Goal: Task Accomplishment & Management: Use online tool/utility

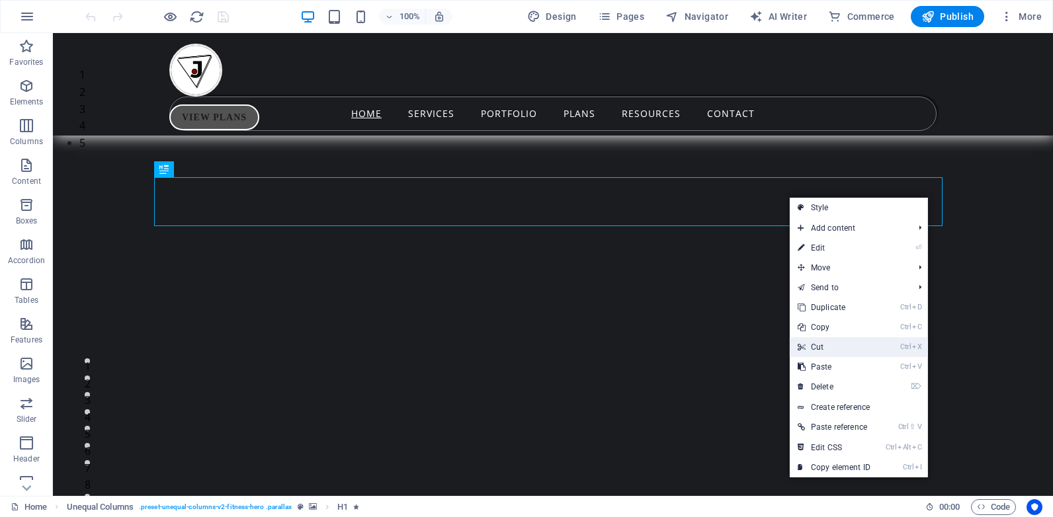
click at [828, 345] on link "Ctrl X Cut" at bounding box center [834, 347] width 89 height 20
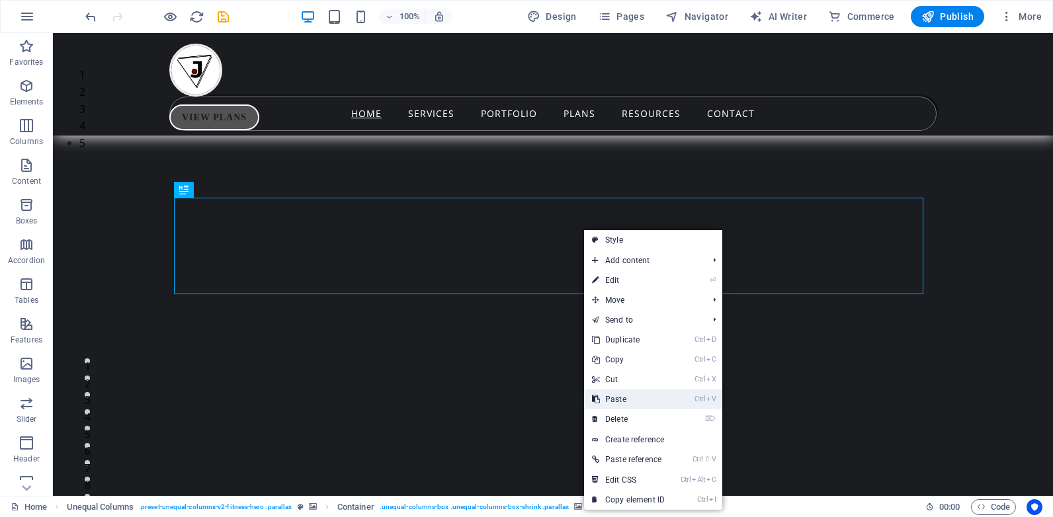
click at [630, 399] on link "Ctrl V Paste" at bounding box center [628, 400] width 89 height 20
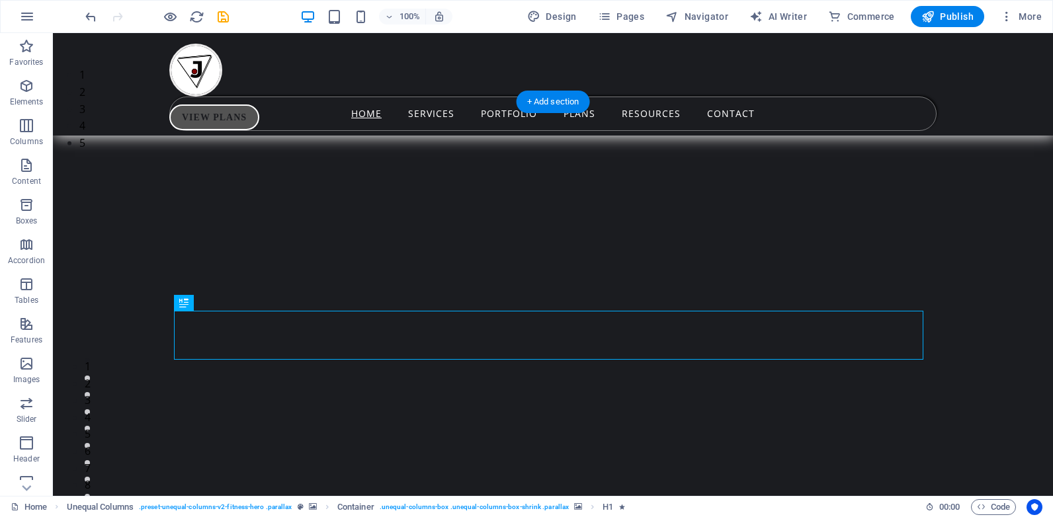
drag, startPoint x: 969, startPoint y: 157, endPoint x: 300, endPoint y: 85, distance: 672.7
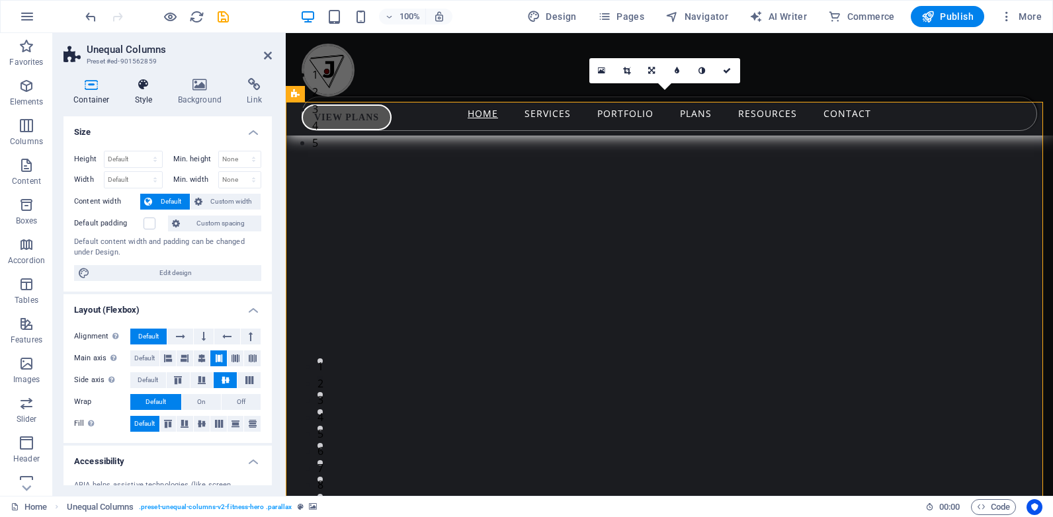
click at [138, 98] on h4 "Style" at bounding box center [146, 92] width 43 height 28
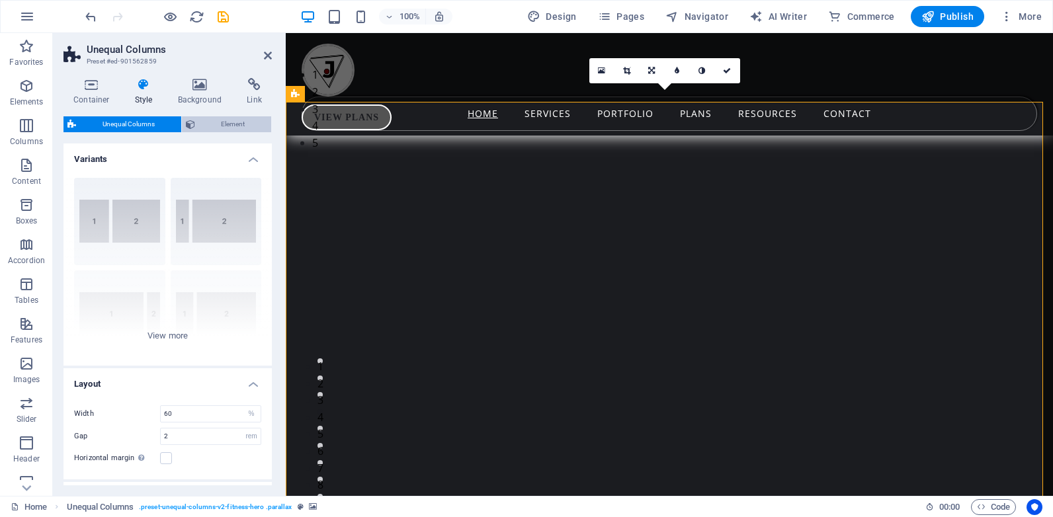
click at [210, 125] on span "Element" at bounding box center [233, 124] width 69 height 16
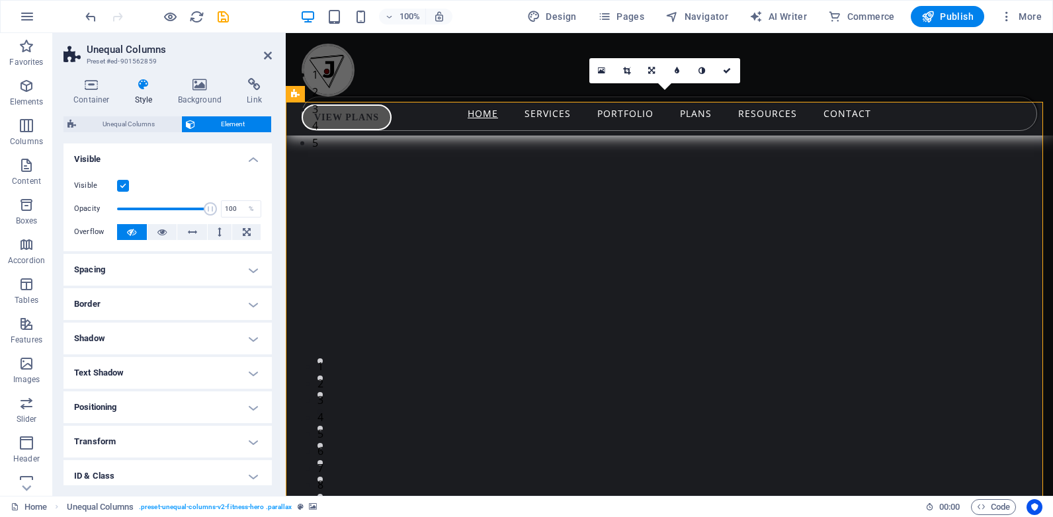
click at [228, 275] on h4 "Spacing" at bounding box center [168, 270] width 208 height 32
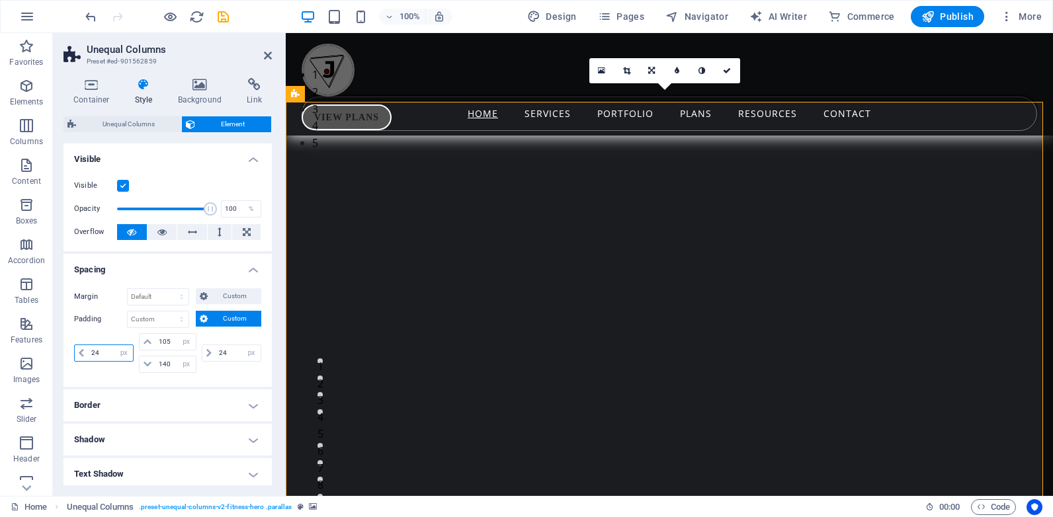
drag, startPoint x: 105, startPoint y: 355, endPoint x: 81, endPoint y: 355, distance: 23.8
click at [81, 355] on div "24 px rem % vh vw" at bounding box center [104, 353] width 60 height 17
type input "0"
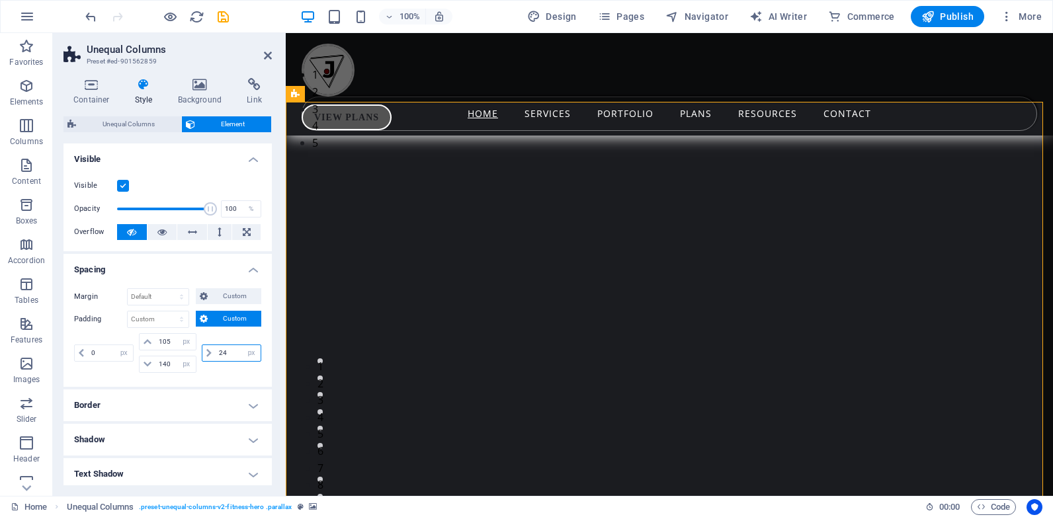
drag, startPoint x: 230, startPoint y: 353, endPoint x: 200, endPoint y: 350, distance: 29.2
click at [202, 350] on div "24 px rem % vh vw" at bounding box center [232, 353] width 60 height 17
type input "0"
drag, startPoint x: 167, startPoint y: 361, endPoint x: 147, endPoint y: 365, distance: 20.9
click at [147, 365] on div "140 px rem % vh vw" at bounding box center [167, 364] width 57 height 17
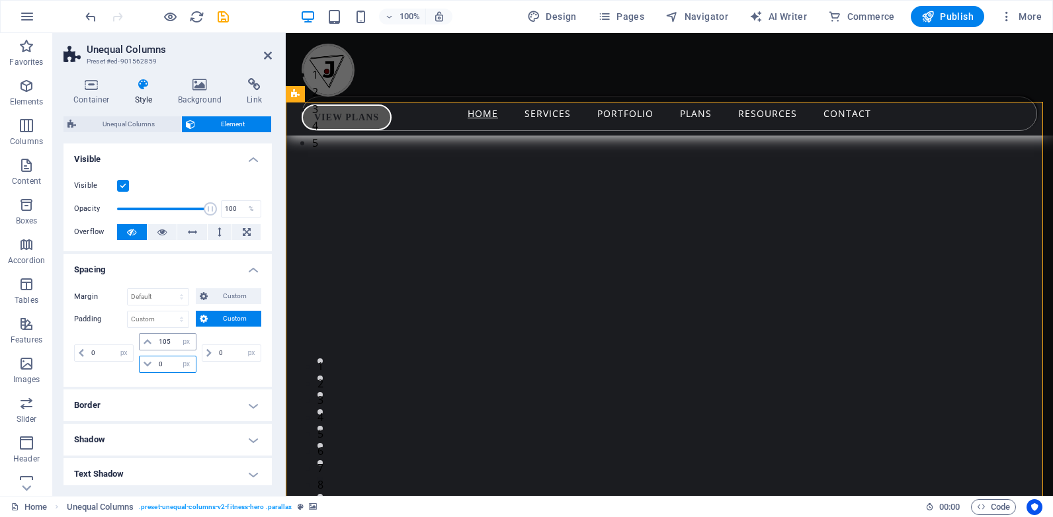
type input "0"
click at [170, 342] on input "105" at bounding box center [175, 342] width 40 height 16
click at [162, 341] on input "10" at bounding box center [175, 342] width 40 height 16
type input "0"
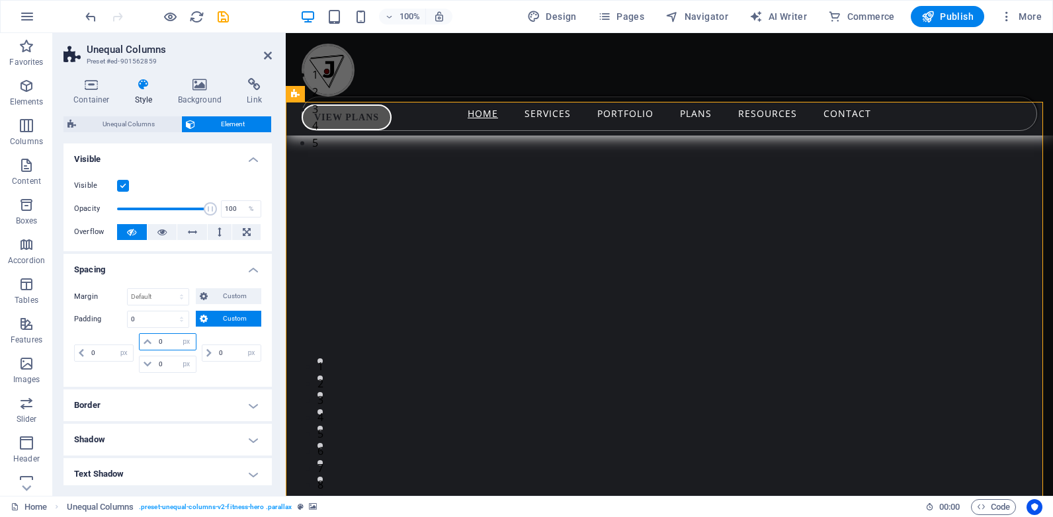
select select "px"
type input "0"
click at [231, 406] on h4 "Border" at bounding box center [168, 406] width 208 height 32
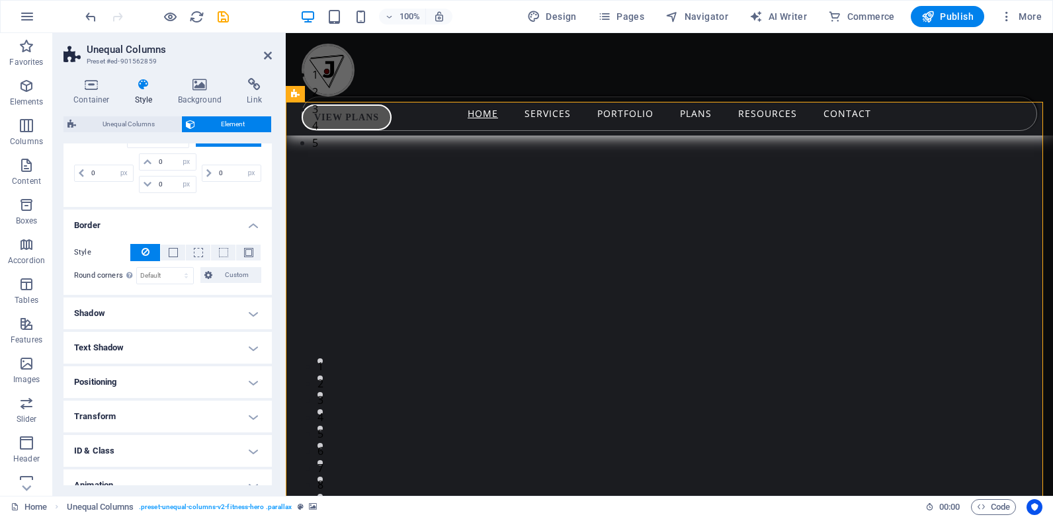
scroll to position [183, 0]
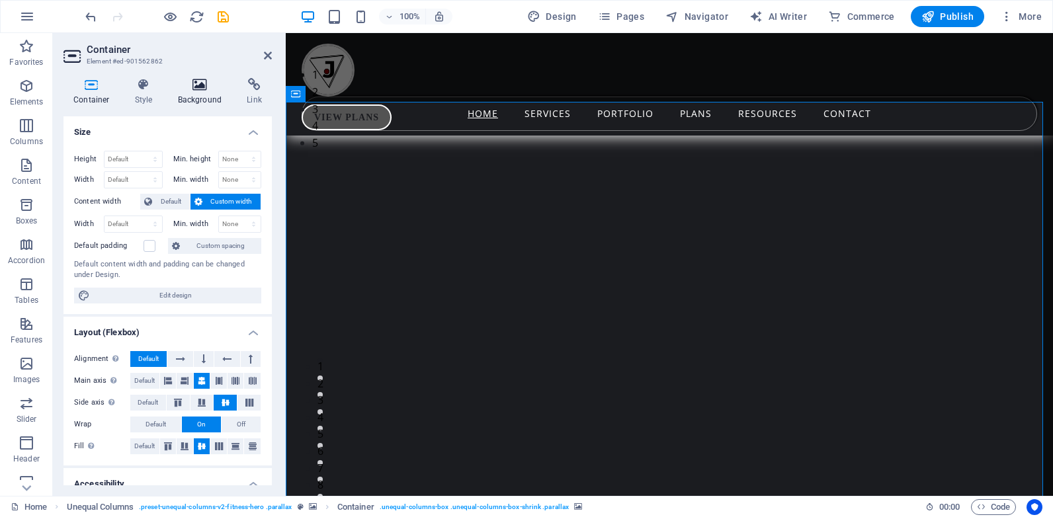
click at [198, 93] on h4 "Background" at bounding box center [202, 92] width 69 height 28
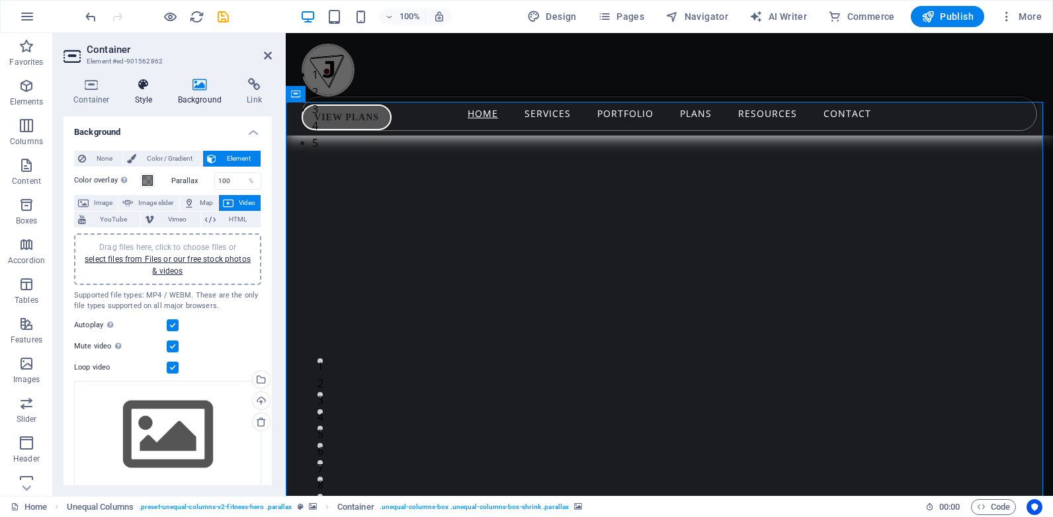
click at [142, 95] on h4 "Style" at bounding box center [146, 92] width 43 height 28
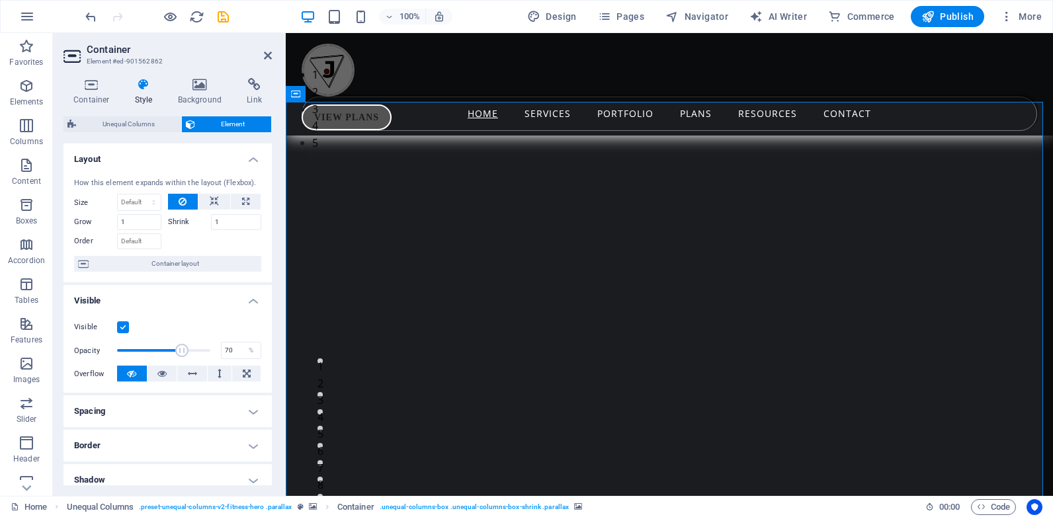
click at [246, 405] on h4 "Spacing" at bounding box center [168, 412] width 208 height 32
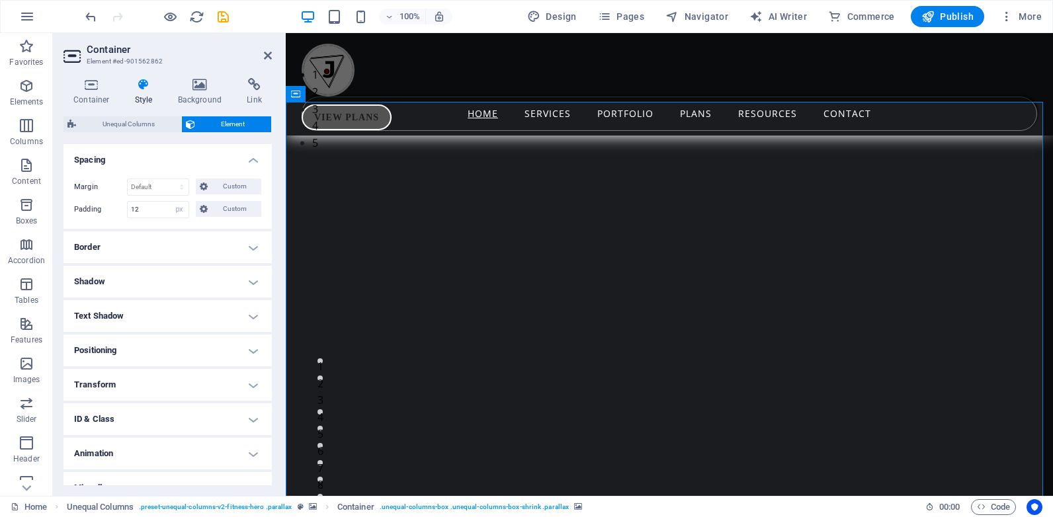
scroll to position [245, 0]
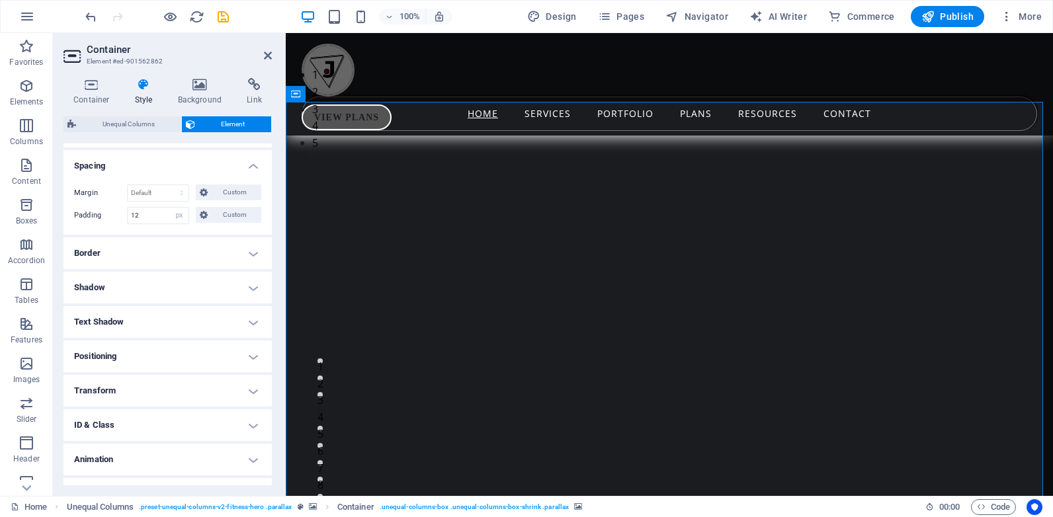
click at [243, 290] on h4 "Shadow" at bounding box center [168, 288] width 208 height 32
click at [244, 280] on h4 "Shadow" at bounding box center [168, 284] width 208 height 24
click at [225, 257] on h4 "Border" at bounding box center [168, 253] width 208 height 32
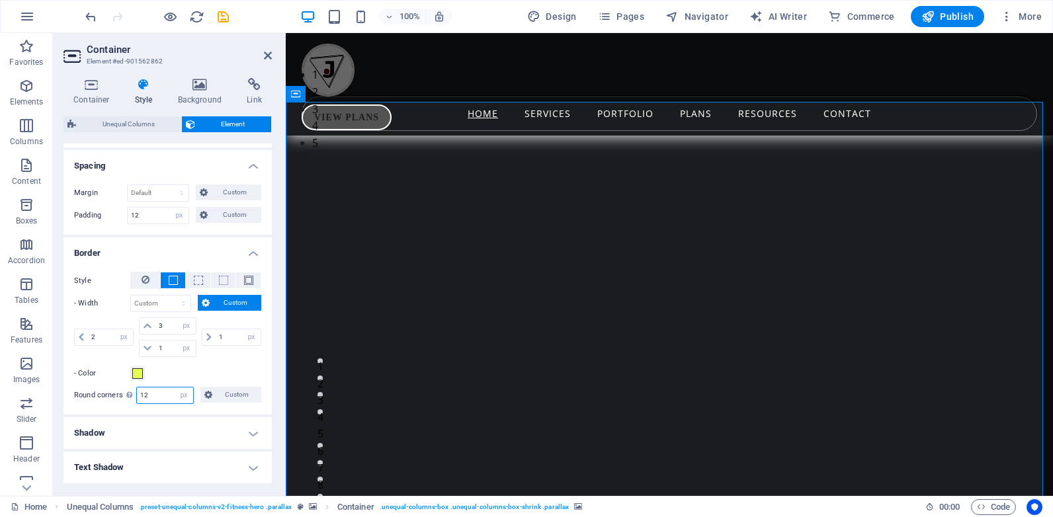
click at [144, 397] on input "12" at bounding box center [165, 396] width 56 height 16
type input "1"
click at [266, 54] on icon at bounding box center [268, 55] width 8 height 11
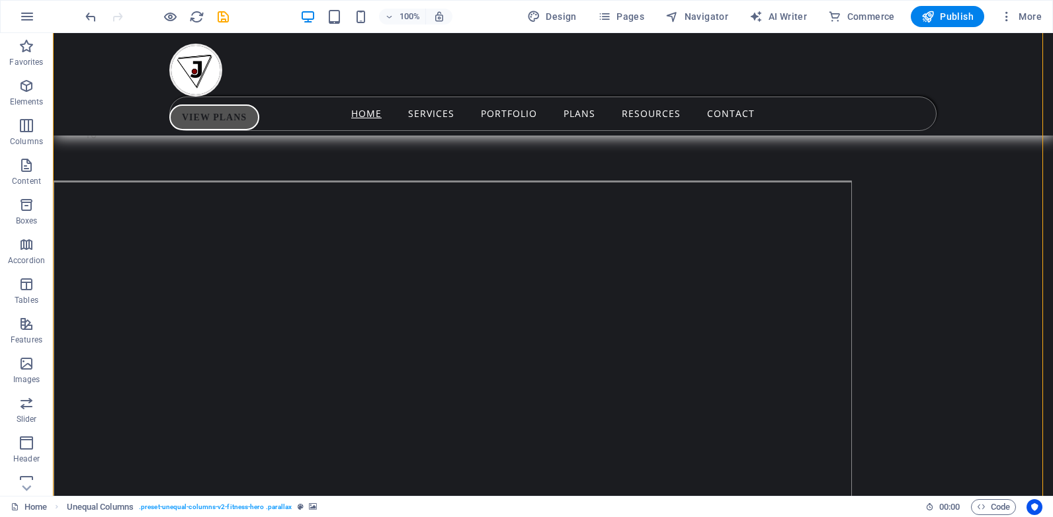
scroll to position [367, 0]
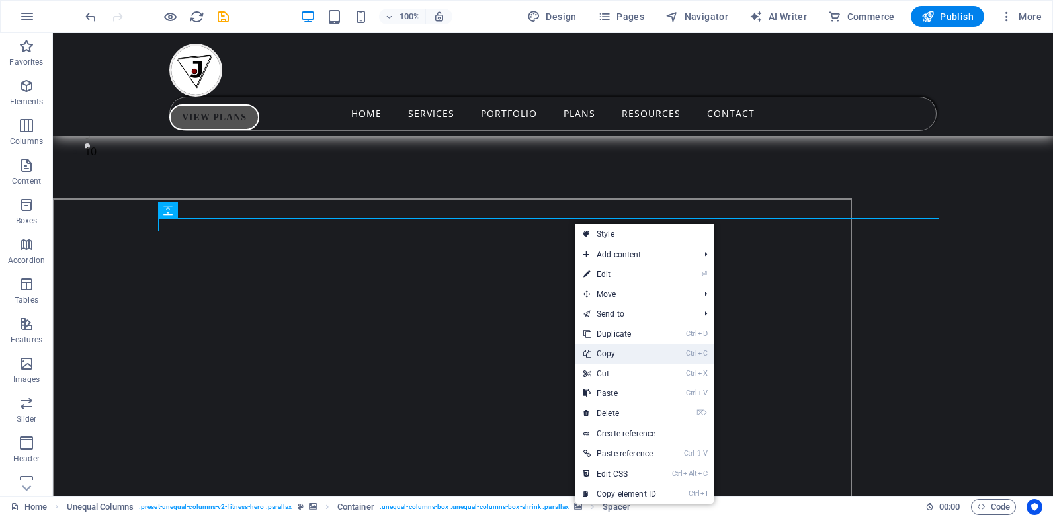
click at [612, 347] on link "Ctrl C Copy" at bounding box center [620, 354] width 89 height 20
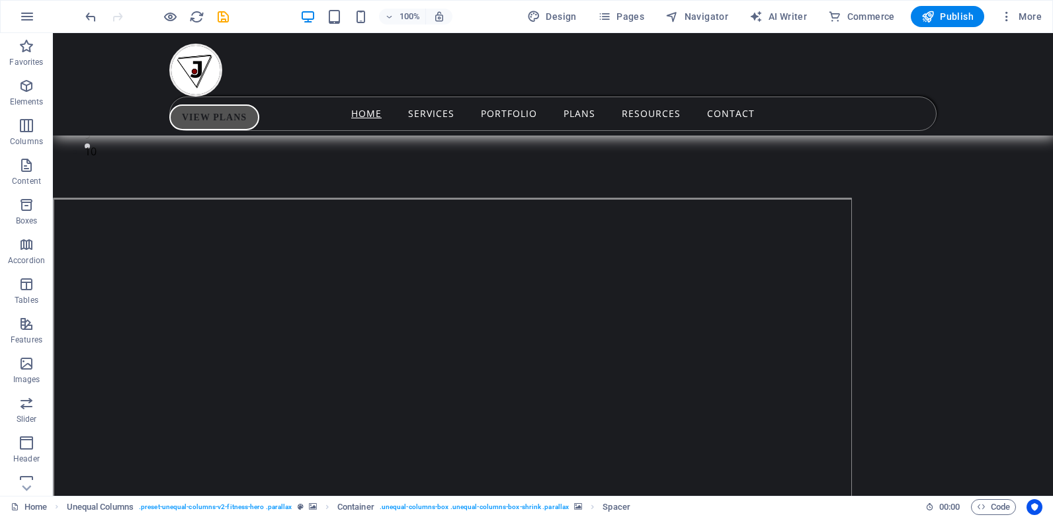
scroll to position [0, 0]
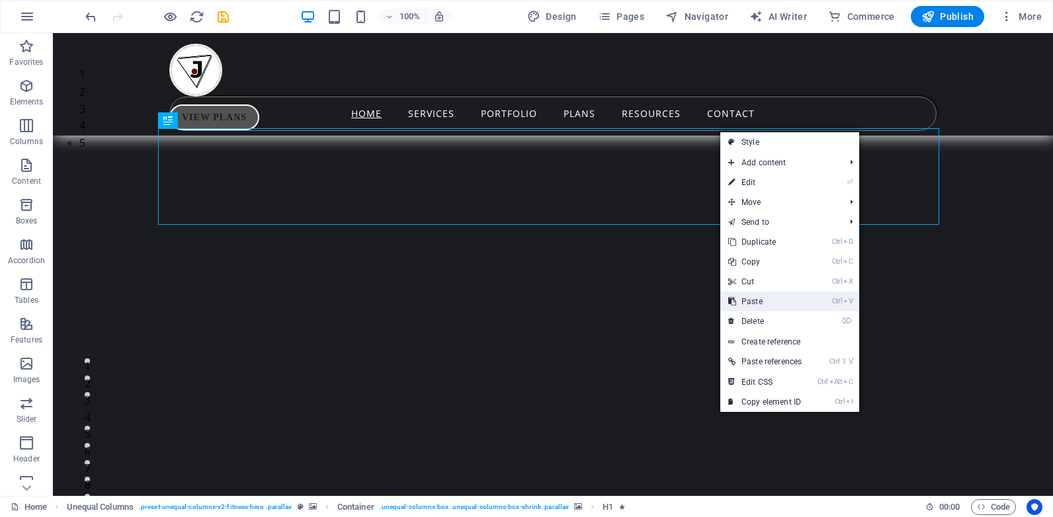
click at [759, 296] on link "Ctrl V Paste" at bounding box center [764, 302] width 89 height 20
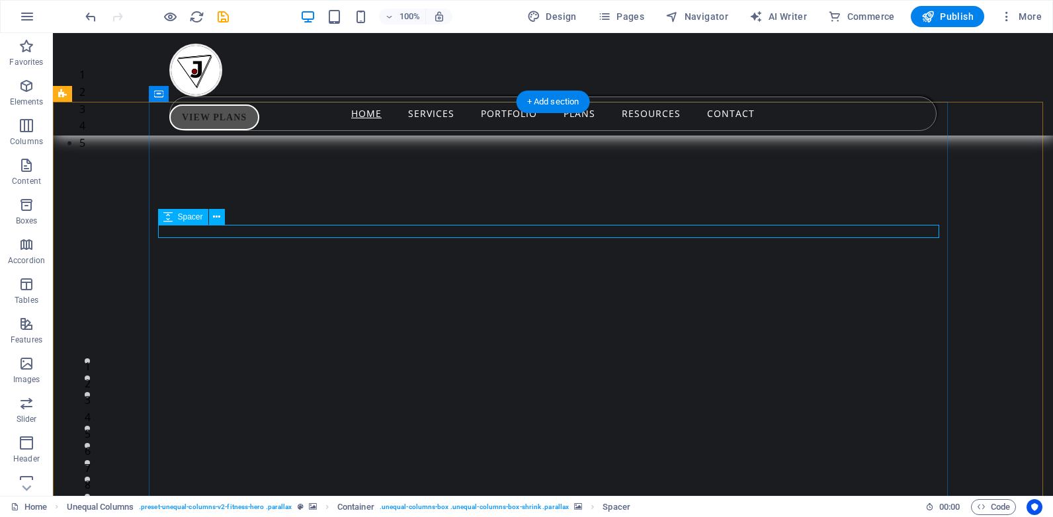
select select "px"
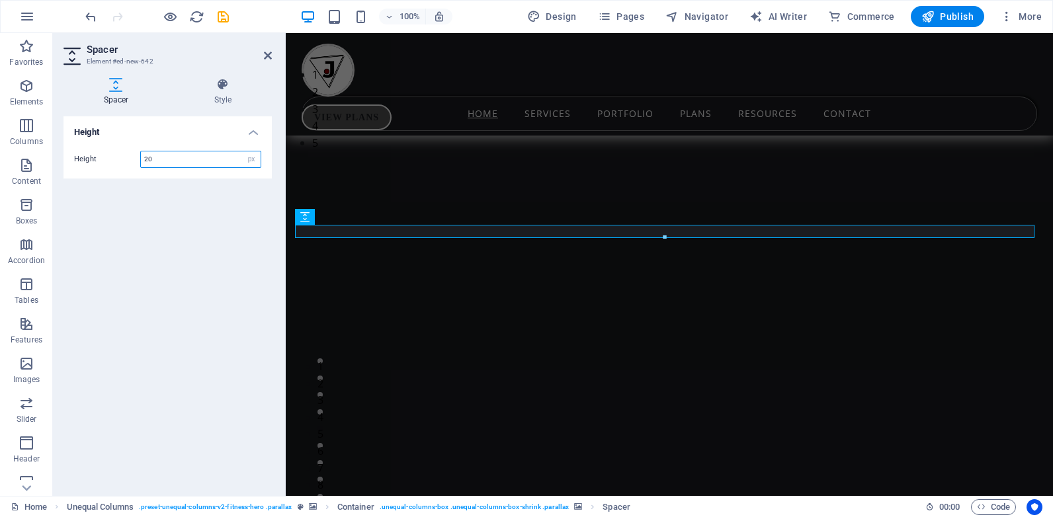
click at [147, 161] on input "20" at bounding box center [201, 159] width 120 height 16
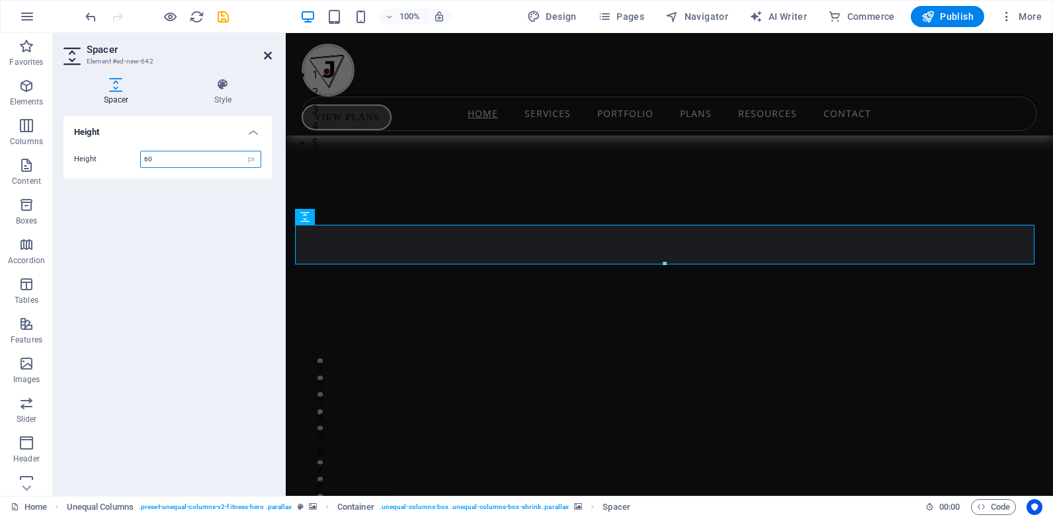
type input "60"
click at [269, 56] on icon at bounding box center [268, 55] width 8 height 11
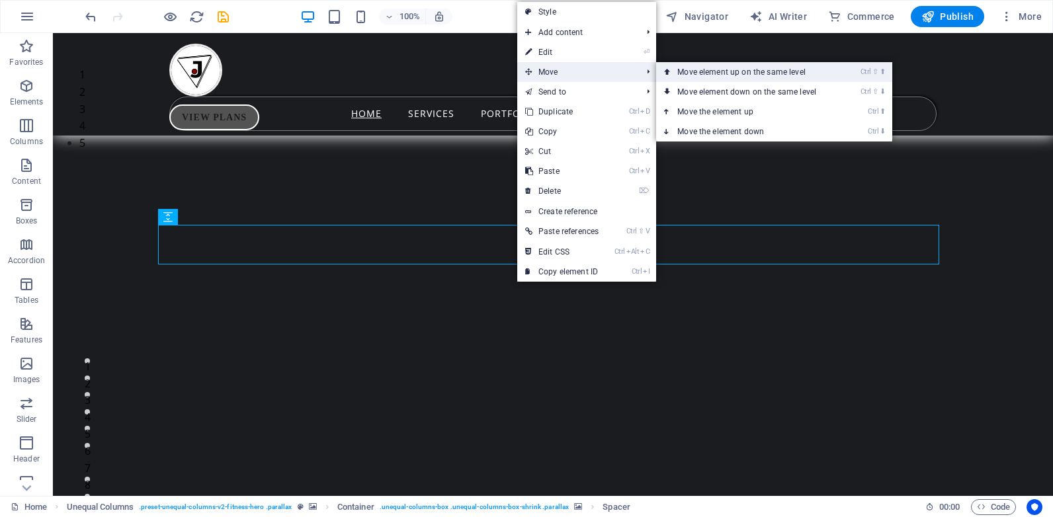
click at [696, 66] on link "Ctrl ⇧ ⬆ Move element up on the same level" at bounding box center [749, 72] width 187 height 20
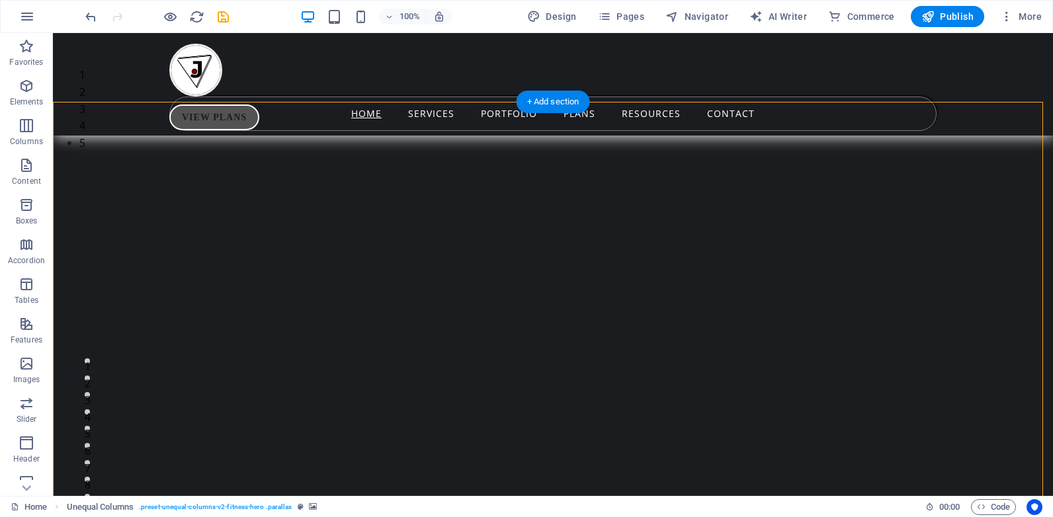
select select "px"
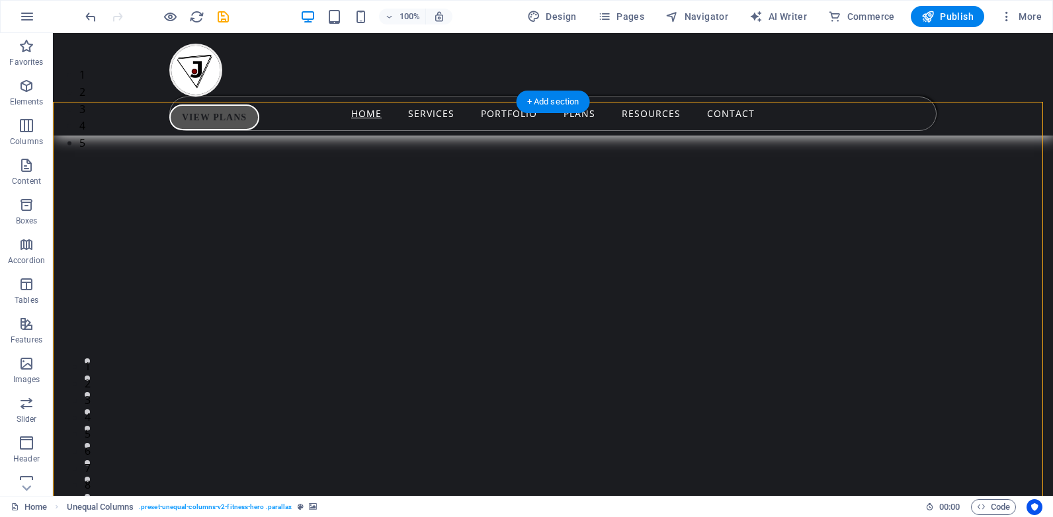
select select "px"
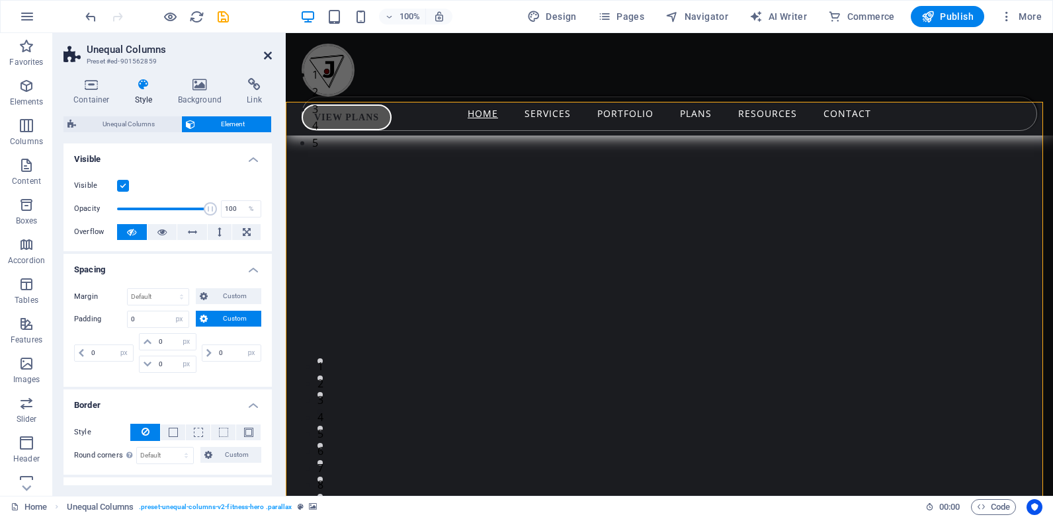
click at [267, 50] on icon at bounding box center [268, 55] width 8 height 11
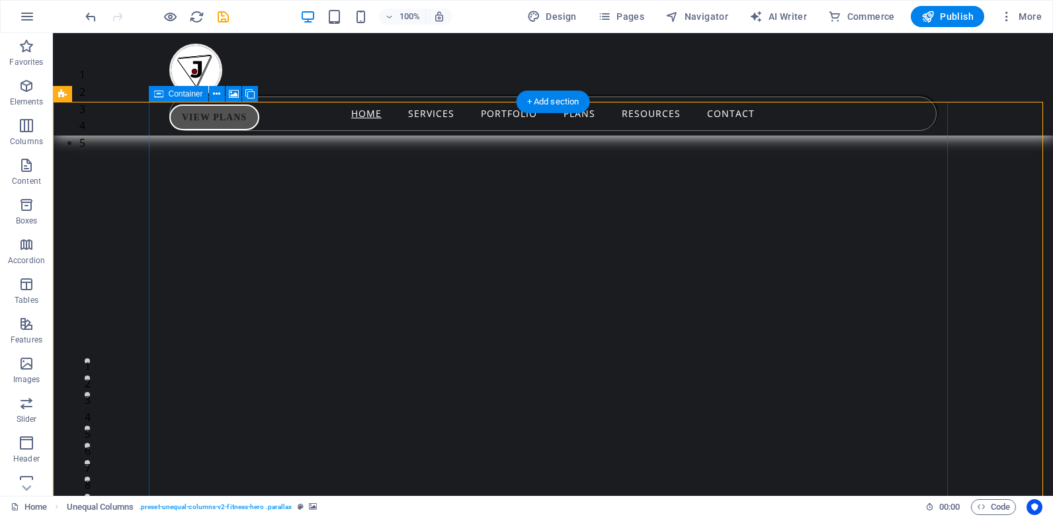
select select "px"
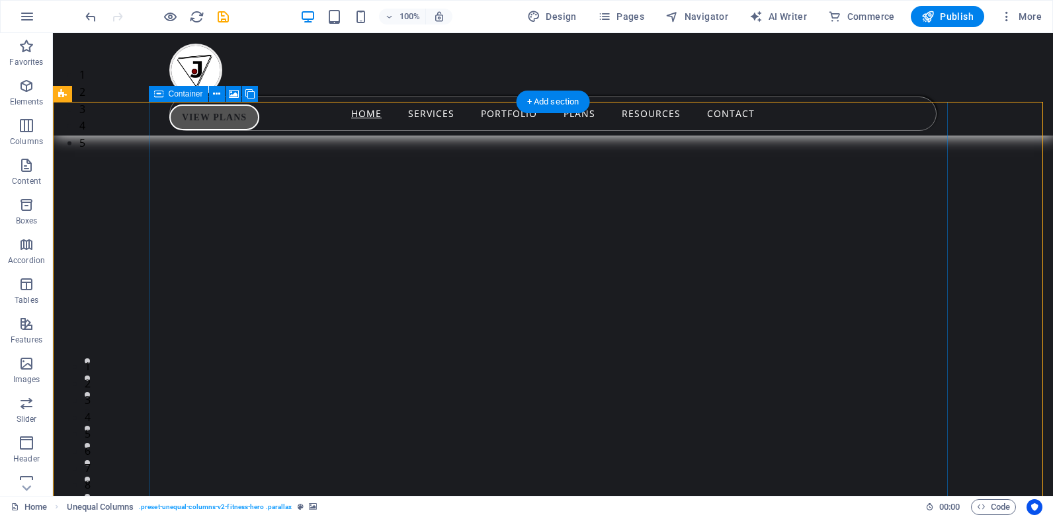
select select "px"
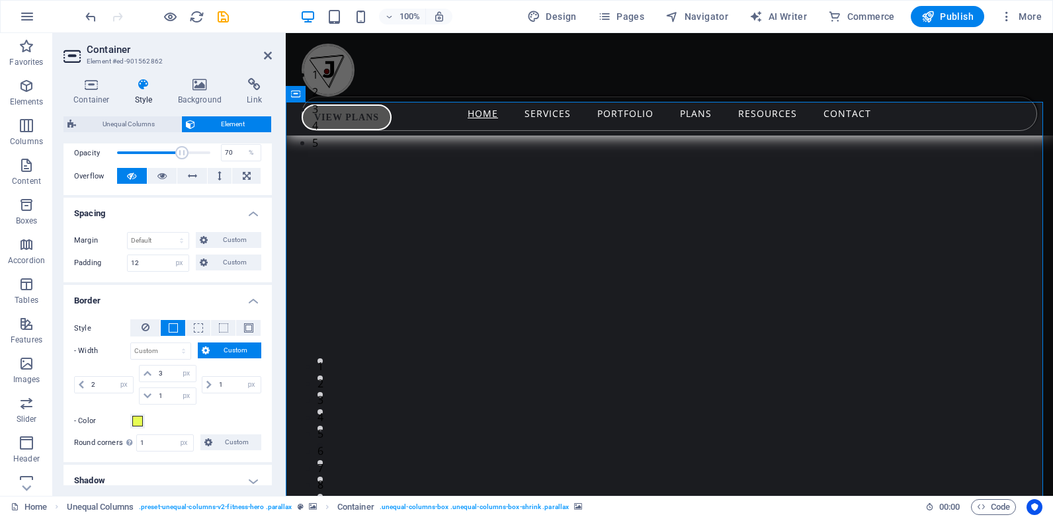
scroll to position [199, 0]
drag, startPoint x: 103, startPoint y: 384, endPoint x: 81, endPoint y: 385, distance: 21.9
click at [81, 385] on div "2 auto px rem % vh vw" at bounding box center [104, 383] width 60 height 17
type input "0"
drag, startPoint x: 222, startPoint y: 383, endPoint x: 205, endPoint y: 386, distance: 16.7
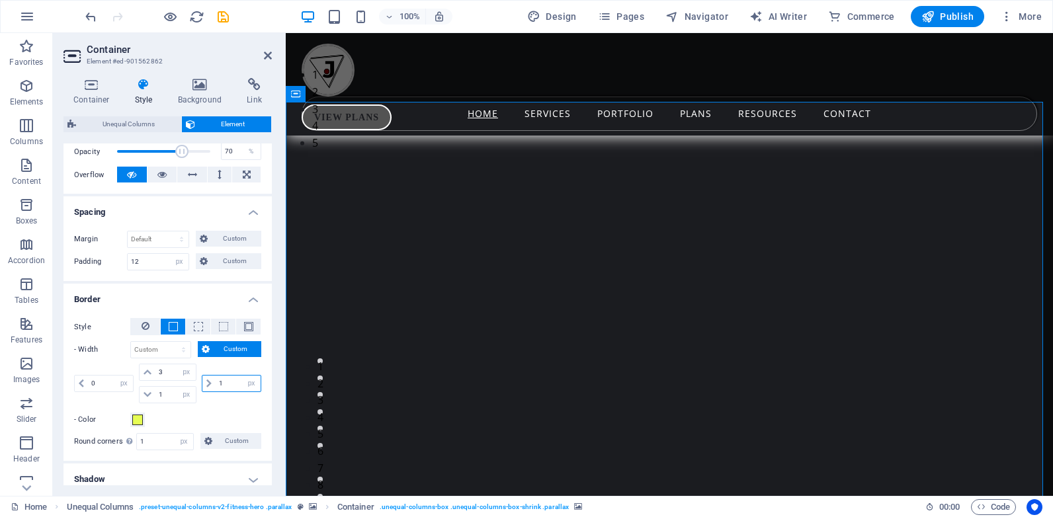
click at [205, 386] on div "1 auto px rem % vh vw" at bounding box center [232, 383] width 60 height 17
type input "0"
click at [215, 236] on span "Custom" at bounding box center [235, 239] width 46 height 16
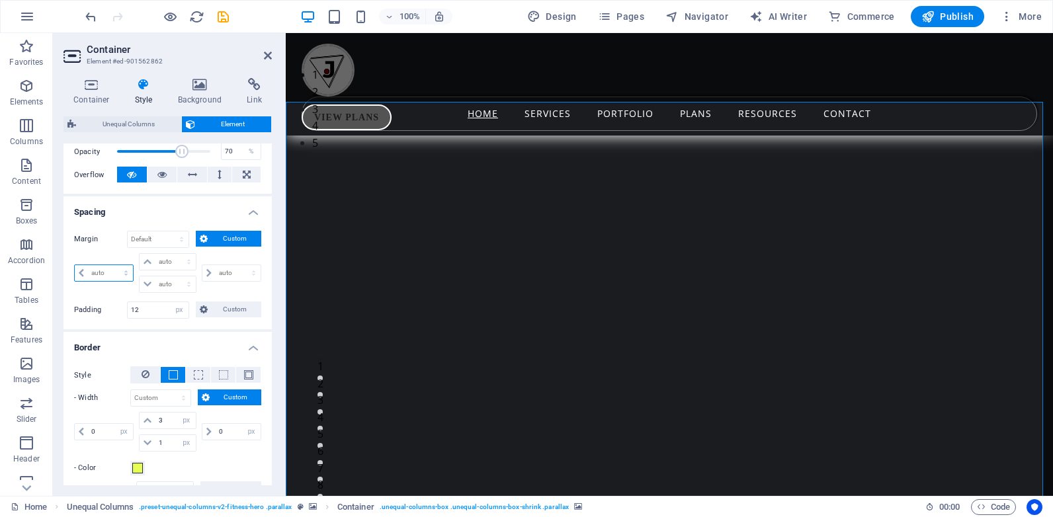
click at [108, 276] on select "auto px % rem vw vh" at bounding box center [104, 273] width 58 height 16
select select "px"
click at [114, 265] on select "auto px % rem vw vh" at bounding box center [104, 273] width 58 height 16
type input "0"
select select "px"
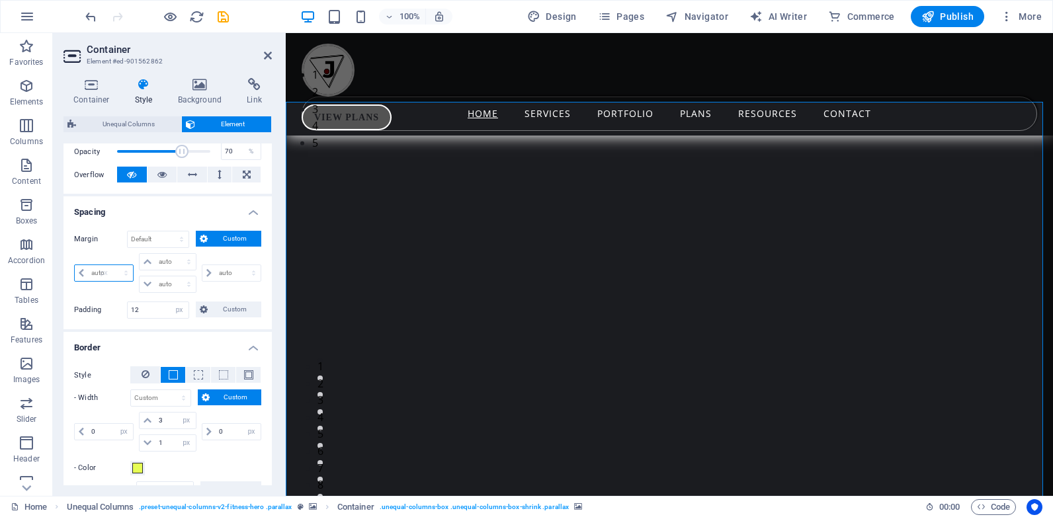
type input "0"
select select "px"
type input "0"
select select "px"
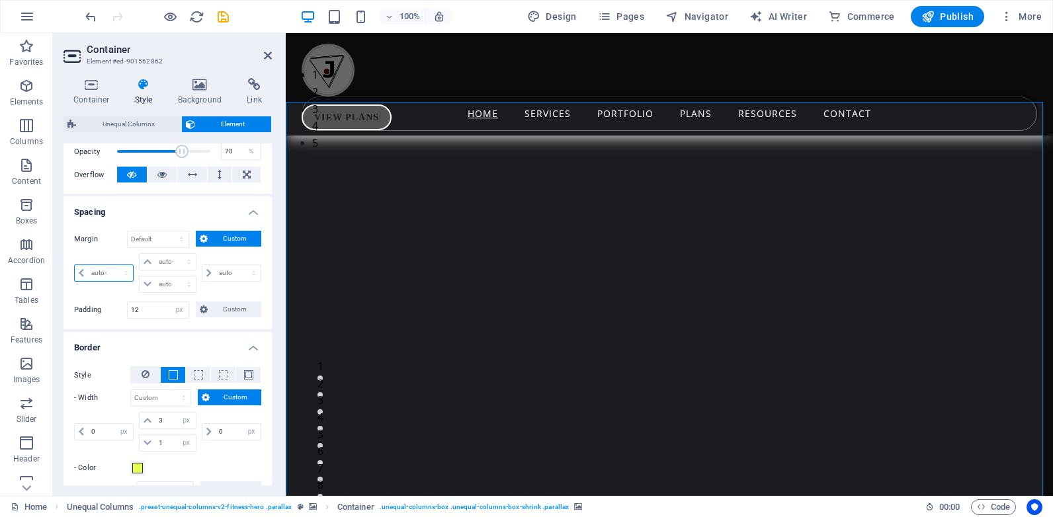
type input "0"
select select "px"
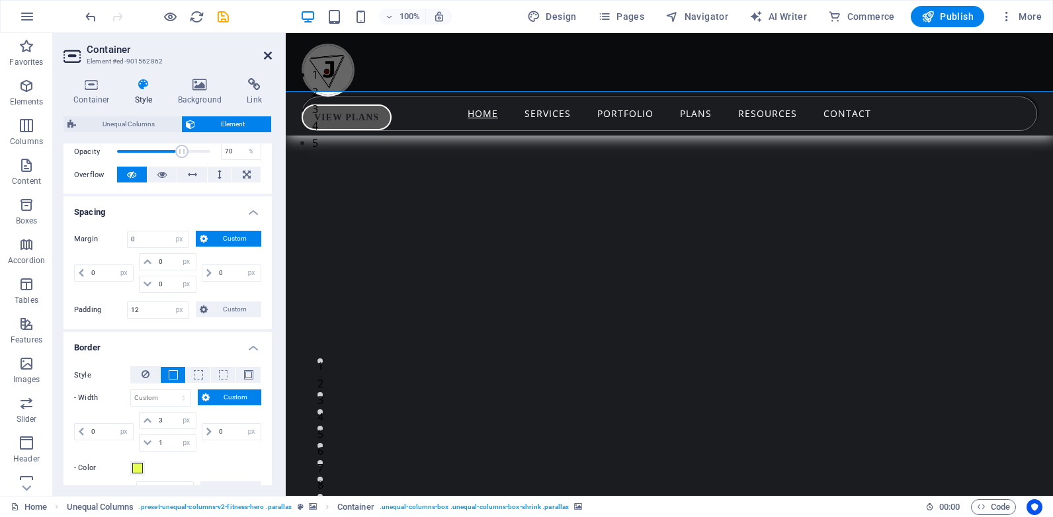
click at [265, 55] on icon at bounding box center [268, 55] width 8 height 11
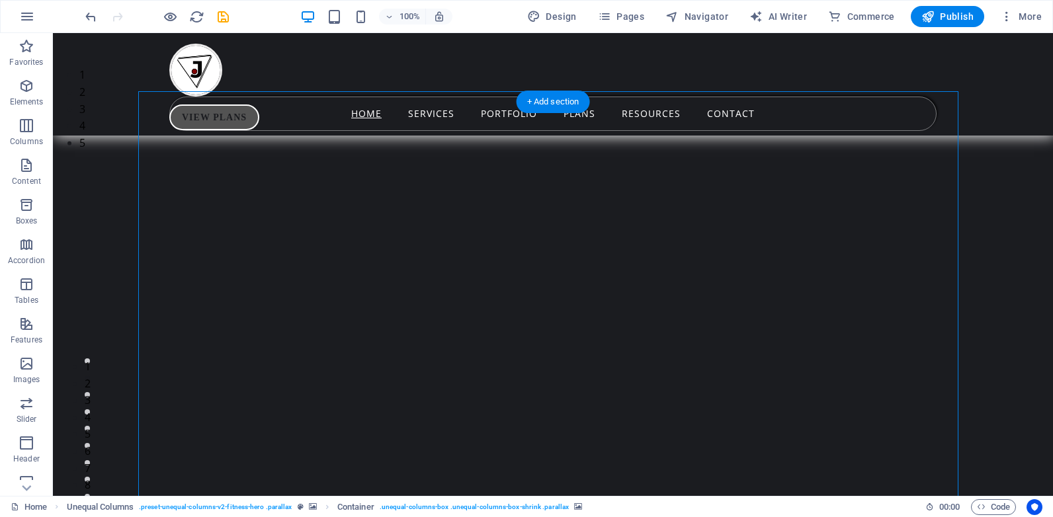
click at [990, 67] on img "1/5" at bounding box center [548, 67] width 990 height 0
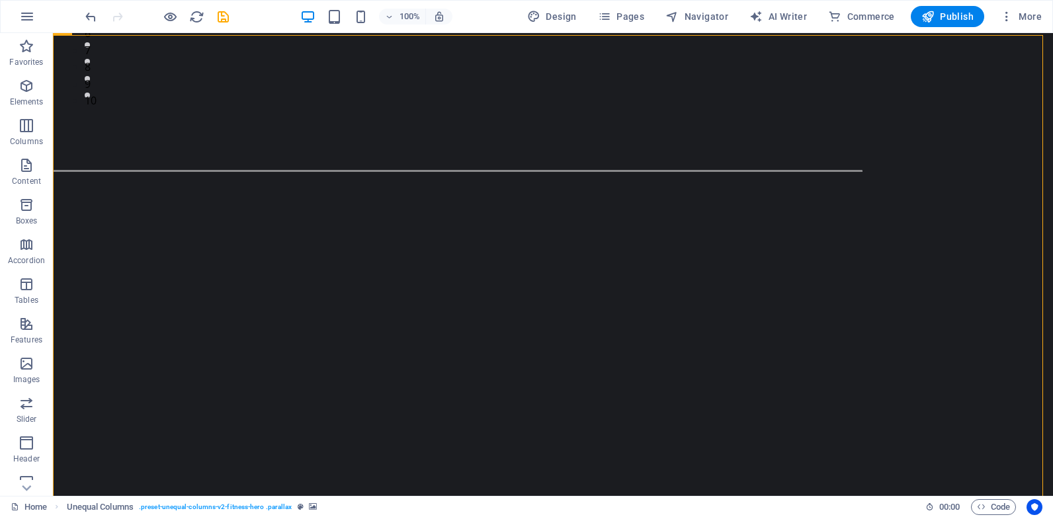
scroll to position [0, 0]
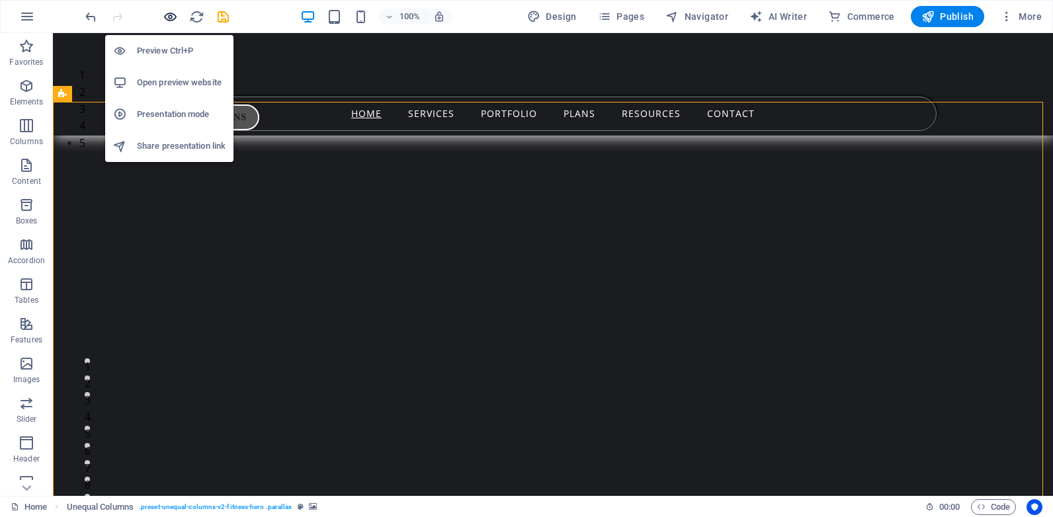
click at [168, 13] on icon "button" at bounding box center [170, 16] width 15 height 15
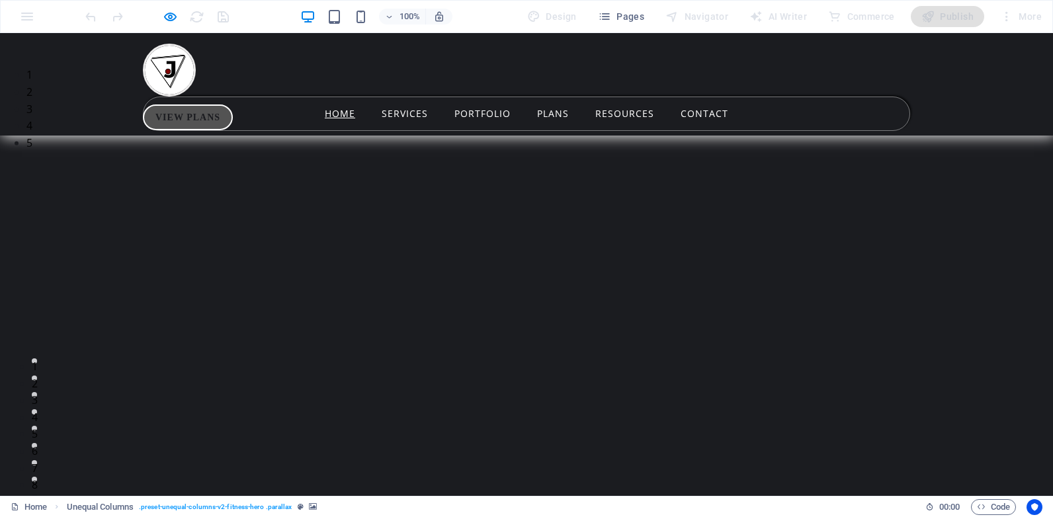
drag, startPoint x: 896, startPoint y: 546, endPoint x: 878, endPoint y: 546, distance: 17.2
drag, startPoint x: 878, startPoint y: 546, endPoint x: 949, endPoint y: 162, distance: 390.2
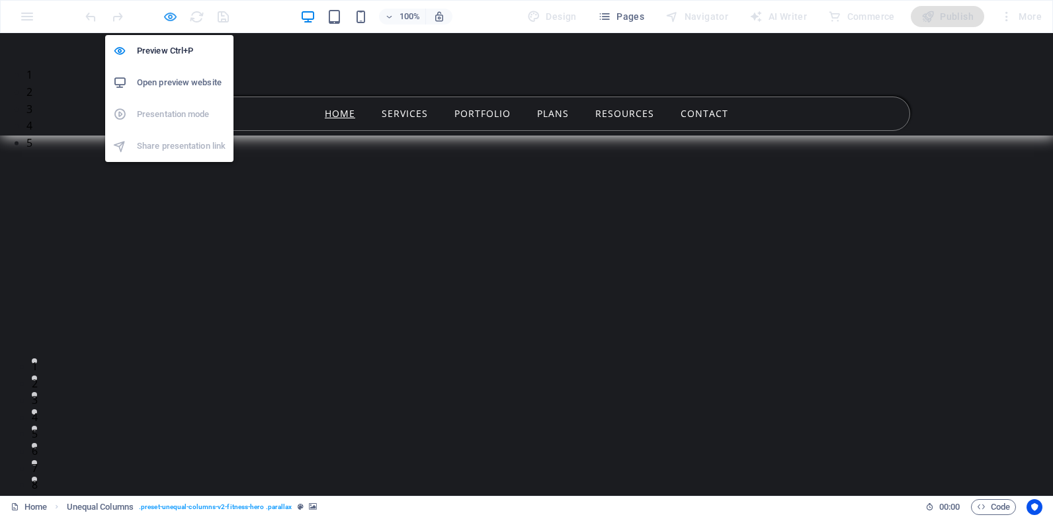
click at [170, 14] on icon "button" at bounding box center [170, 16] width 15 height 15
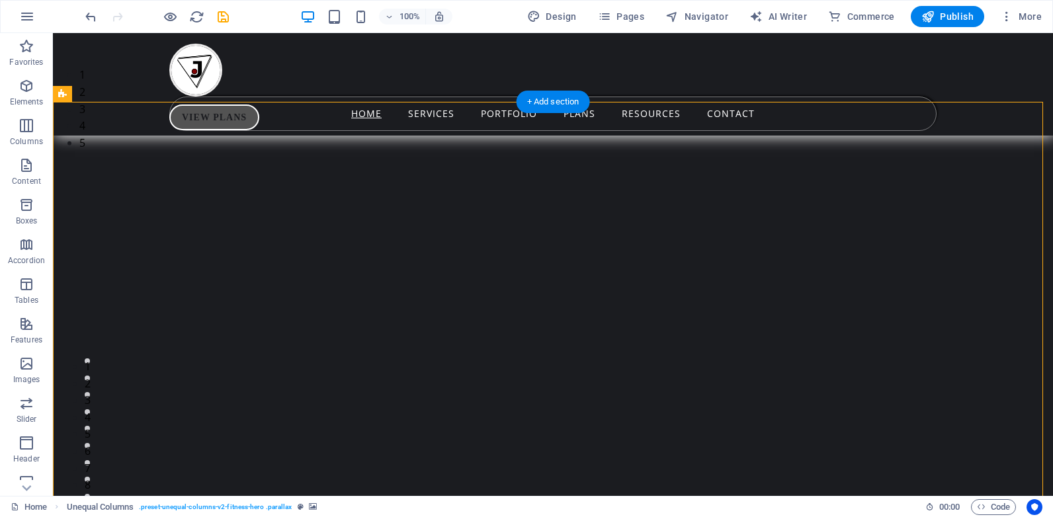
click at [982, 67] on img "1/5" at bounding box center [548, 67] width 990 height 0
select select "px"
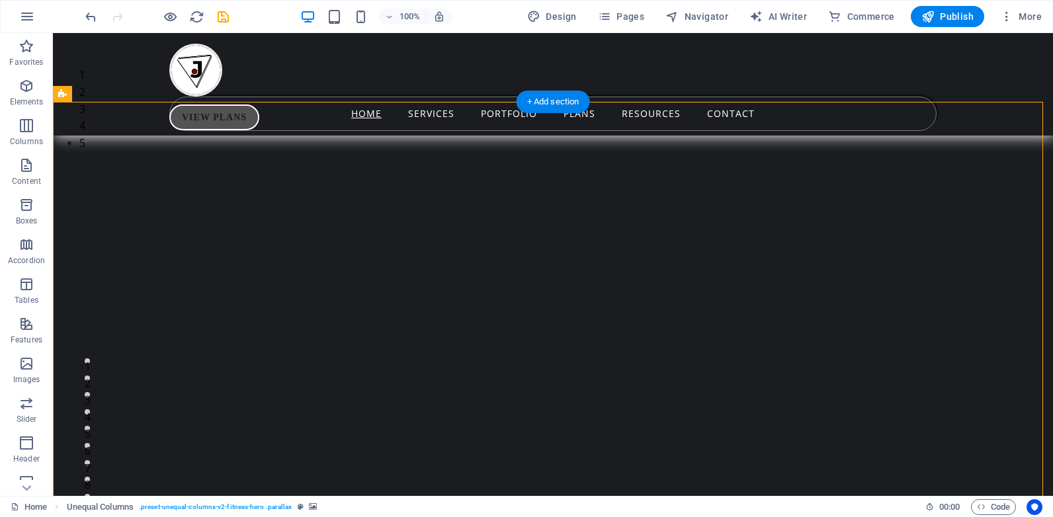
select select "px"
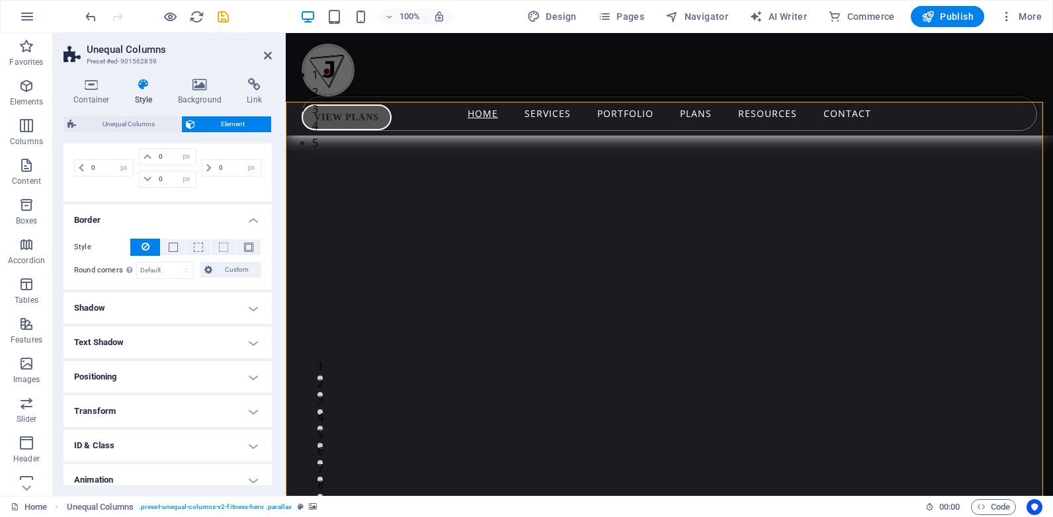
scroll to position [230, 0]
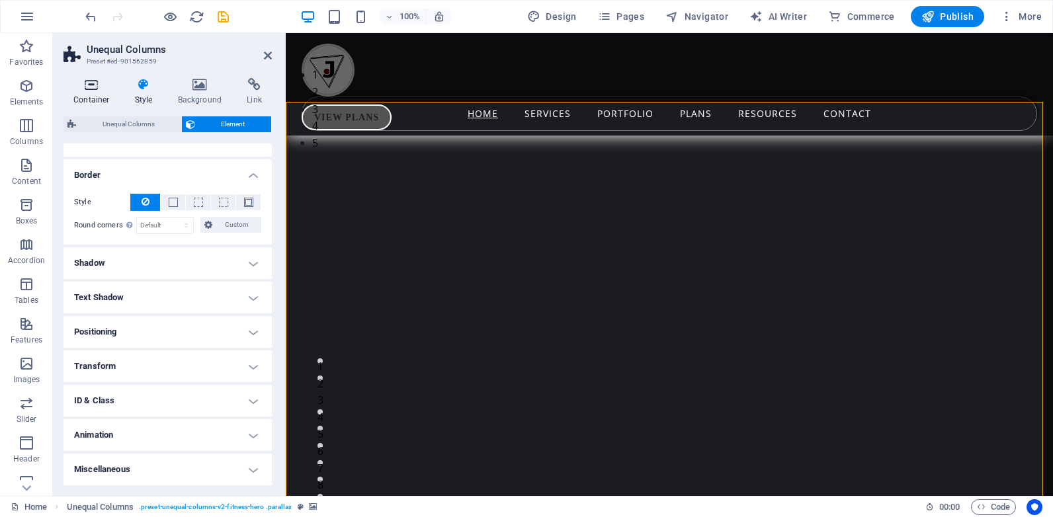
click at [88, 93] on h4 "Container" at bounding box center [95, 92] width 62 height 28
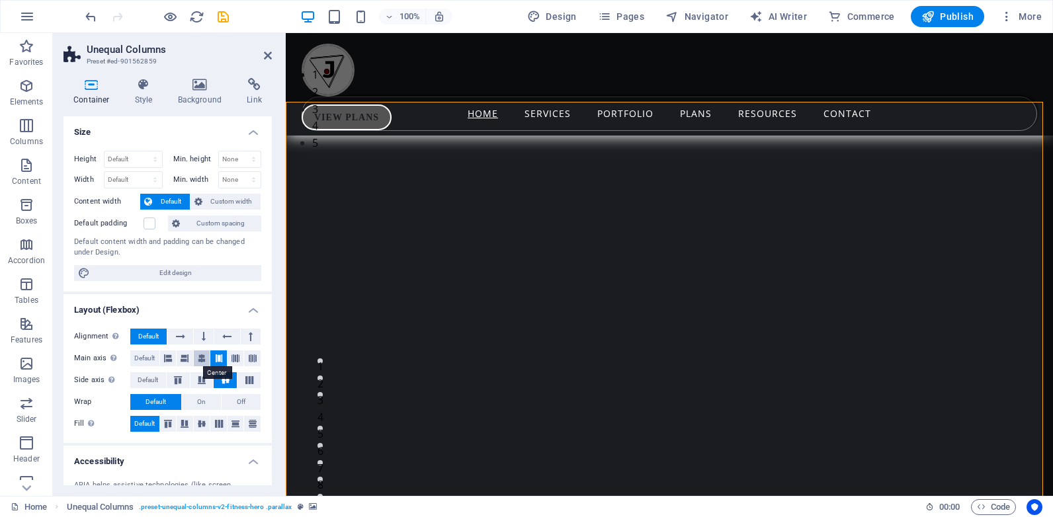
click at [198, 357] on icon at bounding box center [202, 359] width 8 height 16
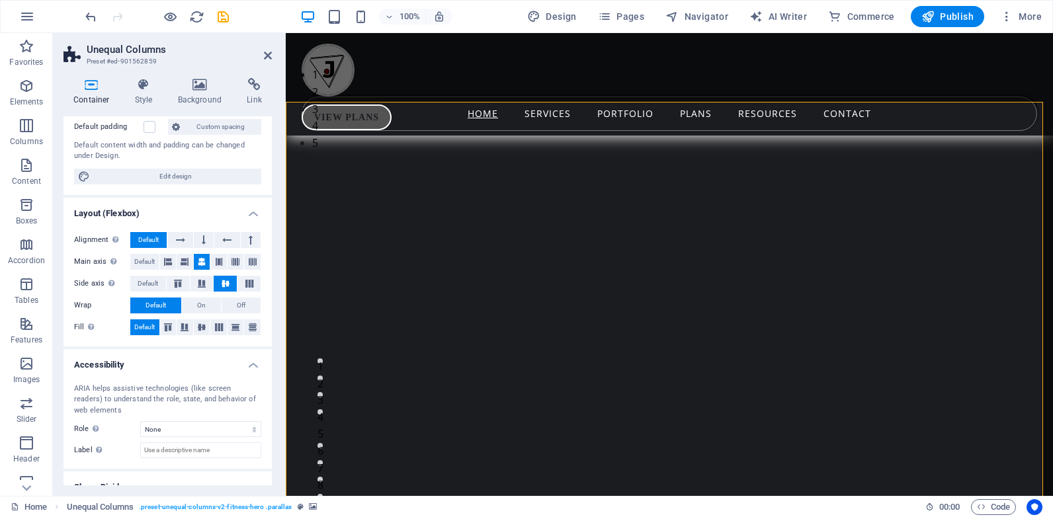
scroll to position [97, 0]
click at [265, 52] on icon at bounding box center [268, 55] width 8 height 11
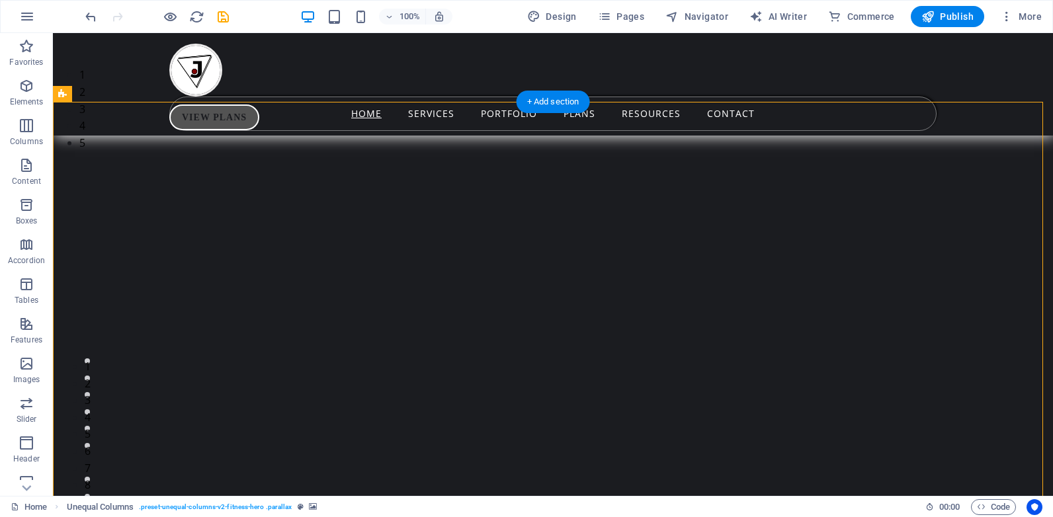
click at [108, 67] on img "1/5" at bounding box center [548, 67] width 990 height 0
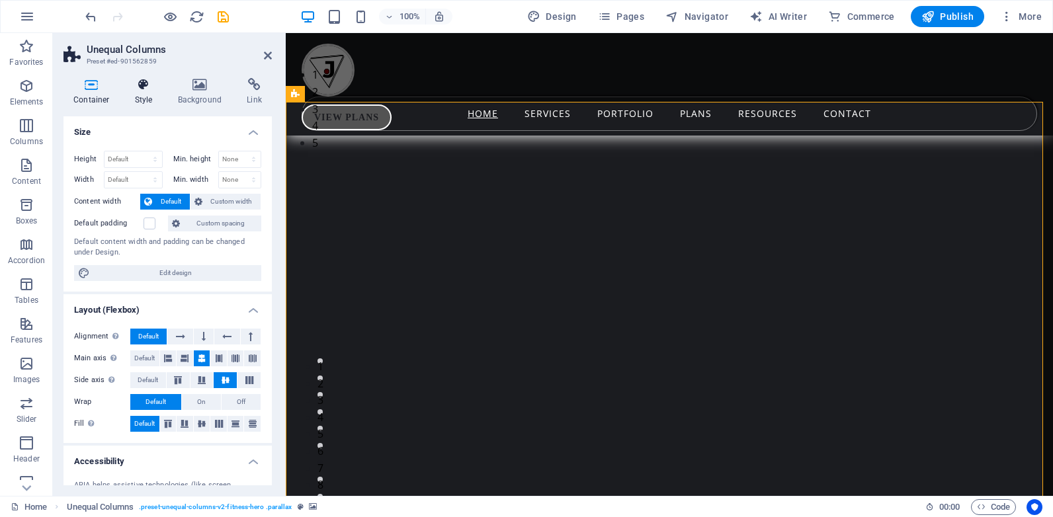
click at [155, 97] on h4 "Style" at bounding box center [146, 92] width 43 height 28
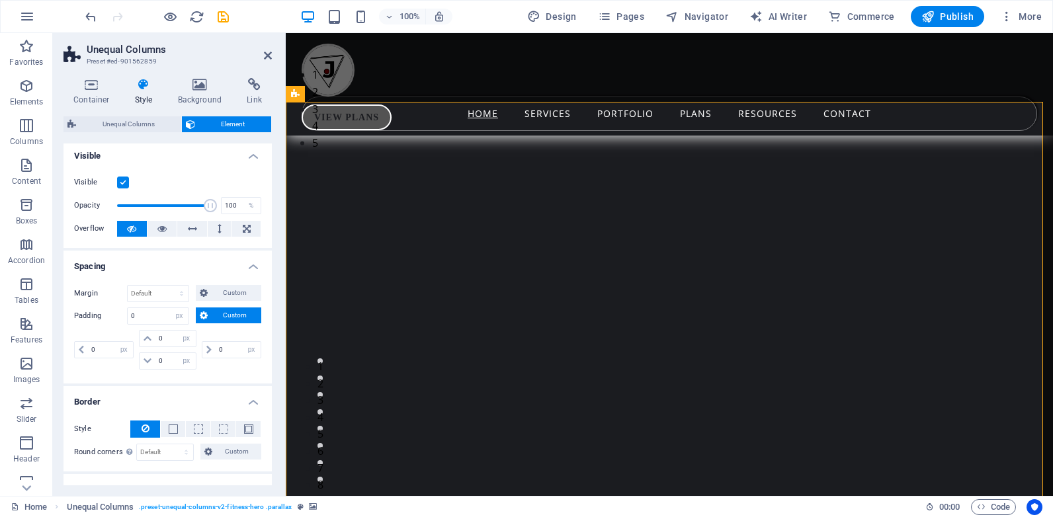
scroll to position [0, 0]
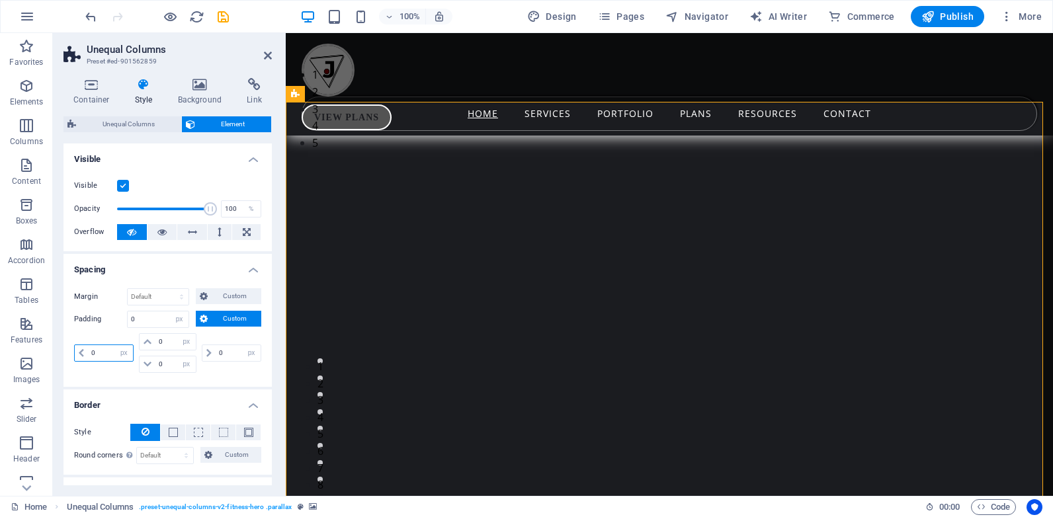
click at [103, 354] on input "0" at bounding box center [110, 353] width 45 height 16
click at [124, 352] on select "px rem % vh vw" at bounding box center [123, 353] width 19 height 16
select select "rem"
click at [114, 345] on select "px rem % vh vw" at bounding box center [123, 353] width 19 height 16
select select "DISABLED_OPTION_VALUE"
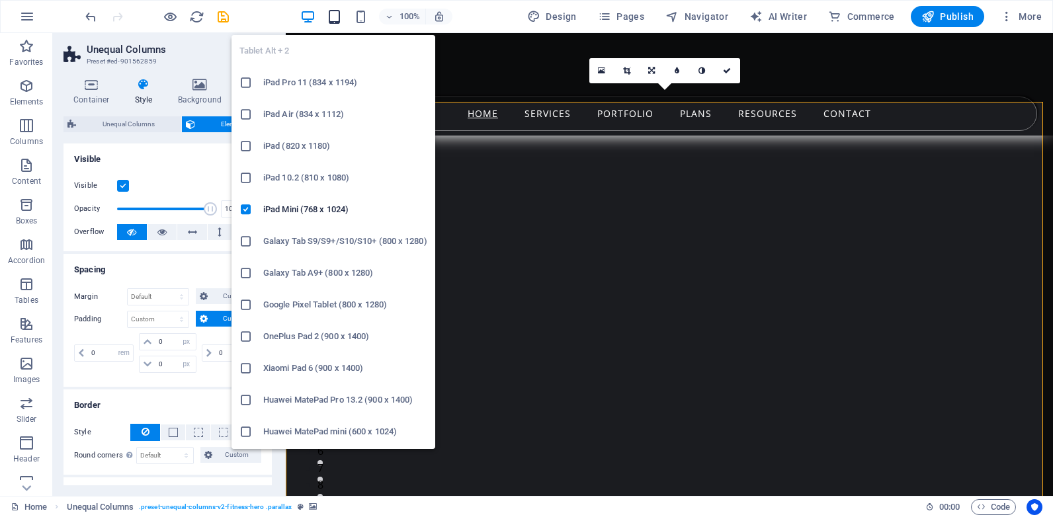
click at [338, 15] on icon "button" at bounding box center [334, 16] width 15 height 15
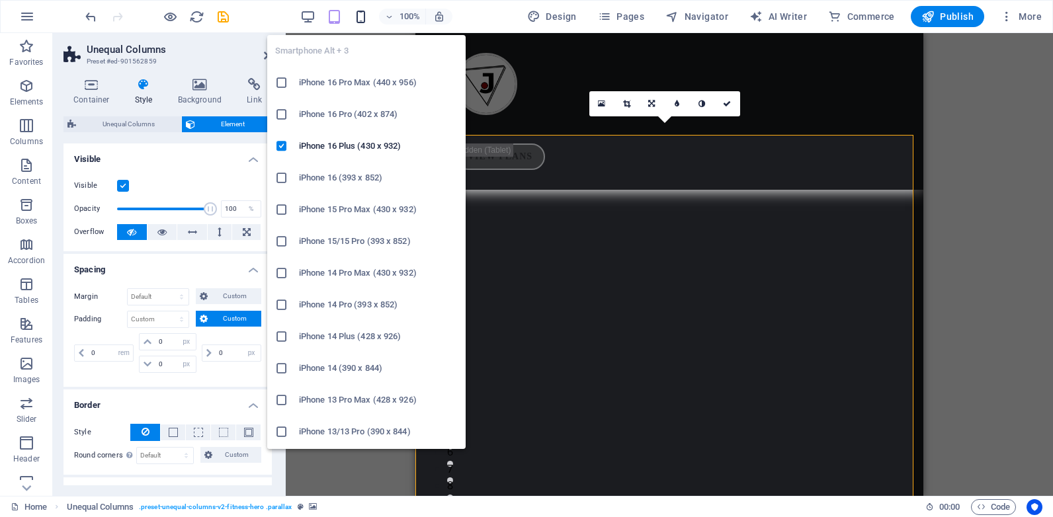
click at [364, 15] on icon "button" at bounding box center [360, 16] width 15 height 15
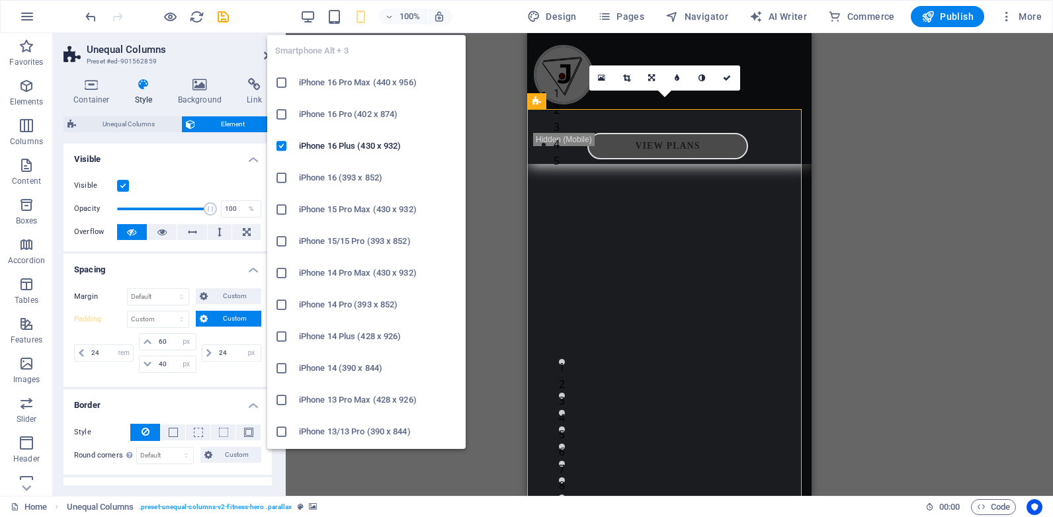
type input "24"
select select "px"
type input "60"
type input "40"
type input "24"
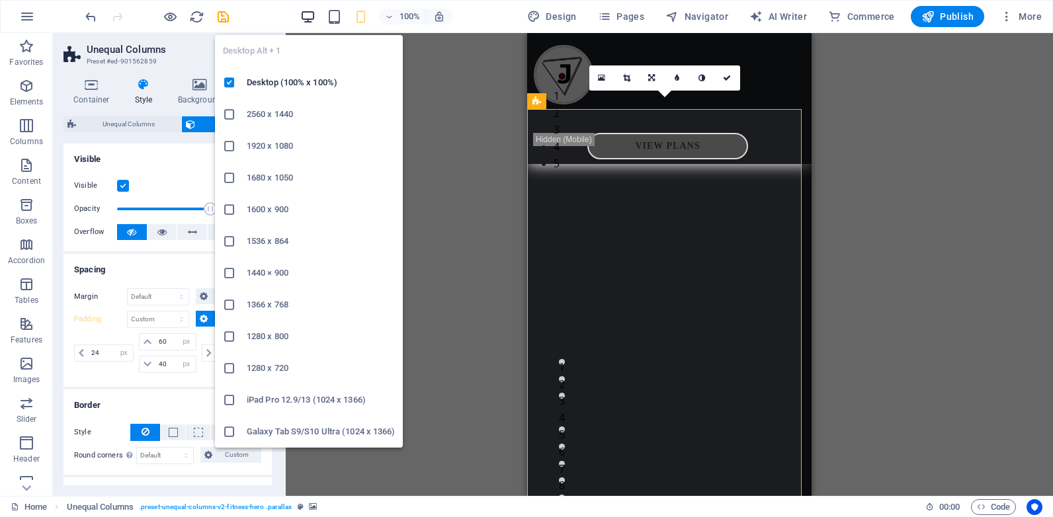
click at [306, 19] on icon "button" at bounding box center [307, 16] width 15 height 15
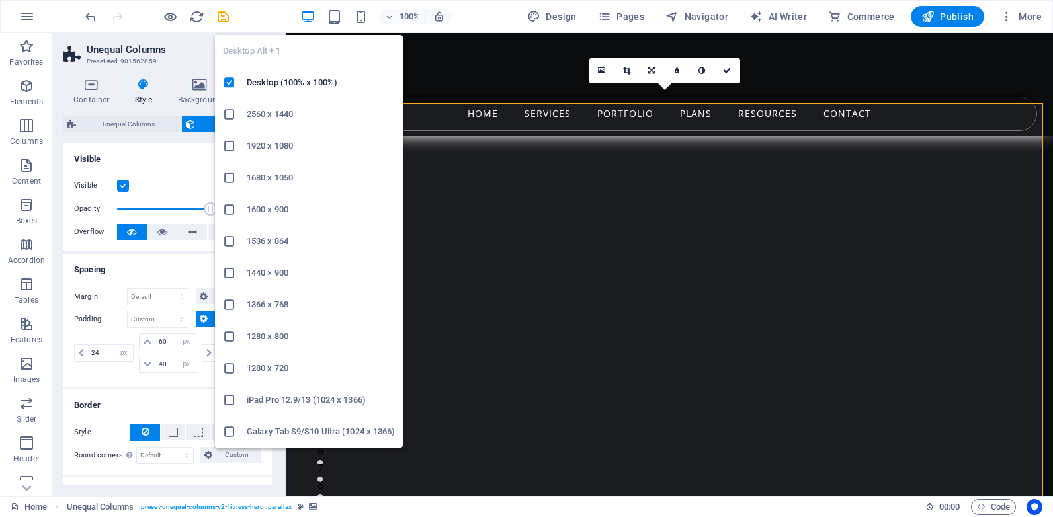
type input "0"
select select "rem"
type input "0"
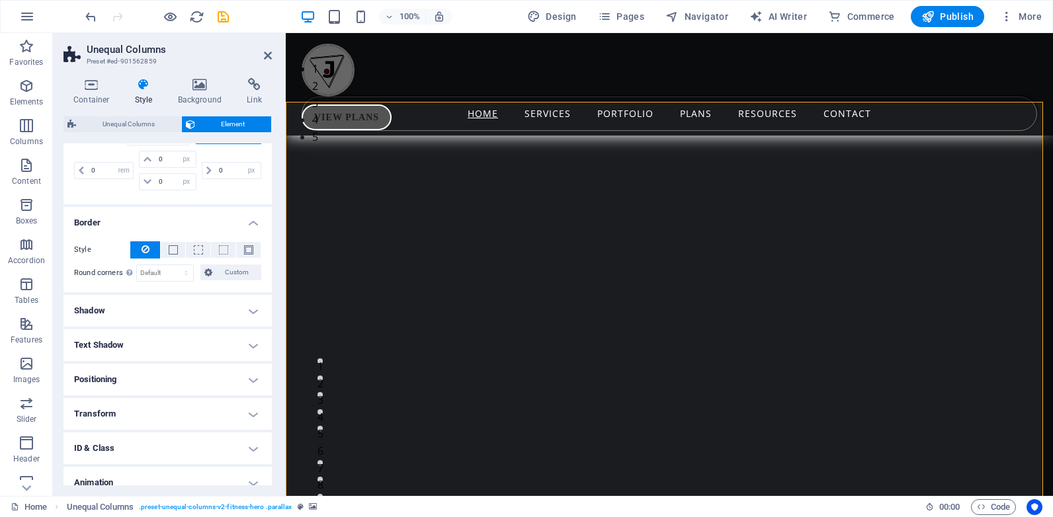
scroll to position [230, 0]
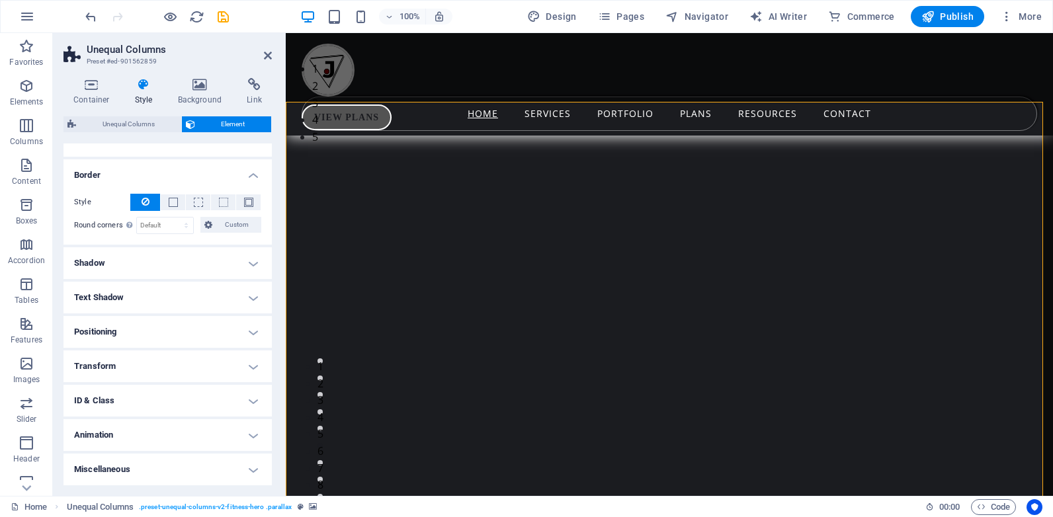
drag, startPoint x: 271, startPoint y: 275, endPoint x: 8, endPoint y: 419, distance: 300.5
click at [125, 331] on h4 "Positioning" at bounding box center [168, 332] width 208 height 32
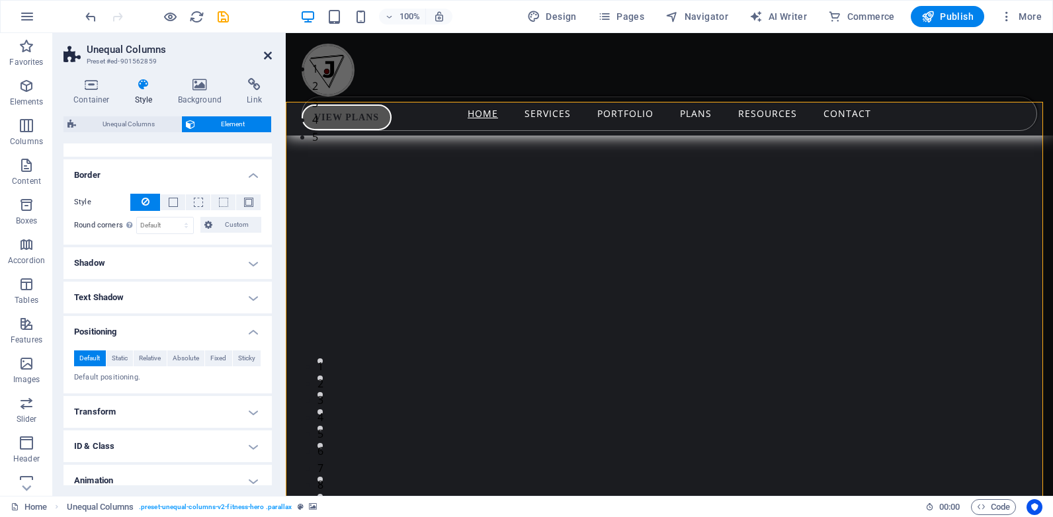
click at [264, 53] on icon at bounding box center [268, 55] width 8 height 11
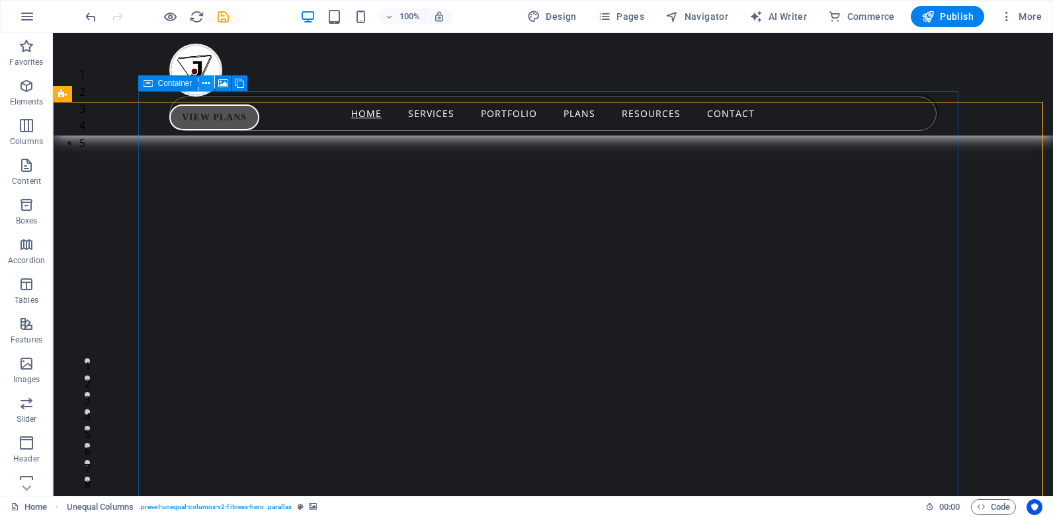
click at [207, 79] on icon at bounding box center [205, 84] width 7 height 14
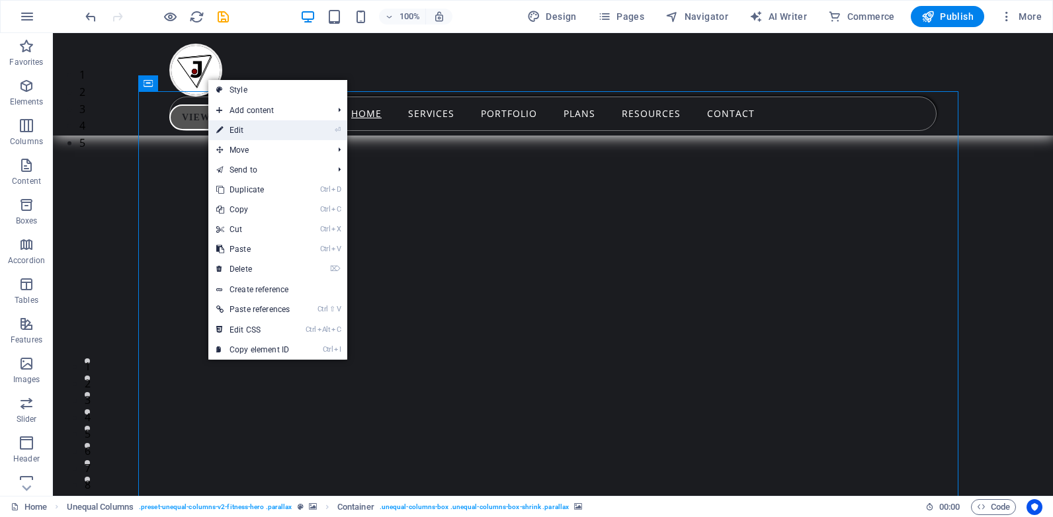
click at [246, 128] on link "⏎ Edit" at bounding box center [252, 130] width 89 height 20
select select "px"
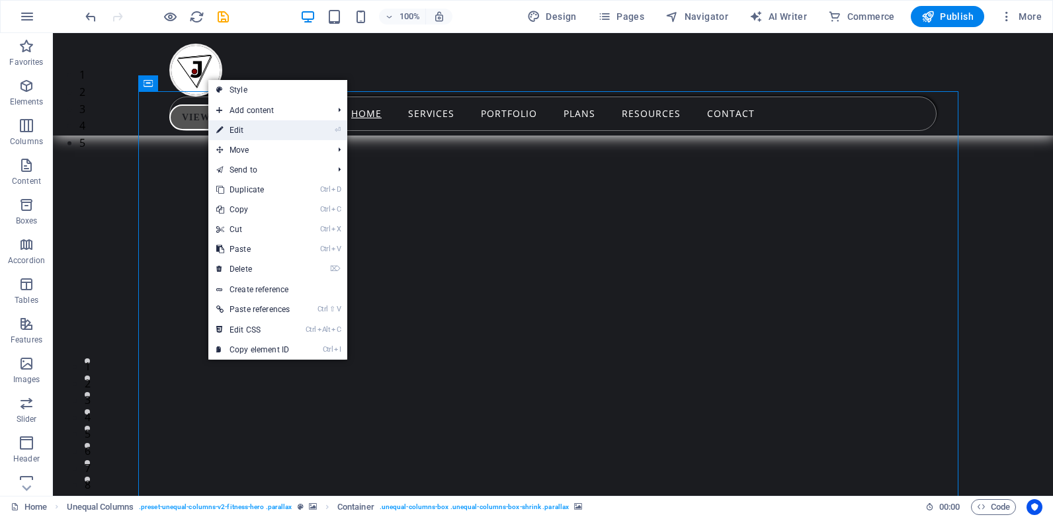
select select "px"
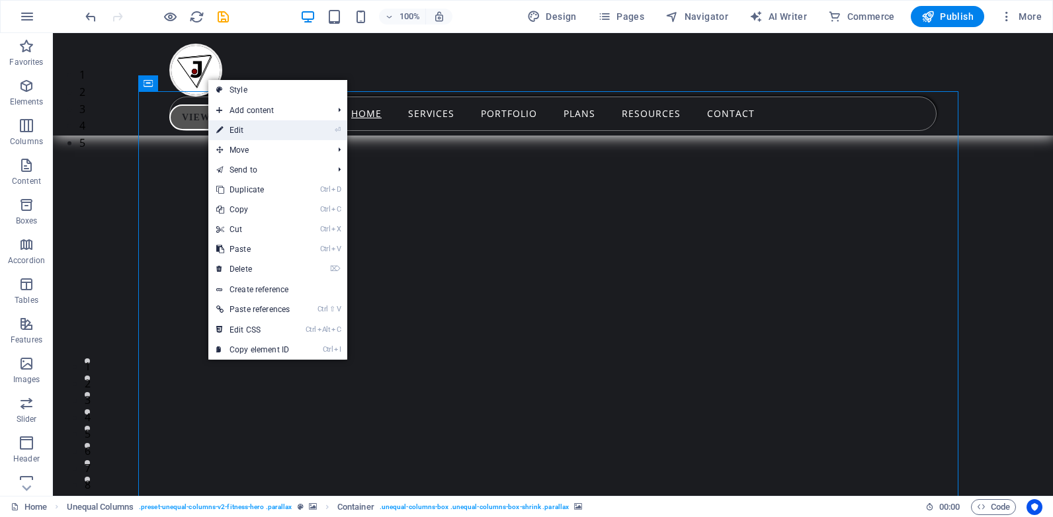
select select "px"
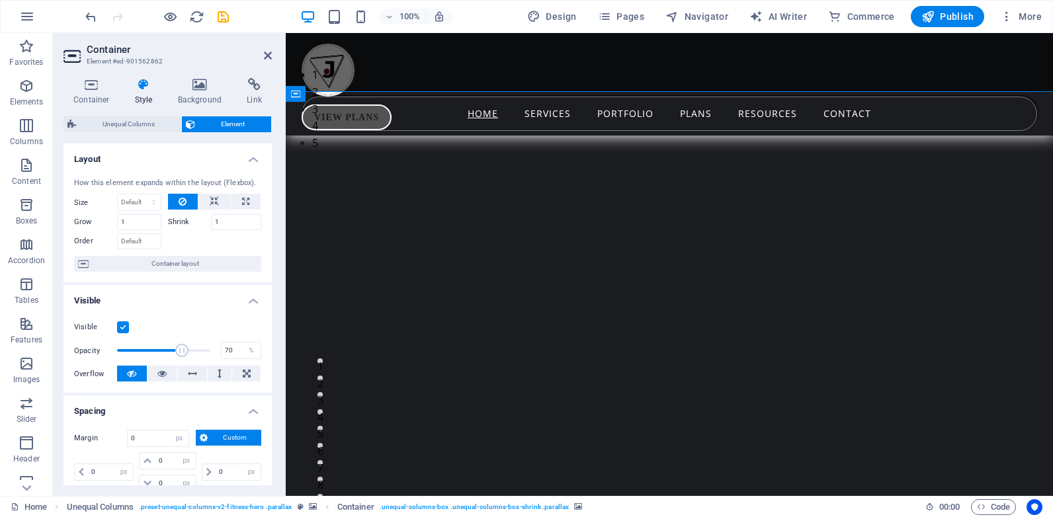
drag, startPoint x: 272, startPoint y: 230, endPoint x: 270, endPoint y: 239, distance: 9.5
click at [270, 239] on div "Container Style Background Link Size Height Default px rem % vh vw Min. height …" at bounding box center [168, 281] width 230 height 429
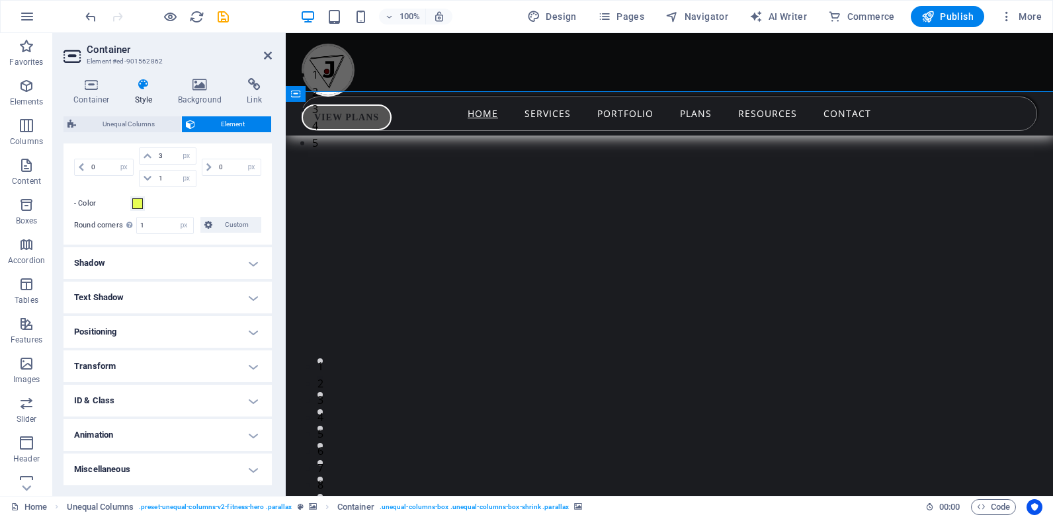
scroll to position [0, 0]
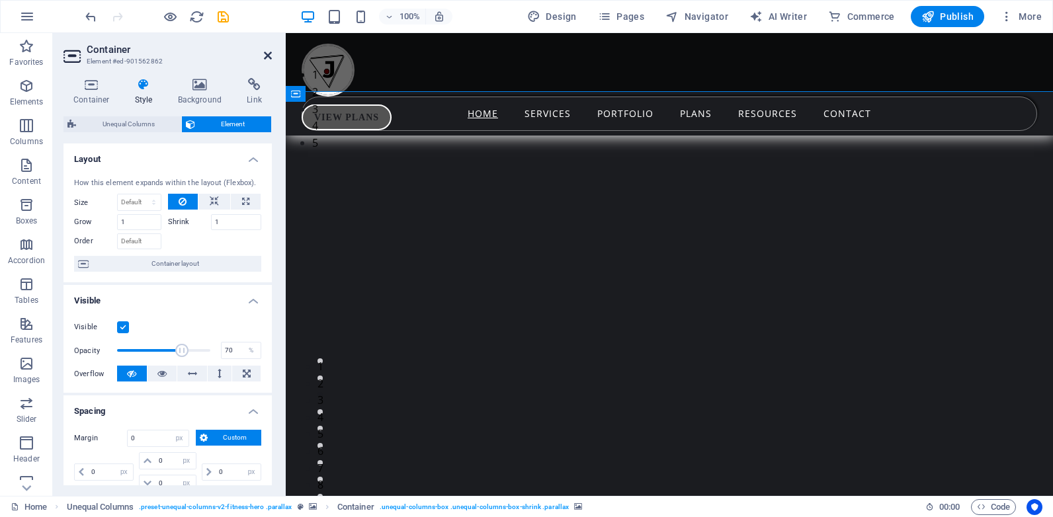
click at [265, 57] on icon at bounding box center [268, 55] width 8 height 11
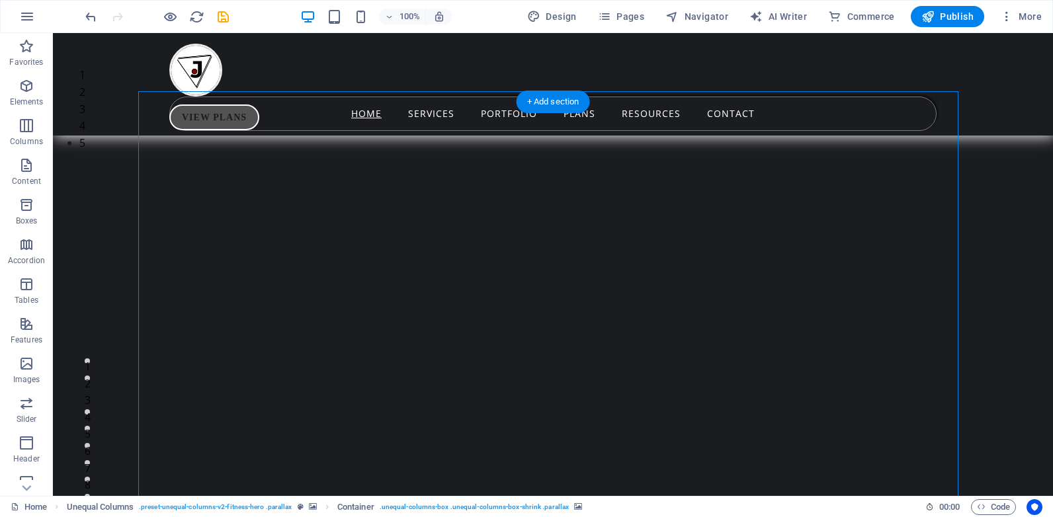
click at [1028, 67] on img "1/5" at bounding box center [548, 67] width 990 height 0
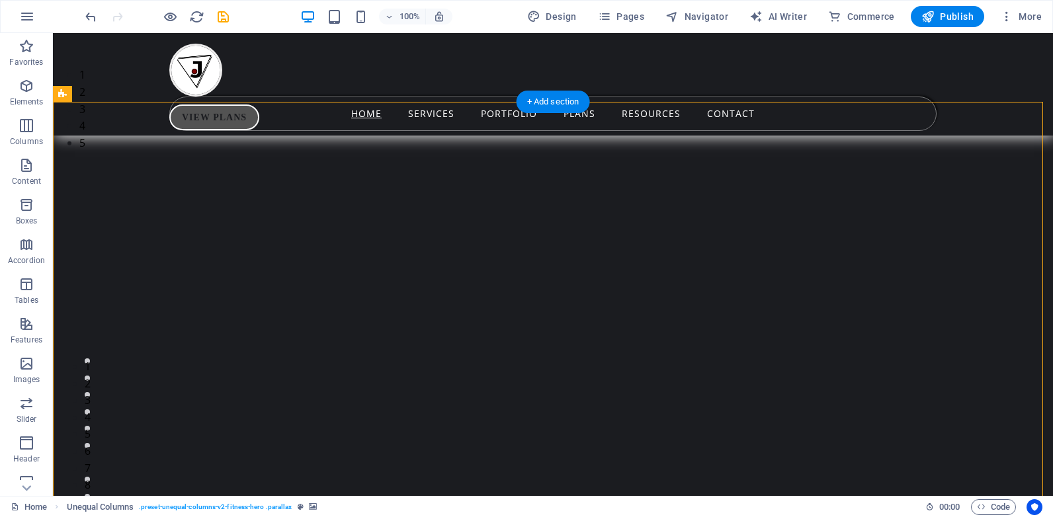
select select "rem"
select select "px"
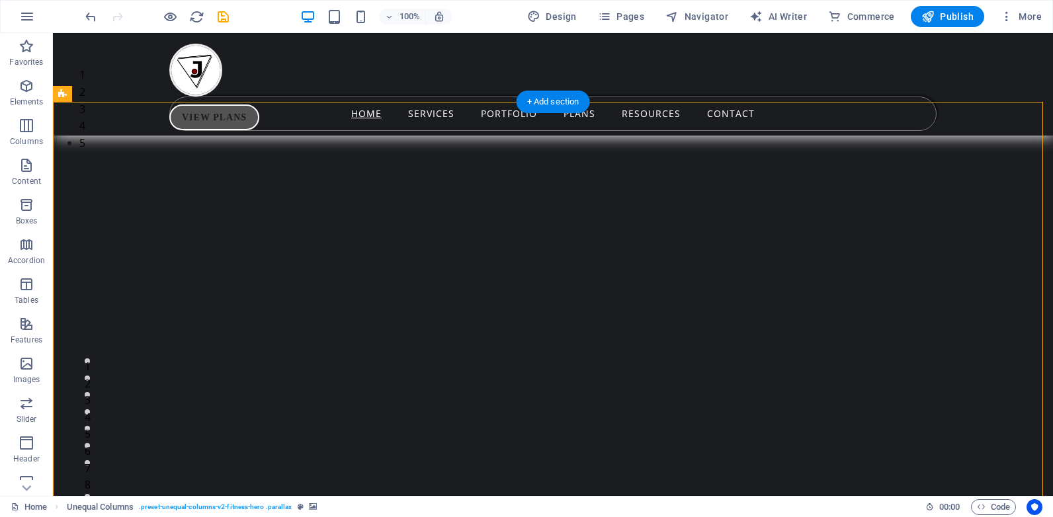
select select "px"
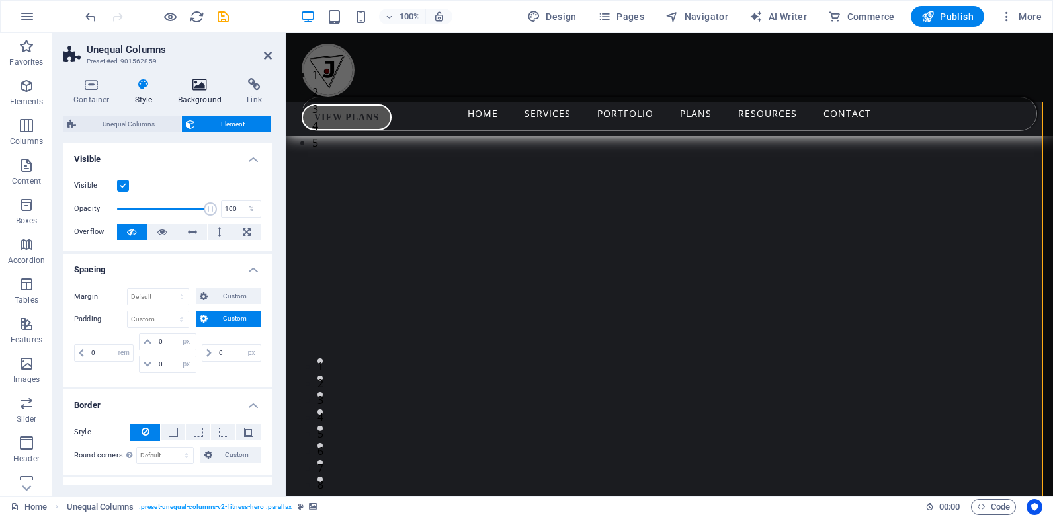
click at [197, 91] on h4 "Background" at bounding box center [202, 92] width 69 height 28
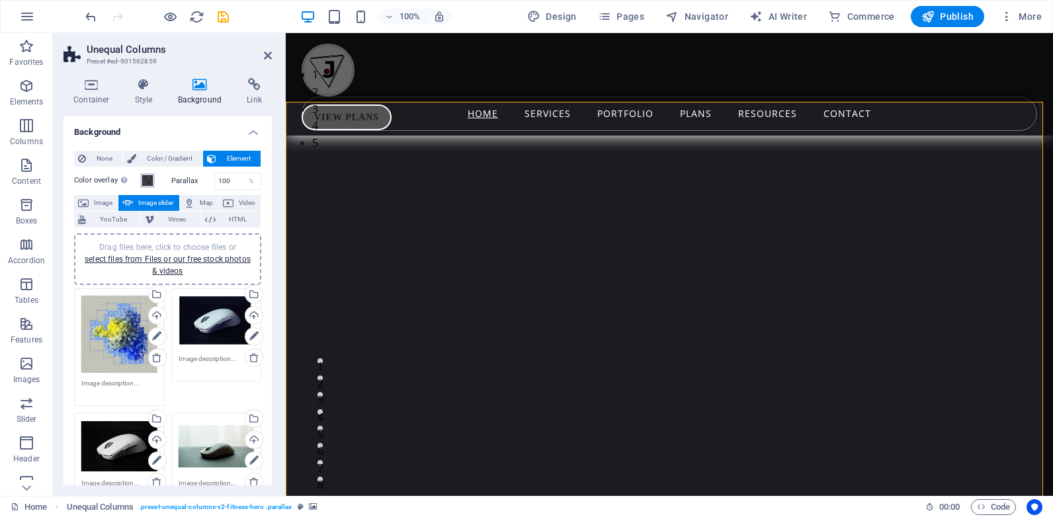
click at [144, 181] on span at bounding box center [147, 180] width 11 height 11
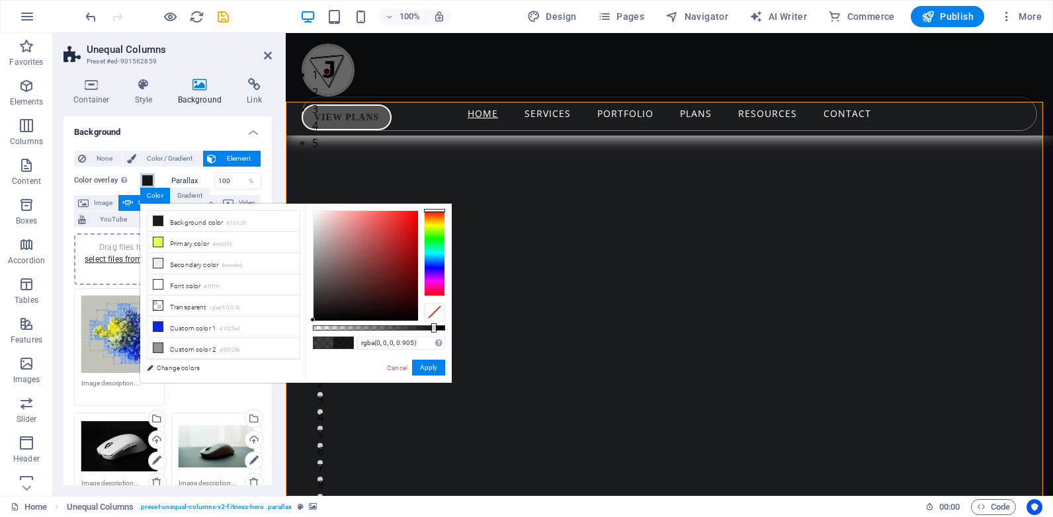
drag, startPoint x: 415, startPoint y: 329, endPoint x: 435, endPoint y: 331, distance: 19.9
click at [435, 331] on div at bounding box center [433, 327] width 5 height 9
type input "rgba(0, 0, 0, 0.92)"
click at [431, 370] on button "Apply" at bounding box center [428, 368] width 33 height 16
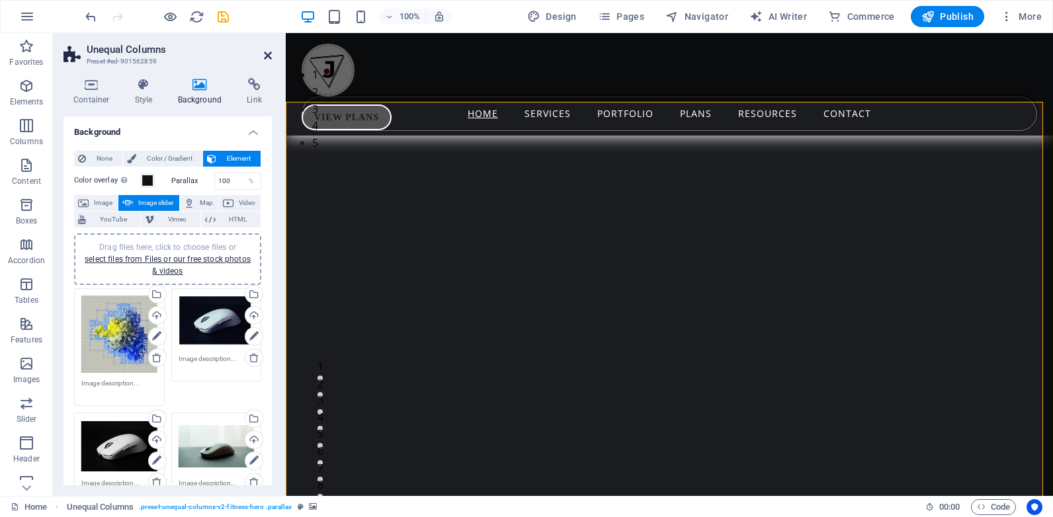
click at [268, 52] on icon at bounding box center [268, 55] width 8 height 11
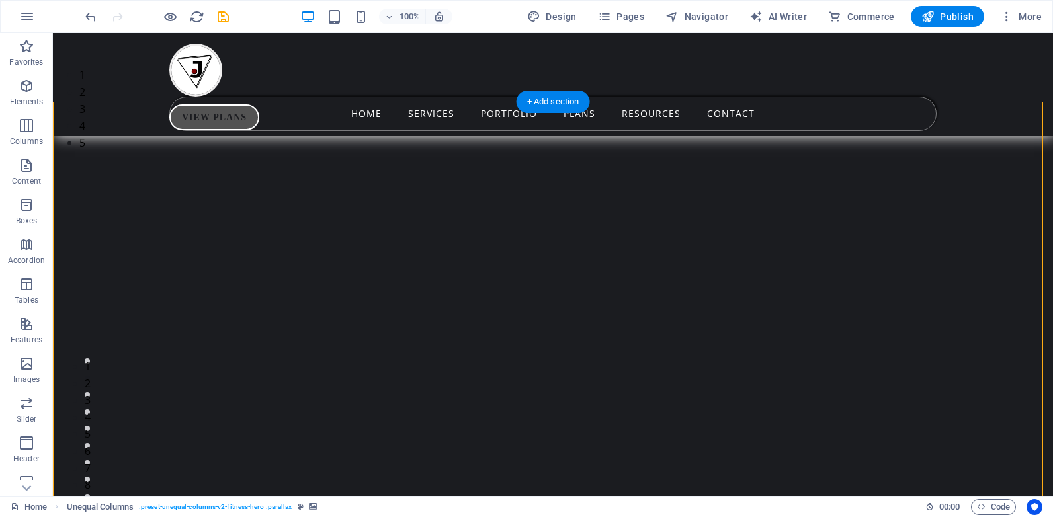
select select "px"
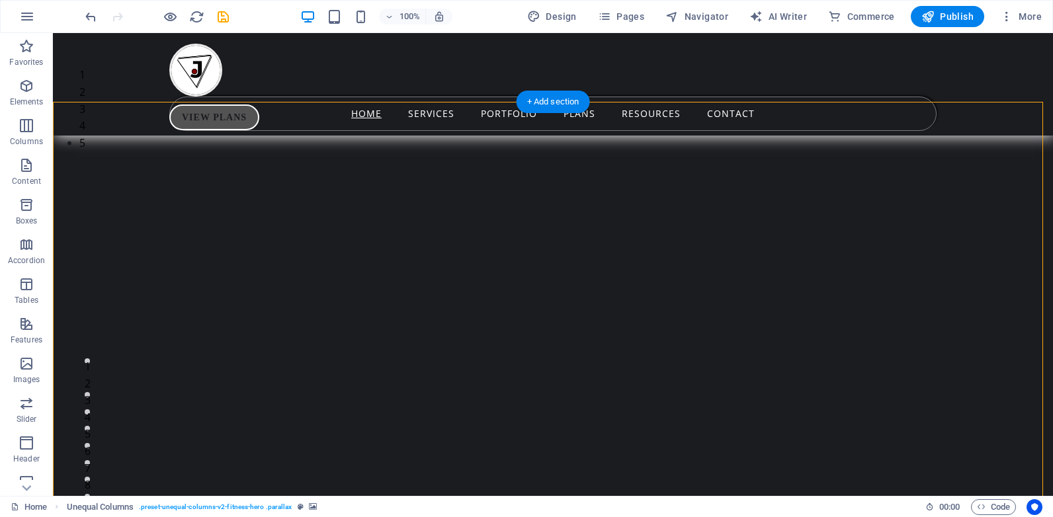
select select "px"
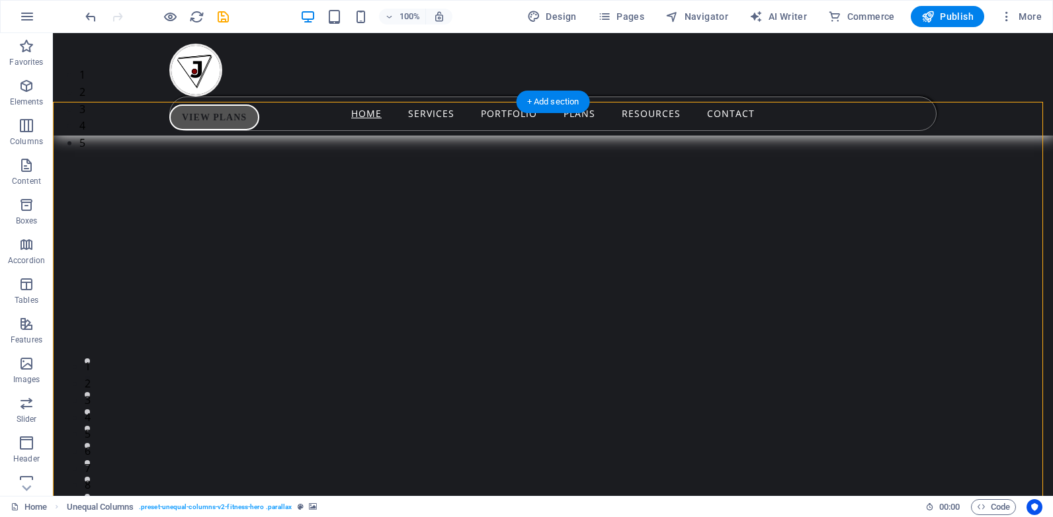
select select "px"
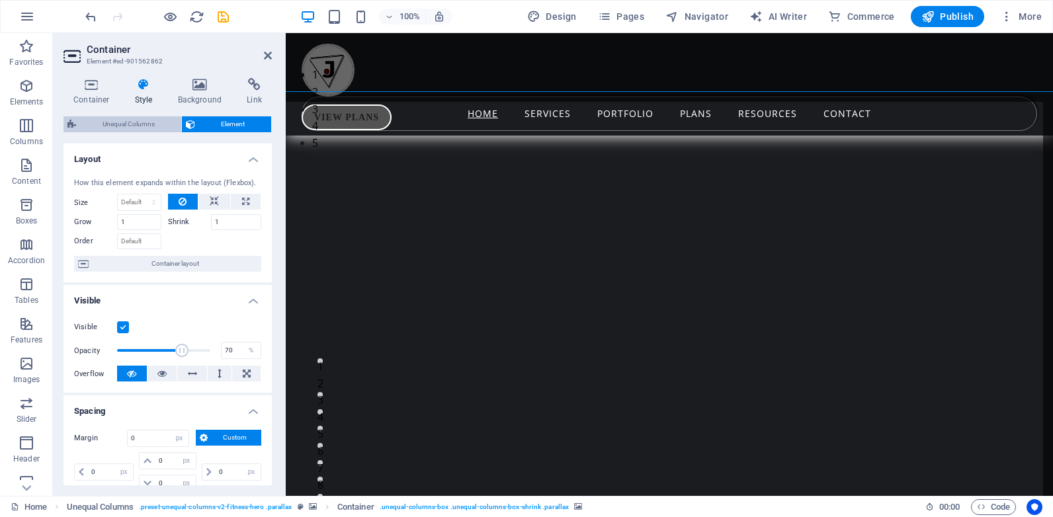
click at [137, 120] on span "Unequal Columns" at bounding box center [128, 124] width 97 height 16
select select "%"
select select "rem"
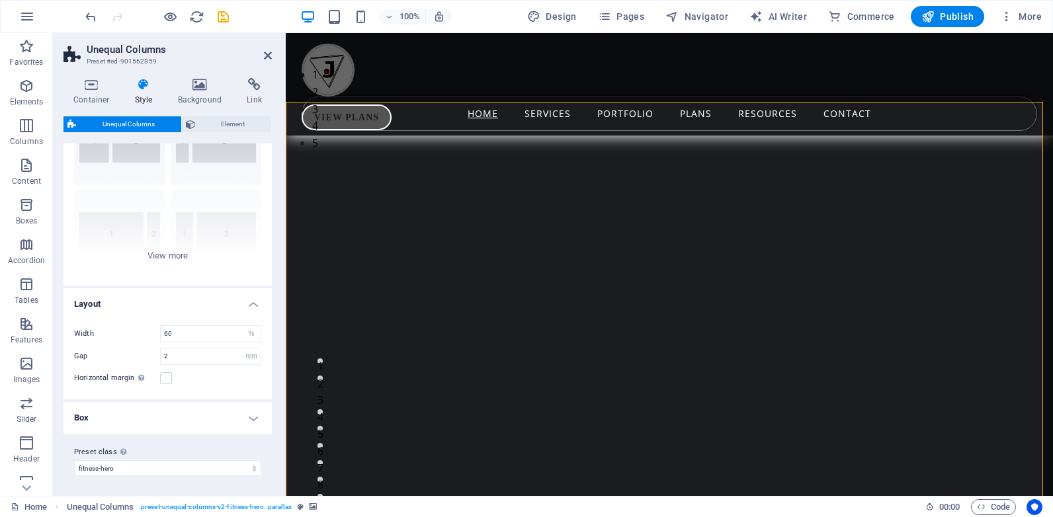
scroll to position [81, 0]
click at [246, 333] on select "px rem % vh vw" at bounding box center [251, 333] width 19 height 16
drag, startPoint x: 166, startPoint y: 335, endPoint x: 156, endPoint y: 323, distance: 15.5
click at [156, 323] on div "Width 60 px rem % vh vw Gap 2 px rem % vh vw Horizontal margin Only if the cont…" at bounding box center [168, 354] width 214 height 87
type input "100"
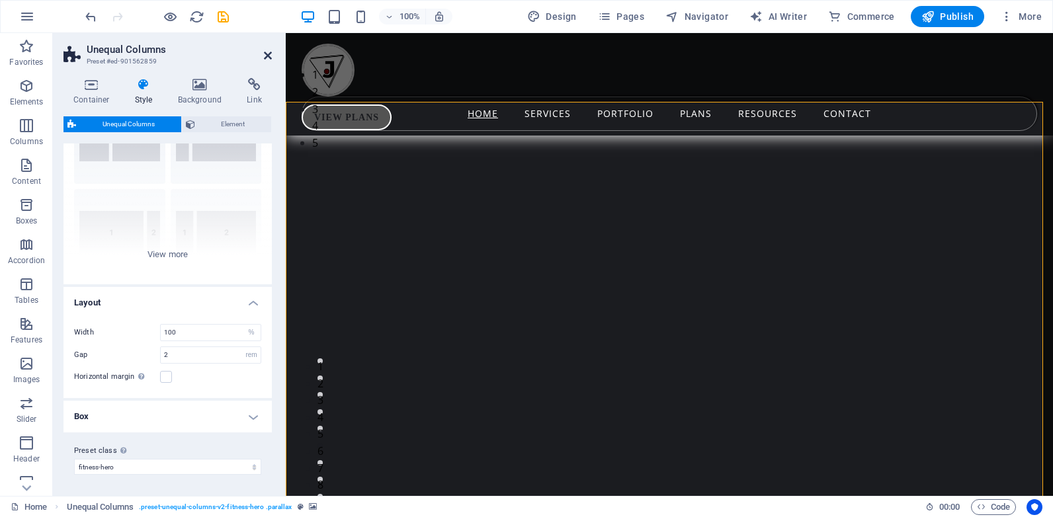
click at [265, 53] on icon at bounding box center [268, 55] width 8 height 11
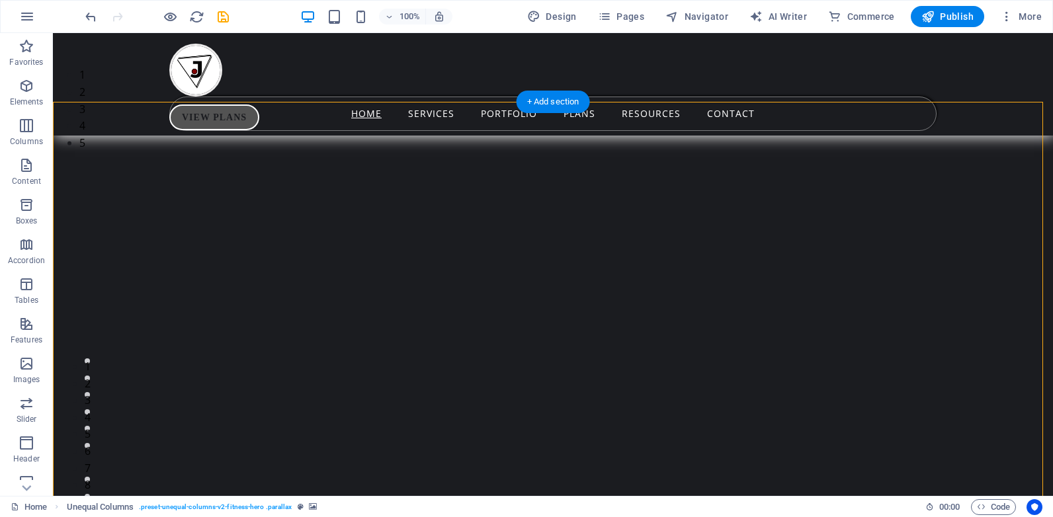
select select "%"
select select "rem"
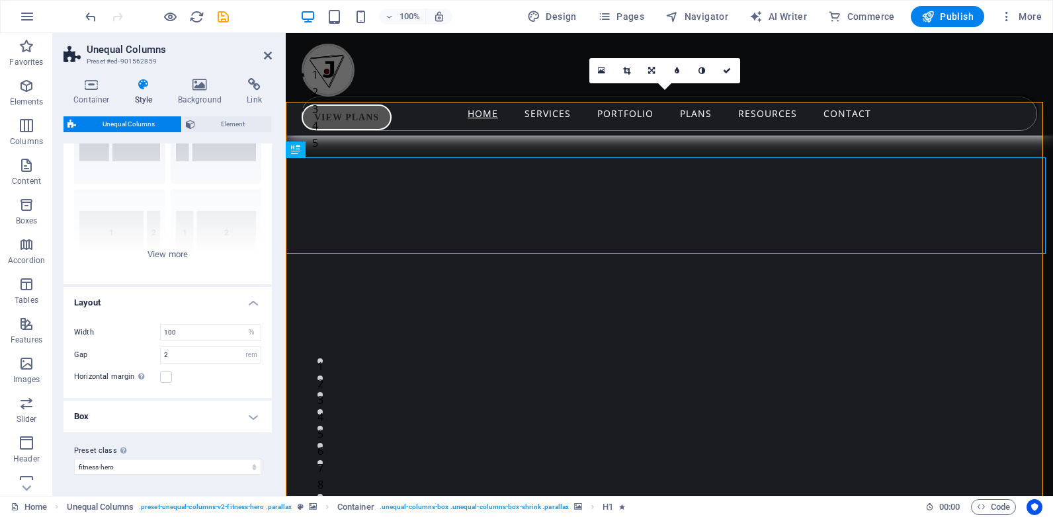
click at [248, 412] on h4 "Box" at bounding box center [168, 417] width 208 height 32
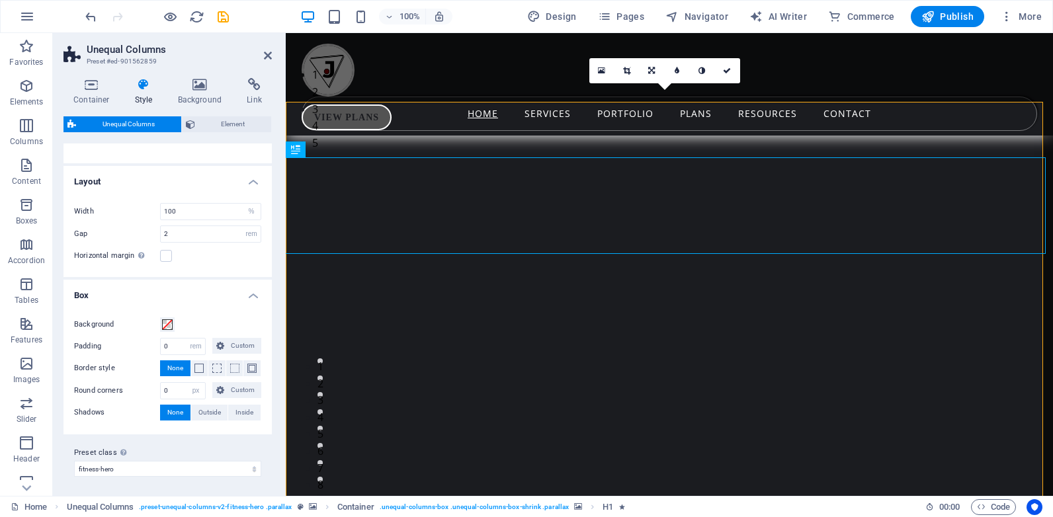
scroll to position [204, 0]
drag, startPoint x: 272, startPoint y: 437, endPoint x: 279, endPoint y: 120, distance: 316.9
click at [279, 120] on div "Container Style Background Link Size Height Default px rem % vh vw Min. height …" at bounding box center [168, 281] width 230 height 429
click at [221, 120] on span "Element" at bounding box center [233, 124] width 69 height 16
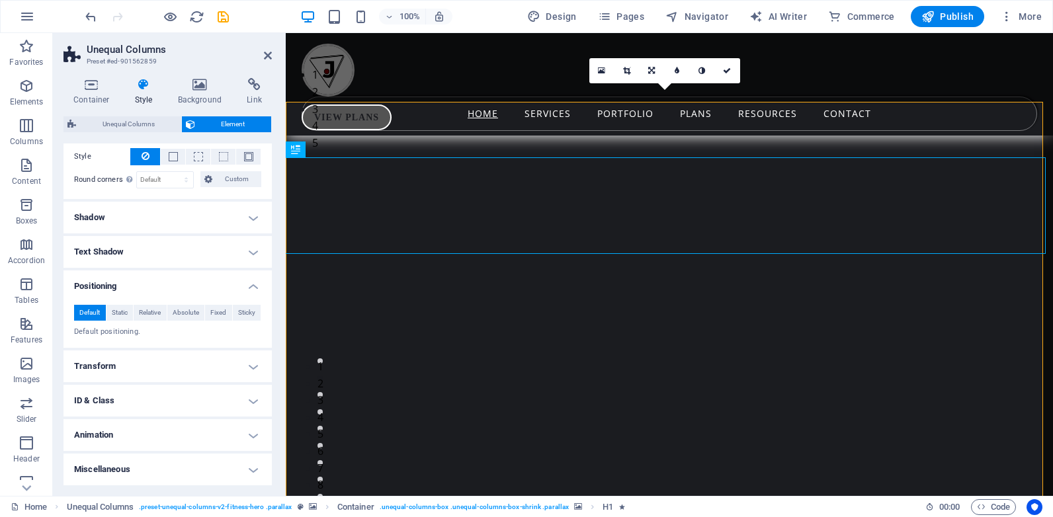
scroll to position [0, 0]
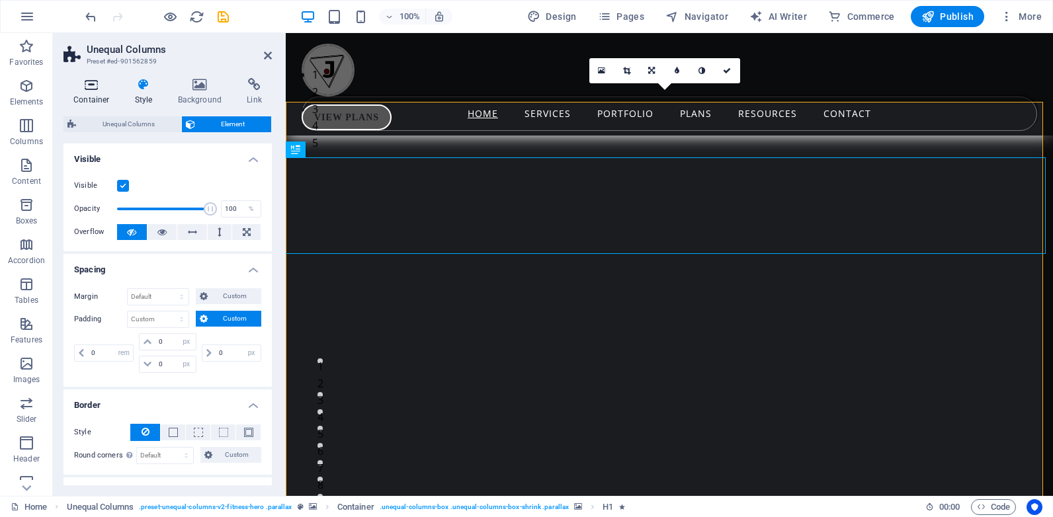
click at [91, 87] on icon at bounding box center [92, 84] width 56 height 13
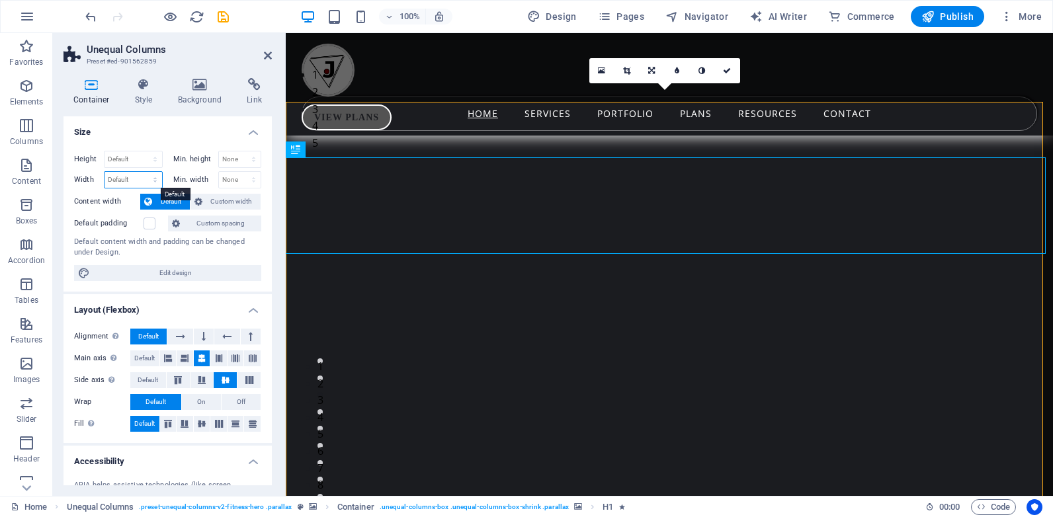
click at [132, 178] on select "Default px rem % em vh vw" at bounding box center [134, 180] width 58 height 16
click at [261, 60] on header "Unequal Columns Preset #ed-901562859" at bounding box center [168, 50] width 208 height 34
click at [122, 179] on select "Default px rem % em vh vw" at bounding box center [134, 180] width 58 height 16
select select "%"
click at [142, 172] on select "Default px rem % em vh vw" at bounding box center [134, 180] width 58 height 16
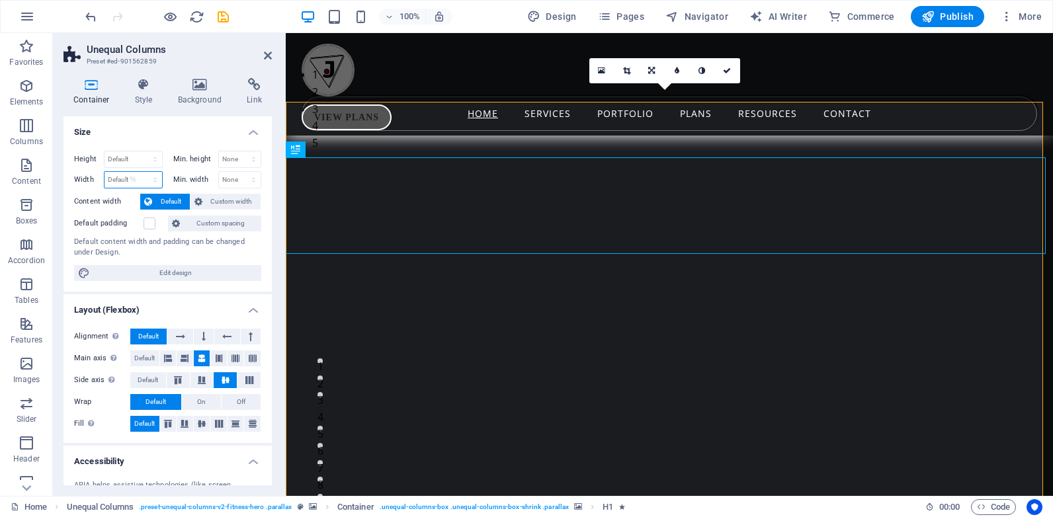
type input "100"
click at [269, 52] on icon at bounding box center [268, 55] width 8 height 11
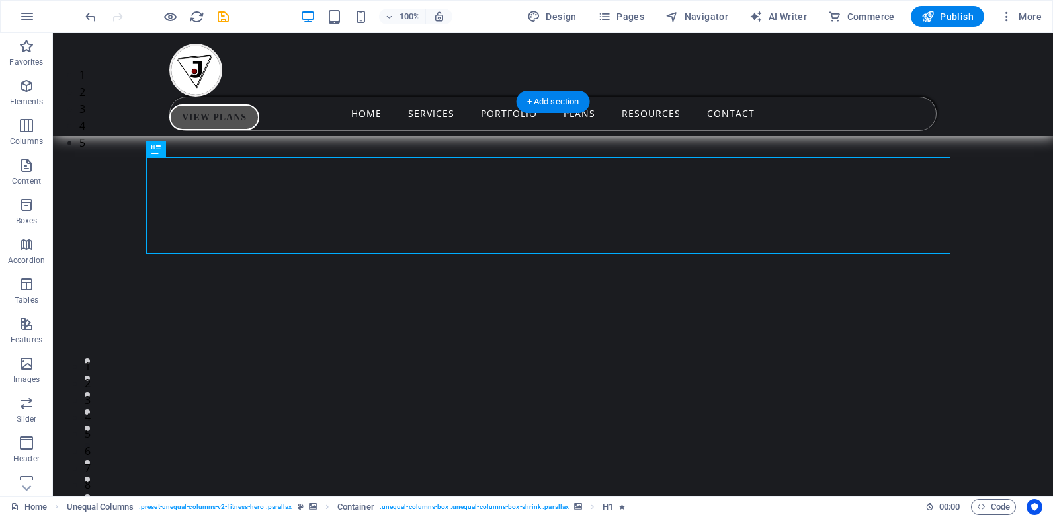
select select "px"
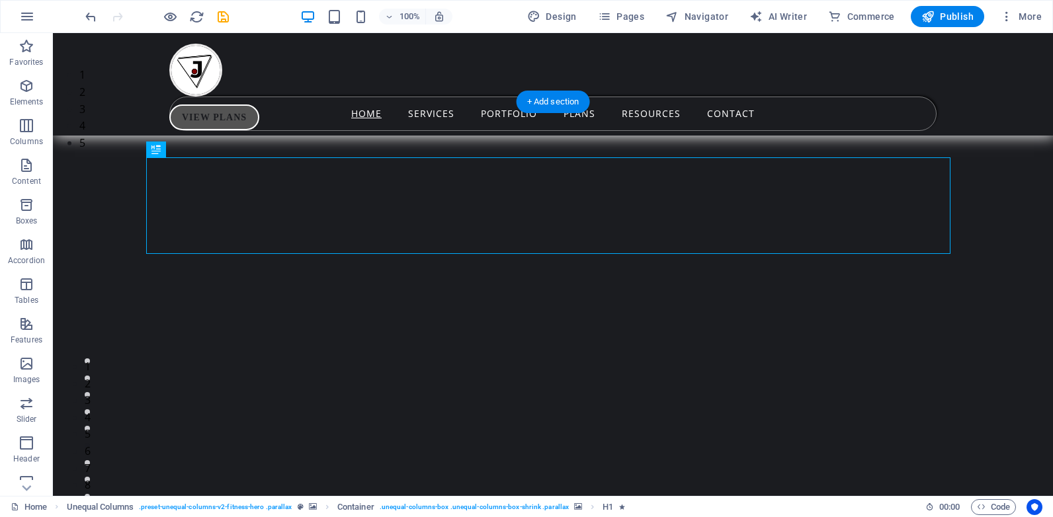
select select "px"
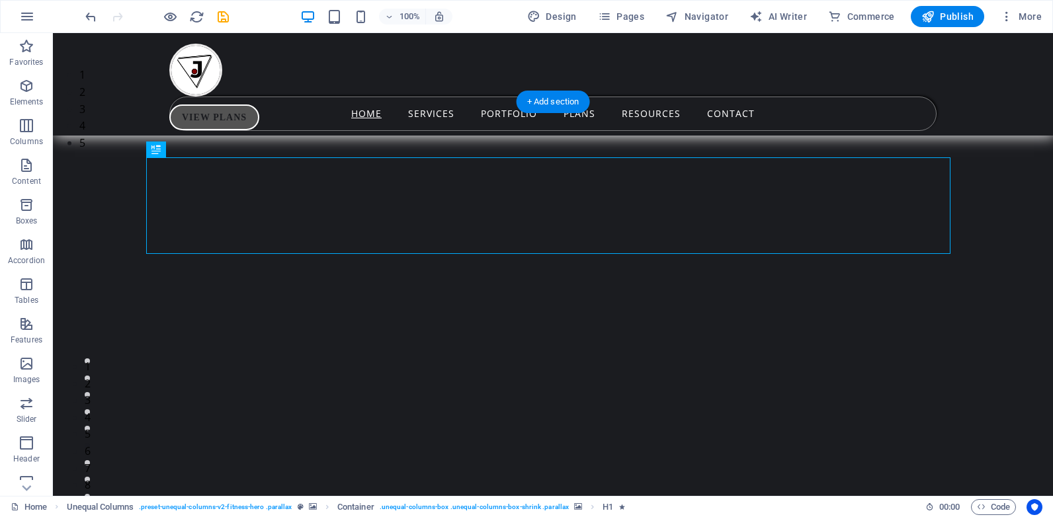
select select "px"
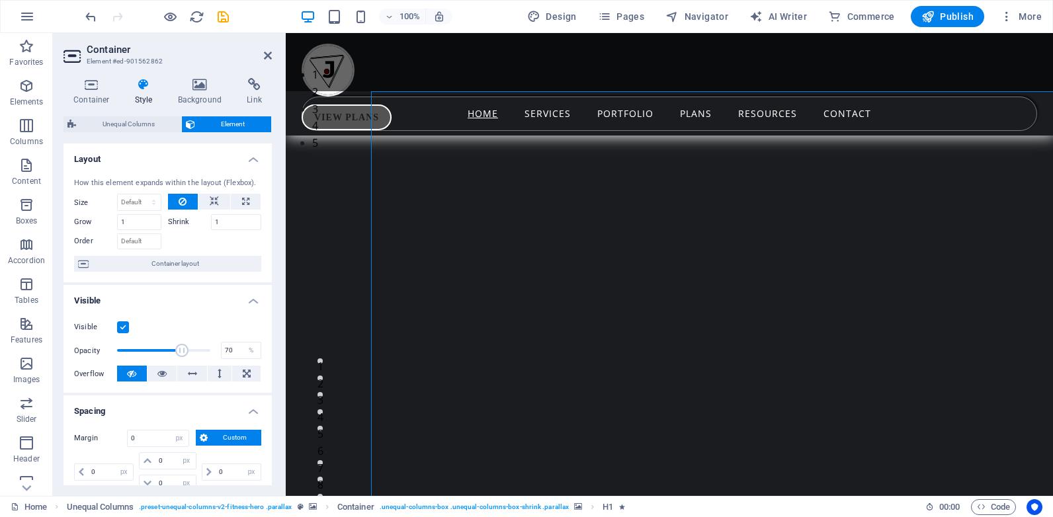
click at [142, 253] on div "How this element expands within the layout (Flexbox). Size Default auto px % 1/…" at bounding box center [168, 225] width 208 height 116
click at [269, 51] on icon at bounding box center [268, 55] width 8 height 11
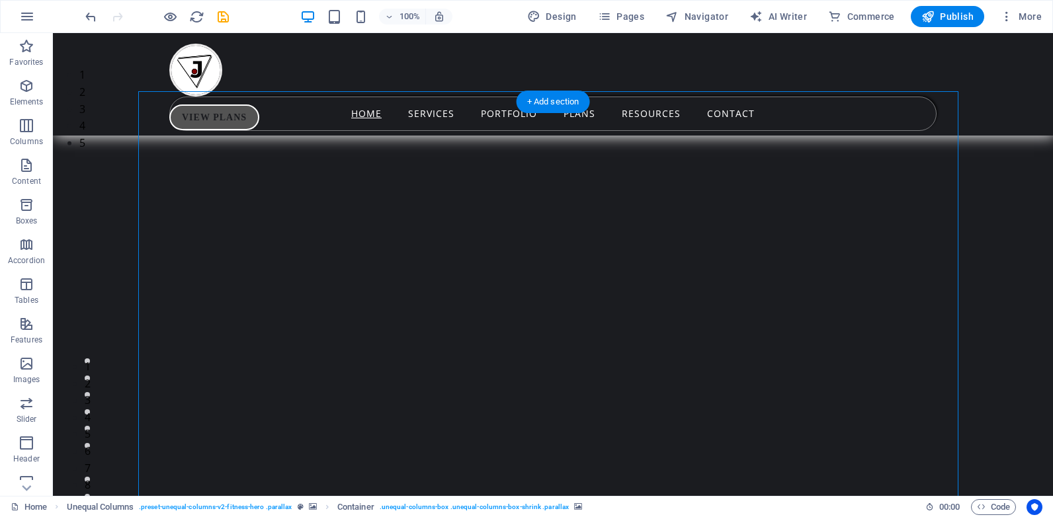
select select "px"
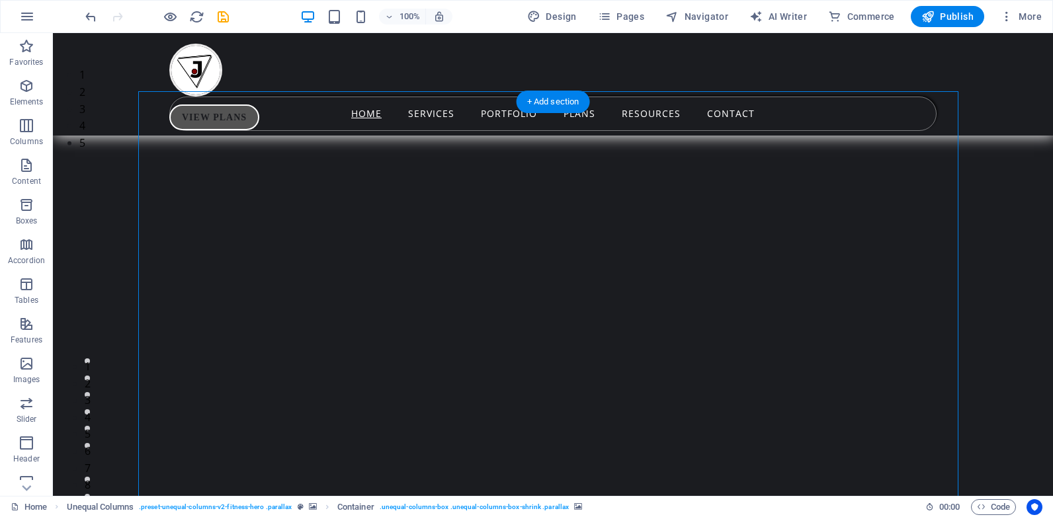
select select "px"
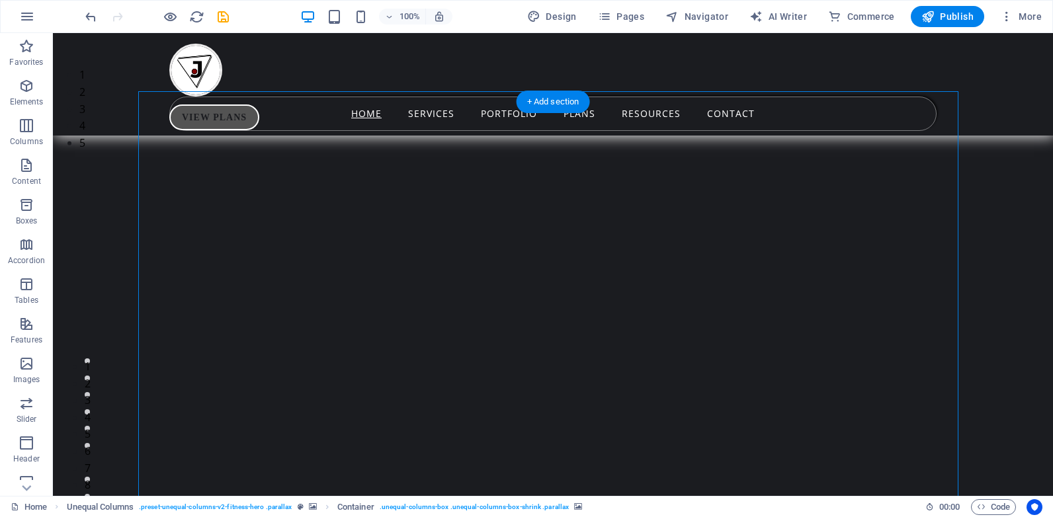
select select "px"
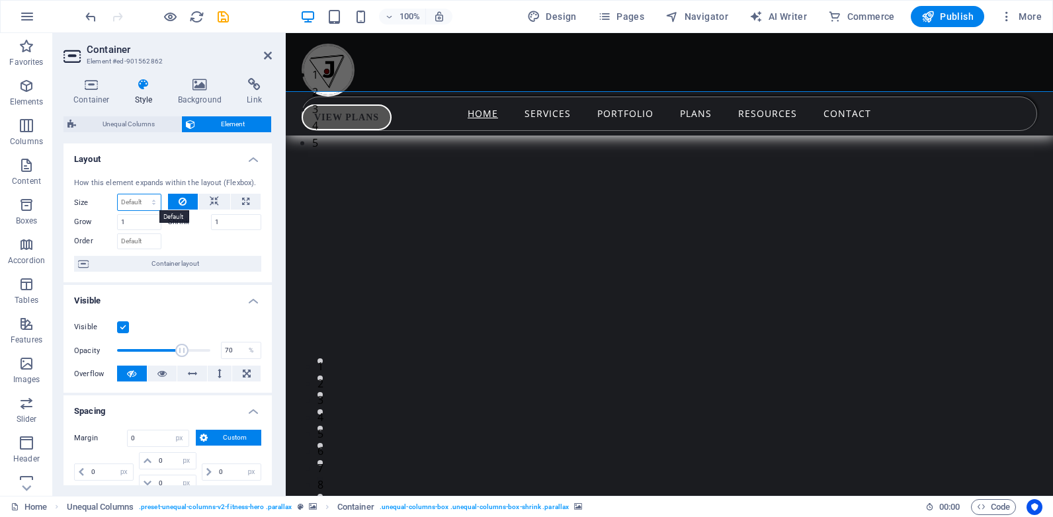
click at [133, 202] on select "Default auto px % 1/1 1/2 1/3 1/4 1/5 1/6 1/7 1/8 1/9 1/10" at bounding box center [139, 202] width 43 height 16
select select "%"
click at [140, 194] on select "Default auto px % 1/1 1/2 1/3 1/4 1/5 1/6 1/7 1/8 1/9 1/10" at bounding box center [139, 202] width 43 height 16
type input "100"
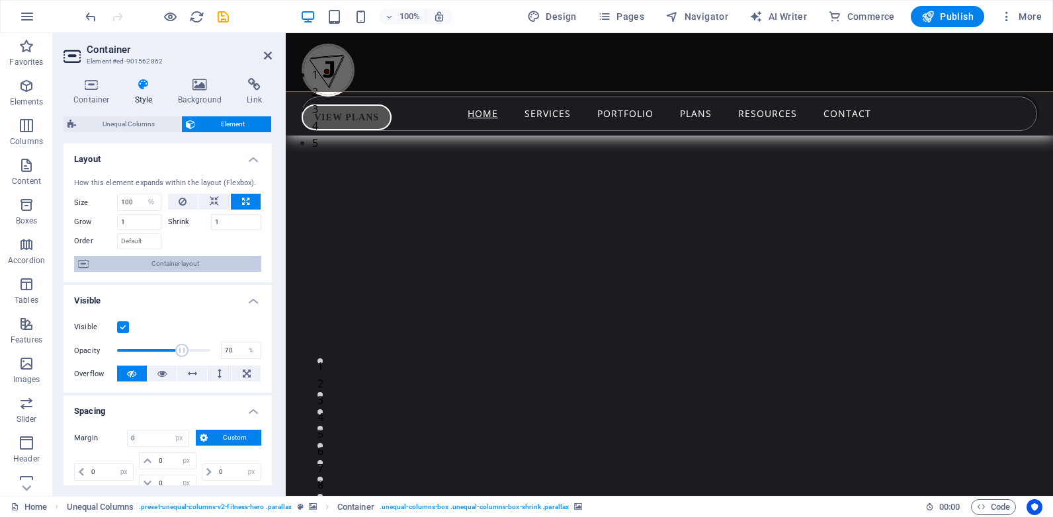
click at [177, 263] on span "Container layout" at bounding box center [175, 264] width 165 height 16
select select "%"
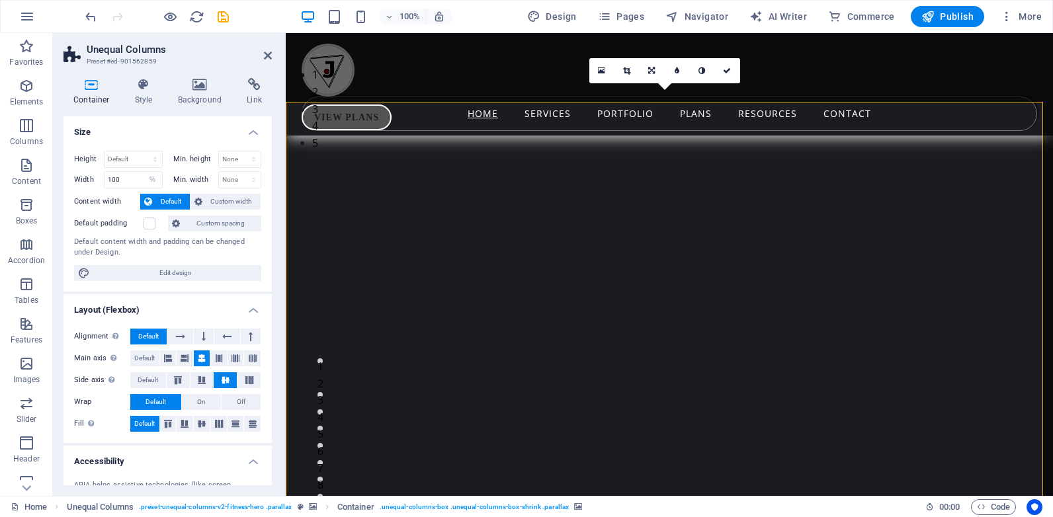
click at [177, 263] on div "Height Default px rem % vh vw Min. height None px rem % vh vw Width 100 Default…" at bounding box center [168, 215] width 208 height 151
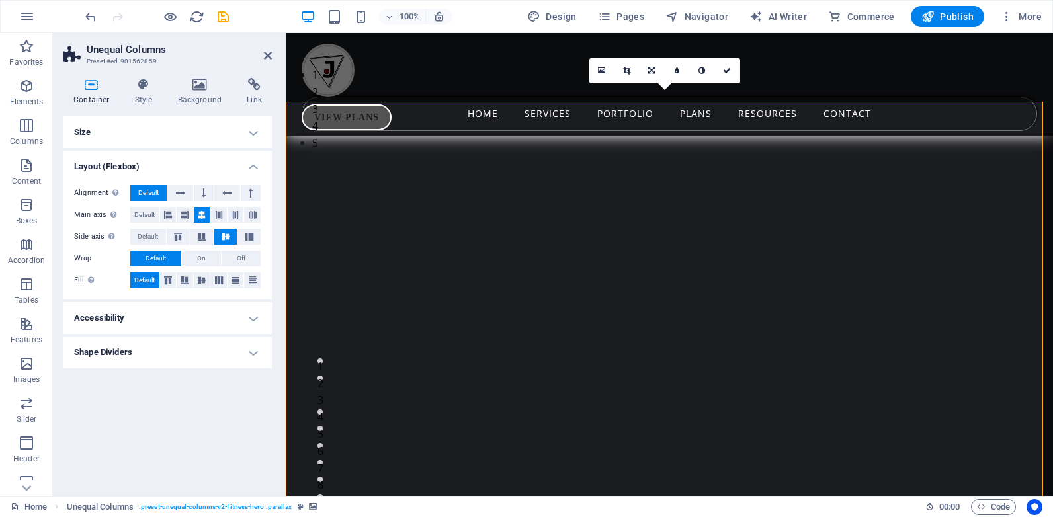
click at [216, 320] on h4 "Accessibility" at bounding box center [168, 318] width 208 height 32
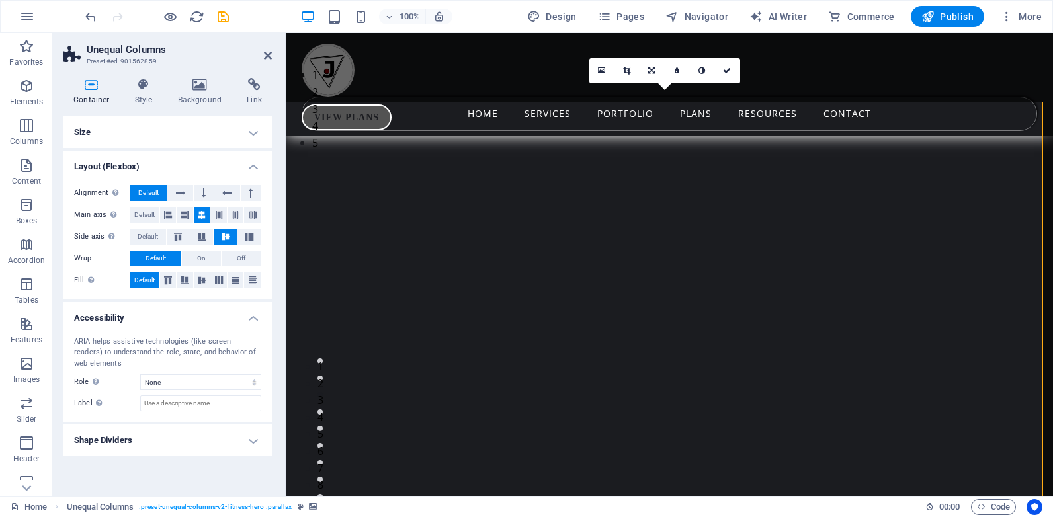
click at [220, 440] on h4 "Shape Dividers" at bounding box center [168, 441] width 208 height 32
click at [202, 277] on icon at bounding box center [202, 281] width 16 height 8
click at [140, 85] on icon at bounding box center [144, 84] width 38 height 13
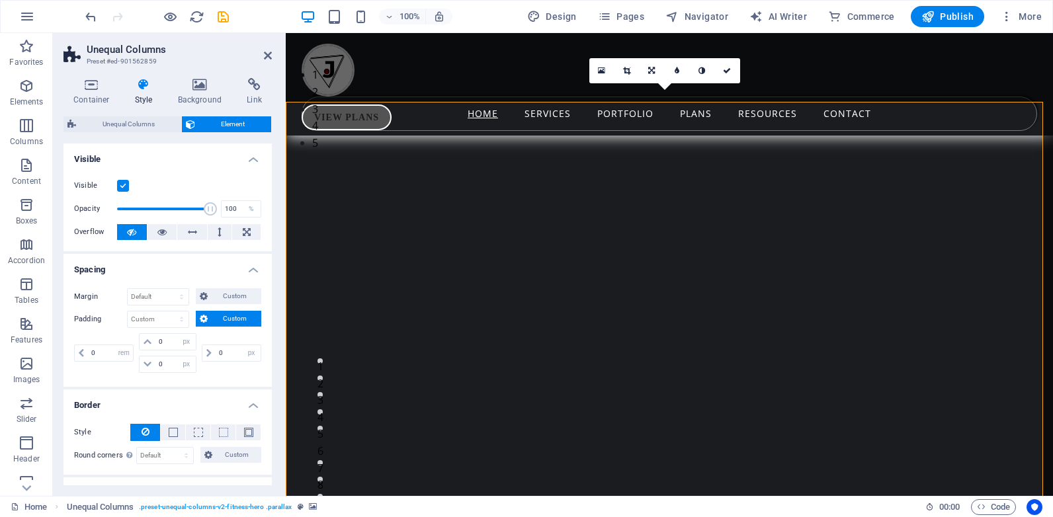
drag, startPoint x: 272, startPoint y: 205, endPoint x: 269, endPoint y: 252, distance: 47.0
click at [269, 252] on div "Container Style Background Link Size Height Default px rem % vh vw Min. height …" at bounding box center [168, 281] width 230 height 429
click at [147, 315] on select "Default px rem % vh vw Custom" at bounding box center [158, 320] width 61 height 16
select select "px"
click at [169, 312] on select "Default px rem % vh vw Custom" at bounding box center [158, 320] width 61 height 16
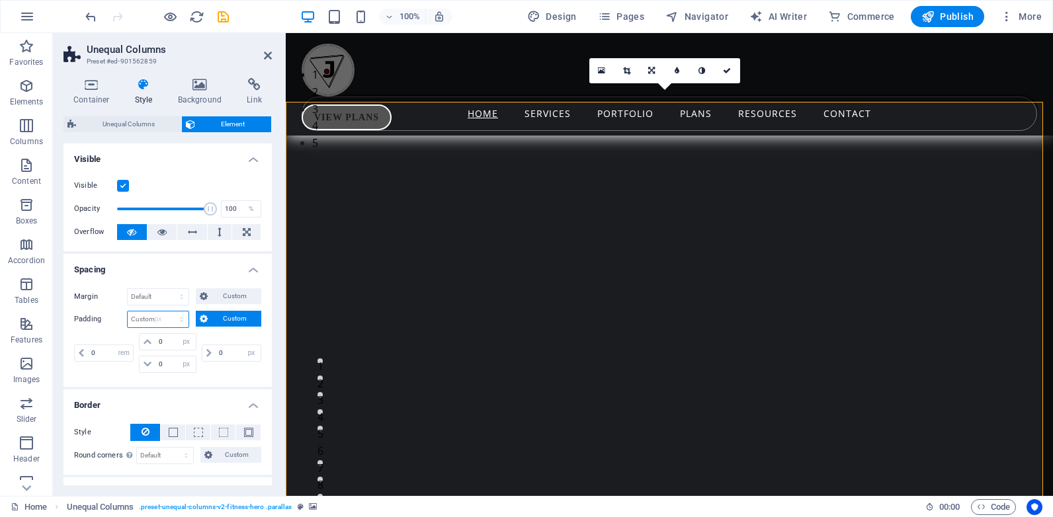
type input "0"
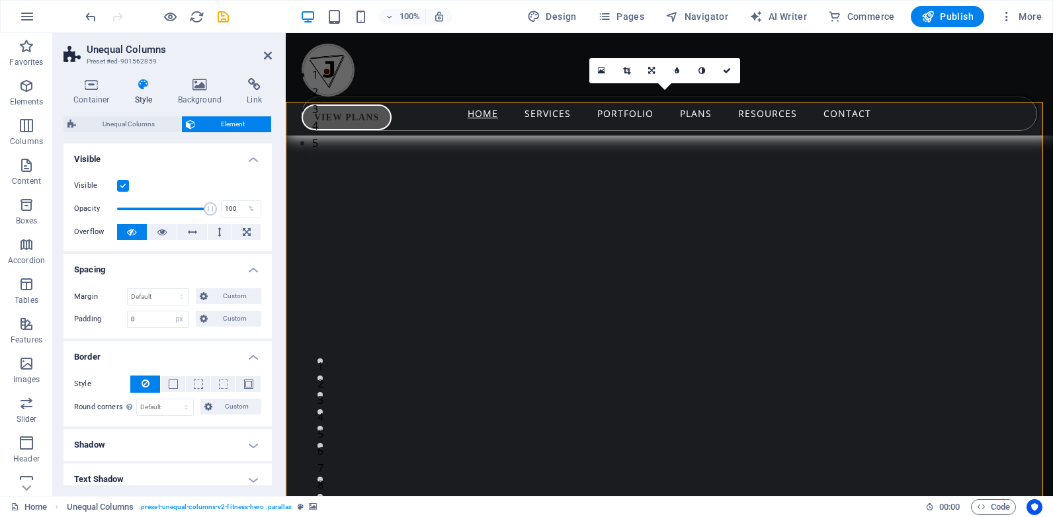
click at [200, 341] on h4 "Border" at bounding box center [168, 353] width 208 height 24
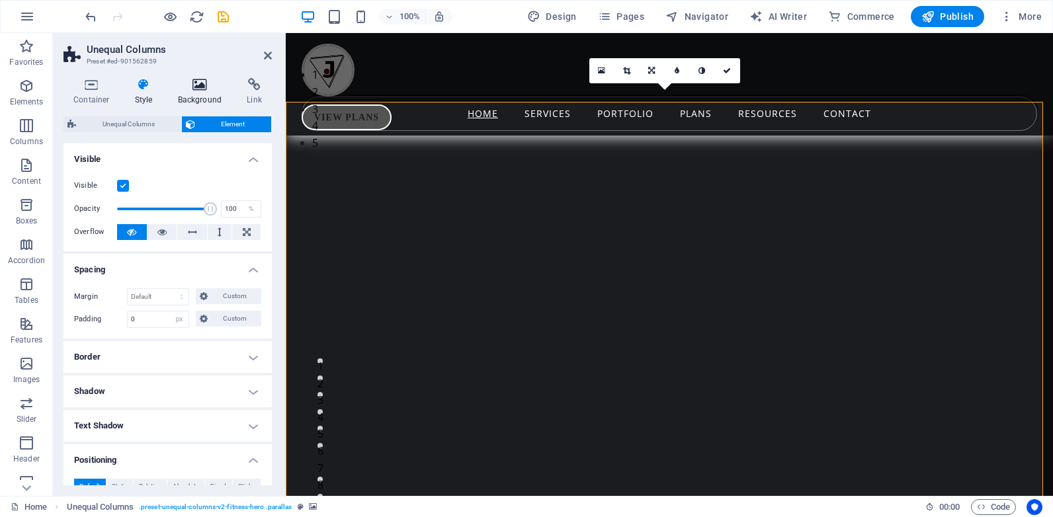
click at [201, 84] on icon at bounding box center [200, 84] width 64 height 13
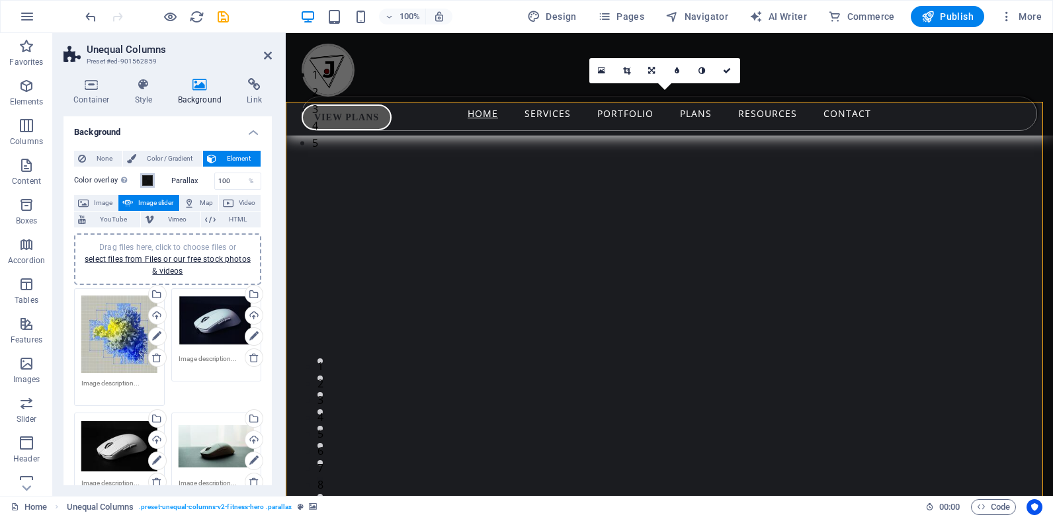
click at [146, 176] on span at bounding box center [147, 180] width 11 height 11
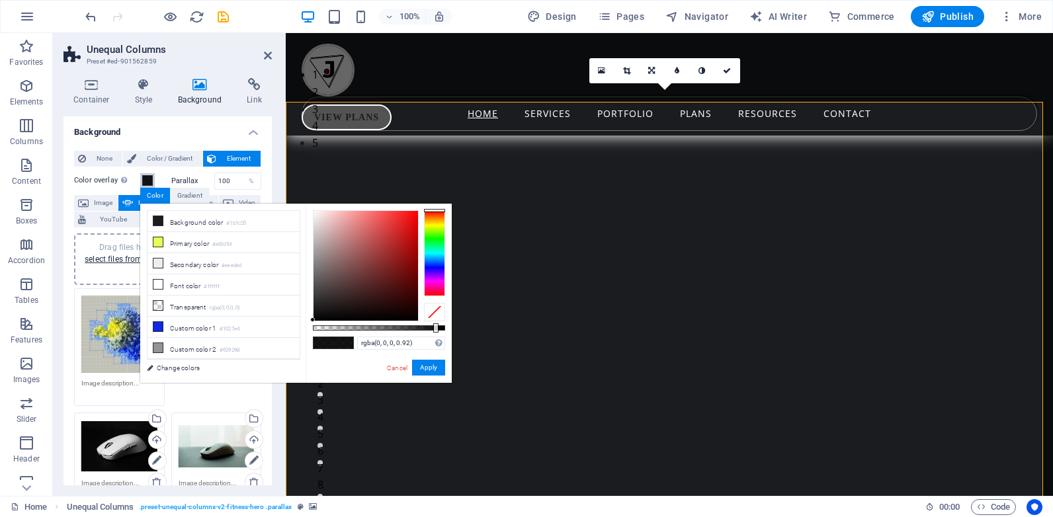
type input "rgba(0, 0, 0, 0.735)"
click at [410, 329] on div at bounding box center [379, 327] width 132 height 5
click at [429, 367] on button "Apply" at bounding box center [428, 368] width 33 height 16
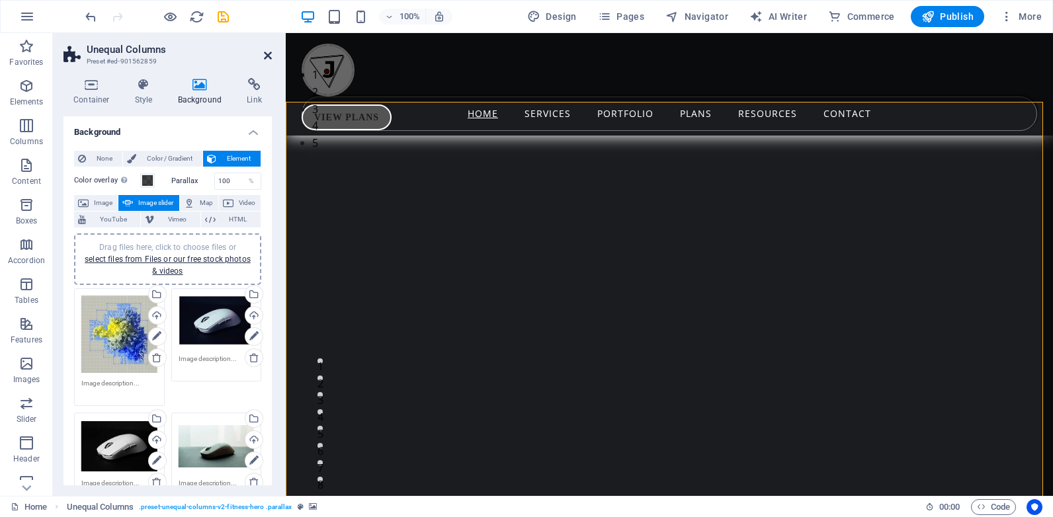
click at [268, 56] on icon at bounding box center [268, 55] width 8 height 11
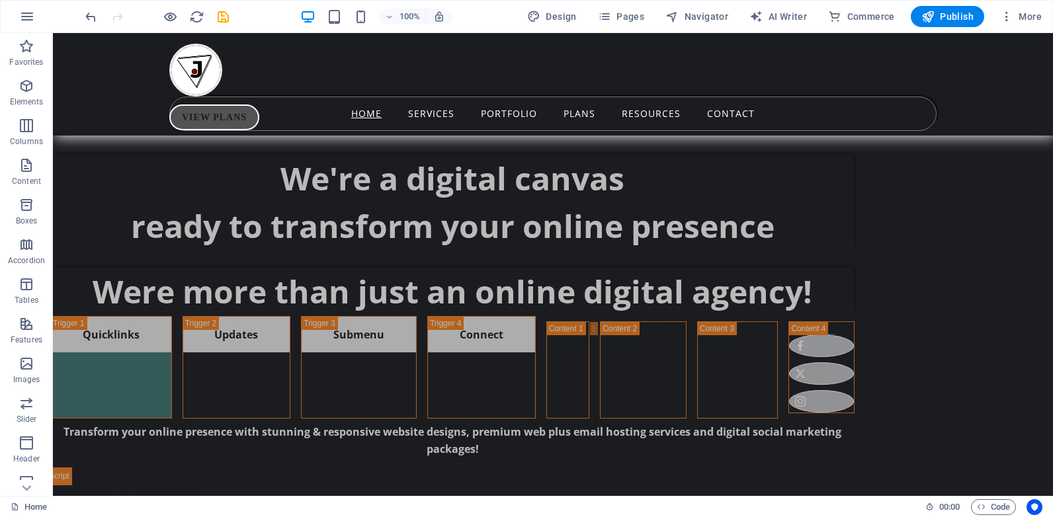
scroll to position [911, 0]
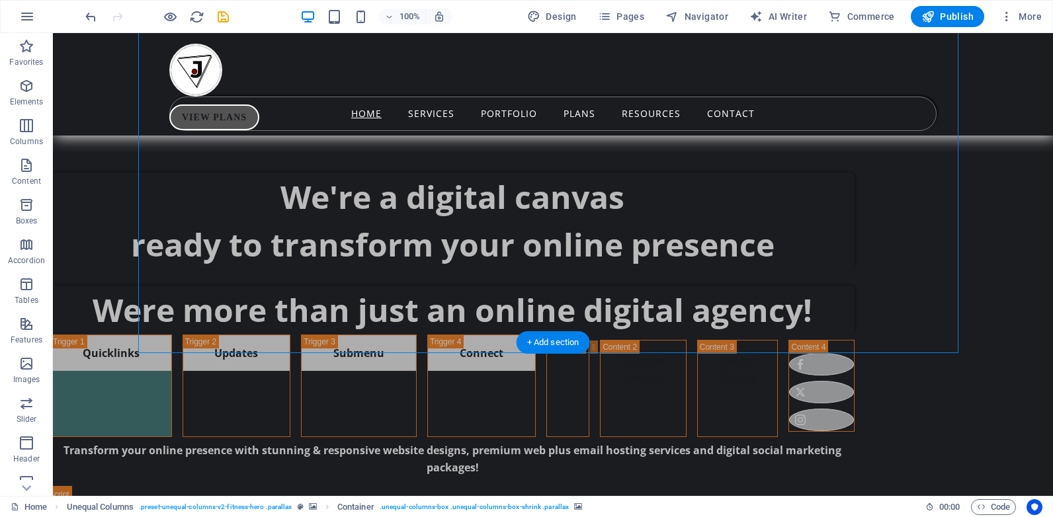
select select "%"
select select "px"
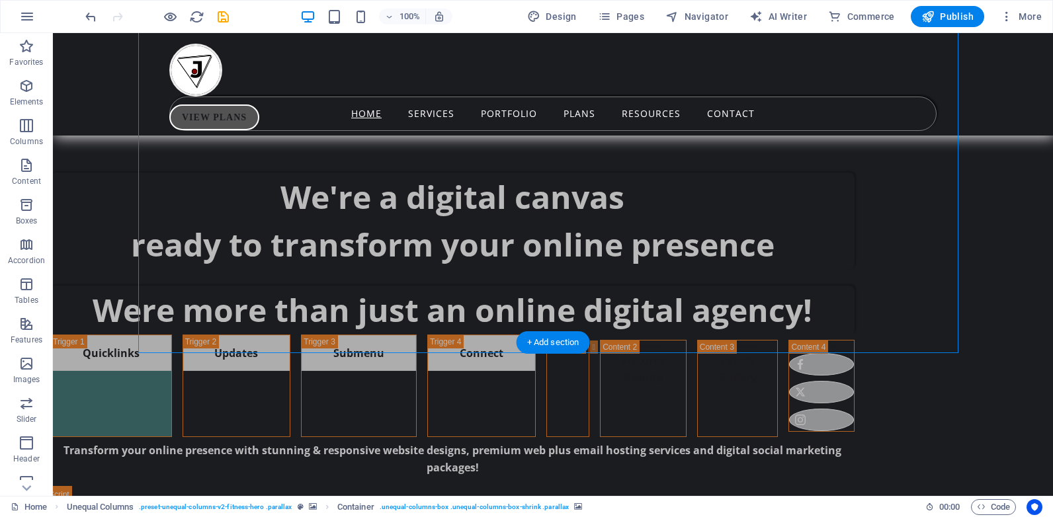
select select "px"
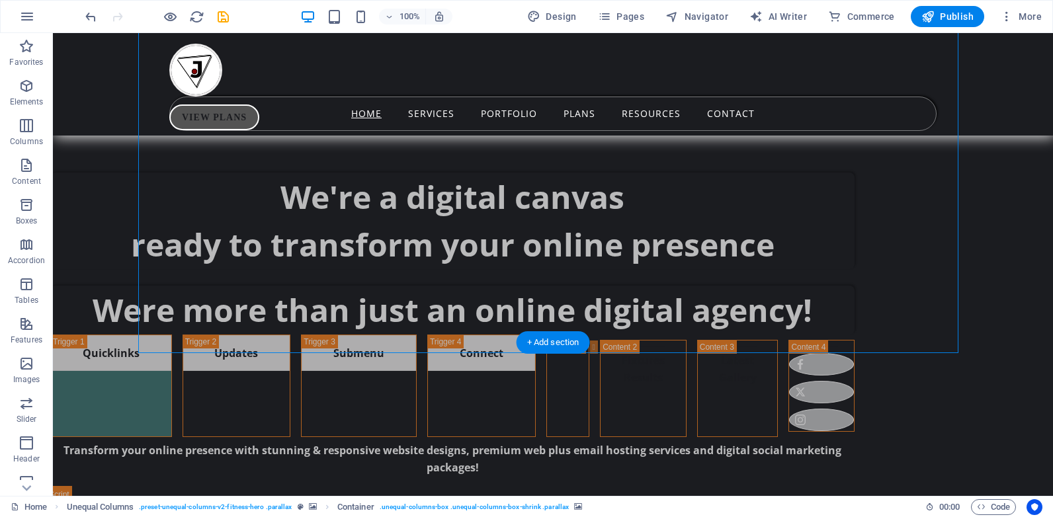
select select "px"
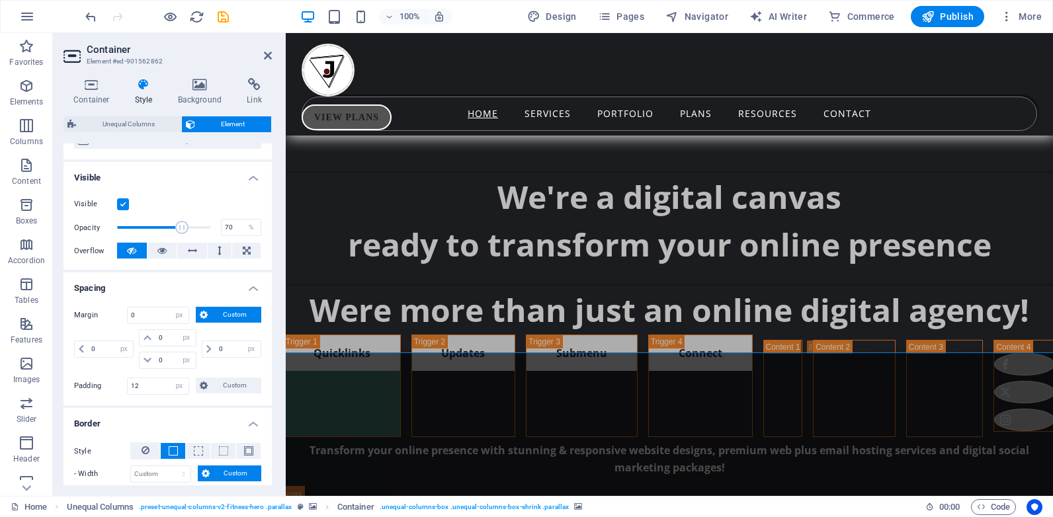
scroll to position [0, 0]
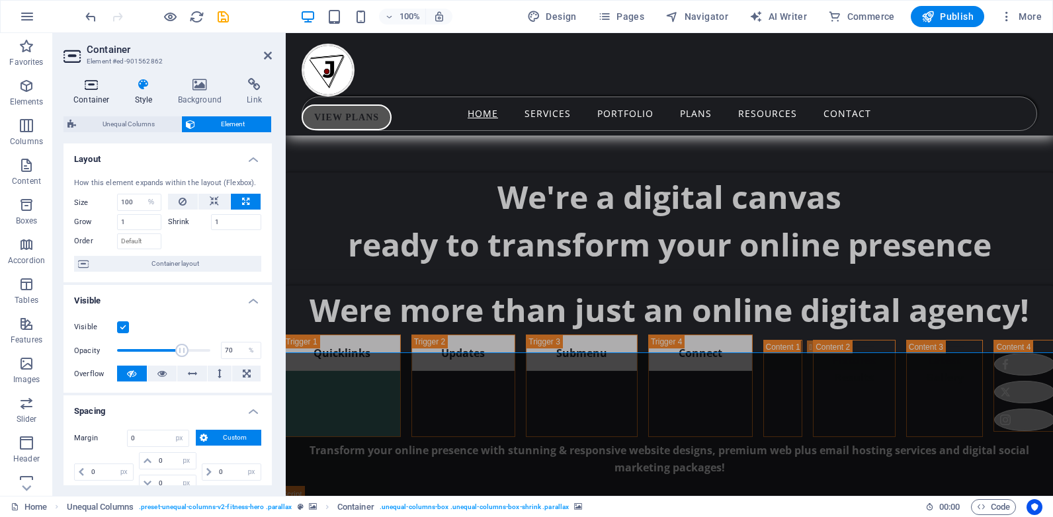
click at [93, 91] on icon at bounding box center [92, 84] width 56 height 13
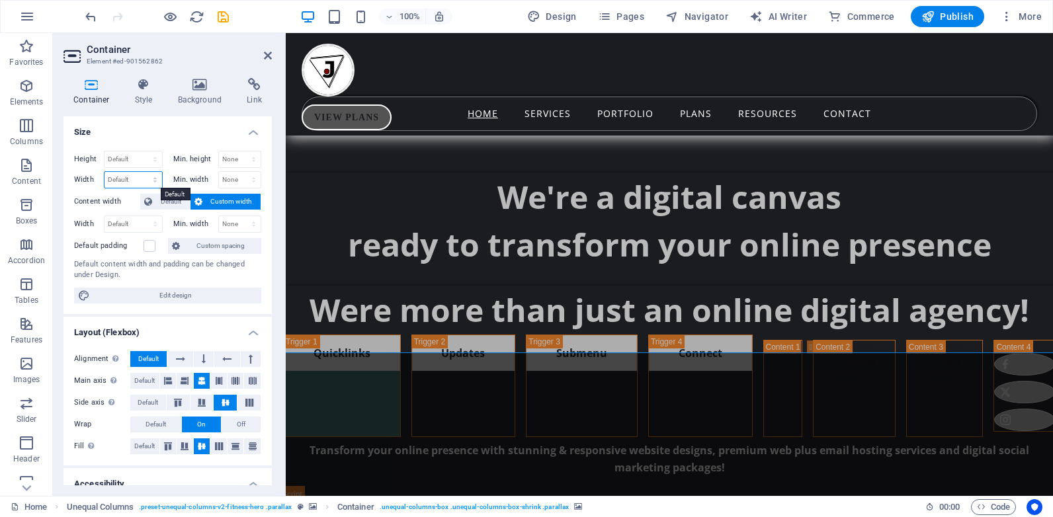
click at [134, 182] on select "Default px rem % em vh vw" at bounding box center [134, 180] width 58 height 16
select select "%"
click at [142, 172] on select "Default px rem % em vh vw" at bounding box center [134, 180] width 58 height 16
type input "100"
click at [139, 225] on select "Default px rem % em vh vw" at bounding box center [134, 224] width 58 height 16
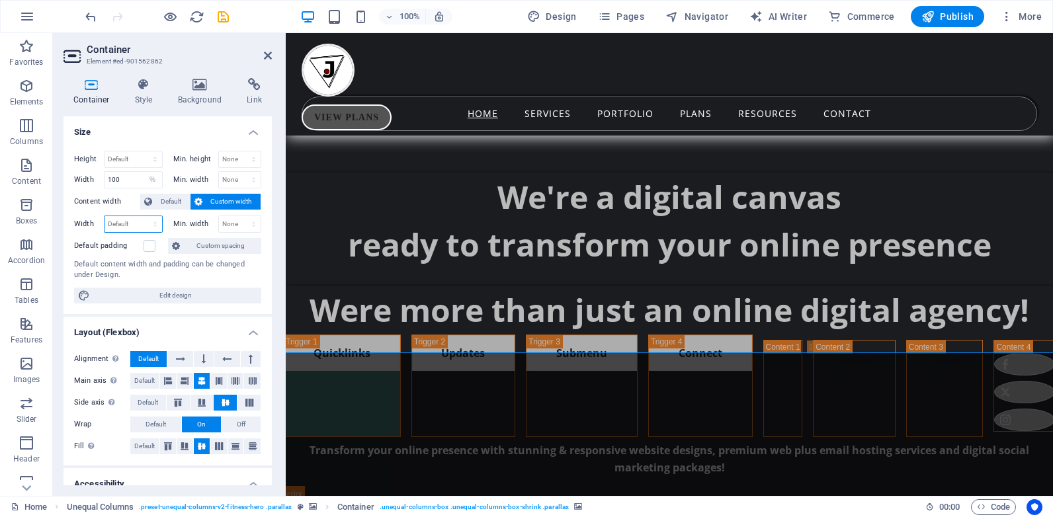
select select "%"
click at [142, 216] on select "Default px rem % em vh vw" at bounding box center [134, 224] width 58 height 16
type input "100"
click at [220, 16] on icon "save" at bounding box center [223, 16] width 15 height 15
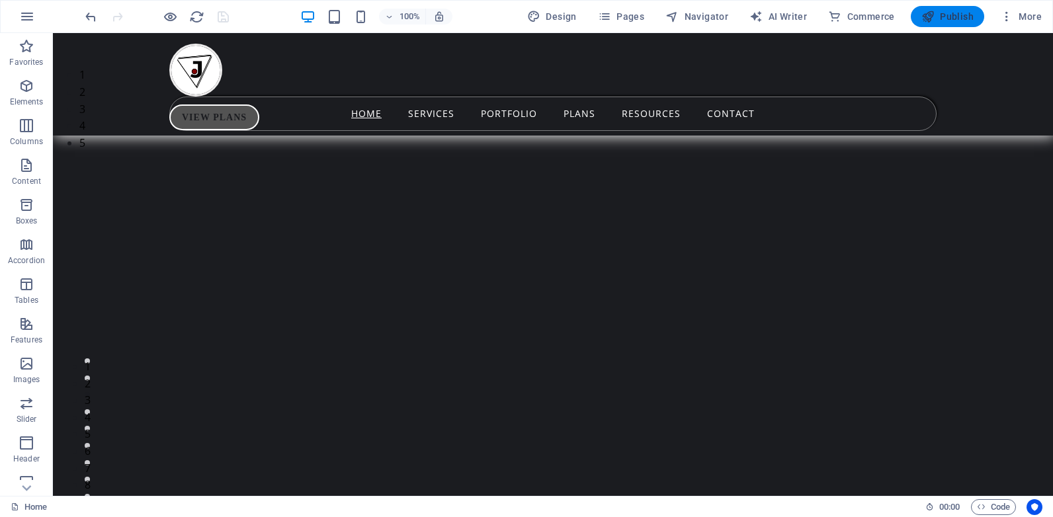
click at [945, 8] on button "Publish" at bounding box center [947, 16] width 73 height 21
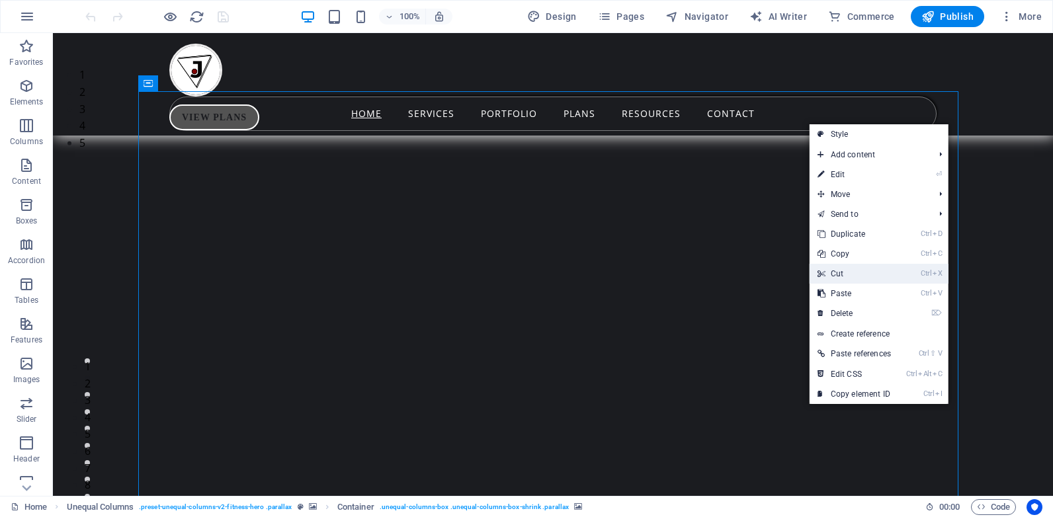
click at [839, 274] on link "Ctrl X Cut" at bounding box center [854, 274] width 89 height 20
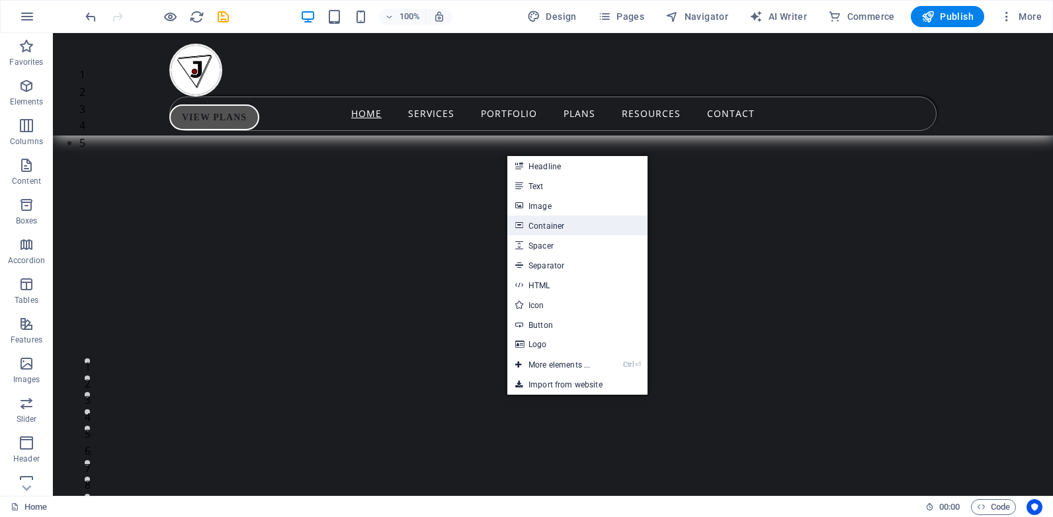
click at [567, 226] on link "Container" at bounding box center [577, 226] width 140 height 20
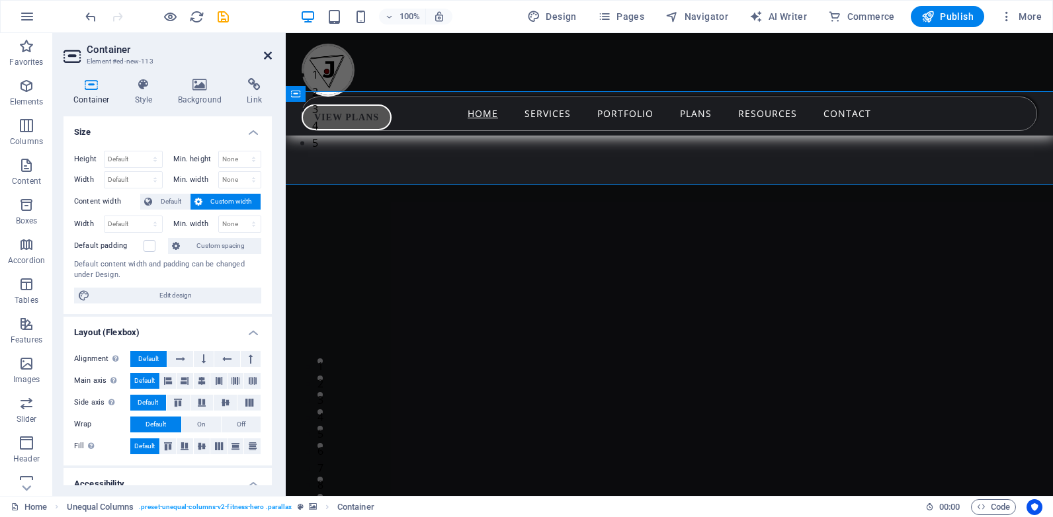
click at [267, 52] on icon at bounding box center [268, 55] width 8 height 11
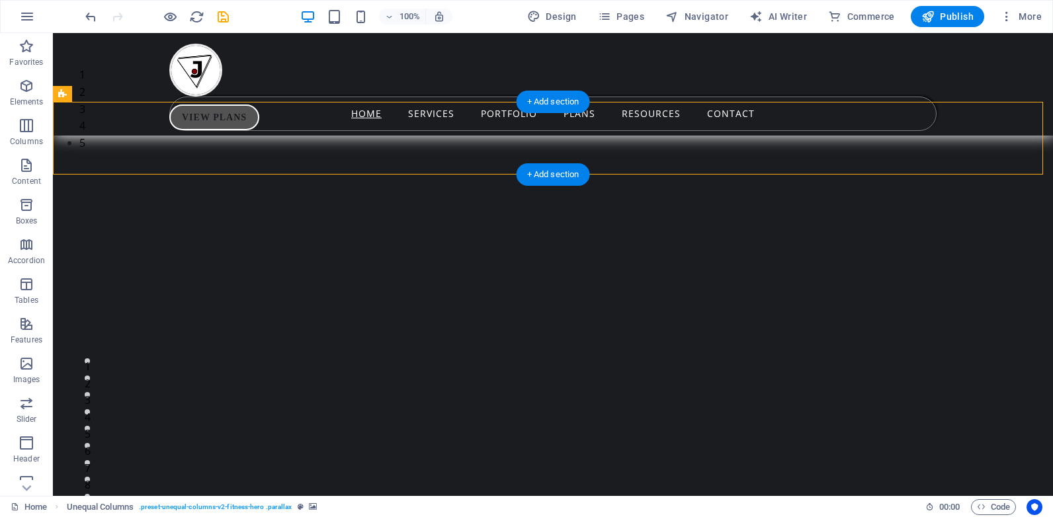
select select "%"
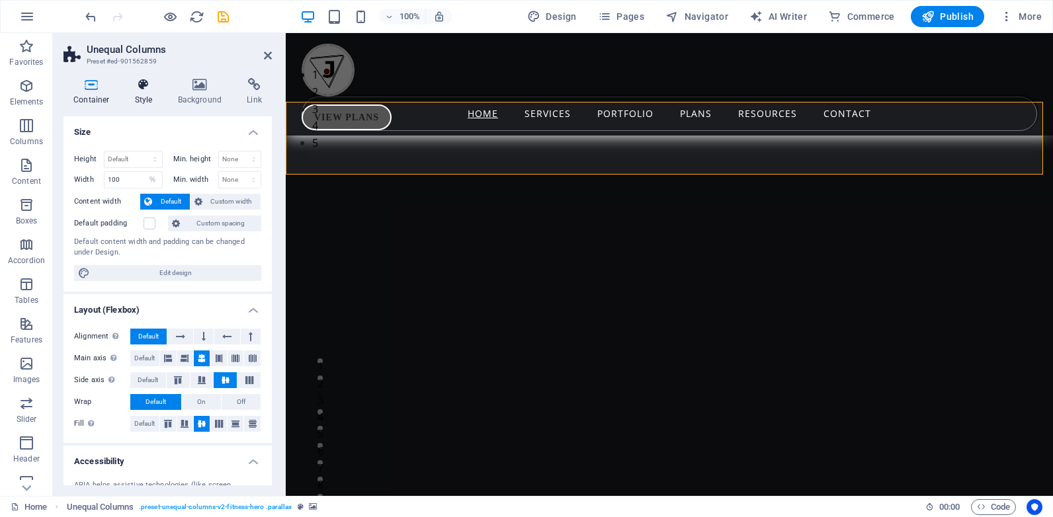
click at [148, 93] on h4 "Style" at bounding box center [146, 92] width 43 height 28
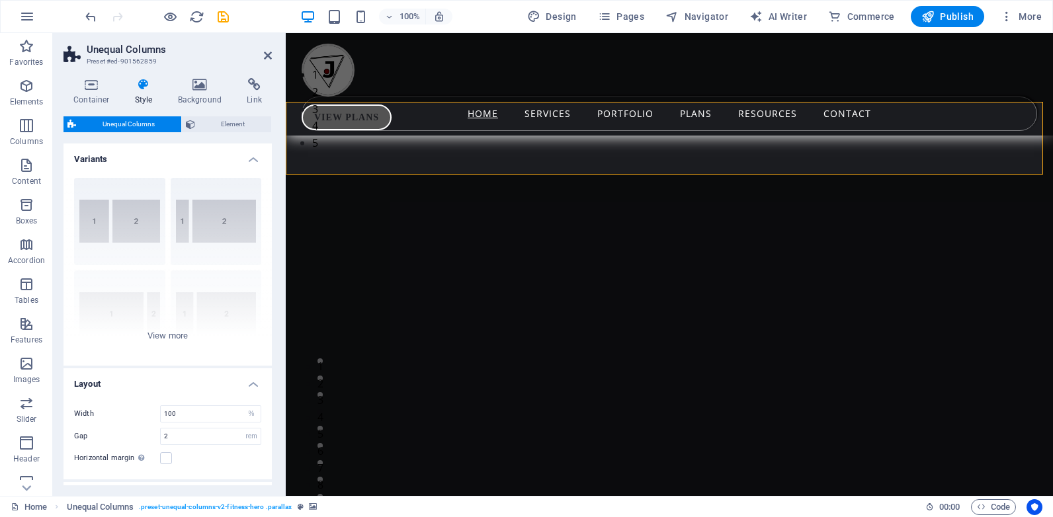
drag, startPoint x: 273, startPoint y: 208, endPoint x: 271, endPoint y: 227, distance: 18.6
click at [271, 227] on div "Container Style Background Link Size Height Default px rem % vh vw Min. height …" at bounding box center [168, 281] width 230 height 429
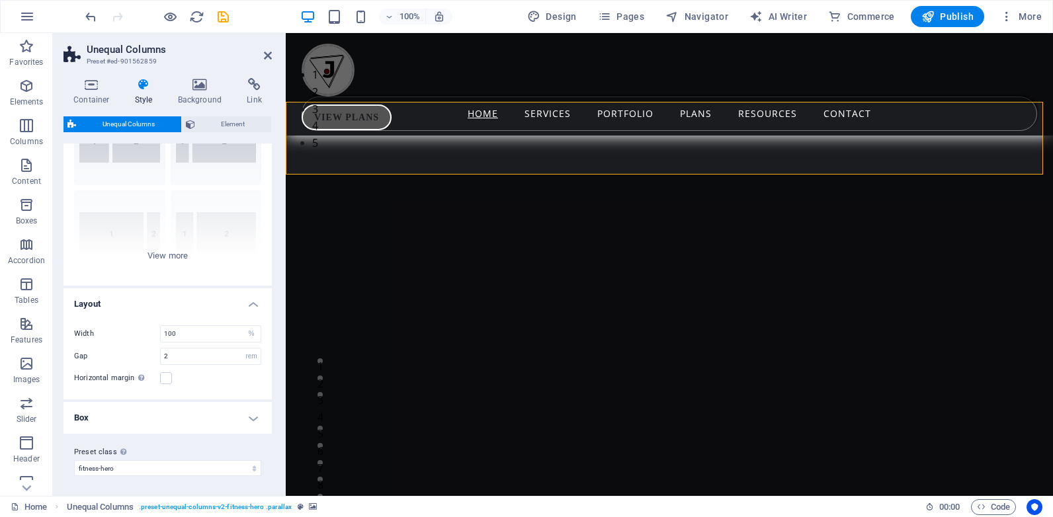
scroll to position [81, 0]
click at [247, 355] on select "px rem % vh vw" at bounding box center [251, 355] width 19 height 16
select select "%"
click at [242, 347] on select "px rem % vh vw" at bounding box center [251, 355] width 19 height 16
type input "100"
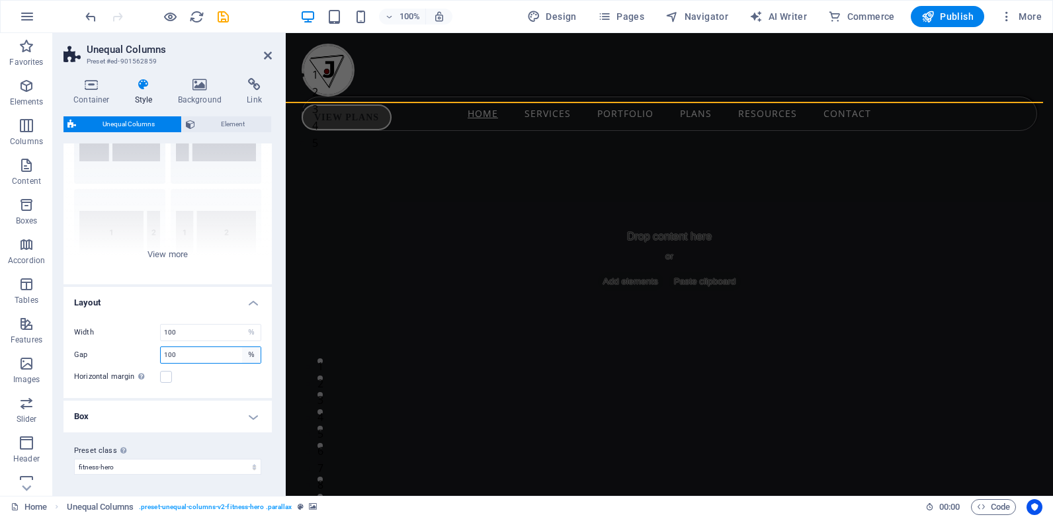
click at [248, 356] on select "px rem % vh vw" at bounding box center [251, 355] width 19 height 16
select select "px"
click at [242, 347] on select "px rem % vh vw" at bounding box center [251, 355] width 19 height 16
click at [181, 355] on input "100" at bounding box center [211, 355] width 100 height 16
drag, startPoint x: 181, startPoint y: 355, endPoint x: 153, endPoint y: 357, distance: 27.9
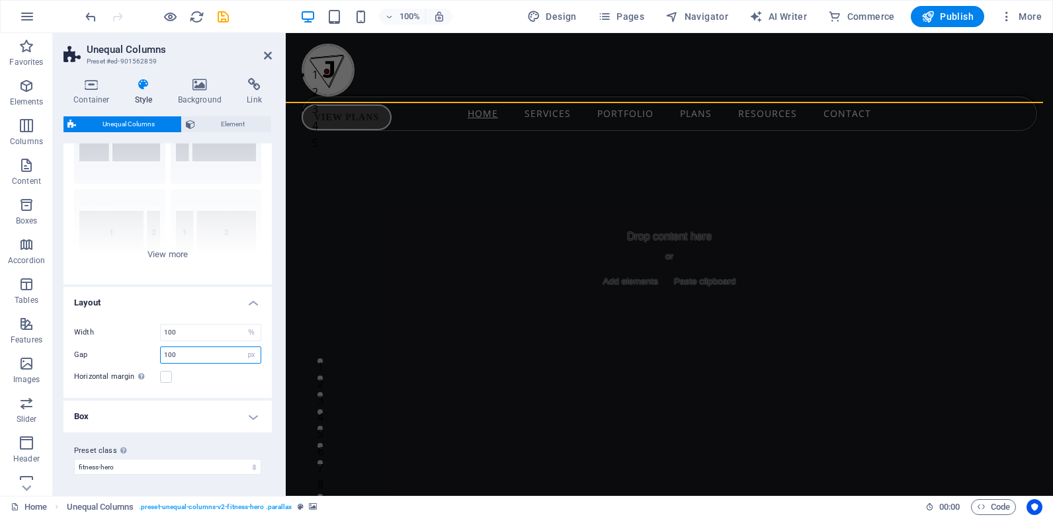
click at [153, 357] on div "Gap 100 px rem % vh vw" at bounding box center [167, 355] width 187 height 17
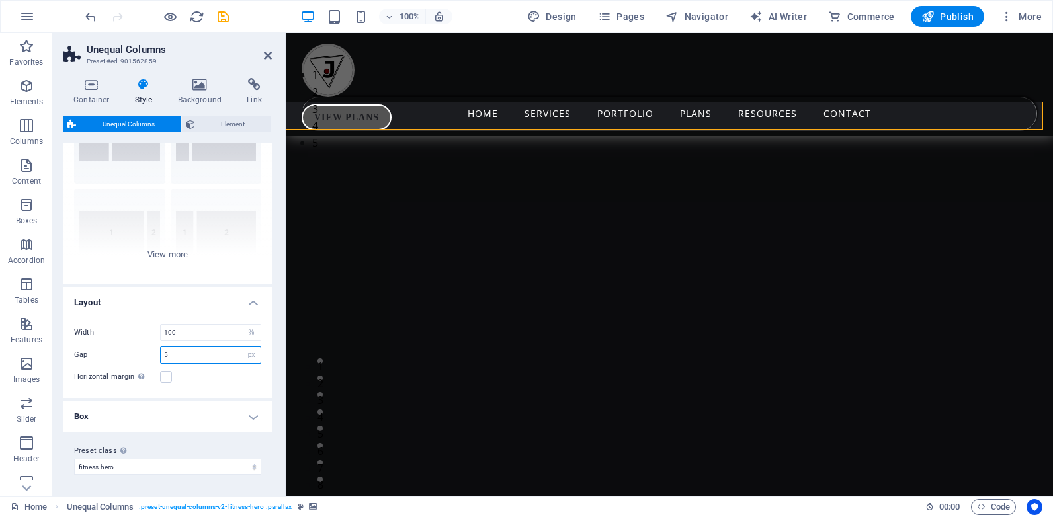
drag, startPoint x: 1047, startPoint y: 56, endPoint x: 1328, endPoint y: 39, distance: 281.0
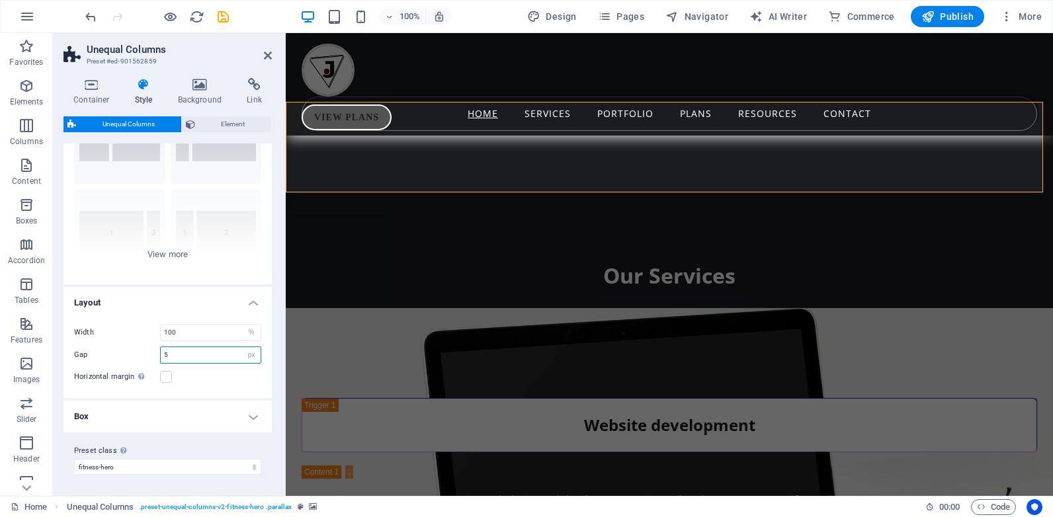
scroll to position [0, 0]
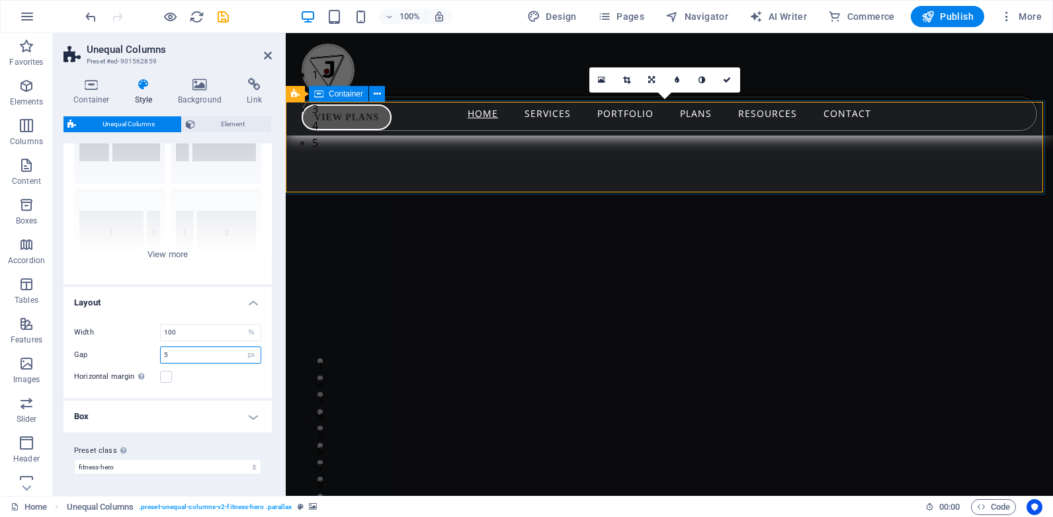
type input "5"
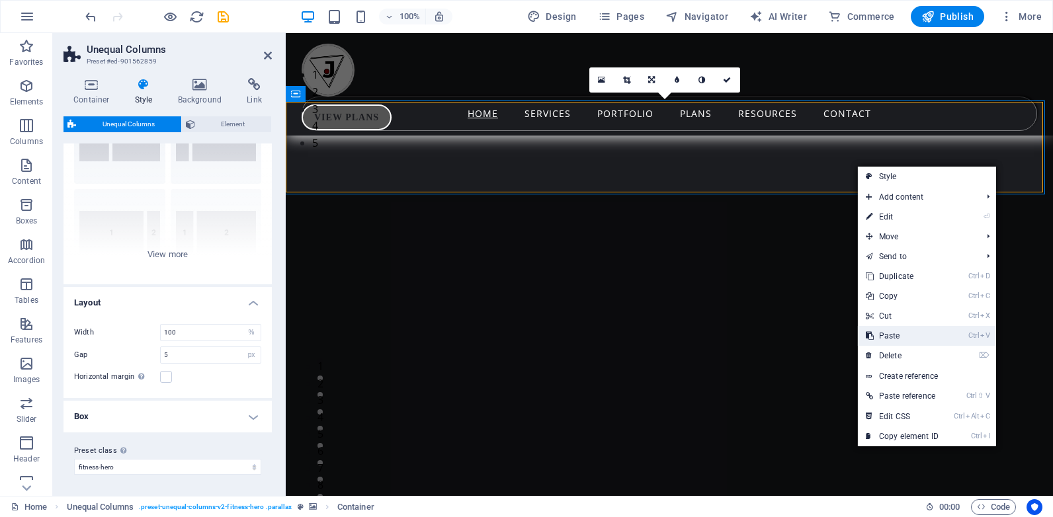
click at [900, 343] on link "Ctrl V Paste" at bounding box center [902, 336] width 89 height 20
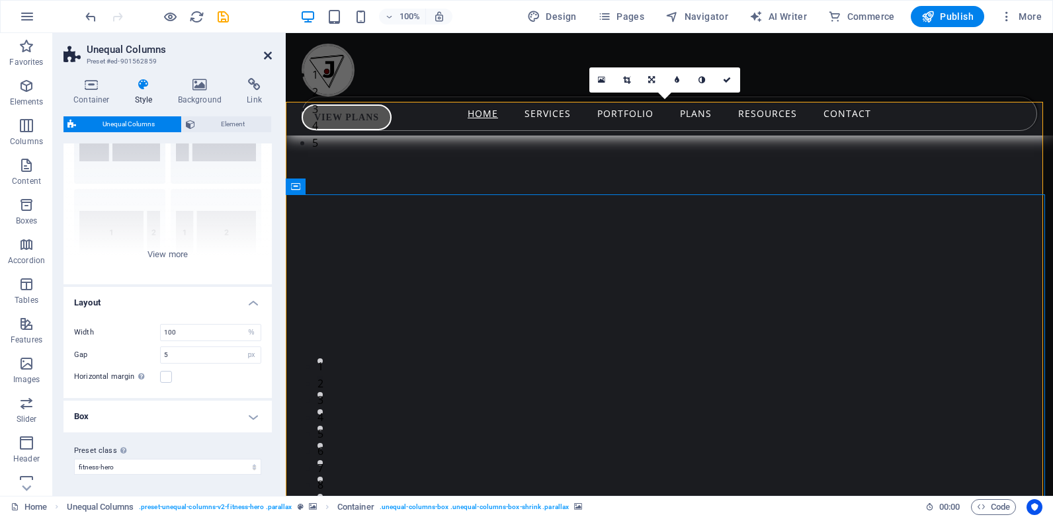
click at [267, 54] on icon at bounding box center [268, 55] width 8 height 11
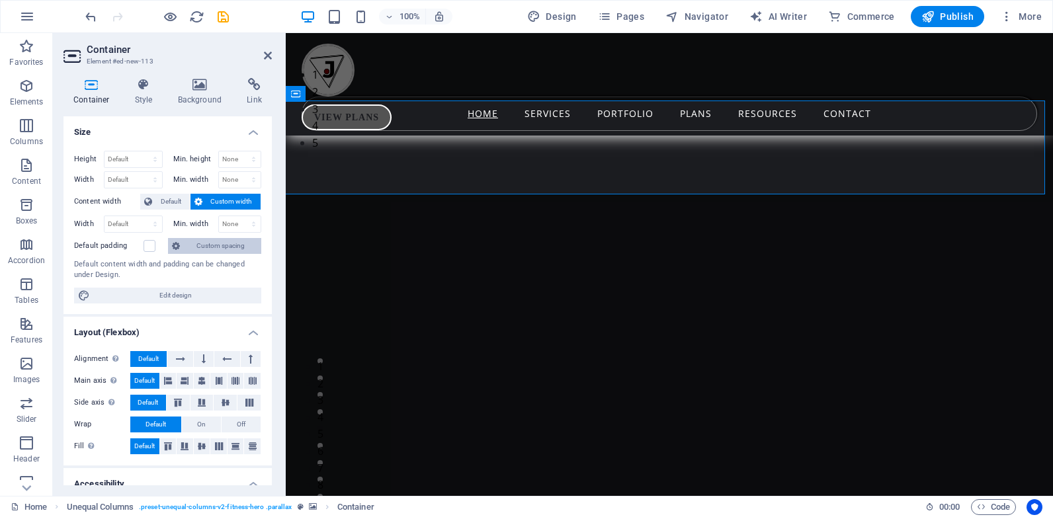
click at [197, 241] on span "Custom spacing" at bounding box center [220, 246] width 73 height 16
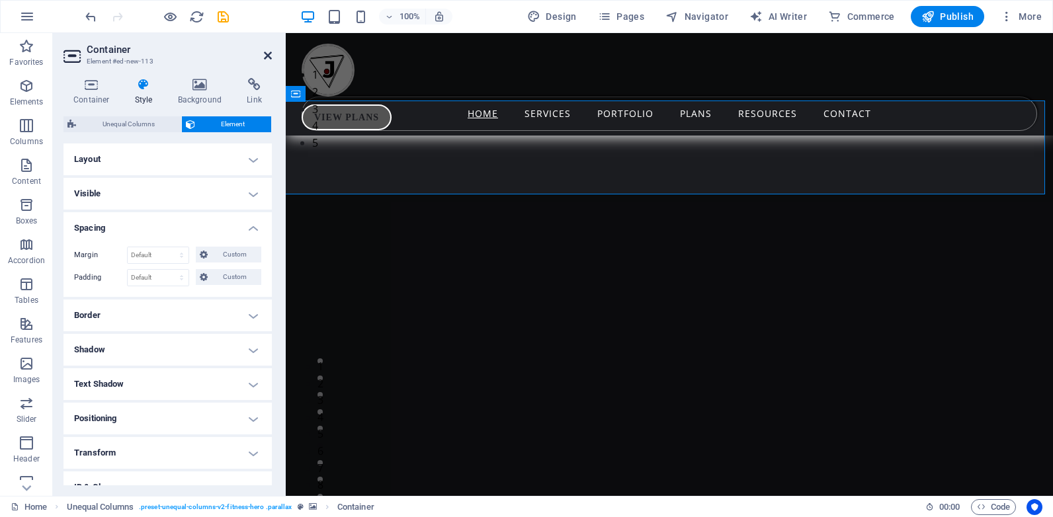
click at [266, 54] on icon at bounding box center [268, 55] width 8 height 11
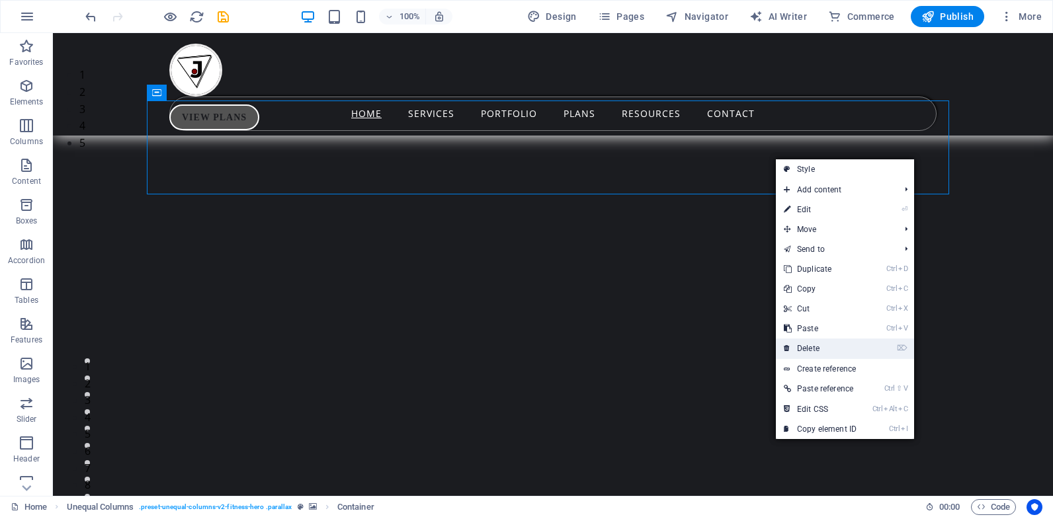
click at [813, 343] on link "⌦ Delete" at bounding box center [820, 349] width 89 height 20
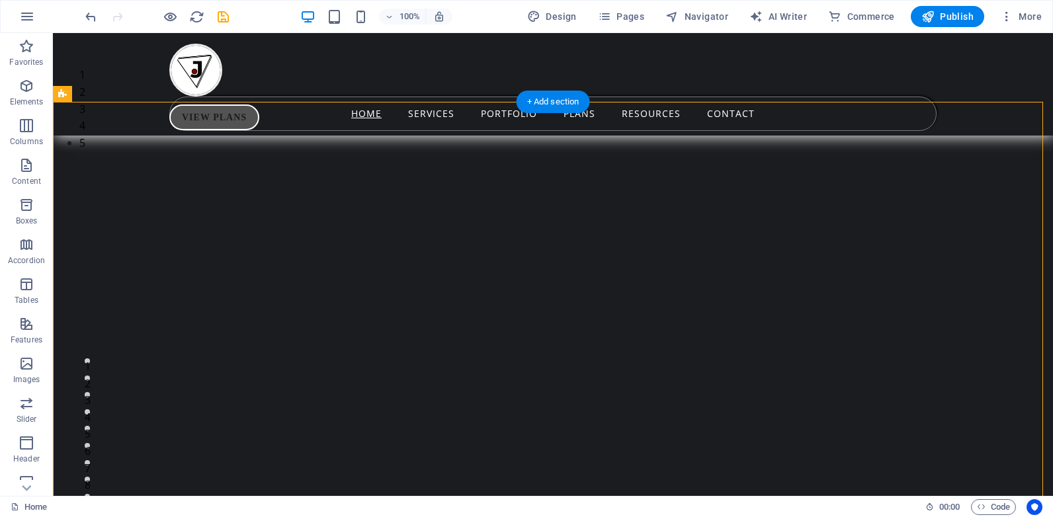
select select "%"
select select "px"
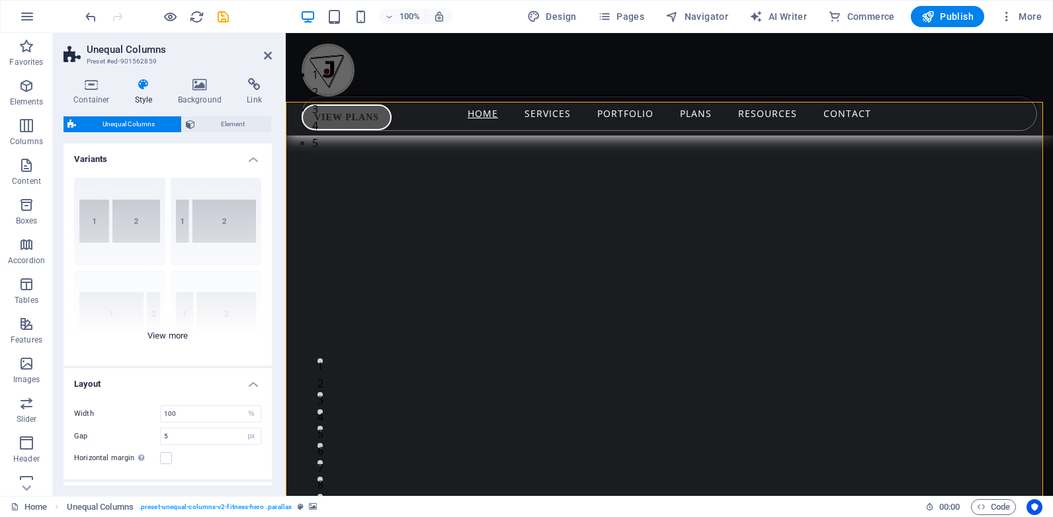
click at [166, 335] on div "40-60 20-80 80-20 30-70 70-30 Default" at bounding box center [168, 266] width 208 height 198
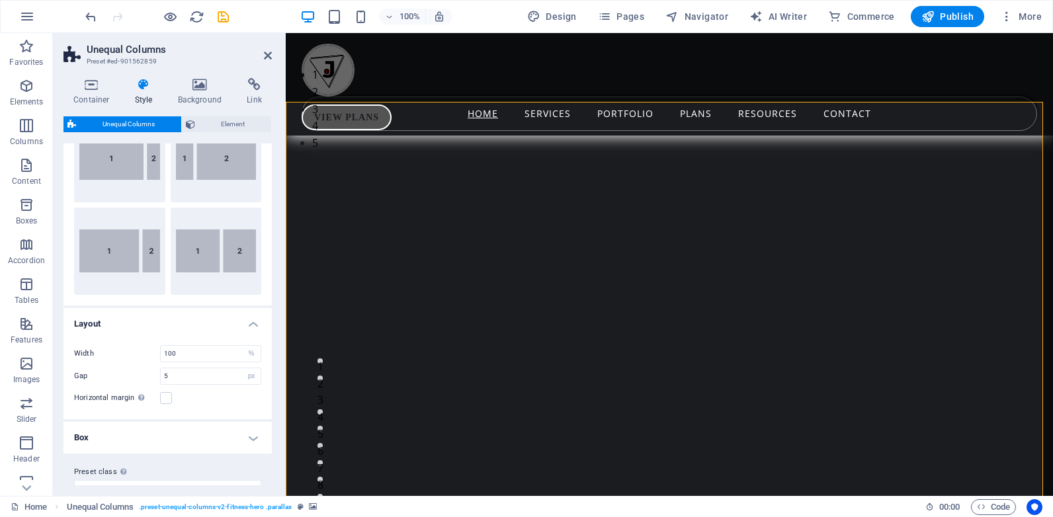
scroll to position [177, 0]
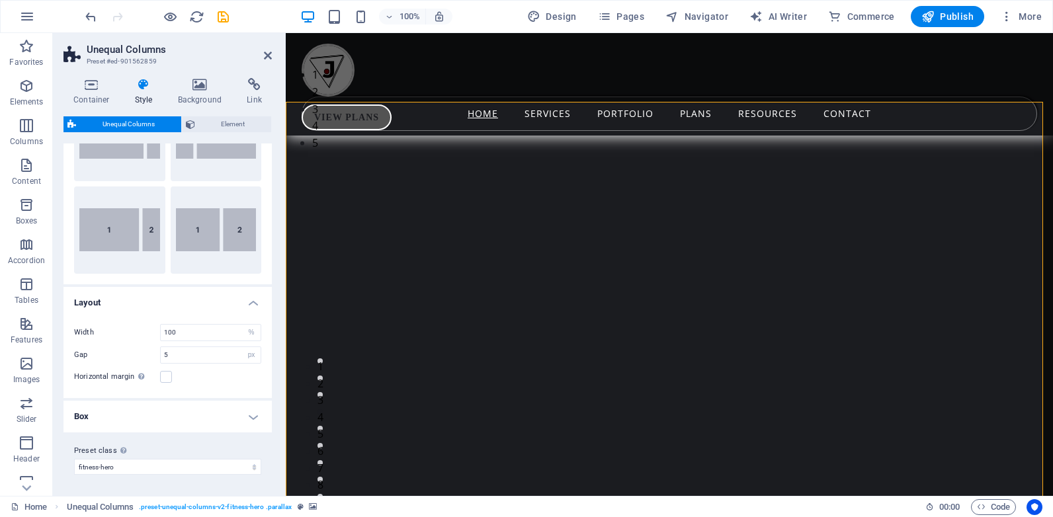
click at [247, 418] on h4 "Box" at bounding box center [168, 417] width 208 height 32
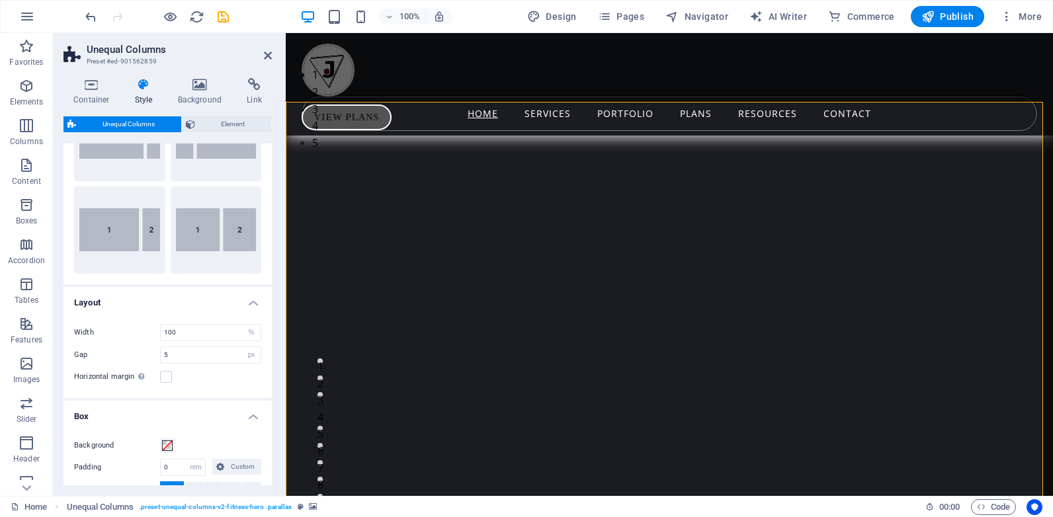
drag, startPoint x: 269, startPoint y: 347, endPoint x: 270, endPoint y: 360, distance: 13.3
click at [270, 360] on div "Variants 40-60 20-80 80-20 30-70 70-30 Default Layout Width 100 px rem % vh vw …" at bounding box center [168, 315] width 208 height 342
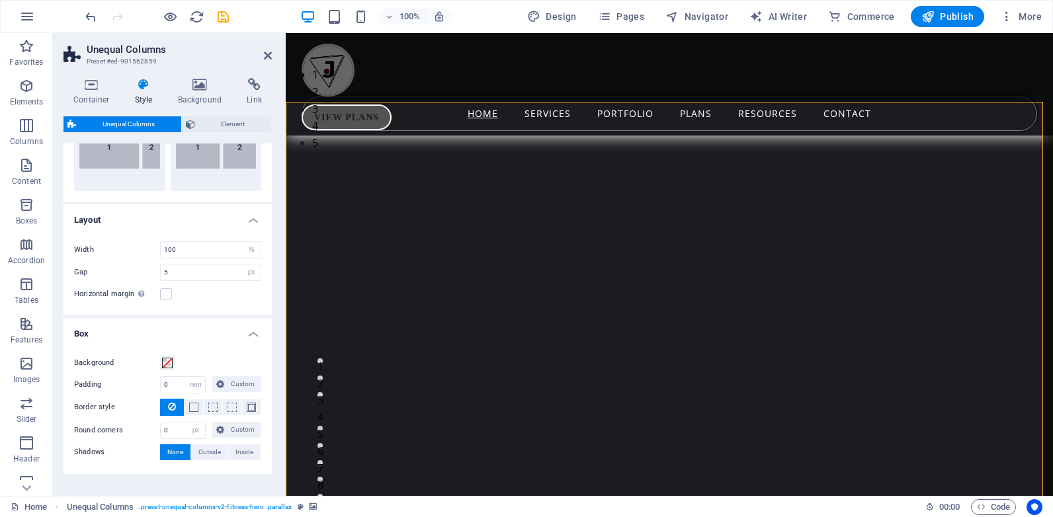
scroll to position [301, 0]
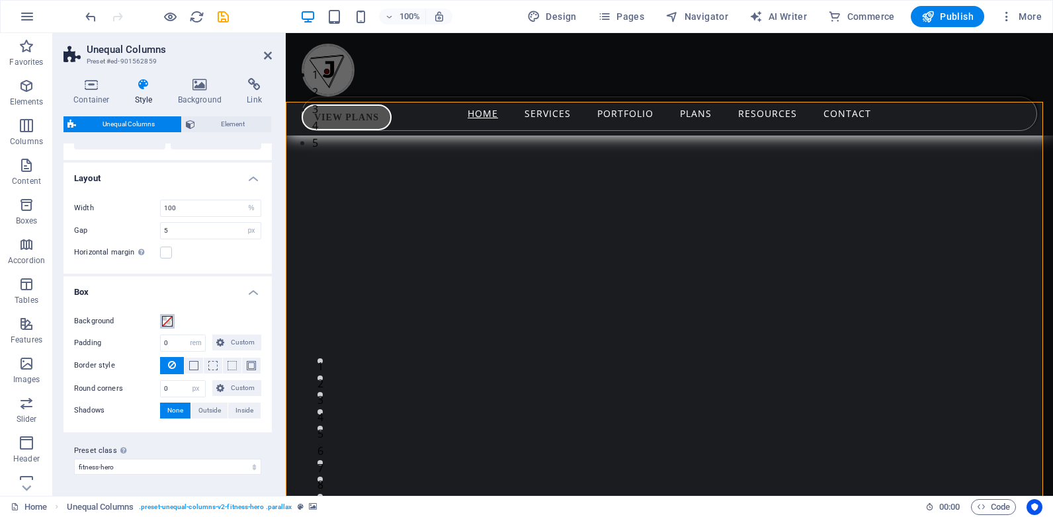
click at [166, 320] on span at bounding box center [167, 321] width 11 height 11
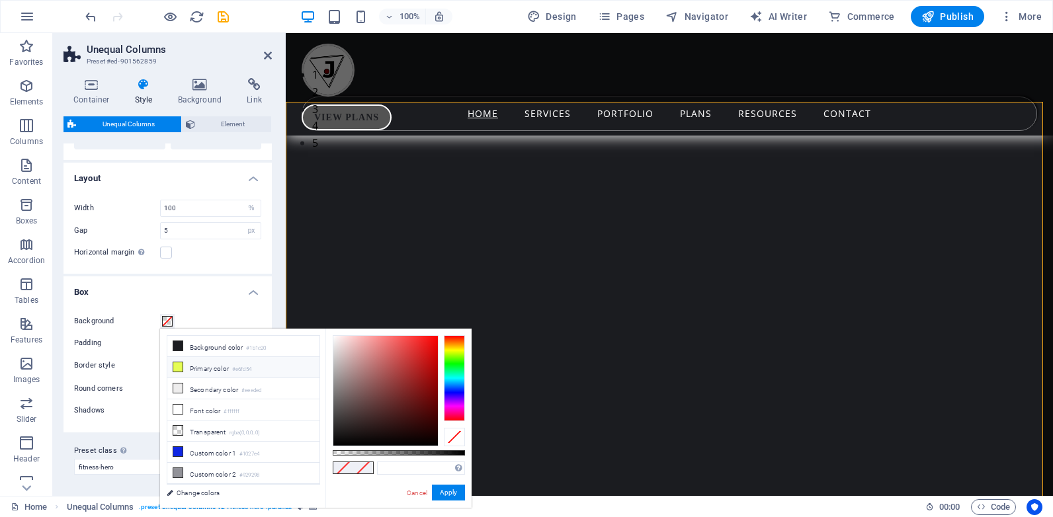
click at [182, 367] on icon at bounding box center [177, 367] width 9 height 9
type input "#e6fd54"
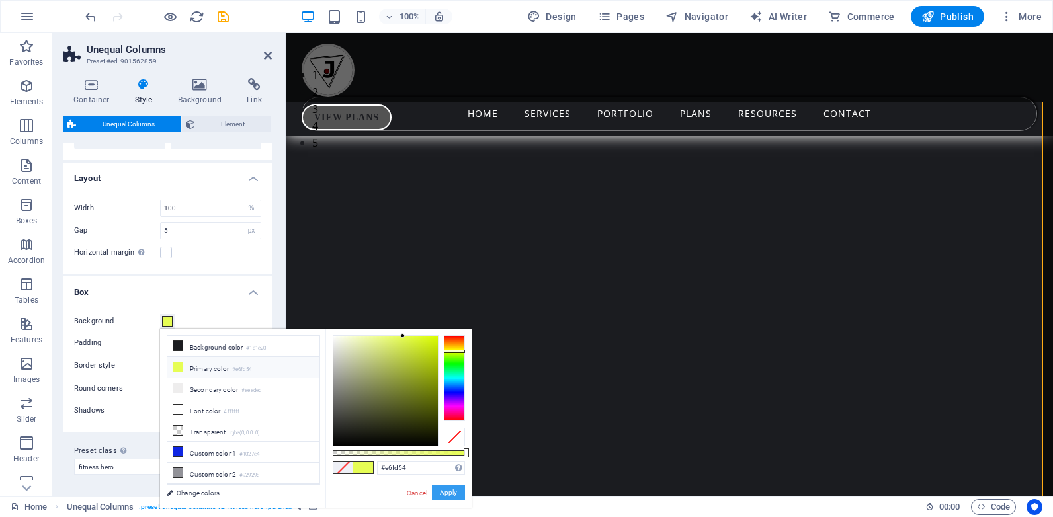
click at [446, 495] on button "Apply" at bounding box center [448, 493] width 33 height 16
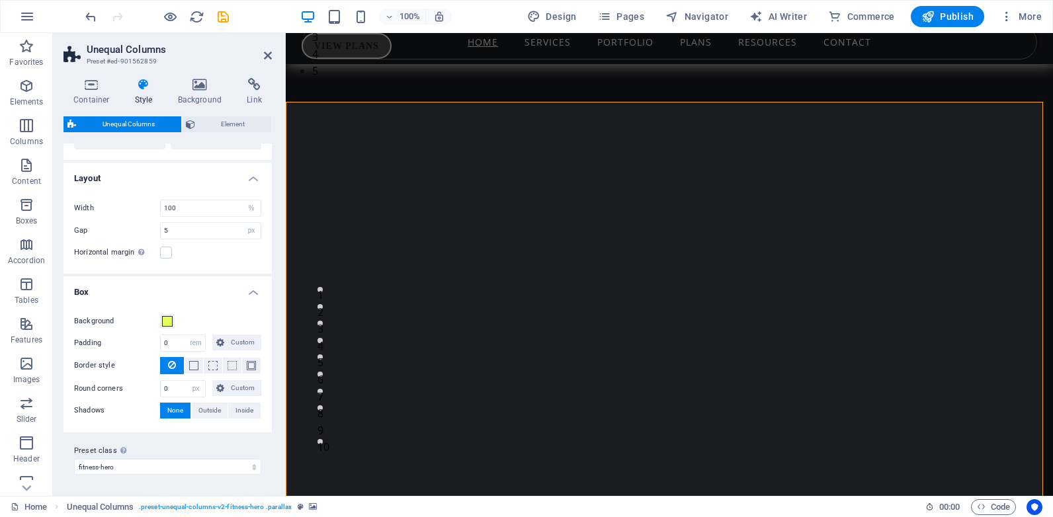
scroll to position [0, 0]
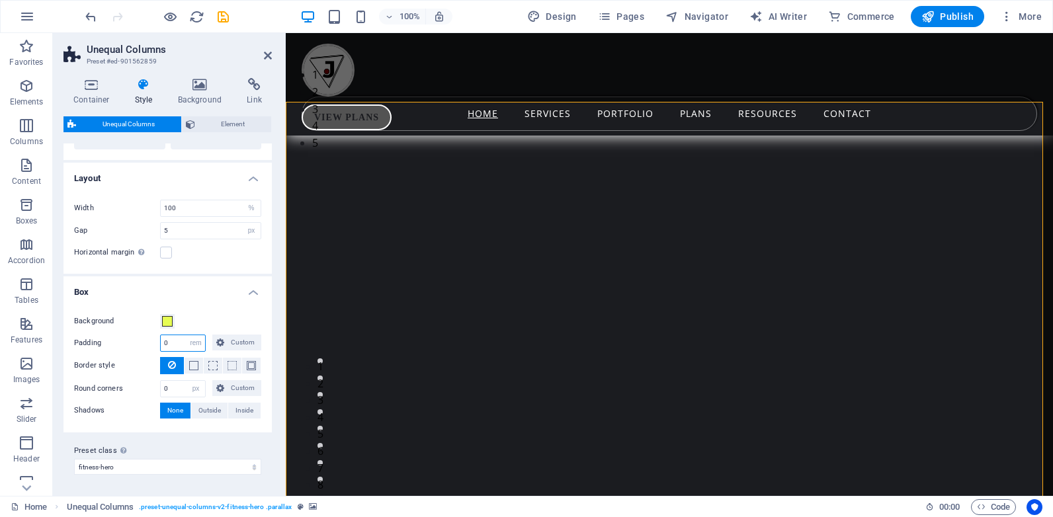
click at [168, 344] on input "0" at bounding box center [183, 343] width 44 height 16
click at [189, 344] on select "px rem % vh vw Custom" at bounding box center [196, 343] width 19 height 16
click at [232, 342] on span "Custom" at bounding box center [242, 343] width 29 height 16
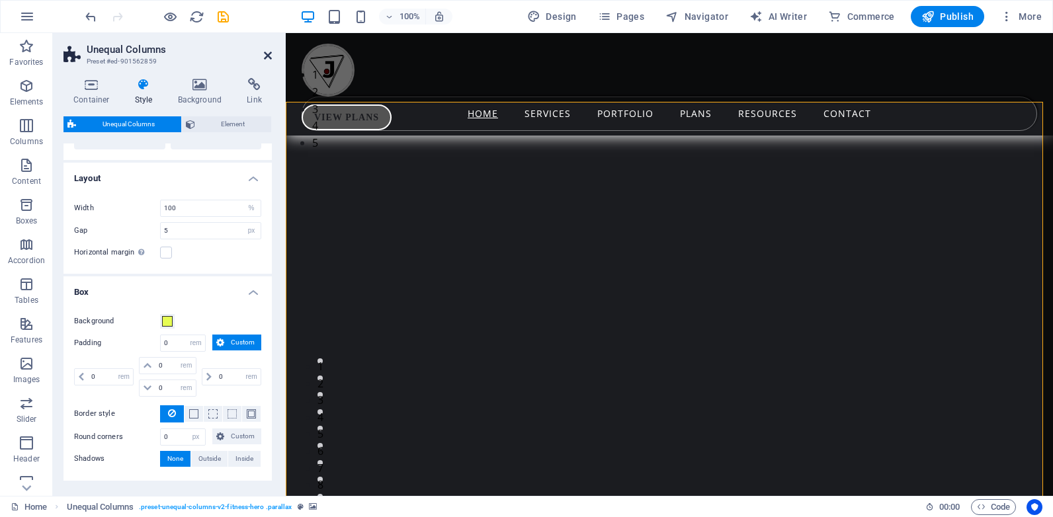
click at [266, 55] on icon at bounding box center [268, 55] width 8 height 11
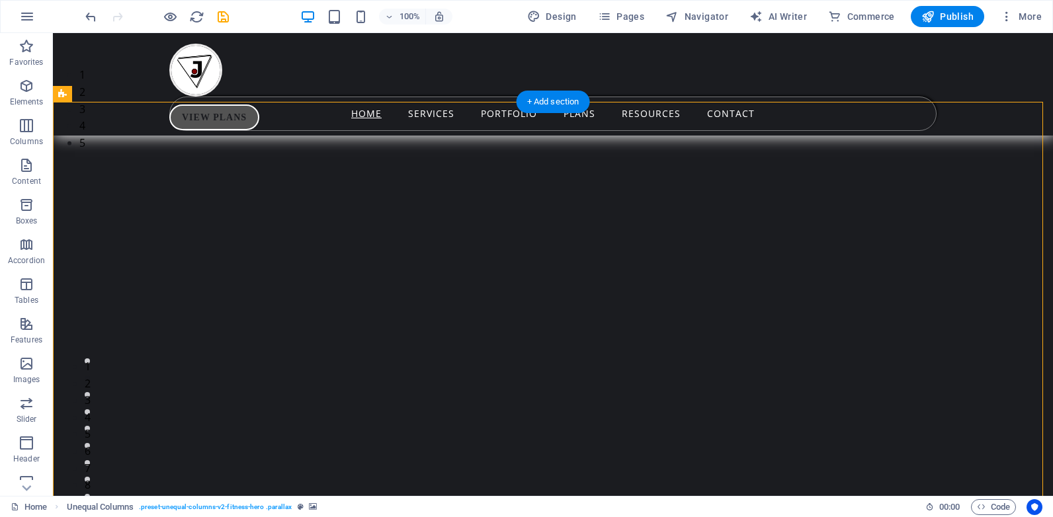
click at [1004, 67] on img "1/5" at bounding box center [548, 67] width 990 height 0
select select "%"
select select "px"
select select "rem"
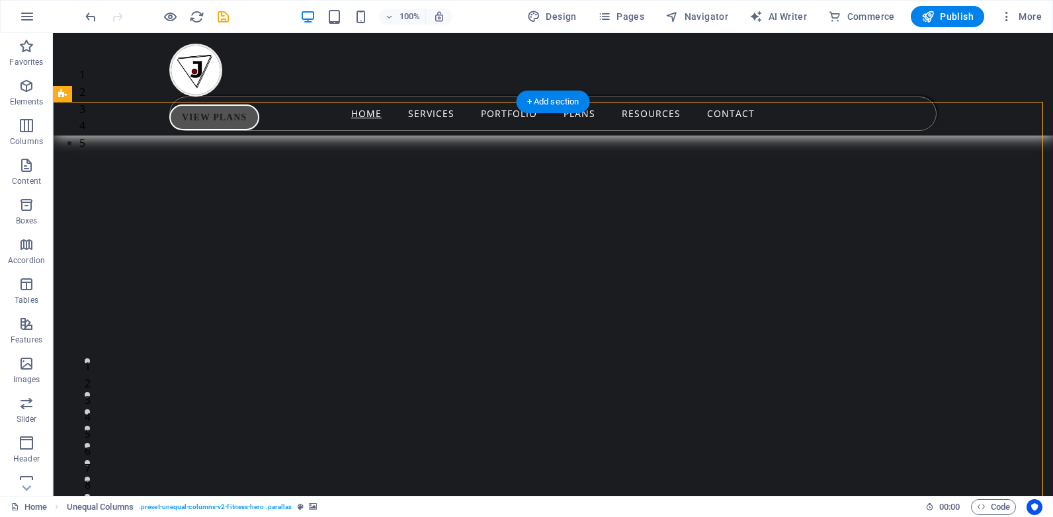
select select "rem"
select select "px"
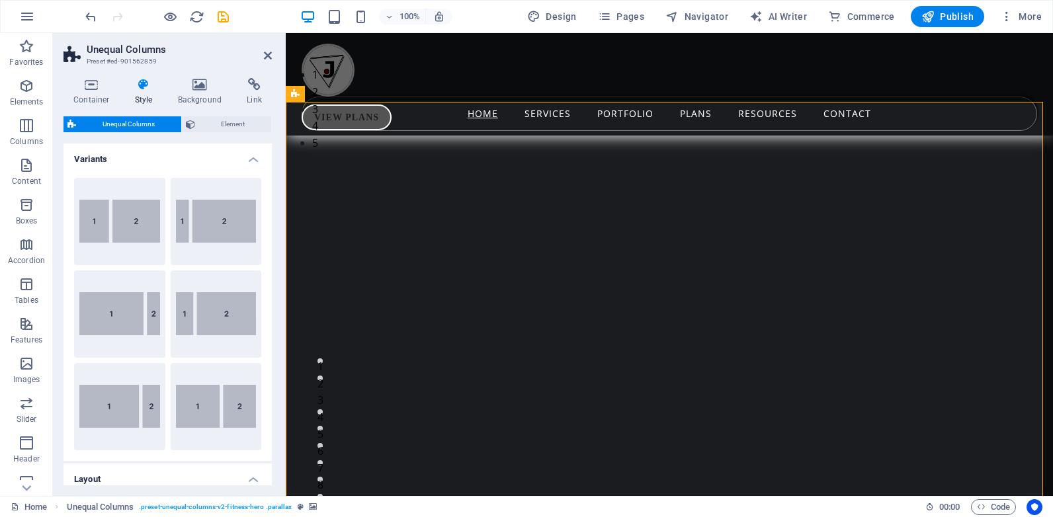
click at [248, 161] on h4 "Variants" at bounding box center [168, 156] width 208 height 24
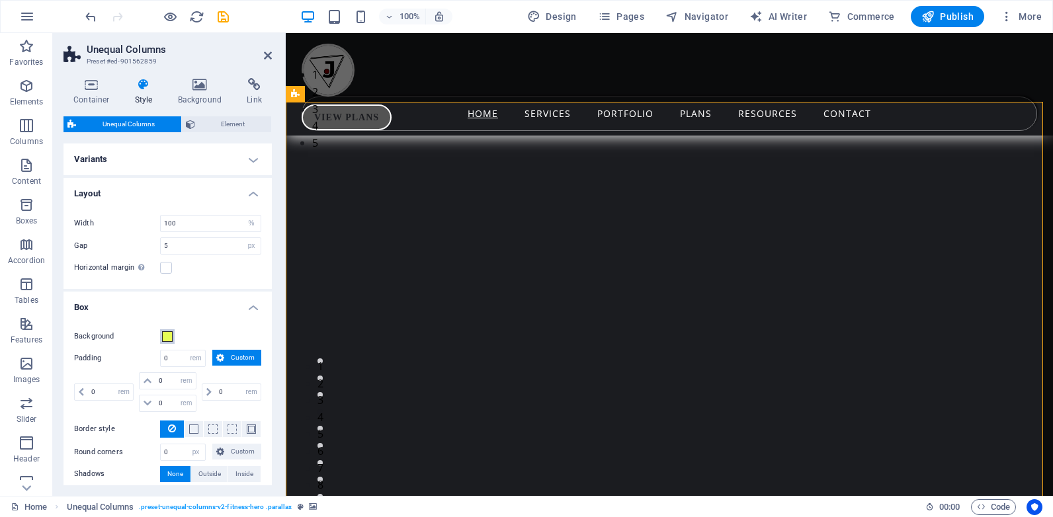
click at [169, 335] on span at bounding box center [167, 336] width 11 height 11
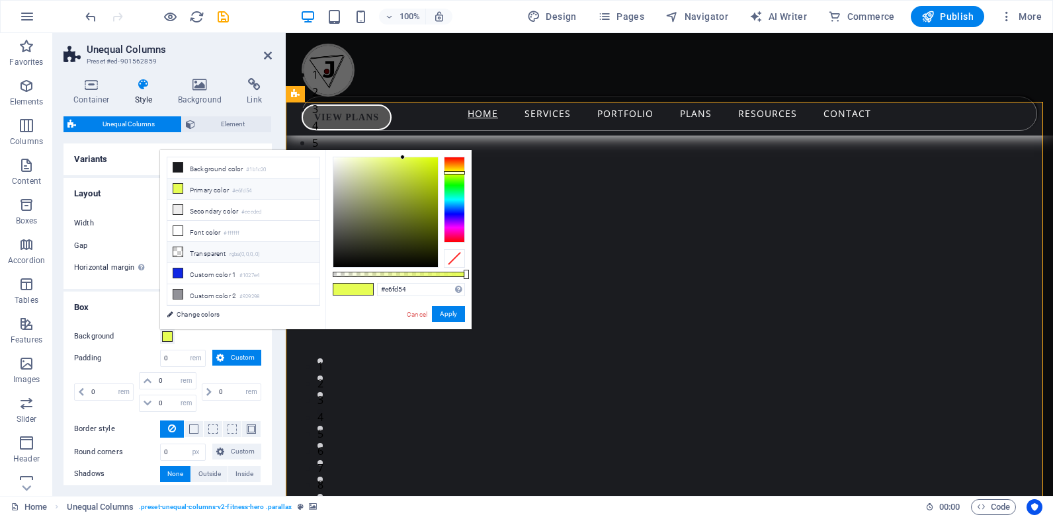
click at [179, 251] on icon at bounding box center [177, 251] width 9 height 9
type input "rgba(0, 0, 0, 0)"
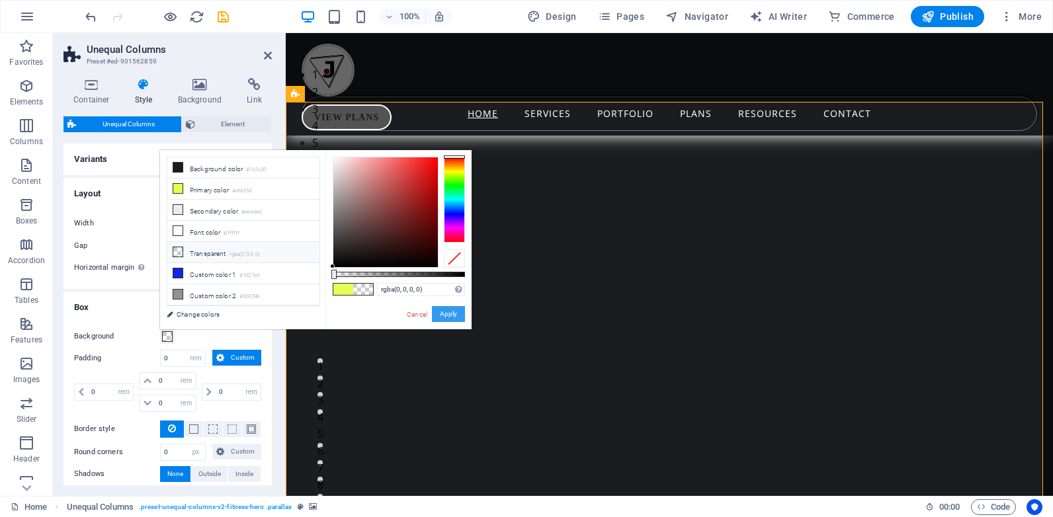
drag, startPoint x: 442, startPoint y: 310, endPoint x: 151, endPoint y: 277, distance: 292.9
click at [442, 310] on button "Apply" at bounding box center [448, 314] width 33 height 16
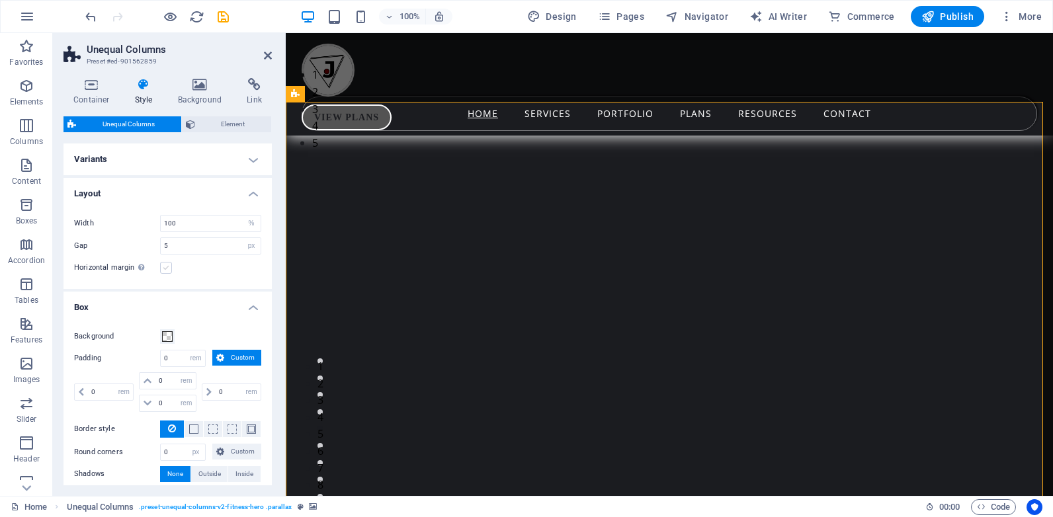
click at [163, 271] on label at bounding box center [166, 268] width 12 height 12
click at [0, 0] on input "Horizontal margin Only if the containers "Content width" is not set to "Default"" at bounding box center [0, 0] width 0 height 0
click at [265, 48] on h2 "Unequal Columns" at bounding box center [179, 50] width 185 height 12
click at [268, 53] on icon at bounding box center [268, 55] width 8 height 11
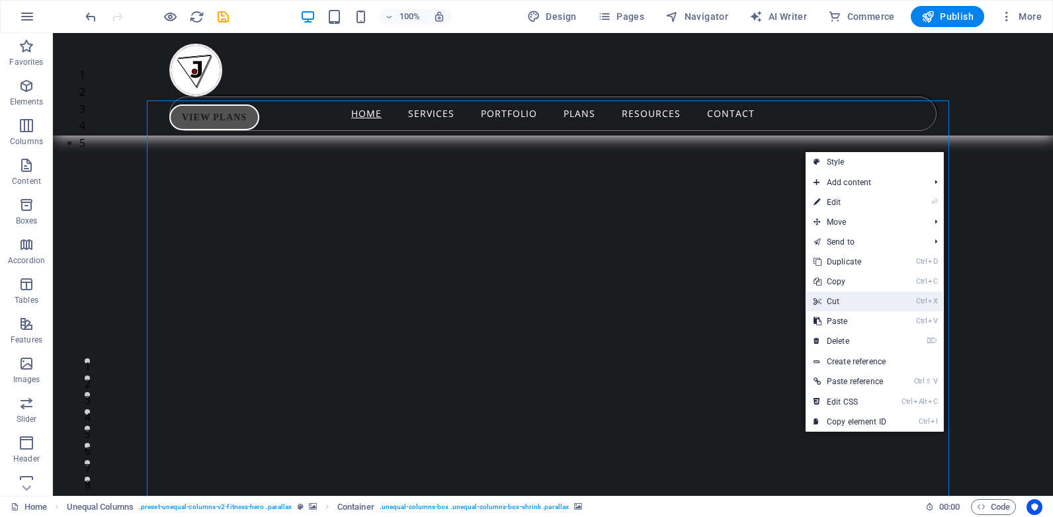
click at [843, 296] on link "Ctrl X Cut" at bounding box center [850, 302] width 89 height 20
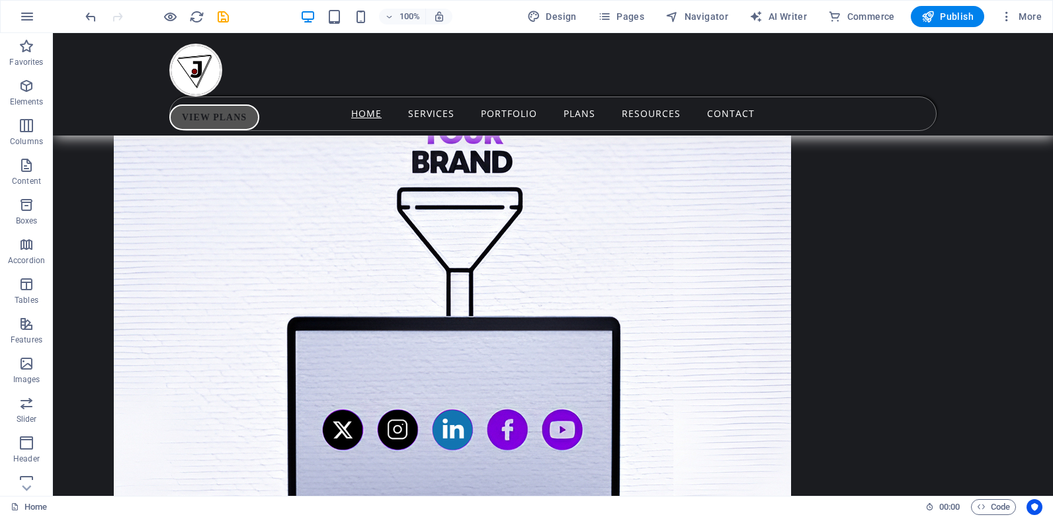
scroll to position [3576, 0]
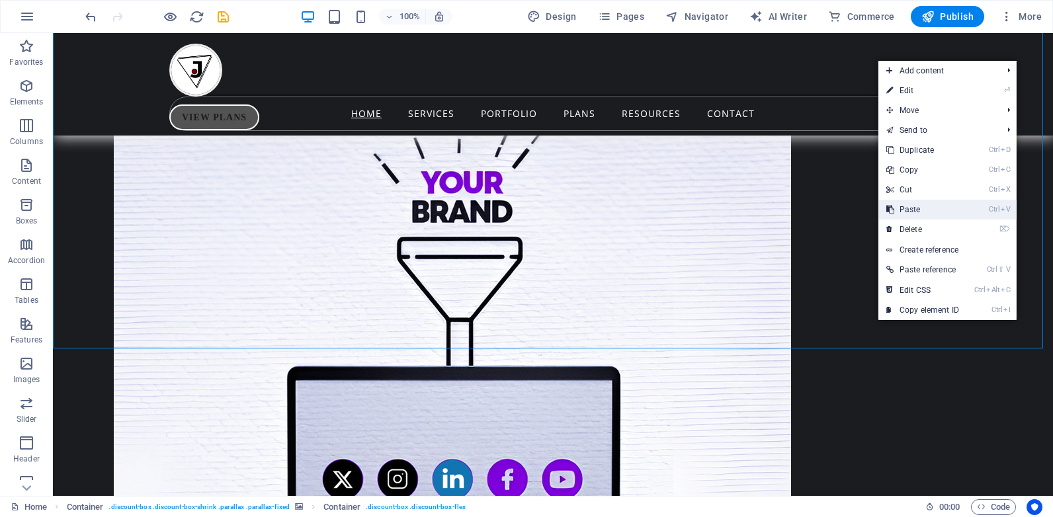
click at [922, 205] on link "Ctrl V Paste" at bounding box center [922, 210] width 89 height 20
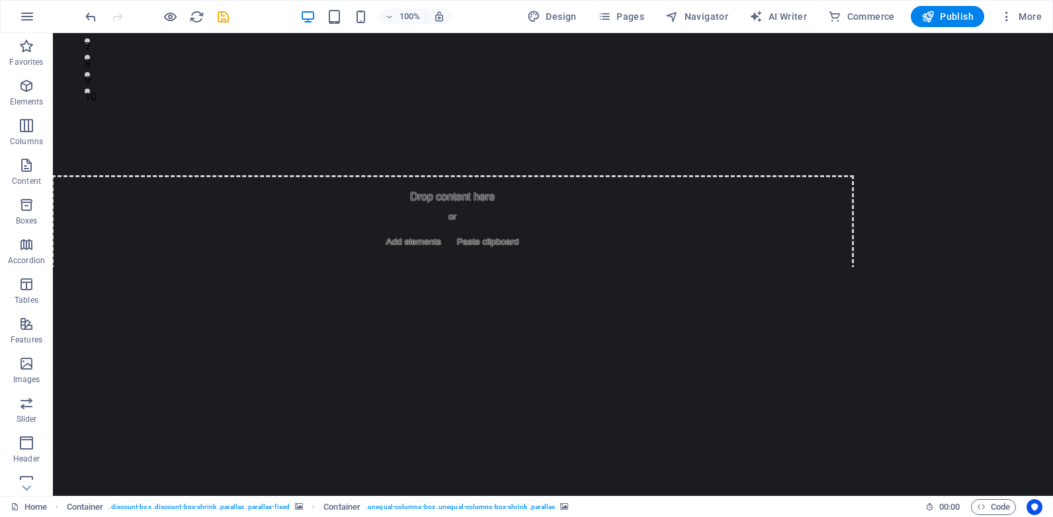
scroll to position [0, 0]
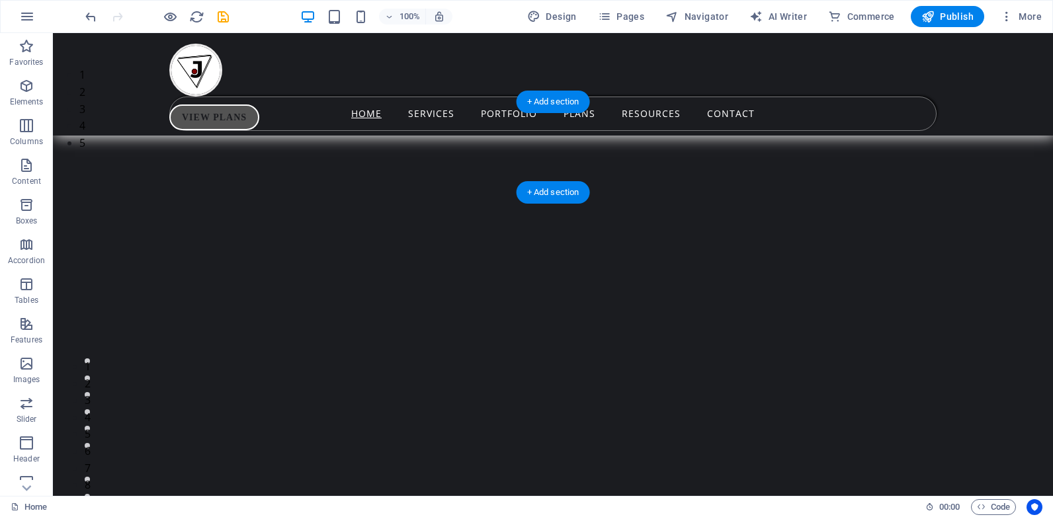
click at [1010, 67] on img "1/5" at bounding box center [548, 67] width 990 height 0
drag, startPoint x: 1009, startPoint y: 185, endPoint x: 1004, endPoint y: 191, distance: 8.0
click at [1009, 67] on img "1/5" at bounding box center [548, 67] width 990 height 0
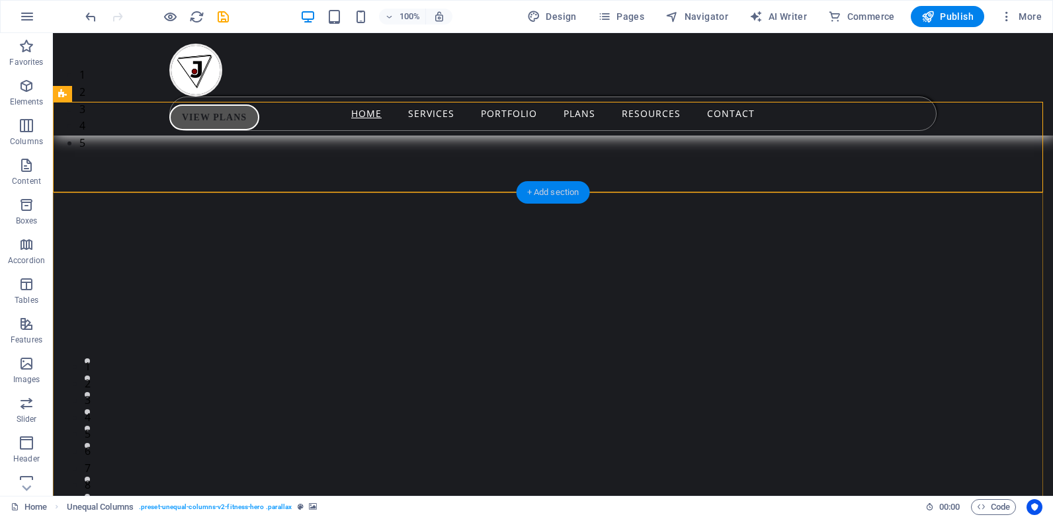
click at [564, 194] on div "+ Add section" at bounding box center [553, 192] width 73 height 22
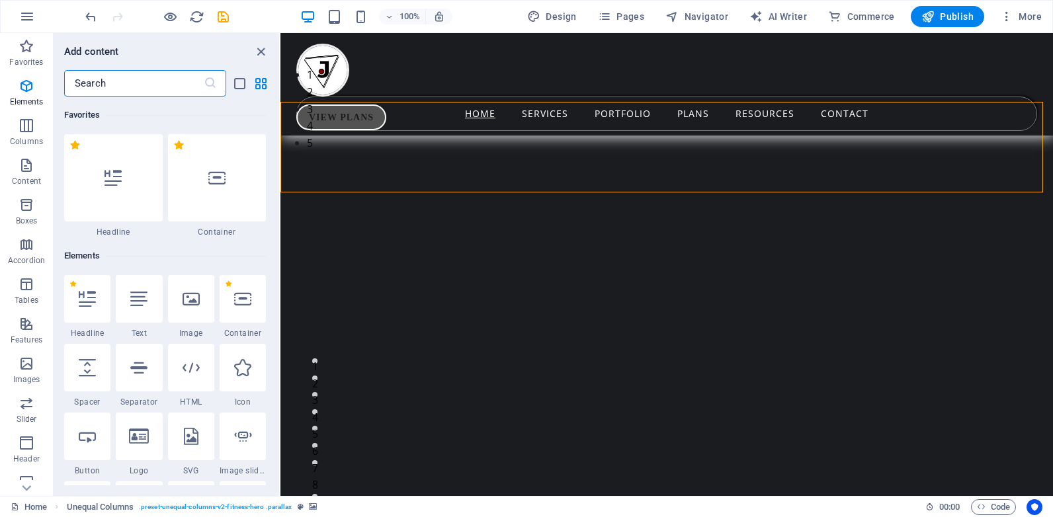
scroll to position [2315, 0]
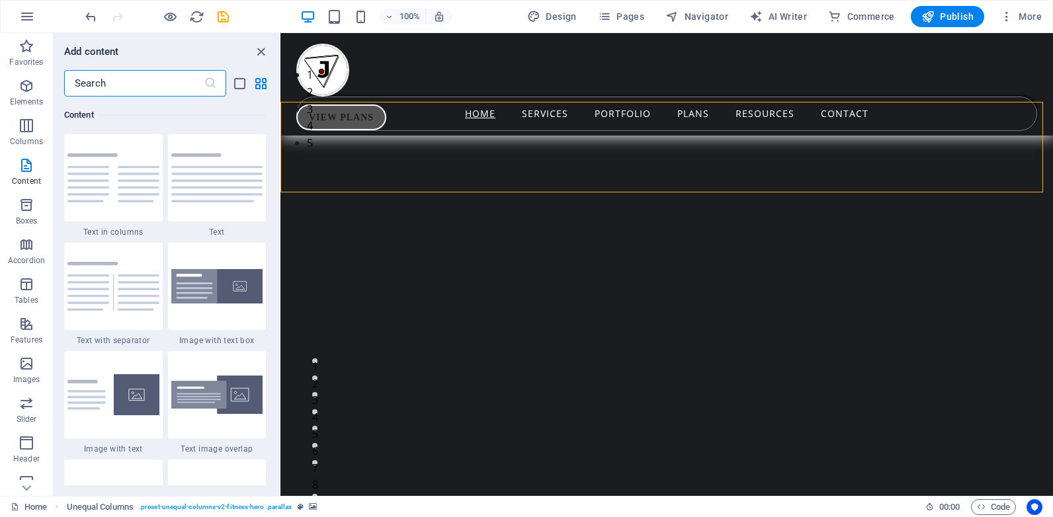
click at [134, 85] on input "text" at bounding box center [134, 83] width 140 height 26
click at [261, 51] on icon "close panel" at bounding box center [260, 51] width 15 height 15
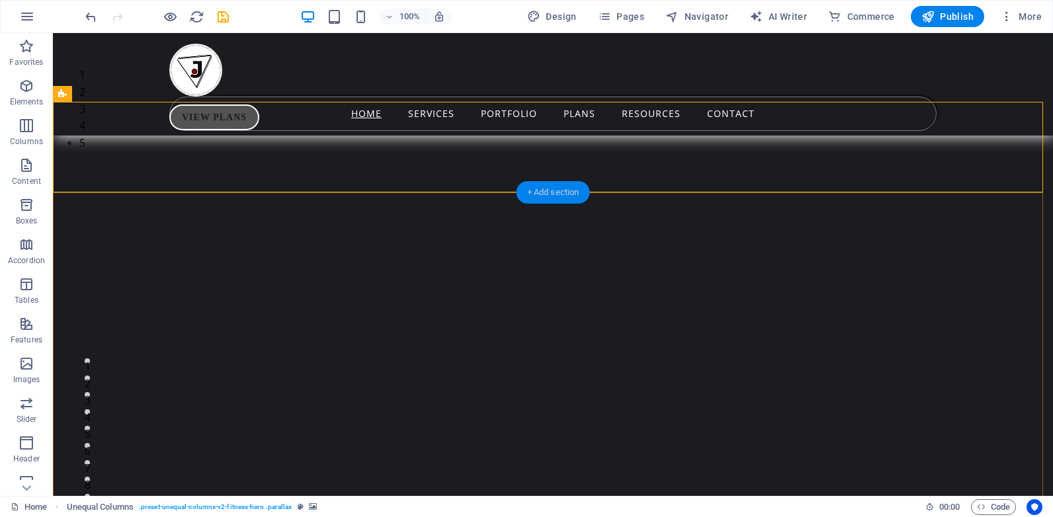
click at [554, 192] on div "+ Add section" at bounding box center [553, 192] width 73 height 22
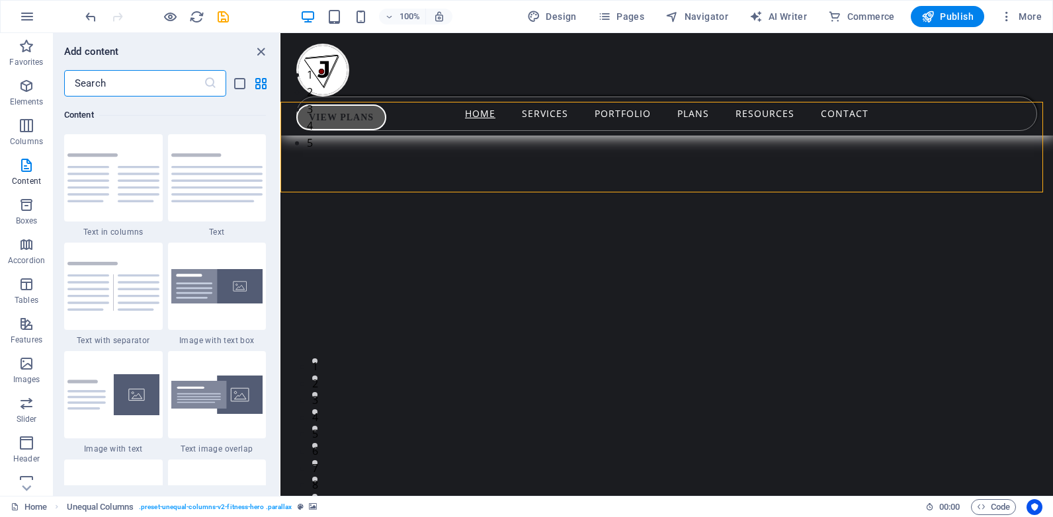
click at [111, 90] on input "text" at bounding box center [134, 83] width 140 height 26
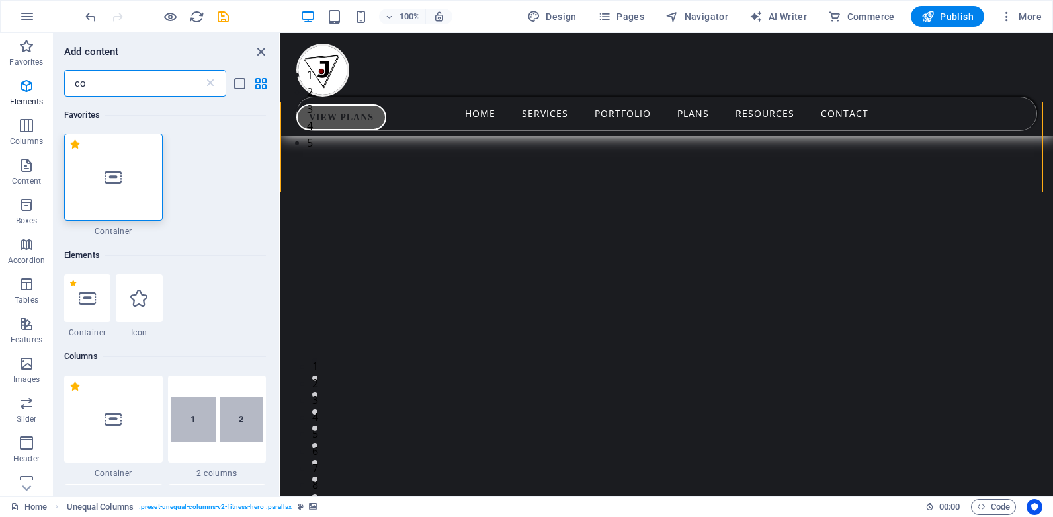
scroll to position [0, 0]
type input "co"
click at [135, 406] on div at bounding box center [113, 419] width 99 height 87
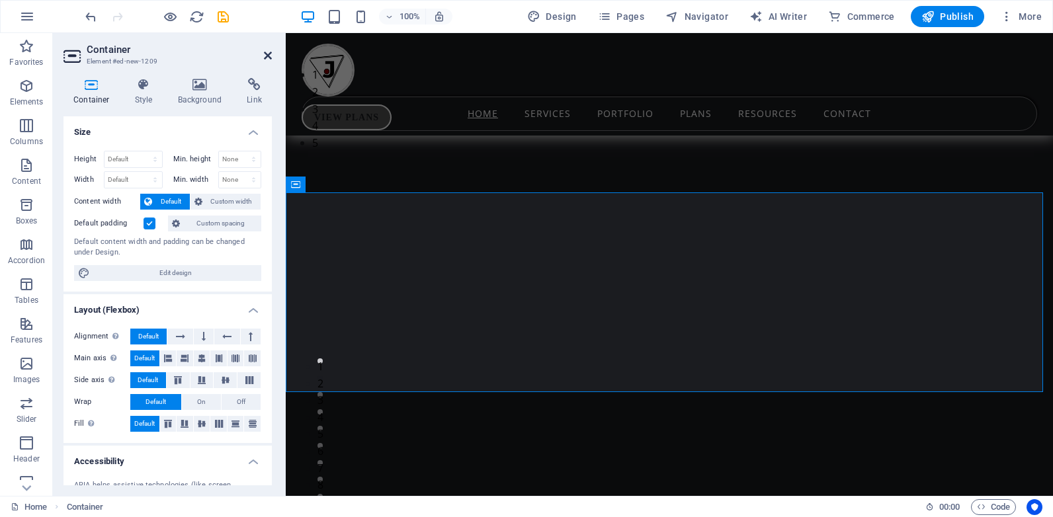
click at [268, 57] on icon at bounding box center [268, 55] width 8 height 11
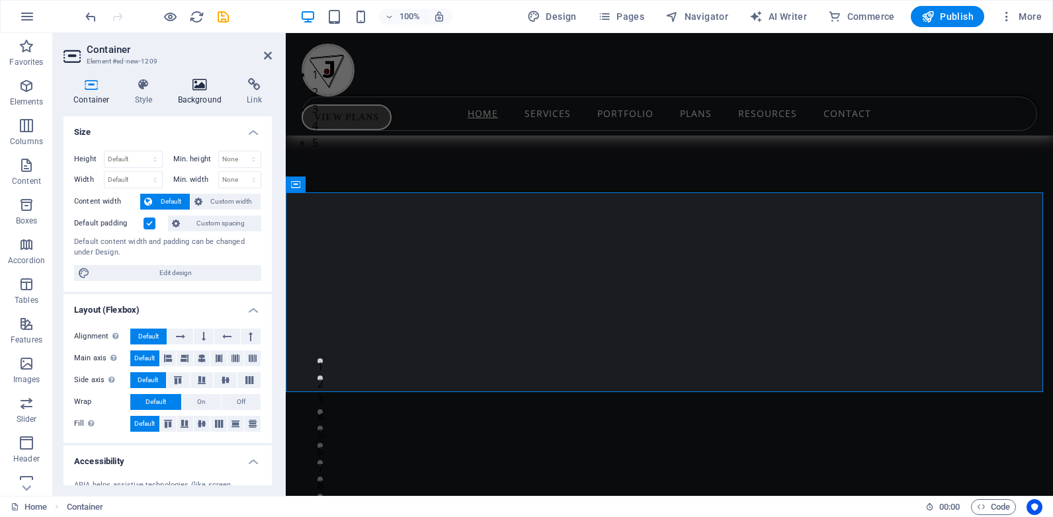
click at [203, 87] on icon at bounding box center [200, 84] width 64 height 13
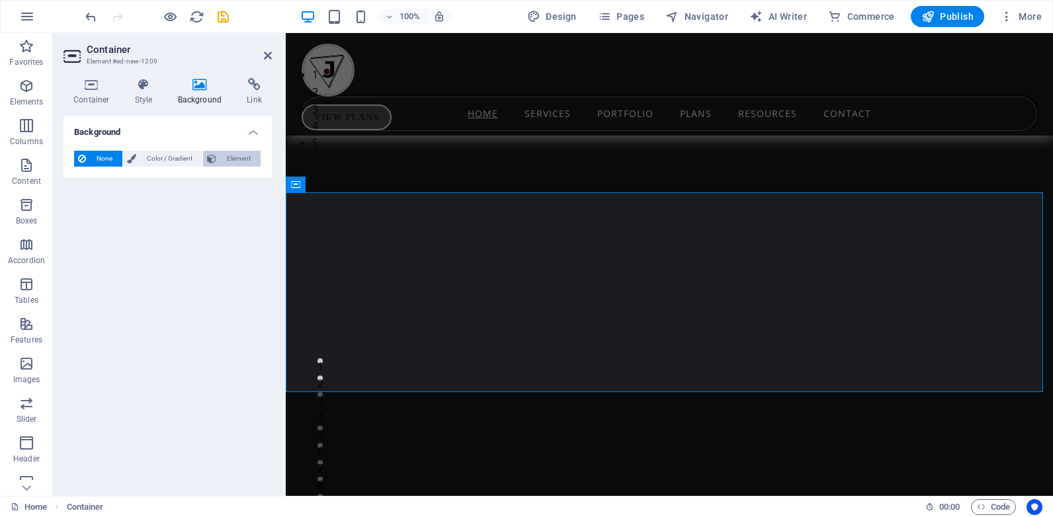
click at [226, 156] on span "Element" at bounding box center [238, 159] width 36 height 16
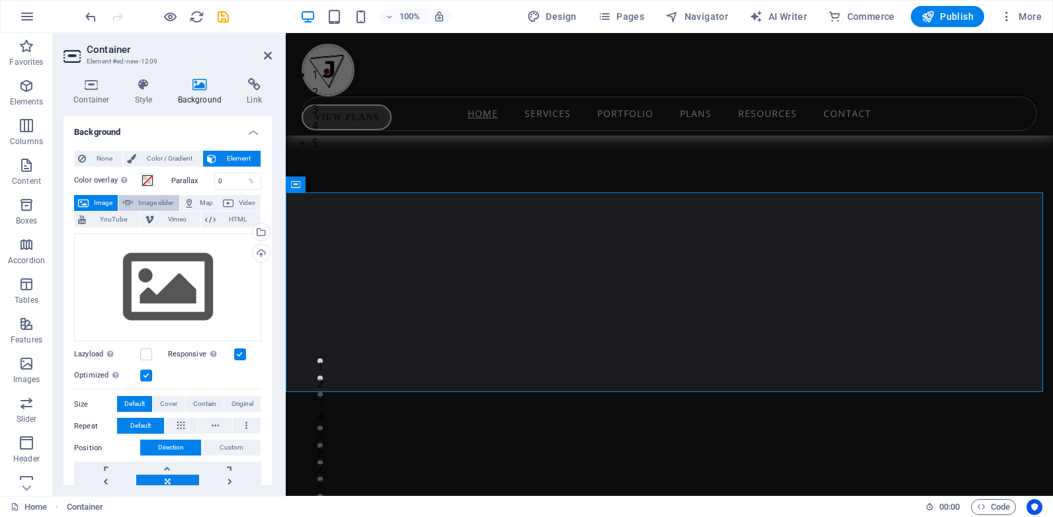
click at [146, 202] on span "Image slider" at bounding box center [156, 203] width 38 height 16
select select "ms"
select select "s"
select select "progressive"
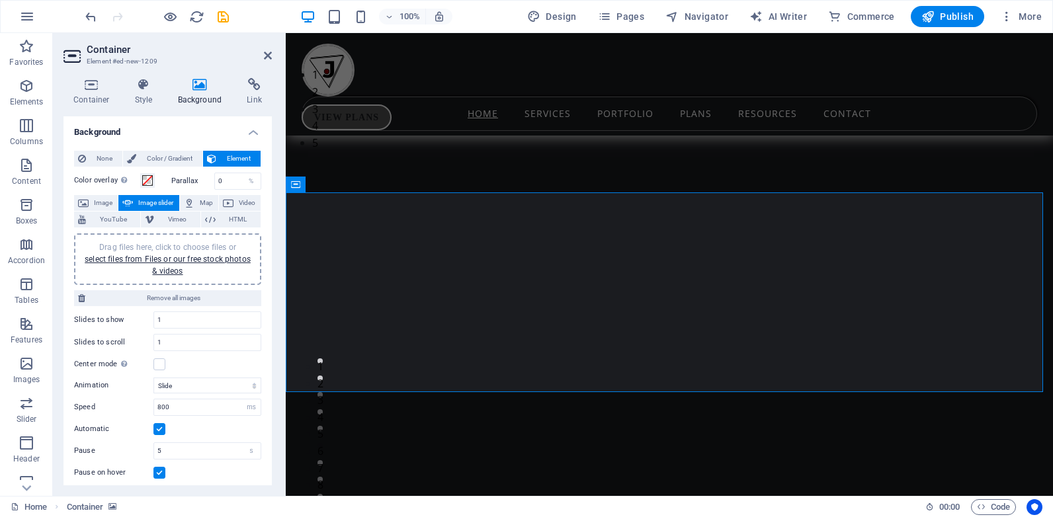
drag, startPoint x: 272, startPoint y: 256, endPoint x: 271, endPoint y: 318, distance: 62.2
click at [271, 318] on div "Container Style Background Link Size Height Default px rem % vh vw Min. height …" at bounding box center [168, 281] width 230 height 429
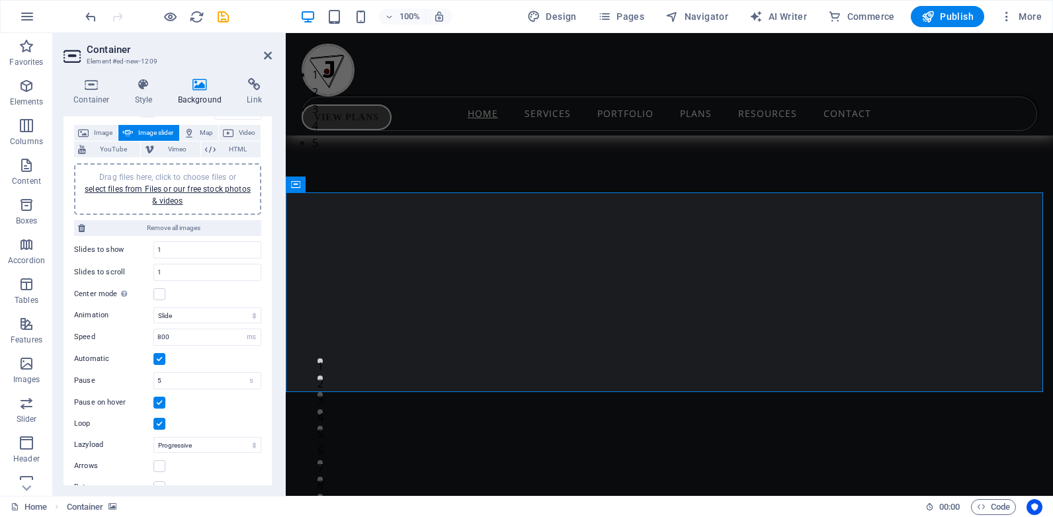
scroll to position [91, 0]
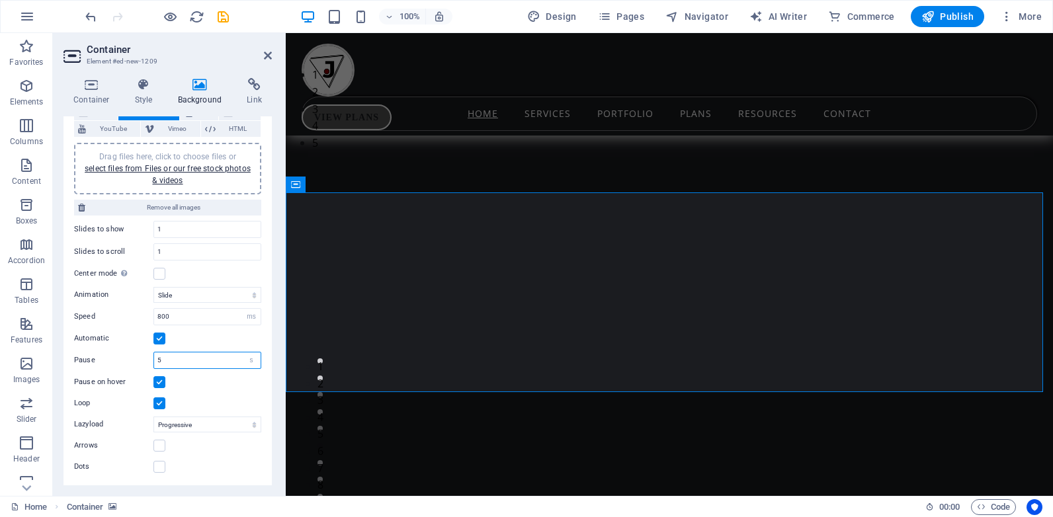
click at [165, 354] on input "5" at bounding box center [207, 361] width 107 height 16
drag, startPoint x: 165, startPoint y: 354, endPoint x: 151, endPoint y: 360, distance: 15.1
click at [151, 360] on div "Pause 5 s ms" at bounding box center [167, 360] width 187 height 17
type input "2"
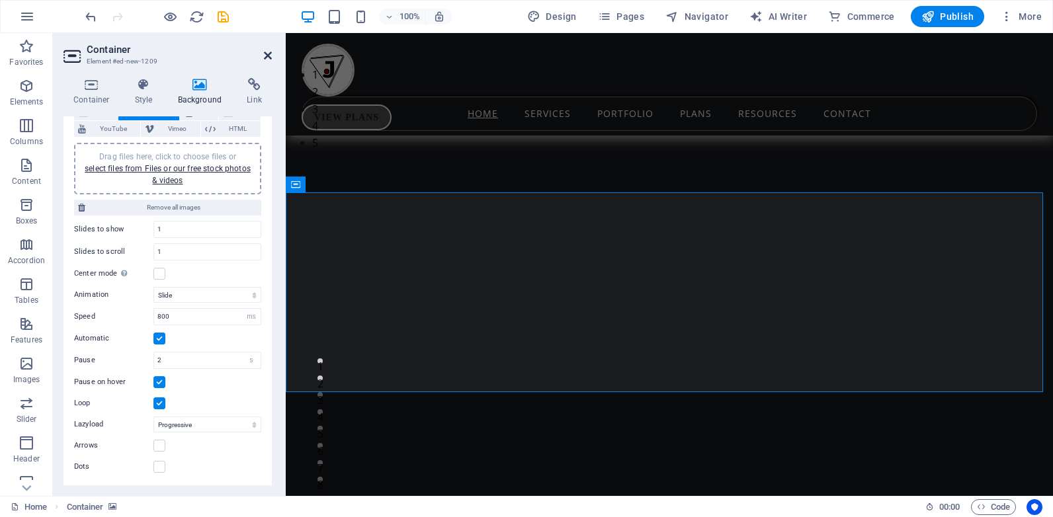
click at [268, 56] on icon at bounding box center [268, 55] width 8 height 11
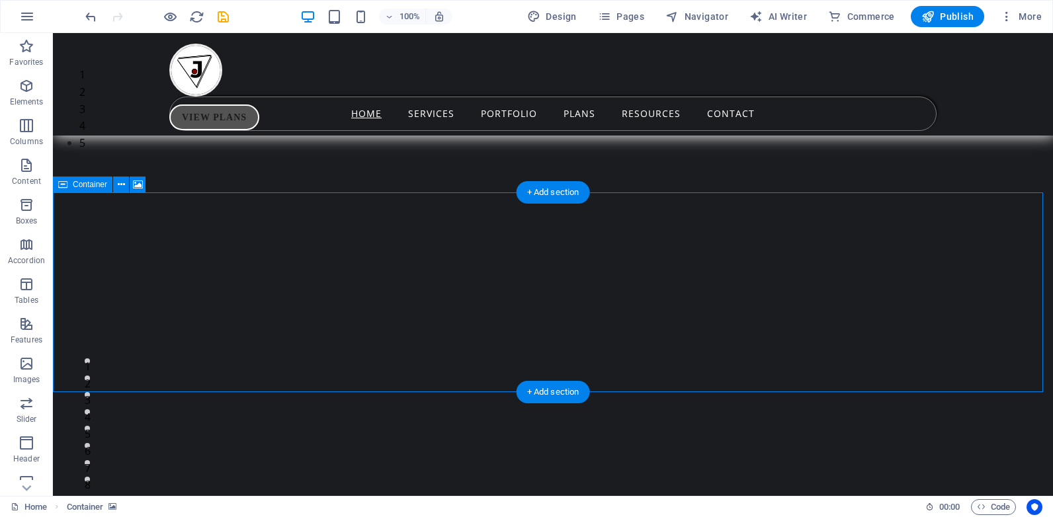
select select "ms"
select select "s"
select select "progressive"
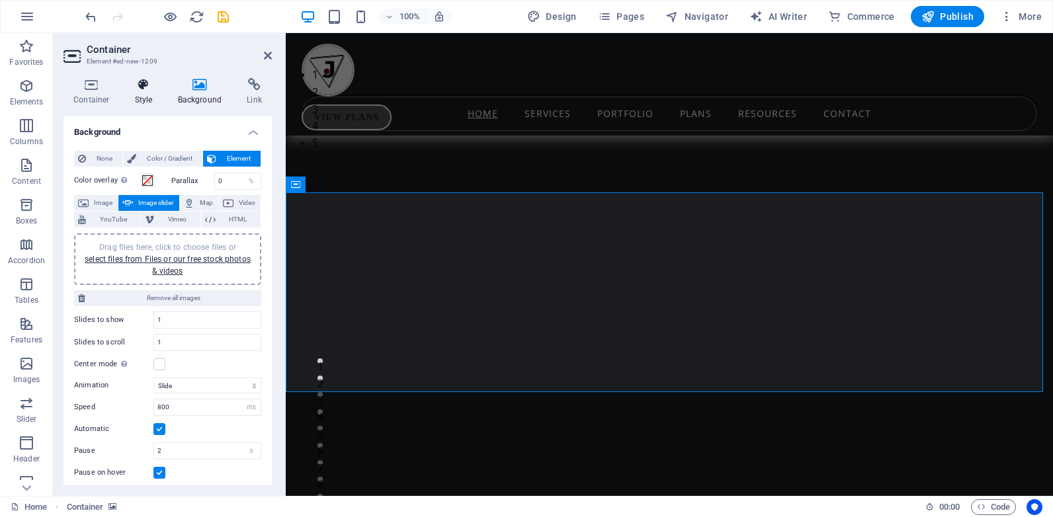
click at [138, 95] on h4 "Style" at bounding box center [146, 92] width 43 height 28
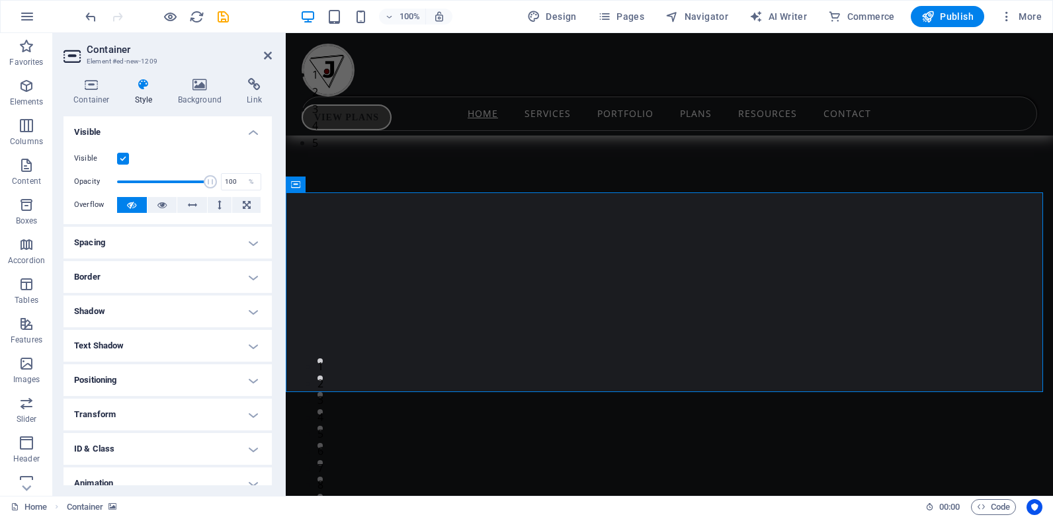
click at [187, 243] on h4 "Spacing" at bounding box center [168, 243] width 208 height 32
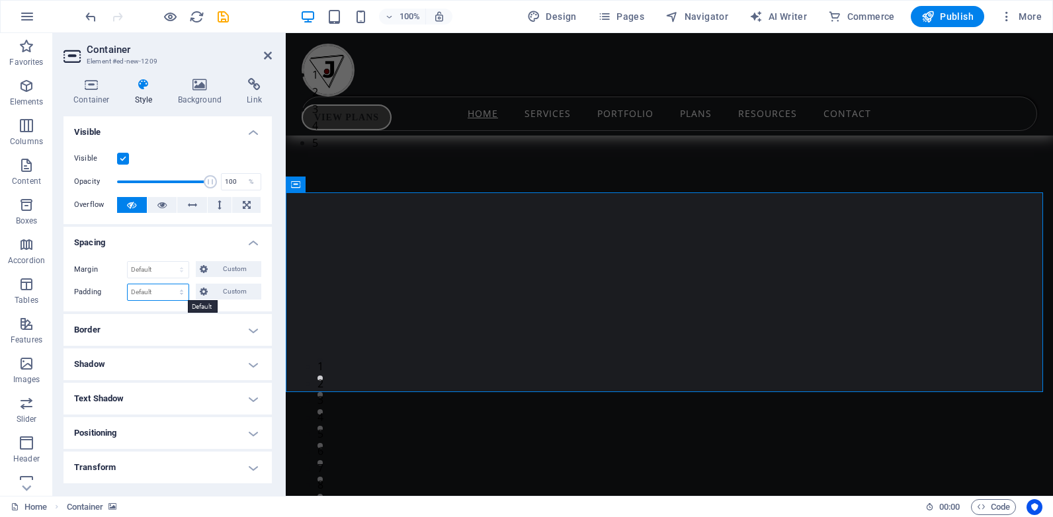
click at [168, 288] on select "Default px rem % vh vw Custom" at bounding box center [158, 292] width 61 height 16
click at [168, 291] on select "Default px rem % vh vw Custom" at bounding box center [158, 292] width 61 height 16
select select "px"
click at [169, 284] on select "Default px rem % vh vw Custom" at bounding box center [158, 292] width 61 height 16
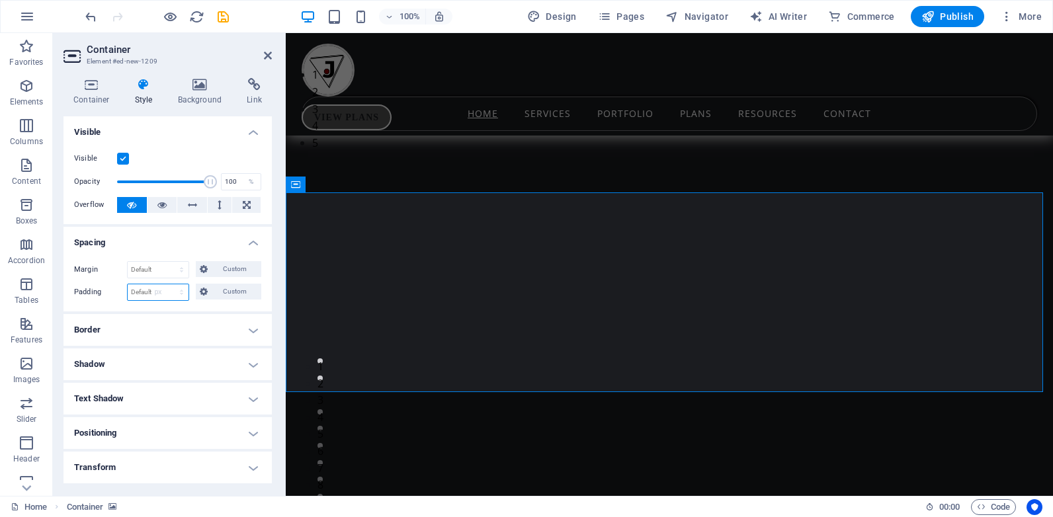
type input "0"
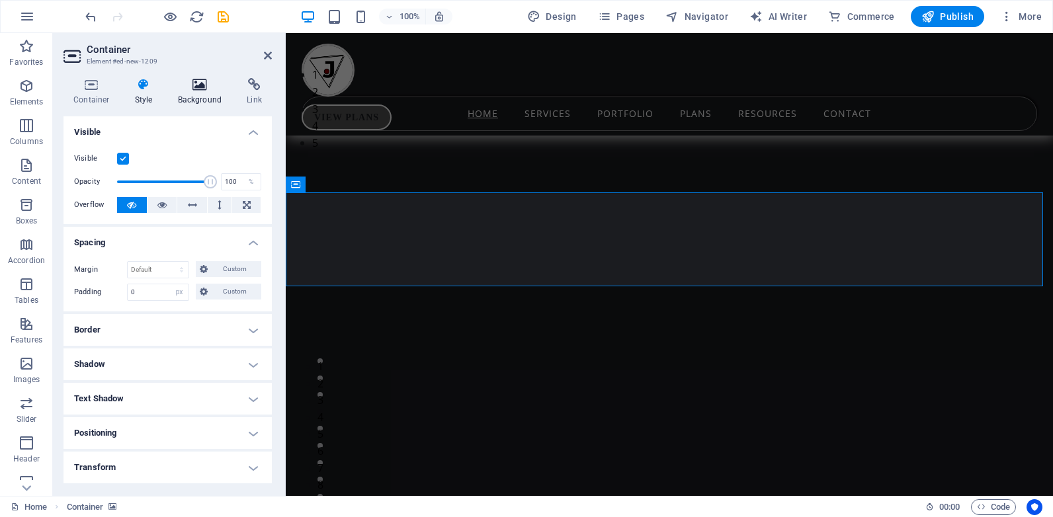
click at [204, 79] on icon at bounding box center [200, 84] width 64 height 13
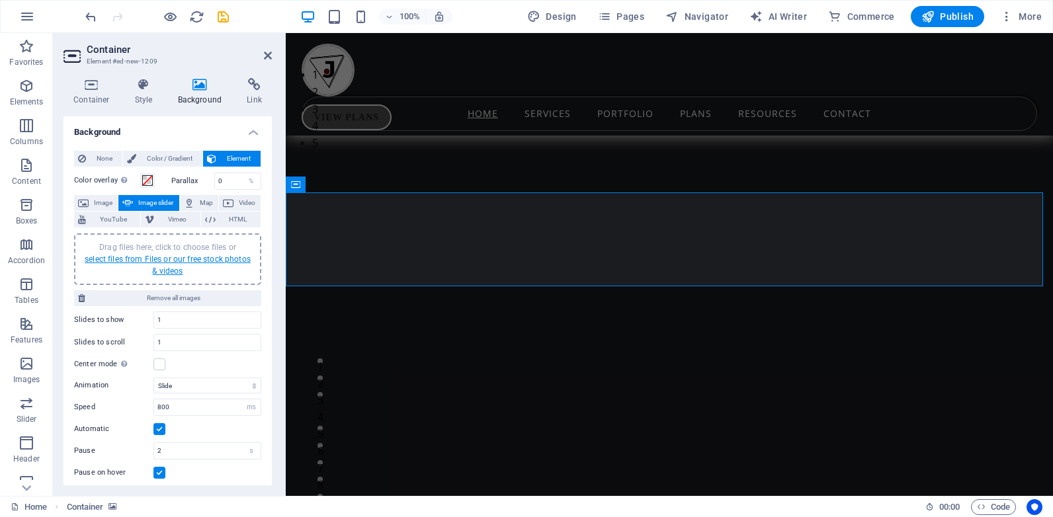
click at [171, 258] on link "select files from Files or our free stock photos & videos" at bounding box center [168, 265] width 166 height 21
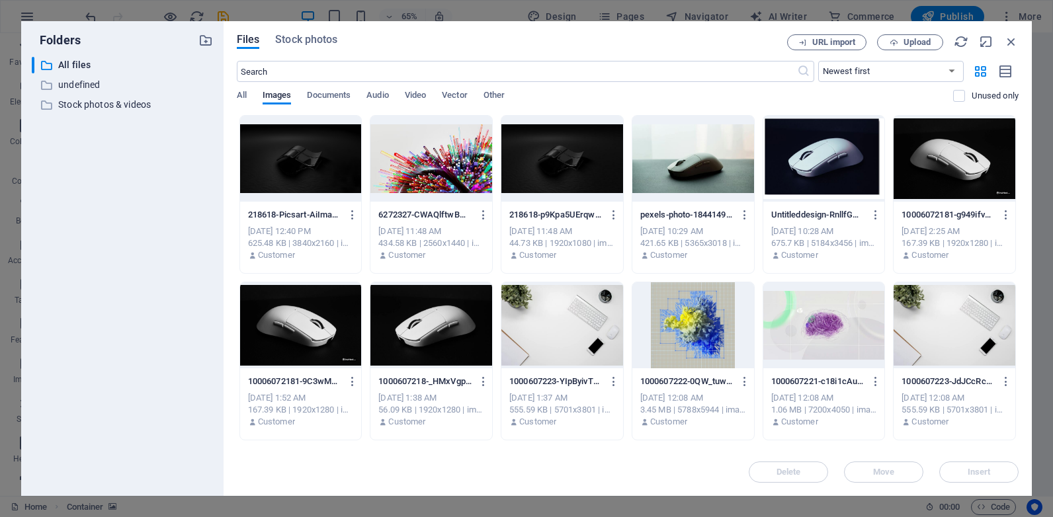
click at [701, 327] on div at bounding box center [693, 325] width 122 height 86
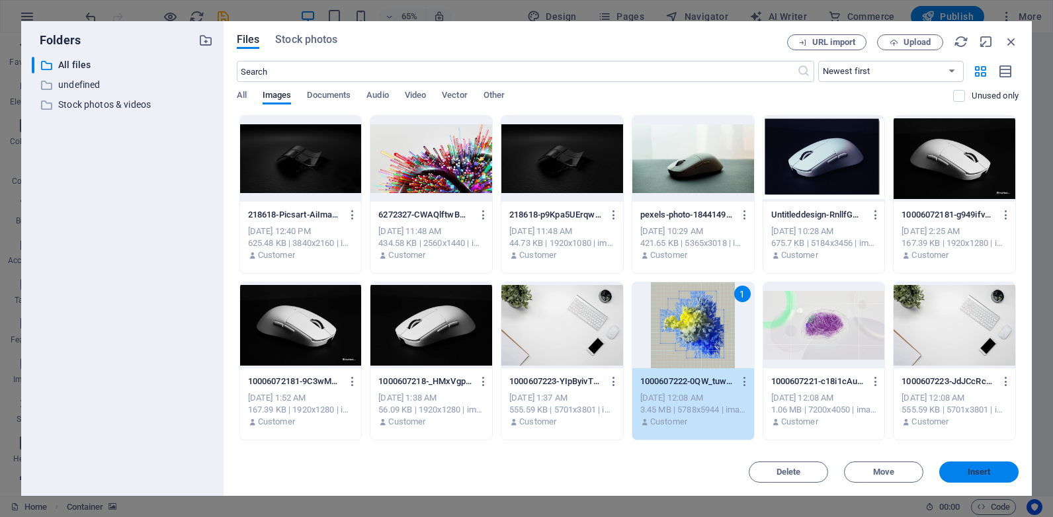
click at [960, 467] on button "Insert" at bounding box center [978, 472] width 79 height 21
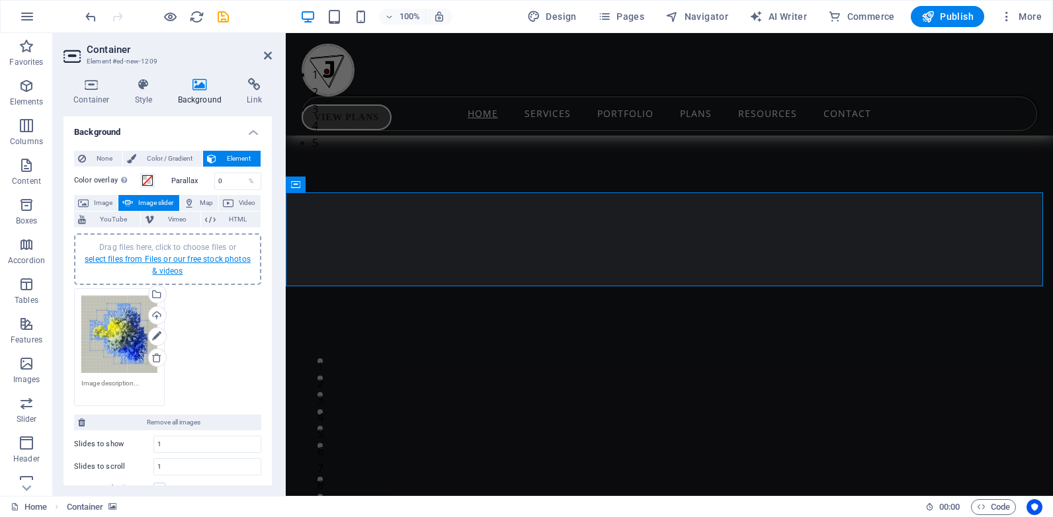
click at [159, 260] on link "select files from Files or our free stock photos & videos" at bounding box center [168, 265] width 166 height 21
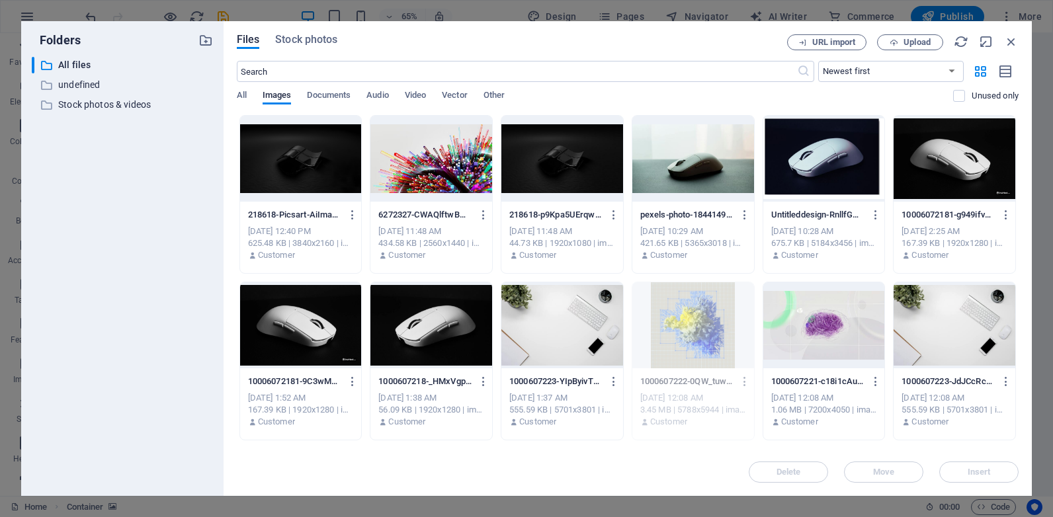
click at [798, 162] on div at bounding box center [824, 159] width 122 height 86
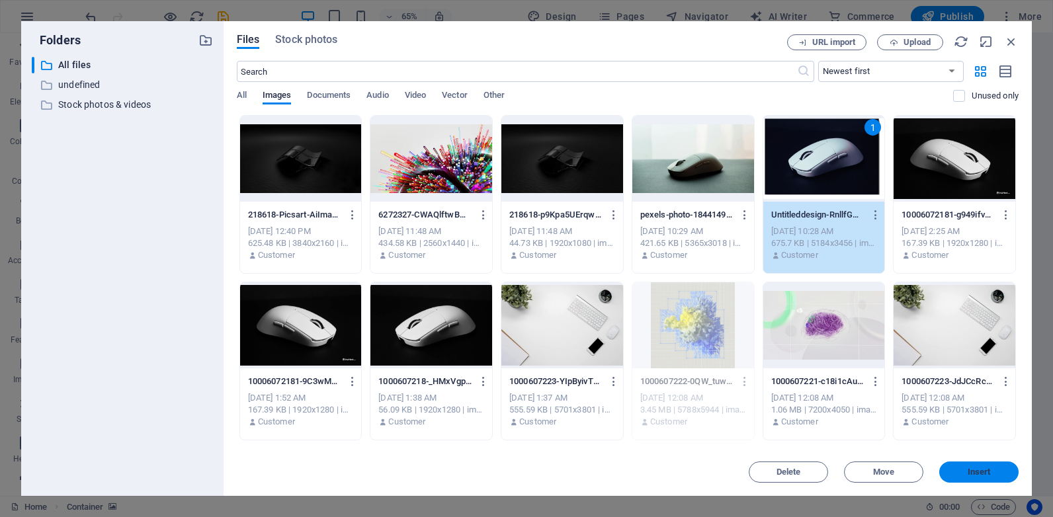
click at [951, 464] on button "Insert" at bounding box center [978, 472] width 79 height 21
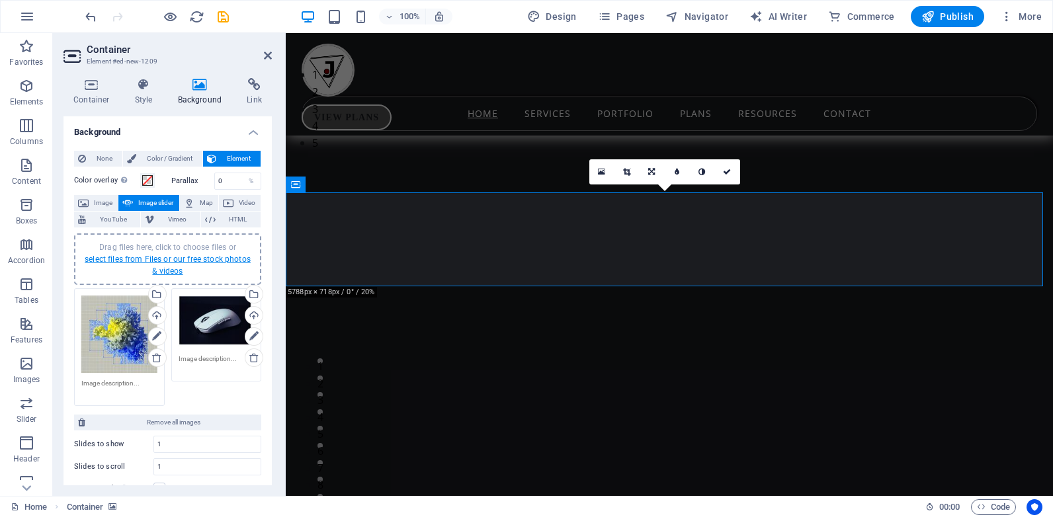
click at [166, 257] on link "select files from Files or our free stock photos & videos" at bounding box center [168, 265] width 166 height 21
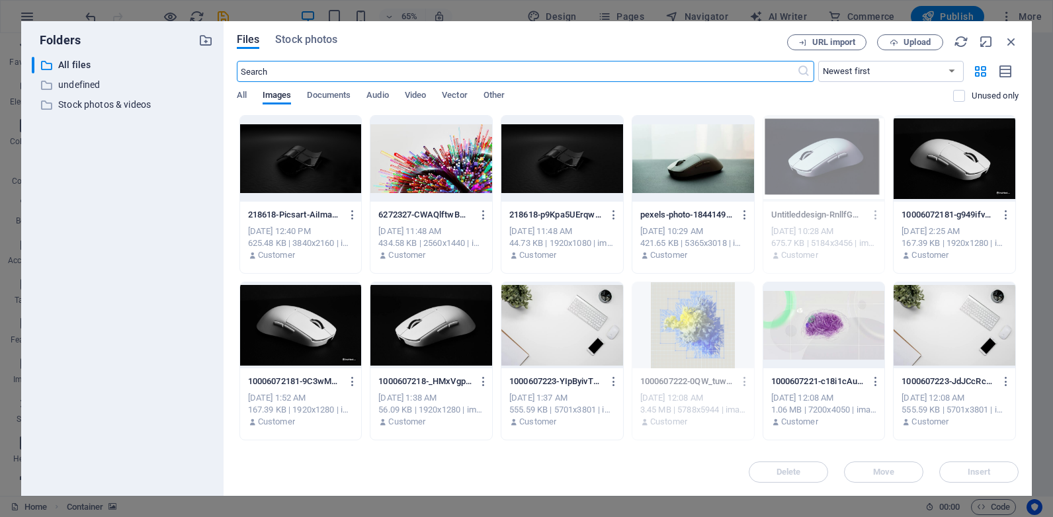
click at [318, 320] on div at bounding box center [301, 325] width 122 height 86
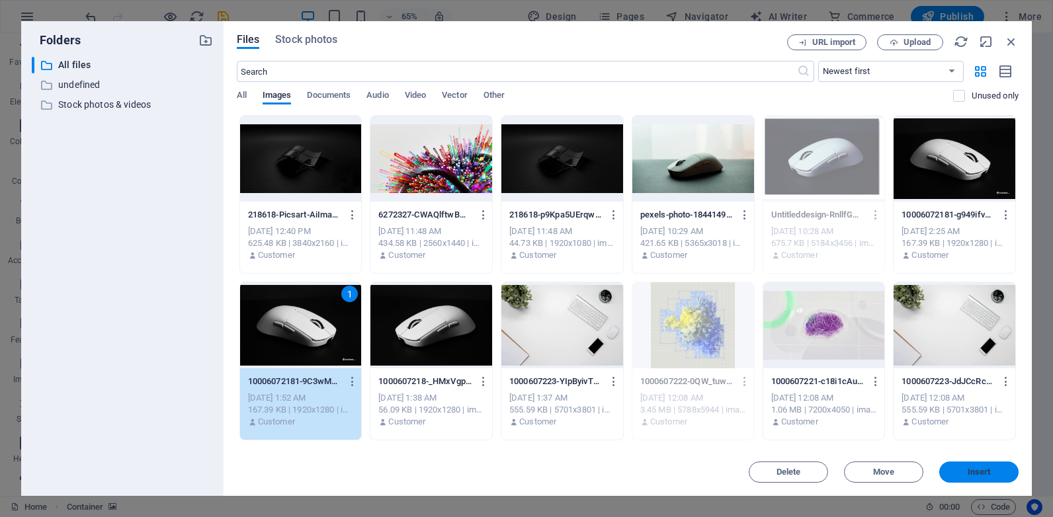
click at [992, 466] on button "Insert" at bounding box center [978, 472] width 79 height 21
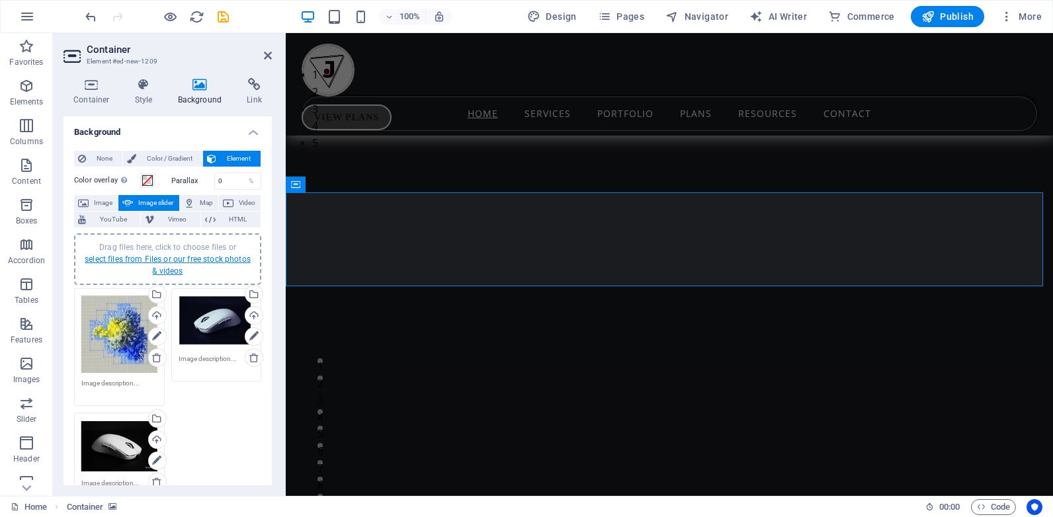
click at [167, 260] on link "select files from Files or our free stock photos & videos" at bounding box center [168, 265] width 166 height 21
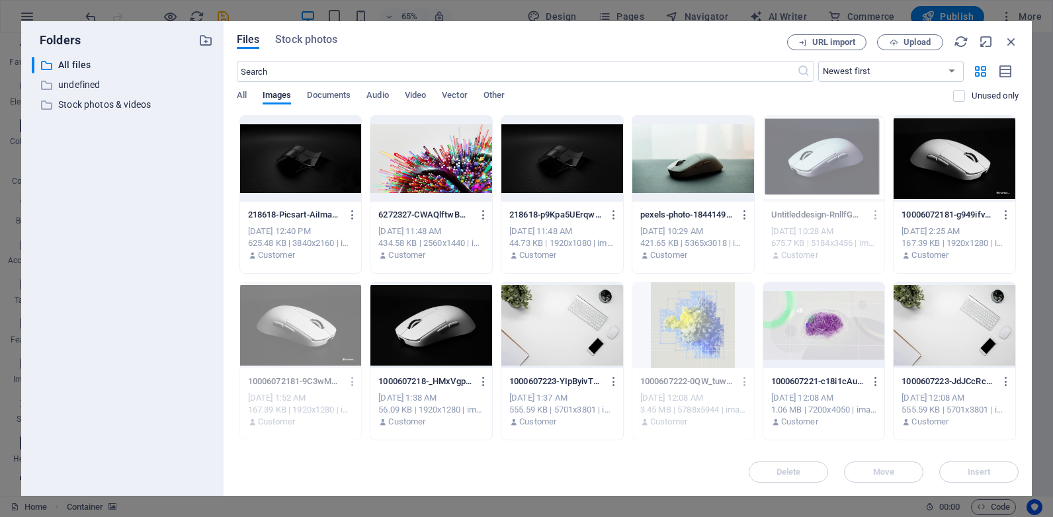
click at [439, 156] on div at bounding box center [431, 159] width 122 height 86
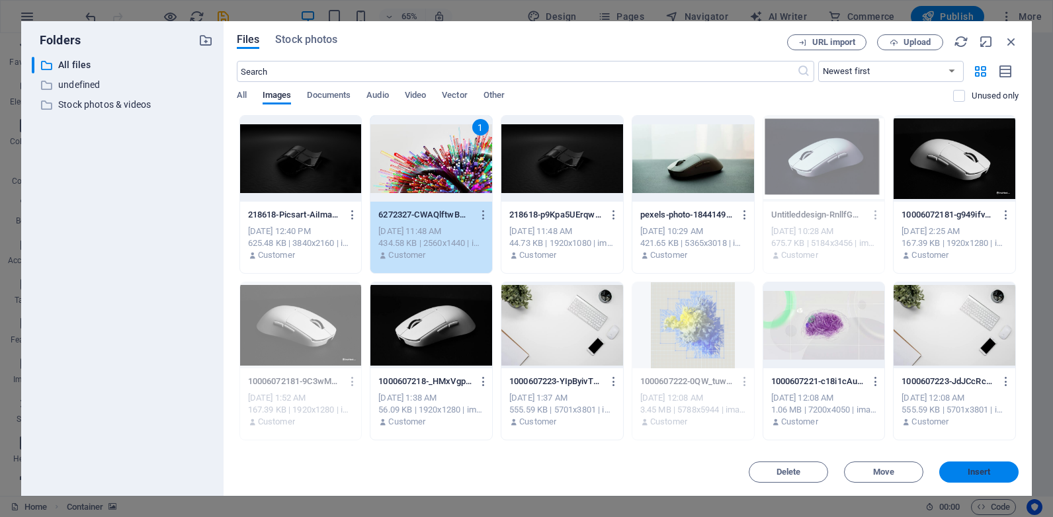
click at [964, 466] on button "Insert" at bounding box center [978, 472] width 79 height 21
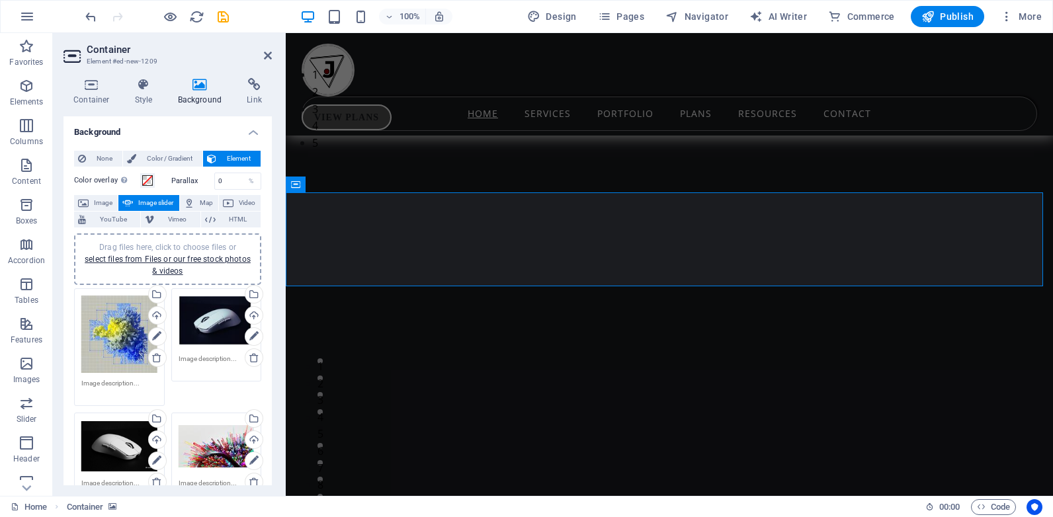
drag, startPoint x: 272, startPoint y: 260, endPoint x: 270, endPoint y: 301, distance: 41.1
click at [270, 301] on div "Container Style Background Link Size Height Default px rem % vh vw Min. height …" at bounding box center [168, 281] width 230 height 429
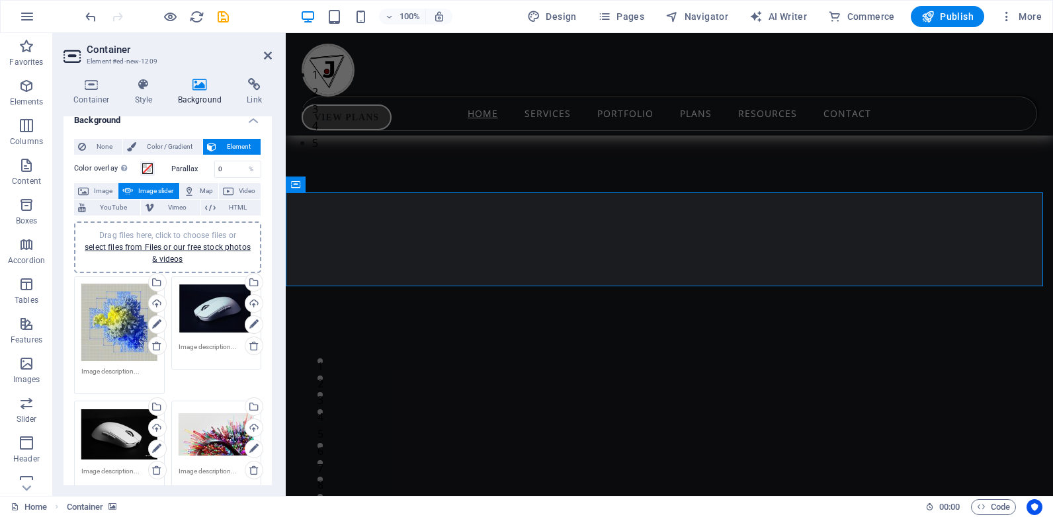
scroll to position [0, 0]
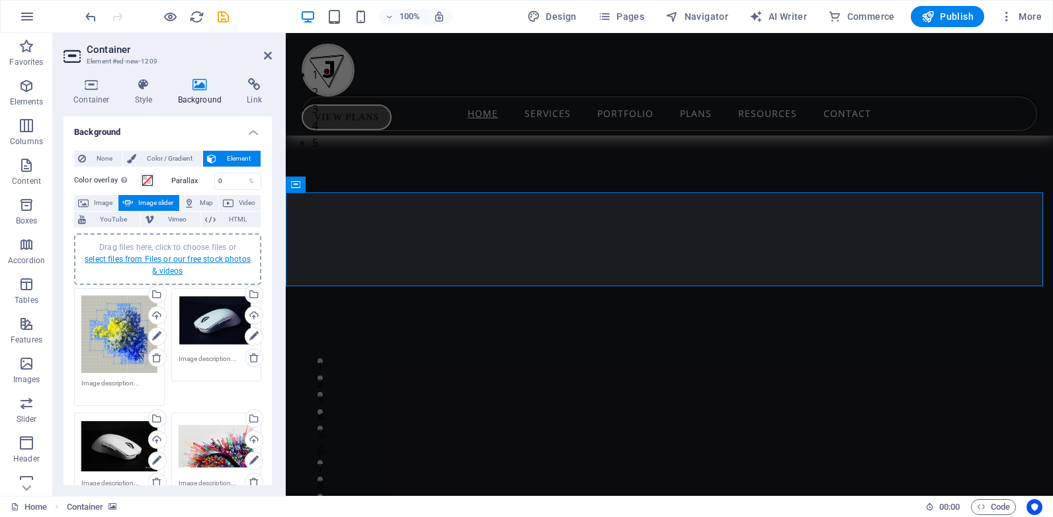
click at [160, 261] on link "select files from Files or our free stock photos & videos" at bounding box center [168, 265] width 166 height 21
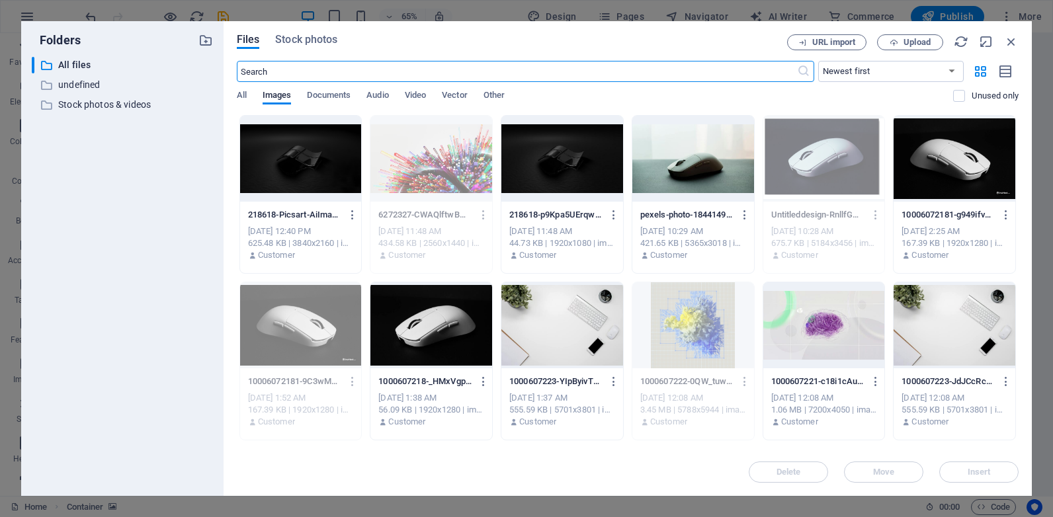
click at [311, 150] on div at bounding box center [301, 159] width 122 height 86
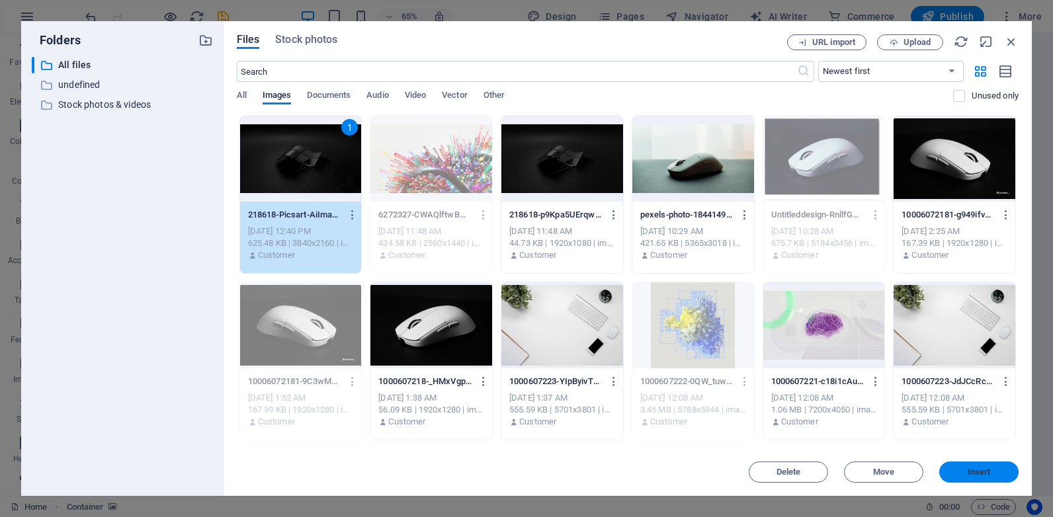
click at [969, 464] on button "Insert" at bounding box center [978, 472] width 79 height 21
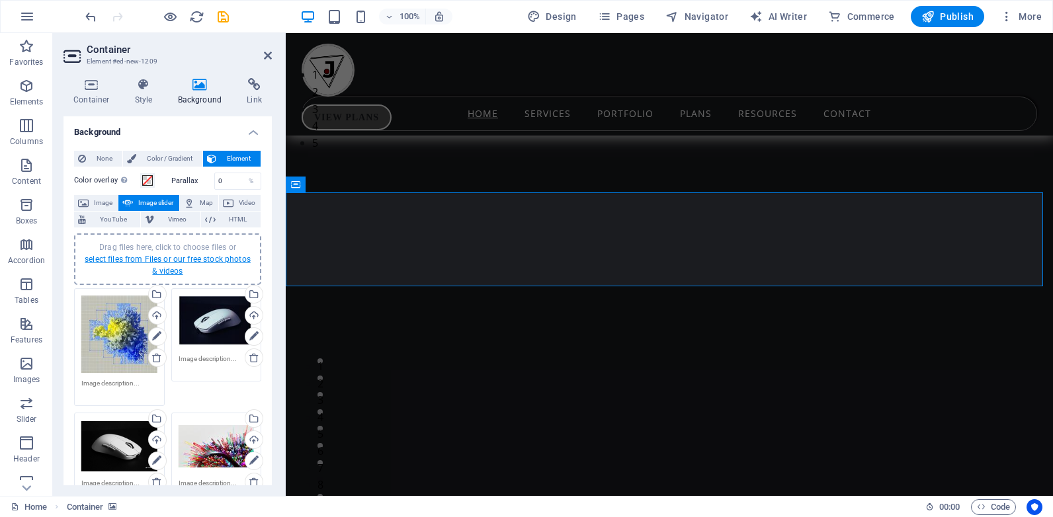
click at [157, 260] on link "select files from Files or our free stock photos & videos" at bounding box center [168, 265] width 166 height 21
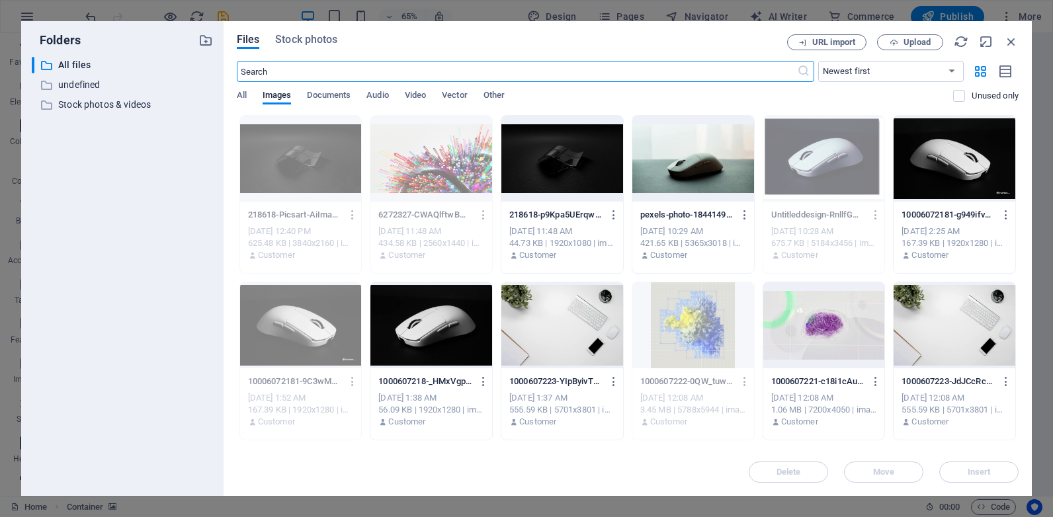
click at [632, 128] on div at bounding box center [693, 159] width 122 height 86
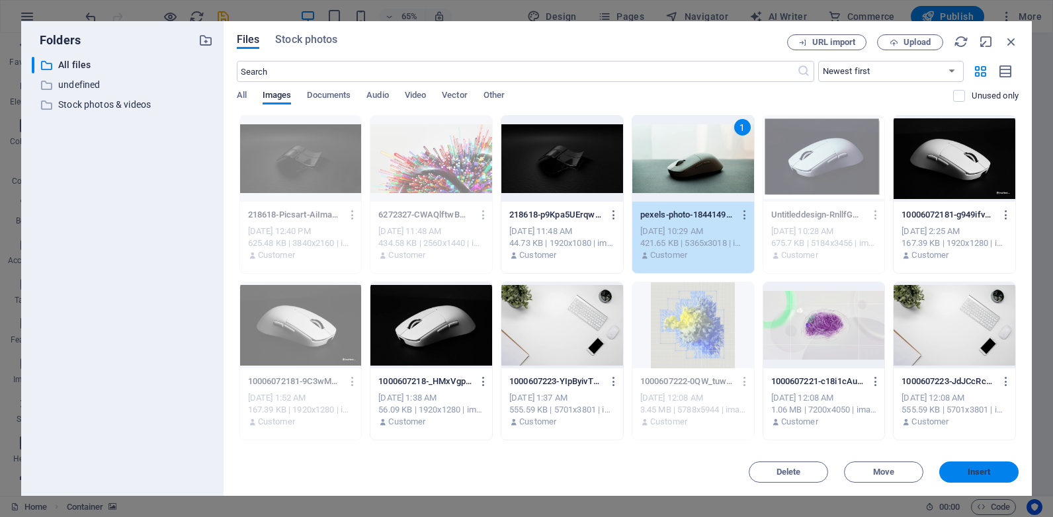
click at [971, 462] on button "Insert" at bounding box center [978, 472] width 79 height 21
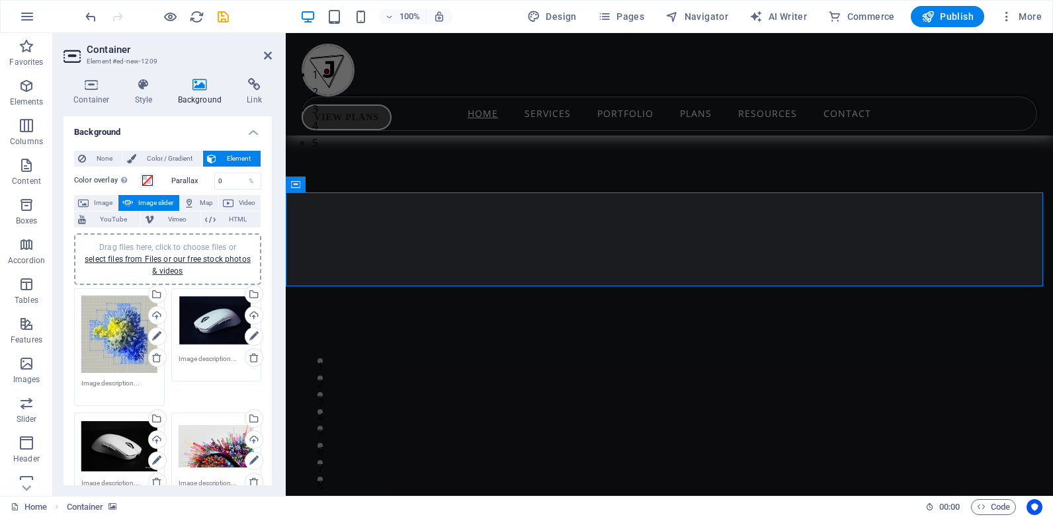
drag, startPoint x: 269, startPoint y: 215, endPoint x: 271, endPoint y: 249, distance: 33.8
click at [271, 249] on div "Background None Color / Gradient Element Stretch background to full-width Color…" at bounding box center [168, 300] width 208 height 369
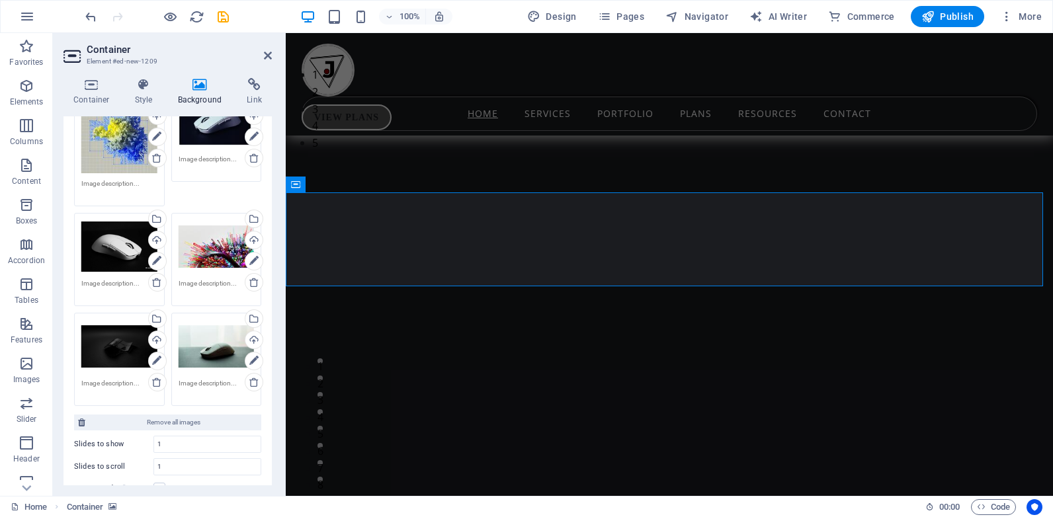
scroll to position [243, 0]
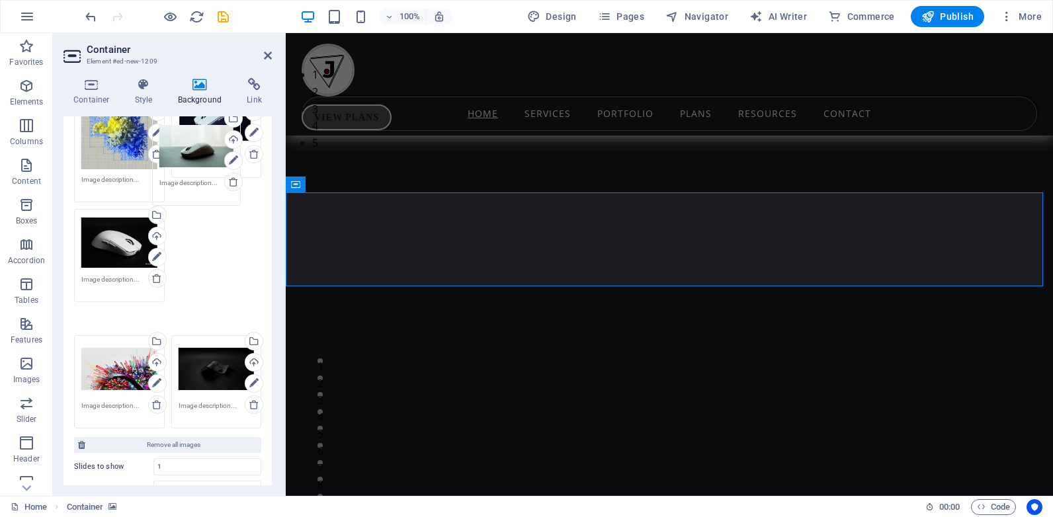
drag, startPoint x: 217, startPoint y: 308, endPoint x: 200, endPoint y: 127, distance: 181.3
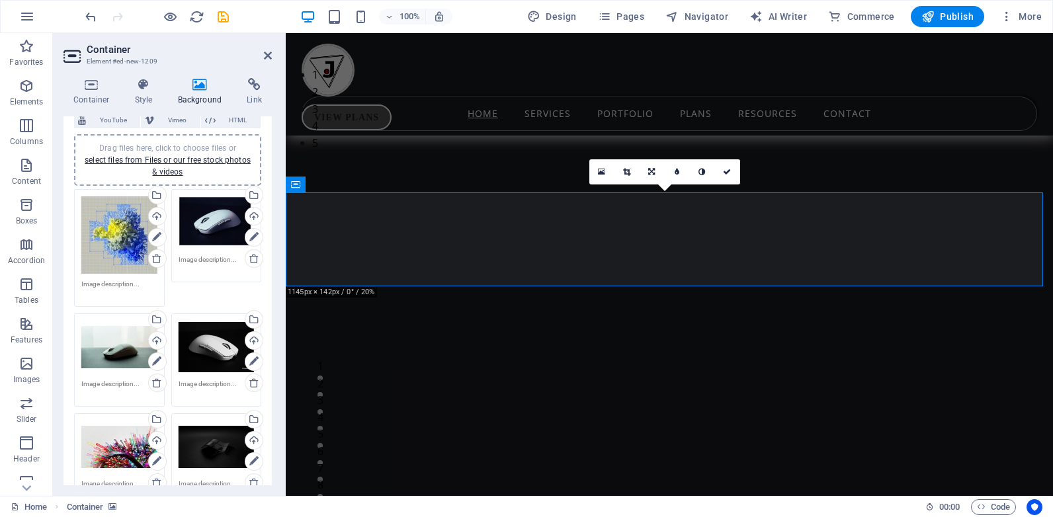
scroll to position [94, 0]
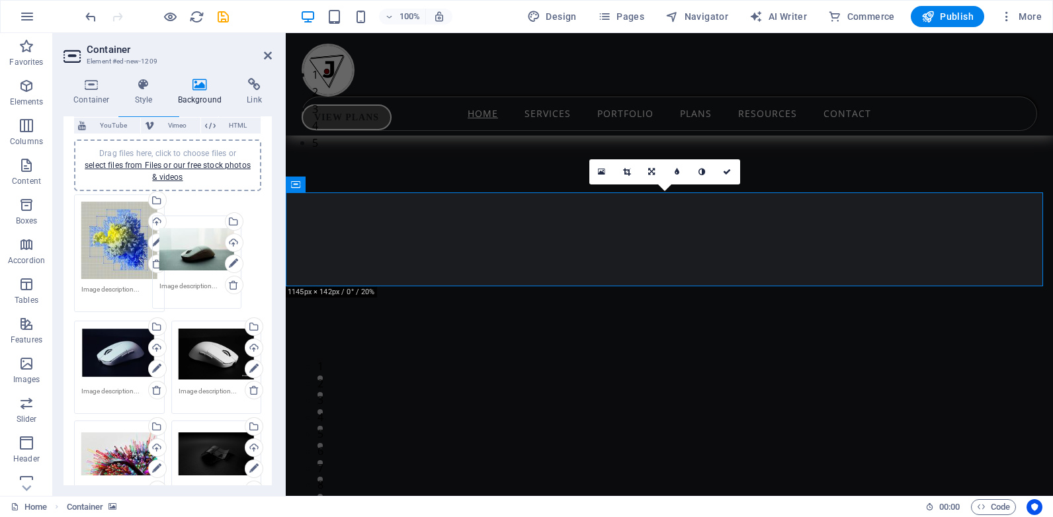
drag, startPoint x: 118, startPoint y: 337, endPoint x: 196, endPoint y: 235, distance: 128.3
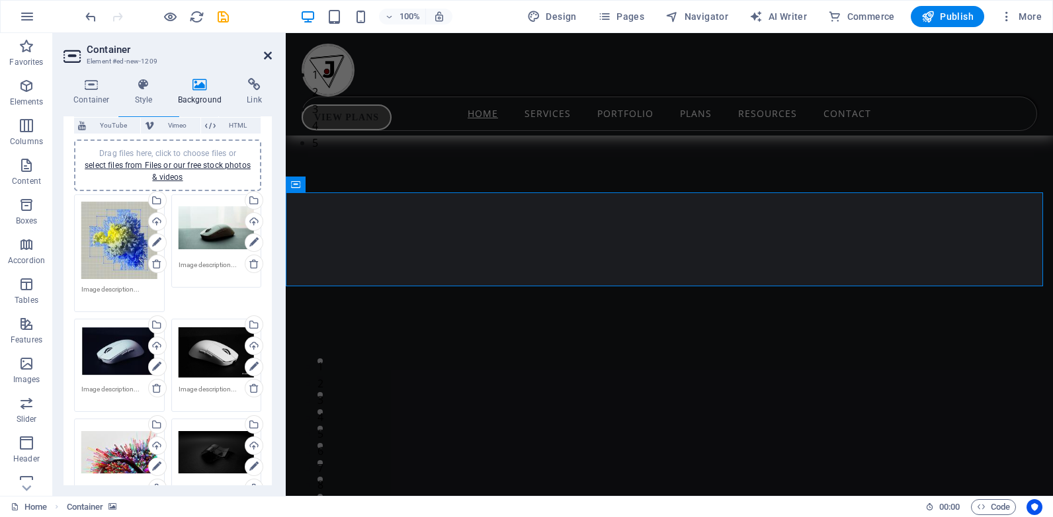
click at [266, 54] on icon at bounding box center [268, 55] width 8 height 11
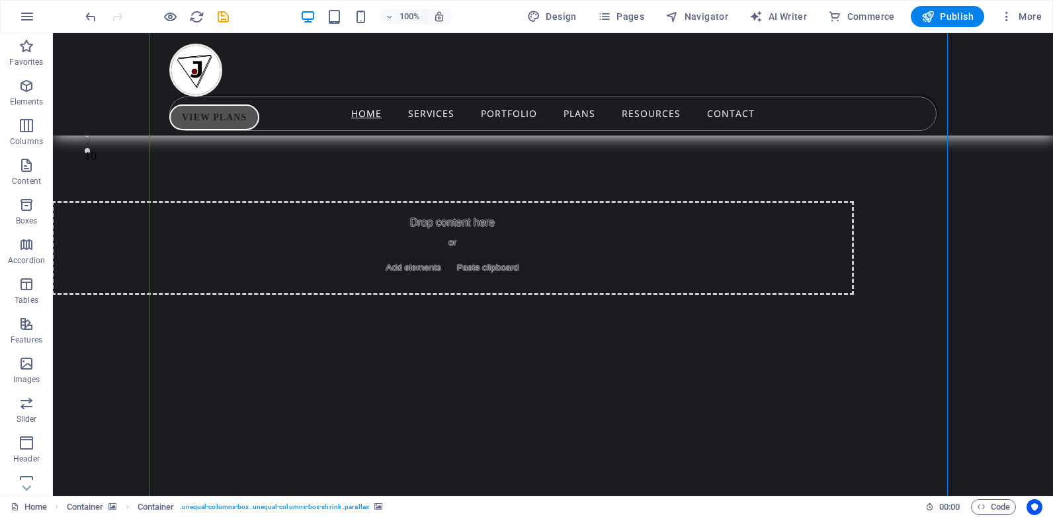
scroll to position [0, 0]
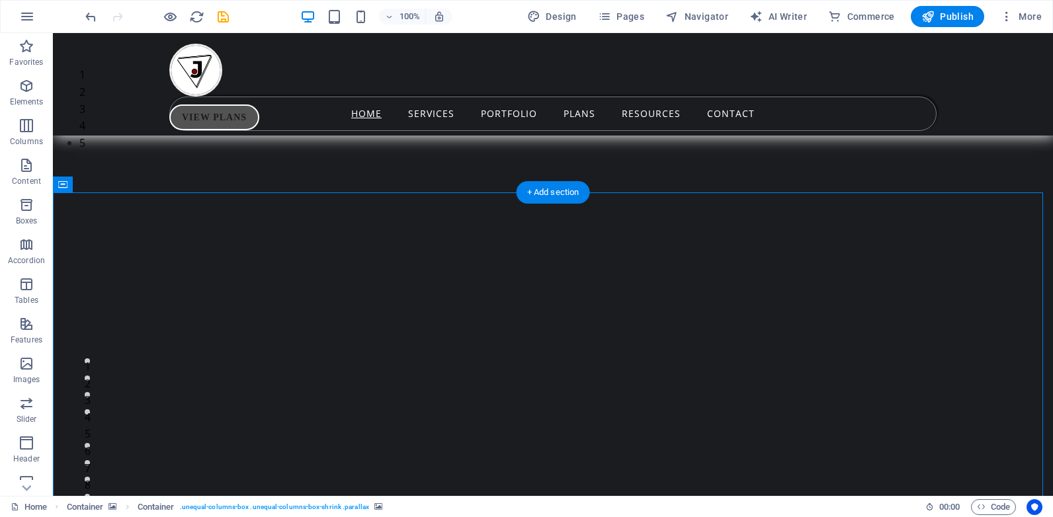
select select "ms"
select select "s"
select select "progressive"
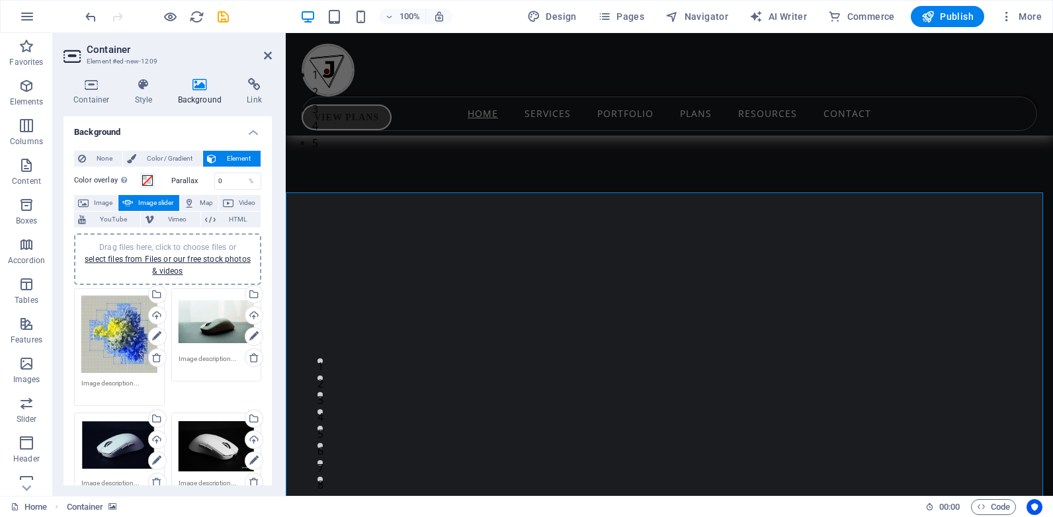
drag, startPoint x: 273, startPoint y: 206, endPoint x: 272, endPoint y: 247, distance: 41.0
click at [272, 247] on div "Container Style Background Link Size Height Default px rem % vh vw Min. height …" at bounding box center [168, 281] width 230 height 429
drag, startPoint x: 272, startPoint y: 247, endPoint x: 268, endPoint y: 255, distance: 8.9
click at [268, 255] on div "Container Style Background Link Size Height Default px rem % vh vw Min. height …" at bounding box center [168, 281] width 230 height 429
drag, startPoint x: 268, startPoint y: 255, endPoint x: 270, endPoint y: 271, distance: 15.3
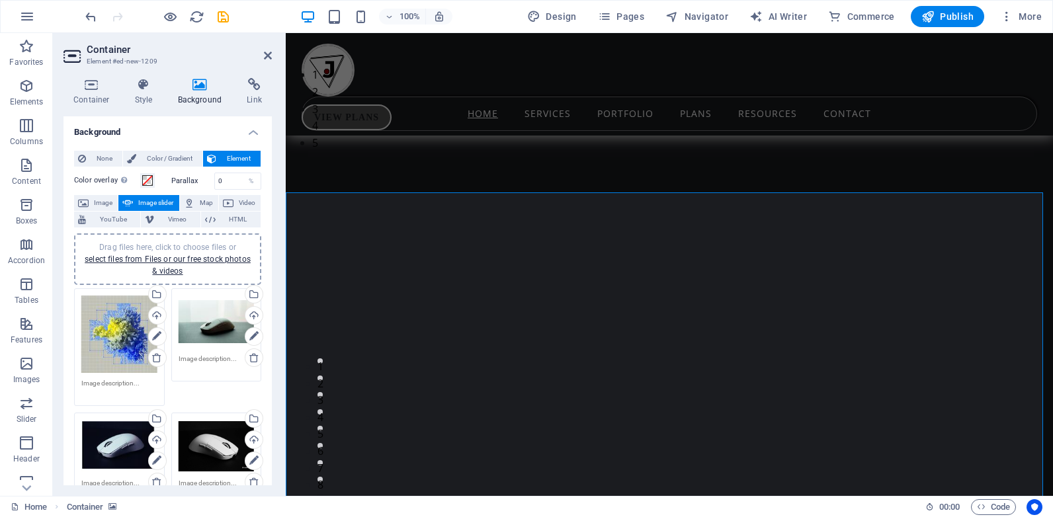
click at [270, 271] on div "Background None Color / Gradient Element Stretch background to full-width Color…" at bounding box center [168, 300] width 208 height 369
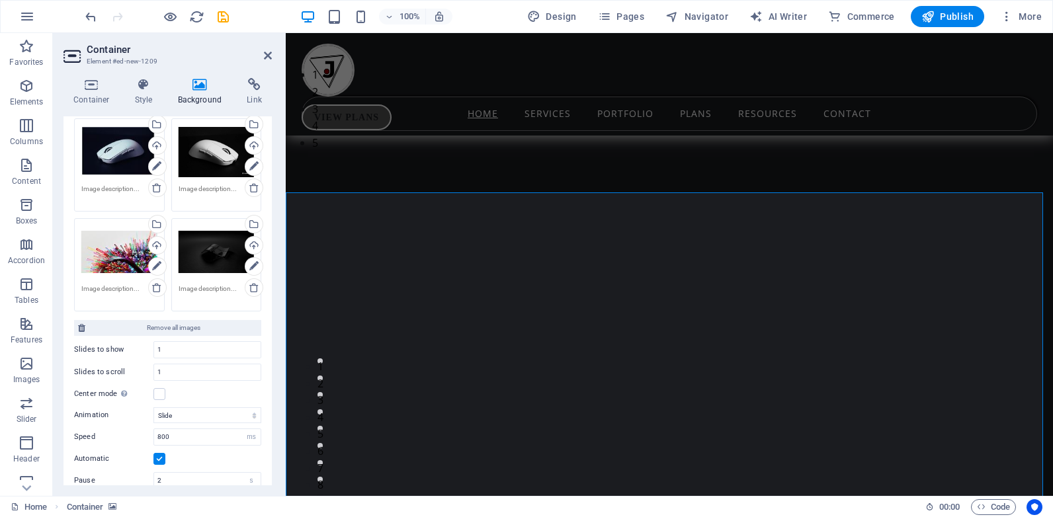
scroll to position [413, 0]
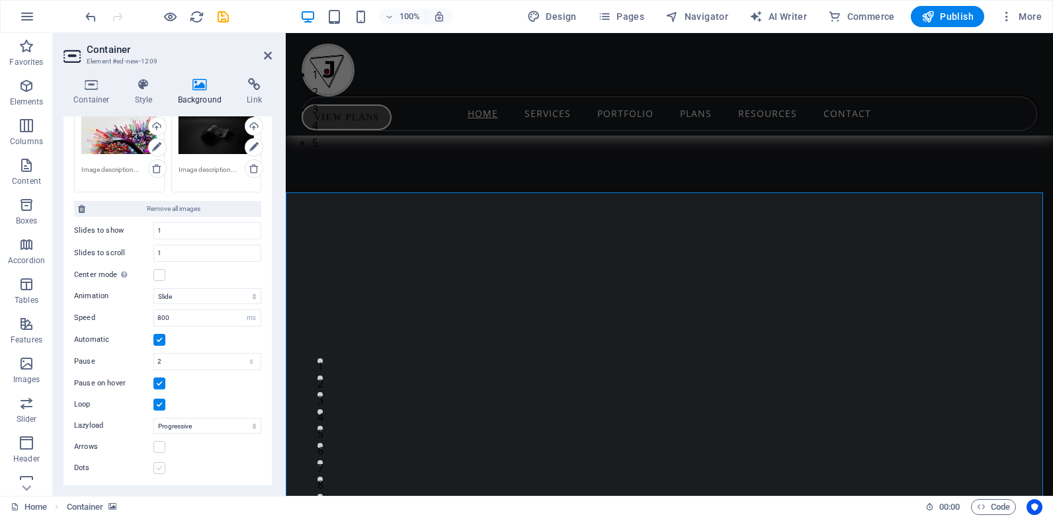
click at [159, 464] on label at bounding box center [159, 468] width 12 height 12
click at [0, 0] on input "Dots" at bounding box center [0, 0] width 0 height 0
click at [159, 275] on label at bounding box center [159, 275] width 12 height 12
click at [0, 0] on input "Center mode Enables centered view with partial previous/next slide. Use with od…" at bounding box center [0, 0] width 0 height 0
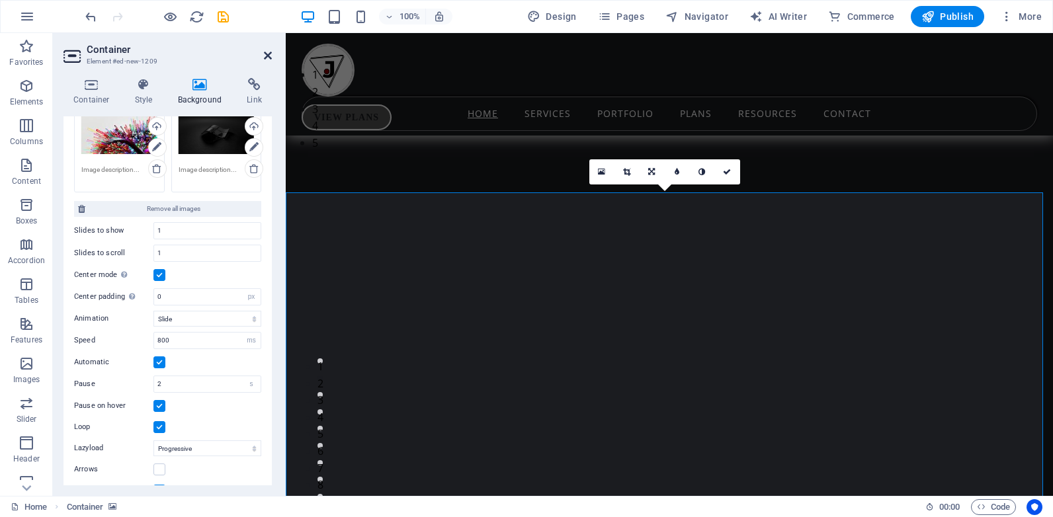
click at [269, 58] on icon at bounding box center [268, 55] width 8 height 11
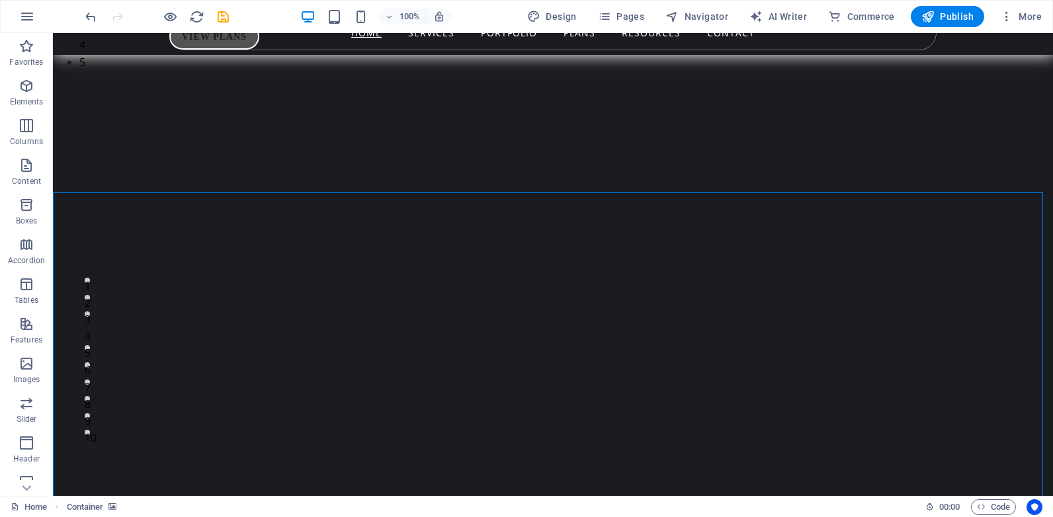
scroll to position [0, 0]
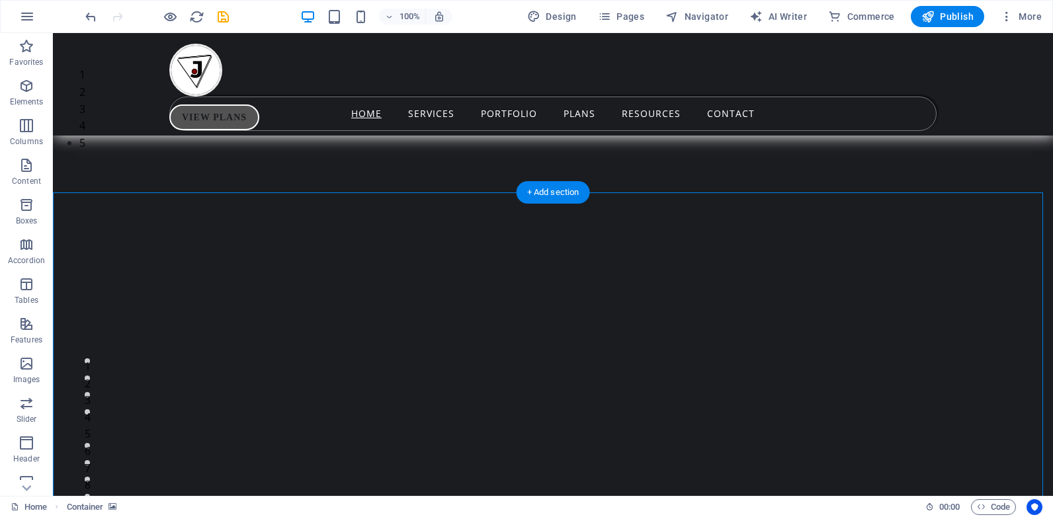
select select "px"
select select "ms"
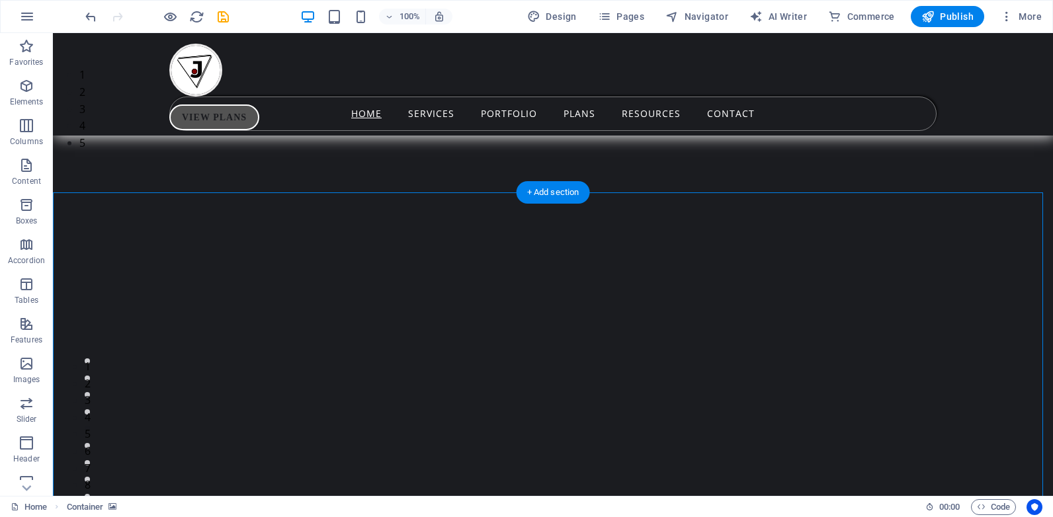
select select "s"
select select "progressive"
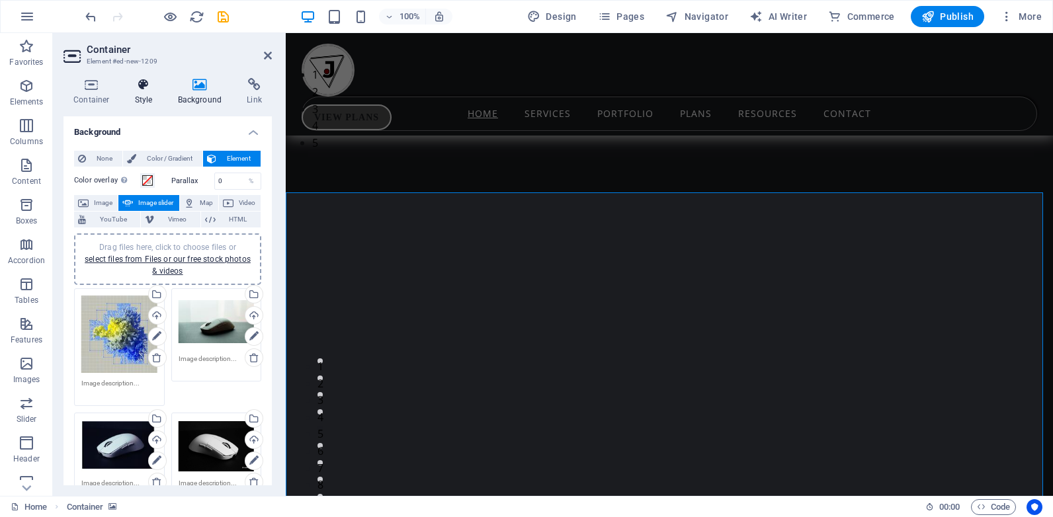
click at [143, 89] on icon at bounding box center [144, 84] width 38 height 13
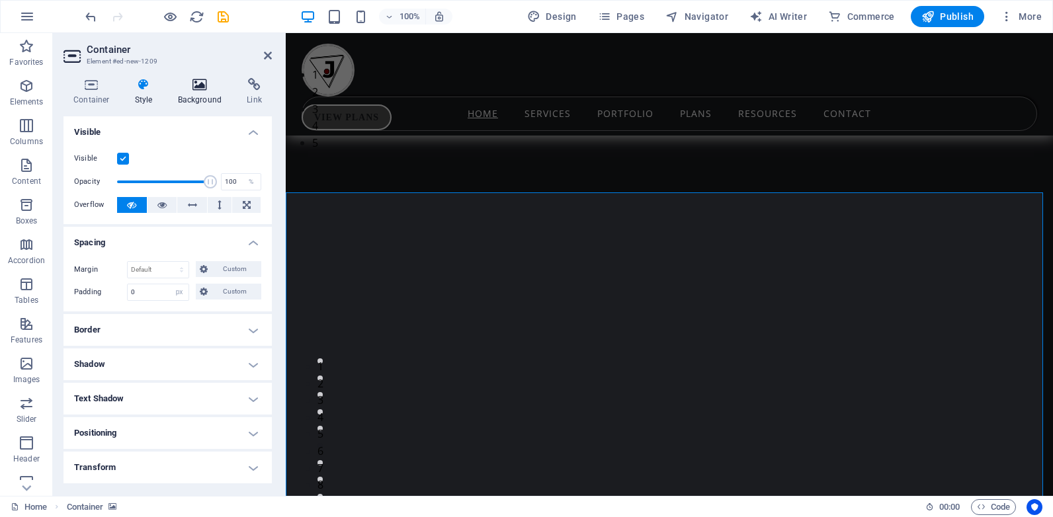
click at [202, 83] on icon at bounding box center [200, 84] width 64 height 13
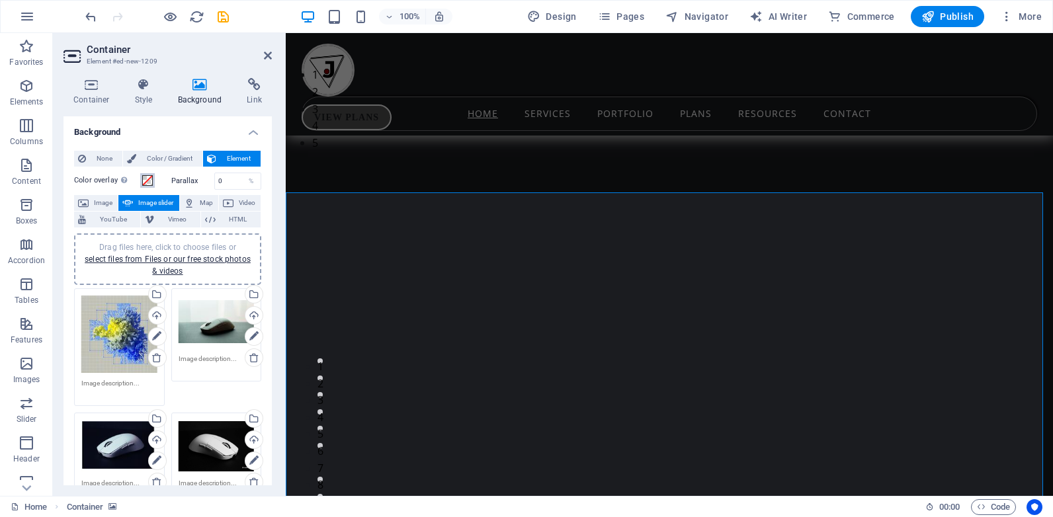
click at [146, 179] on span at bounding box center [147, 180] width 11 height 11
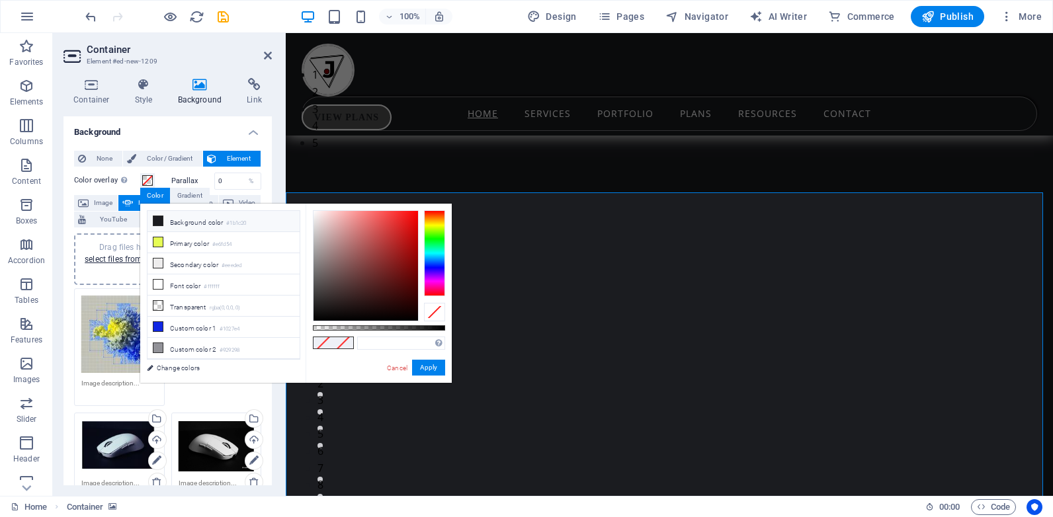
click at [159, 218] on icon at bounding box center [157, 220] width 9 height 9
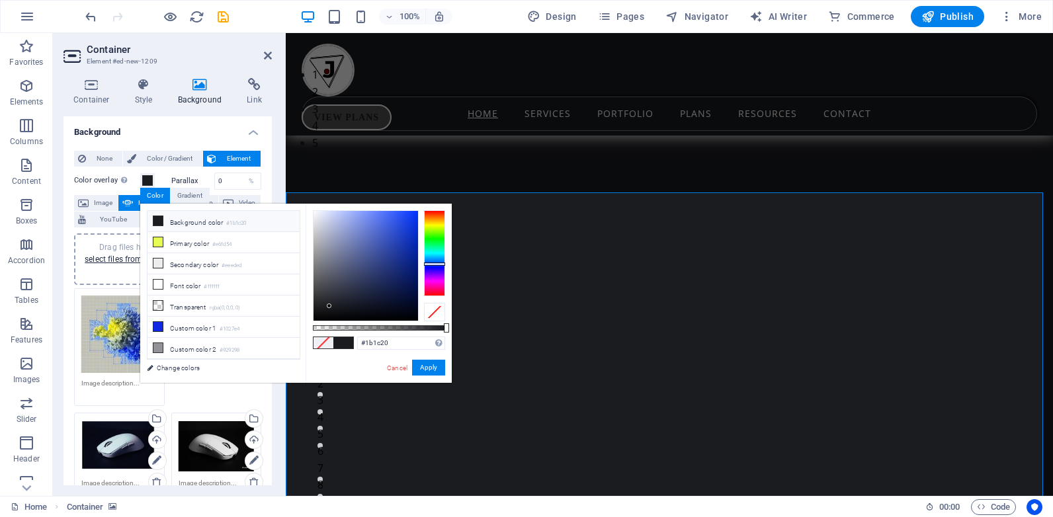
click at [406, 327] on div at bounding box center [379, 327] width 132 height 5
type input "rgba(27, 28, 32, 0.68)"
click at [403, 323] on div at bounding box center [404, 327] width 5 height 9
click at [429, 366] on button "Apply" at bounding box center [428, 368] width 33 height 16
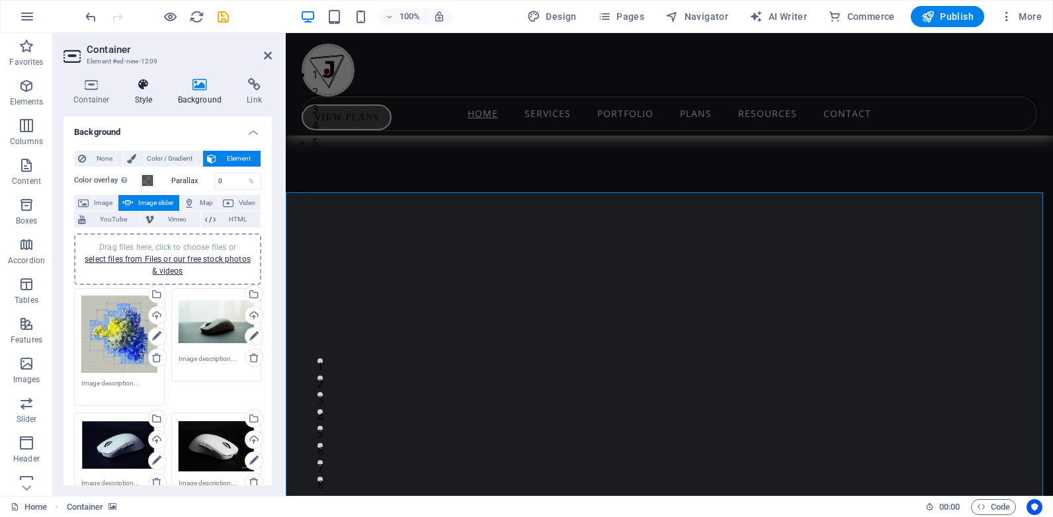
click at [142, 83] on icon at bounding box center [144, 84] width 38 height 13
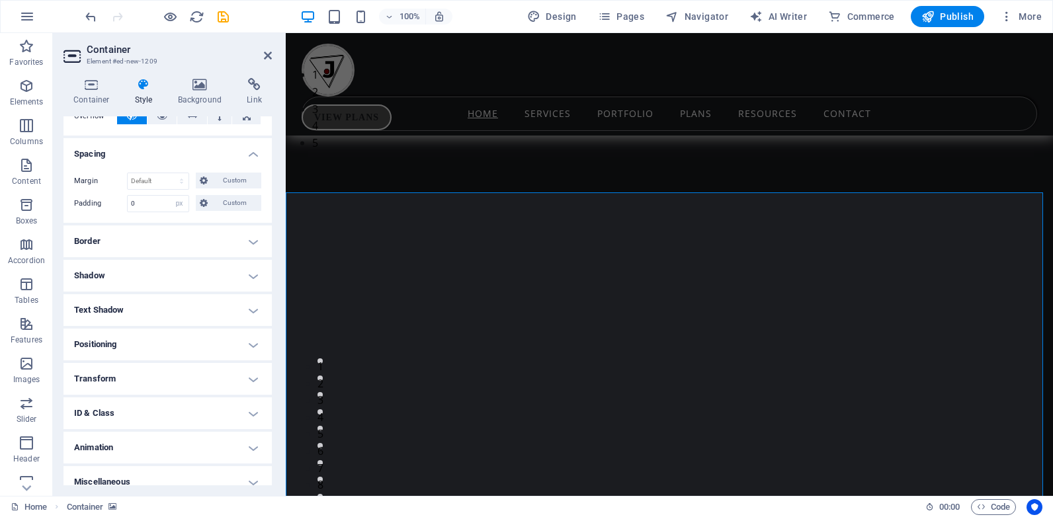
scroll to position [101, 0]
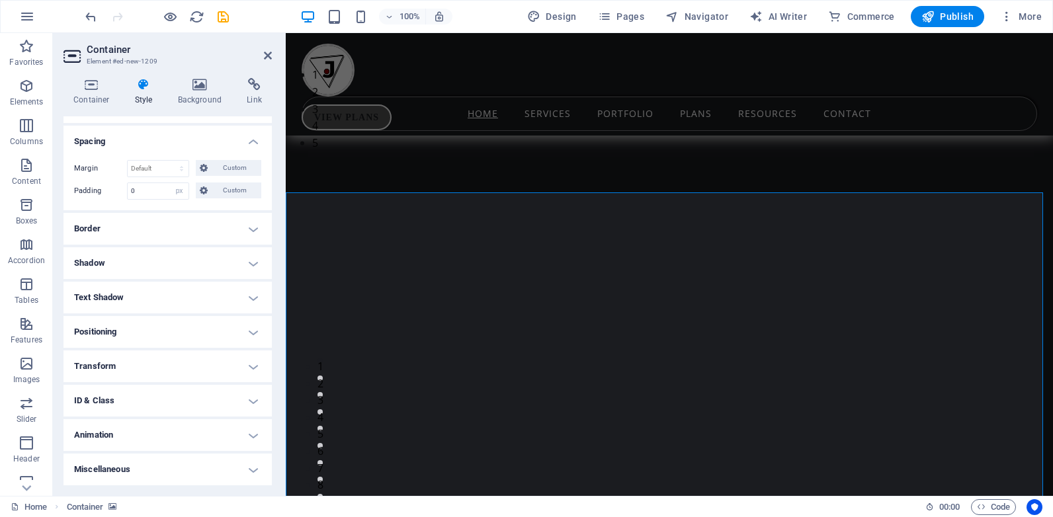
click at [173, 301] on h4 "Text Shadow" at bounding box center [168, 298] width 208 height 32
click at [173, 301] on h4 "Text Shadow" at bounding box center [168, 294] width 208 height 24
drag, startPoint x: 273, startPoint y: 326, endPoint x: 266, endPoint y: 349, distance: 24.1
click at [266, 349] on div "Container Style Background Link Size Height Default px rem % vh vw Min. height …" at bounding box center [168, 281] width 230 height 429
click at [191, 464] on h4 "Miscellaneous" at bounding box center [168, 470] width 208 height 32
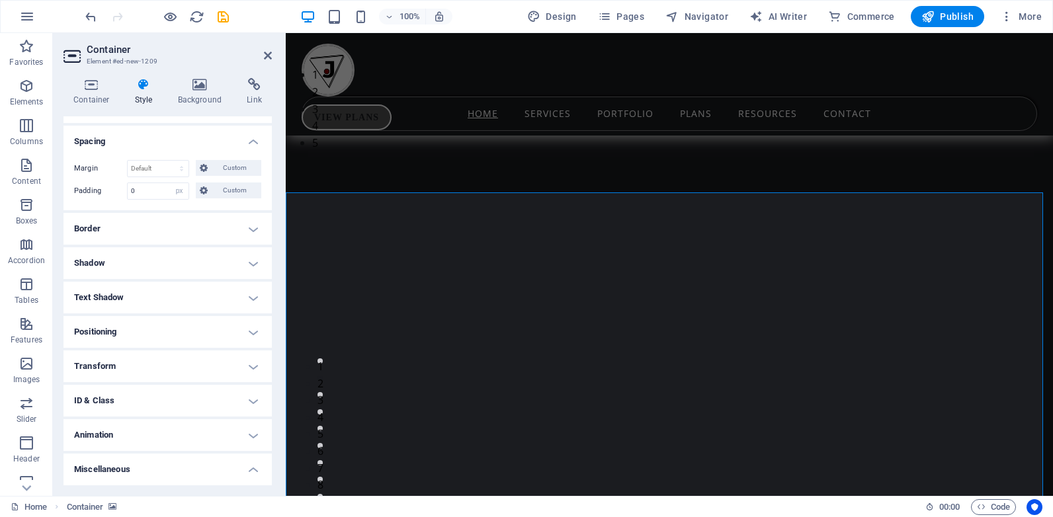
drag, startPoint x: 272, startPoint y: 321, endPoint x: 263, endPoint y: 183, distance: 138.6
click at [263, 183] on div "Container Style Background Link Size Height Default px rem % vh vw Min. height …" at bounding box center [168, 281] width 230 height 429
click at [98, 87] on icon at bounding box center [92, 84] width 56 height 13
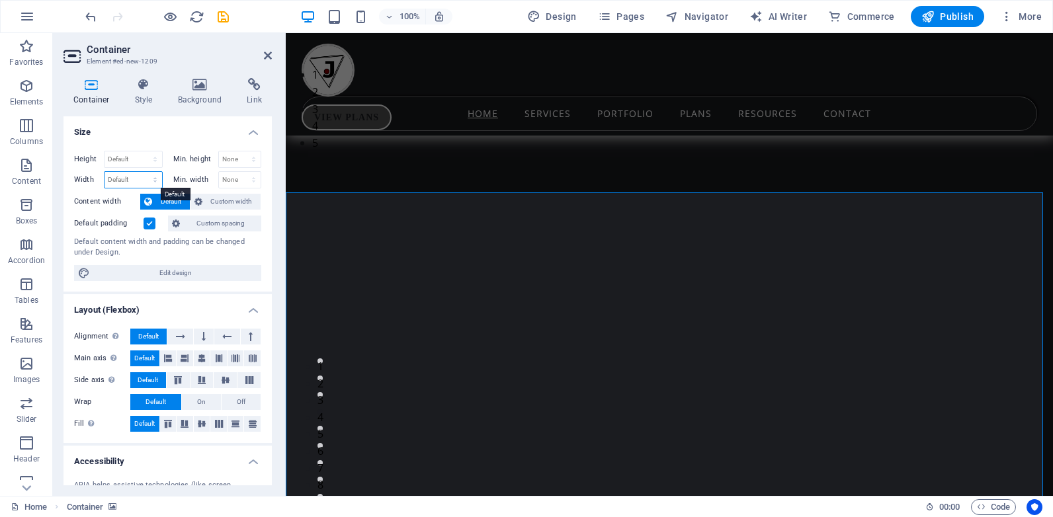
click at [122, 176] on select "Default px rem % em vh vw" at bounding box center [134, 180] width 58 height 16
select select "px"
click at [142, 172] on select "Default px rem % em vh vw" at bounding box center [134, 180] width 58 height 16
type input "1145"
click at [151, 179] on select "Default px rem % em vh vw" at bounding box center [153, 180] width 19 height 16
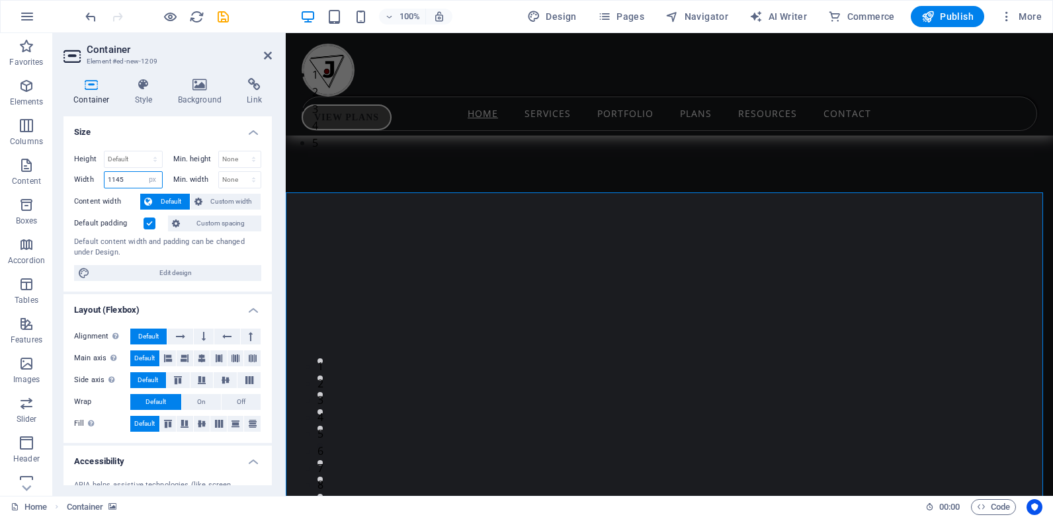
select select "%"
click at [144, 172] on select "Default px rem % em vh vw" at bounding box center [153, 180] width 19 height 16
type input "100"
click at [228, 176] on select "None px rem % vh vw" at bounding box center [240, 180] width 42 height 16
select select "px"
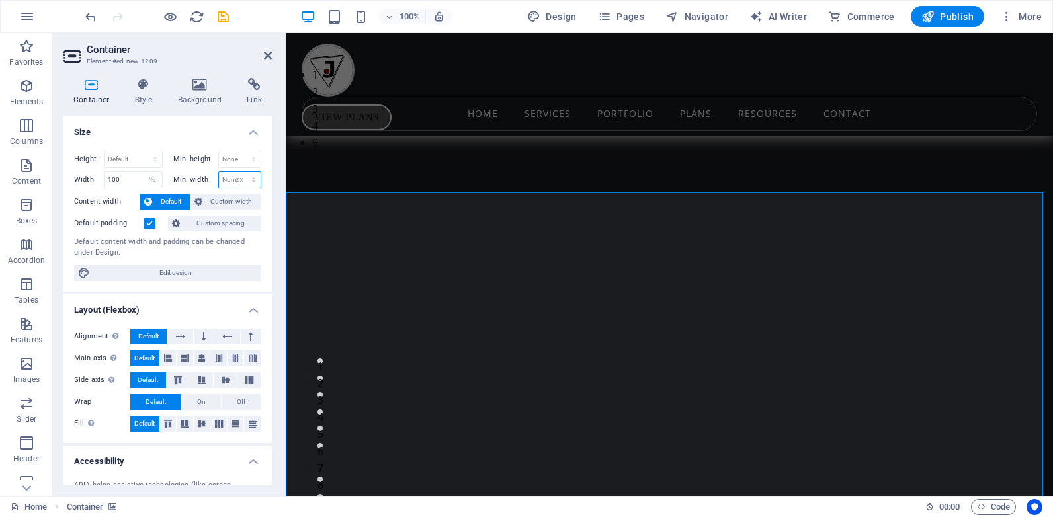
click at [239, 172] on select "None px rem % vh vw" at bounding box center [240, 180] width 42 height 16
type input "0"
click at [249, 177] on select "None px rem % vh vw" at bounding box center [251, 180] width 19 height 16
select select "%"
click at [242, 172] on select "None px rem % vh vw" at bounding box center [251, 180] width 19 height 16
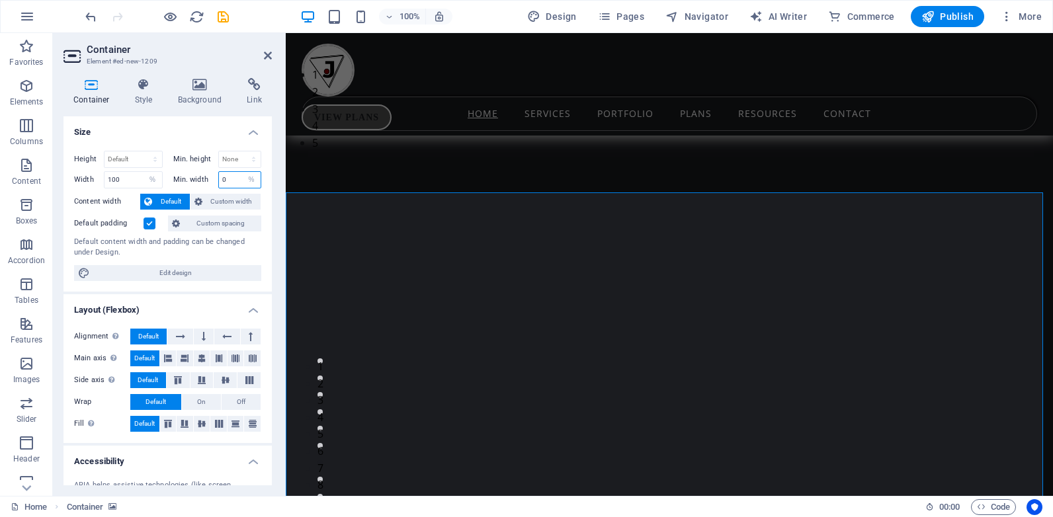
type input "100"
click at [266, 52] on icon at bounding box center [268, 55] width 8 height 11
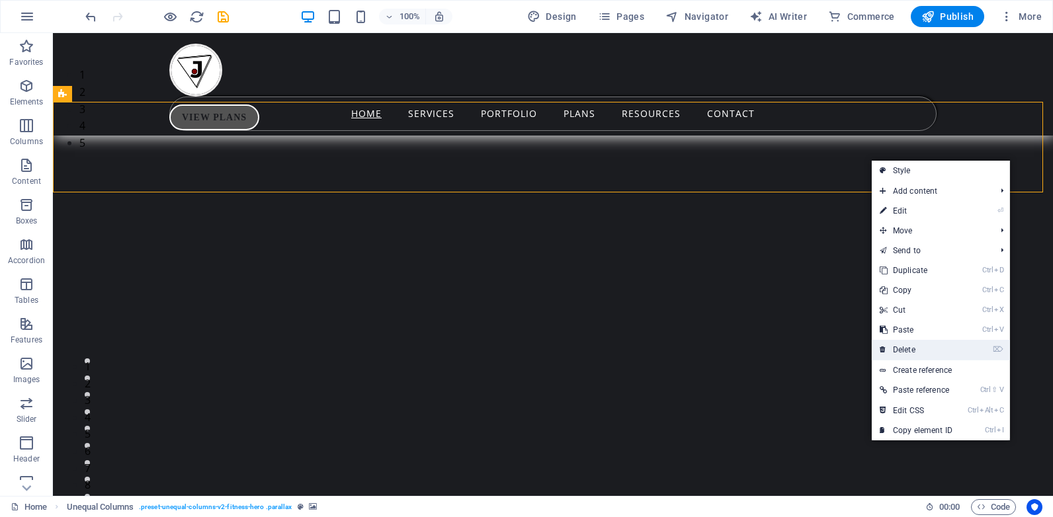
click at [911, 349] on link "⌦ Delete" at bounding box center [916, 350] width 89 height 20
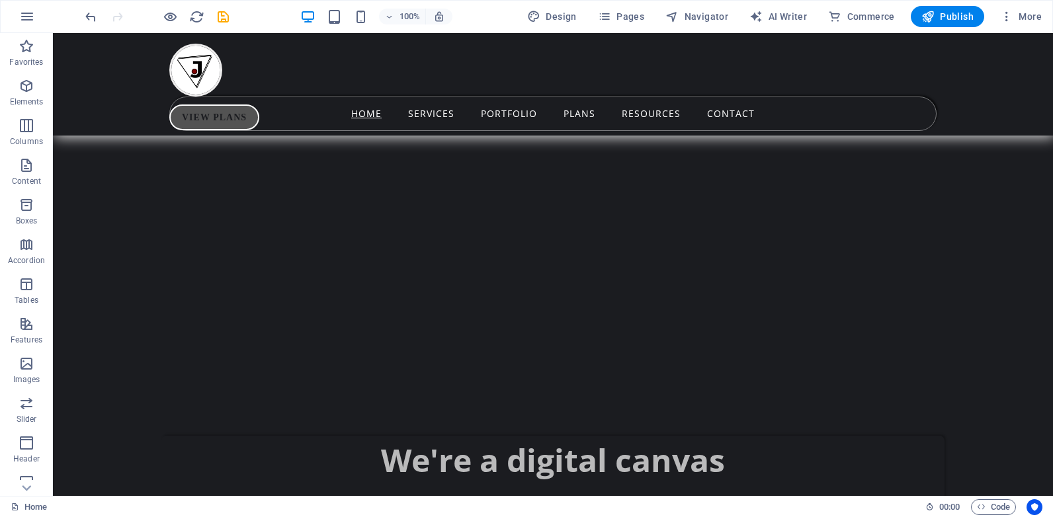
scroll to position [0, 0]
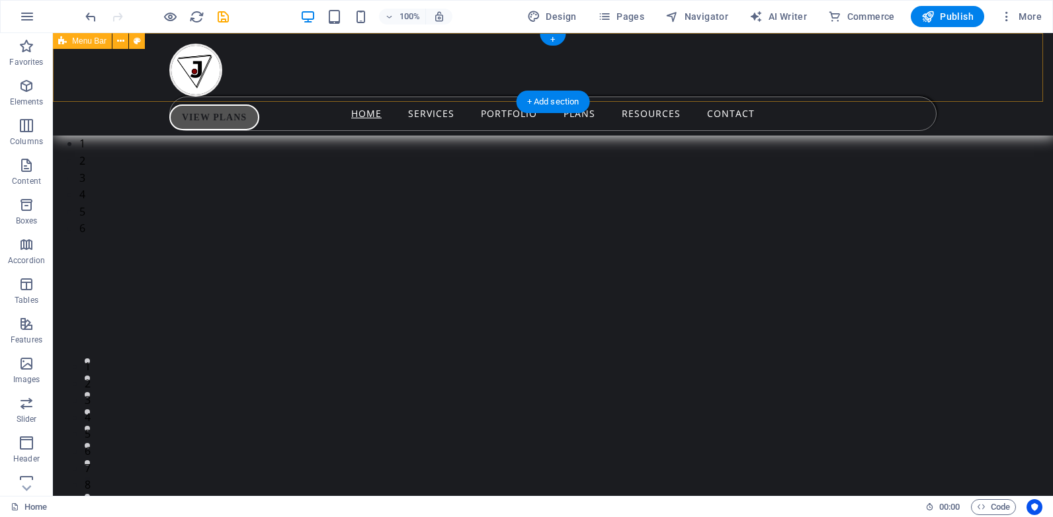
drag, startPoint x: 955, startPoint y: 36, endPoint x: 990, endPoint y: -22, distance: 67.4
click at [990, 0] on html "2025 Free Agents FC I Powered By J-PrimeWorks Home Favorites Elements Columns C…" at bounding box center [526, 258] width 1053 height 517
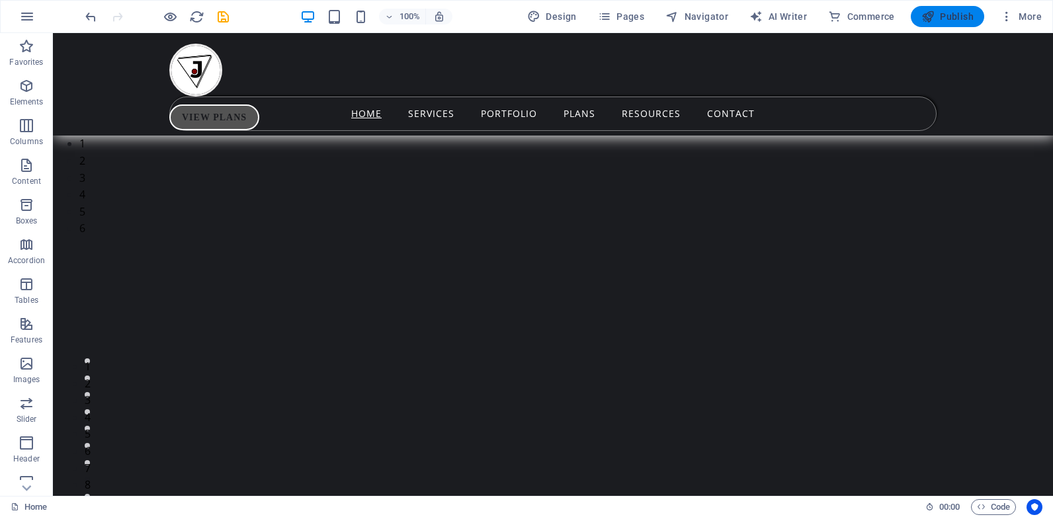
click at [963, 13] on span "Publish" at bounding box center [947, 16] width 52 height 13
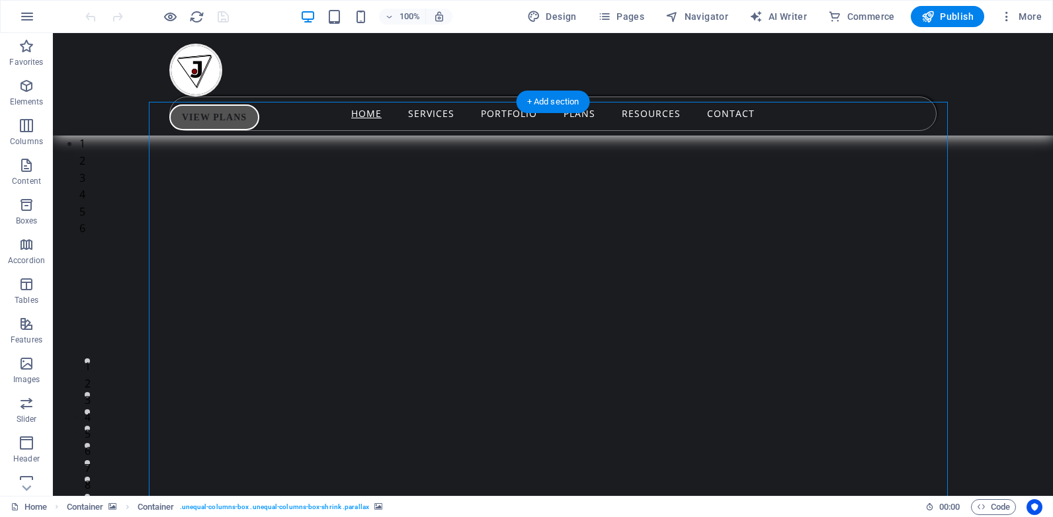
select select "%"
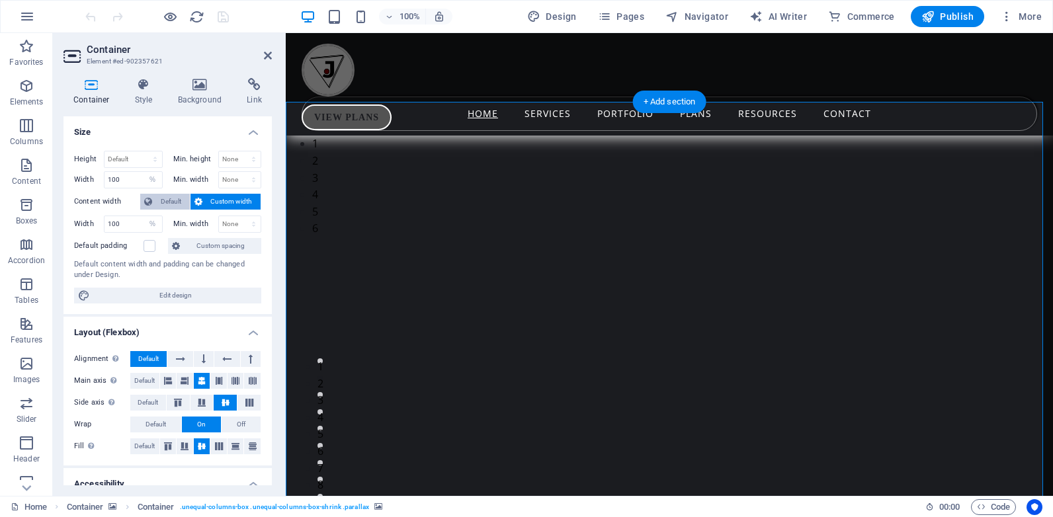
select select "%"
click at [144, 91] on h4 "Style" at bounding box center [146, 92] width 43 height 28
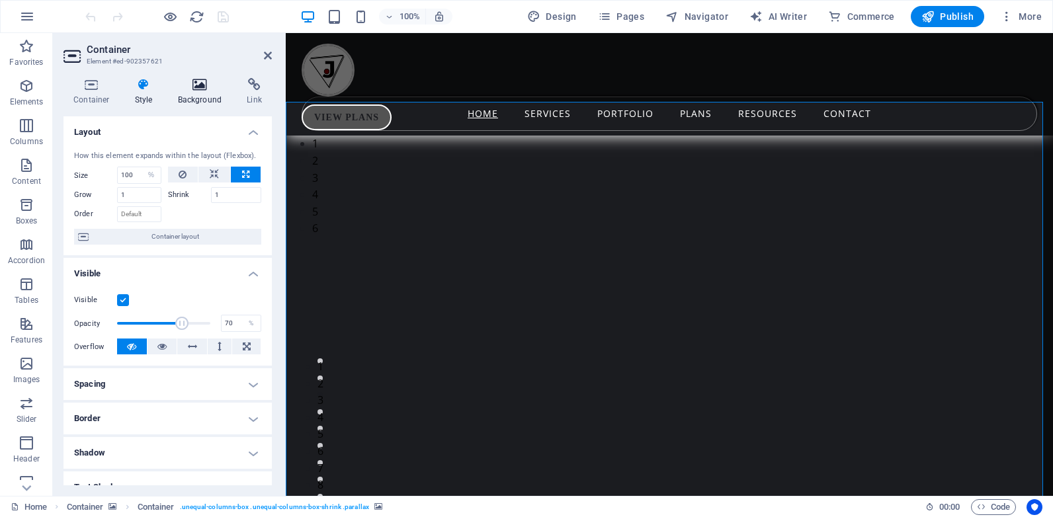
click at [194, 91] on h4 "Background" at bounding box center [202, 92] width 69 height 28
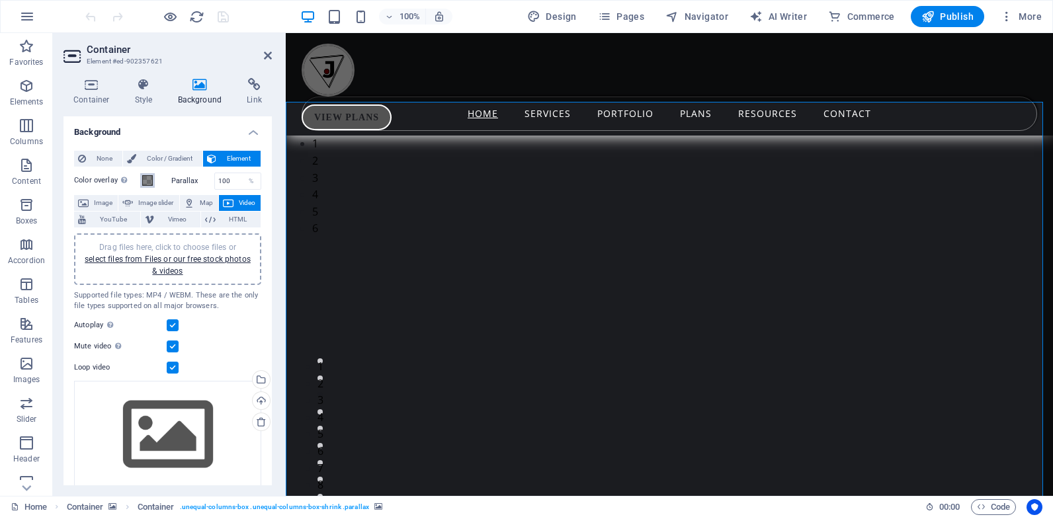
click at [147, 179] on span at bounding box center [147, 180] width 11 height 11
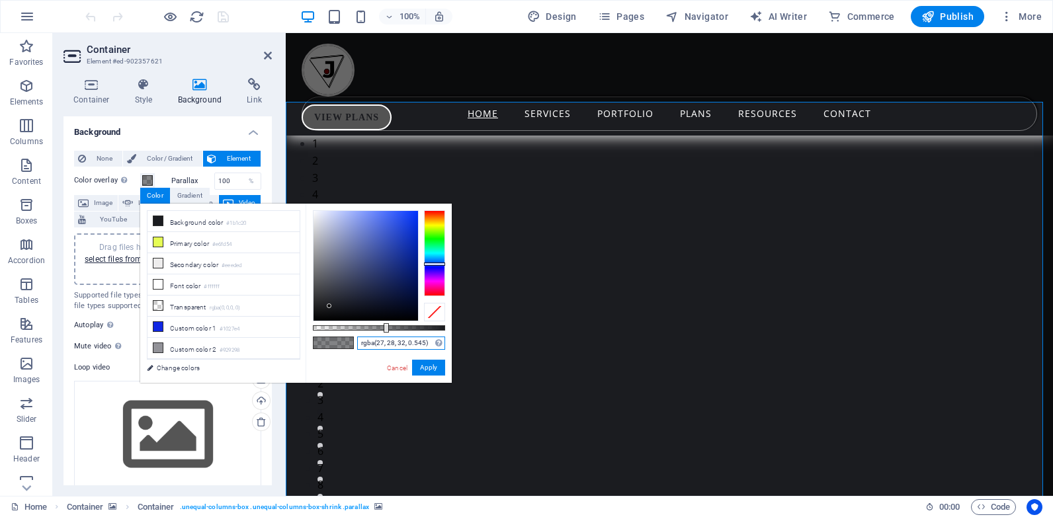
drag, startPoint x: 427, startPoint y: 342, endPoint x: 353, endPoint y: 339, distance: 74.2
click at [353, 339] on div "rgba(27, 28, 32, 0.545) Supported formats #0852ed rgb(8, 82, 237) rgba(8, 82, 2…" at bounding box center [379, 389] width 146 height 371
click at [431, 360] on button "Apply" at bounding box center [428, 368] width 33 height 16
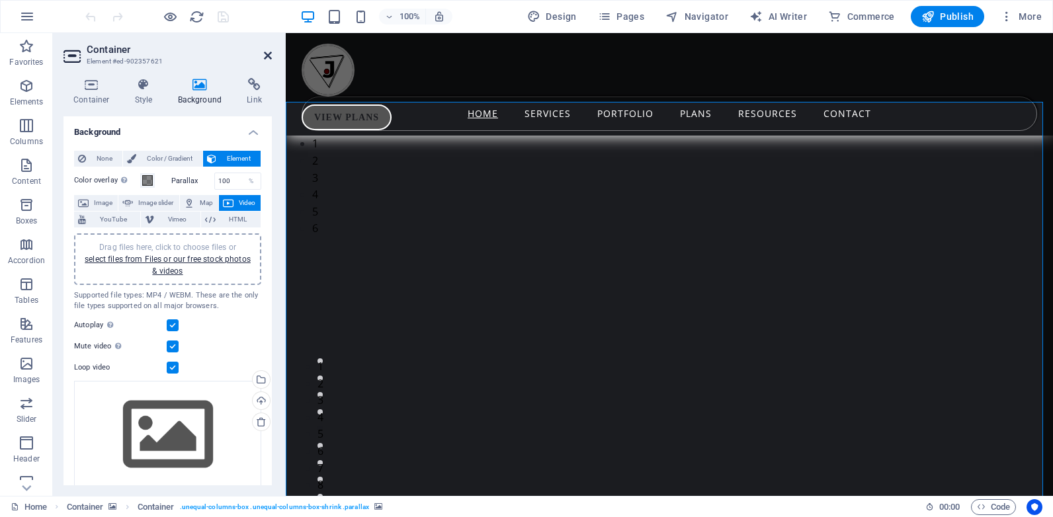
click at [266, 53] on icon at bounding box center [268, 55] width 8 height 11
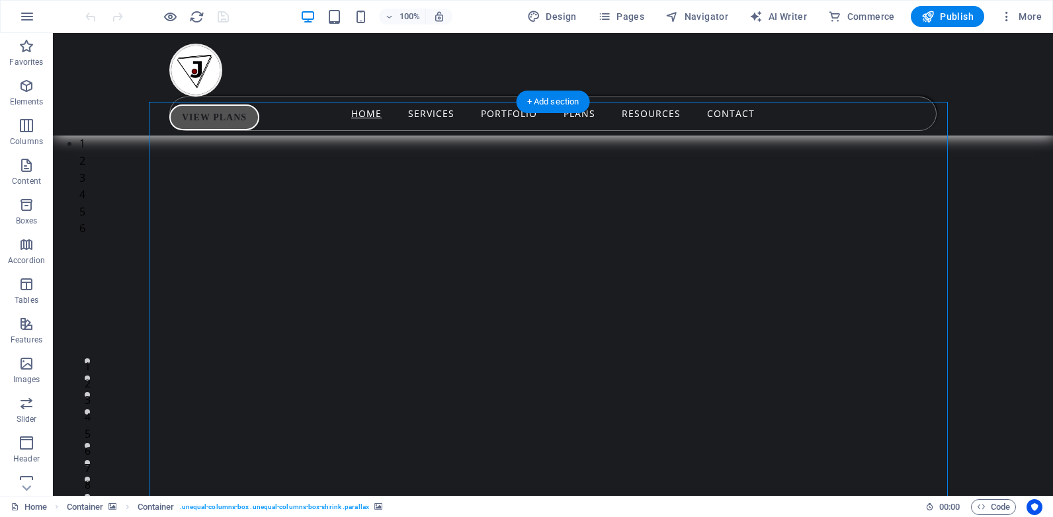
select select "%"
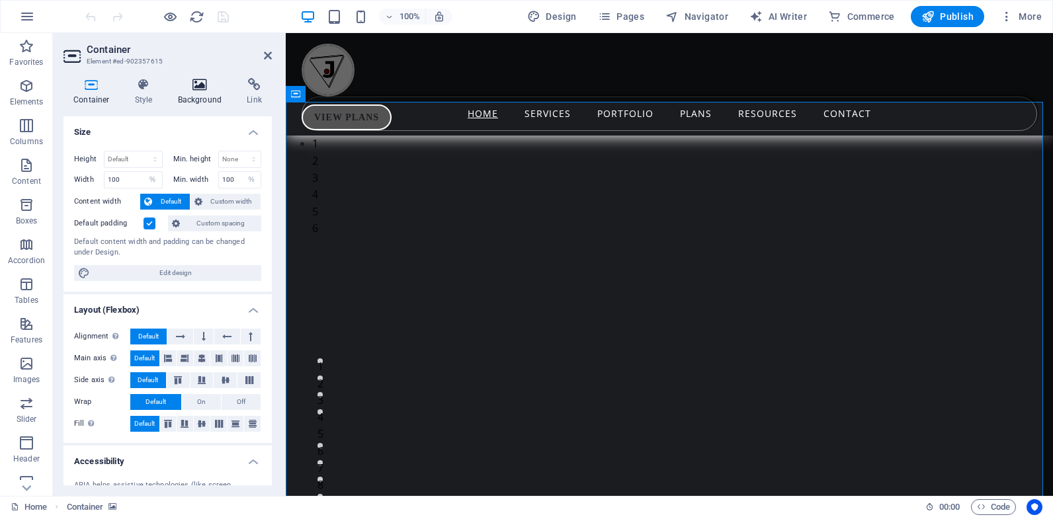
click at [198, 105] on h4 "Background" at bounding box center [202, 92] width 69 height 28
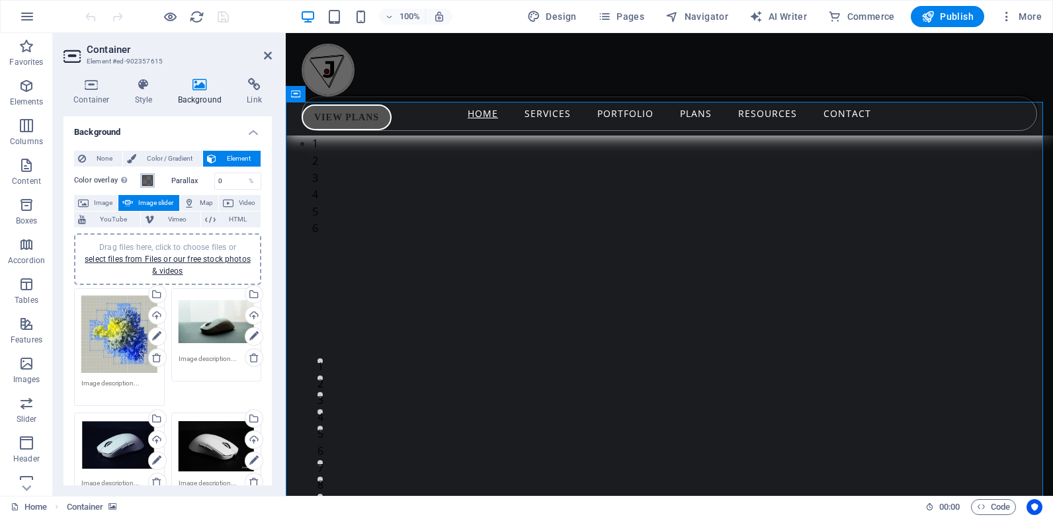
click at [148, 177] on span at bounding box center [147, 180] width 11 height 11
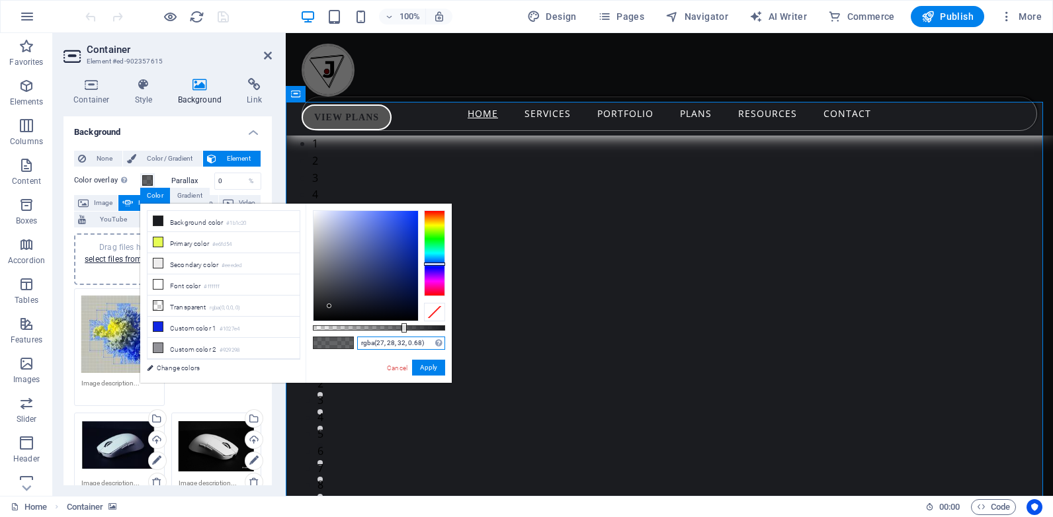
drag, startPoint x: 424, startPoint y: 344, endPoint x: 333, endPoint y: 340, distance: 90.7
click at [333, 340] on div "rgba(27, 28, 32, 0.68) Supported formats #0852ed rgb(8, 82, 237) rgba(8, 82, 23…" at bounding box center [379, 389] width 146 height 371
paste input "545"
type input "rgba(27, 28, 32, 0.545)"
click at [223, 177] on input "0" at bounding box center [238, 181] width 46 height 16
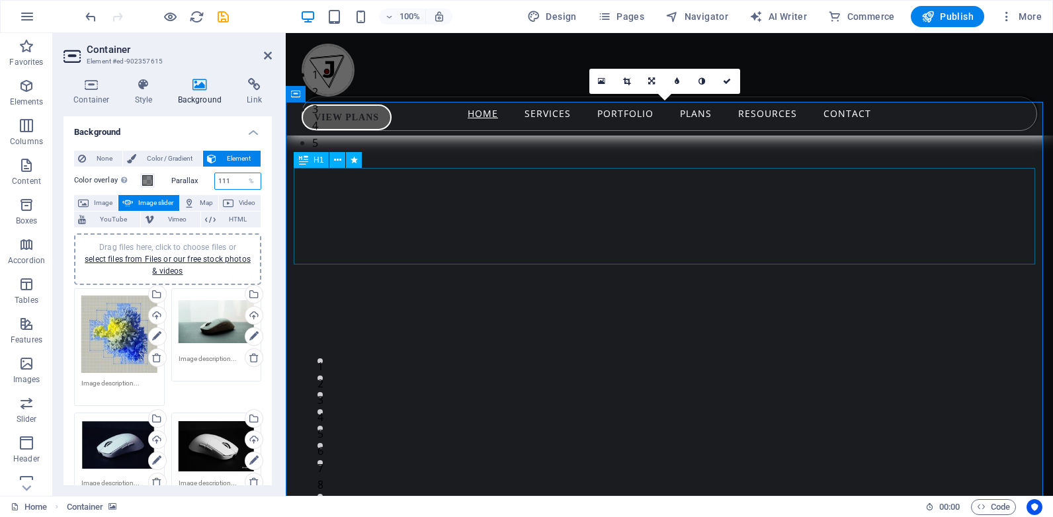
type input "100"
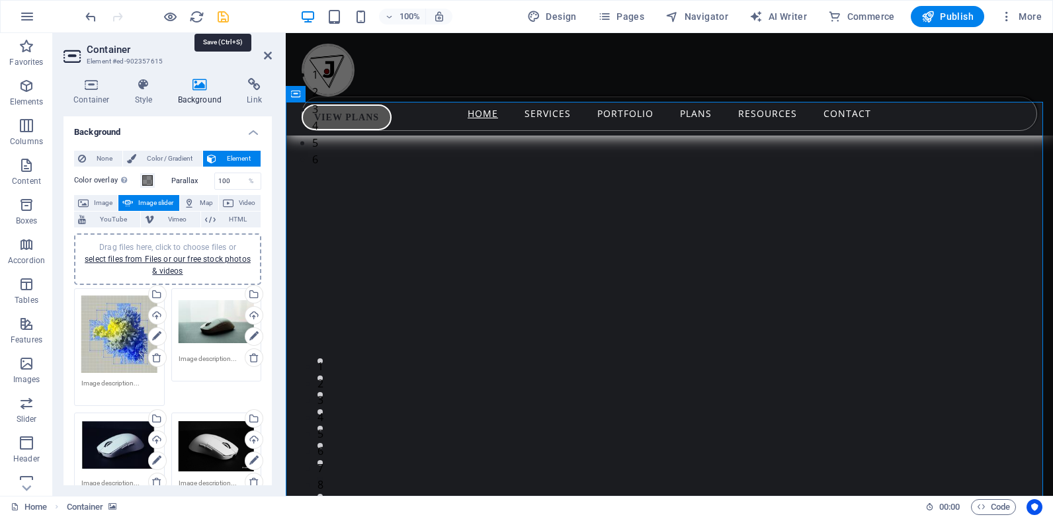
click at [222, 14] on icon "save" at bounding box center [223, 16] width 15 height 15
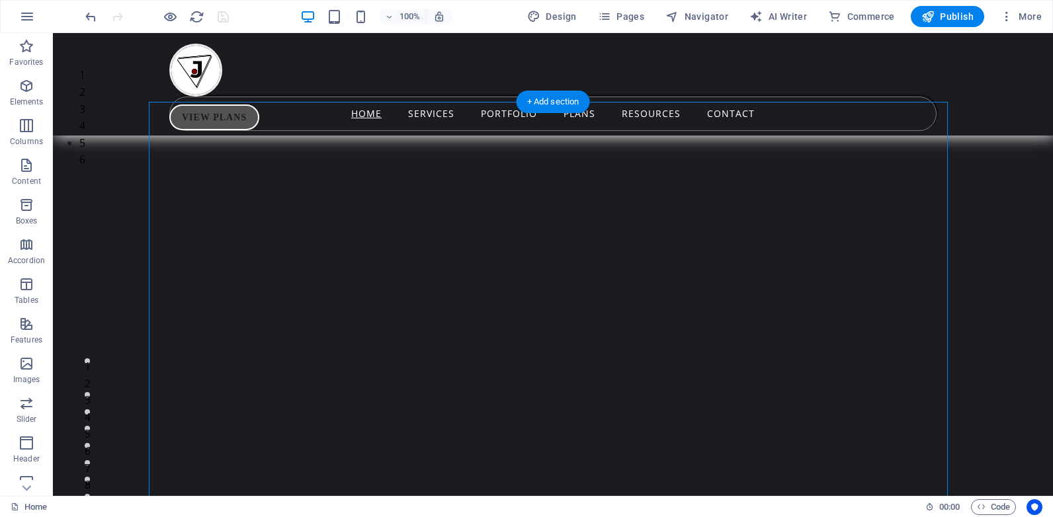
select select "%"
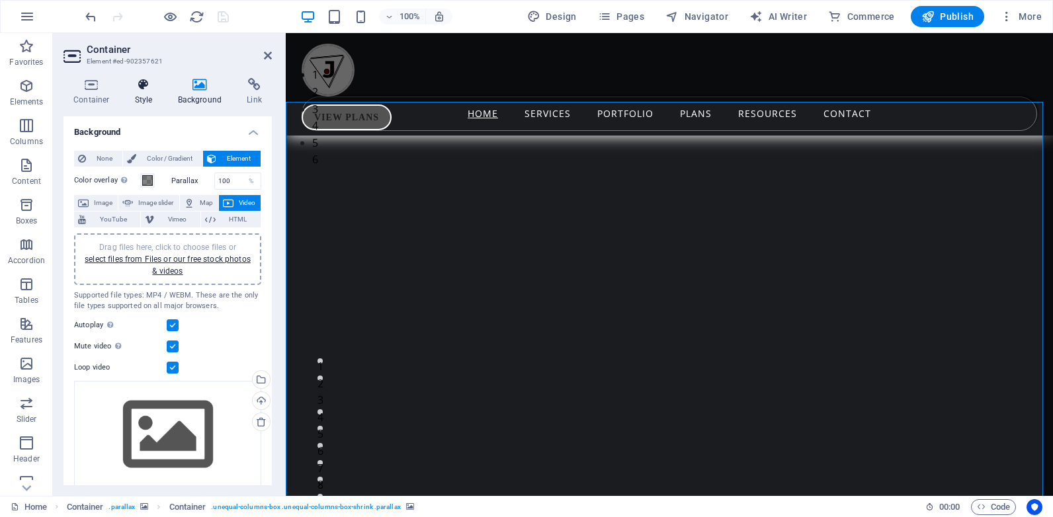
click at [145, 93] on h4 "Style" at bounding box center [146, 92] width 43 height 28
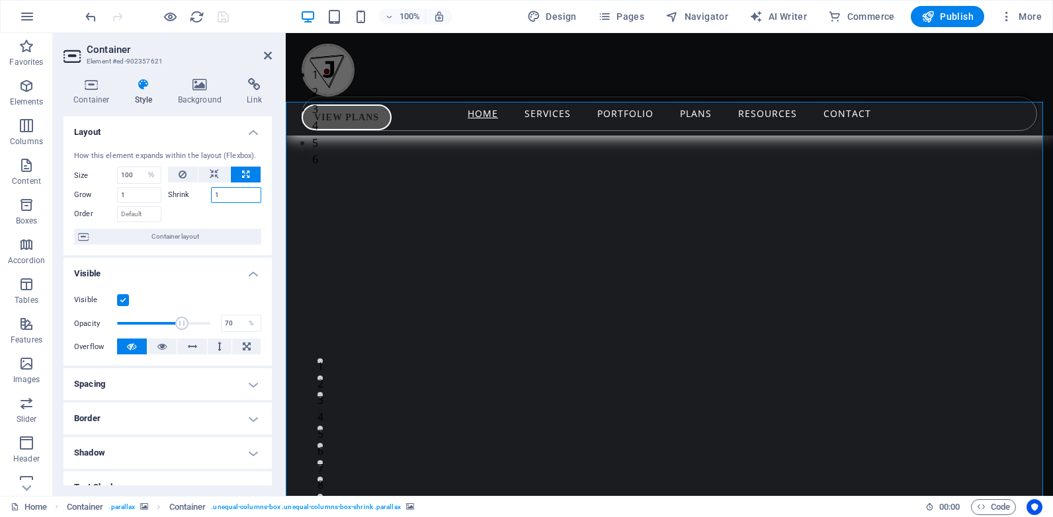
drag, startPoint x: 223, startPoint y: 191, endPoint x: 206, endPoint y: 196, distance: 17.2
click at [206, 196] on div "Shrink 1" at bounding box center [215, 195] width 94 height 16
type input "0"
click at [265, 48] on h2 "Container" at bounding box center [179, 50] width 185 height 12
click at [266, 53] on icon at bounding box center [268, 55] width 8 height 11
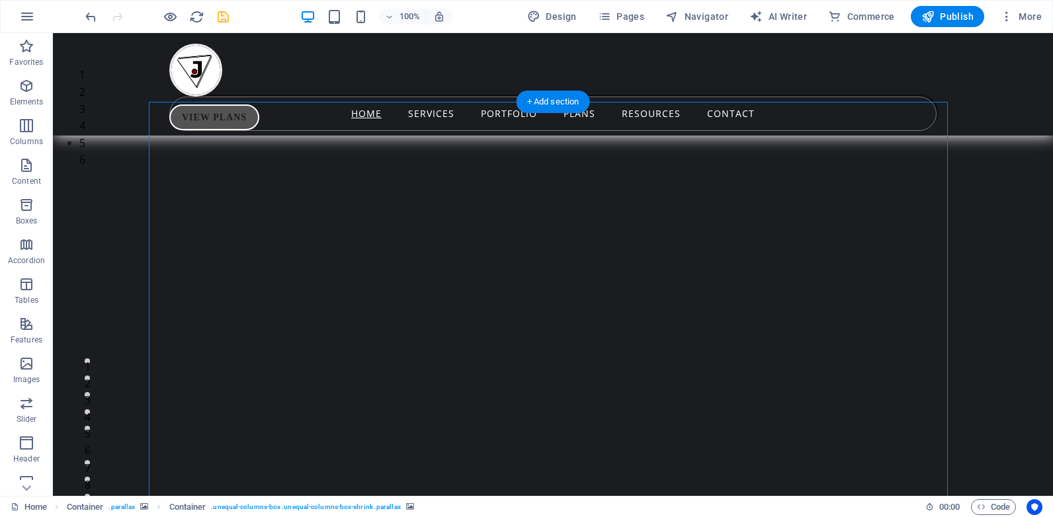
click at [1041, 300] on div "1 2 3 4 5 6" at bounding box center [553, 298] width 1000 height 463
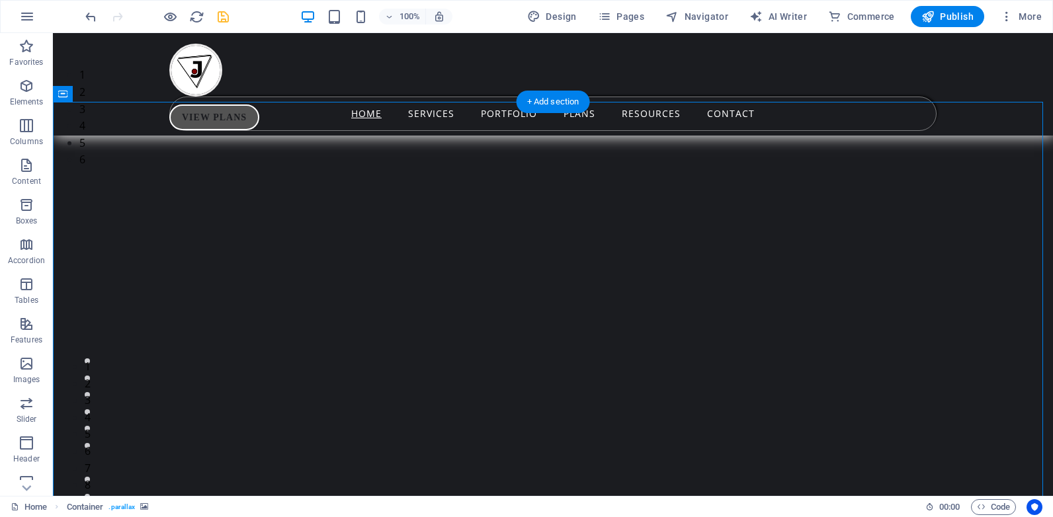
select select "px"
select select "ms"
select select "s"
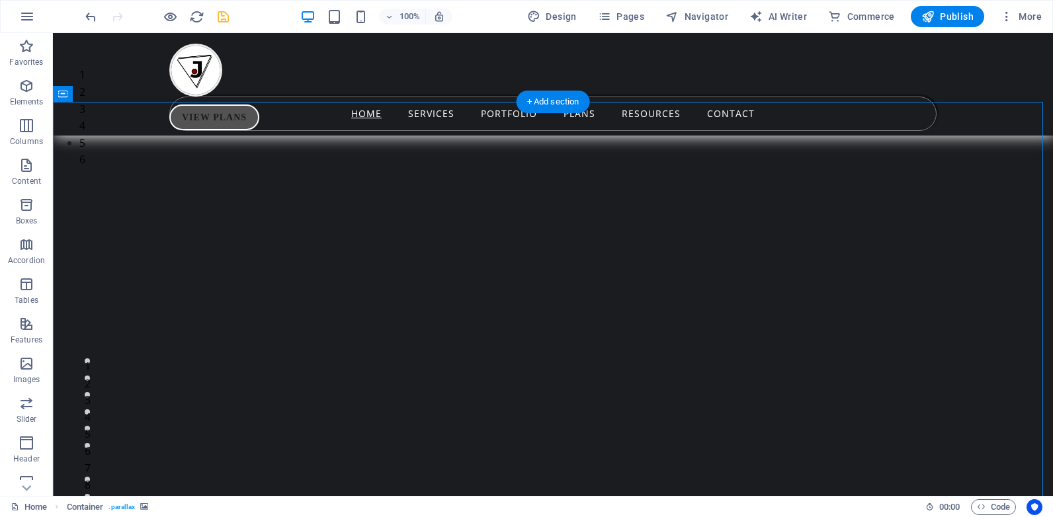
select select "progressive"
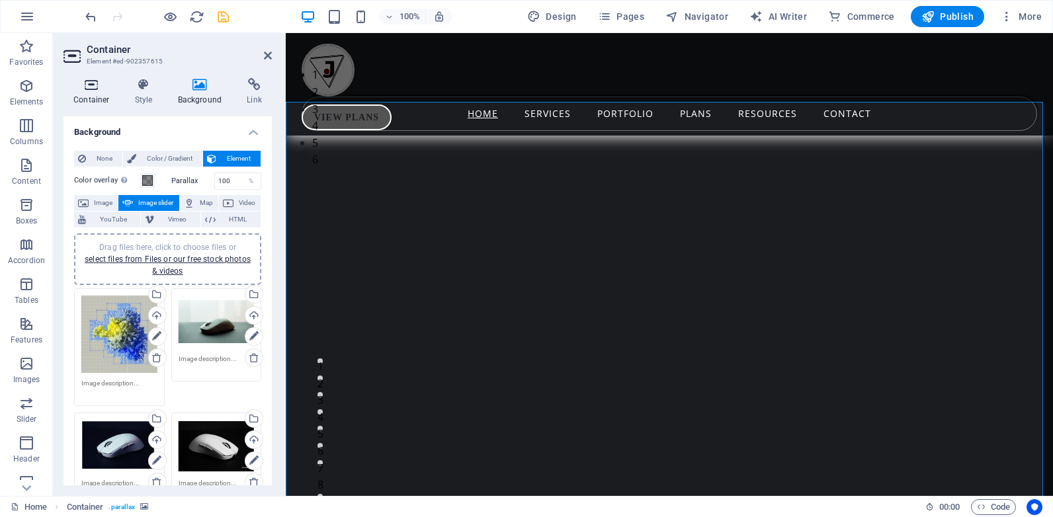
click at [101, 89] on icon at bounding box center [92, 84] width 56 height 13
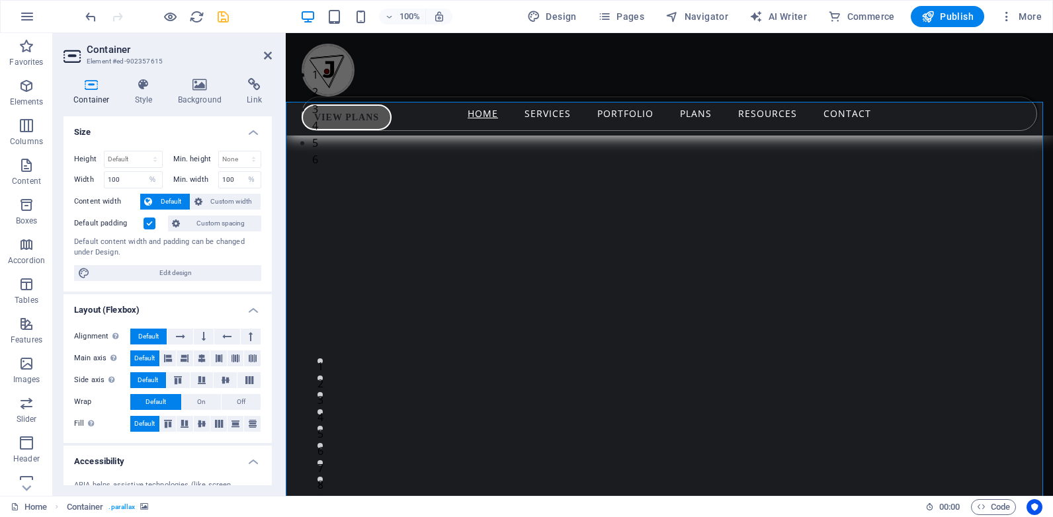
drag, startPoint x: 269, startPoint y: 158, endPoint x: 269, endPoint y: 169, distance: 11.3
click at [269, 169] on div "Size Height Default px rem % vh vw Min. height None px rem % vh vw Width 100 De…" at bounding box center [168, 300] width 208 height 369
click at [144, 89] on icon at bounding box center [144, 84] width 38 height 13
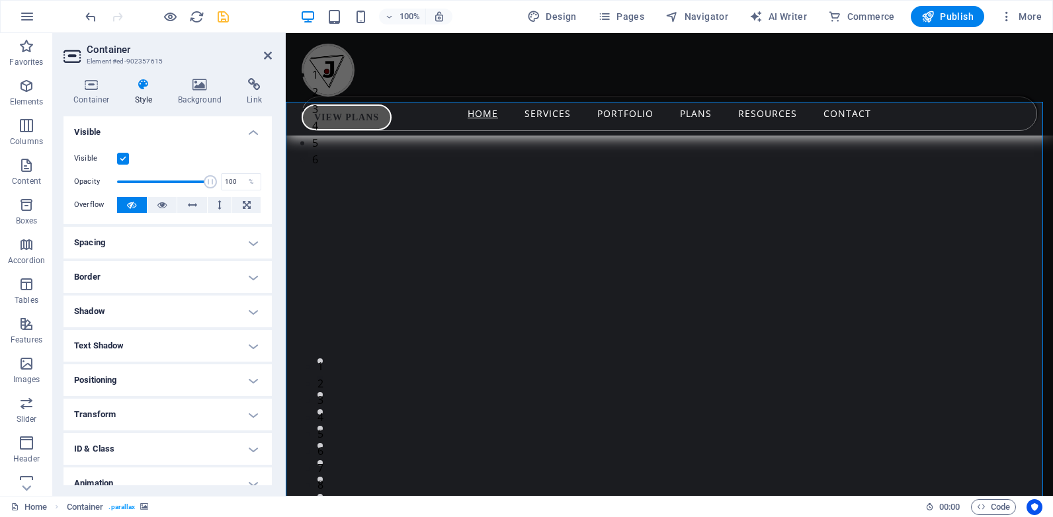
click at [238, 235] on h4 "Spacing" at bounding box center [168, 243] width 208 height 32
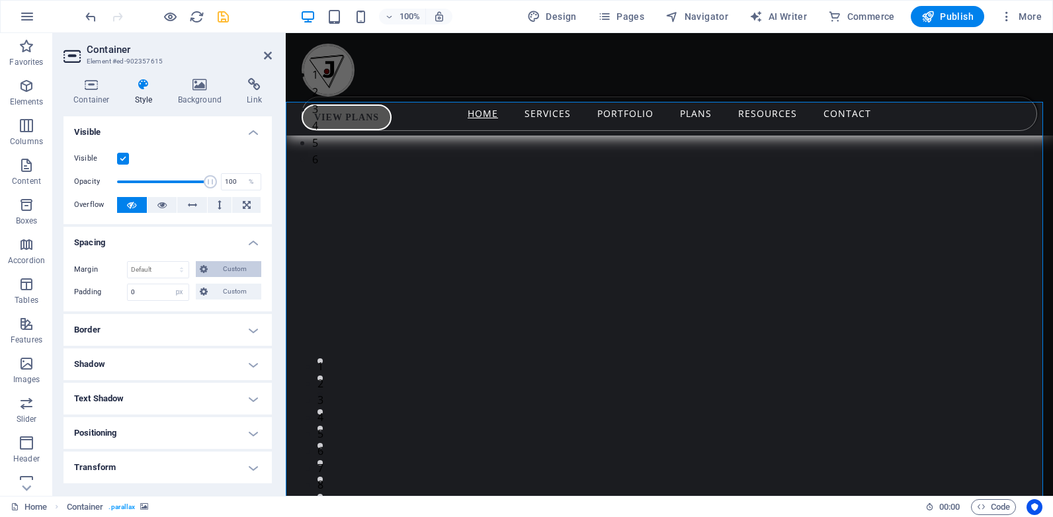
click at [214, 268] on span "Custom" at bounding box center [235, 269] width 46 height 16
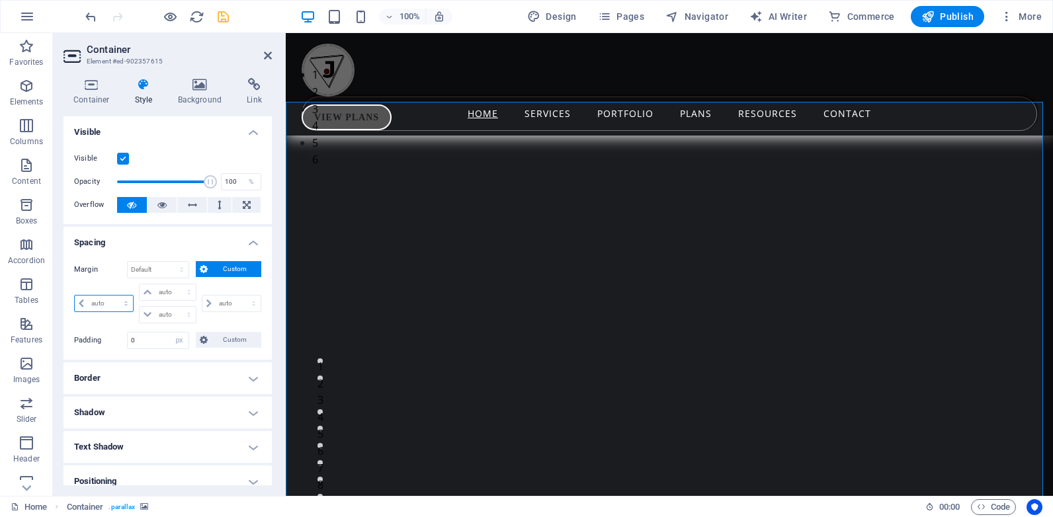
click at [110, 304] on select "auto px % rem vw vh" at bounding box center [104, 304] width 58 height 16
select select "px"
click at [114, 296] on select "auto px % rem vw vh" at bounding box center [104, 304] width 58 height 16
type input "0"
select select "px"
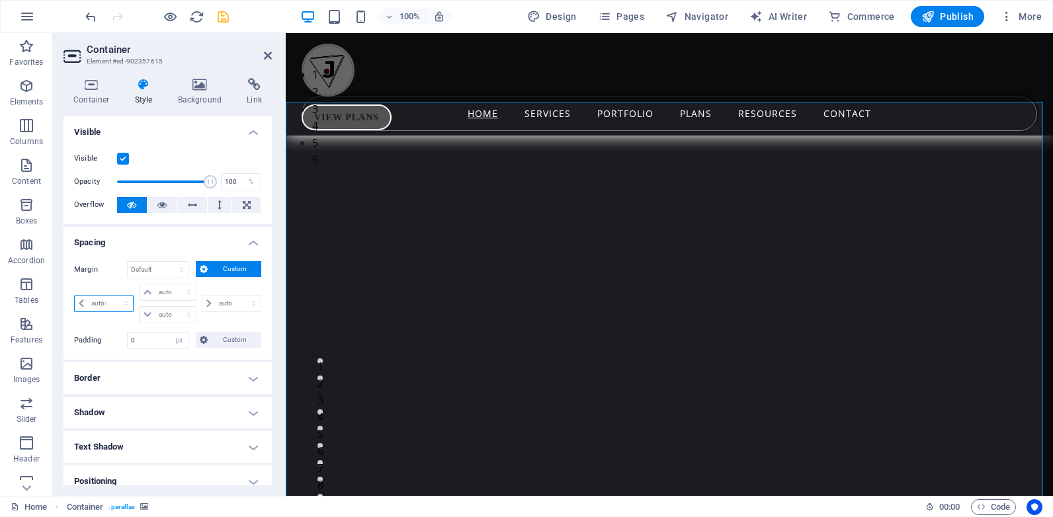
type input "0"
select select "px"
type input "0"
select select "px"
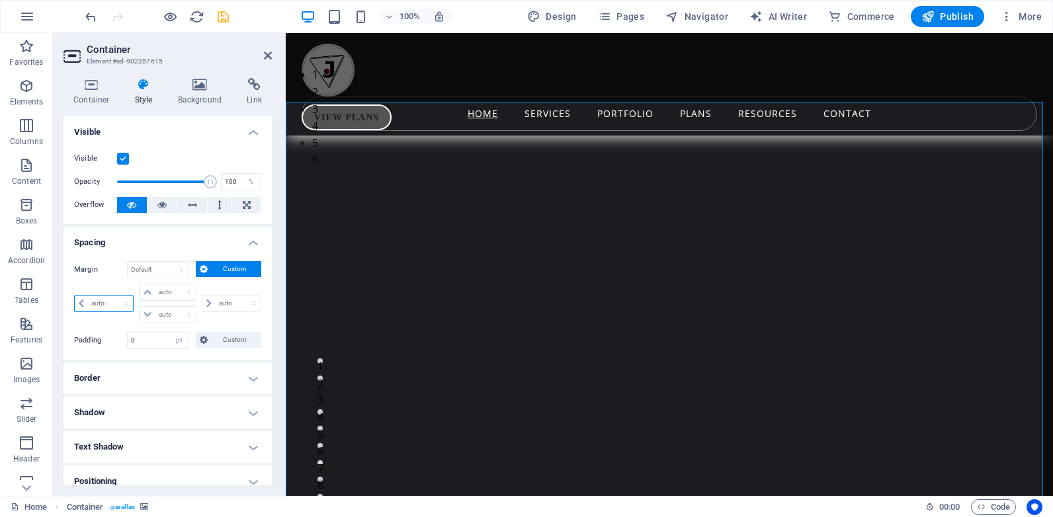
type input "0"
select select "px"
click at [219, 14] on icon "save" at bounding box center [223, 16] width 15 height 15
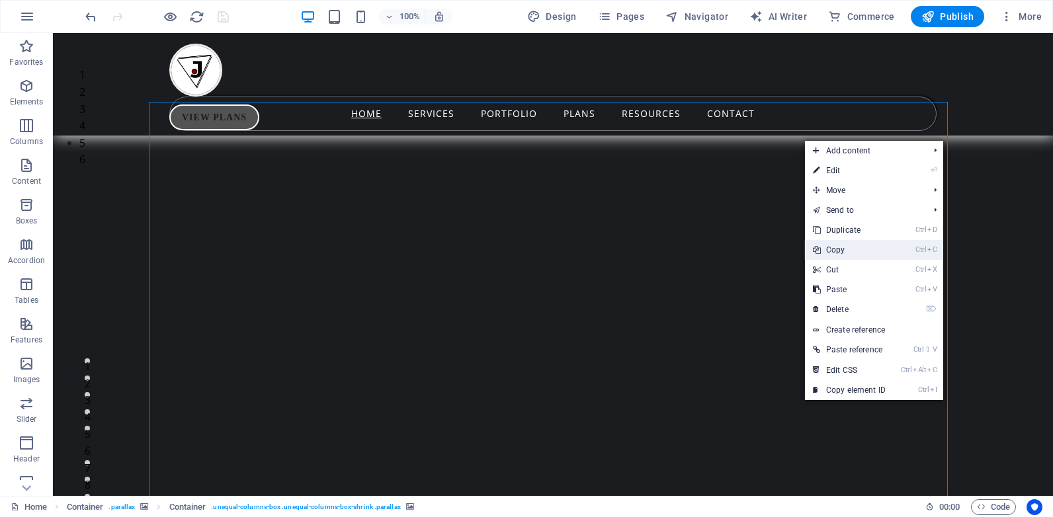
click at [847, 245] on link "Ctrl C Copy" at bounding box center [849, 250] width 89 height 20
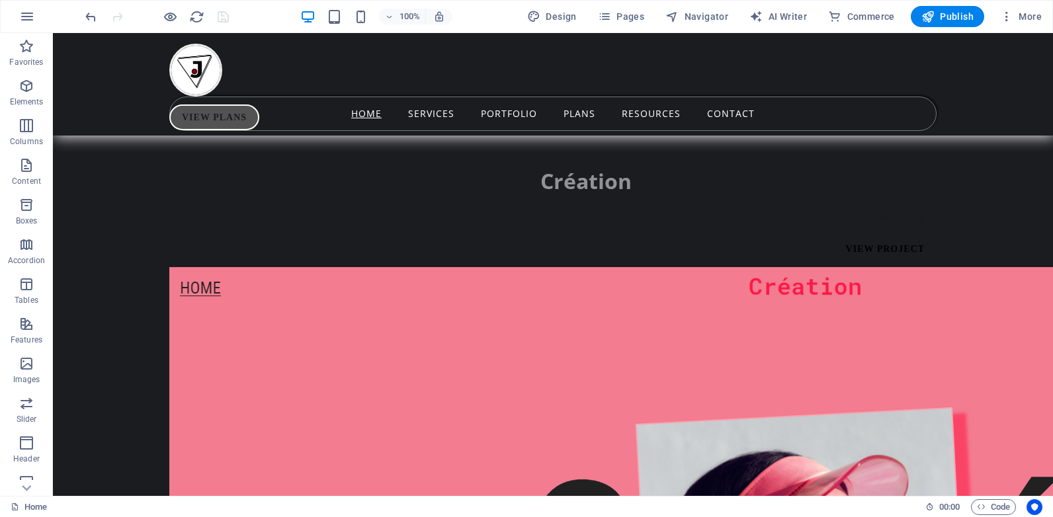
scroll to position [7713, 0]
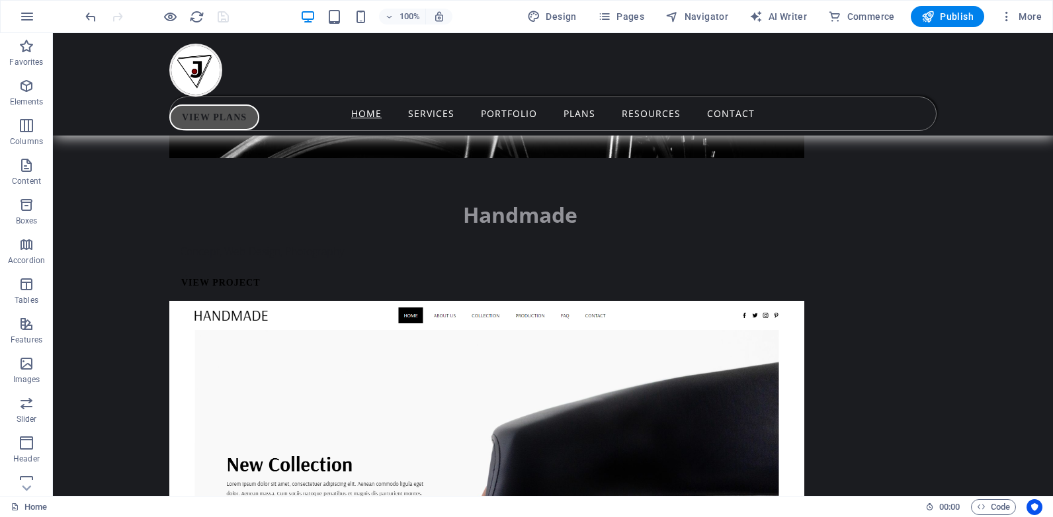
scroll to position [9485, 0]
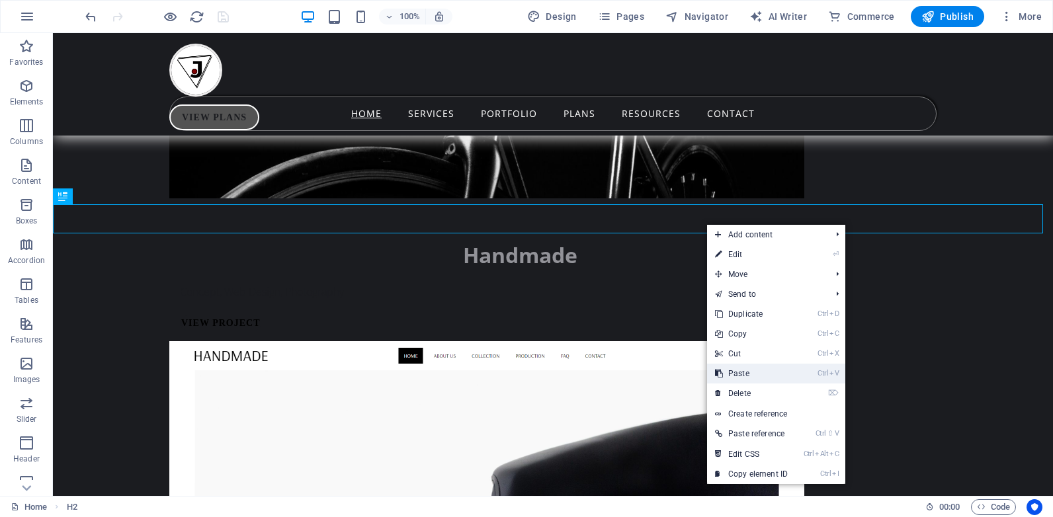
click at [751, 372] on link "Ctrl V Paste" at bounding box center [751, 374] width 89 height 20
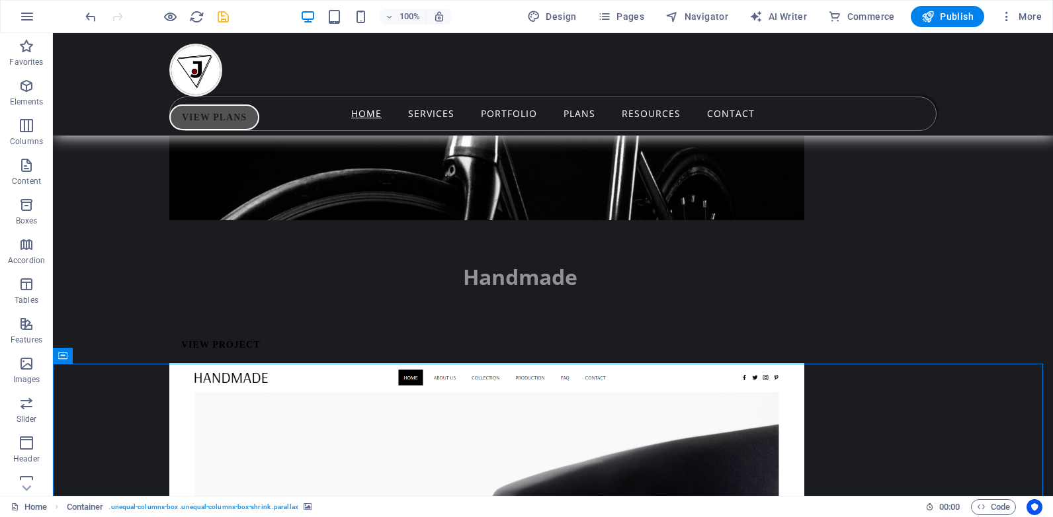
scroll to position [9507, 0]
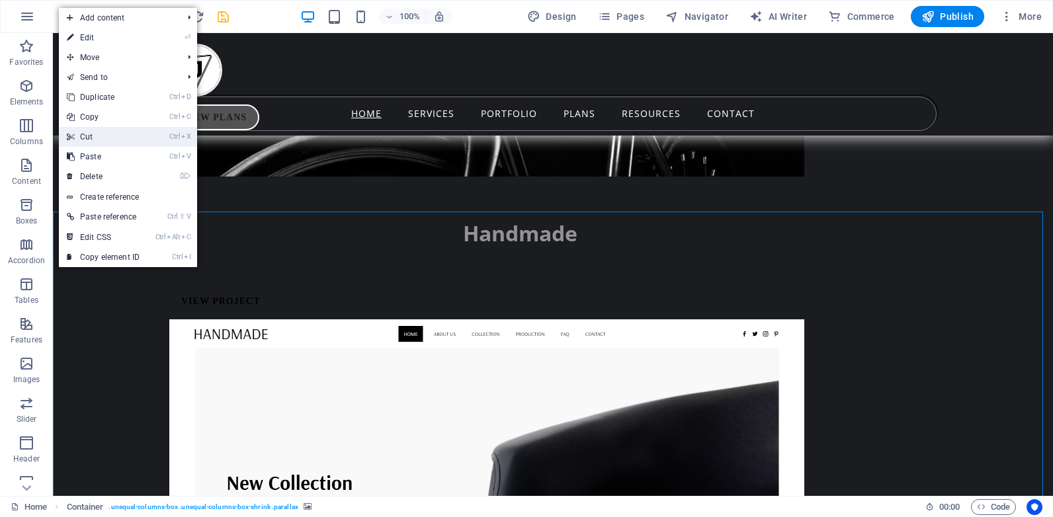
click at [101, 134] on link "Ctrl X Cut" at bounding box center [103, 137] width 89 height 20
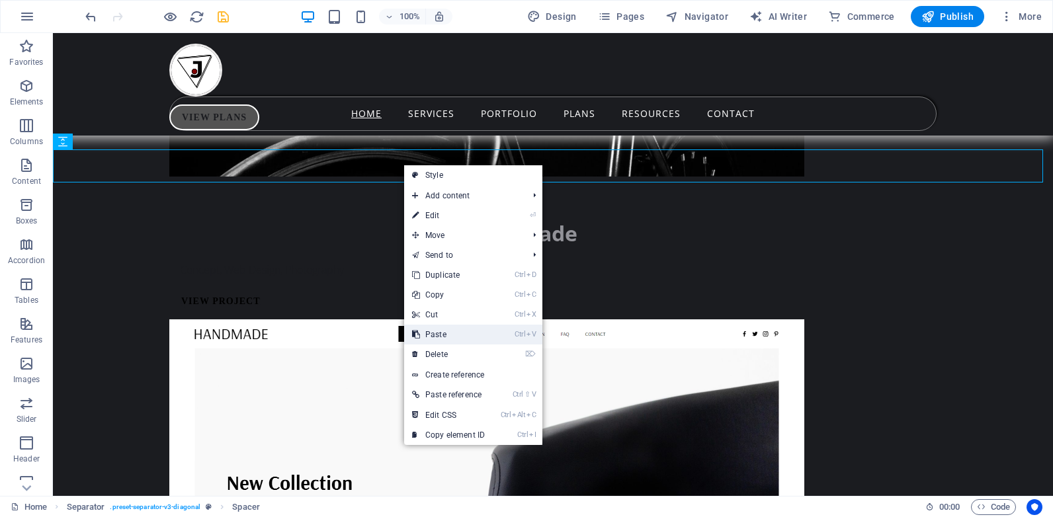
click at [437, 331] on link "Ctrl V Paste" at bounding box center [448, 335] width 89 height 20
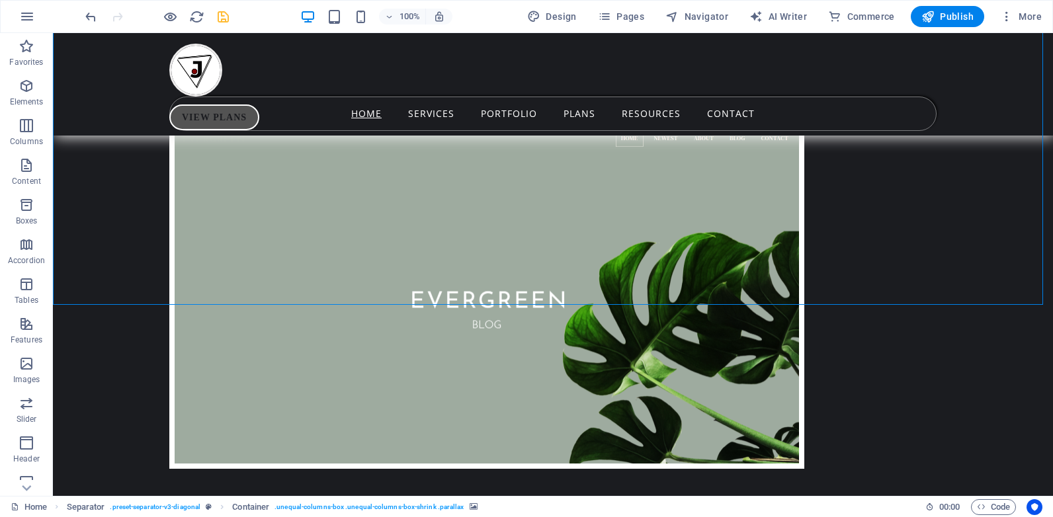
scroll to position [10137, 0]
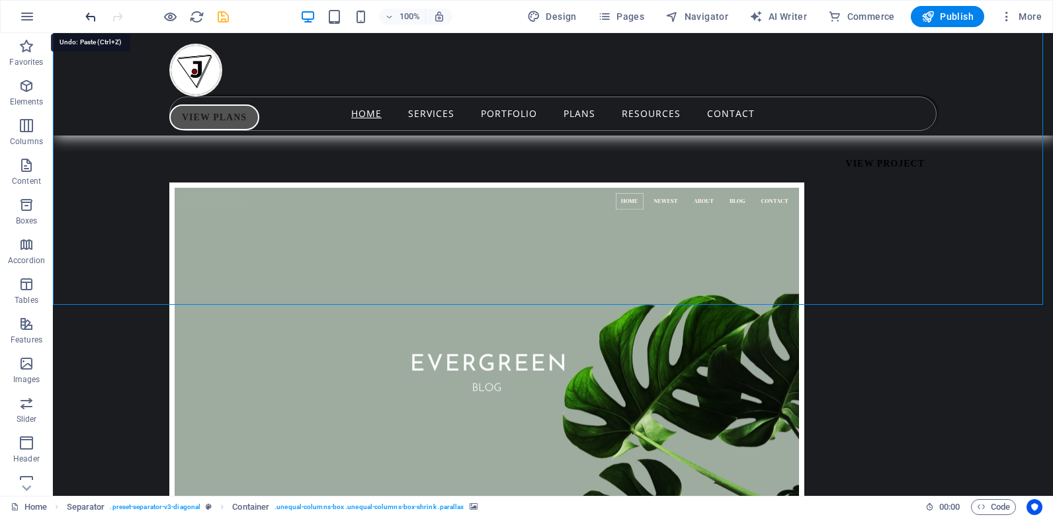
click at [89, 15] on icon "undo" at bounding box center [90, 16] width 15 height 15
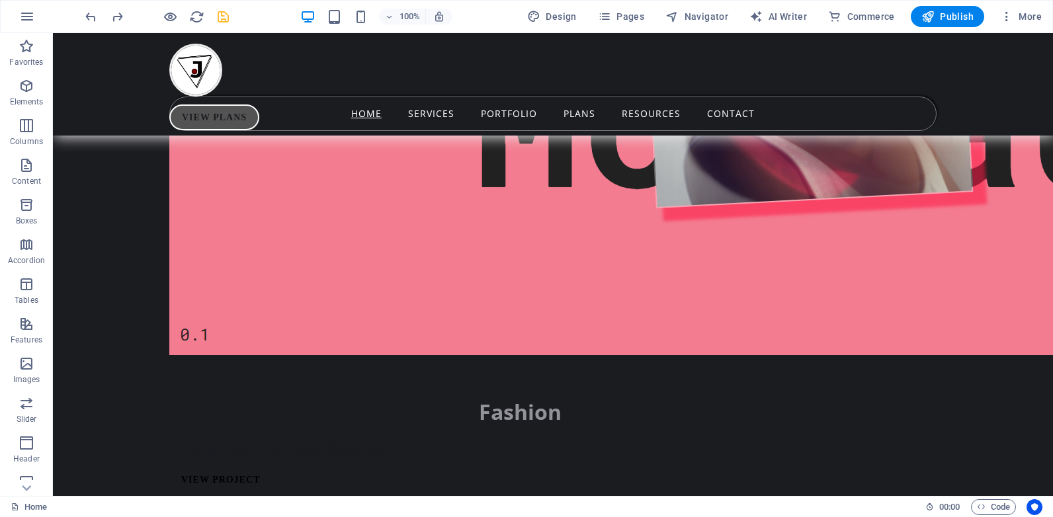
scroll to position [8384, 0]
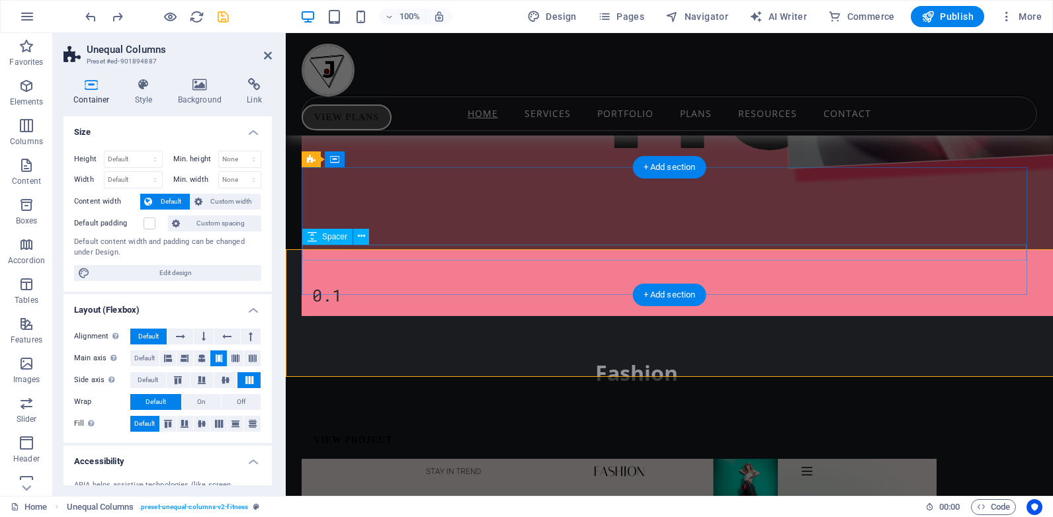
scroll to position [8302, 0]
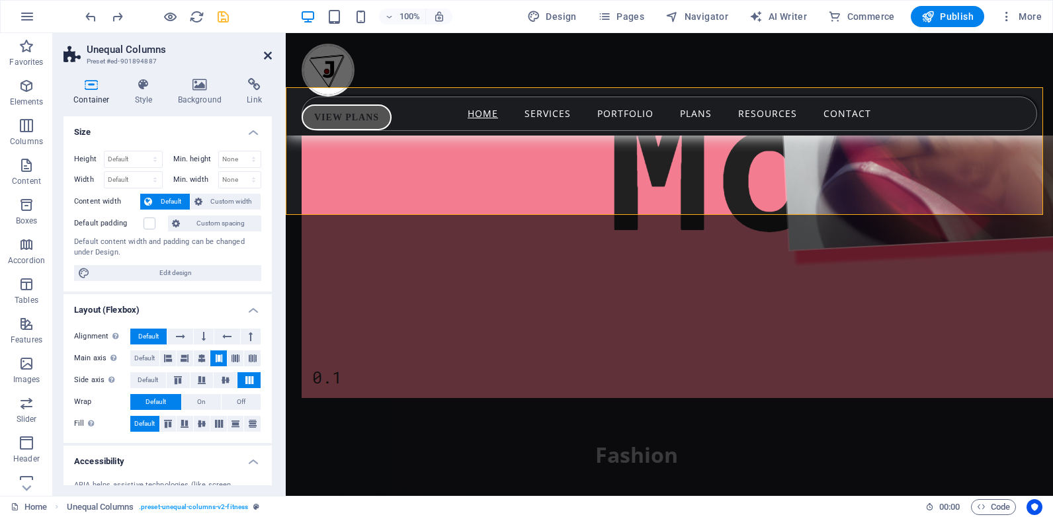
click at [267, 50] on icon at bounding box center [268, 55] width 8 height 11
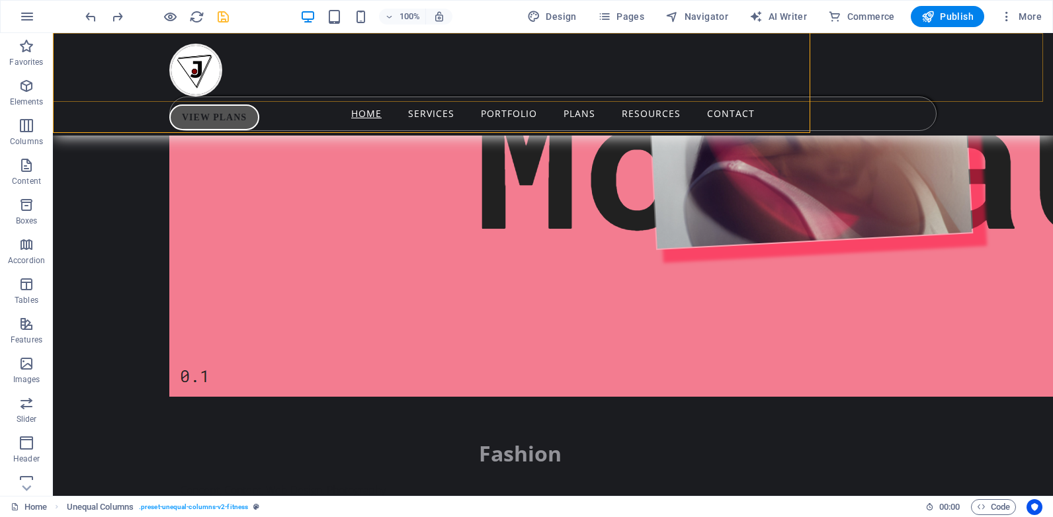
scroll to position [8384, 0]
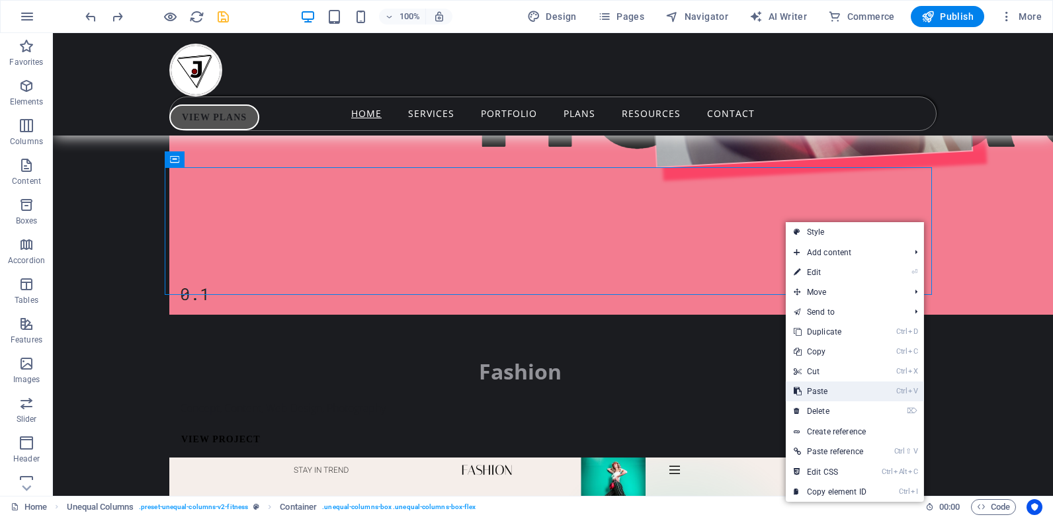
click at [828, 391] on link "Ctrl V Paste" at bounding box center [830, 392] width 89 height 20
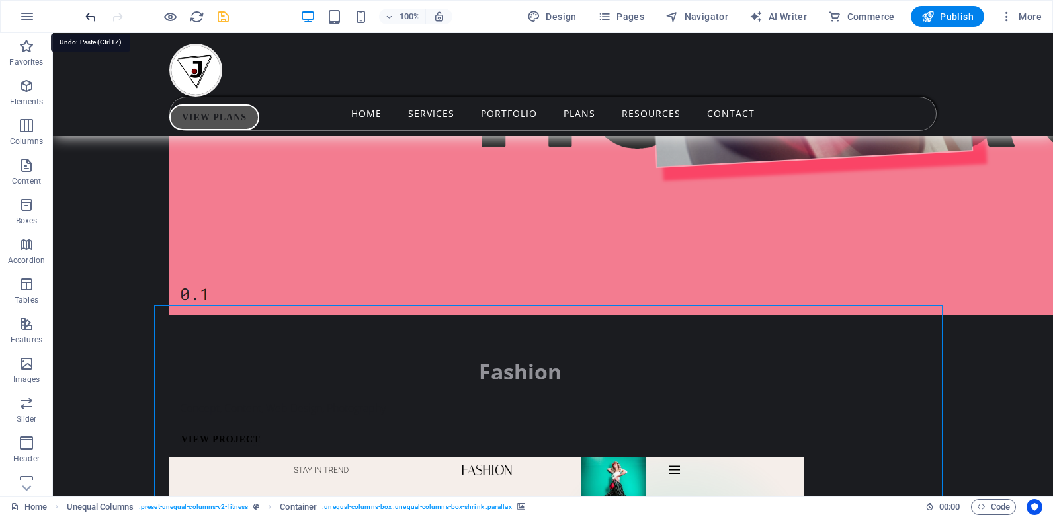
click at [91, 19] on icon "undo" at bounding box center [90, 16] width 15 height 15
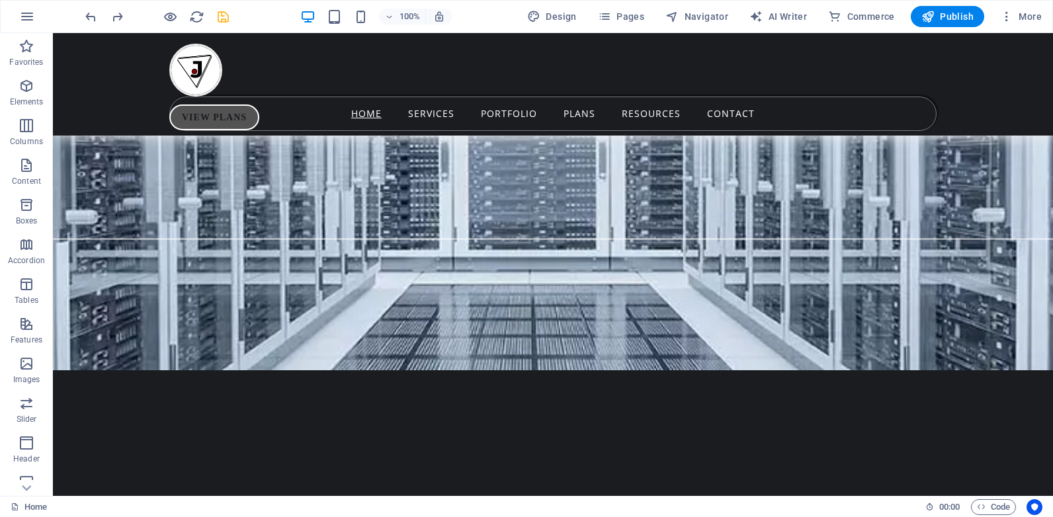
scroll to position [5953, 0]
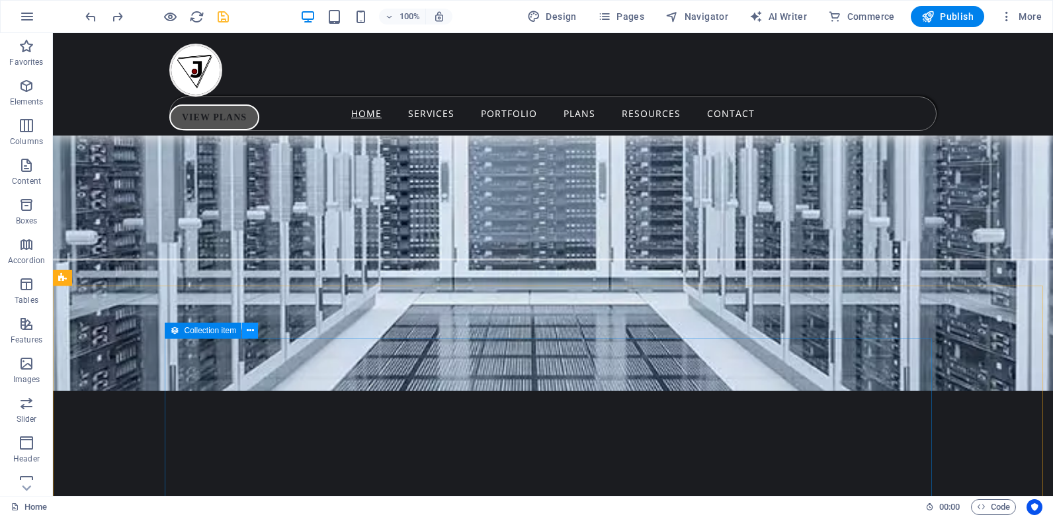
click at [247, 324] on icon at bounding box center [250, 331] width 7 height 14
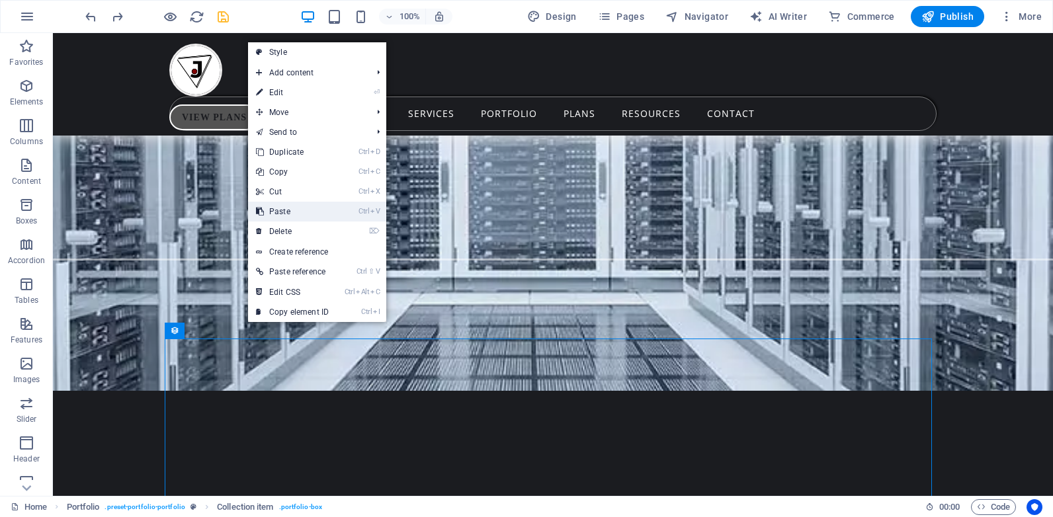
click at [294, 212] on link "Ctrl V Paste" at bounding box center [292, 212] width 89 height 20
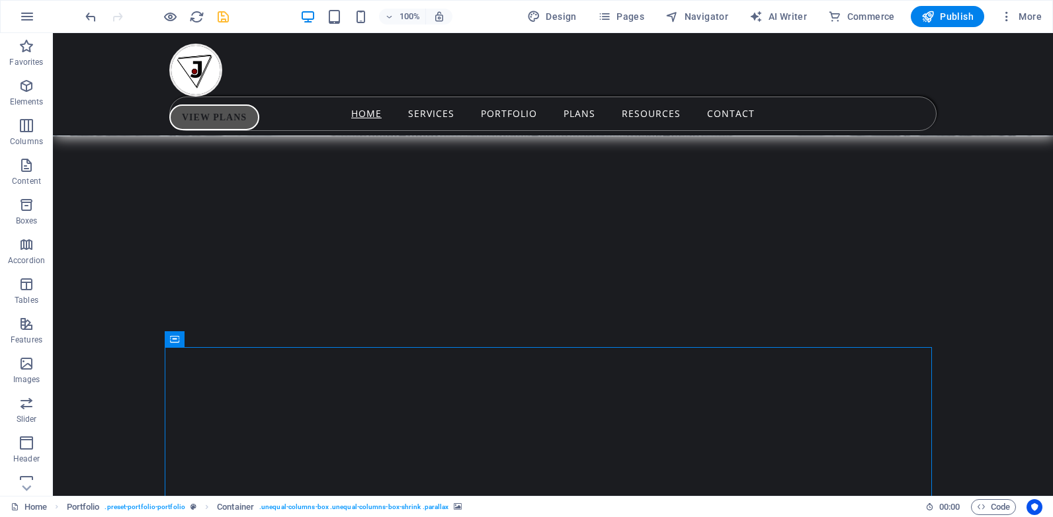
scroll to position [6317, 0]
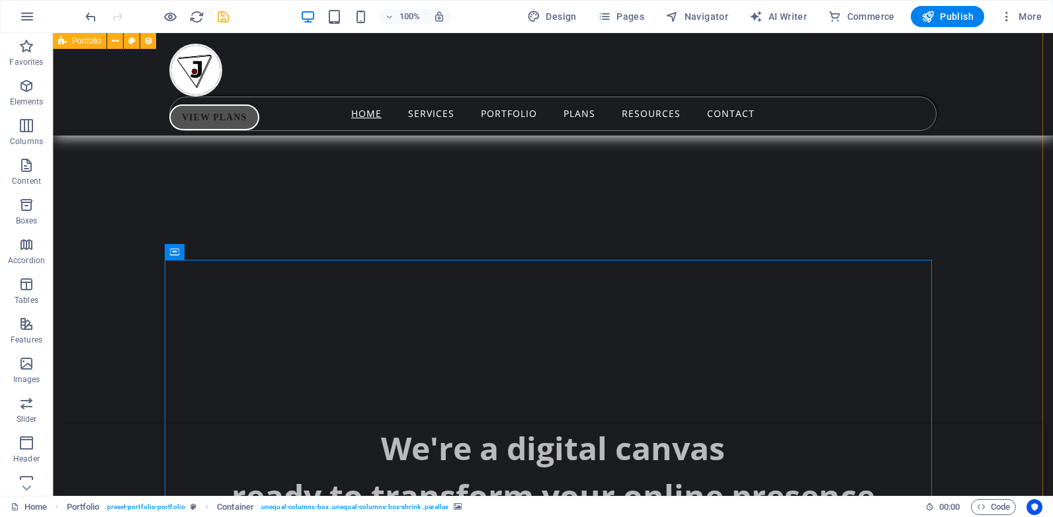
select select "68b785c6d16e338b3d0c1392"
select select "createdAt_DESC"
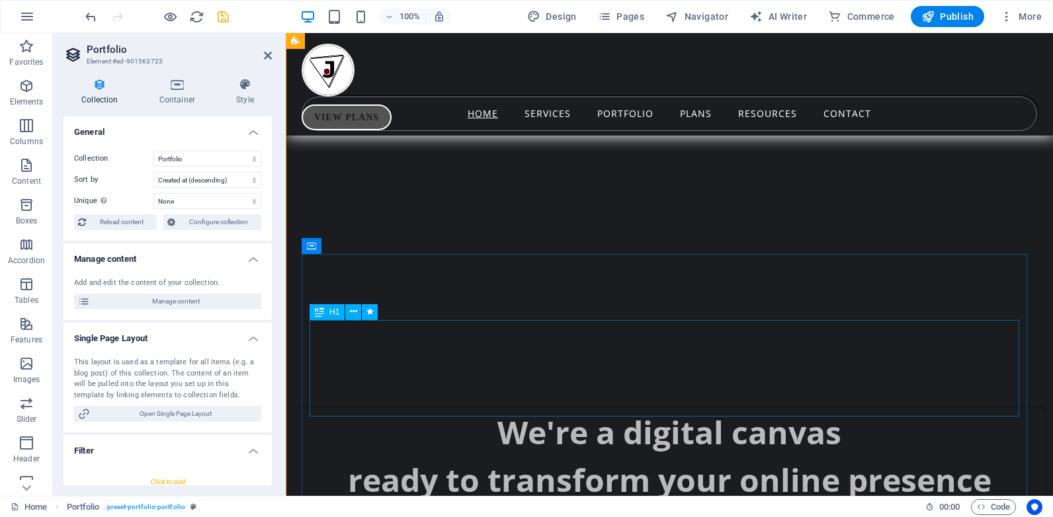
scroll to position [6310, 0]
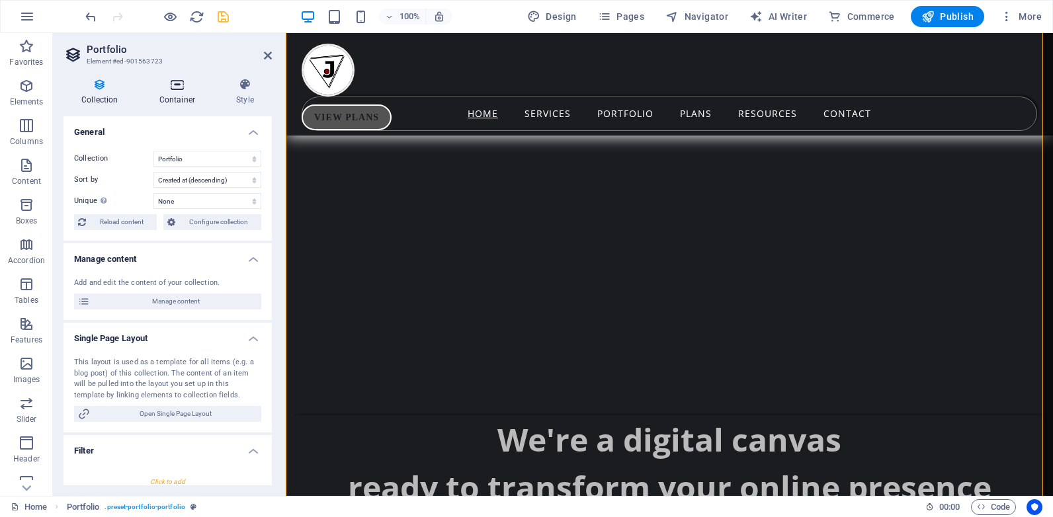
click at [181, 94] on h4 "Container" at bounding box center [180, 92] width 77 height 28
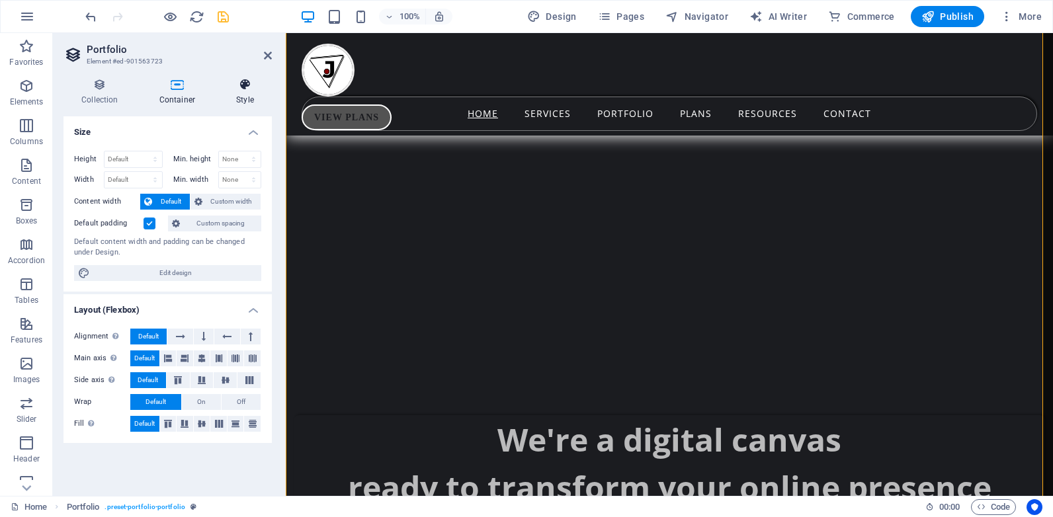
click at [249, 89] on icon at bounding box center [245, 84] width 54 height 13
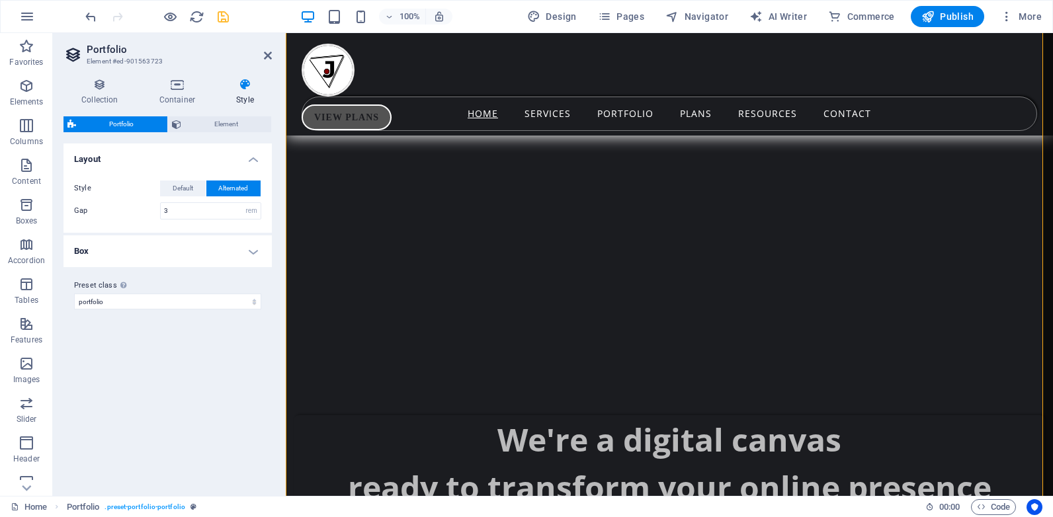
click at [172, 251] on h4 "Box" at bounding box center [168, 251] width 208 height 32
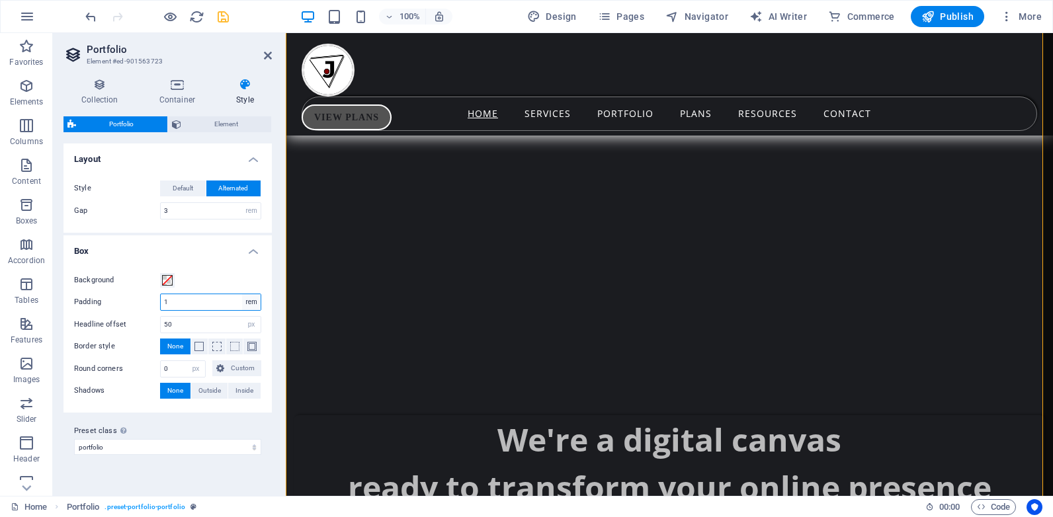
click at [249, 296] on select "px rem % vh vw" at bounding box center [251, 302] width 19 height 16
click at [173, 300] on input "1" at bounding box center [211, 302] width 100 height 16
click at [252, 306] on select "px rem % vh vw" at bounding box center [251, 302] width 19 height 16
select select "px"
click at [242, 294] on select "px rem % vh vw" at bounding box center [251, 302] width 19 height 16
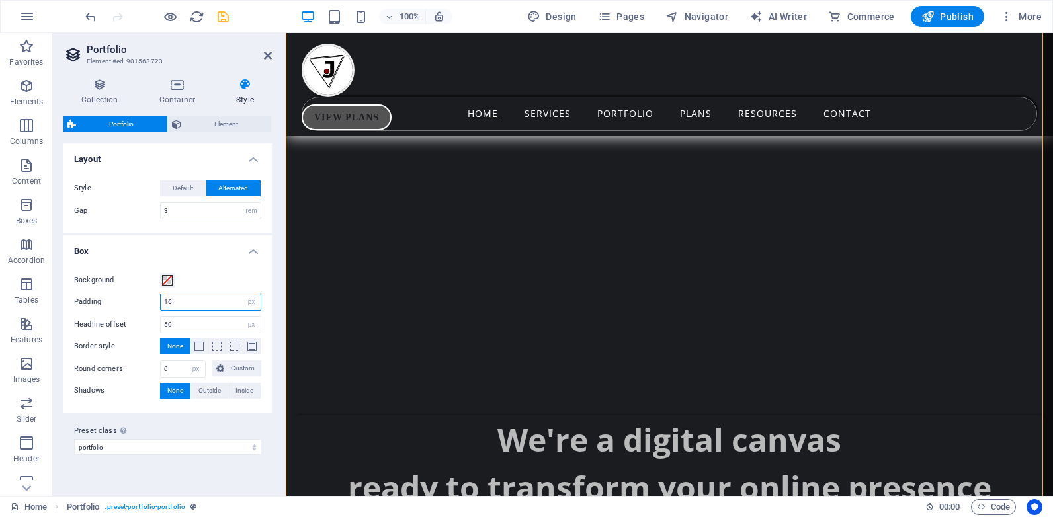
click at [173, 302] on input "16" at bounding box center [211, 302] width 100 height 16
type input "1"
click at [266, 287] on div "Background Padding 1 px rem % vh vw Headline offset 50 px rem % vh vw Border st…" at bounding box center [168, 335] width 214 height 153
click at [271, 55] on icon at bounding box center [268, 55] width 8 height 11
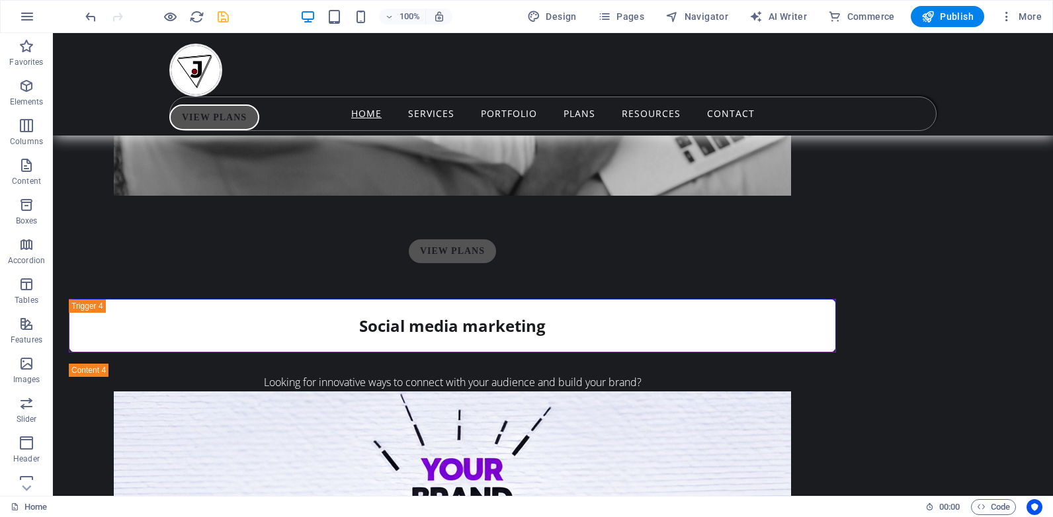
scroll to position [4665, 0]
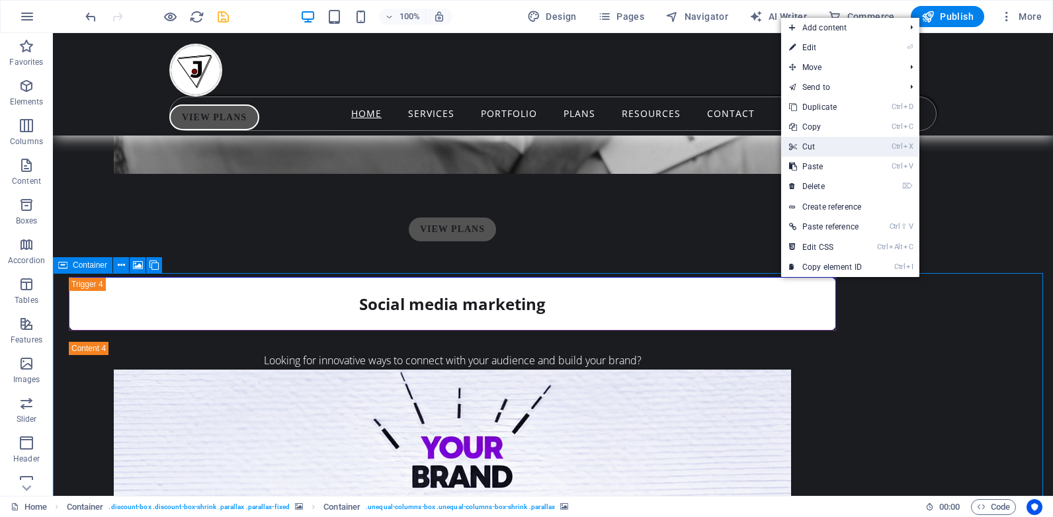
click at [816, 145] on link "Ctrl X Cut" at bounding box center [825, 147] width 89 height 20
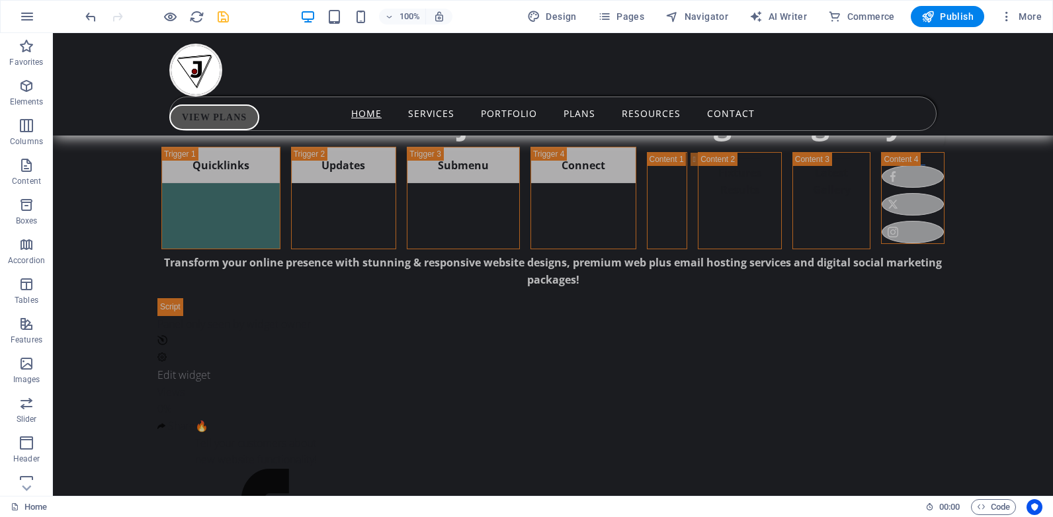
scroll to position [941, 0]
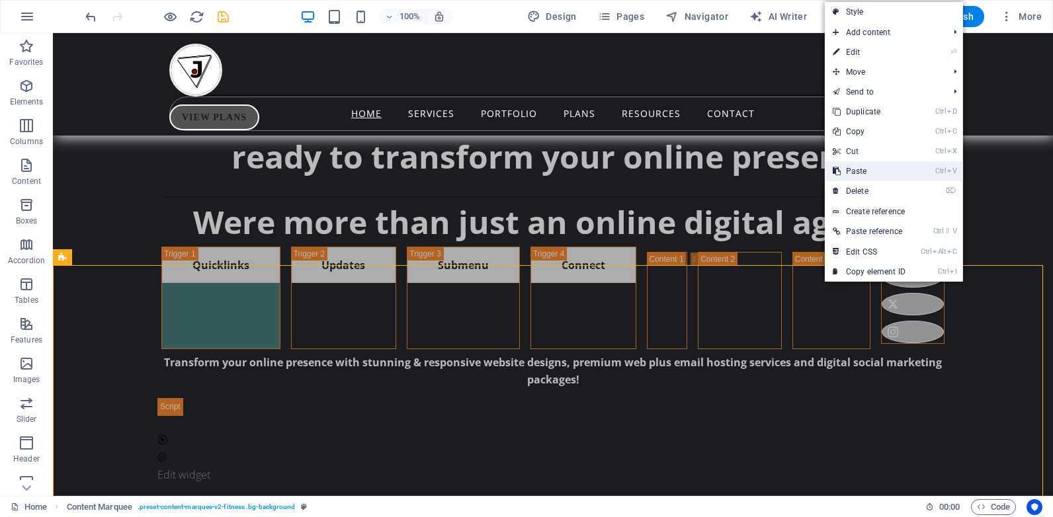
click at [865, 171] on link "Ctrl V Paste" at bounding box center [869, 171] width 89 height 20
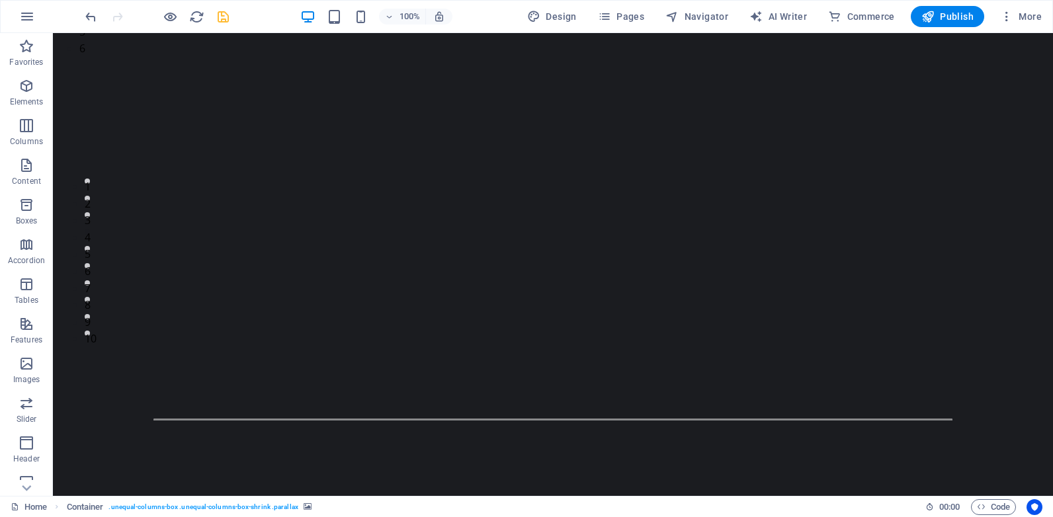
scroll to position [0, 0]
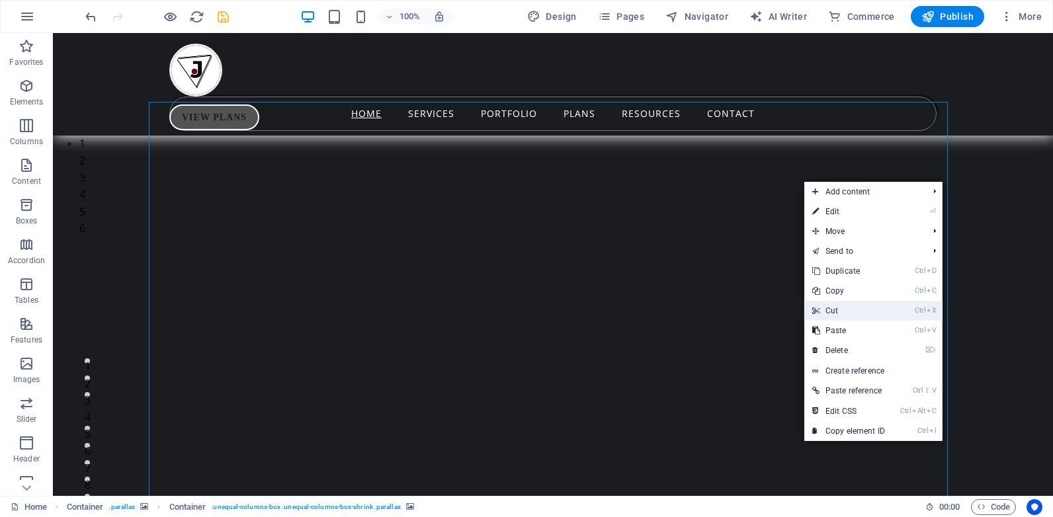
click at [856, 312] on link "Ctrl X Cut" at bounding box center [848, 311] width 89 height 20
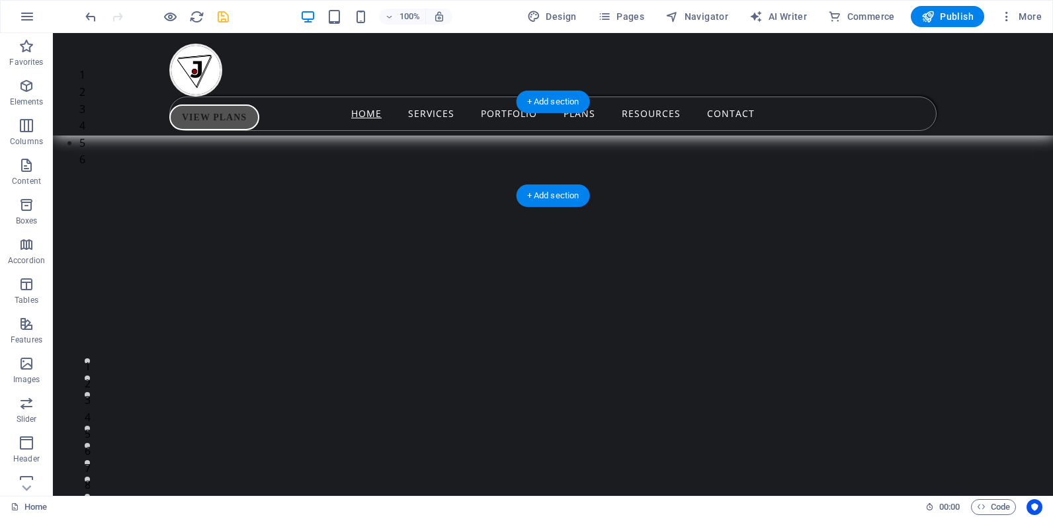
select select "px"
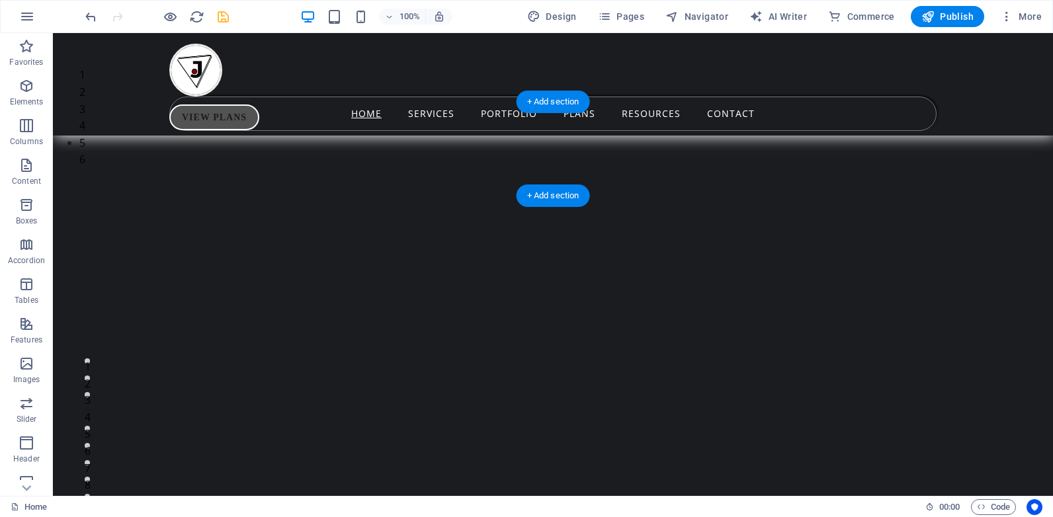
select select "px"
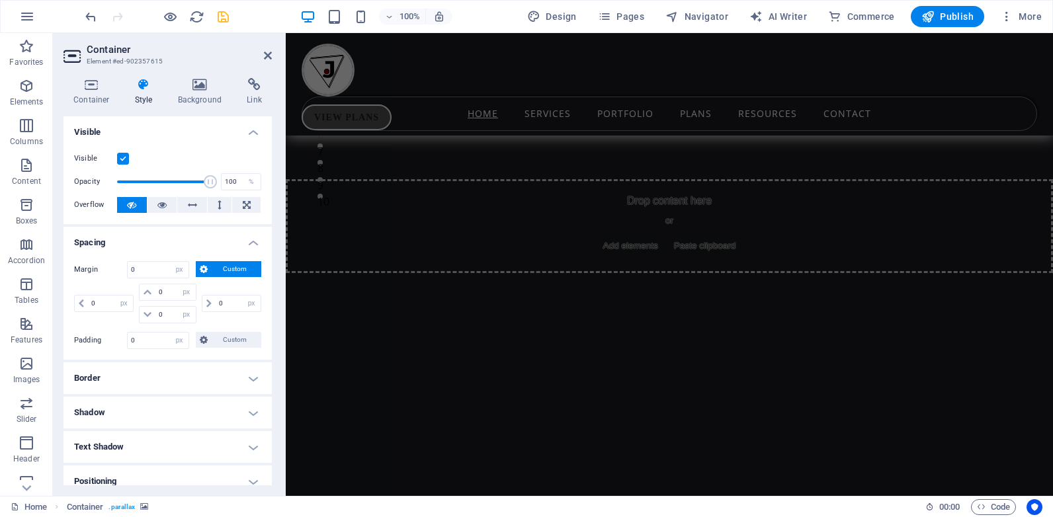
scroll to position [337, 0]
click at [267, 52] on icon at bounding box center [268, 55] width 8 height 11
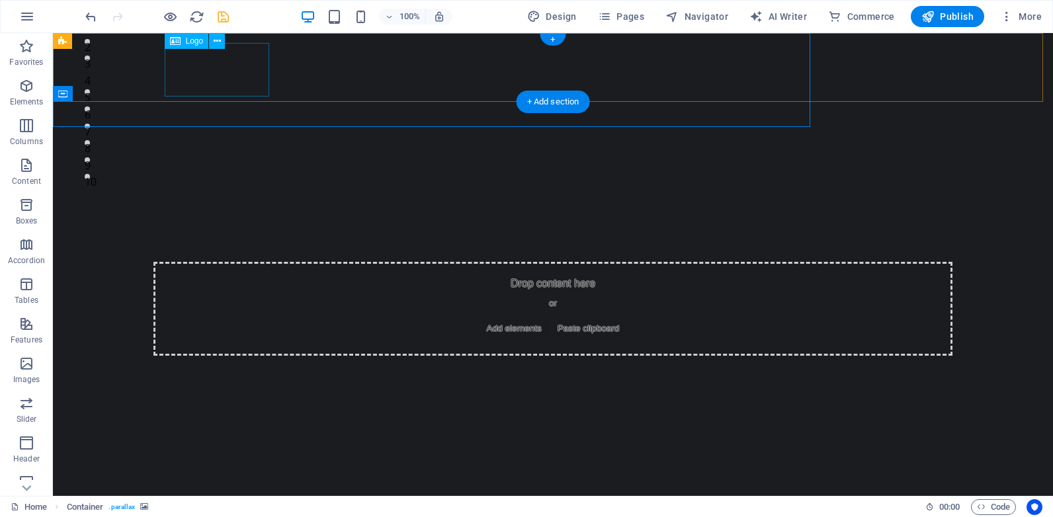
scroll to position [0, 0]
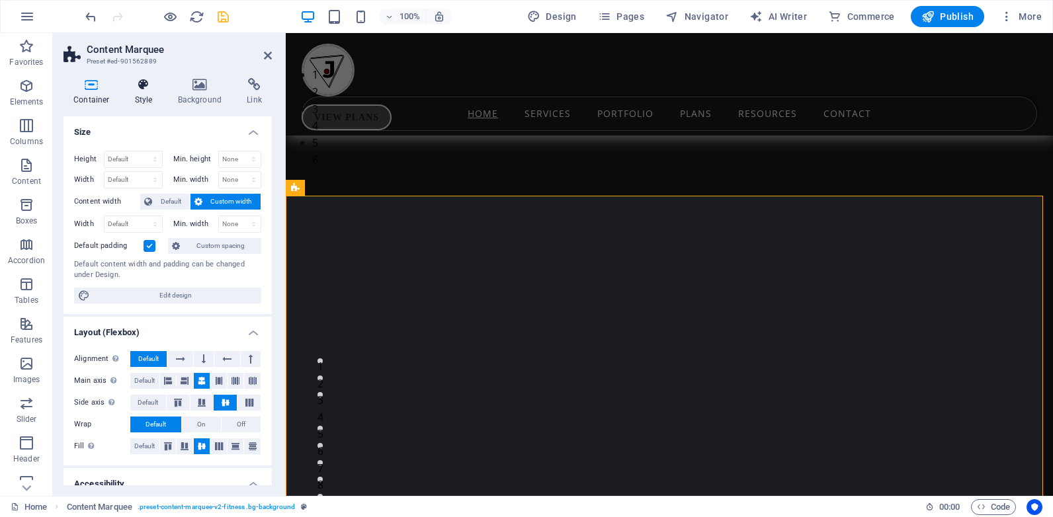
click at [142, 89] on icon at bounding box center [144, 84] width 38 height 13
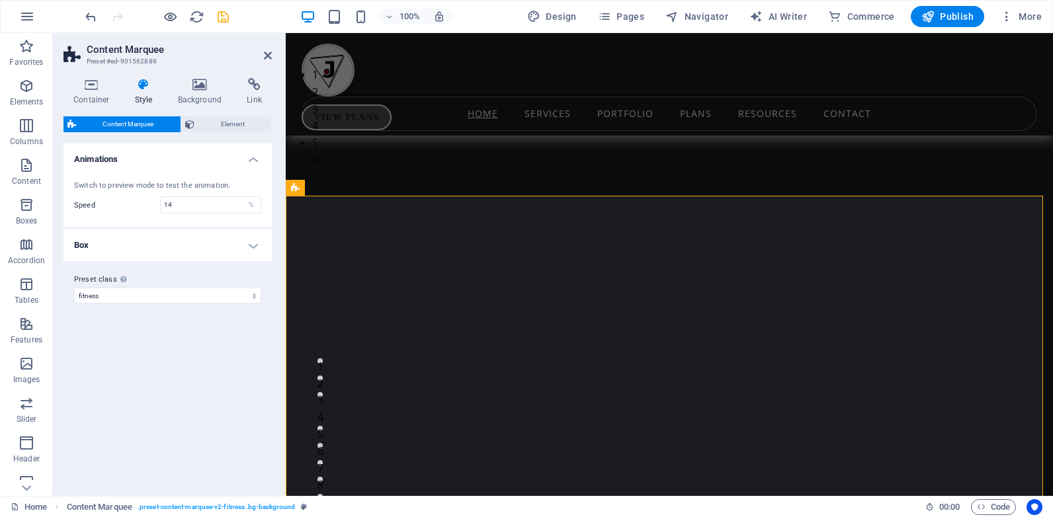
click at [237, 245] on h4 "Box" at bounding box center [168, 246] width 208 height 32
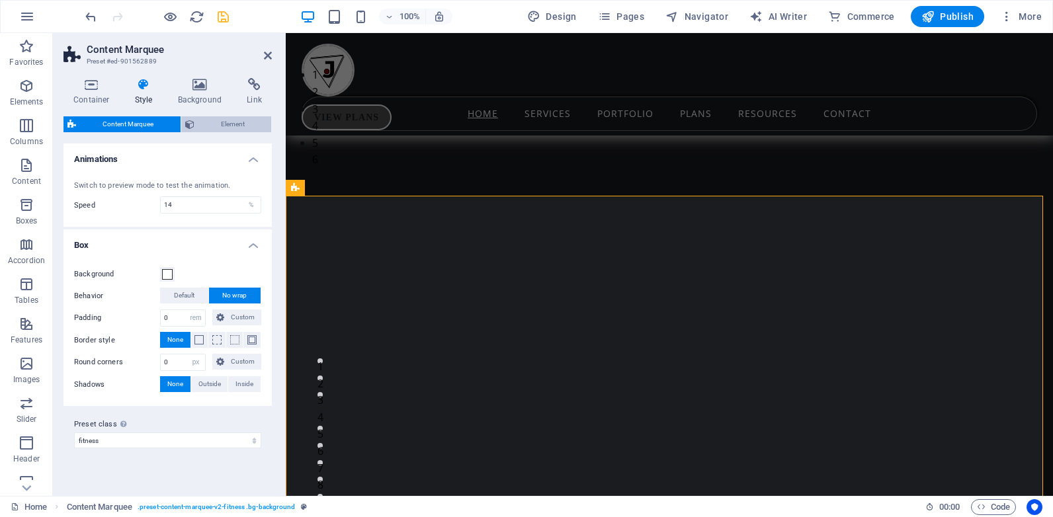
click at [221, 120] on span "Element" at bounding box center [232, 124] width 69 height 16
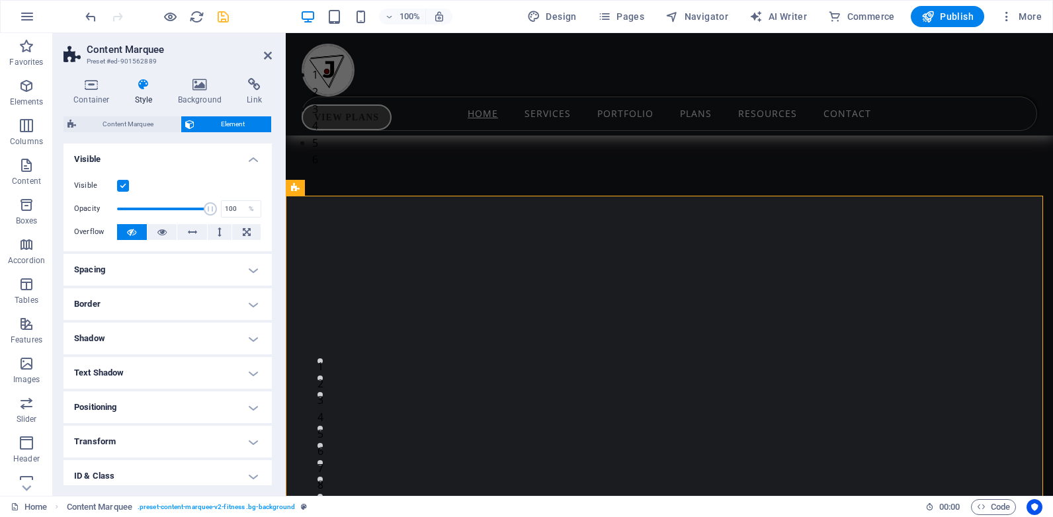
click at [190, 268] on h4 "Spacing" at bounding box center [168, 270] width 208 height 32
click at [265, 55] on icon at bounding box center [268, 55] width 8 height 11
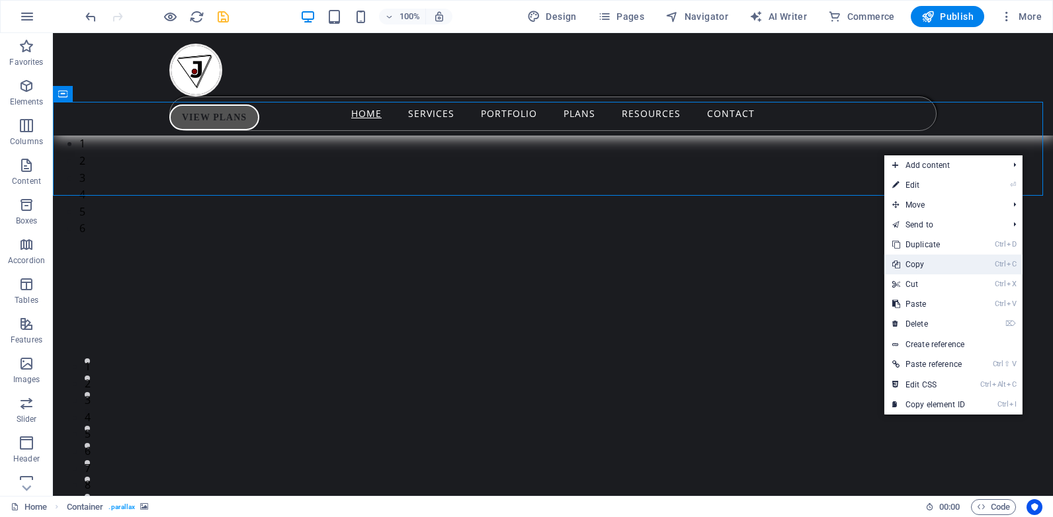
click at [923, 265] on link "Ctrl C Copy" at bounding box center [928, 265] width 89 height 20
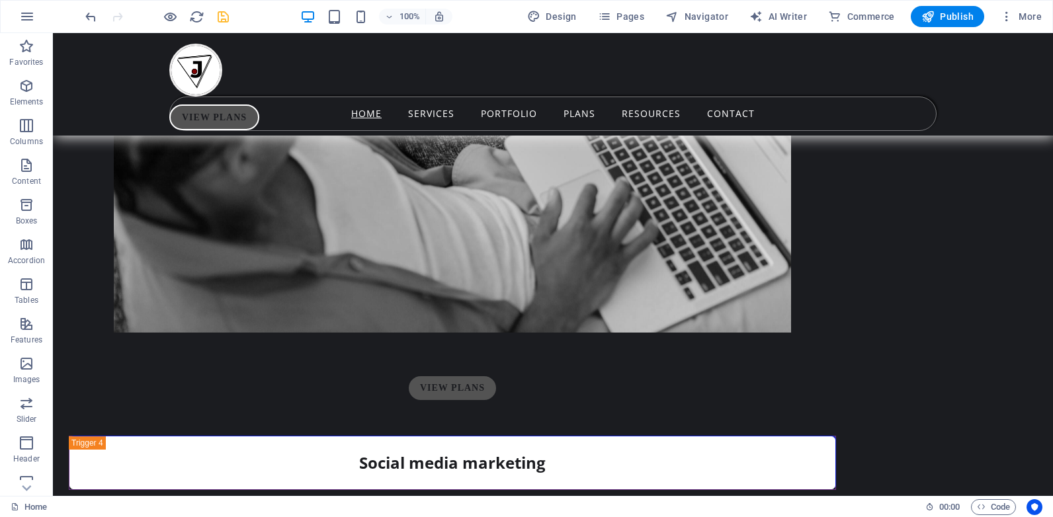
scroll to position [4677, 0]
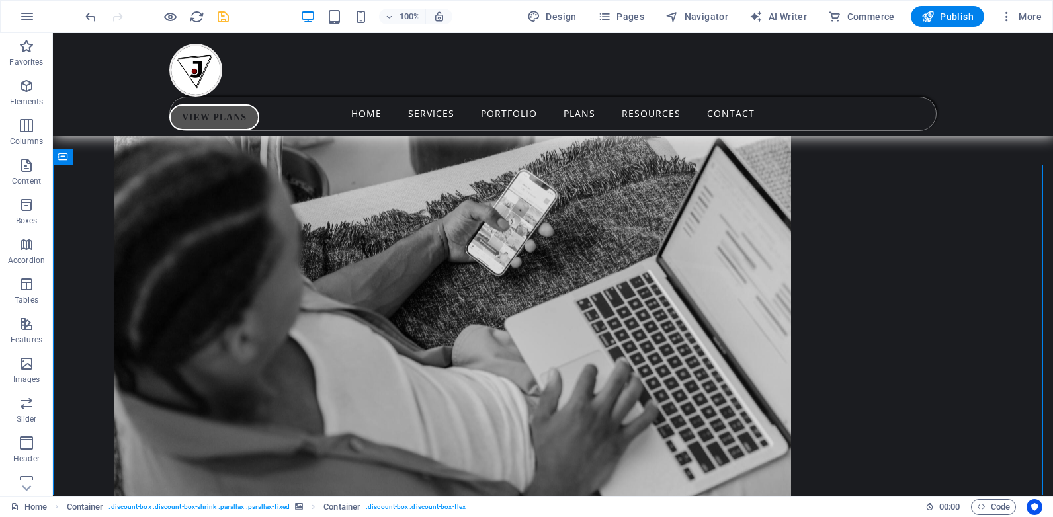
scroll to position [4537, 0]
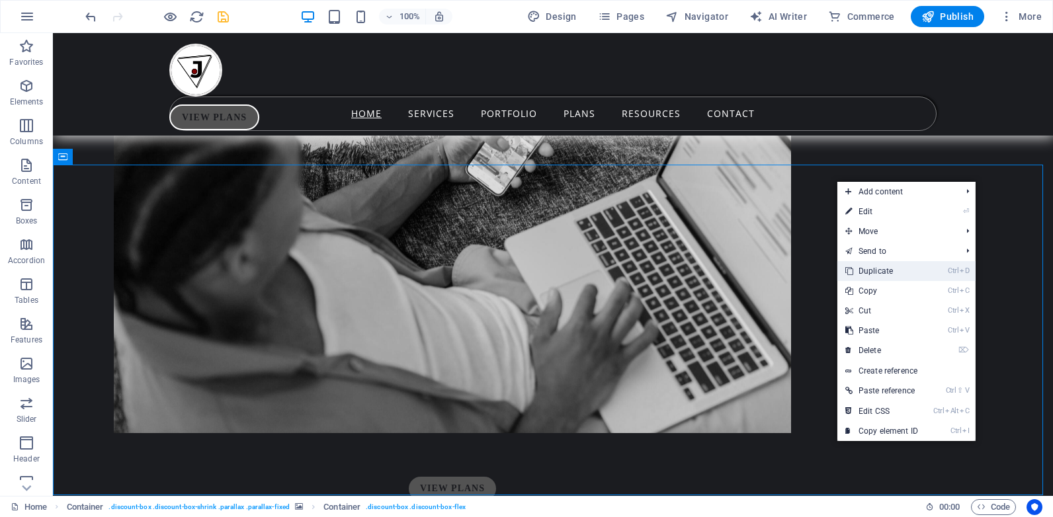
click at [874, 270] on link "Ctrl D Duplicate" at bounding box center [881, 271] width 89 height 20
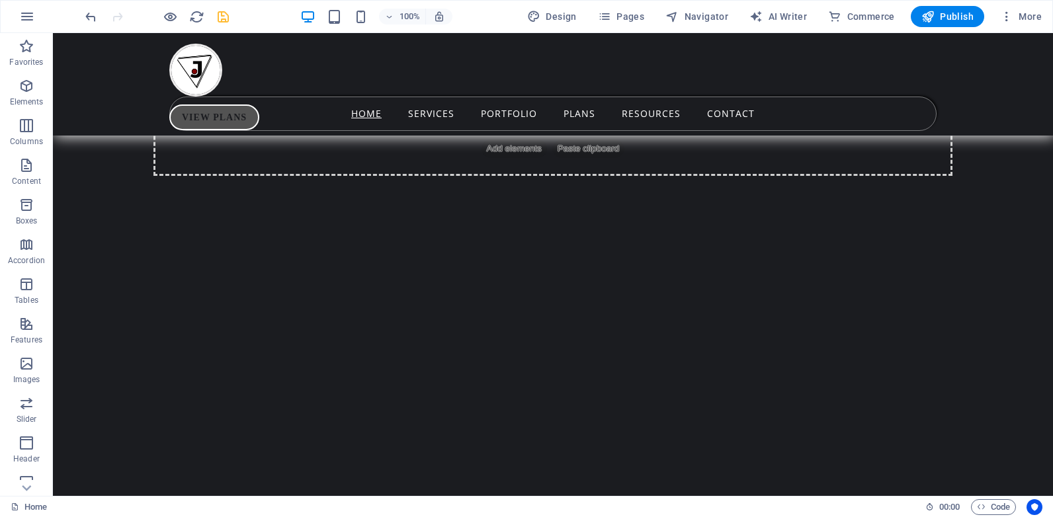
scroll to position [372, 0]
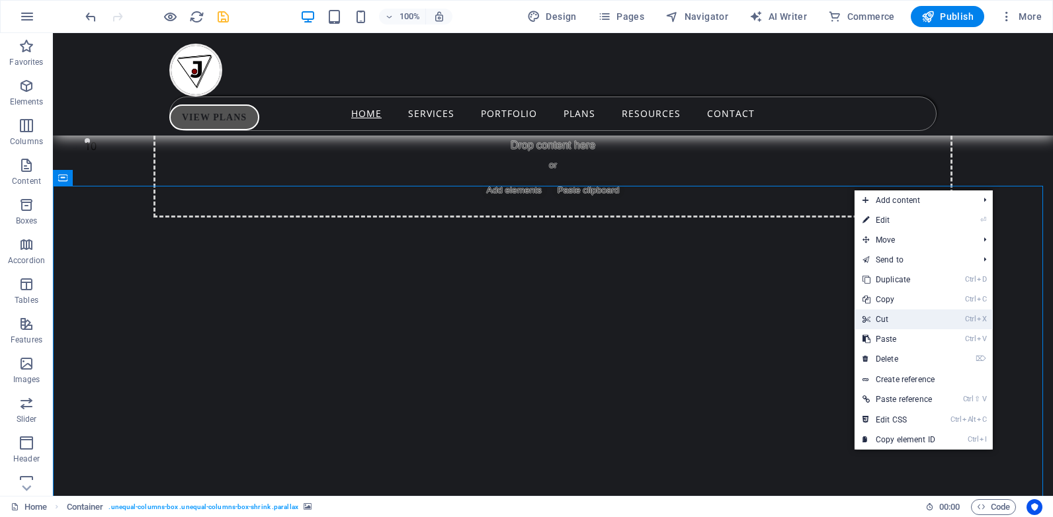
click at [890, 317] on link "Ctrl X Cut" at bounding box center [899, 320] width 89 height 20
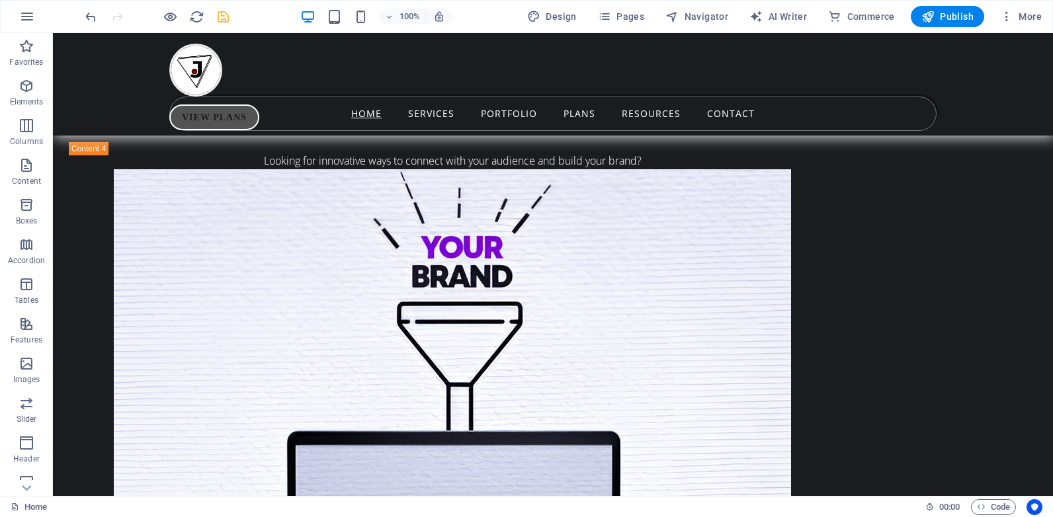
scroll to position [3408, 0]
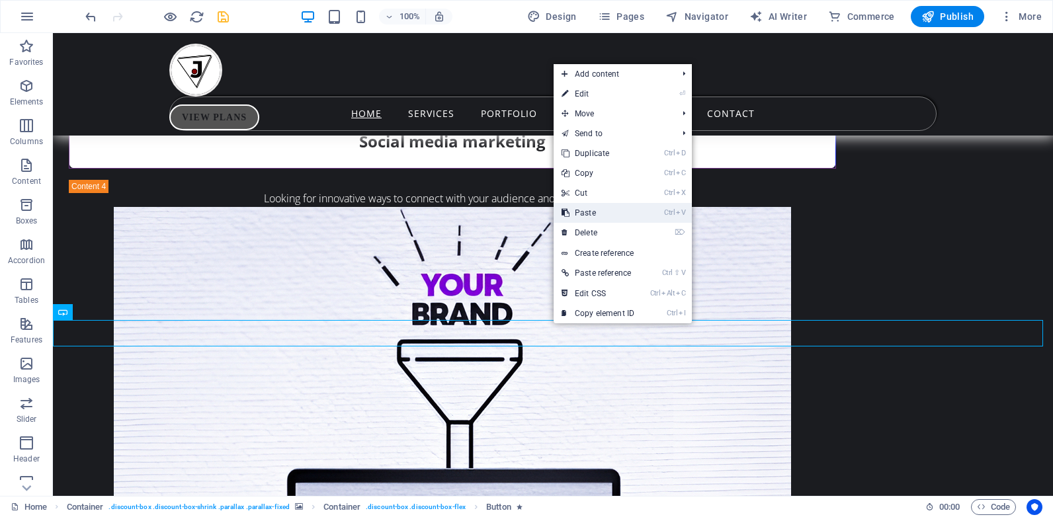
click at [593, 213] on link "Ctrl V Paste" at bounding box center [598, 213] width 89 height 20
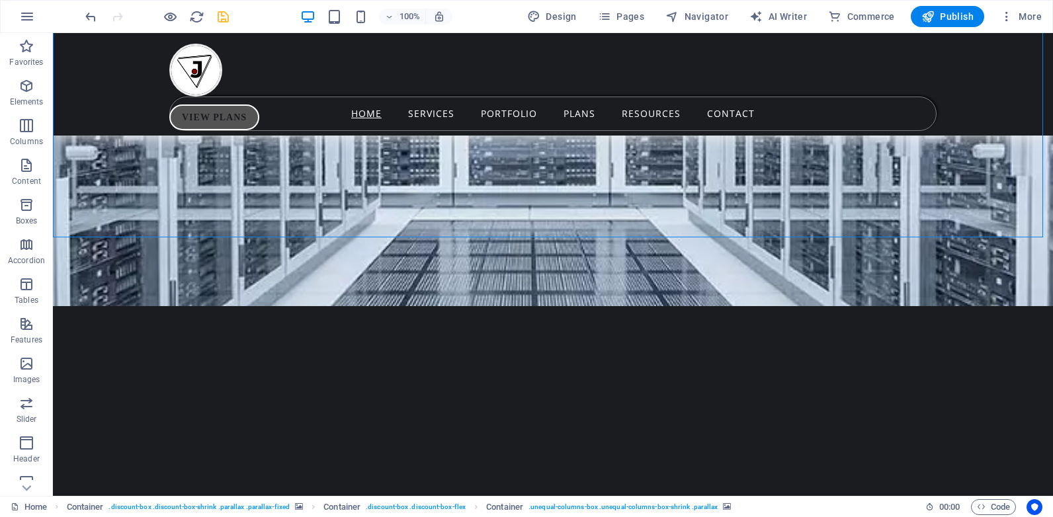
scroll to position [4598, 0]
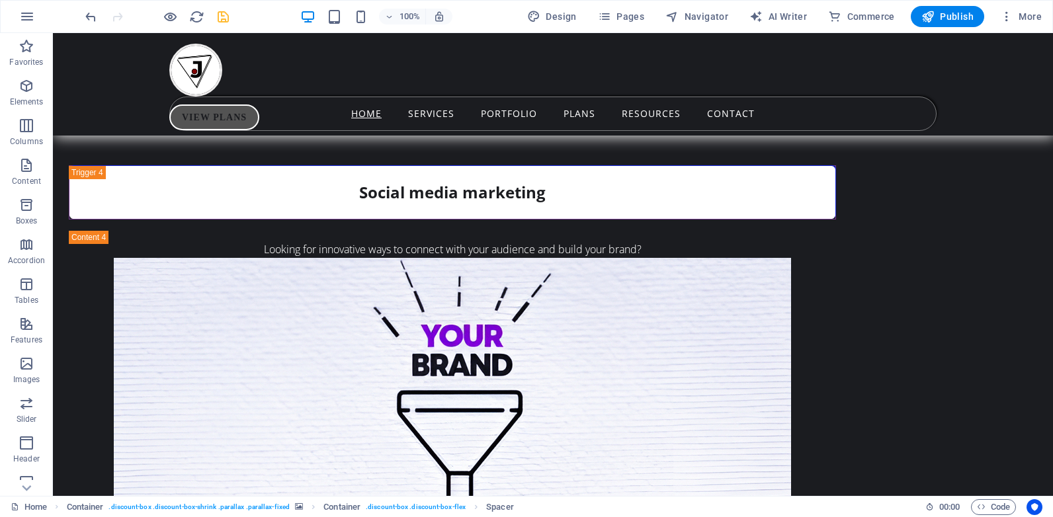
scroll to position [3296, 0]
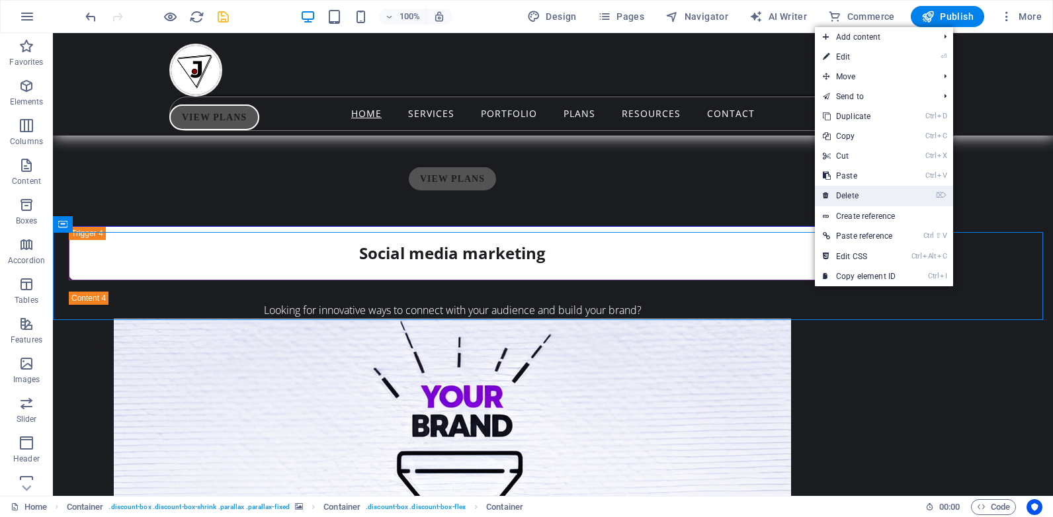
click at [855, 194] on link "⌦ Delete" at bounding box center [859, 196] width 89 height 20
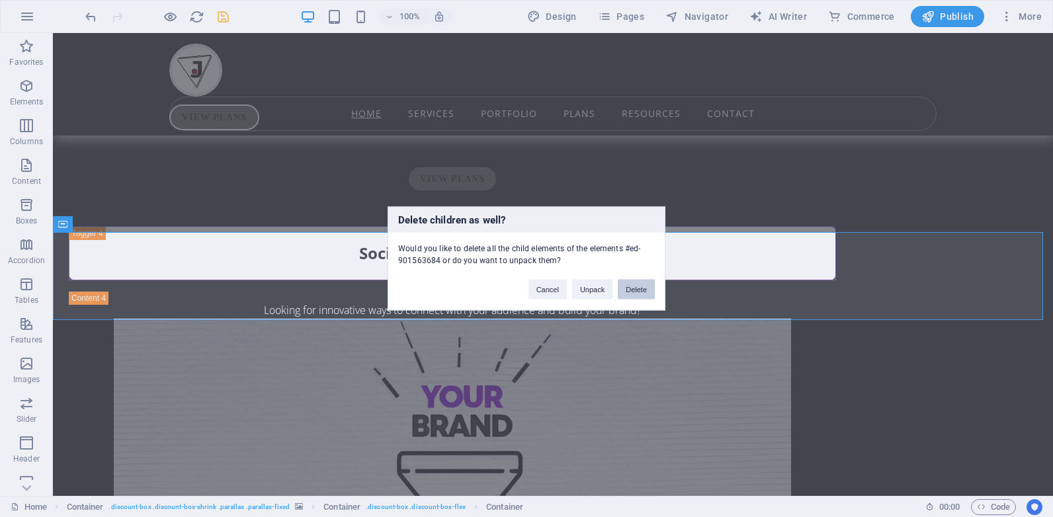
click at [640, 288] on button "Delete" at bounding box center [636, 290] width 37 height 20
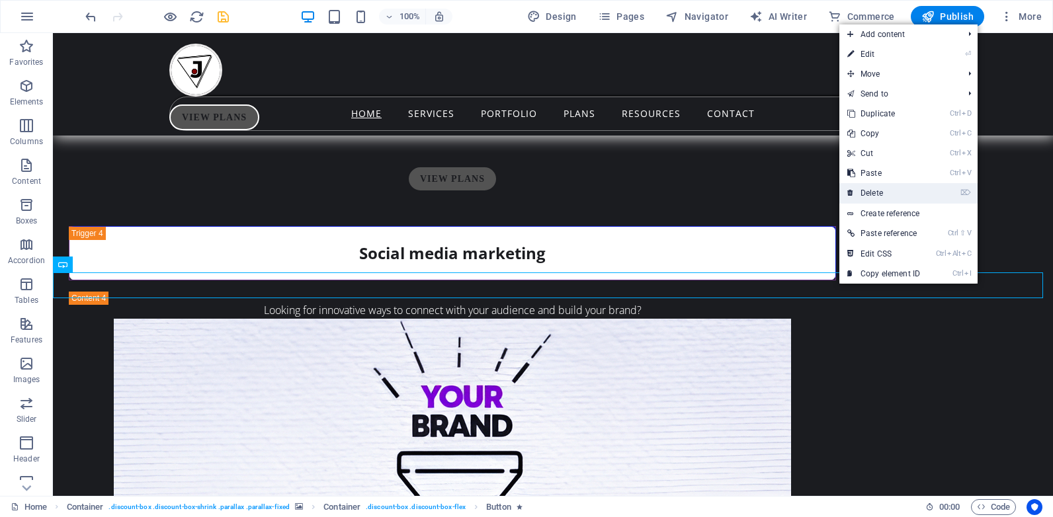
click at [878, 194] on link "⌦ Delete" at bounding box center [883, 193] width 89 height 20
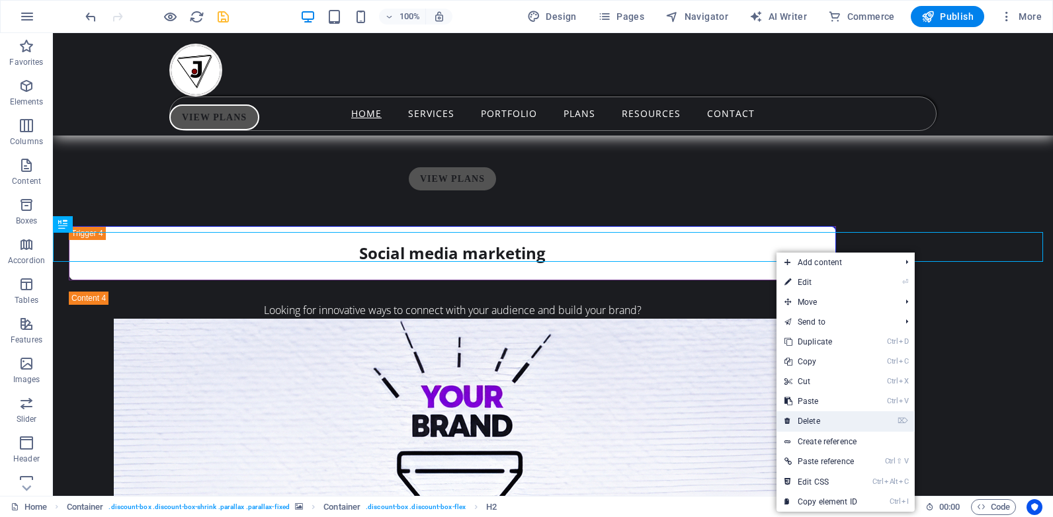
click at [819, 418] on link "⌦ Delete" at bounding box center [821, 421] width 89 height 20
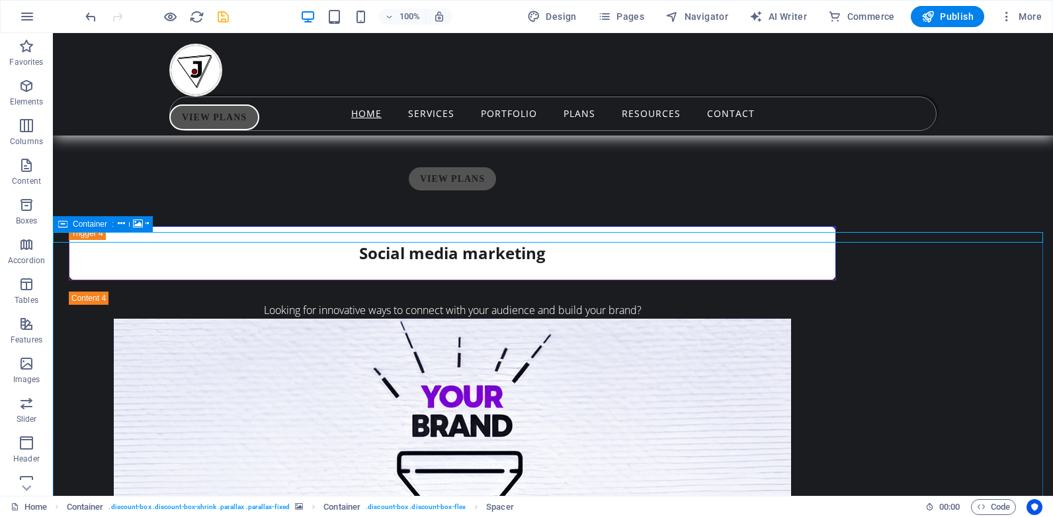
click at [64, 229] on icon at bounding box center [62, 224] width 9 height 16
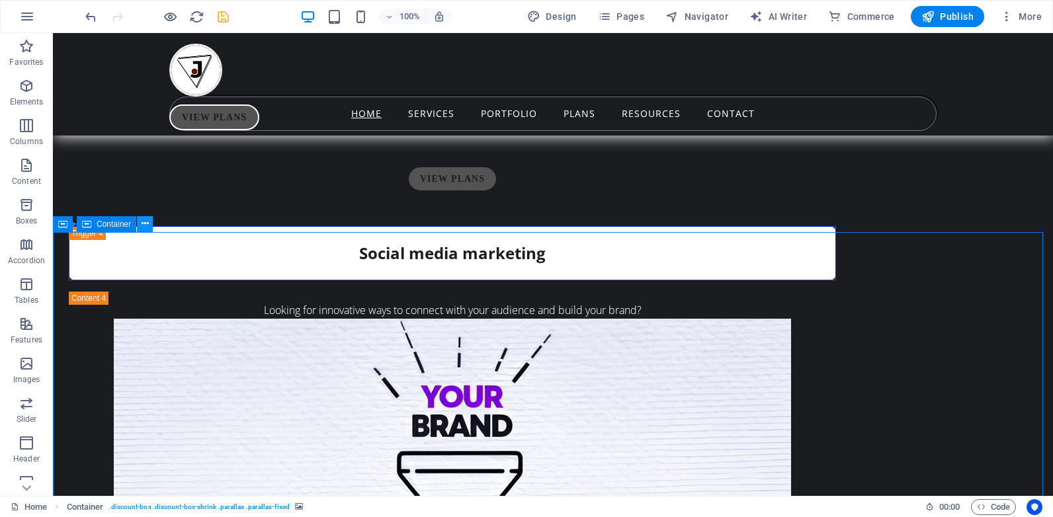
click at [143, 222] on icon at bounding box center [145, 224] width 7 height 14
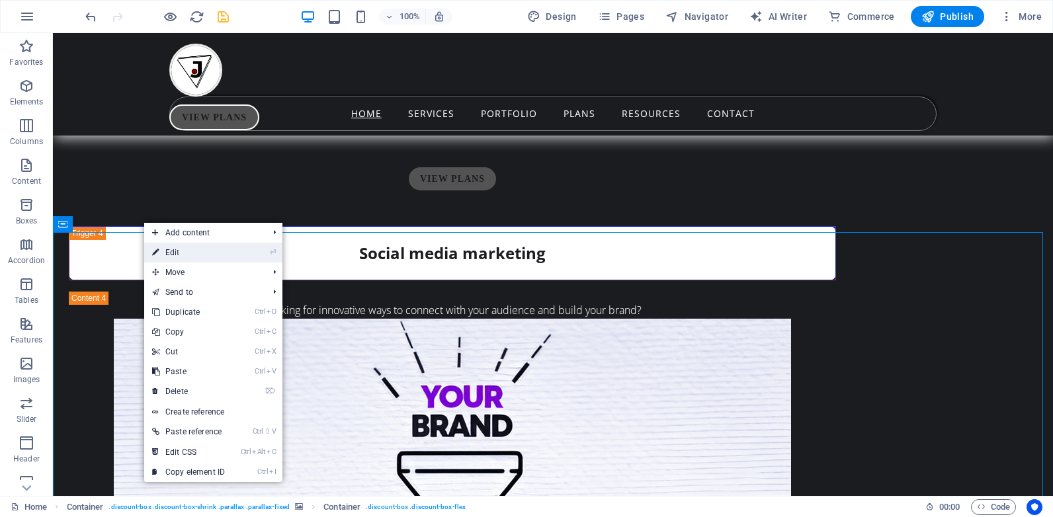
click at [174, 247] on link "⏎ Edit" at bounding box center [188, 253] width 89 height 20
select select "px"
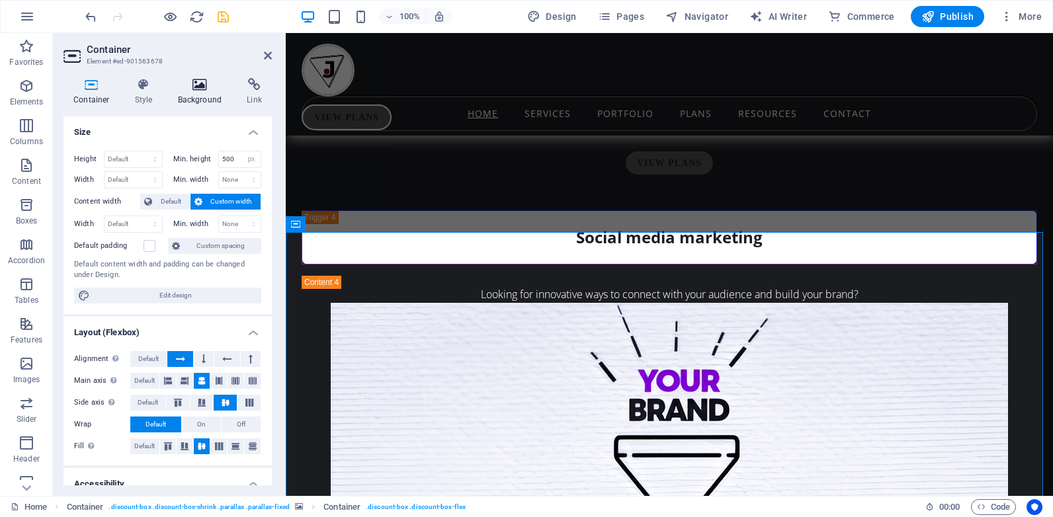
click at [197, 87] on icon at bounding box center [200, 84] width 64 height 13
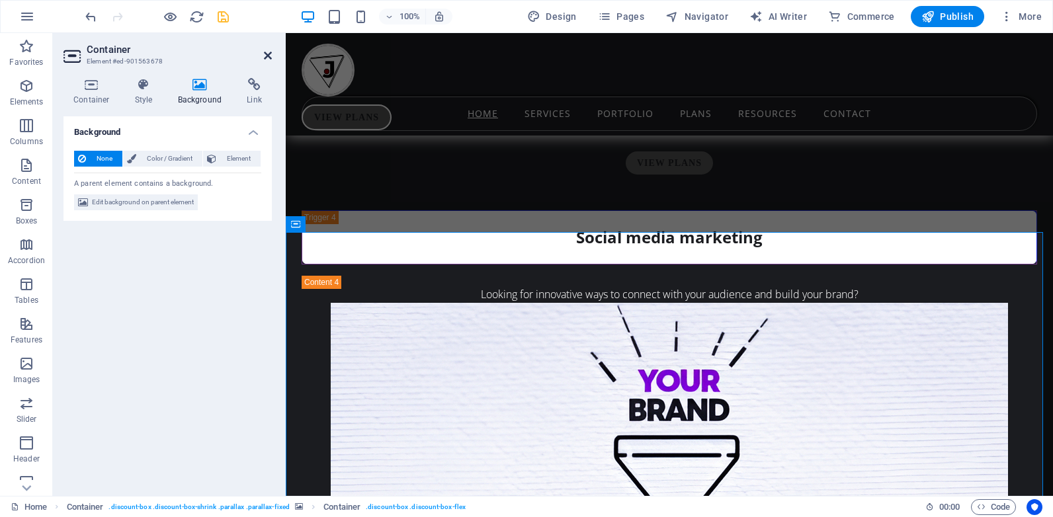
click at [269, 53] on icon at bounding box center [268, 55] width 8 height 11
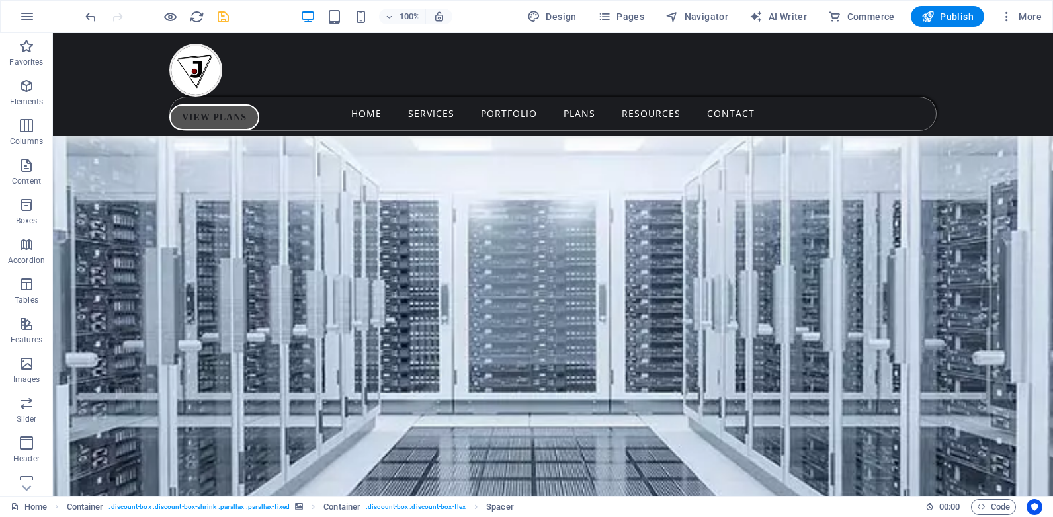
scroll to position [4372, 0]
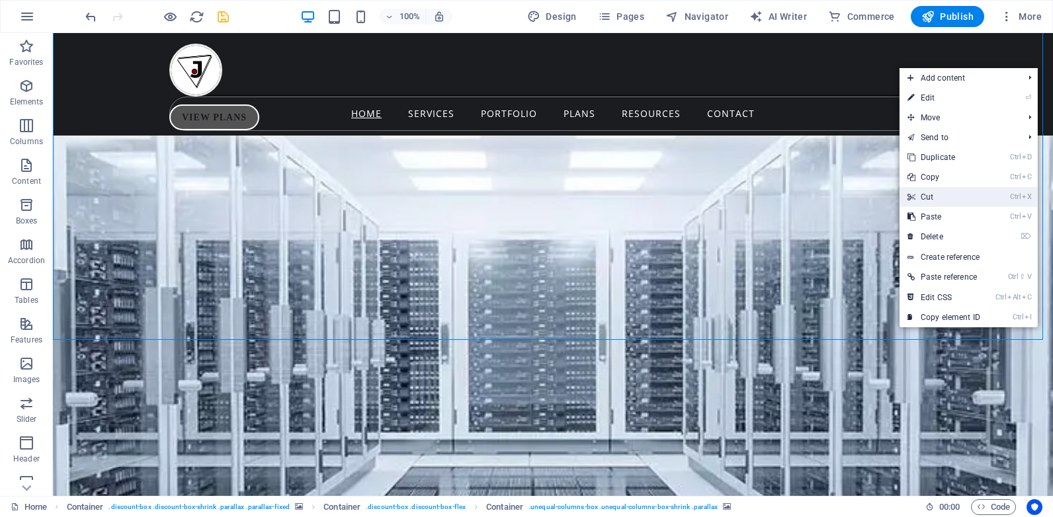
click at [931, 189] on link "Ctrl X Cut" at bounding box center [944, 197] width 89 height 20
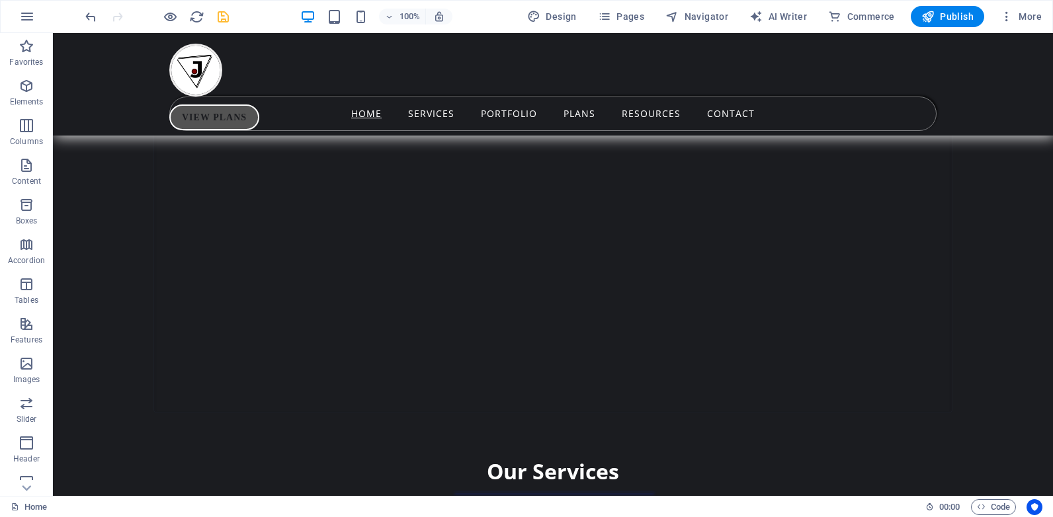
scroll to position [0, 0]
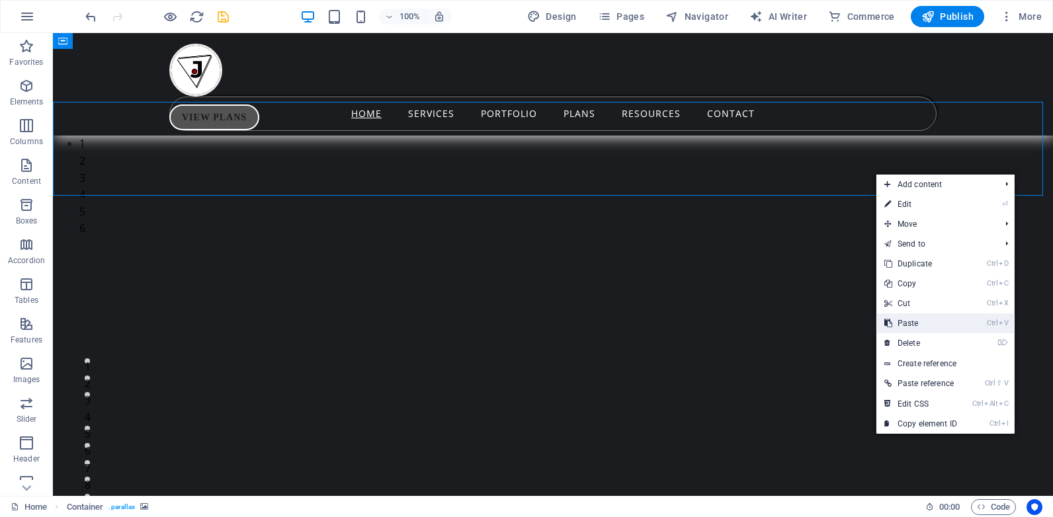
click at [919, 321] on link "Ctrl V Paste" at bounding box center [921, 324] width 89 height 20
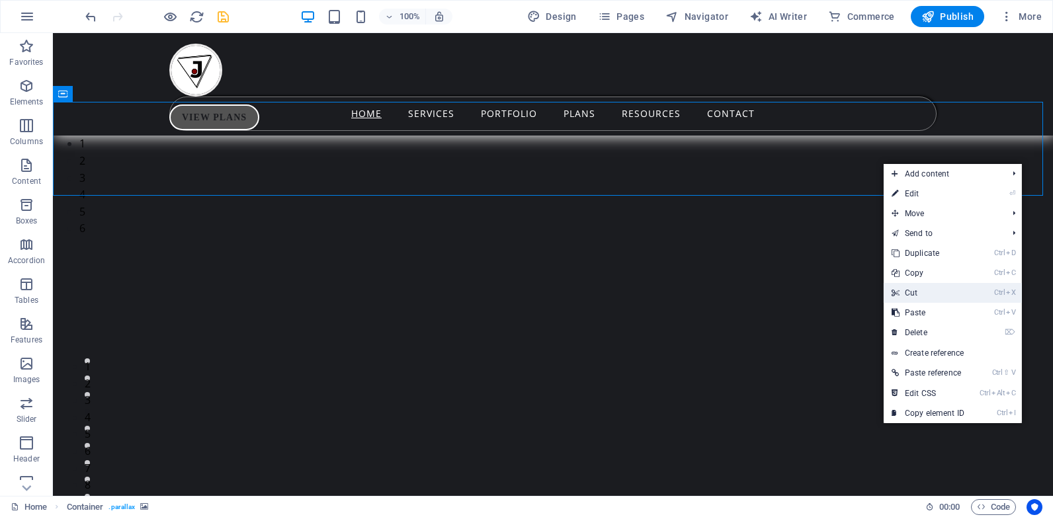
click at [920, 293] on link "Ctrl X Cut" at bounding box center [928, 293] width 89 height 20
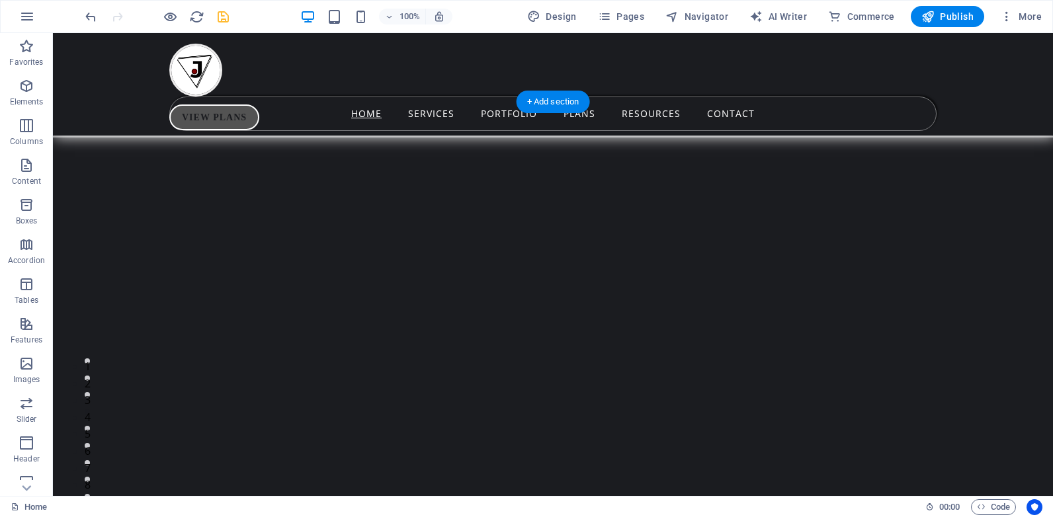
click at [57, 128] on figure at bounding box center [553, 327] width 1000 height 517
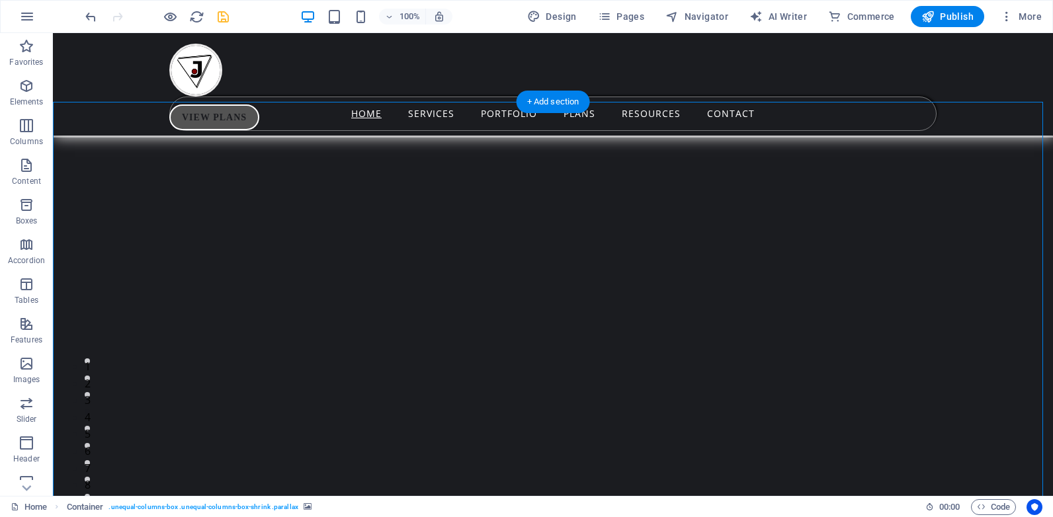
click at [57, 128] on figure at bounding box center [553, 327] width 1000 height 517
select select "%"
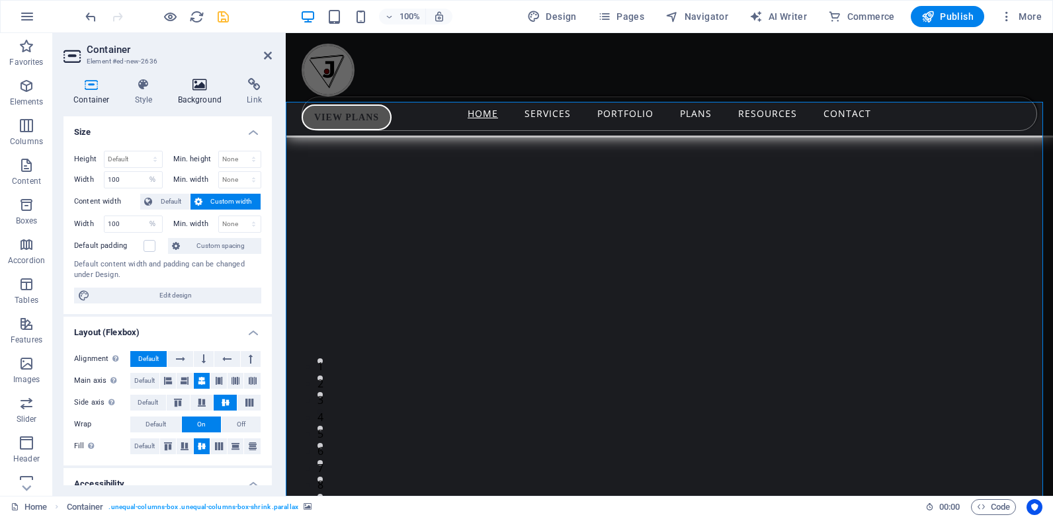
click at [202, 87] on icon at bounding box center [200, 84] width 64 height 13
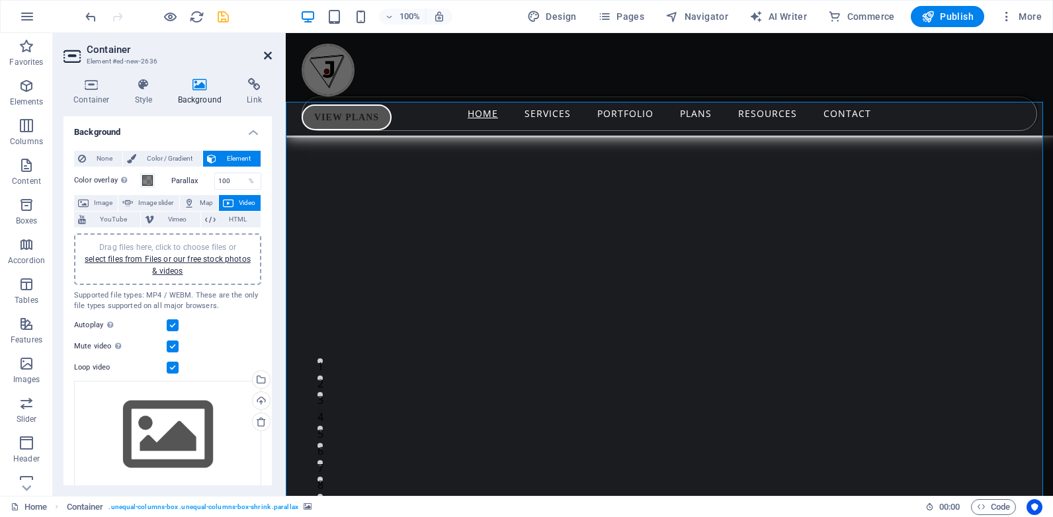
click at [267, 55] on icon at bounding box center [268, 55] width 8 height 11
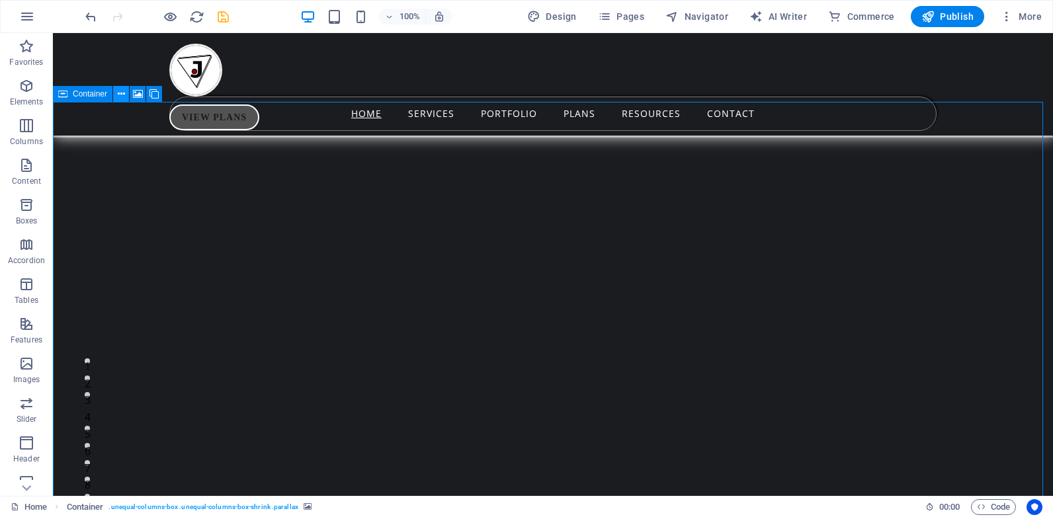
click at [120, 93] on icon at bounding box center [121, 94] width 7 height 14
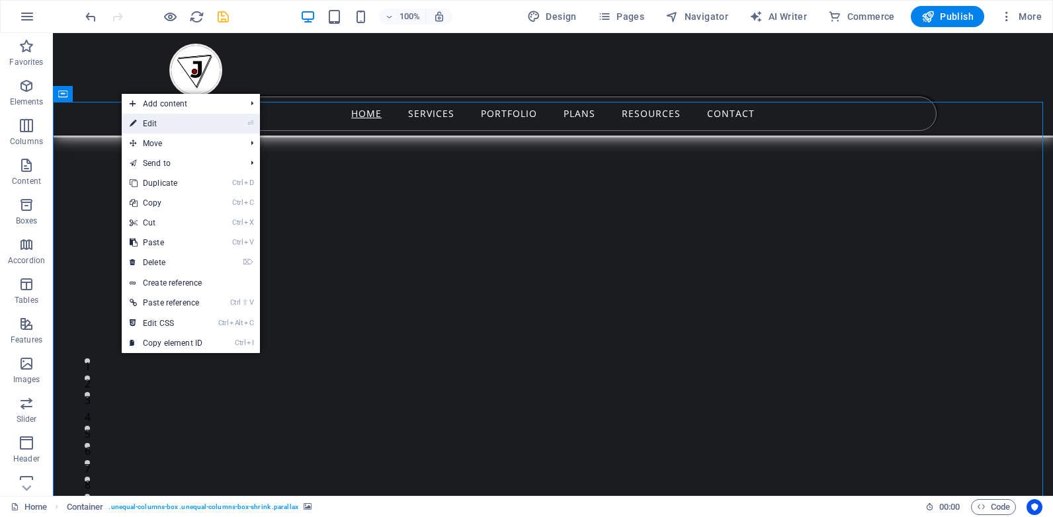
click at [164, 126] on link "⏎ Edit" at bounding box center [166, 124] width 89 height 20
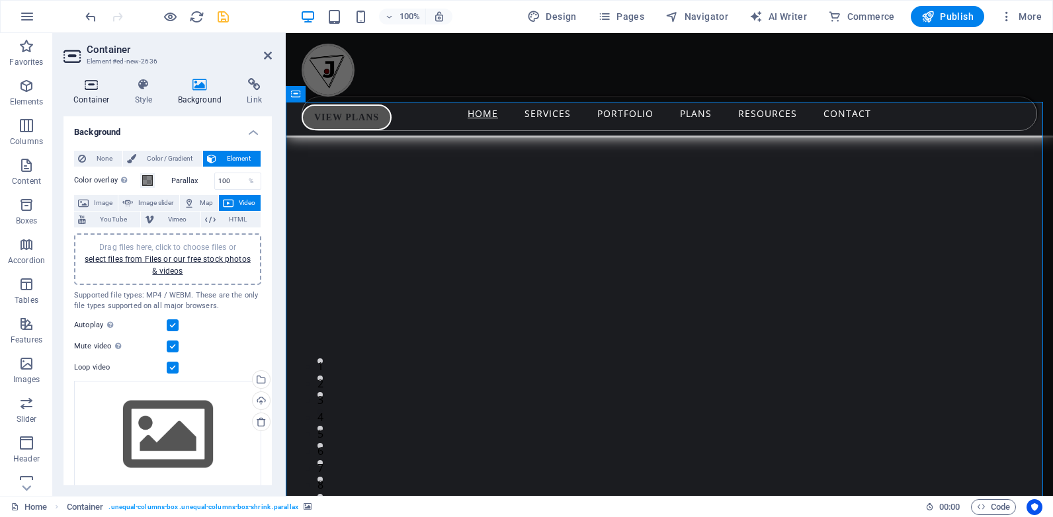
click at [93, 86] on icon at bounding box center [92, 84] width 56 height 13
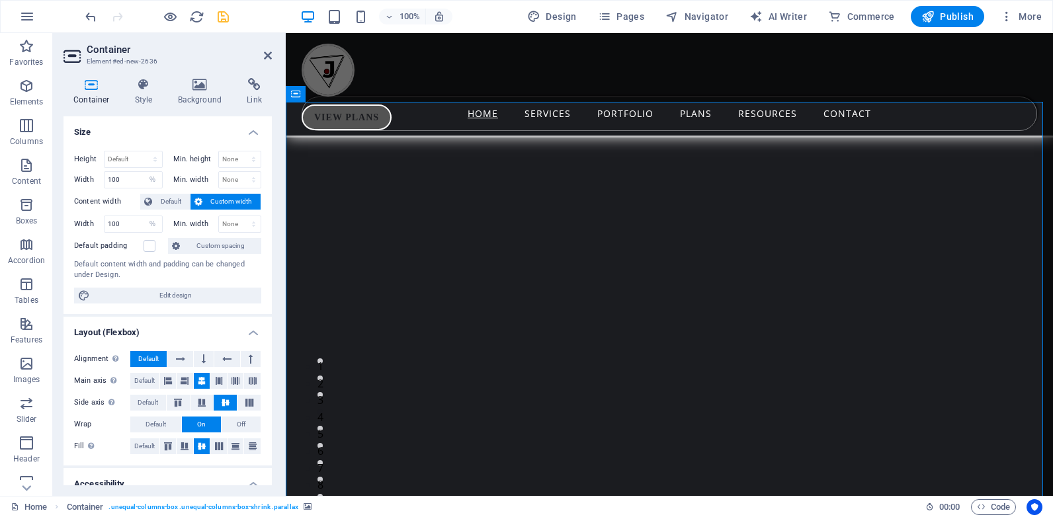
click at [93, 86] on icon at bounding box center [92, 84] width 56 height 13
click at [145, 96] on h4 "Style" at bounding box center [146, 92] width 43 height 28
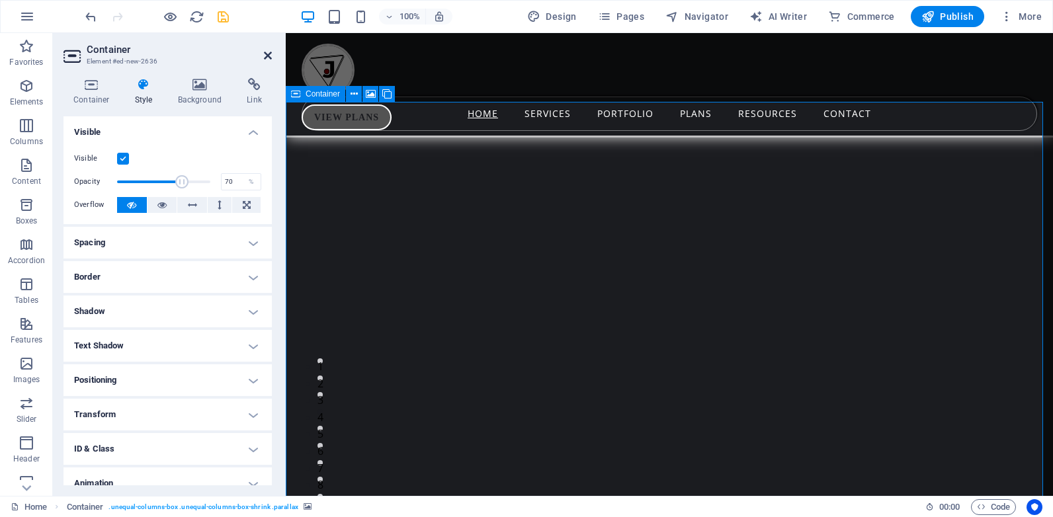
click at [268, 54] on icon at bounding box center [268, 55] width 8 height 11
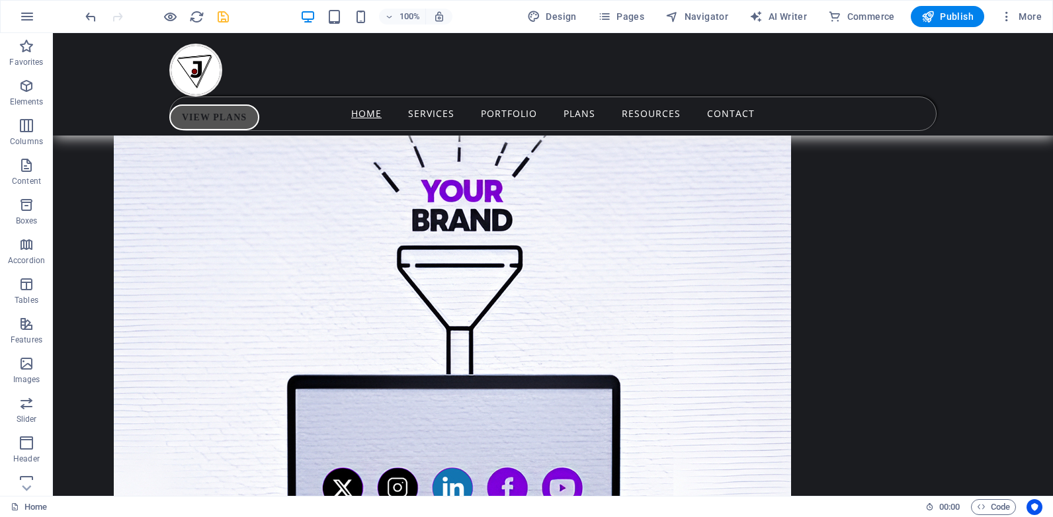
scroll to position [4537, 0]
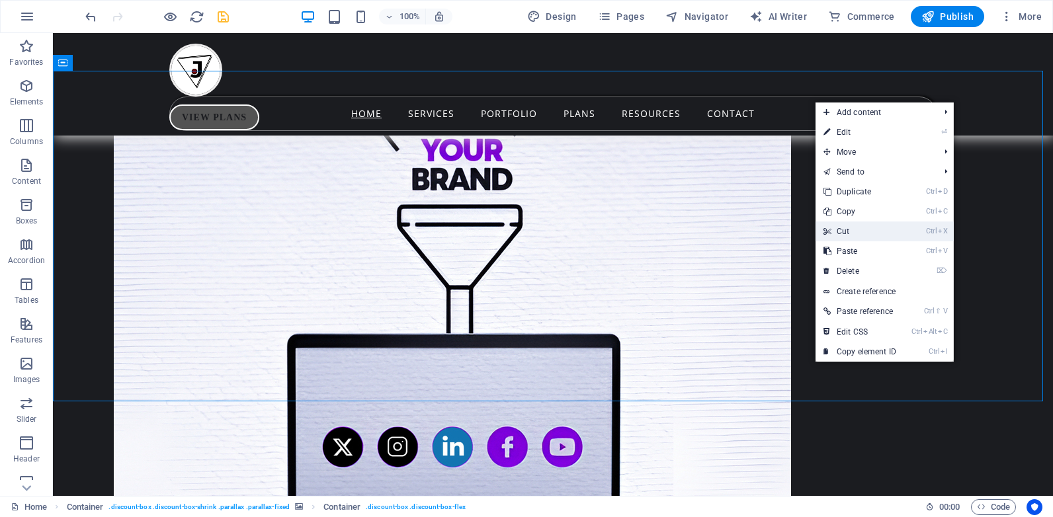
click at [856, 231] on link "Ctrl X Cut" at bounding box center [860, 232] width 89 height 20
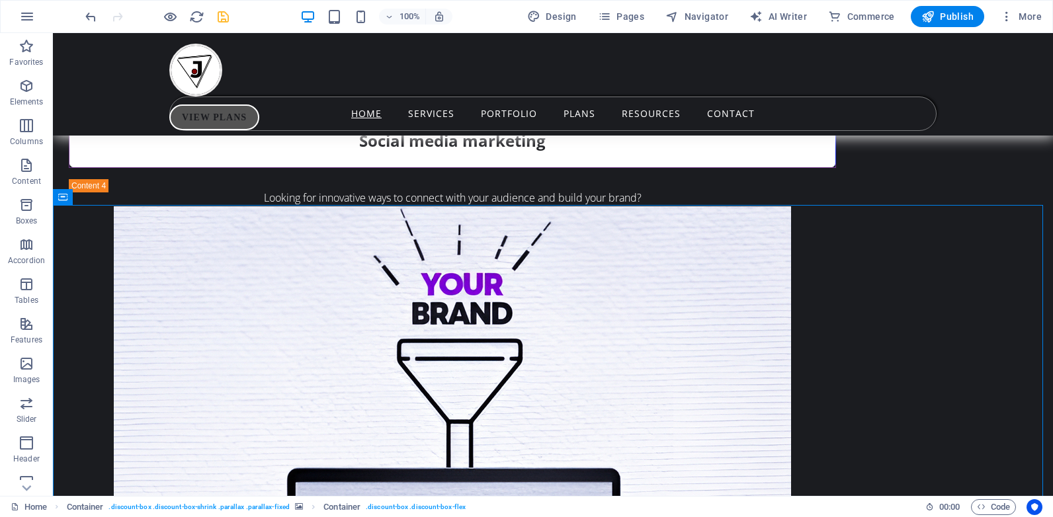
scroll to position [4403, 0]
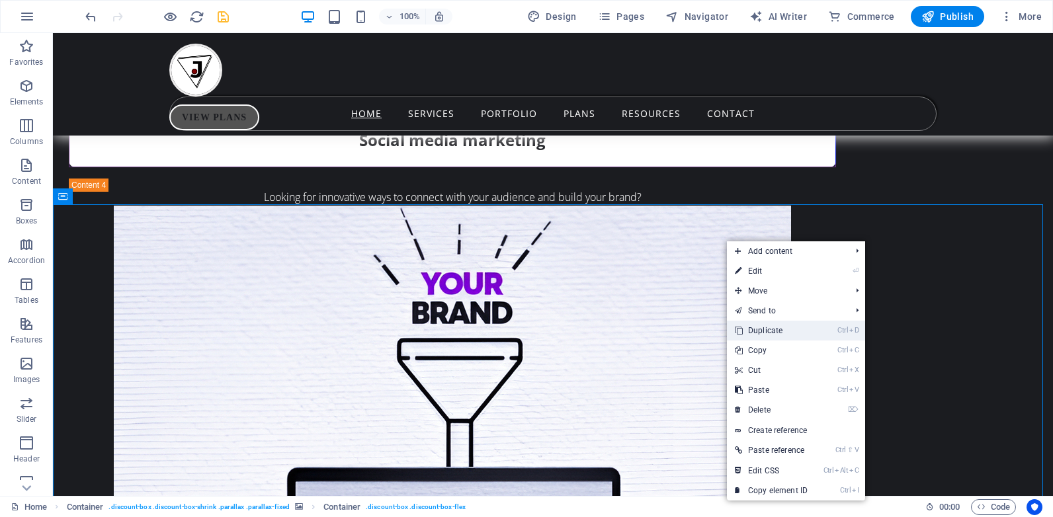
click at [776, 328] on link "Ctrl D Duplicate" at bounding box center [771, 331] width 89 height 20
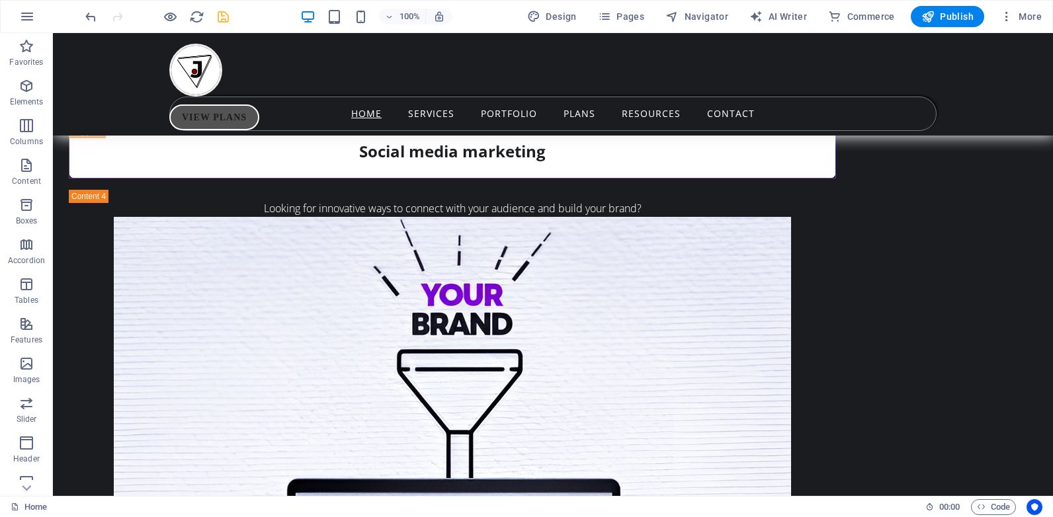
scroll to position [4535, 0]
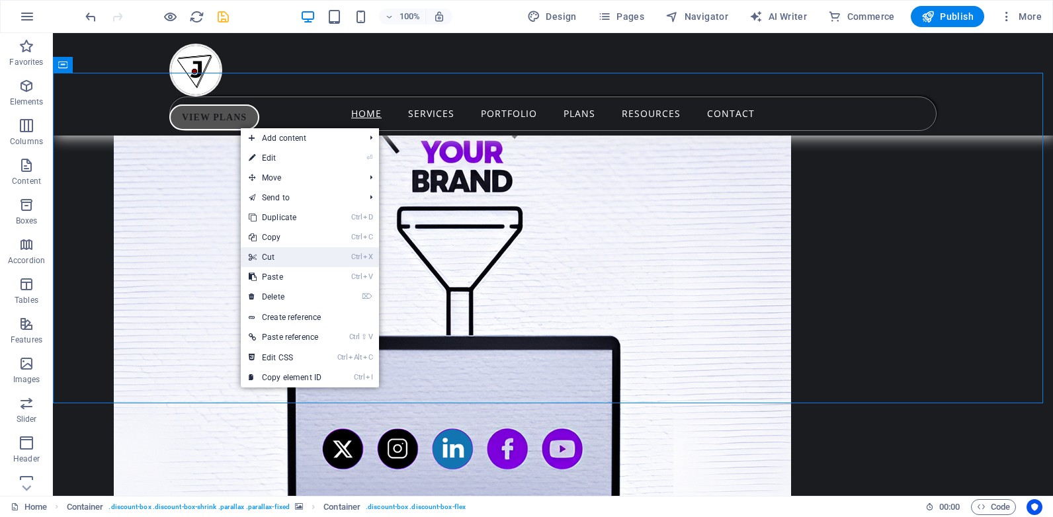
click at [273, 255] on link "Ctrl X Cut" at bounding box center [285, 257] width 89 height 20
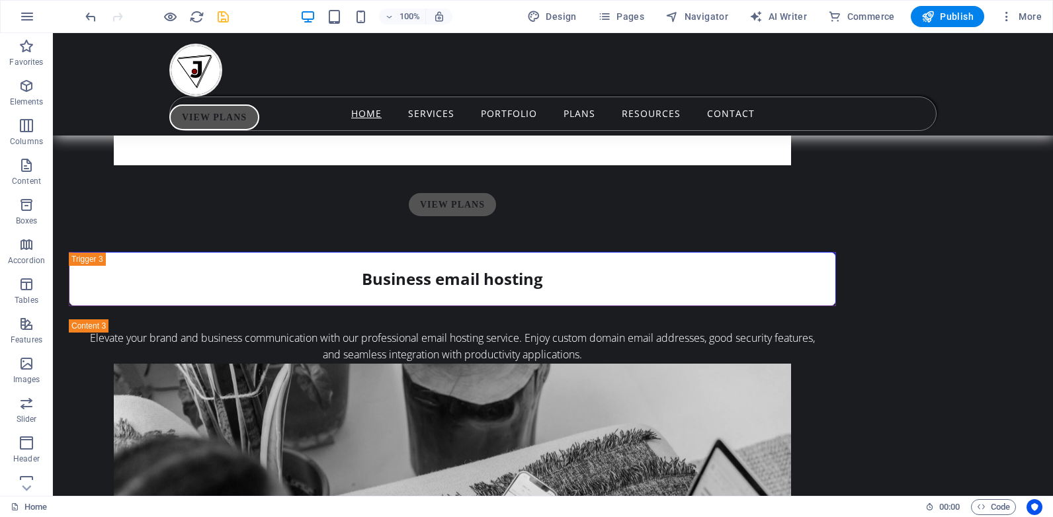
scroll to position [0, 0]
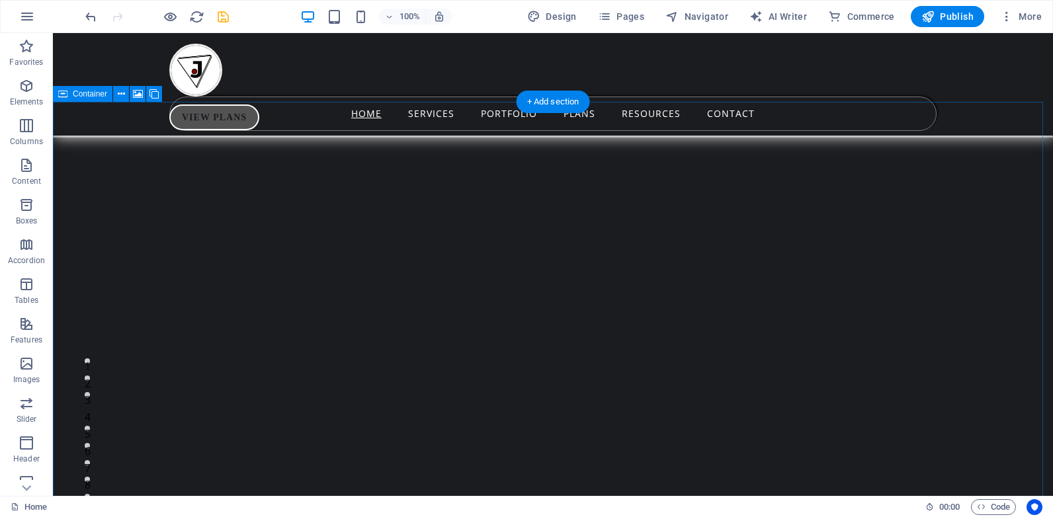
click at [982, 138] on figure at bounding box center [553, 396] width 1000 height 517
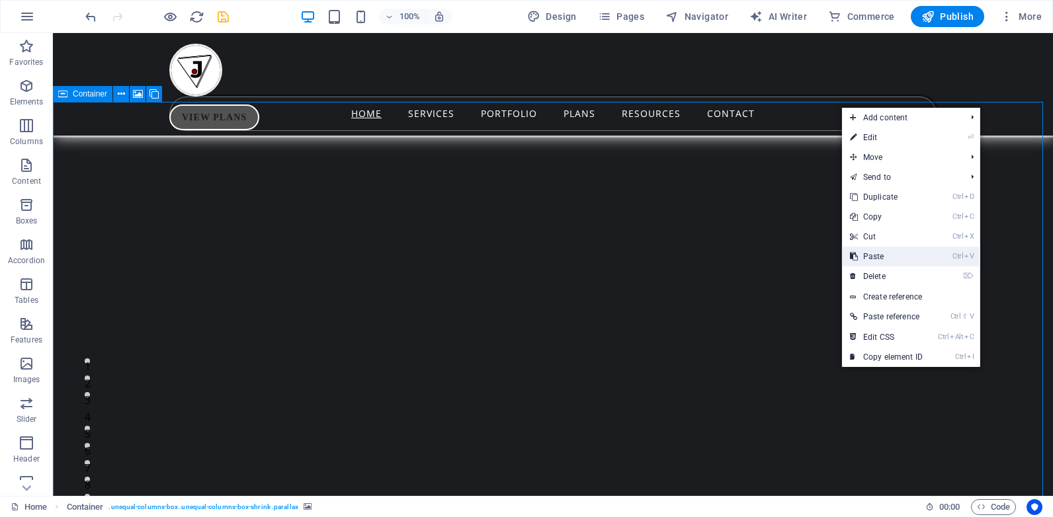
click at [881, 257] on link "Ctrl V Paste" at bounding box center [886, 257] width 89 height 20
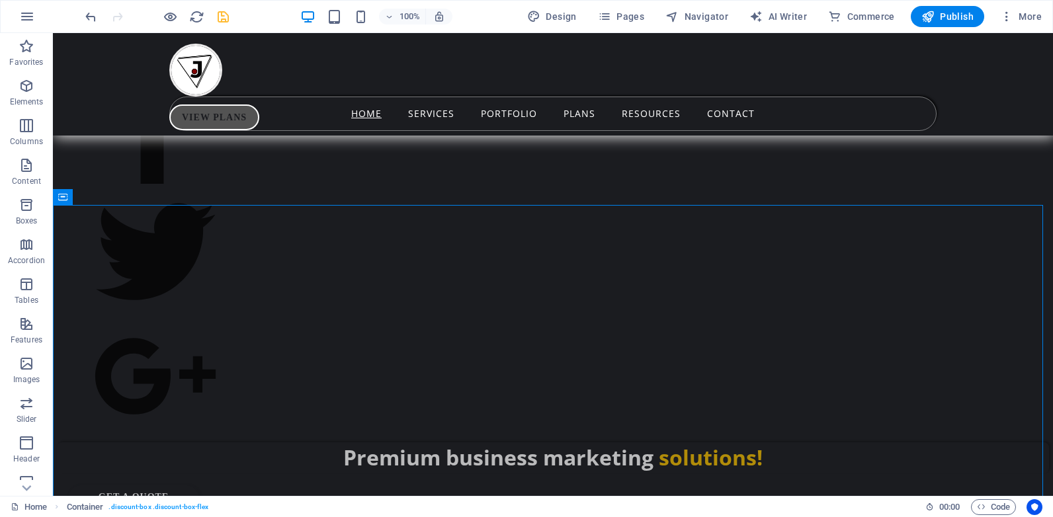
scroll to position [1001, 0]
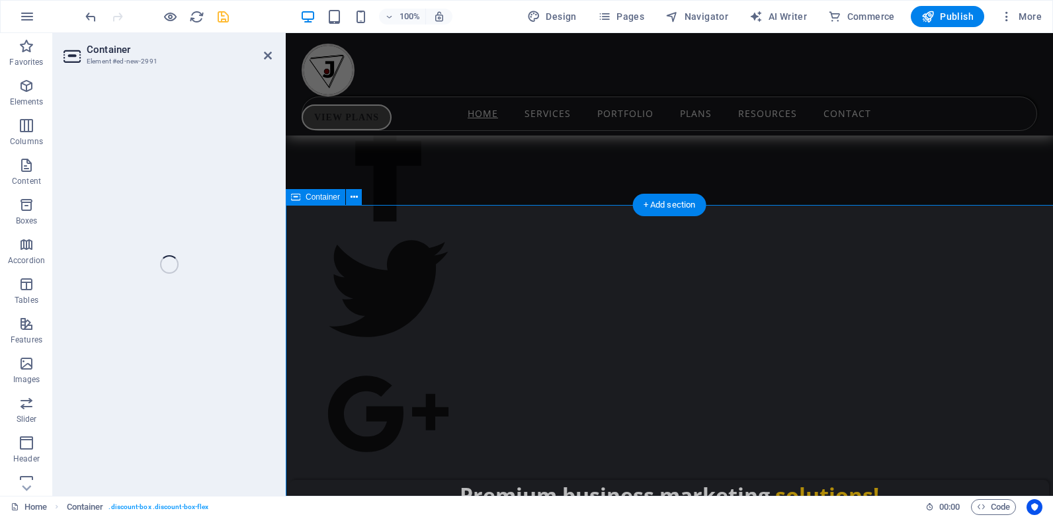
select select "px"
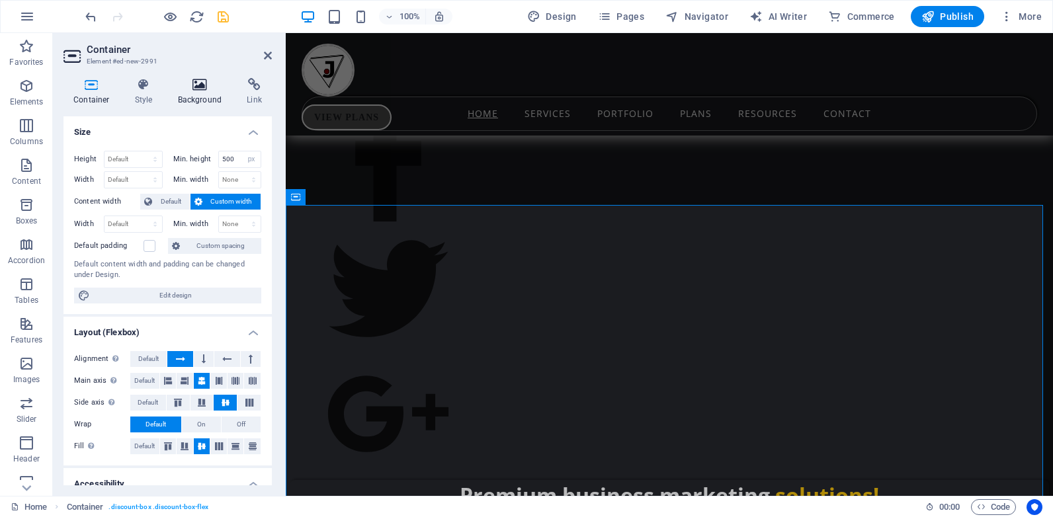
click at [198, 87] on icon at bounding box center [200, 84] width 64 height 13
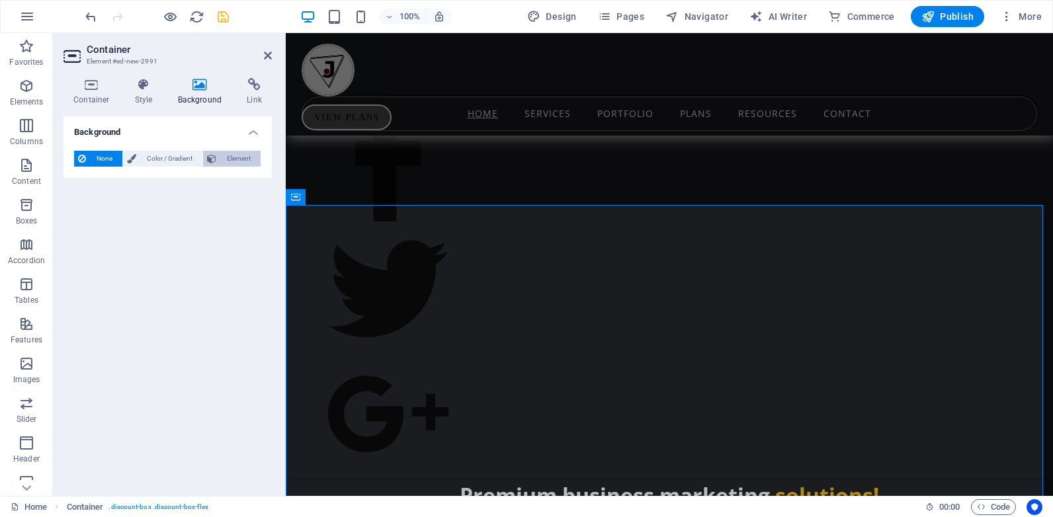
click at [228, 157] on span "Element" at bounding box center [238, 159] width 36 height 16
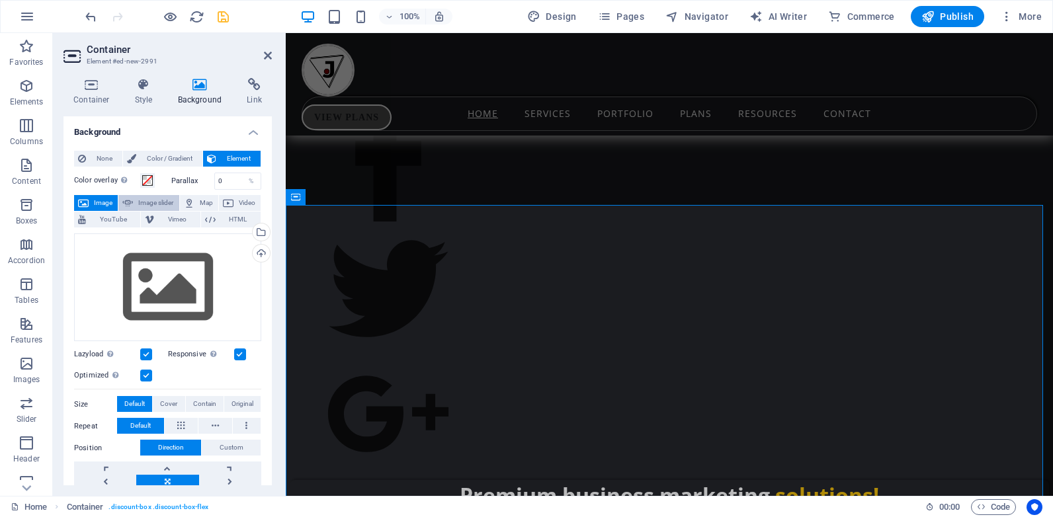
click at [145, 203] on span "Image slider" at bounding box center [156, 203] width 38 height 16
select select "ms"
select select "s"
select select "progressive"
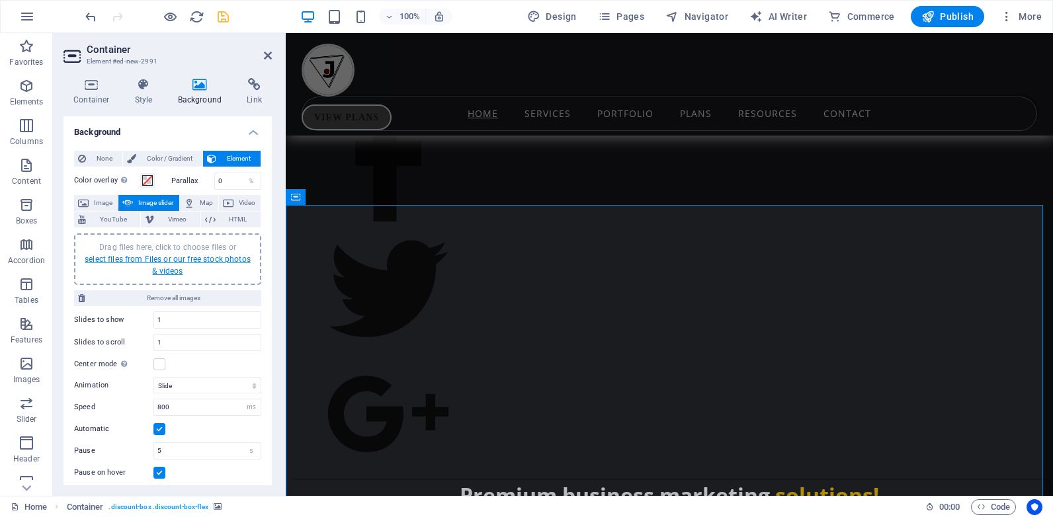
click at [169, 275] on link "select files from Files or our free stock photos & videos" at bounding box center [168, 265] width 166 height 21
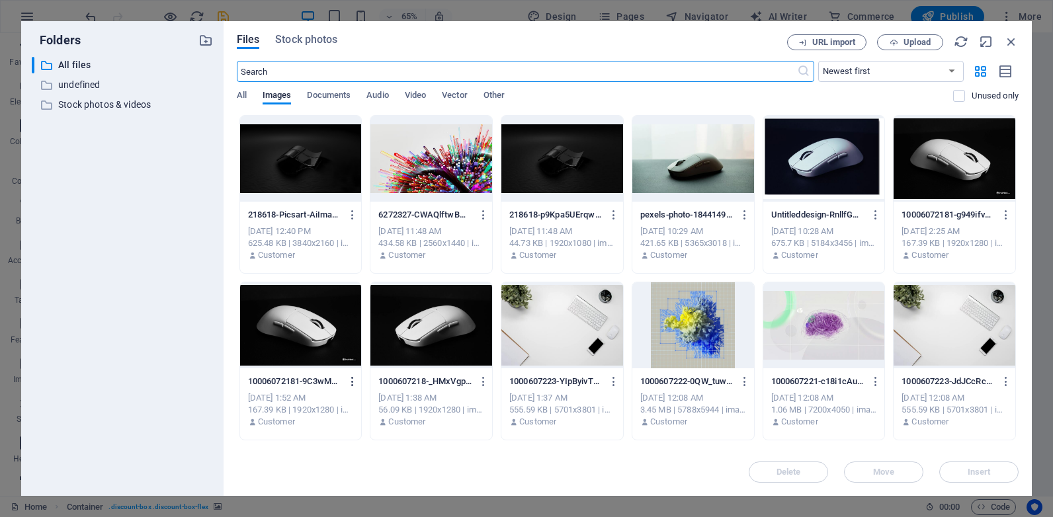
click at [351, 376] on icon "button" at bounding box center [353, 382] width 13 height 12
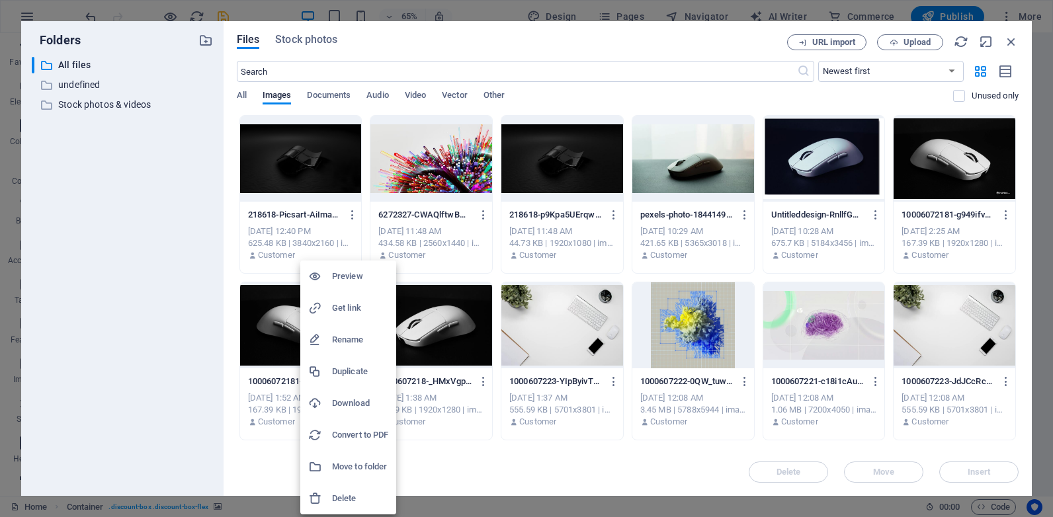
click at [671, 339] on div at bounding box center [526, 258] width 1053 height 517
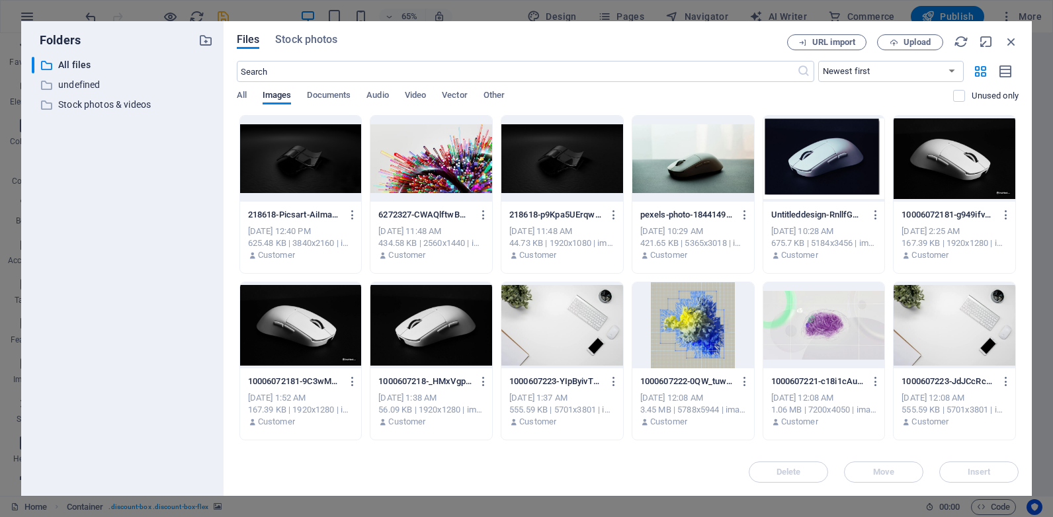
click at [695, 339] on div at bounding box center [693, 325] width 122 height 86
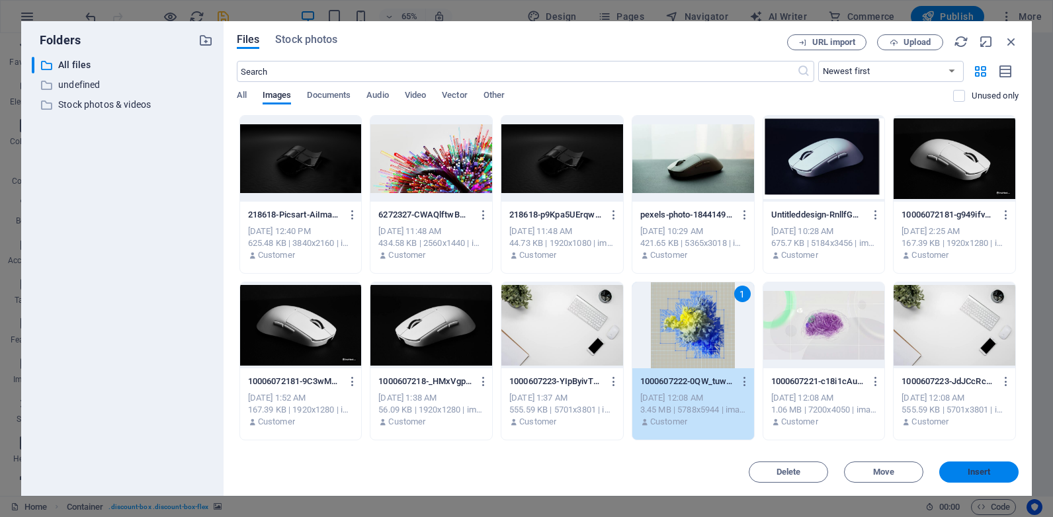
click at [964, 462] on button "Insert" at bounding box center [978, 472] width 79 height 21
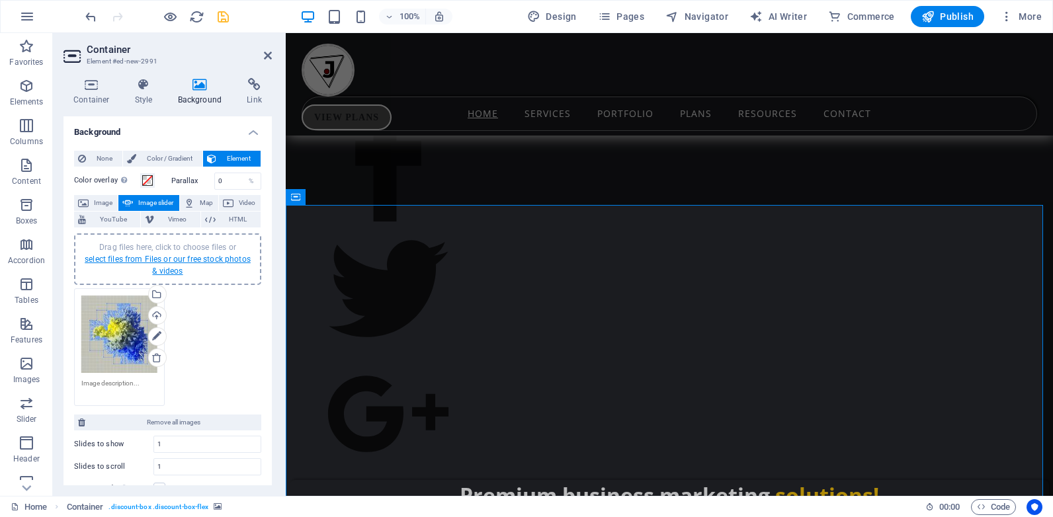
click at [167, 259] on link "select files from Files or our free stock photos & videos" at bounding box center [168, 265] width 166 height 21
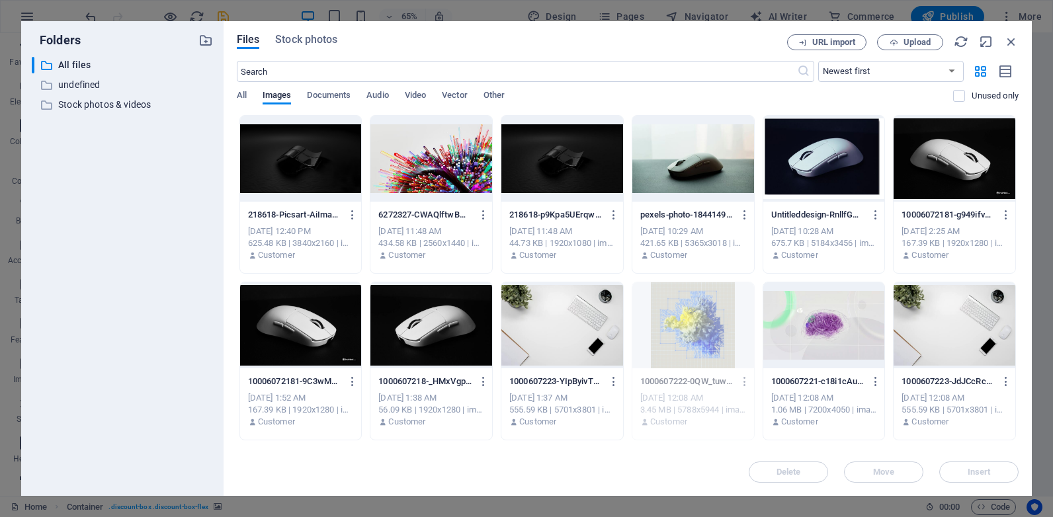
click at [712, 161] on div at bounding box center [693, 159] width 122 height 86
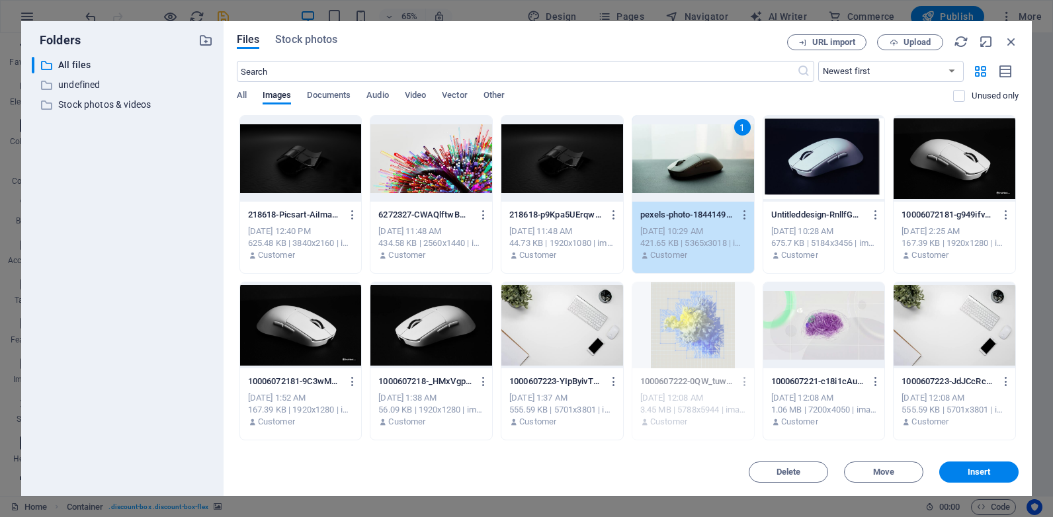
click at [970, 456] on div "Delete Move Insert" at bounding box center [628, 466] width 782 height 34
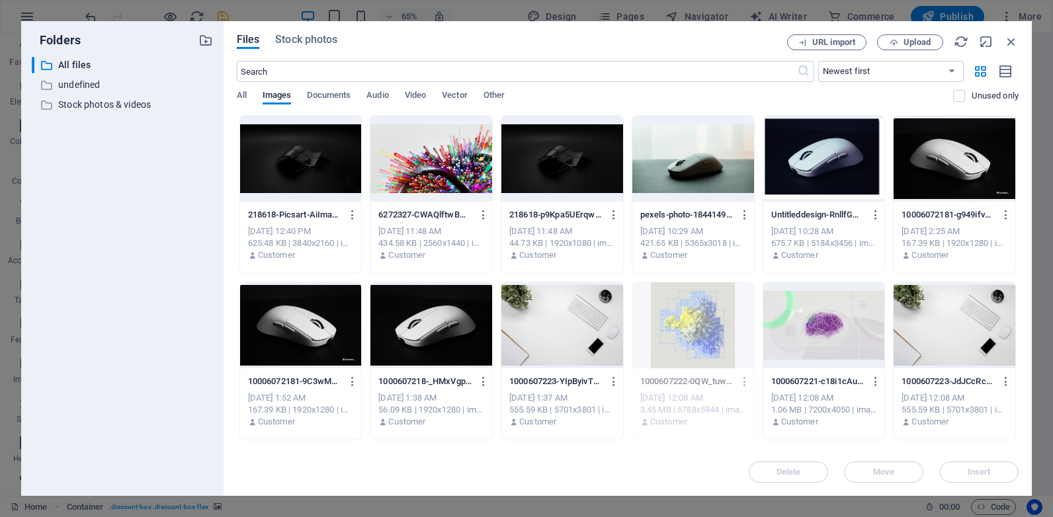
click at [708, 198] on div at bounding box center [693, 159] width 122 height 86
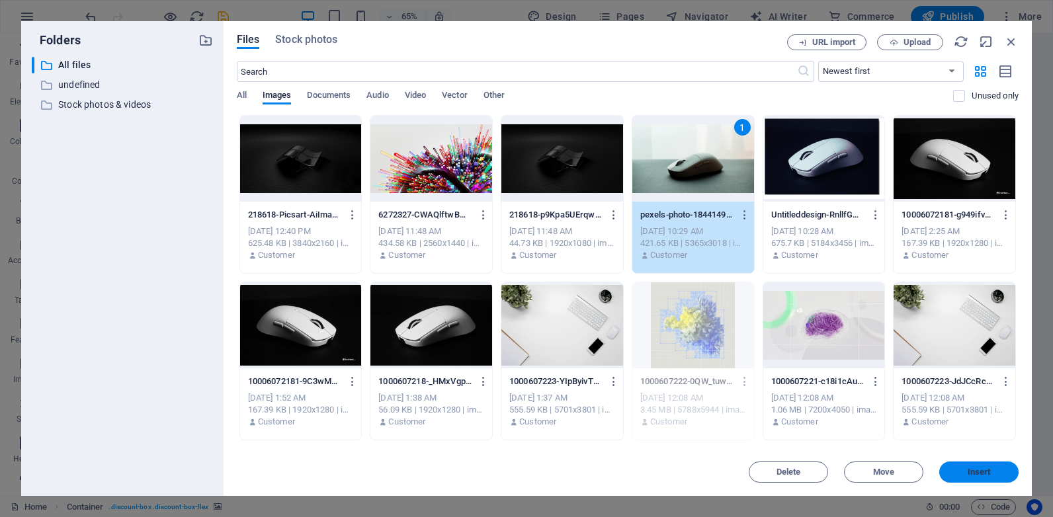
click at [971, 464] on button "Insert" at bounding box center [978, 472] width 79 height 21
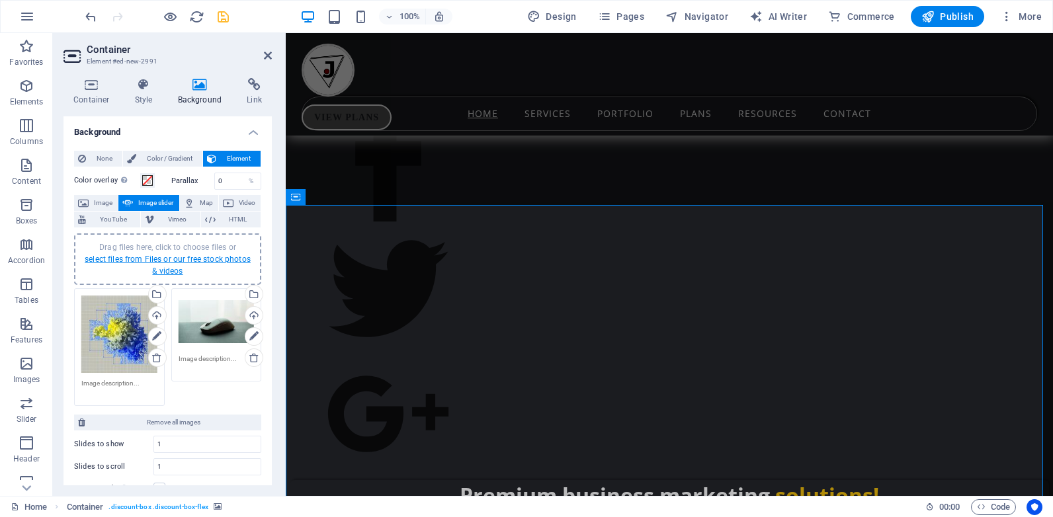
click at [158, 263] on link "select files from Files or our free stock photos & videos" at bounding box center [168, 265] width 166 height 21
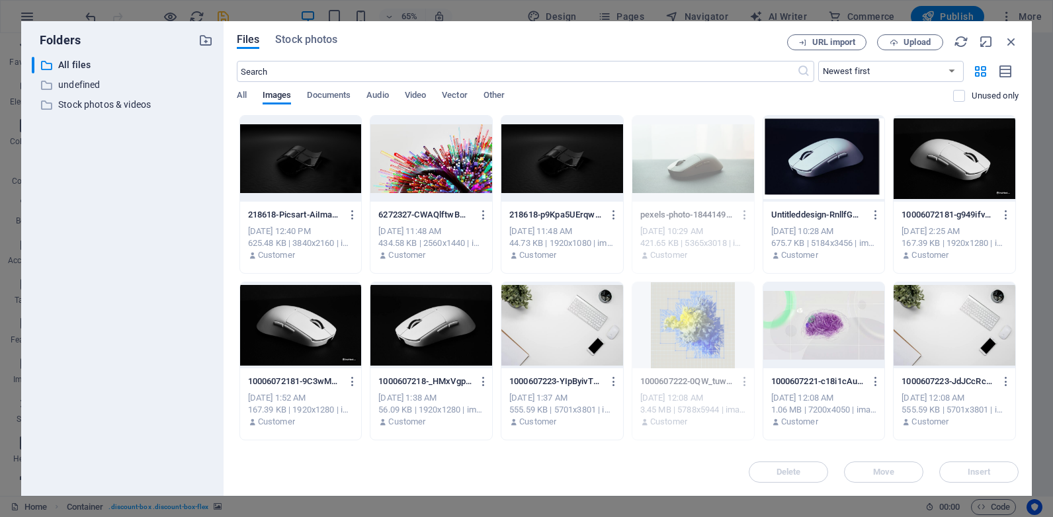
click at [794, 148] on div at bounding box center [824, 159] width 122 height 86
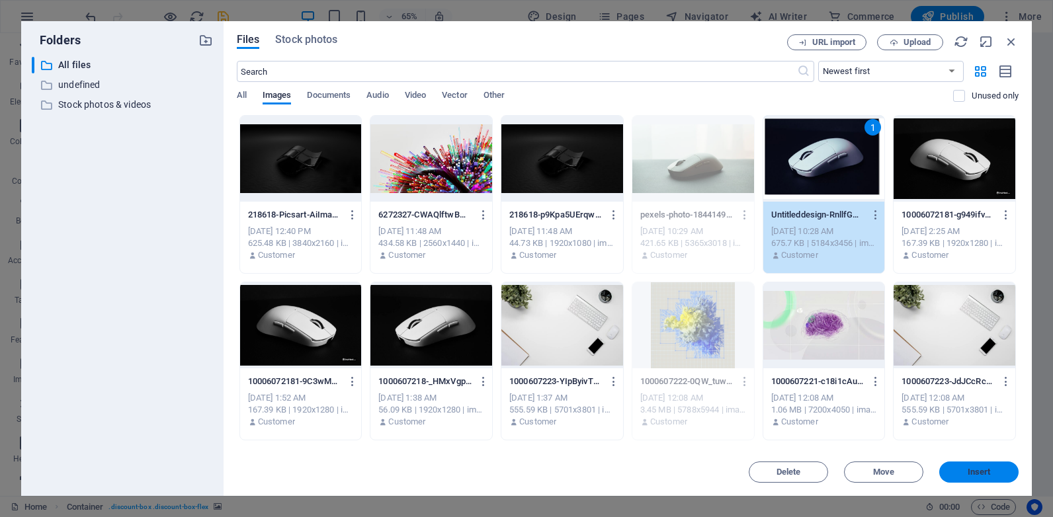
click at [964, 466] on button "Insert" at bounding box center [978, 472] width 79 height 21
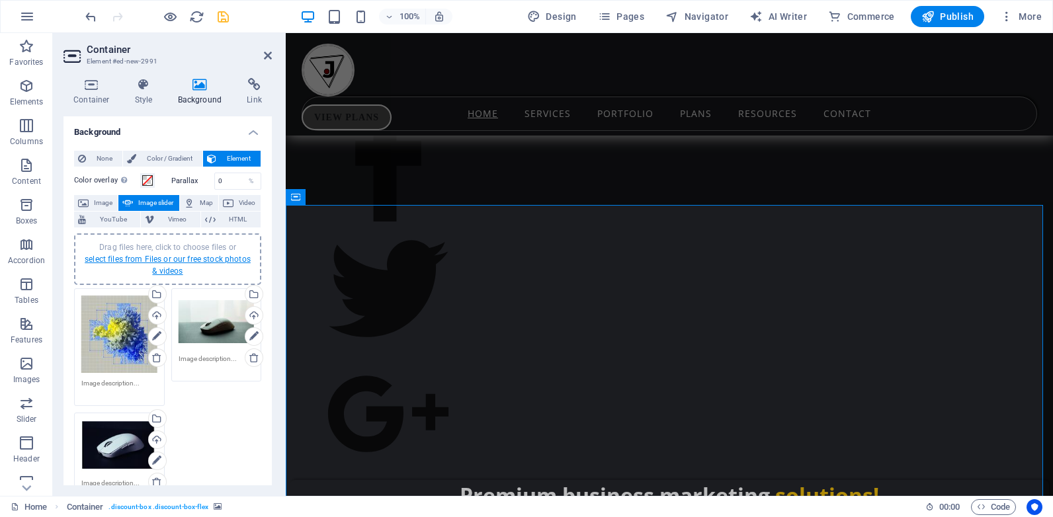
click at [163, 267] on link "select files from Files or our free stock photos & videos" at bounding box center [168, 265] width 166 height 21
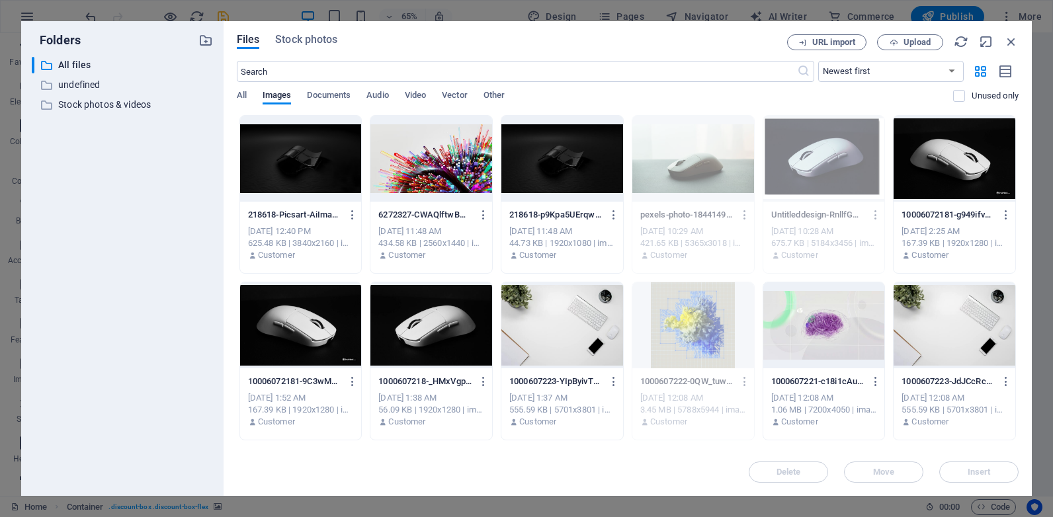
click at [333, 155] on div at bounding box center [301, 159] width 122 height 86
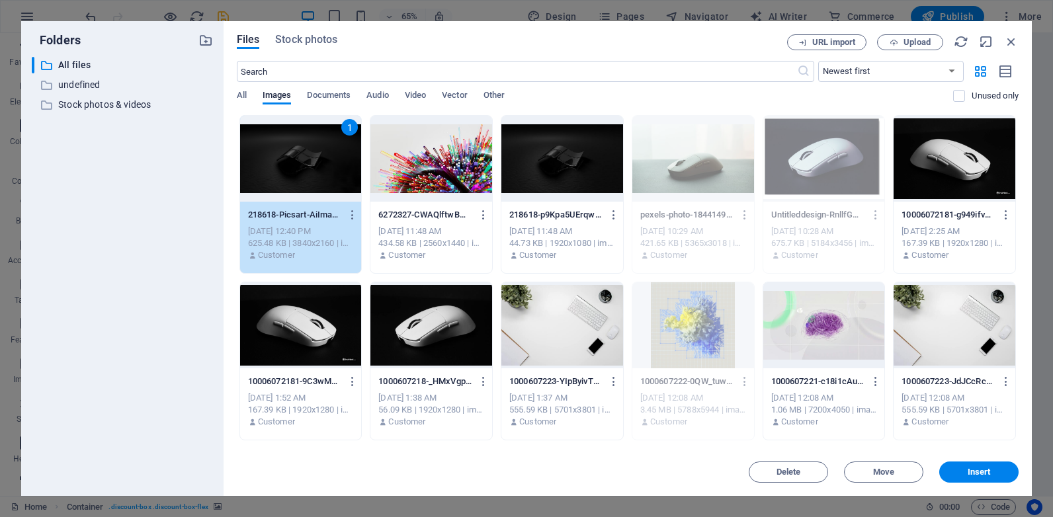
click at [449, 179] on div at bounding box center [431, 159] width 122 height 86
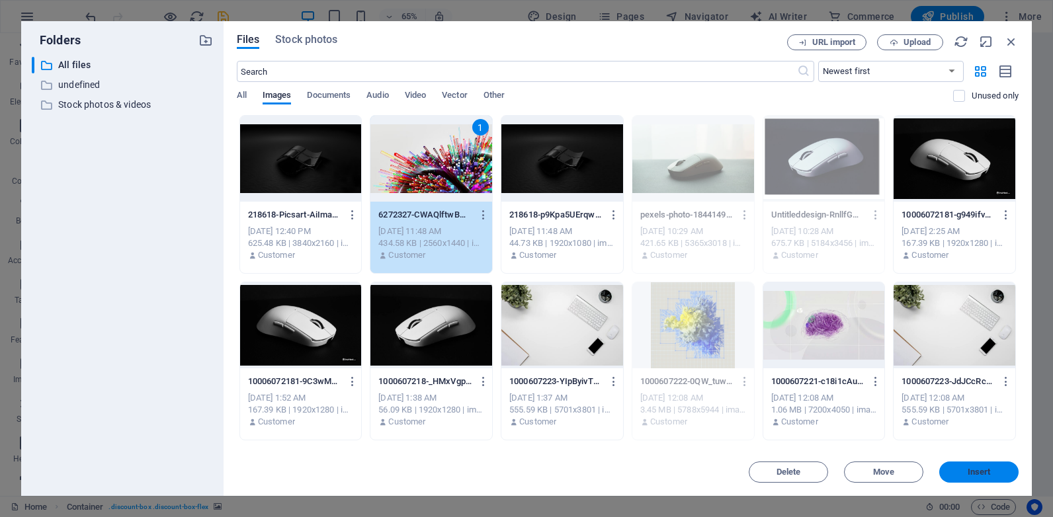
click at [970, 463] on button "Insert" at bounding box center [978, 472] width 79 height 21
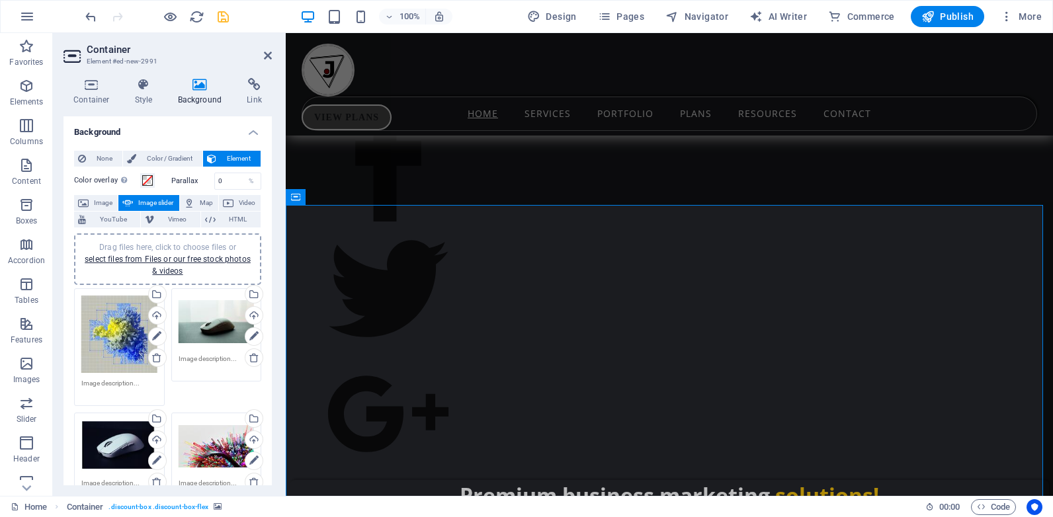
click at [165, 265] on div "Drag files here, click to choose files or select files from Files or our free s…" at bounding box center [167, 259] width 171 height 36
click at [164, 265] on div "Drag files here, click to choose files or select files from Files or our free s…" at bounding box center [167, 259] width 171 height 36
click at [161, 258] on link "select files from Files or our free stock photos & videos" at bounding box center [168, 265] width 166 height 21
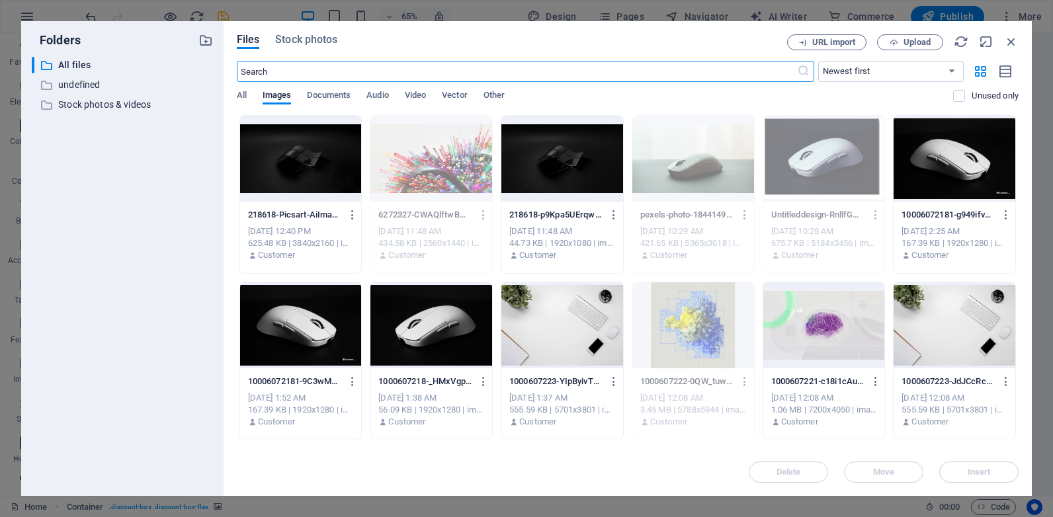
click at [302, 159] on div at bounding box center [301, 159] width 122 height 86
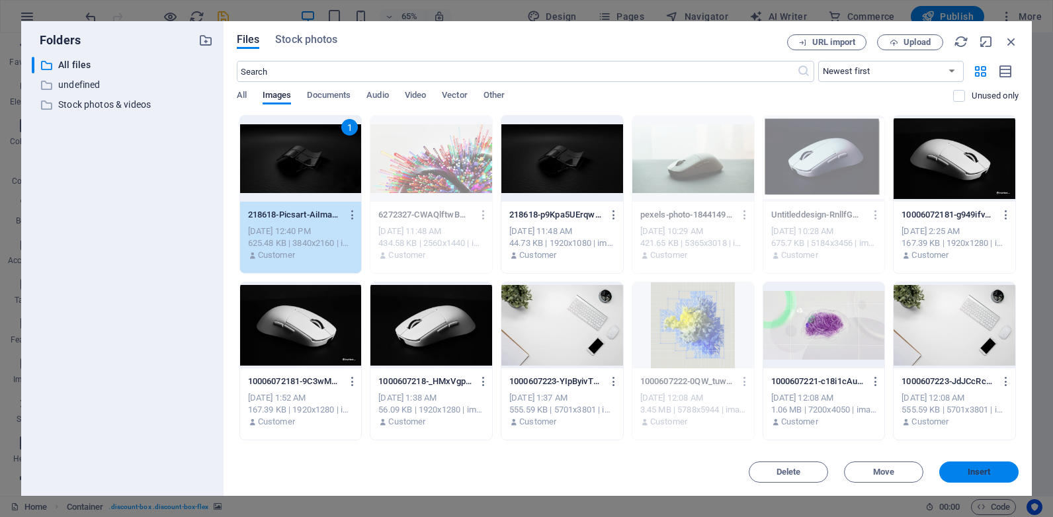
click at [960, 466] on button "Insert" at bounding box center [978, 472] width 79 height 21
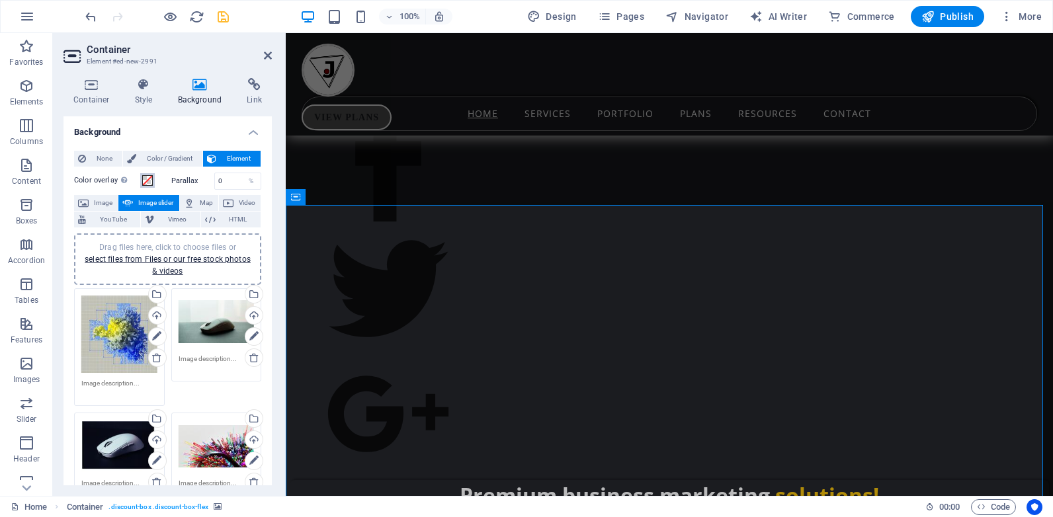
click at [147, 179] on span at bounding box center [147, 180] width 11 height 11
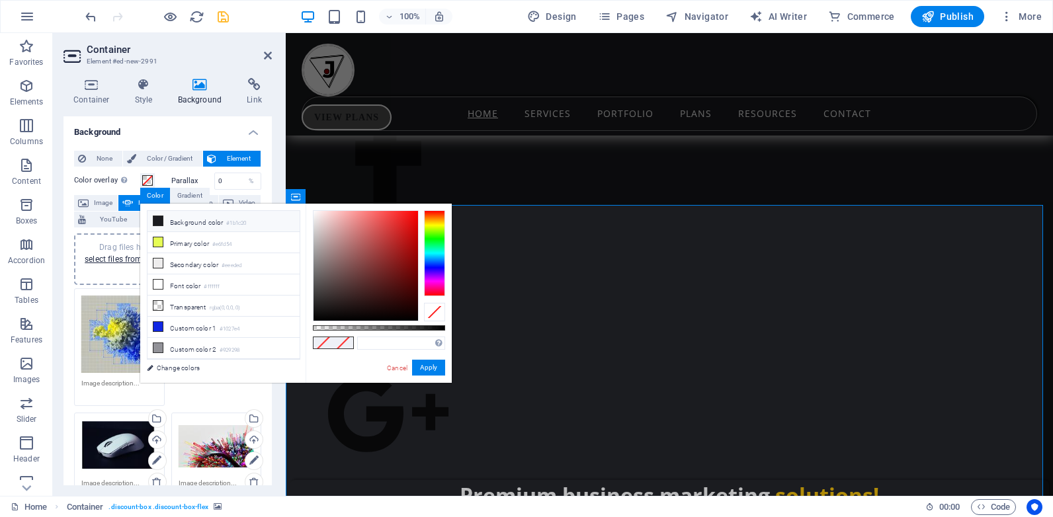
click at [163, 218] on span at bounding box center [158, 221] width 11 height 11
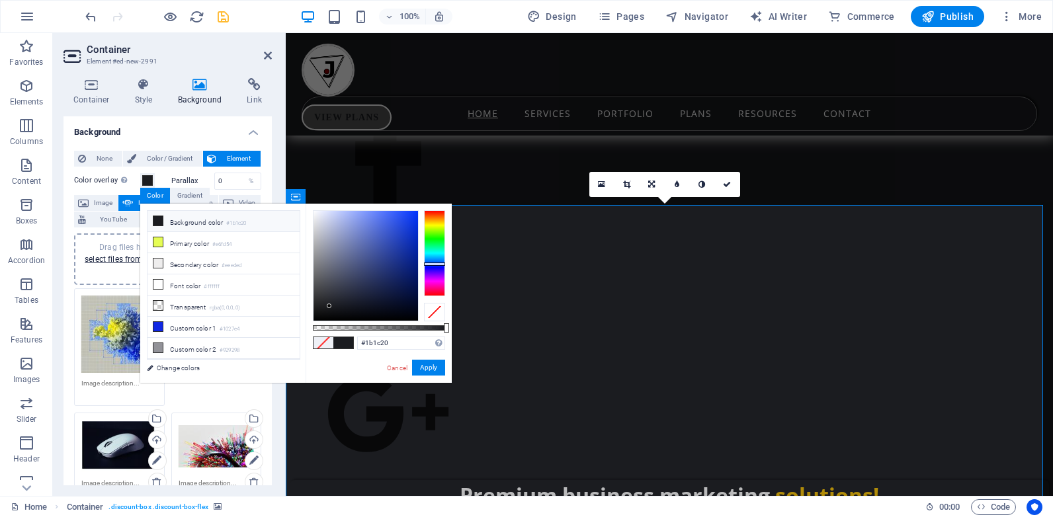
click at [412, 327] on div at bounding box center [379, 327] width 132 height 5
type input "rgba(27, 28, 32, 0.75)"
click at [426, 367] on button "Apply" at bounding box center [428, 368] width 33 height 16
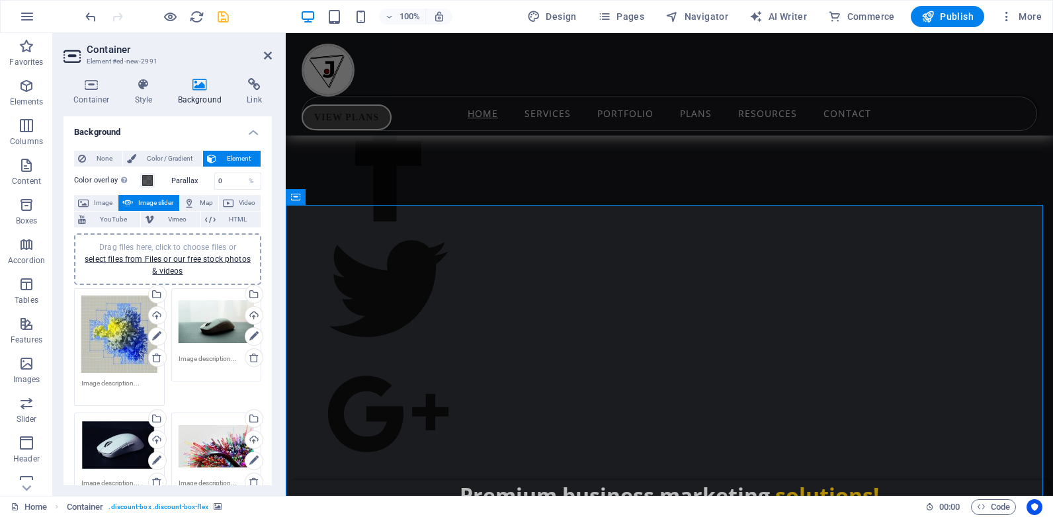
drag, startPoint x: 268, startPoint y: 282, endPoint x: 271, endPoint y: 194, distance: 88.0
click at [271, 194] on div "Background None Color / Gradient Element Stretch background to full-width Color…" at bounding box center [168, 300] width 208 height 369
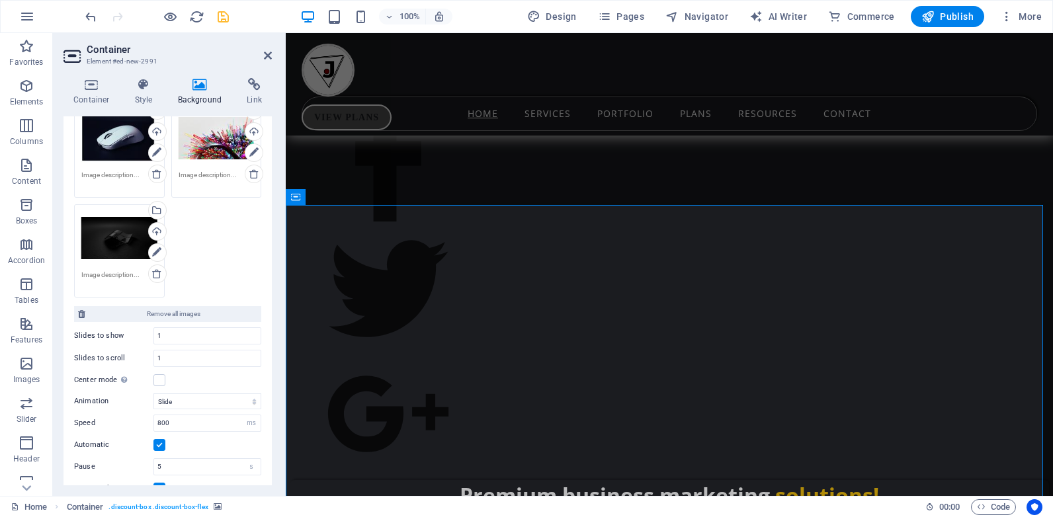
scroll to position [413, 0]
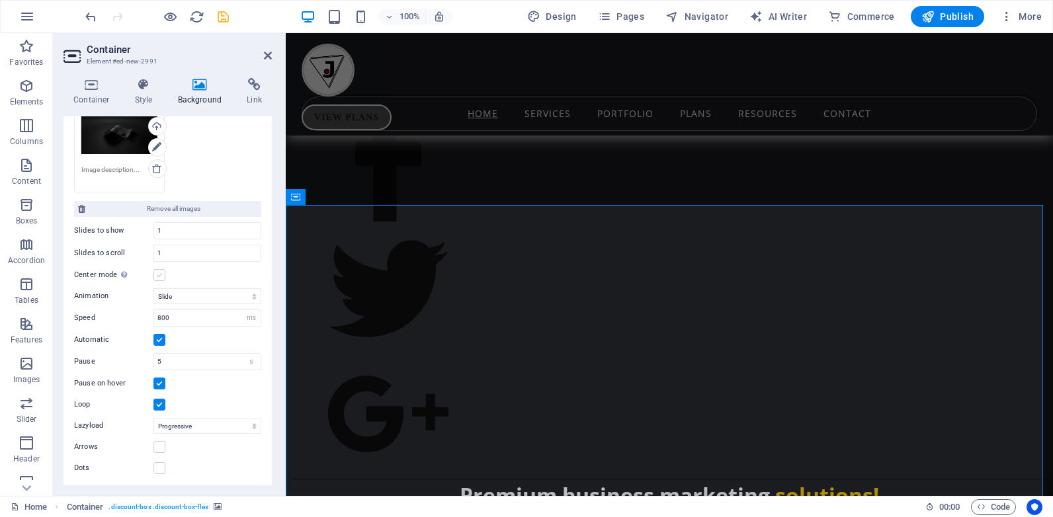
click at [159, 277] on label at bounding box center [159, 275] width 12 height 12
click at [0, 0] on input "Center mode Enables centered view with partial previous/next slide. Use with od…" at bounding box center [0, 0] width 0 height 0
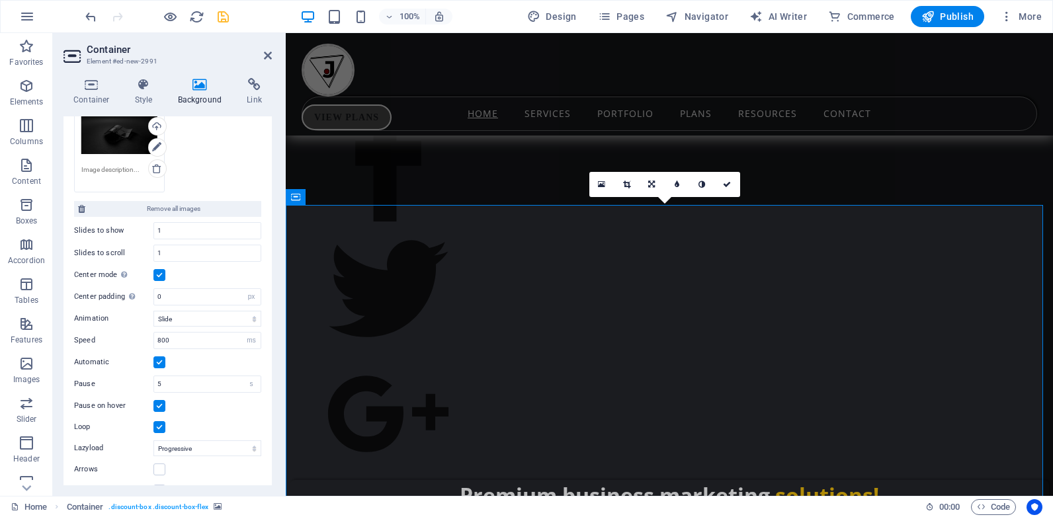
click at [164, 357] on label at bounding box center [159, 363] width 12 height 12
click at [0, 0] on input "Automatic" at bounding box center [0, 0] width 0 height 0
click at [163, 381] on input "5" at bounding box center [207, 384] width 107 height 16
type input "2"
click at [157, 362] on label at bounding box center [159, 363] width 12 height 12
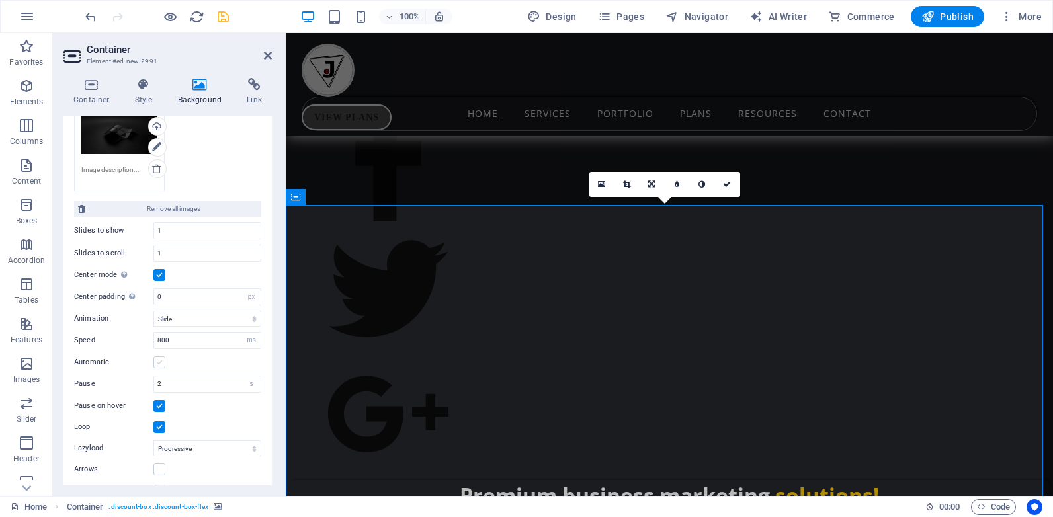
click at [0, 0] on input "Automatic" at bounding box center [0, 0] width 0 height 0
click at [267, 54] on icon at bounding box center [268, 55] width 8 height 11
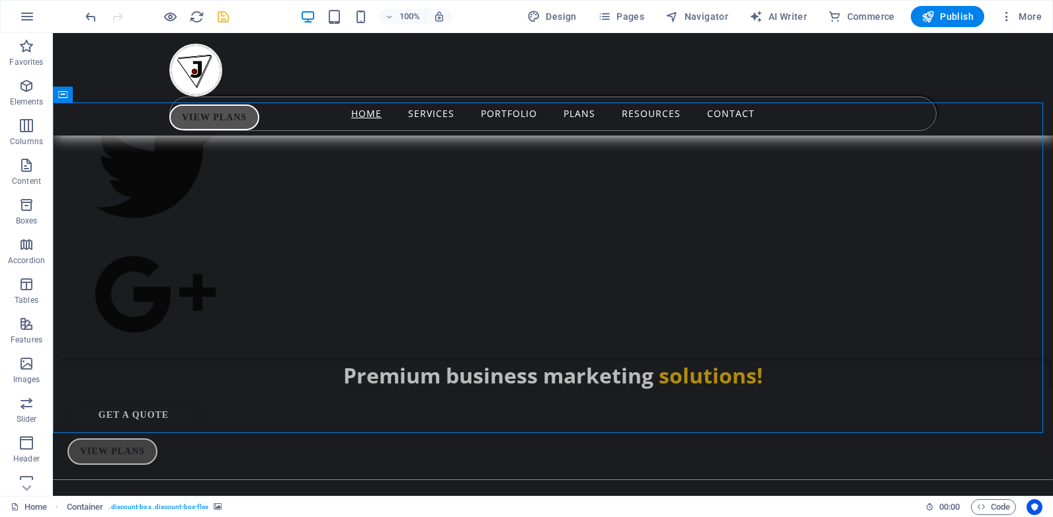
scroll to position [1062, 0]
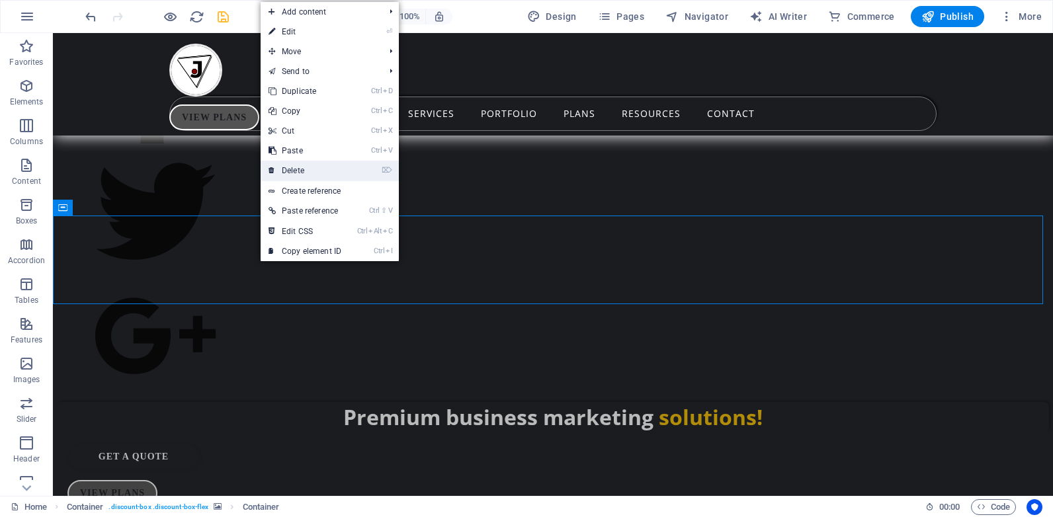
click at [299, 169] on link "⌦ Delete" at bounding box center [305, 171] width 89 height 20
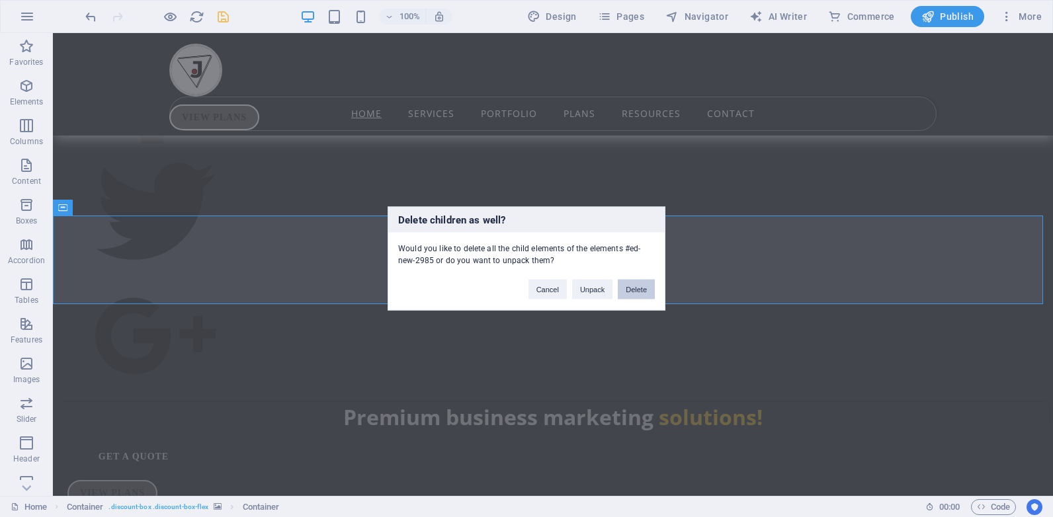
click at [627, 293] on button "Delete" at bounding box center [636, 290] width 37 height 20
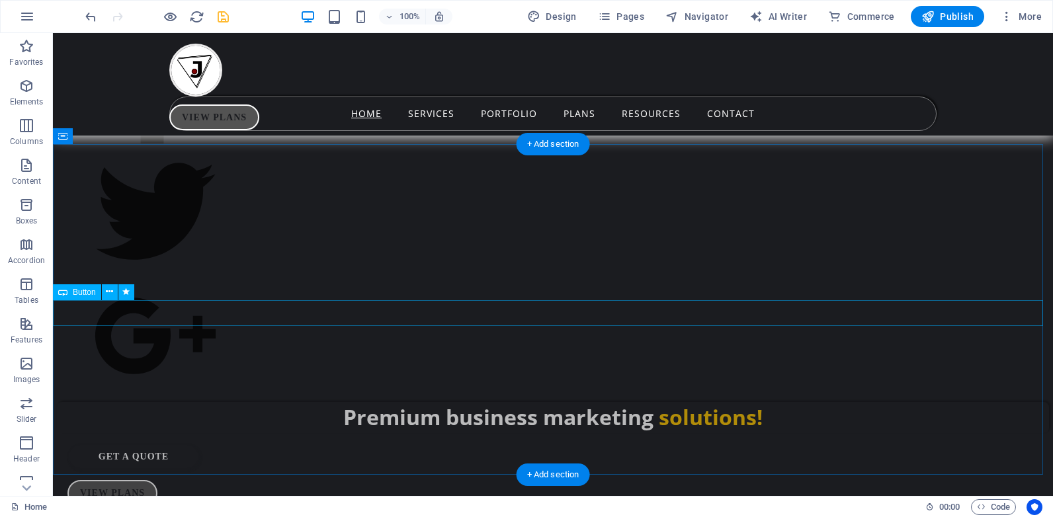
drag, startPoint x: 596, startPoint y: 312, endPoint x: 587, endPoint y: 325, distance: 16.7
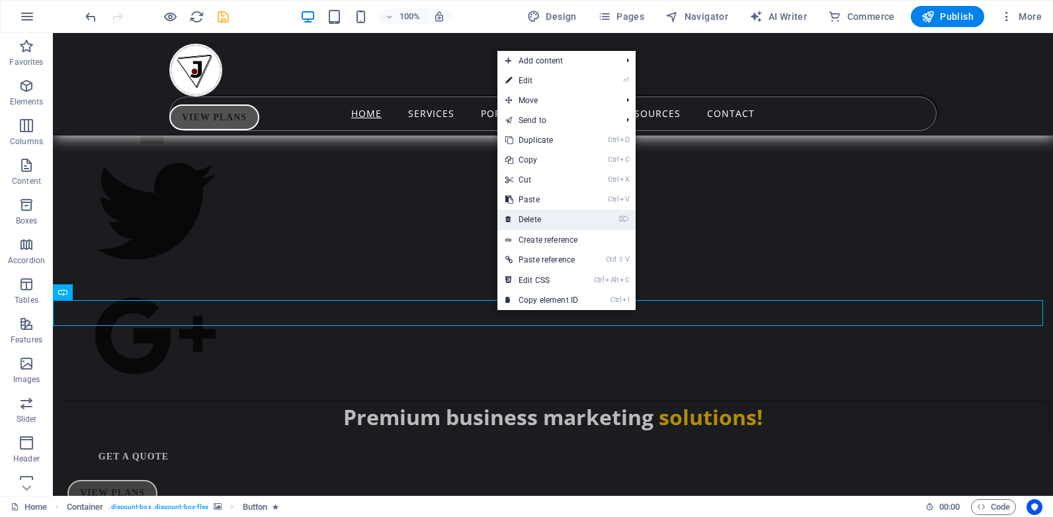
click at [530, 217] on link "⌦ Delete" at bounding box center [541, 220] width 89 height 20
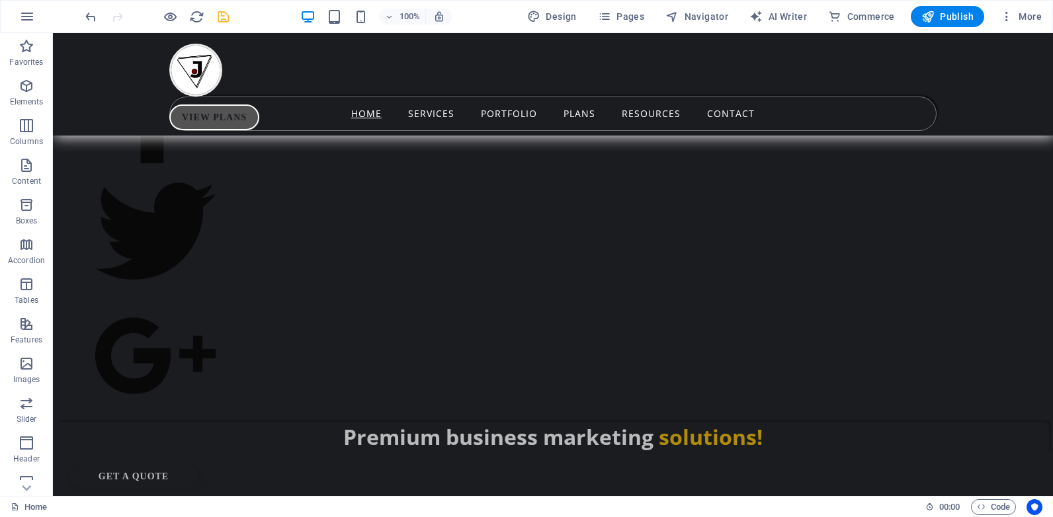
scroll to position [1082, 0]
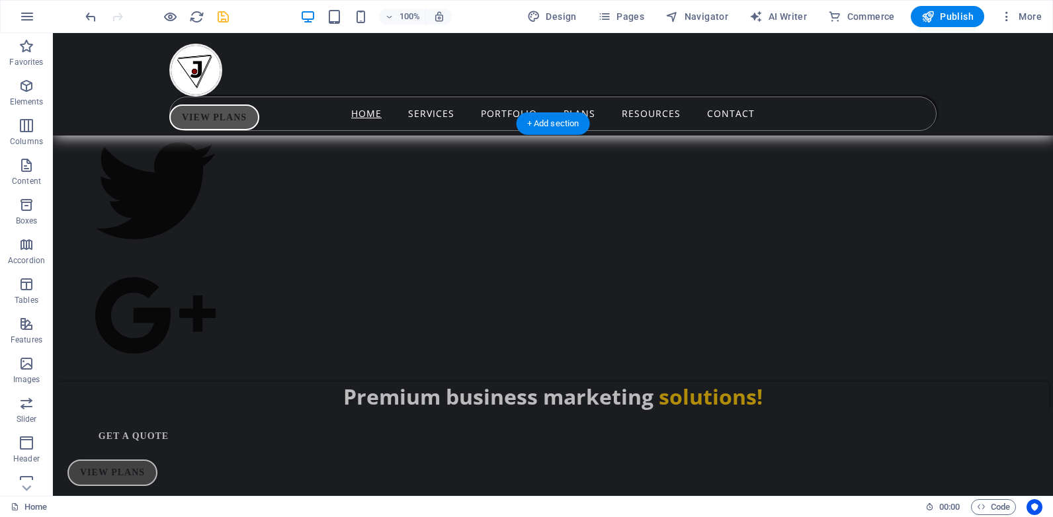
click at [943, 117] on figure at bounding box center [553, 293] width 1000 height 517
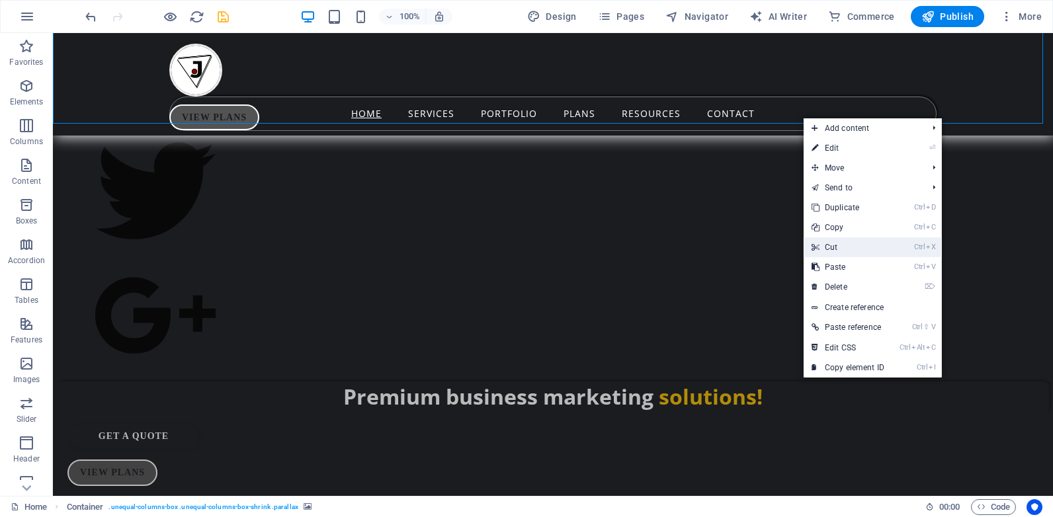
click at [835, 247] on link "Ctrl X Cut" at bounding box center [848, 247] width 89 height 20
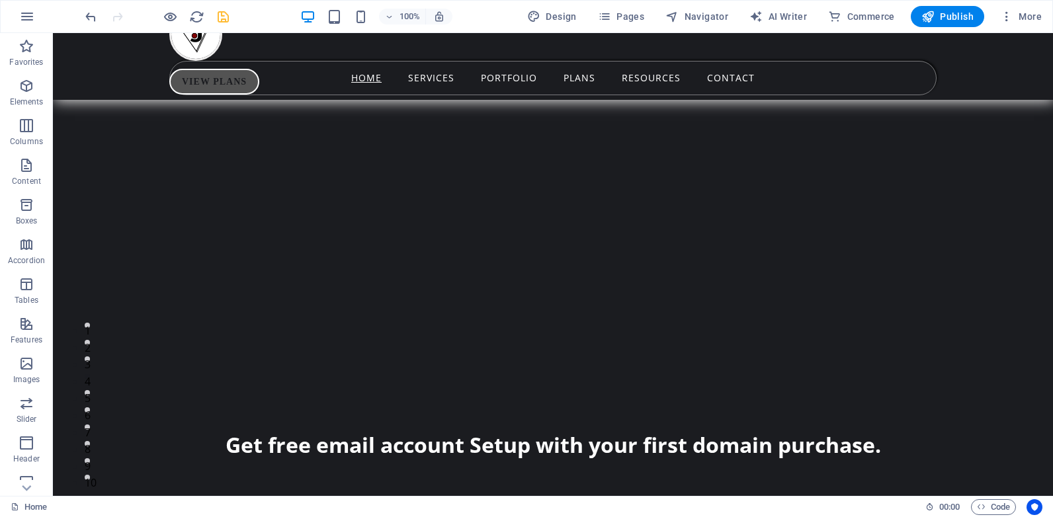
scroll to position [0, 0]
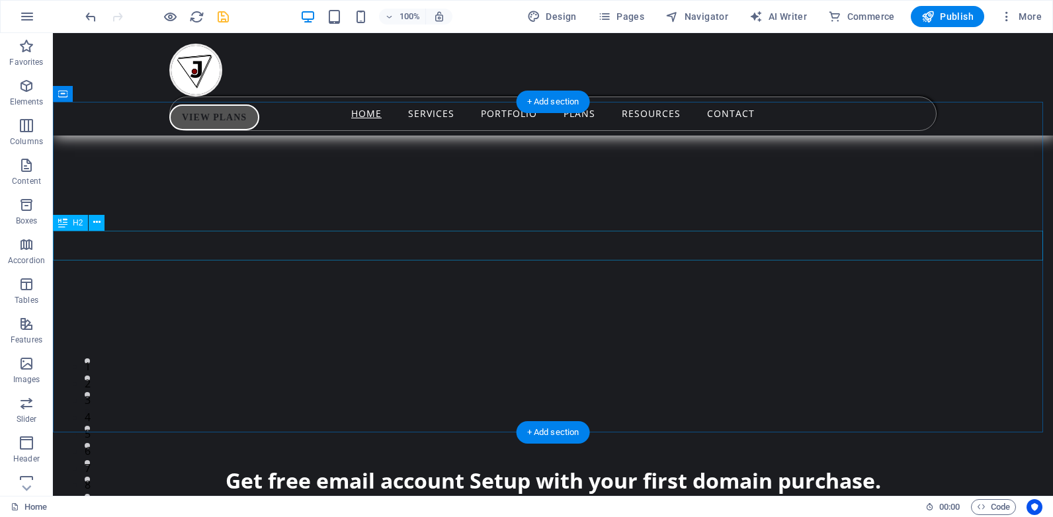
click at [792, 466] on div "Get free email account Setup with your first domain purchase." at bounding box center [553, 481] width 1000 height 30
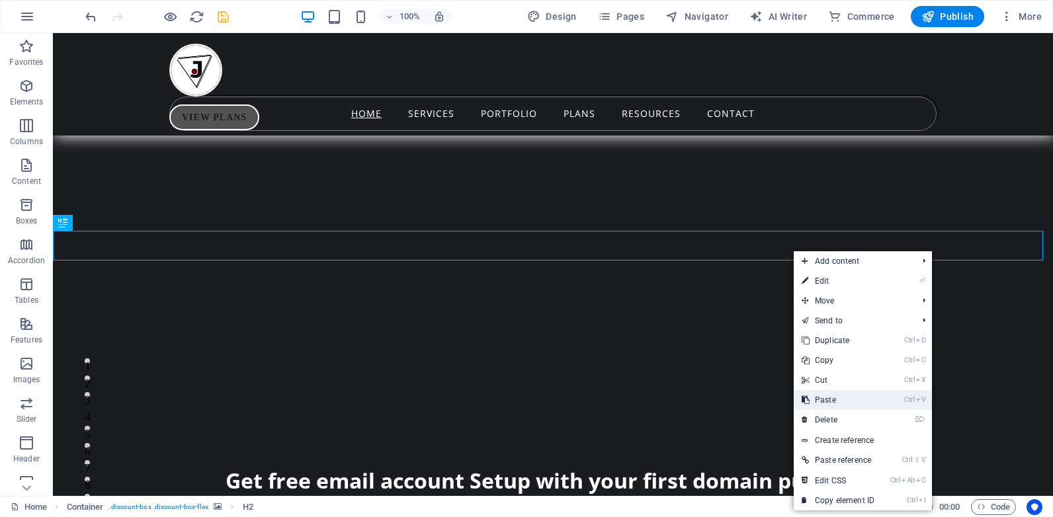
click at [825, 393] on link "Ctrl V Paste" at bounding box center [838, 400] width 89 height 20
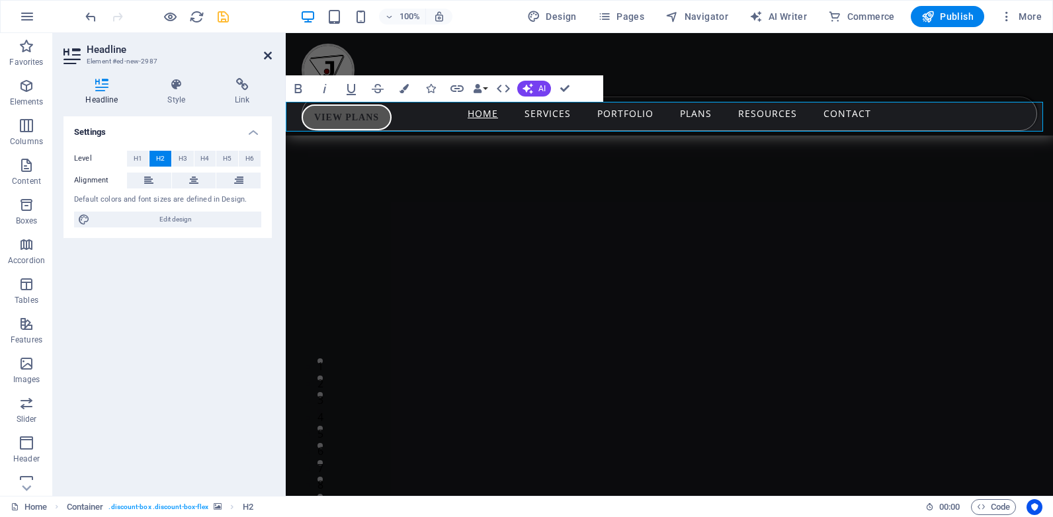
click at [267, 52] on icon at bounding box center [268, 55] width 8 height 11
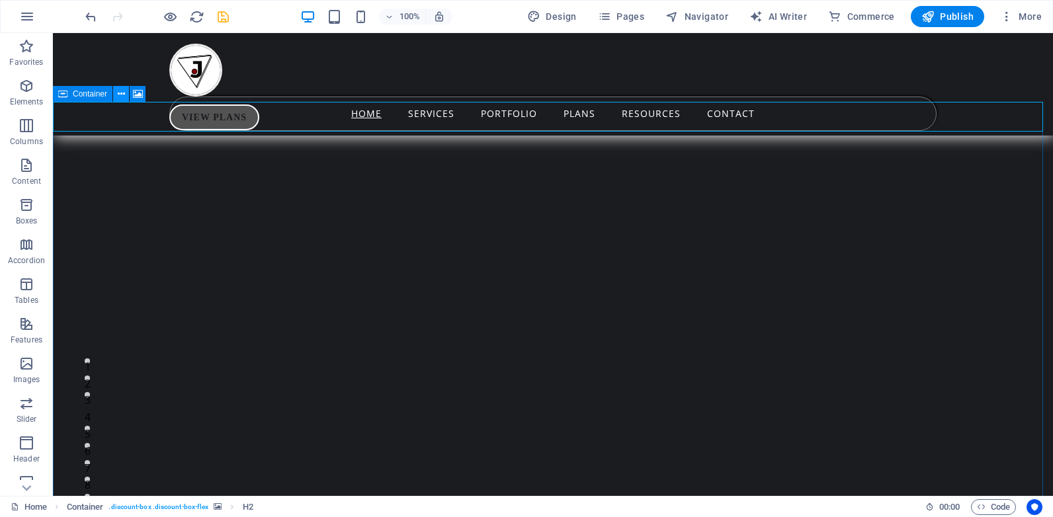
click at [120, 93] on icon at bounding box center [121, 94] width 7 height 14
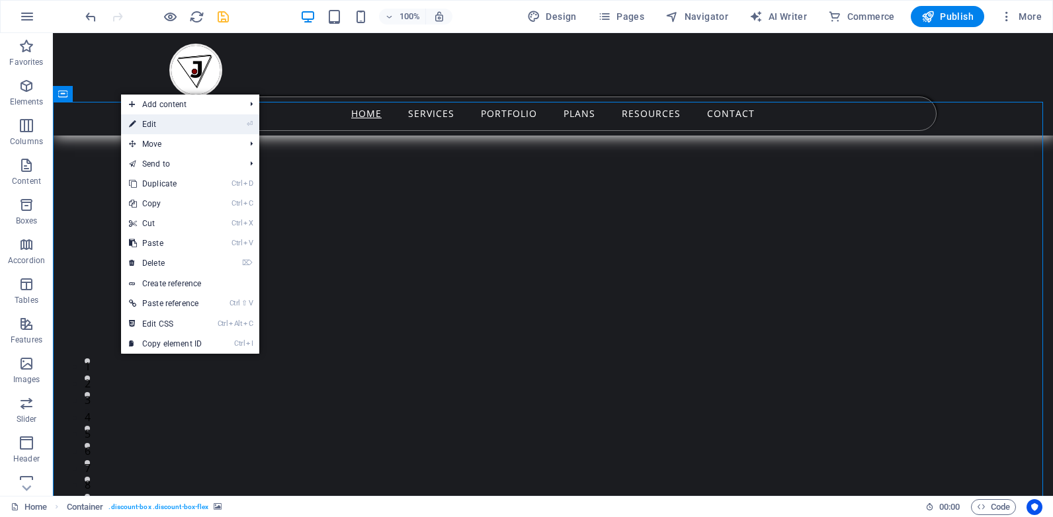
click at [164, 123] on link "⏎ Edit" at bounding box center [165, 124] width 89 height 20
select select "px"
select select "ms"
select select "s"
select select "progressive"
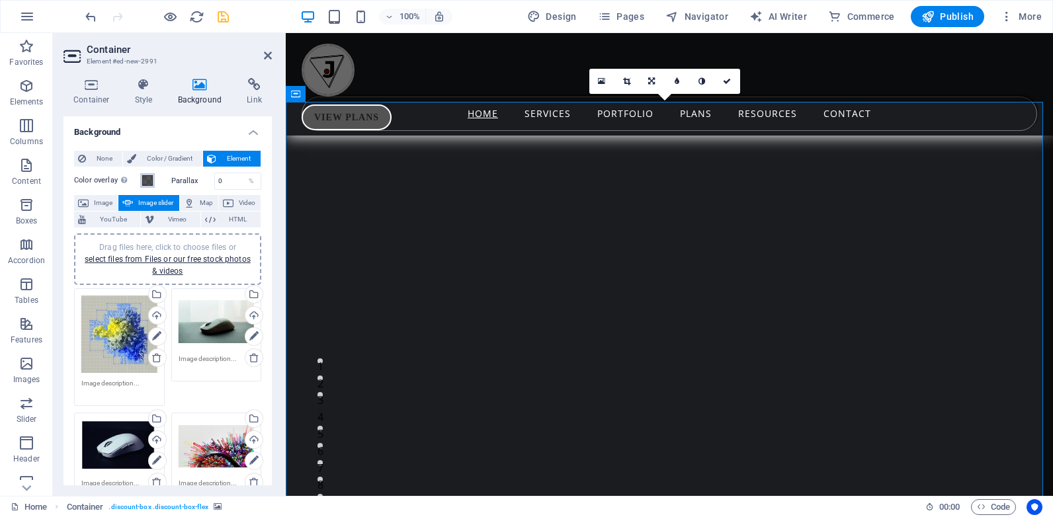
click at [148, 180] on span at bounding box center [147, 180] width 11 height 11
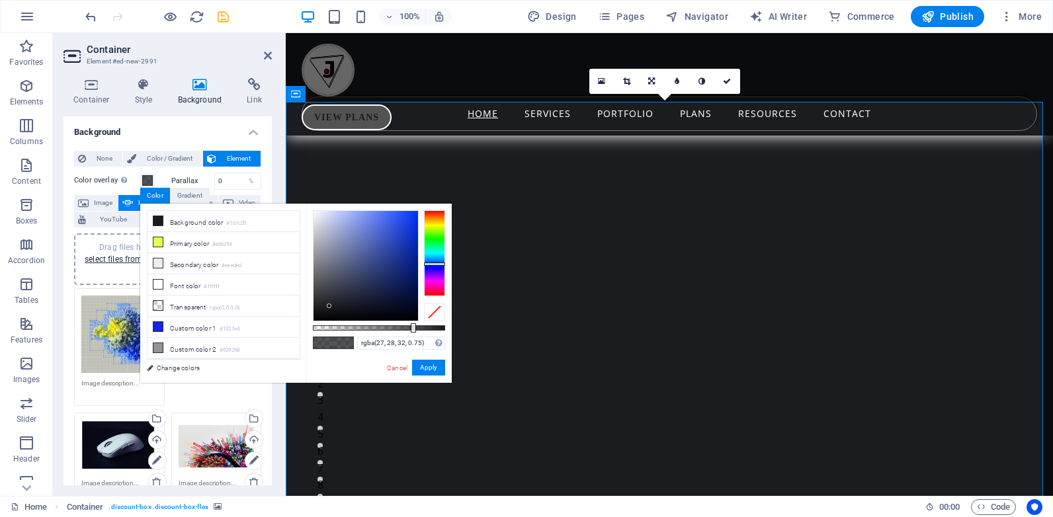
drag, startPoint x: 416, startPoint y: 321, endPoint x: 390, endPoint y: 327, distance: 27.1
click at [390, 327] on div "rgba(27, 28, 32, 0.75) Supported formats #0852ed rgb(8, 82, 237) rgba(8, 82, 23…" at bounding box center [379, 389] width 146 height 371
type input "rgba(27, 28, 32, 0.58)"
click at [390, 327] on div at bounding box center [379, 327] width 132 height 5
click at [429, 368] on button "Apply" at bounding box center [428, 368] width 33 height 16
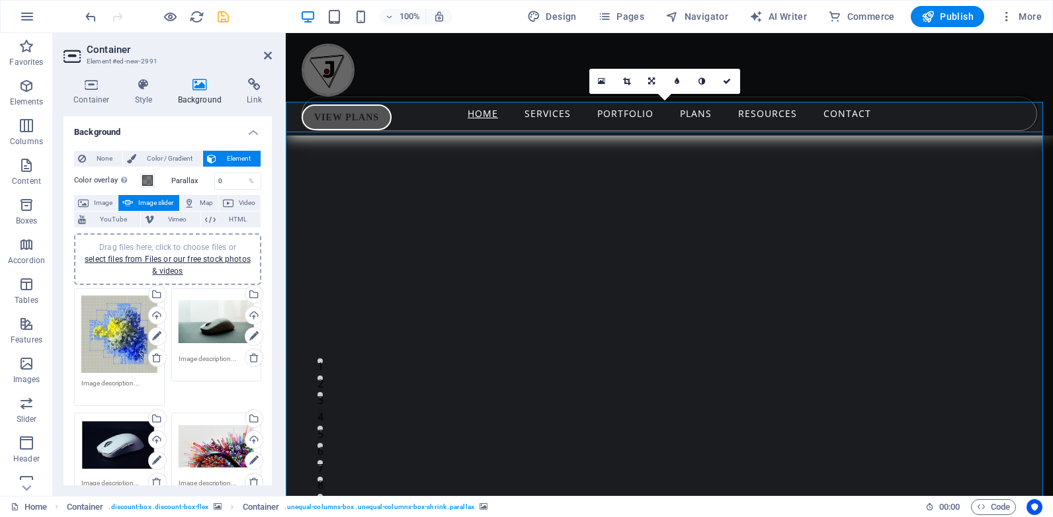
select select "%"
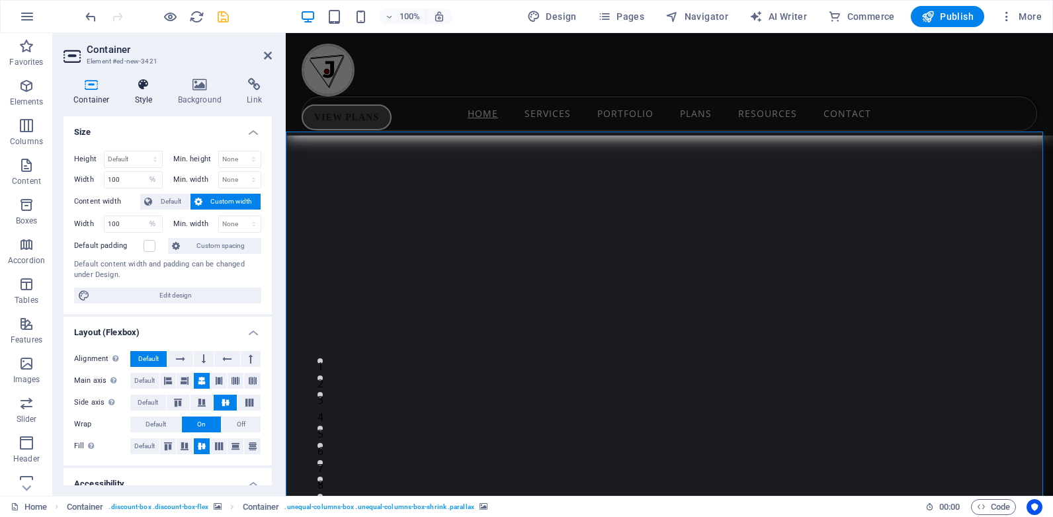
click at [146, 87] on icon at bounding box center [144, 84] width 38 height 13
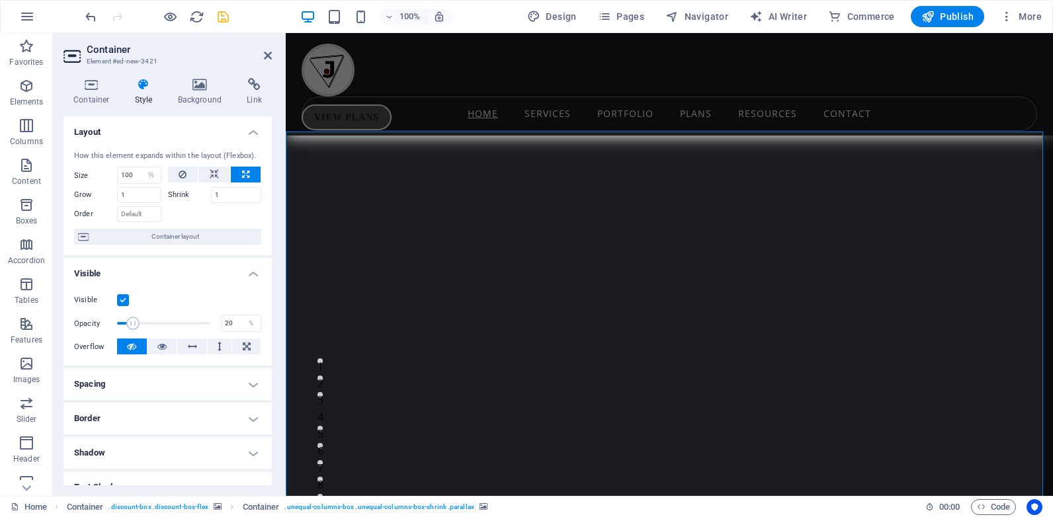
drag, startPoint x: 181, startPoint y: 323, endPoint x: 133, endPoint y: 324, distance: 47.6
click at [133, 324] on span at bounding box center [132, 323] width 13 height 13
type input "70"
drag, startPoint x: 133, startPoint y: 324, endPoint x: 181, endPoint y: 329, distance: 47.9
click at [181, 329] on span at bounding box center [181, 323] width 13 height 13
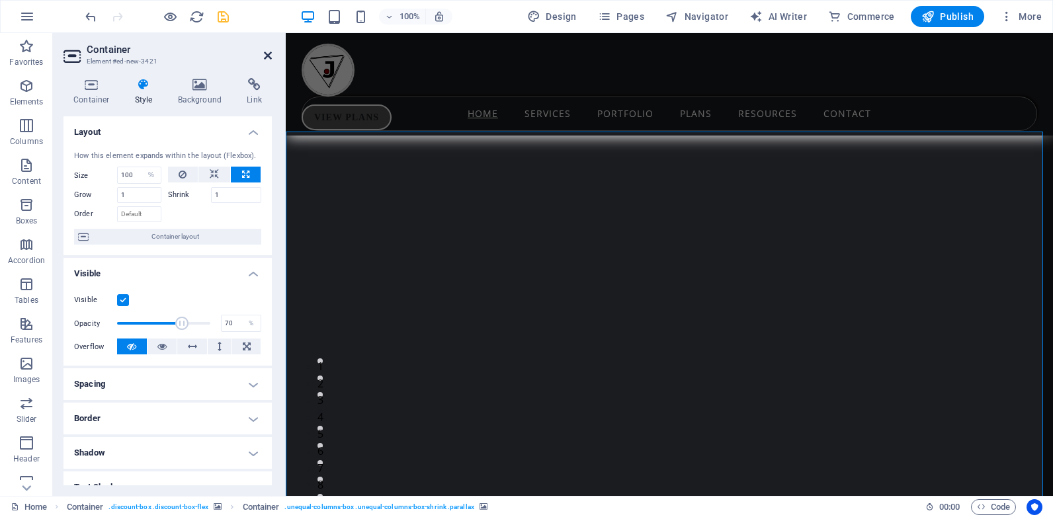
click at [266, 56] on icon at bounding box center [268, 55] width 8 height 11
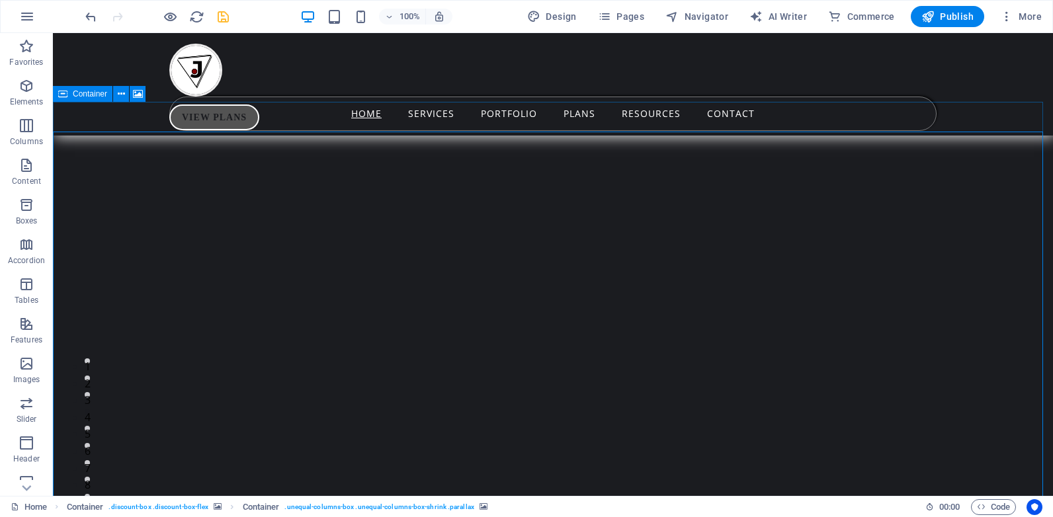
click at [62, 93] on icon at bounding box center [62, 94] width 9 height 16
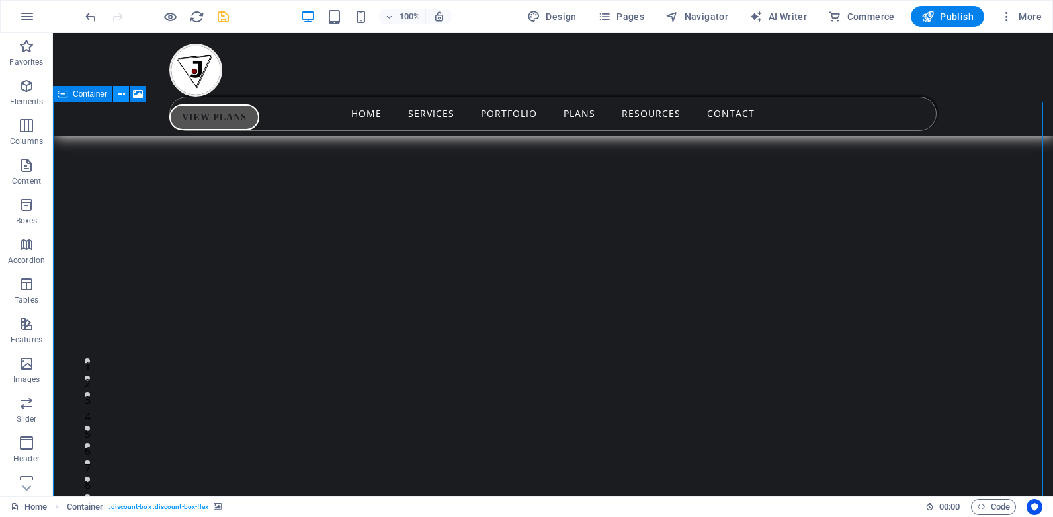
click at [118, 92] on icon at bounding box center [121, 94] width 7 height 14
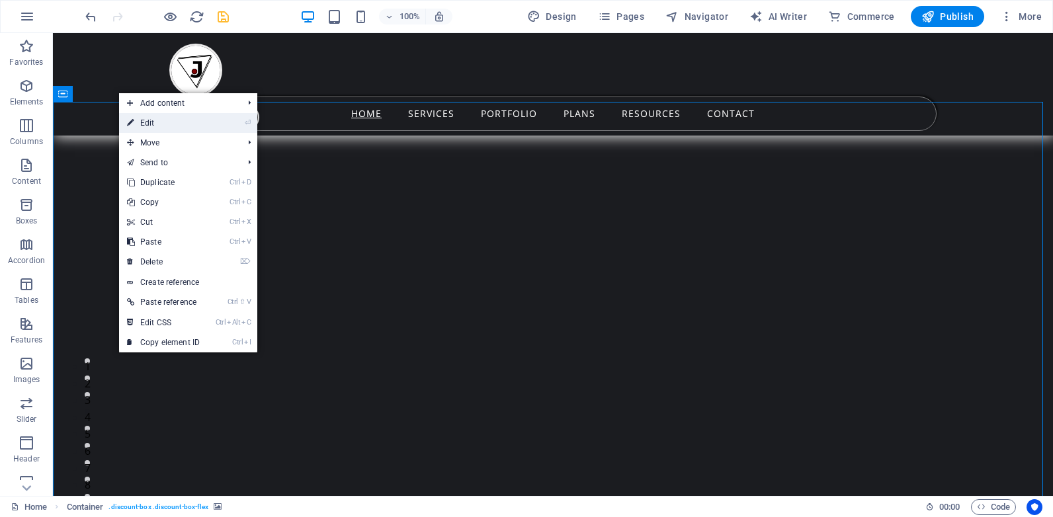
click at [155, 125] on link "⏎ Edit" at bounding box center [163, 123] width 89 height 20
select select "px"
select select "ms"
select select "s"
select select "progressive"
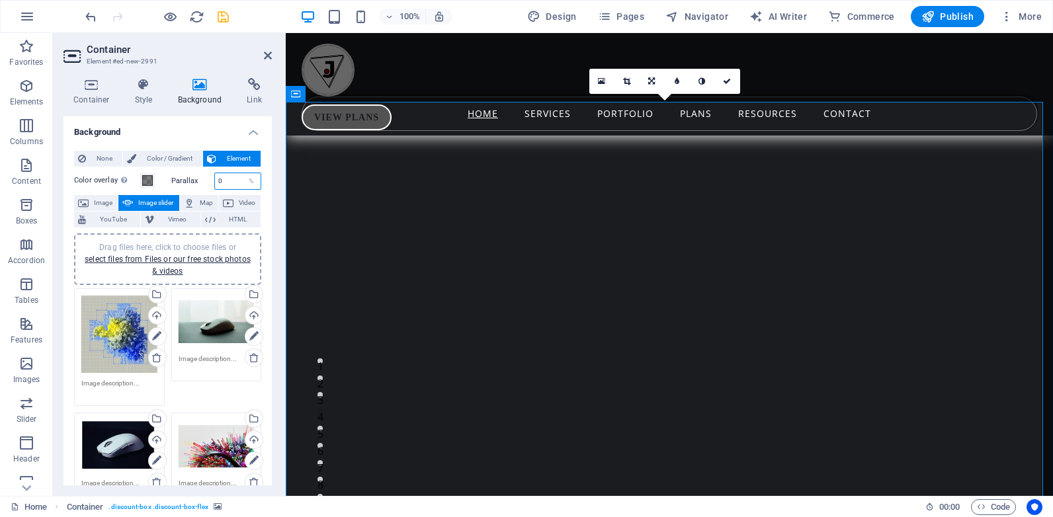
click at [218, 179] on input "0" at bounding box center [238, 181] width 46 height 16
type input "100"
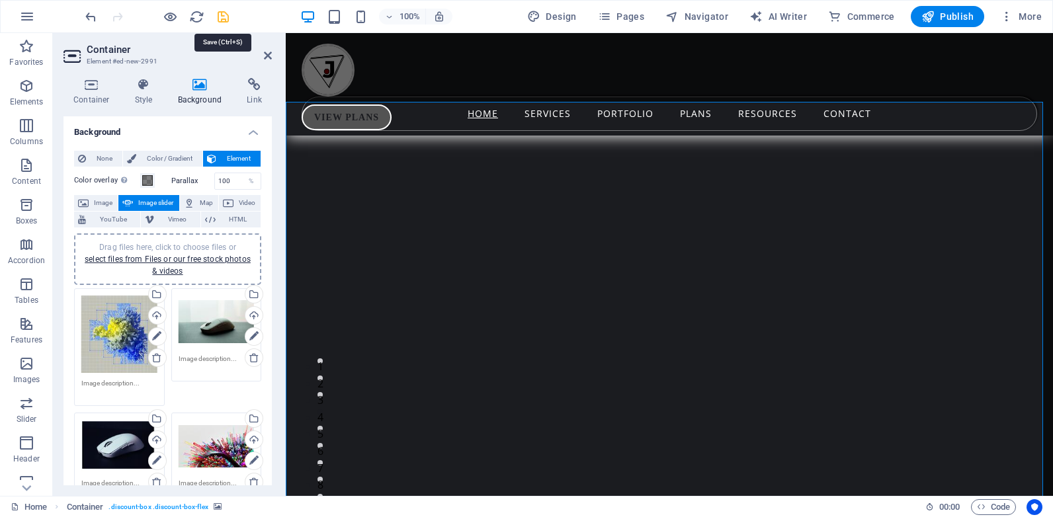
click at [224, 17] on icon "save" at bounding box center [223, 16] width 15 height 15
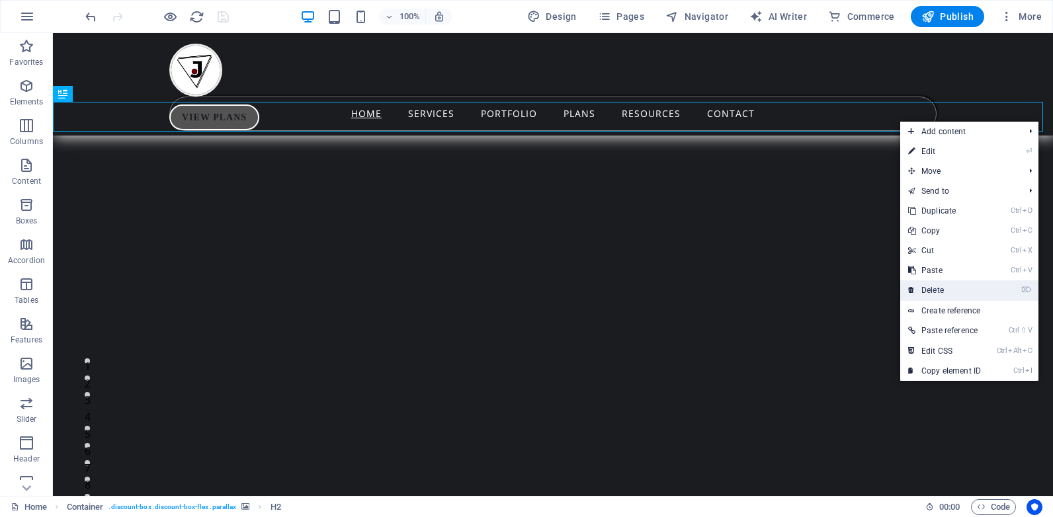
click at [939, 283] on link "⌦ Delete" at bounding box center [944, 290] width 89 height 20
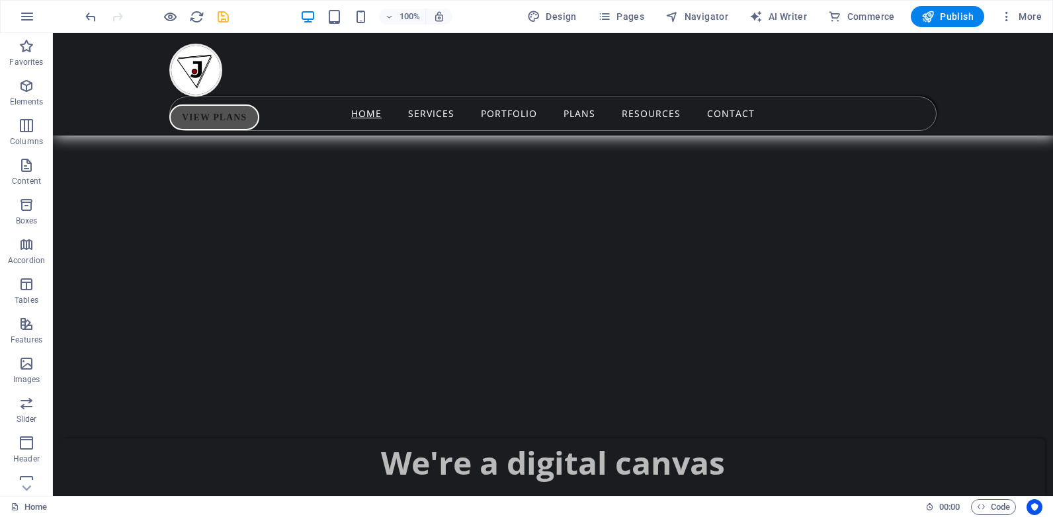
scroll to position [784, 0]
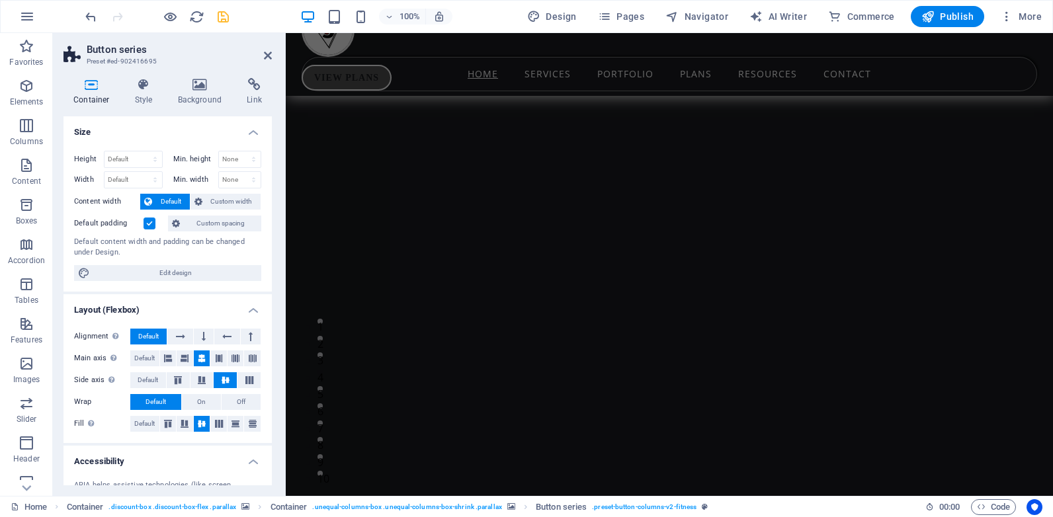
scroll to position [0, 0]
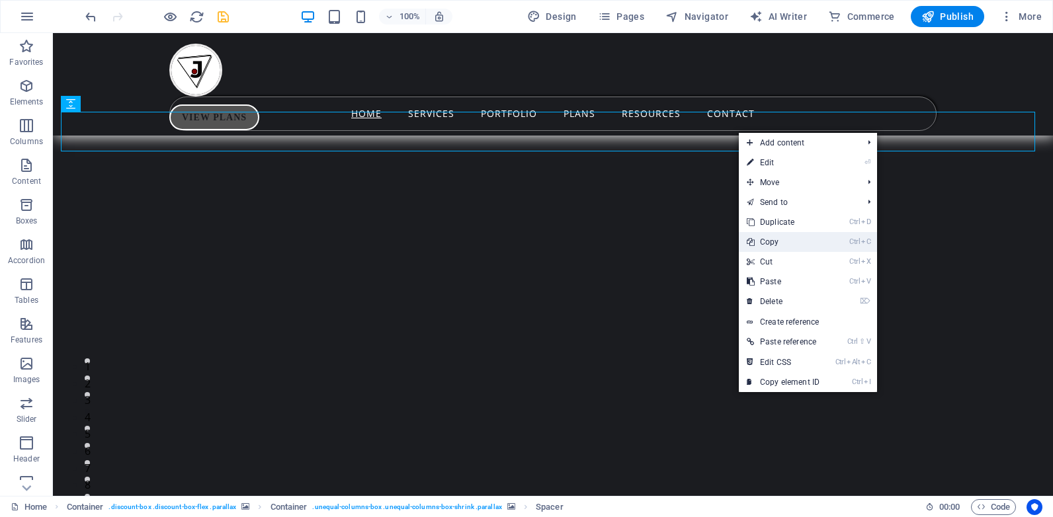
click at [775, 239] on link "Ctrl C Copy" at bounding box center [783, 242] width 89 height 20
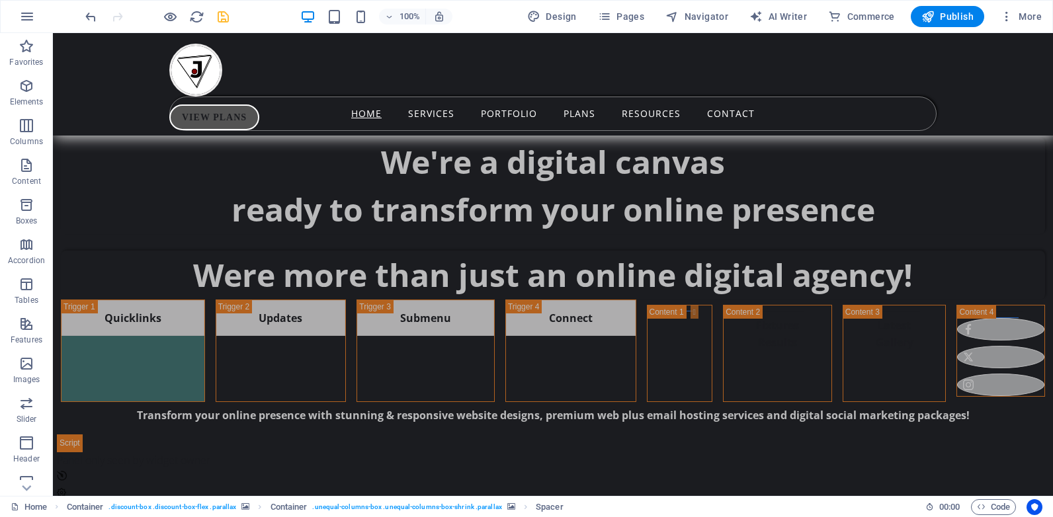
scroll to position [1006, 0]
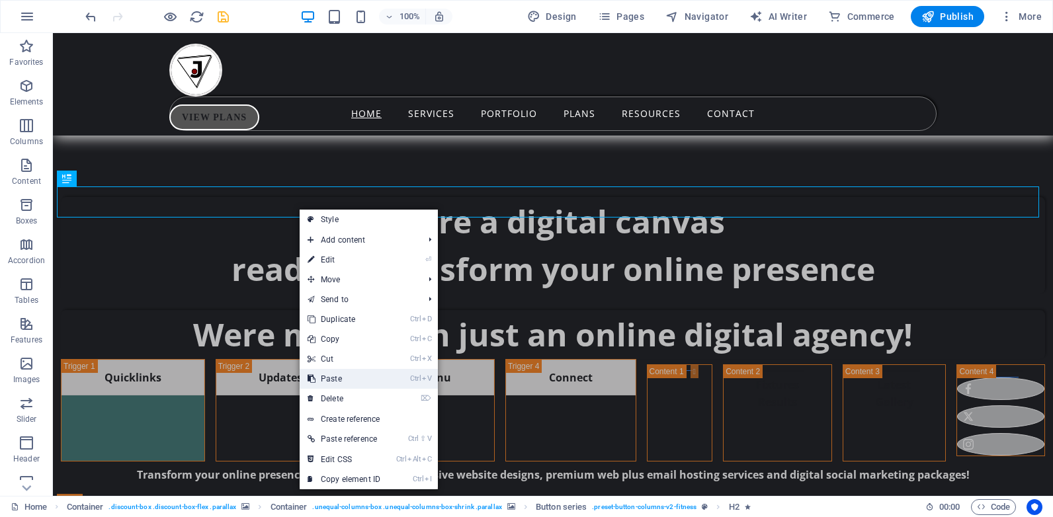
click at [337, 373] on link "Ctrl V Paste" at bounding box center [344, 379] width 89 height 20
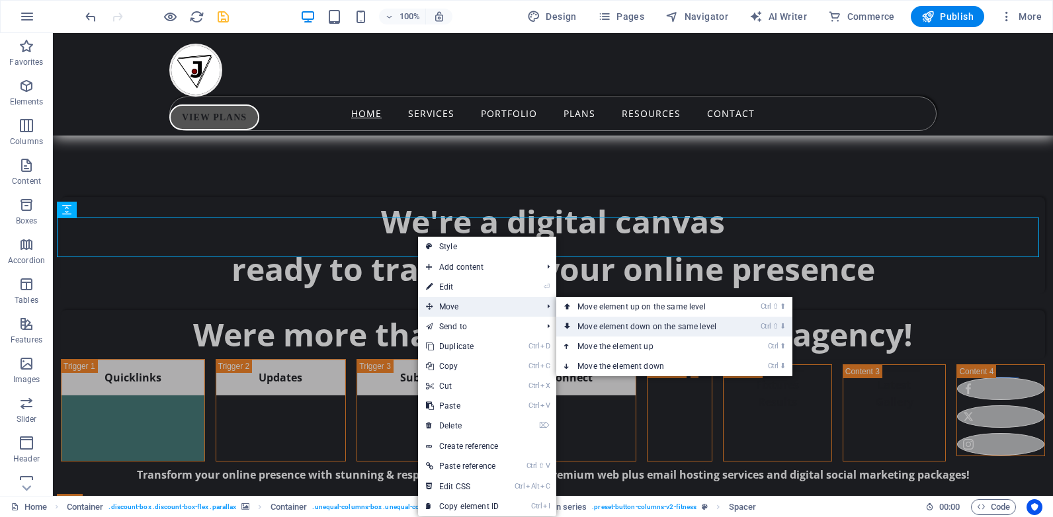
click at [570, 324] on icon at bounding box center [567, 327] width 7 height 20
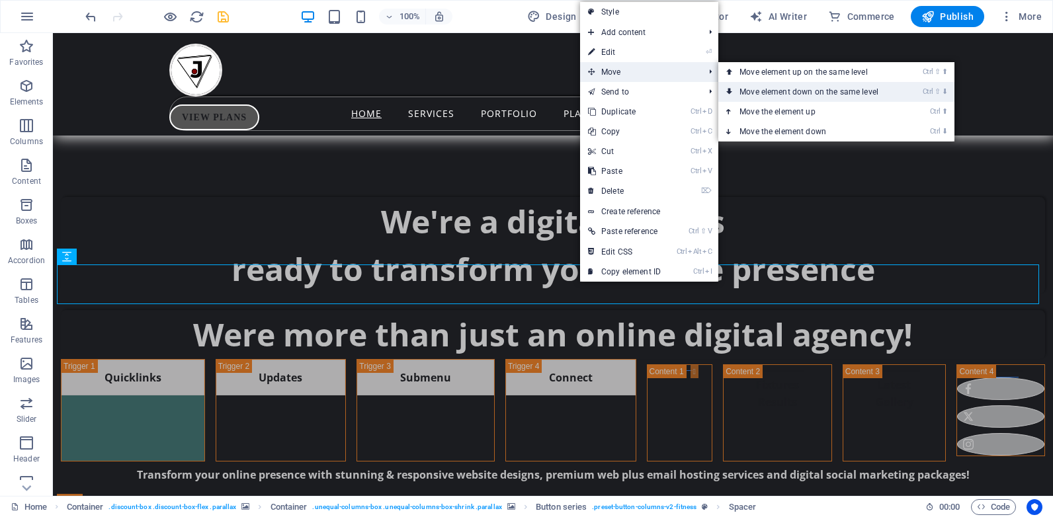
click at [742, 90] on link "Ctrl ⇧ ⬇ Move element down on the same level" at bounding box center [811, 92] width 187 height 20
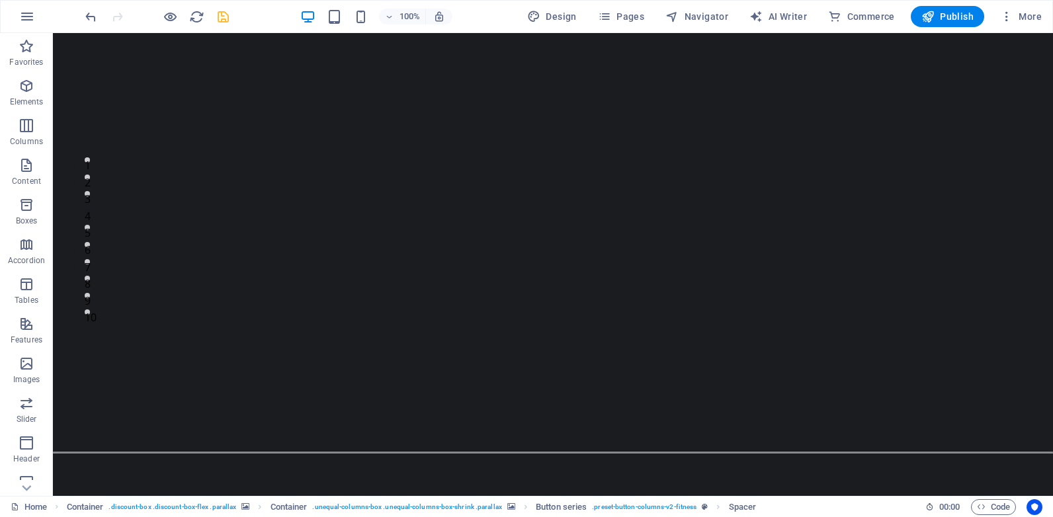
scroll to position [0, 0]
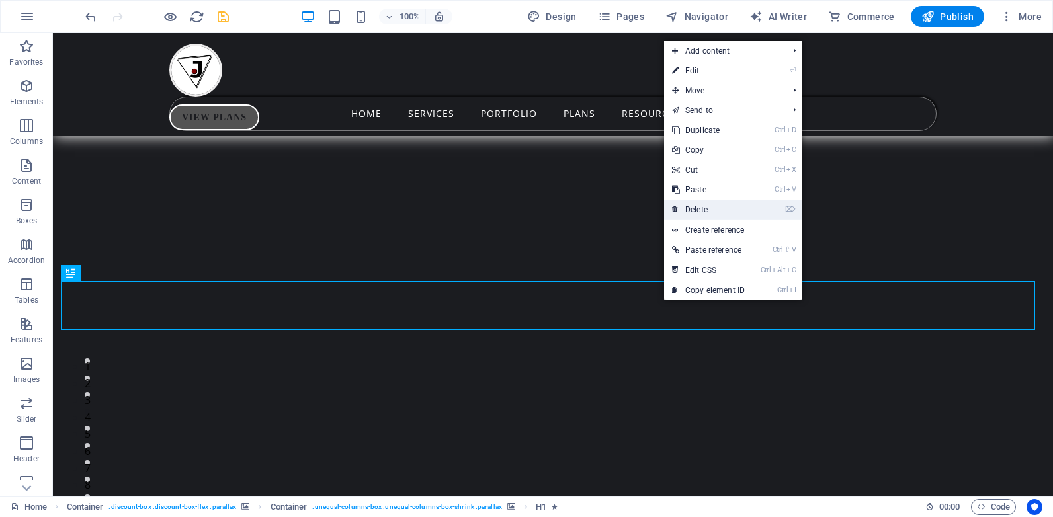
click at [691, 207] on link "⌦ Delete" at bounding box center [708, 210] width 89 height 20
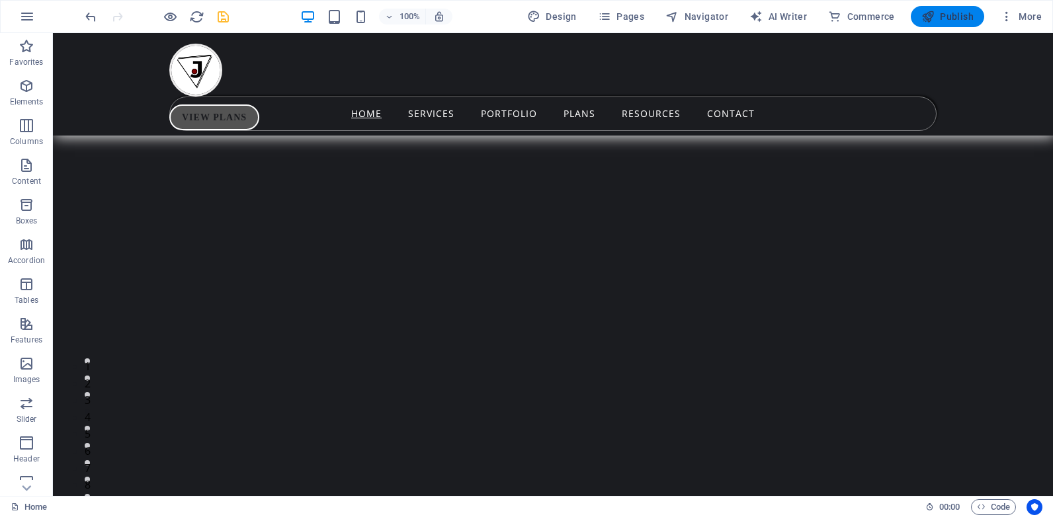
click at [944, 17] on span "Publish" at bounding box center [947, 16] width 52 height 13
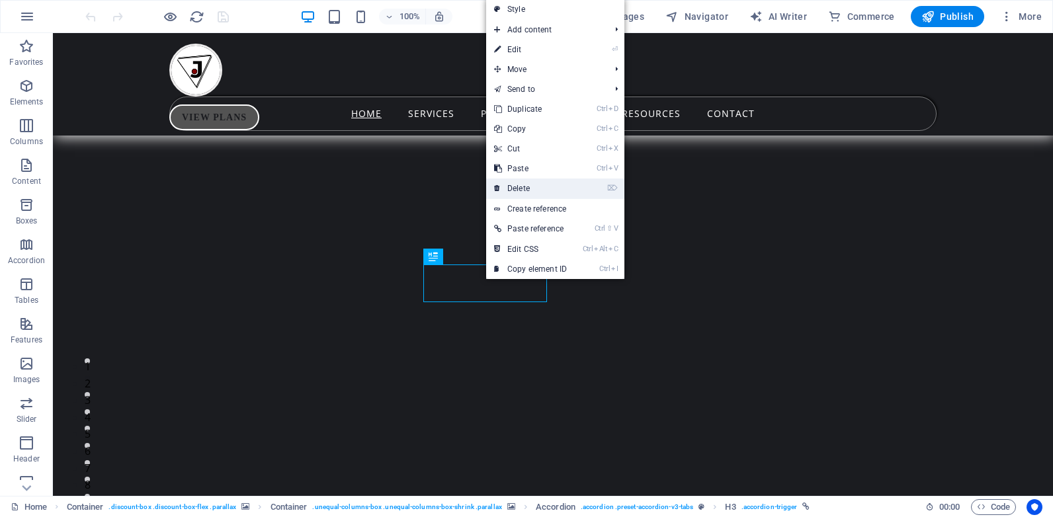
click at [519, 187] on link "⌦ Delete" at bounding box center [530, 189] width 89 height 20
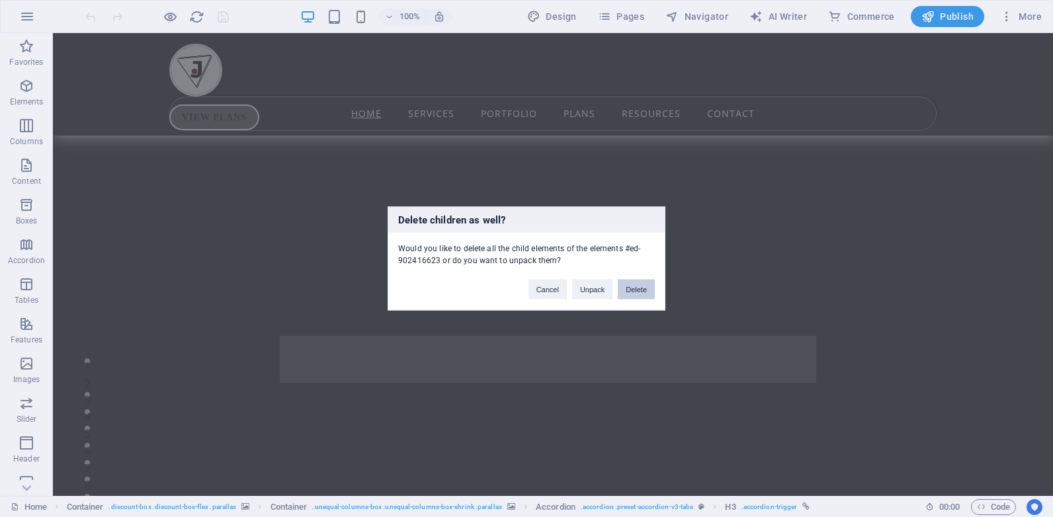
click at [630, 290] on button "Delete" at bounding box center [636, 290] width 37 height 20
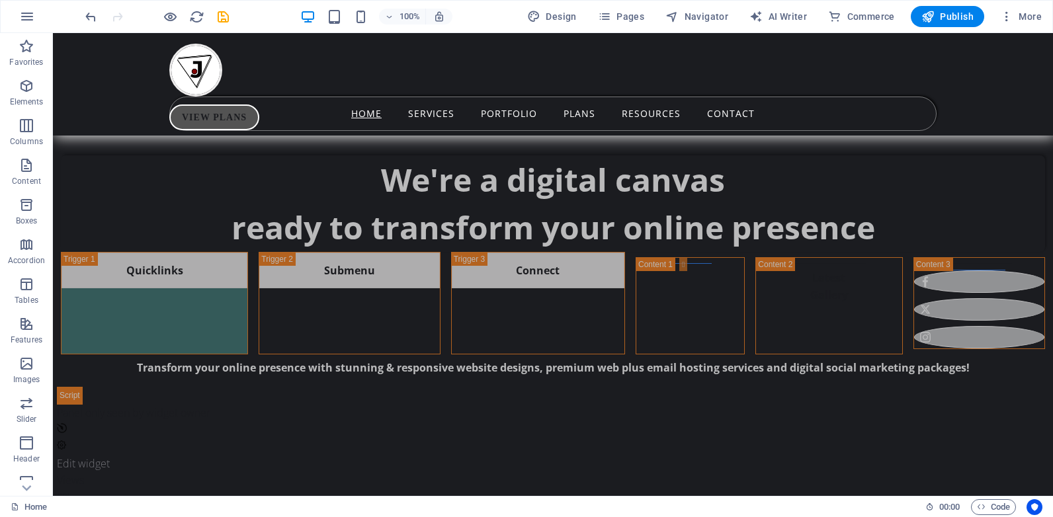
scroll to position [798, 0]
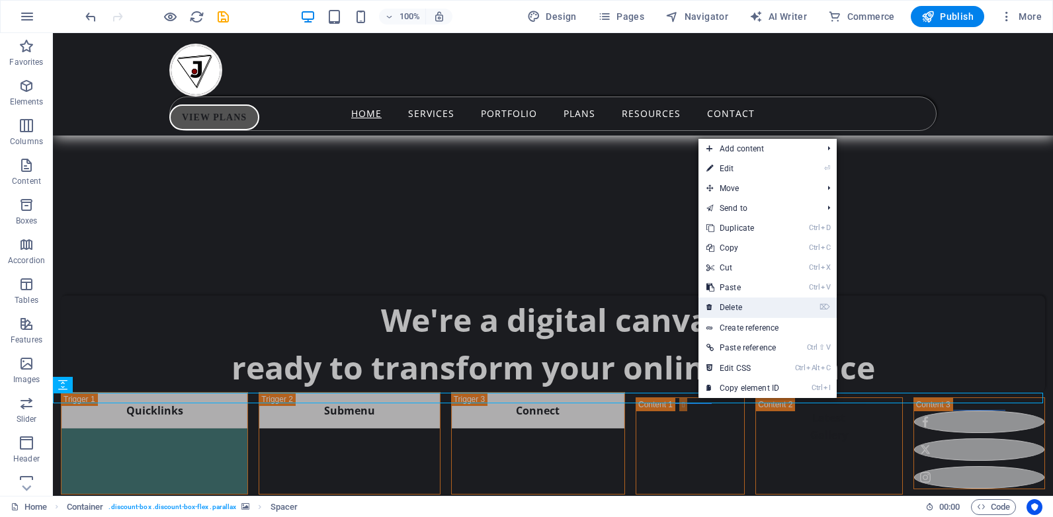
click at [733, 310] on link "⌦ Delete" at bounding box center [743, 308] width 89 height 20
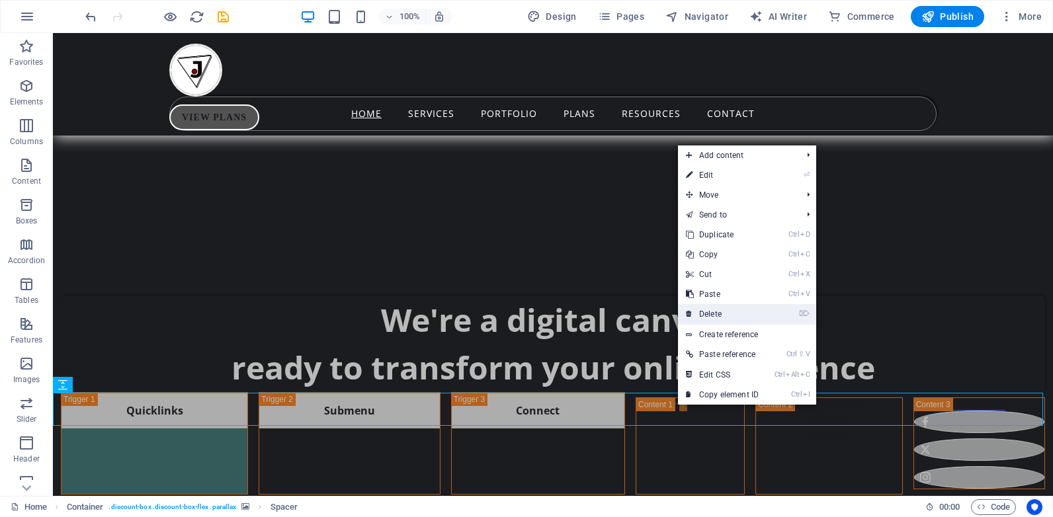
click at [712, 308] on link "⌦ Delete" at bounding box center [722, 314] width 89 height 20
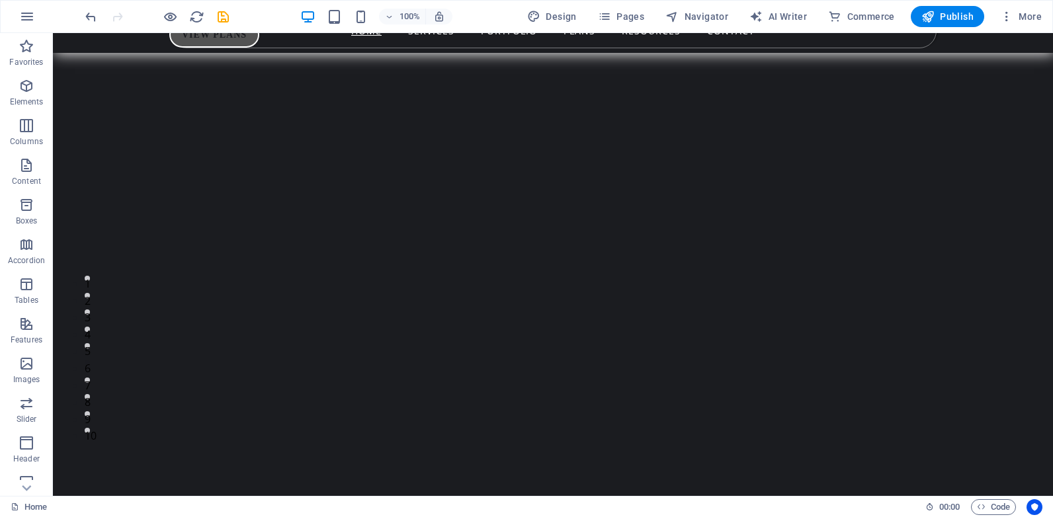
scroll to position [0, 0]
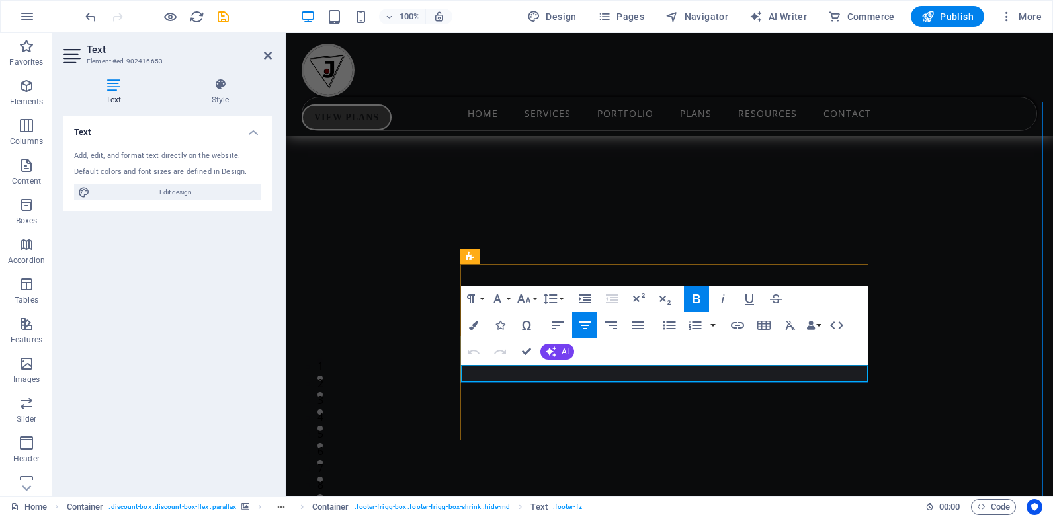
drag, startPoint x: 691, startPoint y: 374, endPoint x: 639, endPoint y: 376, distance: 52.3
click at [478, 323] on icon "button" at bounding box center [473, 325] width 9 height 9
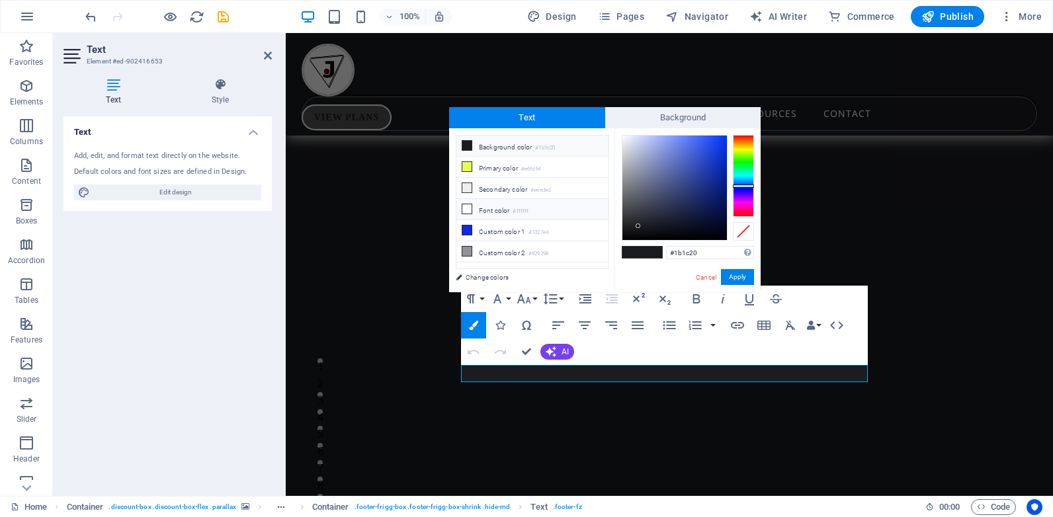
click at [470, 210] on icon at bounding box center [466, 208] width 9 height 9
type input "#ffffff"
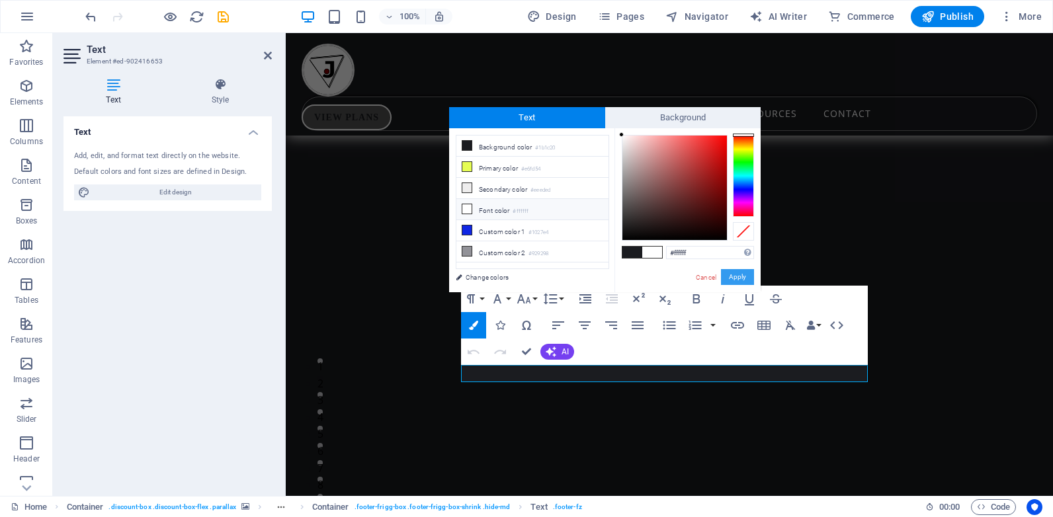
click at [741, 277] on button "Apply" at bounding box center [737, 277] width 33 height 16
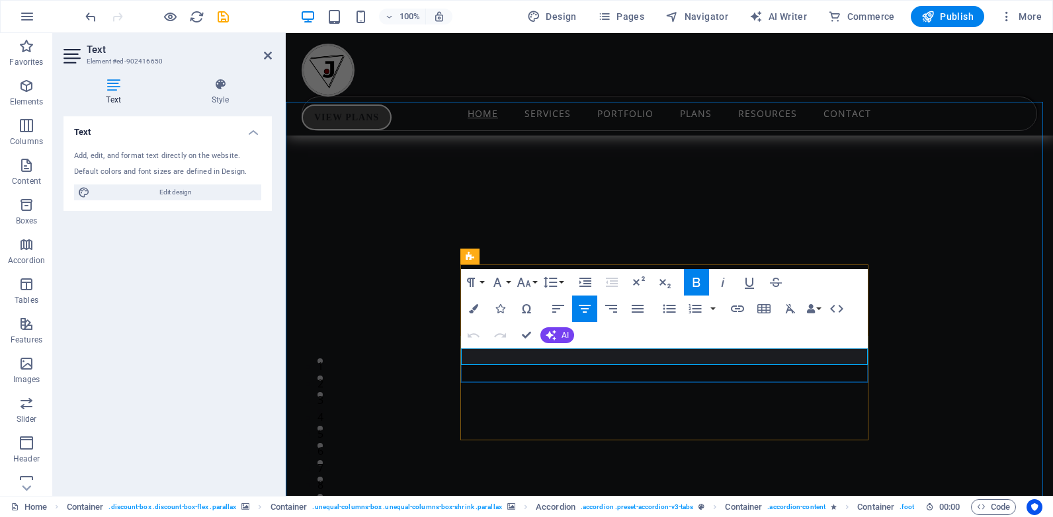
drag, startPoint x: 680, startPoint y: 359, endPoint x: 636, endPoint y: 359, distance: 43.7
click at [474, 307] on icon "button" at bounding box center [473, 308] width 9 height 9
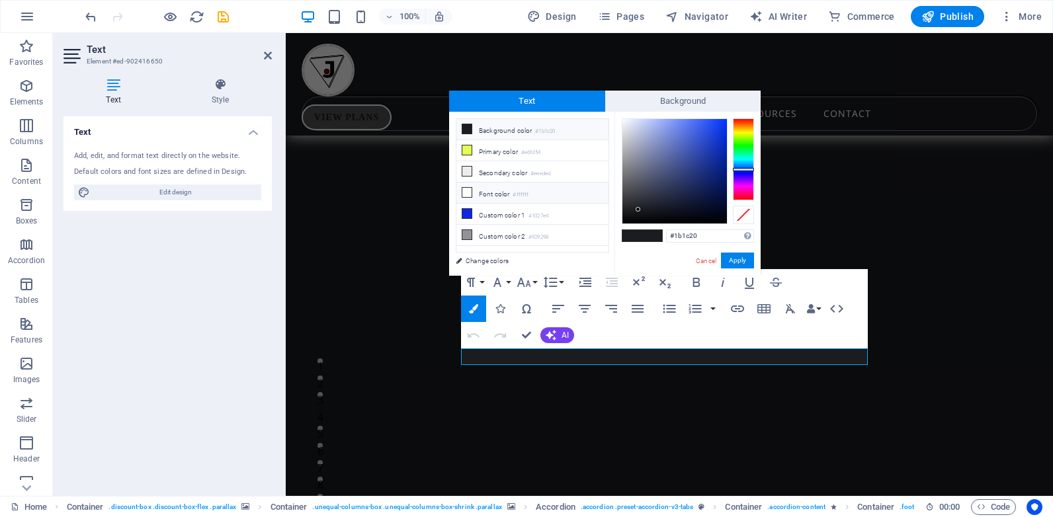
click at [492, 191] on li "Font color #ffffff" at bounding box center [532, 193] width 152 height 21
type input "#ffffff"
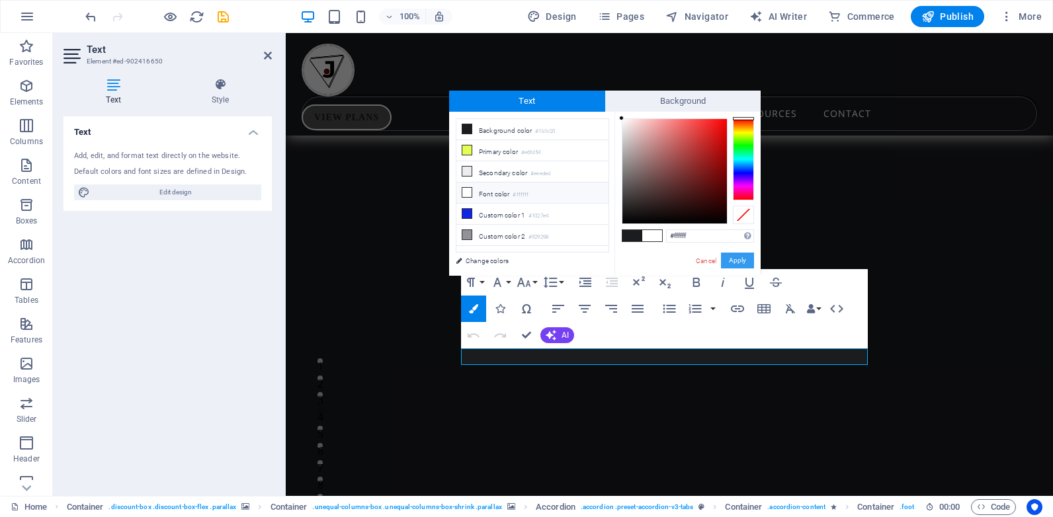
click at [738, 259] on button "Apply" at bounding box center [737, 261] width 33 height 16
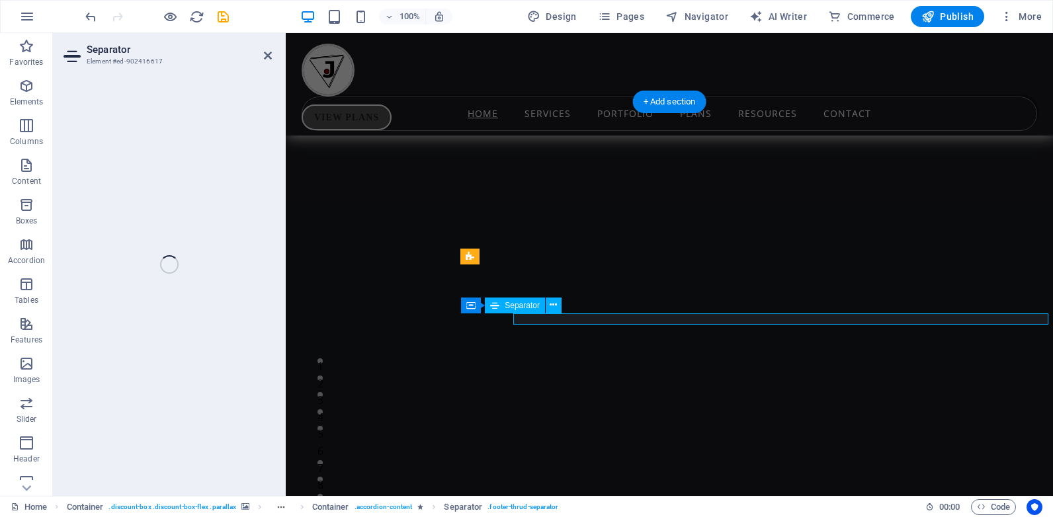
select select "%"
select select "px"
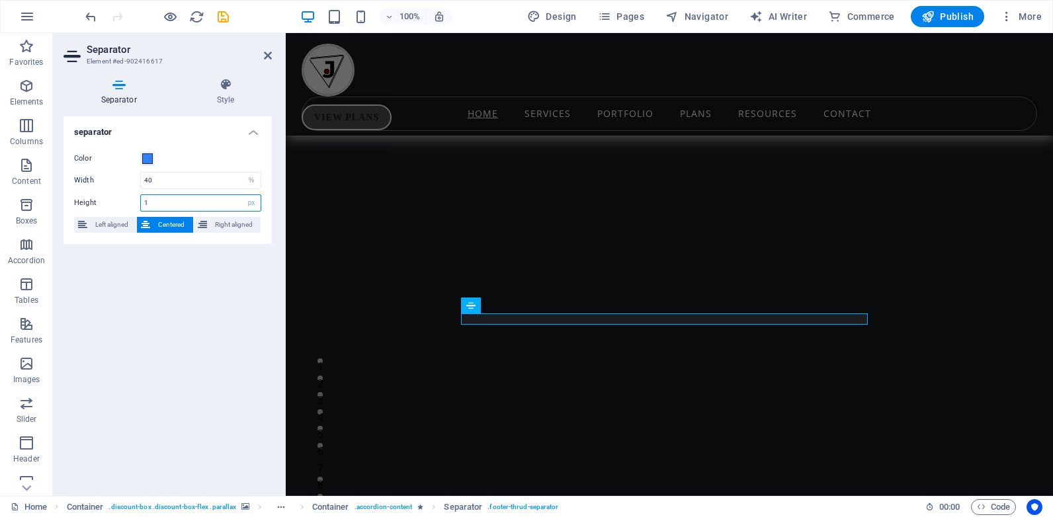
drag, startPoint x: 154, startPoint y: 199, endPoint x: 138, endPoint y: 205, distance: 17.0
click at [138, 205] on div "Height 1 px rem vh vw" at bounding box center [167, 202] width 187 height 17
type input "3"
click at [265, 54] on icon at bounding box center [268, 55] width 8 height 11
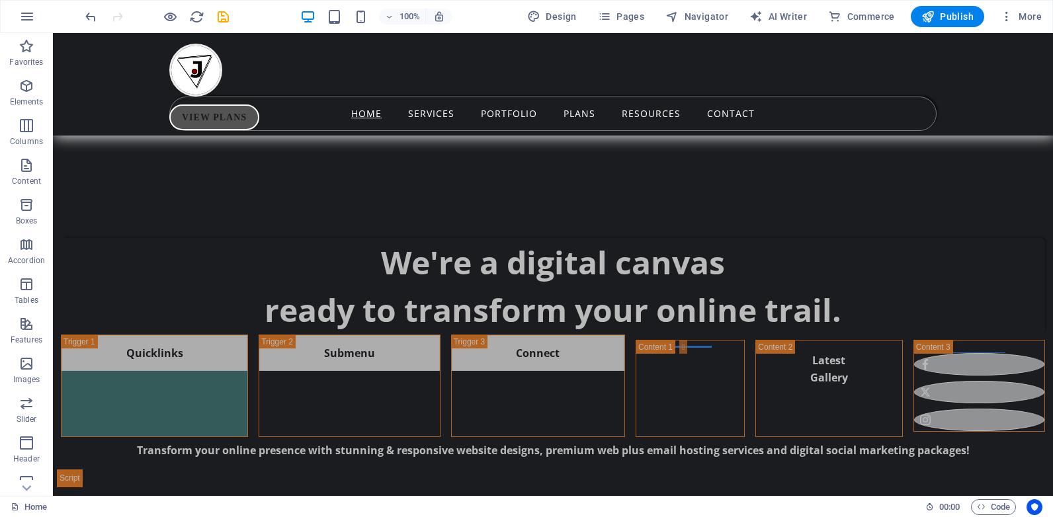
scroll to position [876, 0]
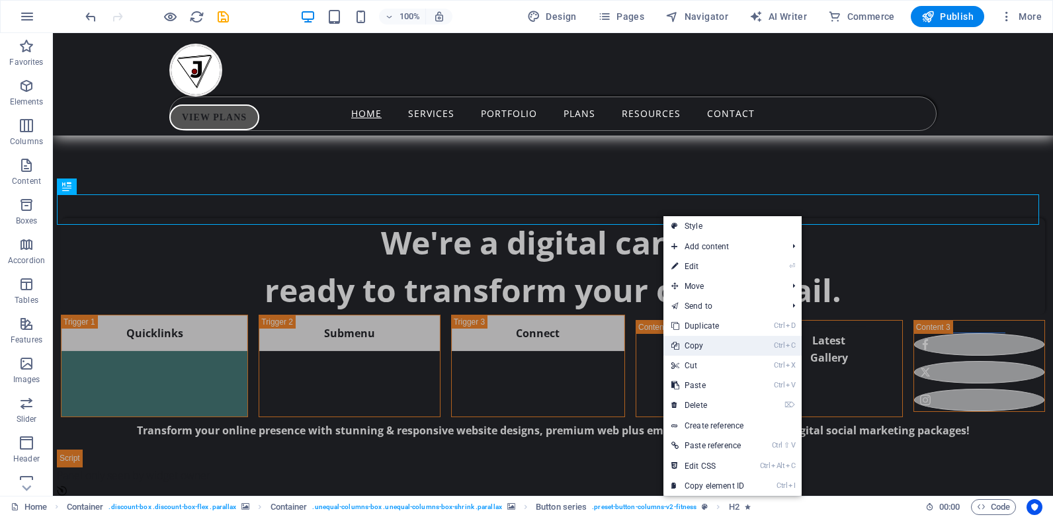
click at [711, 342] on link "Ctrl C Copy" at bounding box center [707, 346] width 89 height 20
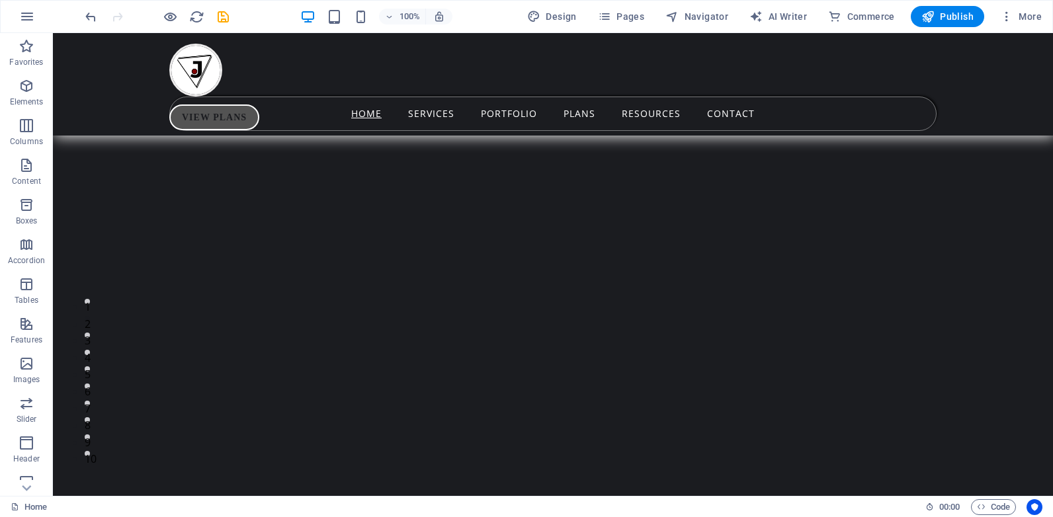
scroll to position [119, 0]
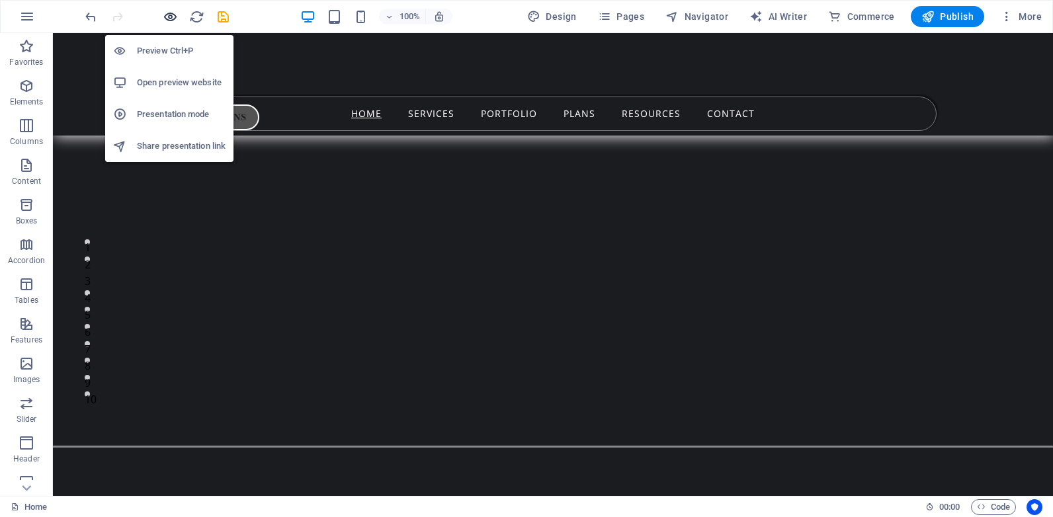
click at [167, 17] on icon "button" at bounding box center [170, 16] width 15 height 15
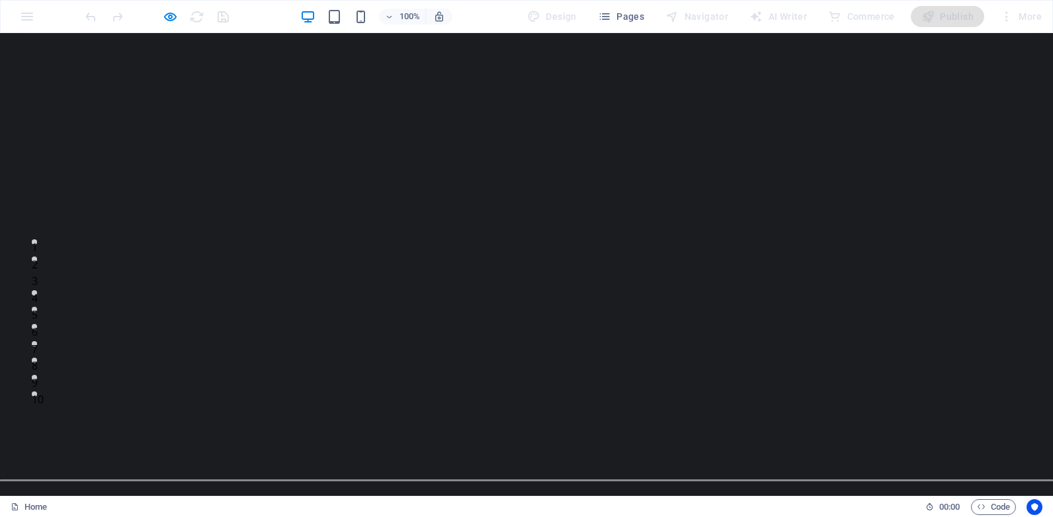
scroll to position [0, 0]
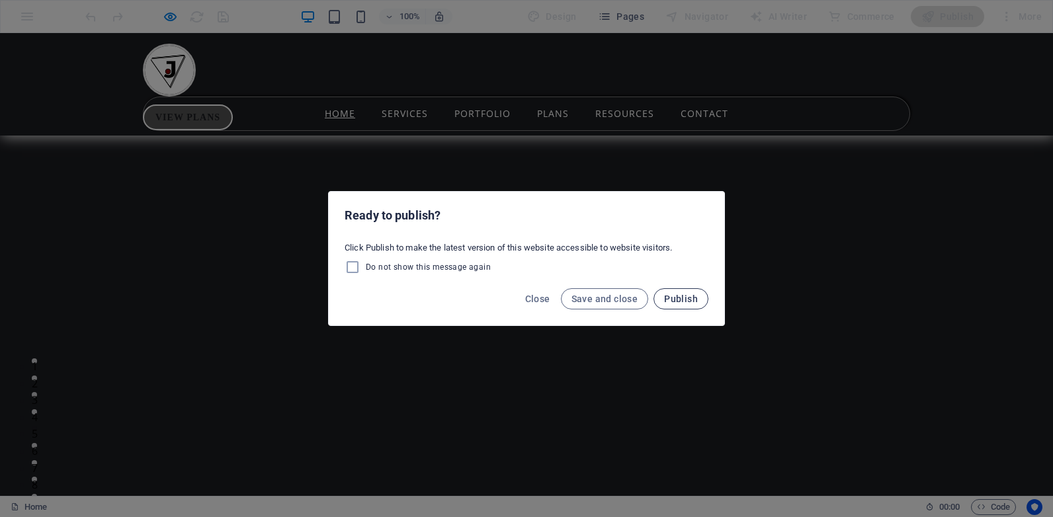
click at [684, 296] on span "Publish" at bounding box center [681, 299] width 34 height 11
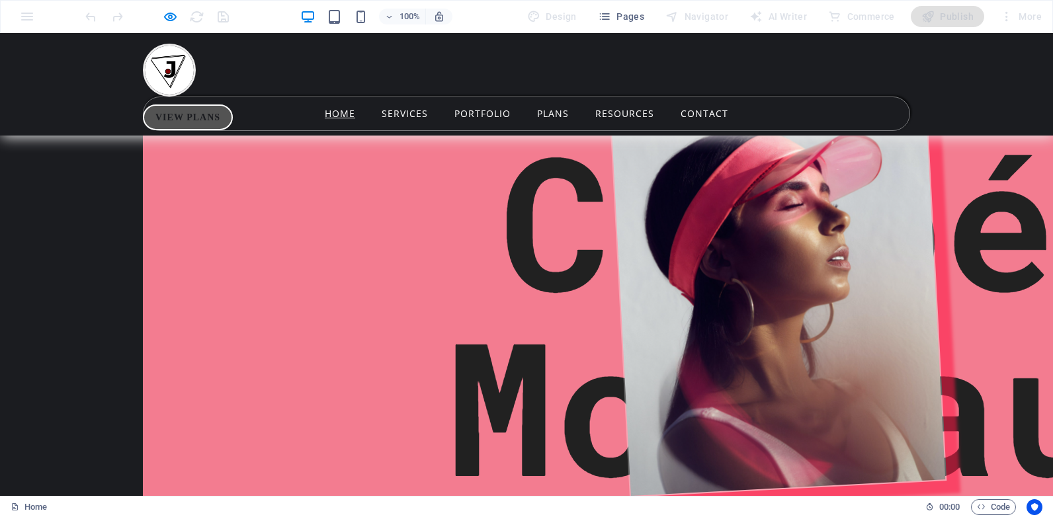
scroll to position [4531, 0]
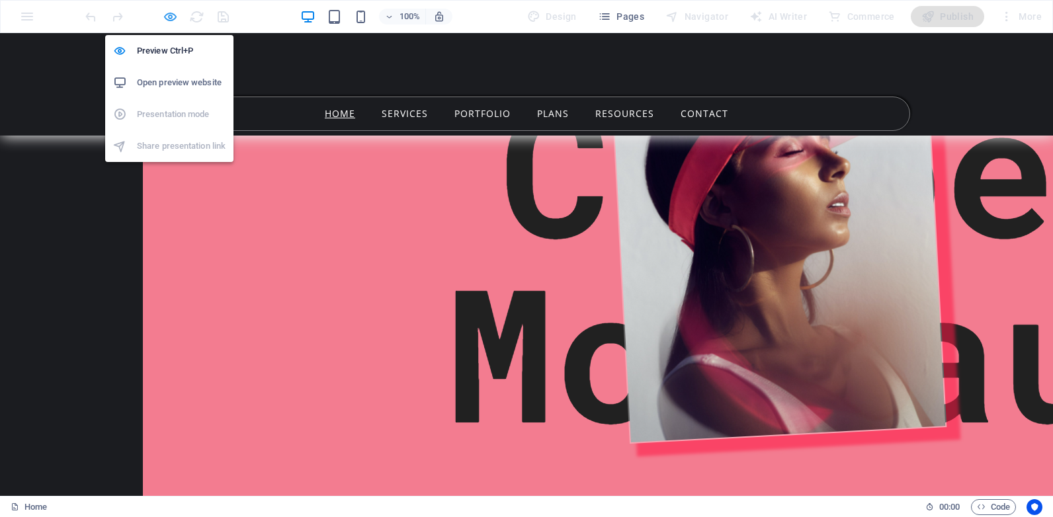
click at [171, 19] on icon "button" at bounding box center [170, 16] width 15 height 15
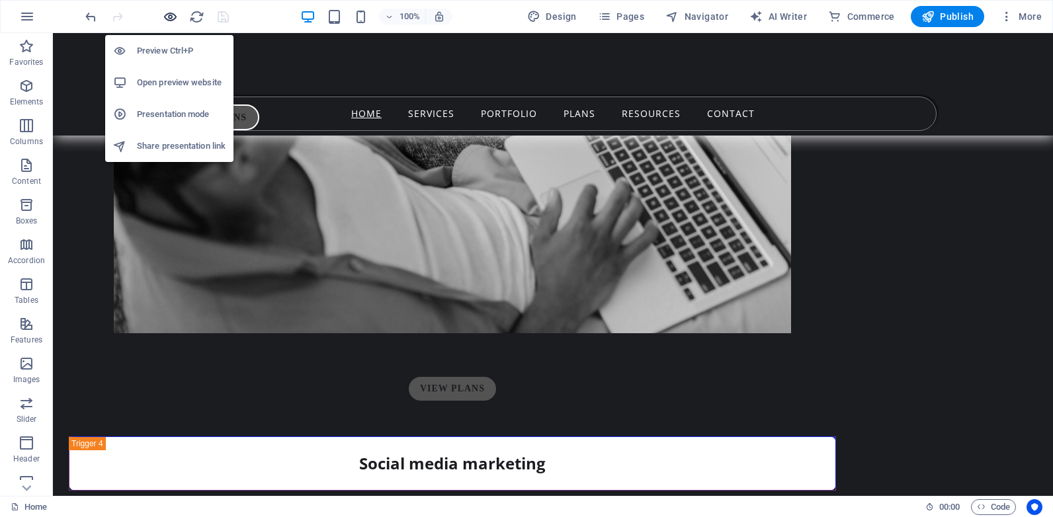
scroll to position [6640, 0]
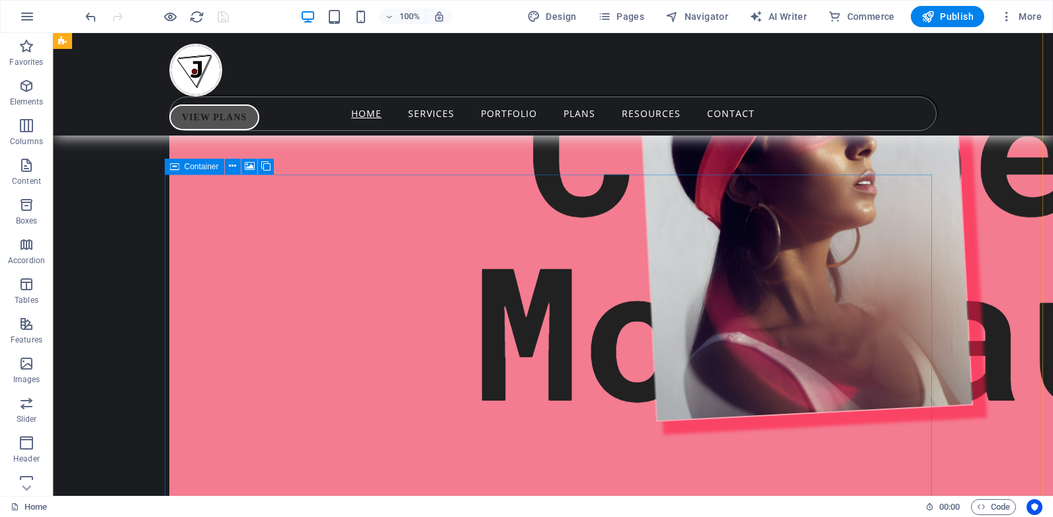
click at [165, 175] on div "Container" at bounding box center [224, 167] width 118 height 17
drag, startPoint x: 218, startPoint y: 208, endPoint x: 307, endPoint y: 148, distance: 107.7
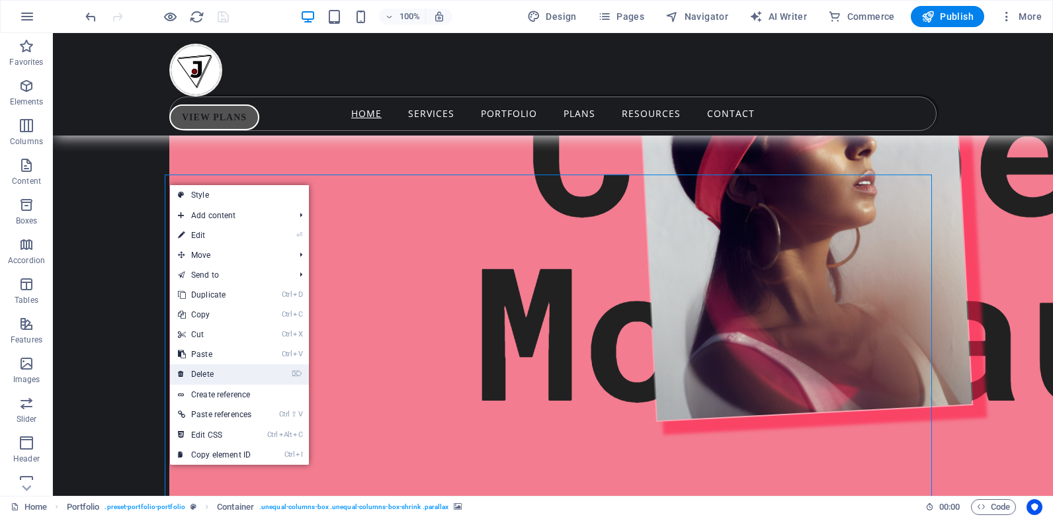
click at [212, 370] on link "⌦ Delete" at bounding box center [214, 374] width 89 height 20
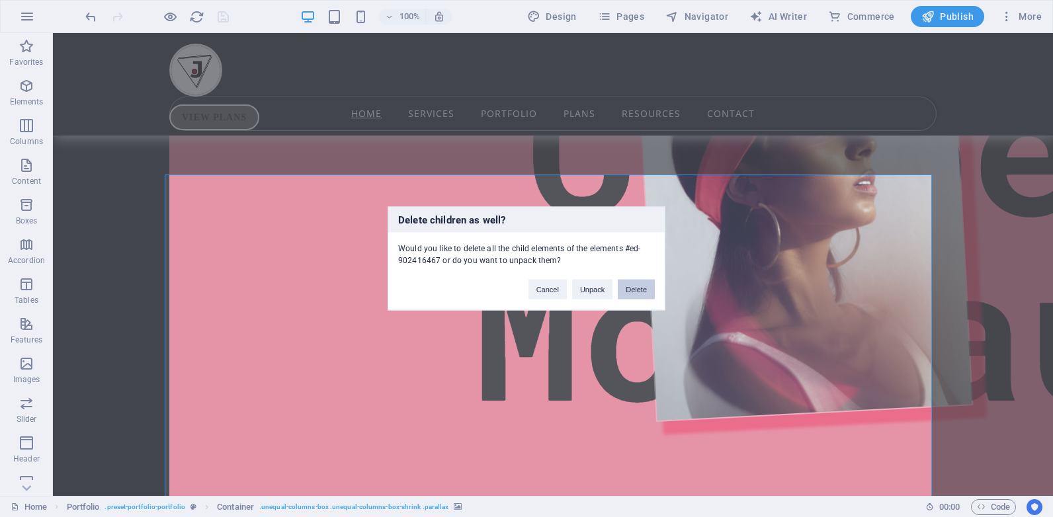
click at [631, 286] on button "Delete" at bounding box center [636, 290] width 37 height 20
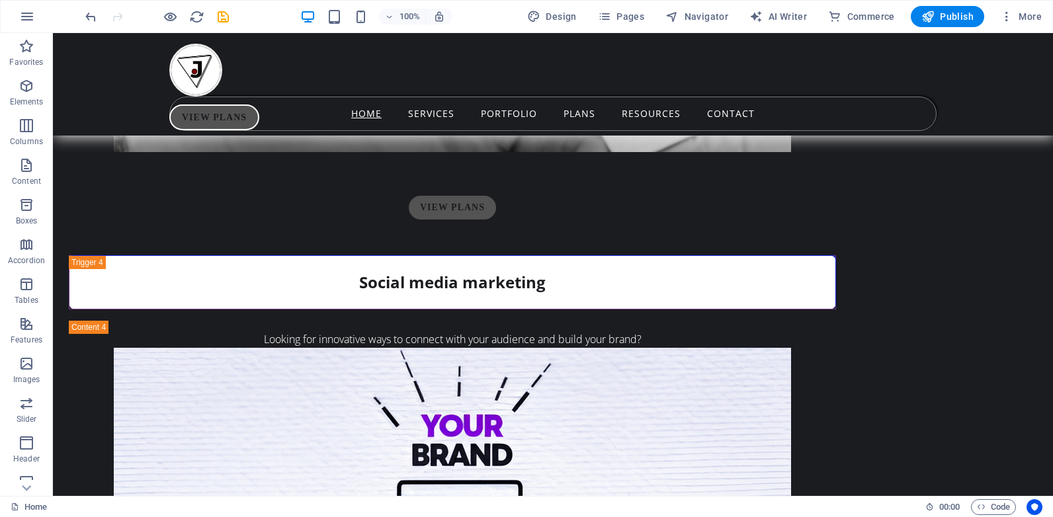
scroll to position [4766, 0]
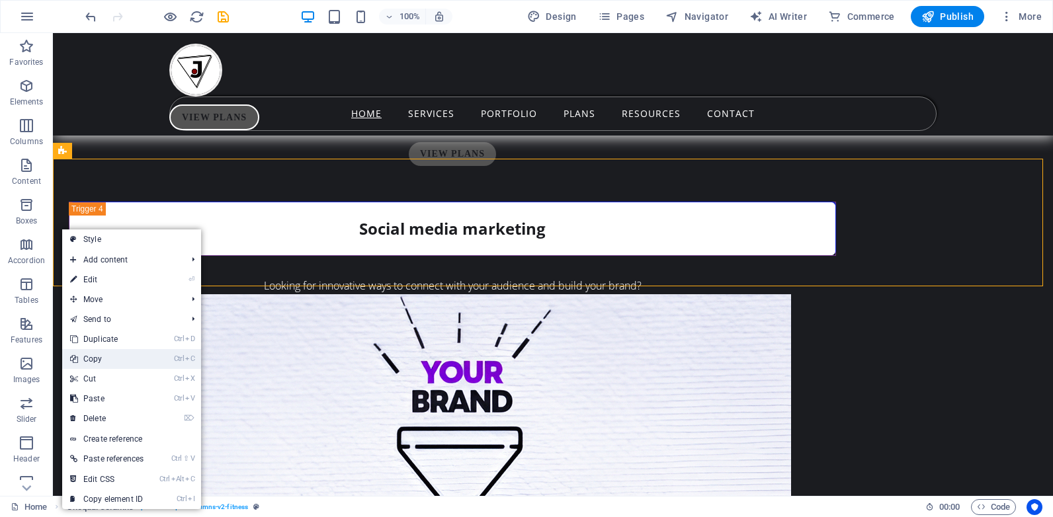
click at [110, 363] on link "Ctrl C Copy" at bounding box center [106, 359] width 89 height 20
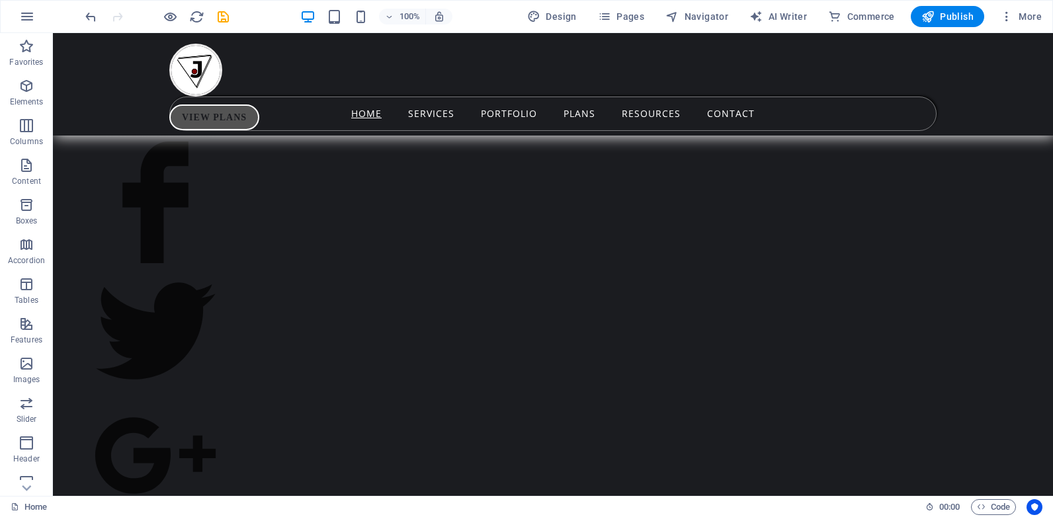
scroll to position [1408, 0]
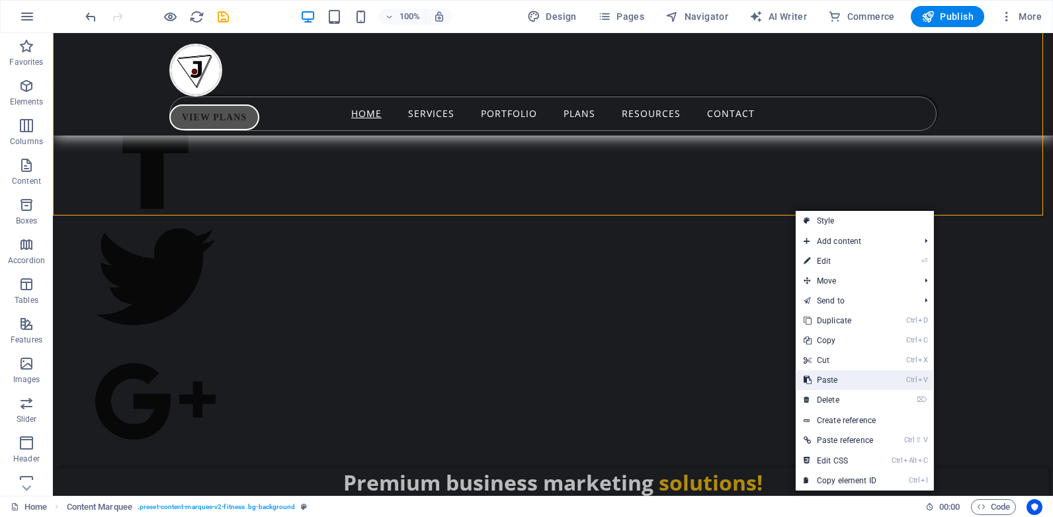
click at [835, 379] on link "Ctrl V Paste" at bounding box center [840, 380] width 89 height 20
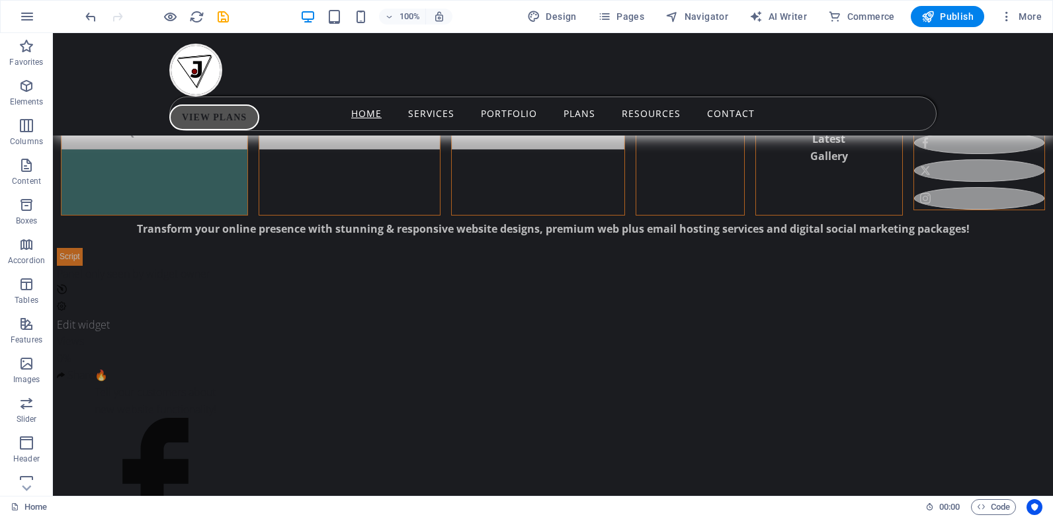
scroll to position [1059, 0]
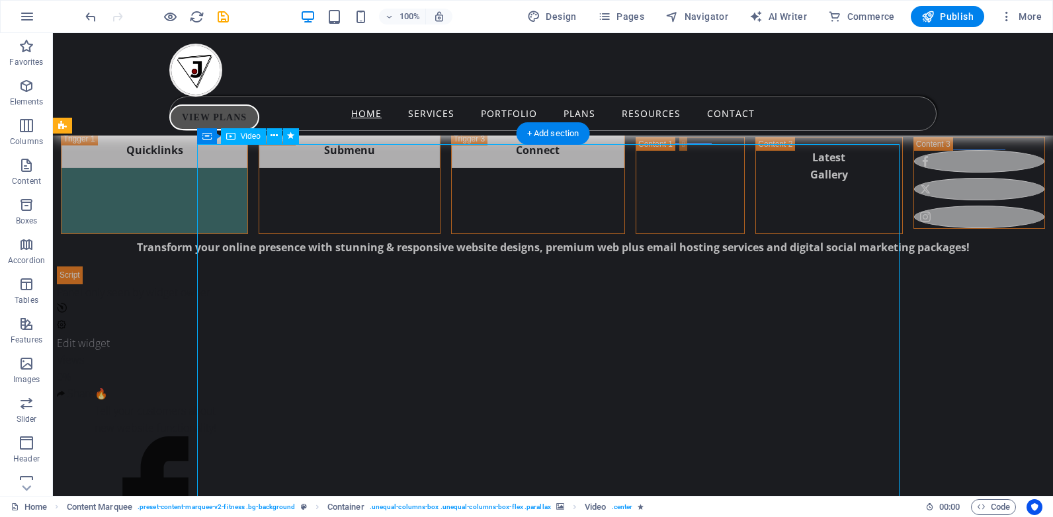
select select "%"
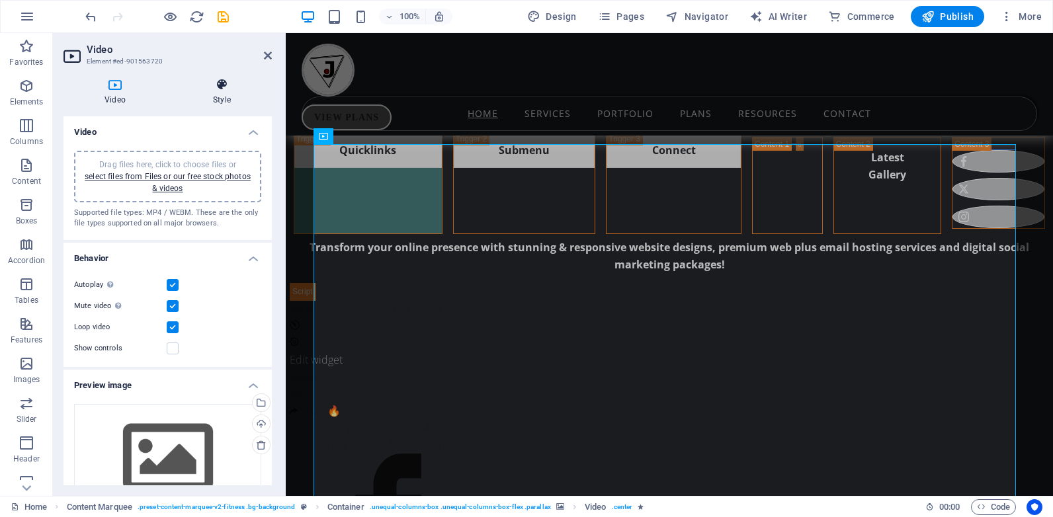
click at [220, 95] on h4 "Style" at bounding box center [222, 92] width 100 height 28
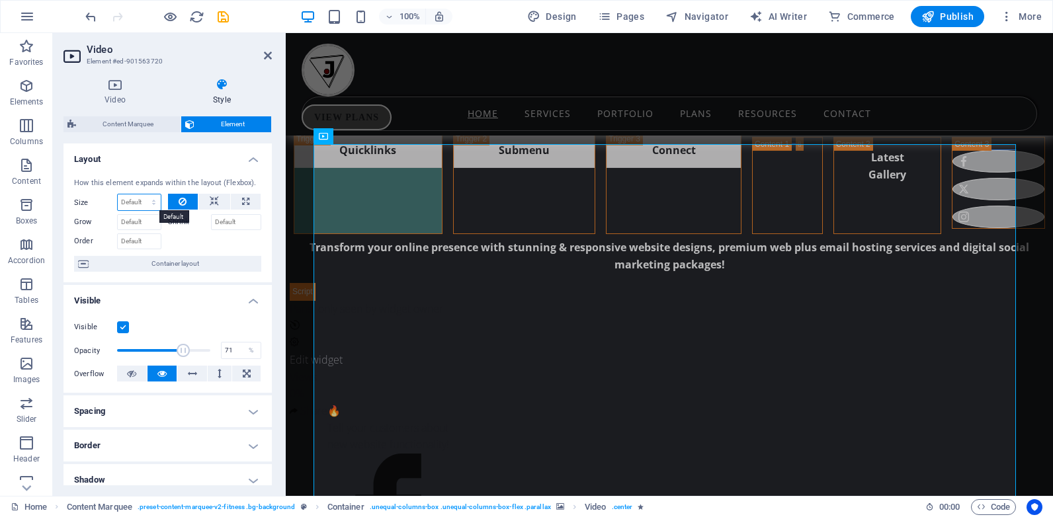
click at [130, 208] on select "Default auto px % 1/1 1/2 1/3 1/4 1/5 1/6 1/7 1/8 1/9 1/10" at bounding box center [139, 202] width 43 height 16
select select "%"
click at [140, 194] on select "Default auto px % 1/1 1/2 1/3 1/4 1/5 1/6 1/7 1/8 1/9 1/10" at bounding box center [139, 202] width 43 height 16
click at [128, 203] on input "100" at bounding box center [139, 202] width 43 height 16
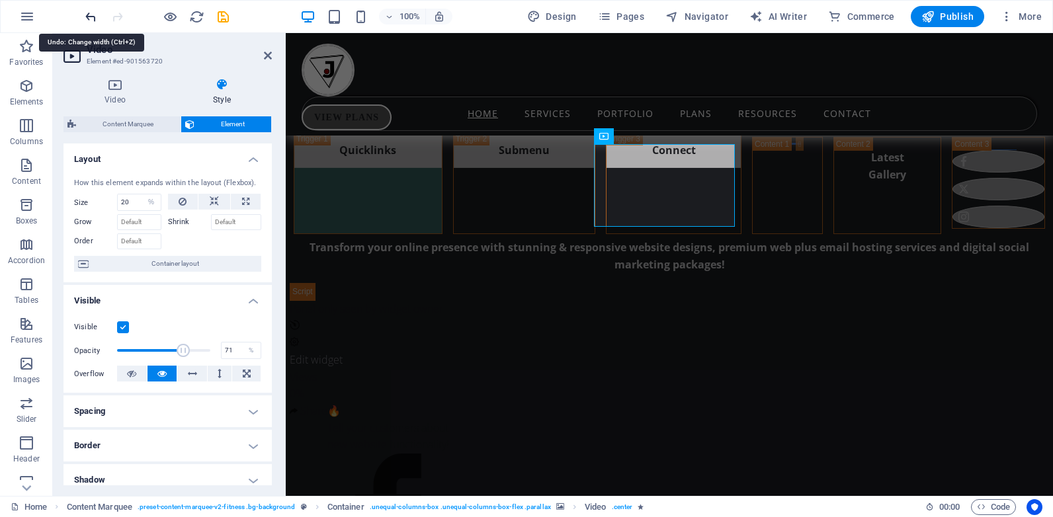
click at [87, 22] on icon "undo" at bounding box center [90, 16] width 15 height 15
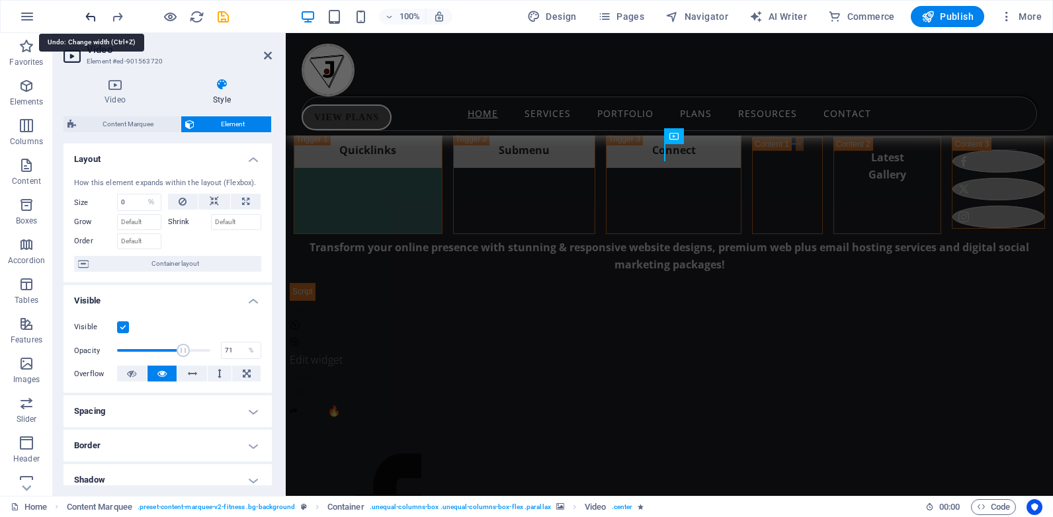
click at [87, 22] on icon "undo" at bounding box center [90, 16] width 15 height 15
type input "100"
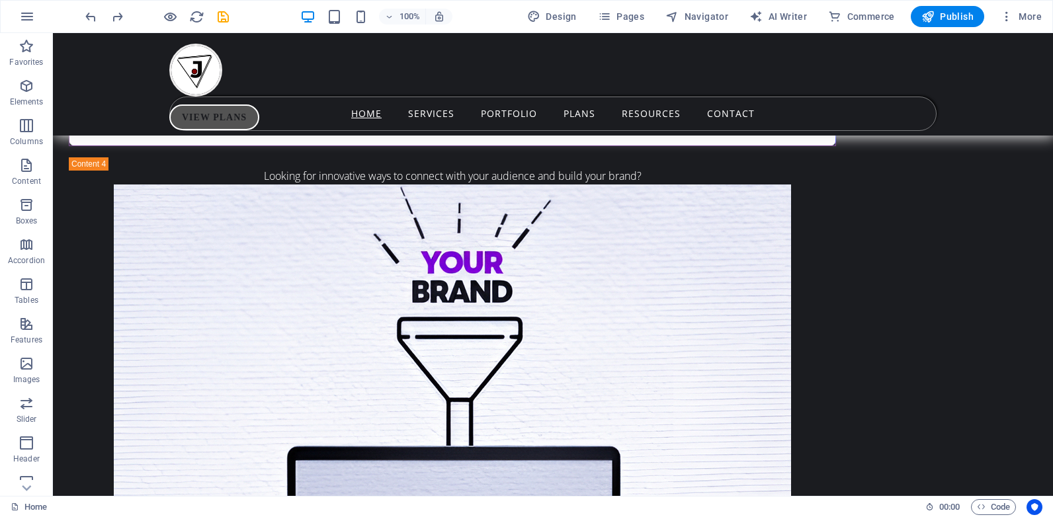
scroll to position [5022, 0]
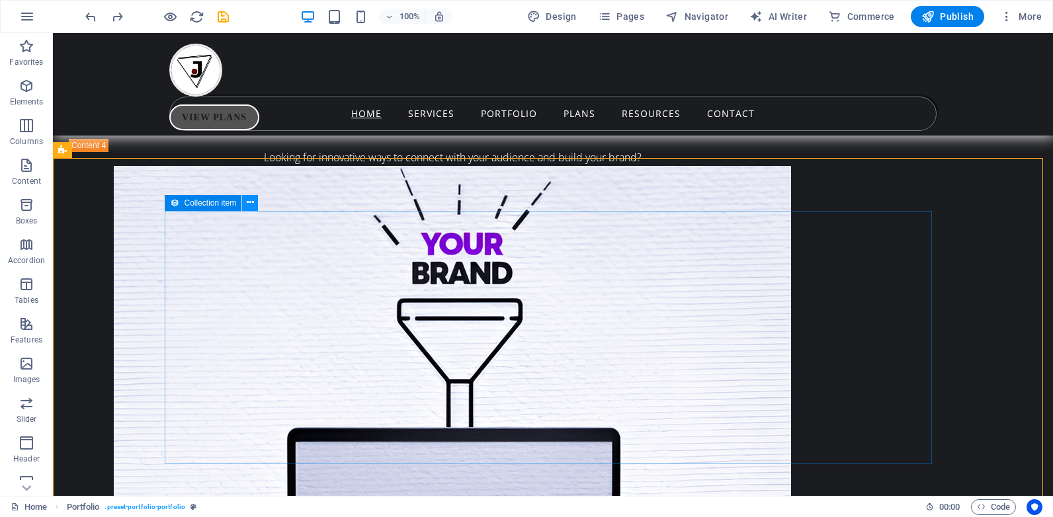
click at [248, 201] on icon at bounding box center [250, 203] width 7 height 14
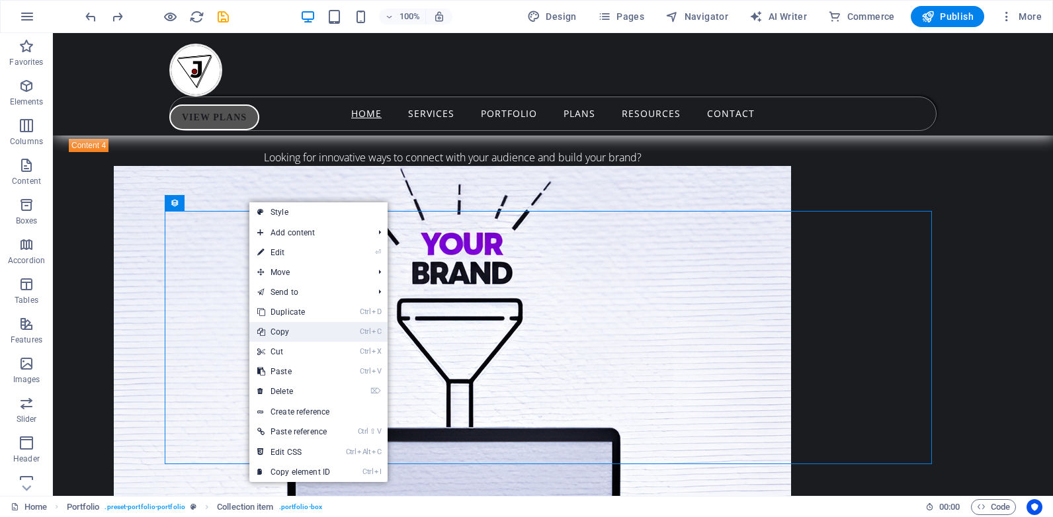
click at [288, 333] on link "Ctrl C Copy" at bounding box center [293, 332] width 89 height 20
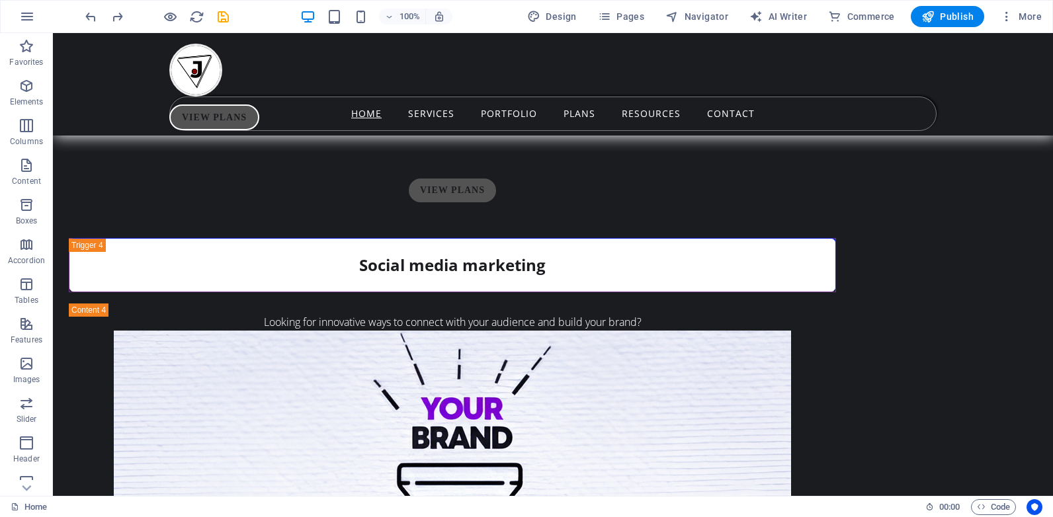
scroll to position [4876, 0]
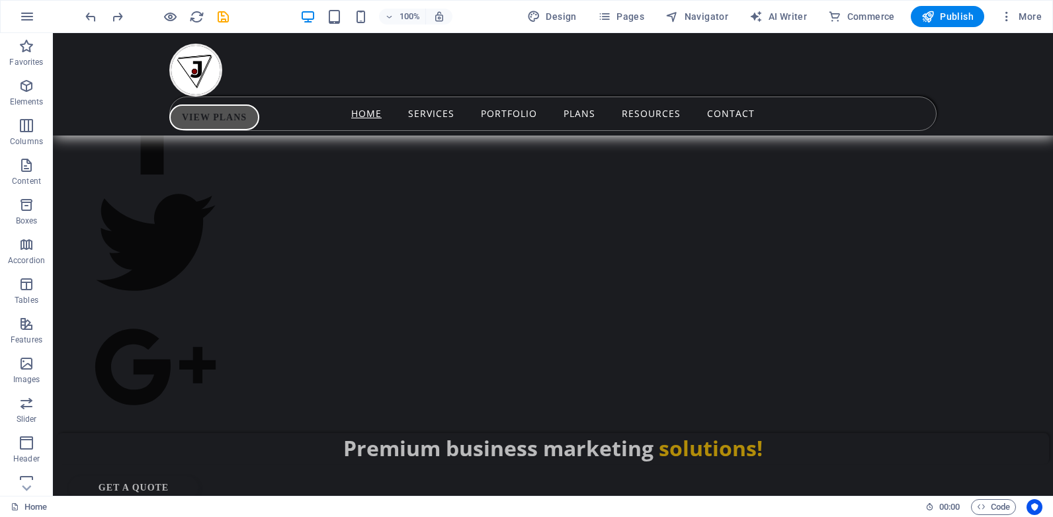
scroll to position [1461, 0]
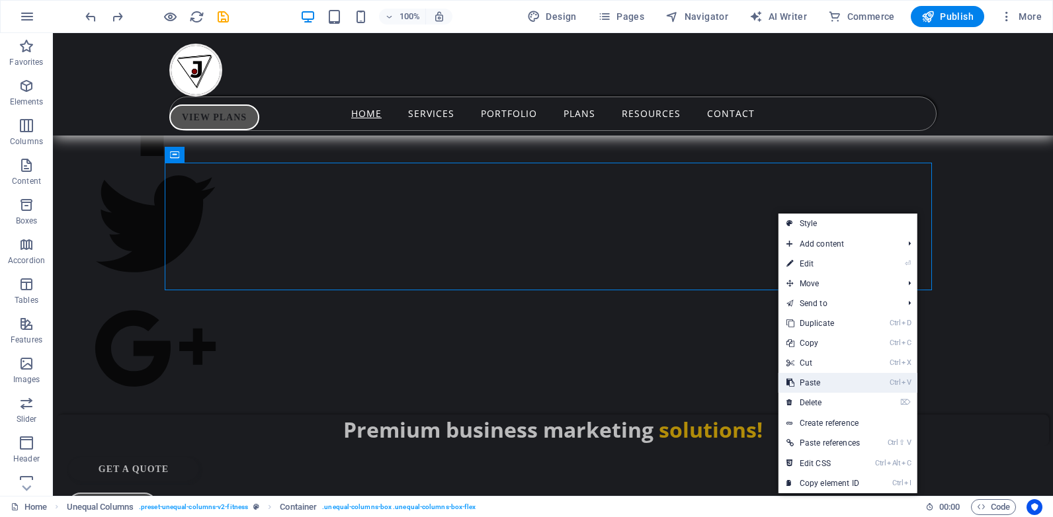
click at [816, 376] on link "Ctrl V Paste" at bounding box center [823, 383] width 89 height 20
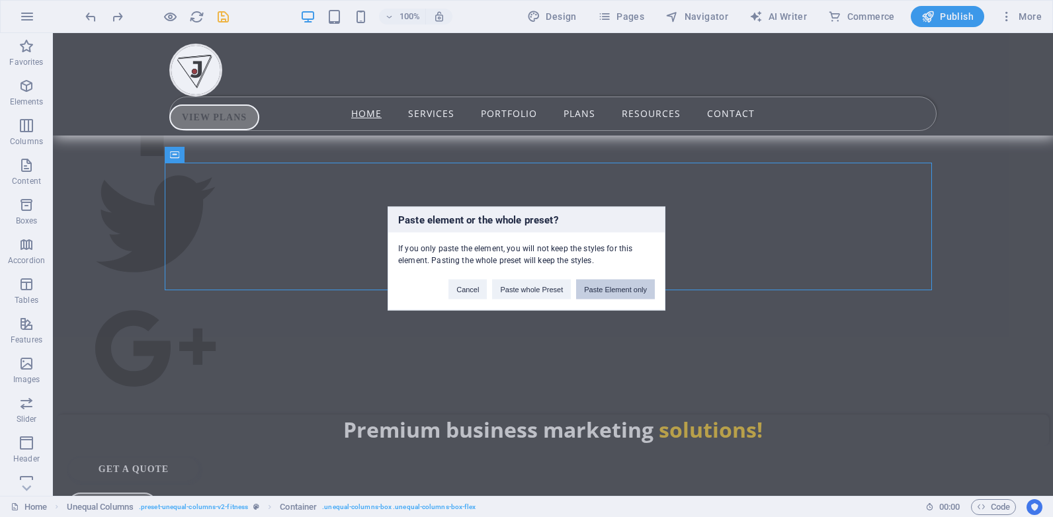
click at [605, 290] on button "Paste Element only" at bounding box center [615, 290] width 79 height 20
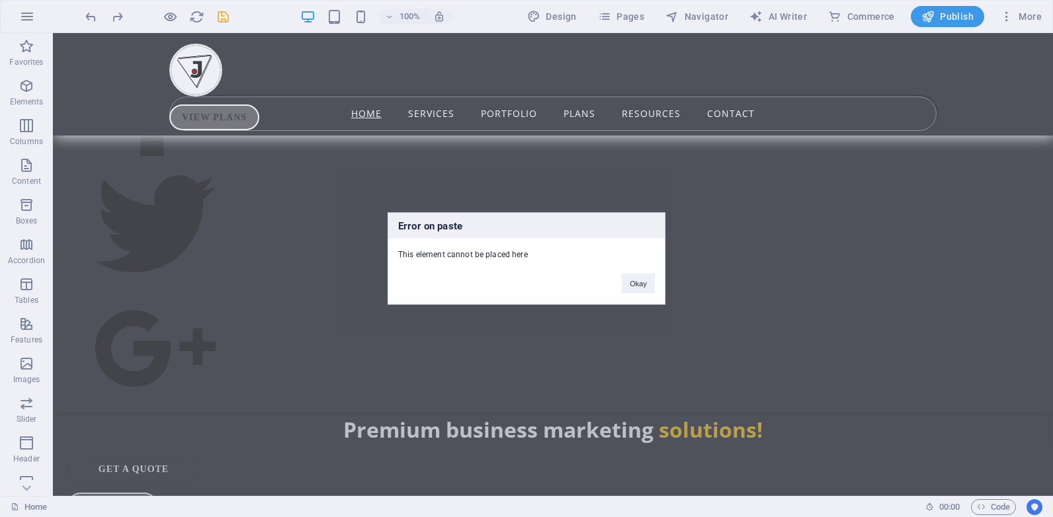
click at [642, 273] on div "Okay" at bounding box center [638, 278] width 53 height 34
click at [637, 284] on button "Okay" at bounding box center [638, 284] width 33 height 20
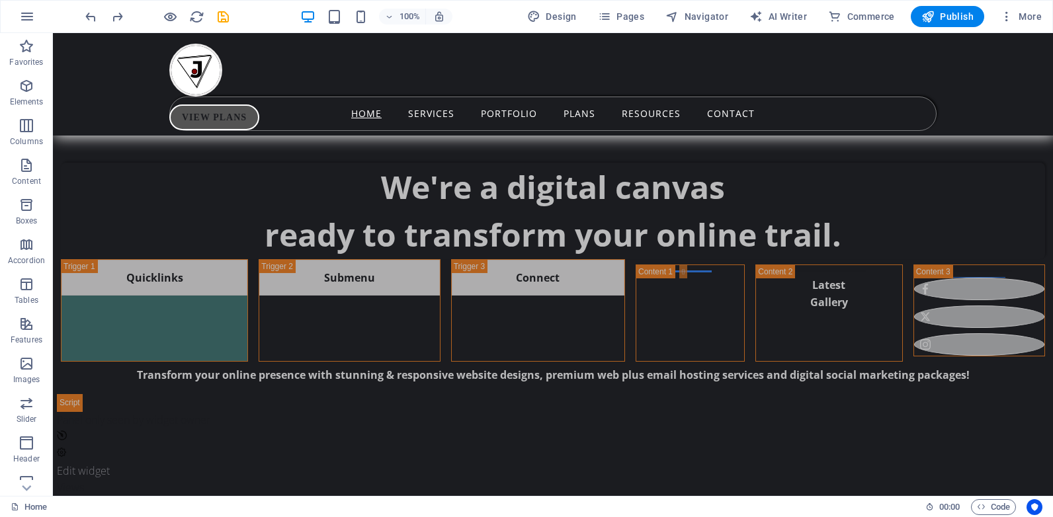
scroll to position [950, 0]
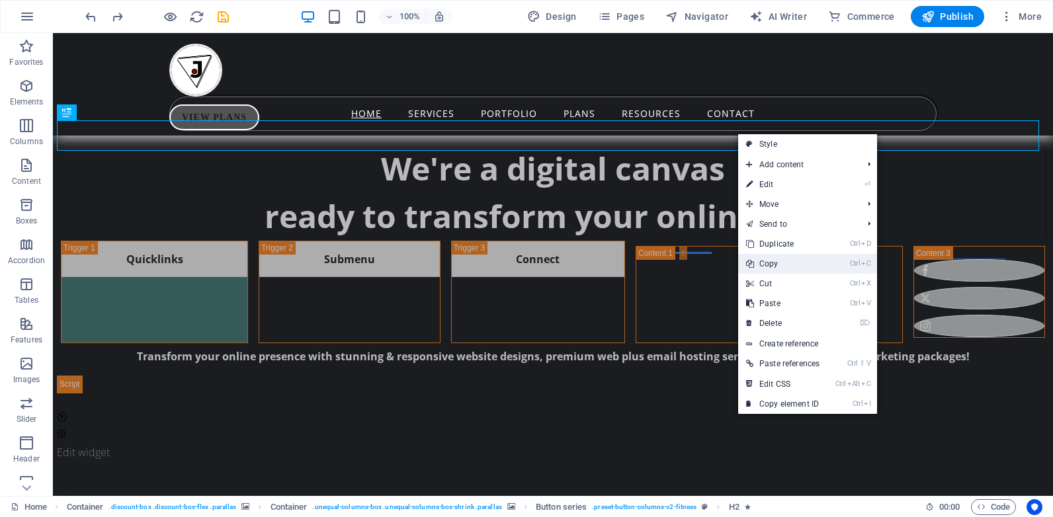
click at [782, 264] on link "Ctrl C Copy" at bounding box center [782, 264] width 89 height 20
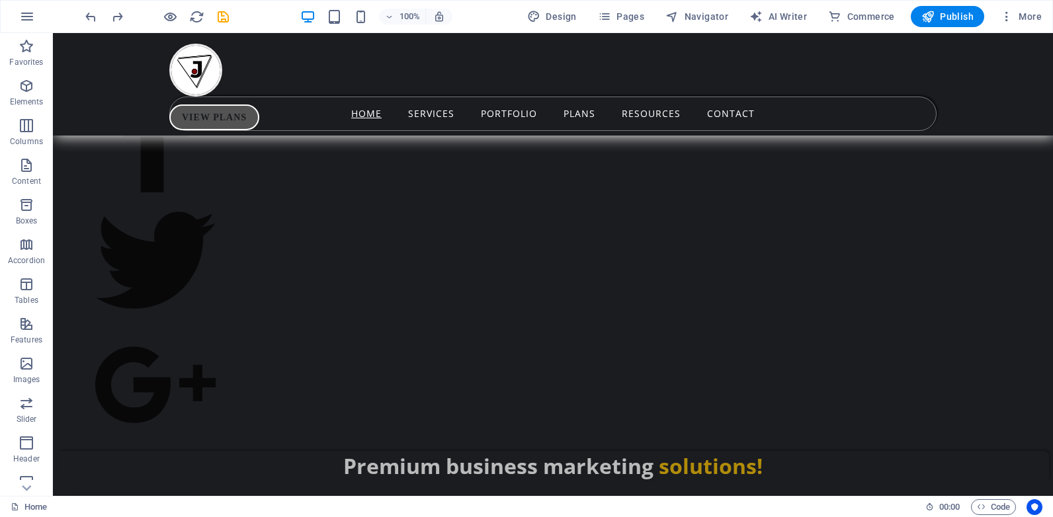
scroll to position [1534, 0]
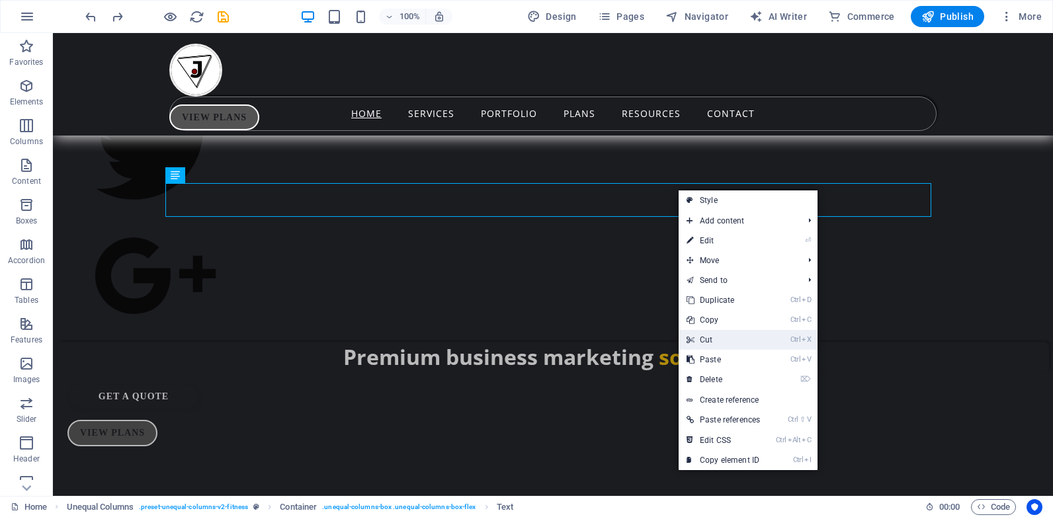
click at [727, 347] on link "Ctrl X Cut" at bounding box center [723, 340] width 89 height 20
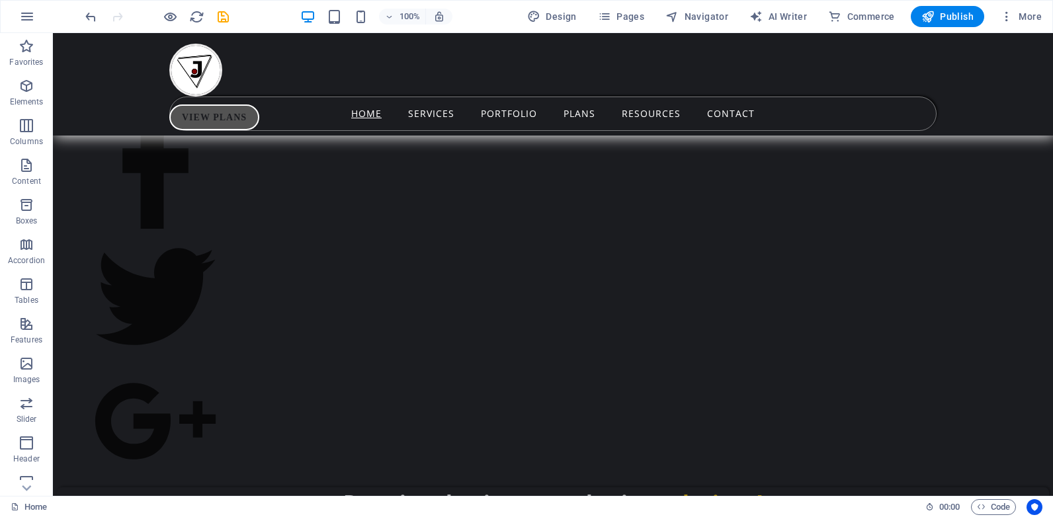
scroll to position [1425, 0]
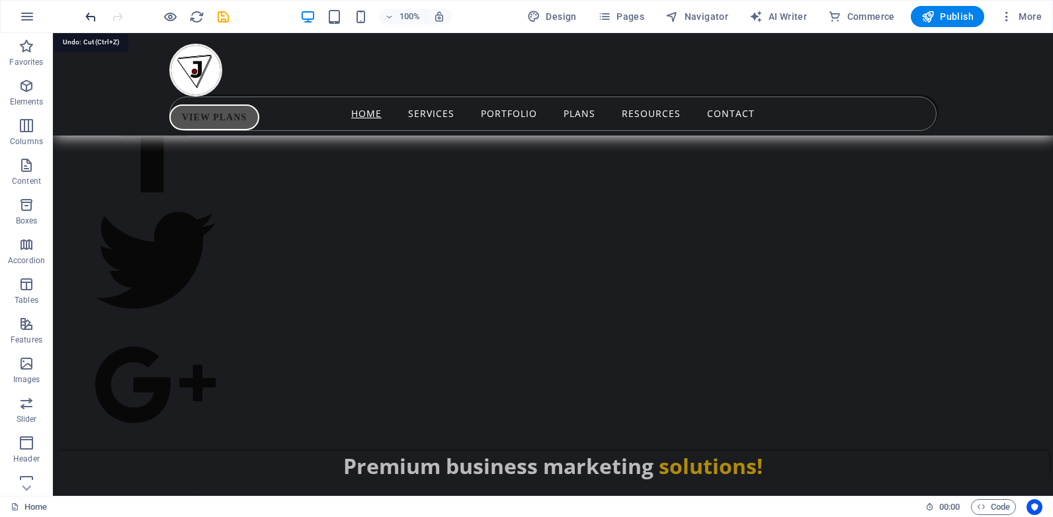
click at [89, 19] on icon "undo" at bounding box center [90, 16] width 15 height 15
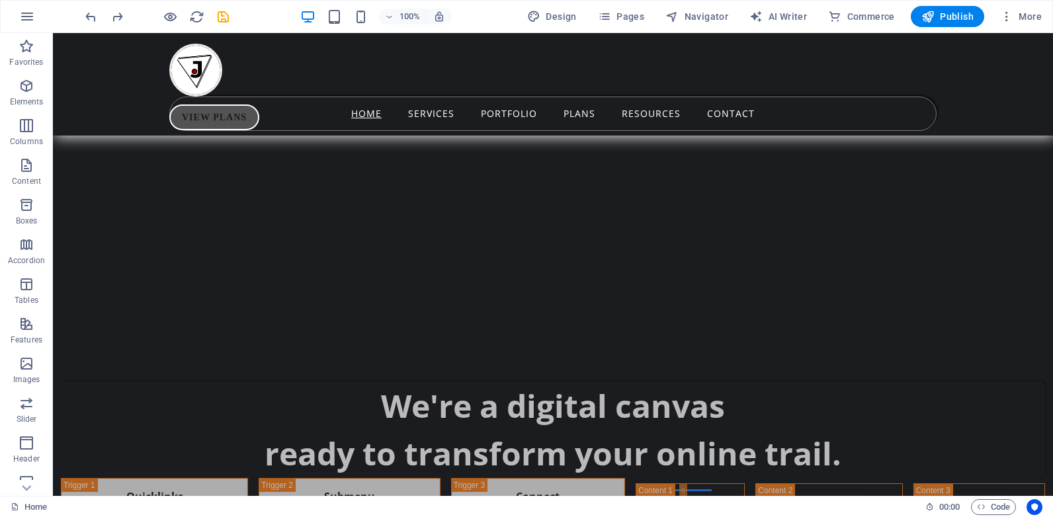
scroll to position [822, 0]
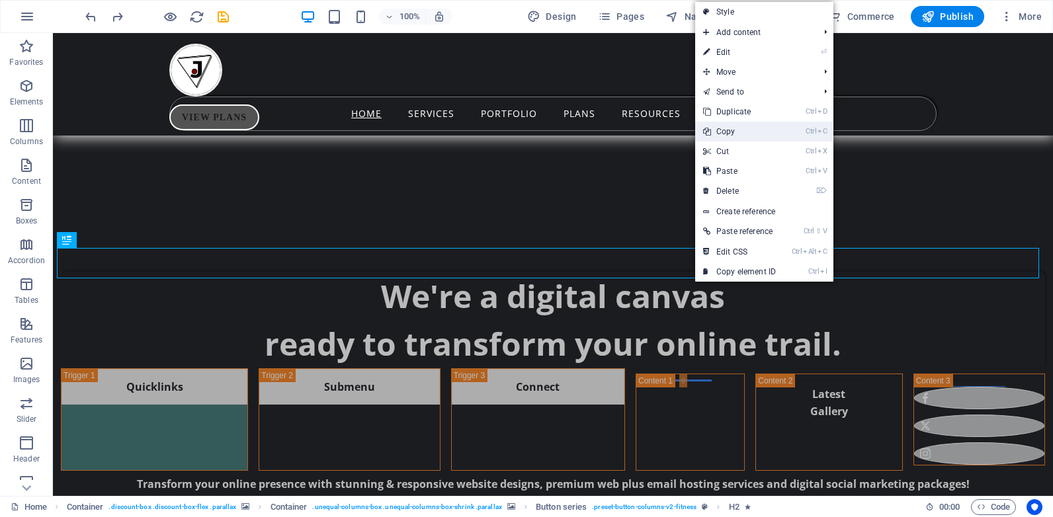
click at [728, 129] on link "Ctrl C Copy" at bounding box center [739, 132] width 89 height 20
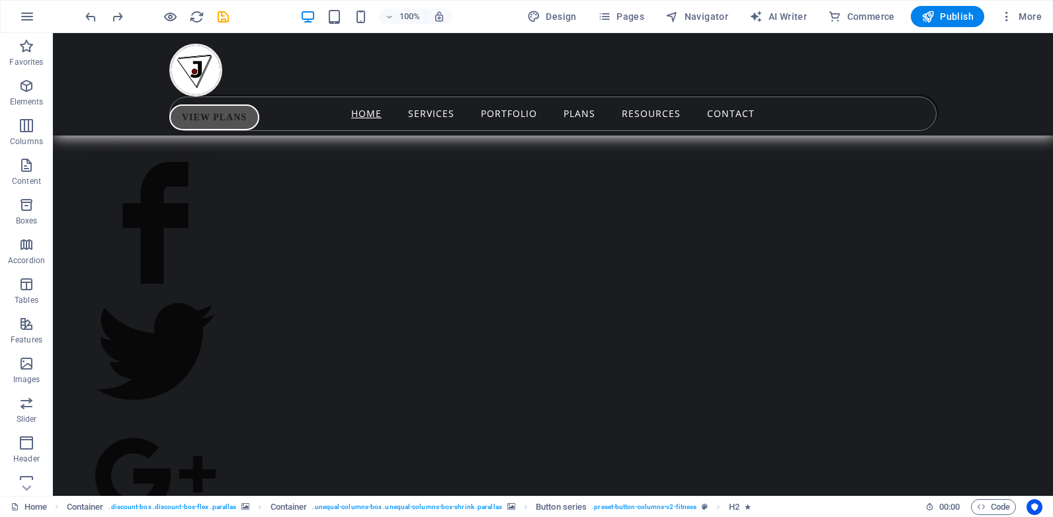
scroll to position [1425, 0]
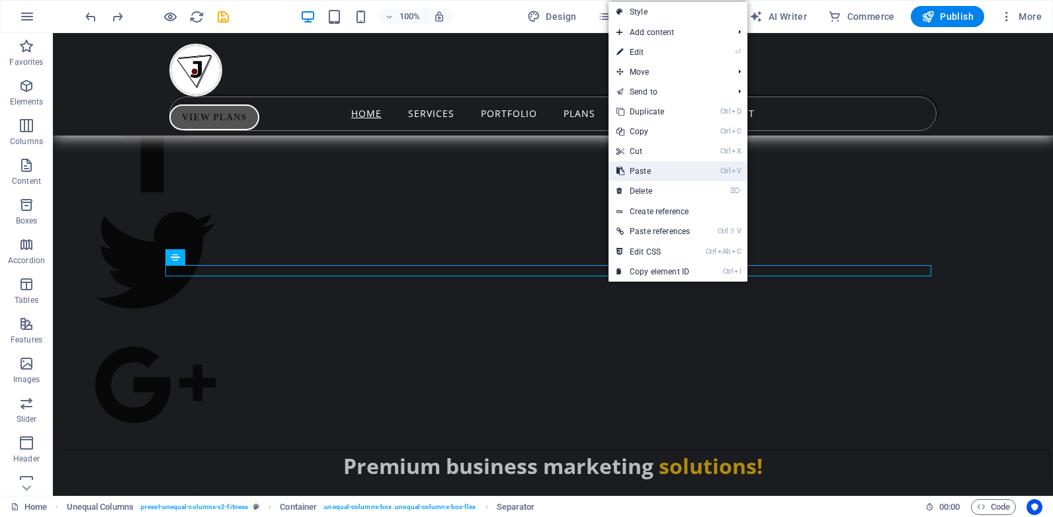
click at [648, 167] on link "Ctrl V Paste" at bounding box center [653, 171] width 89 height 20
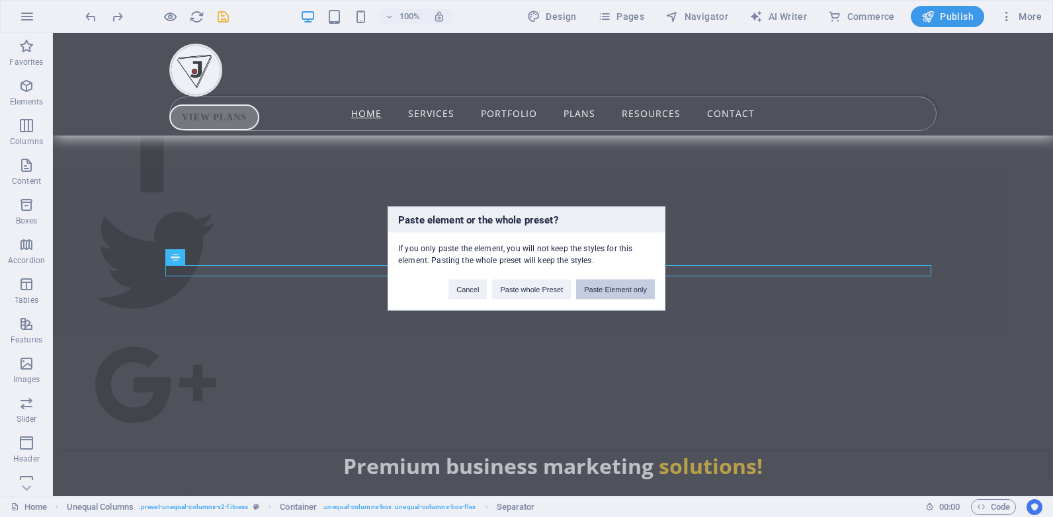
click at [617, 290] on button "Paste Element only" at bounding box center [615, 290] width 79 height 20
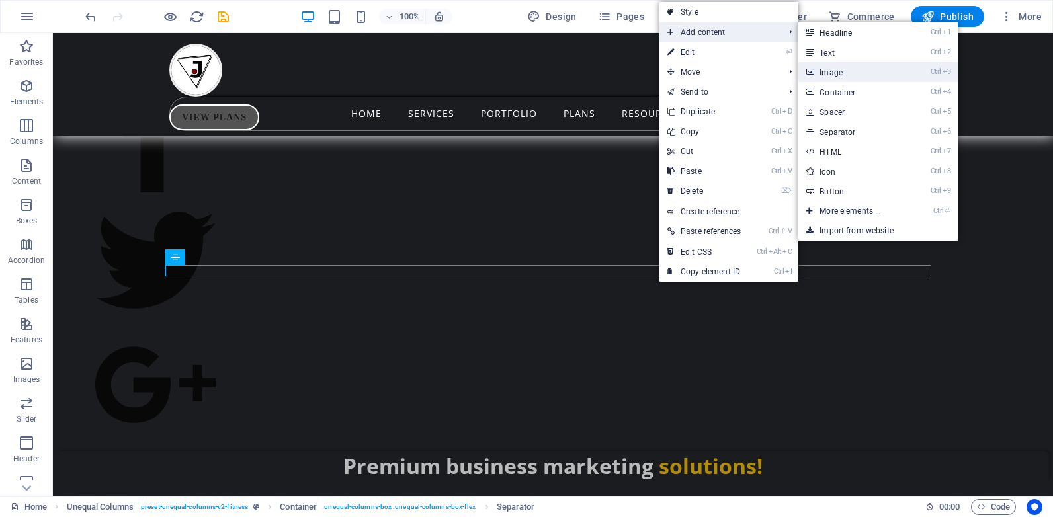
click at [853, 67] on link "Ctrl 3 Image" at bounding box center [852, 72] width 109 height 20
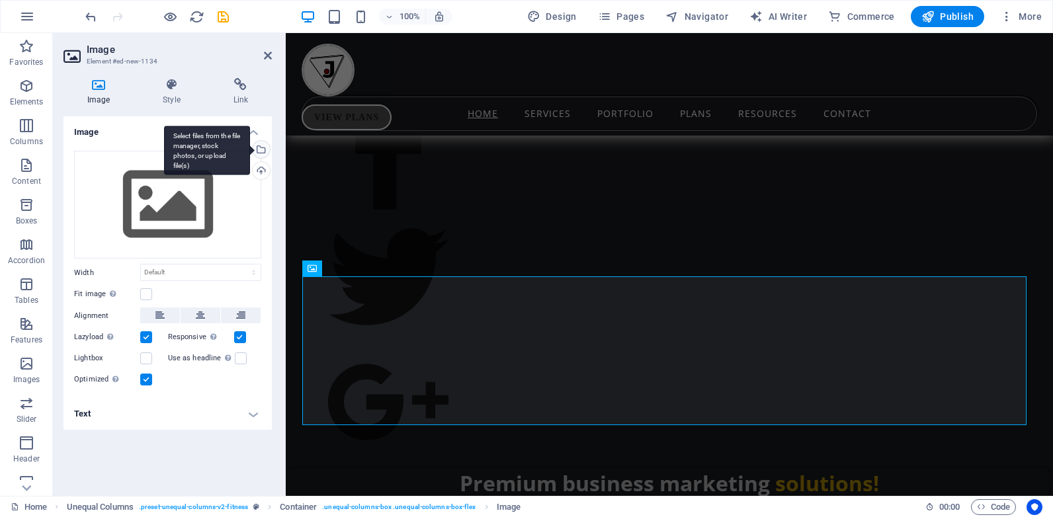
click at [250, 149] on div "Select files from the file manager, stock photos, or upload file(s)" at bounding box center [207, 151] width 86 height 50
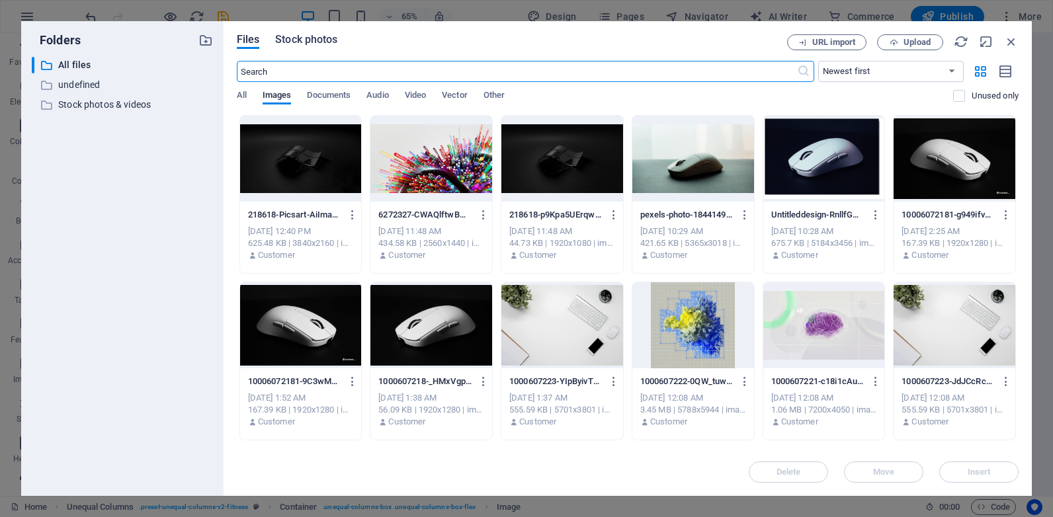
click at [306, 38] on span "Stock photos" at bounding box center [306, 40] width 62 height 16
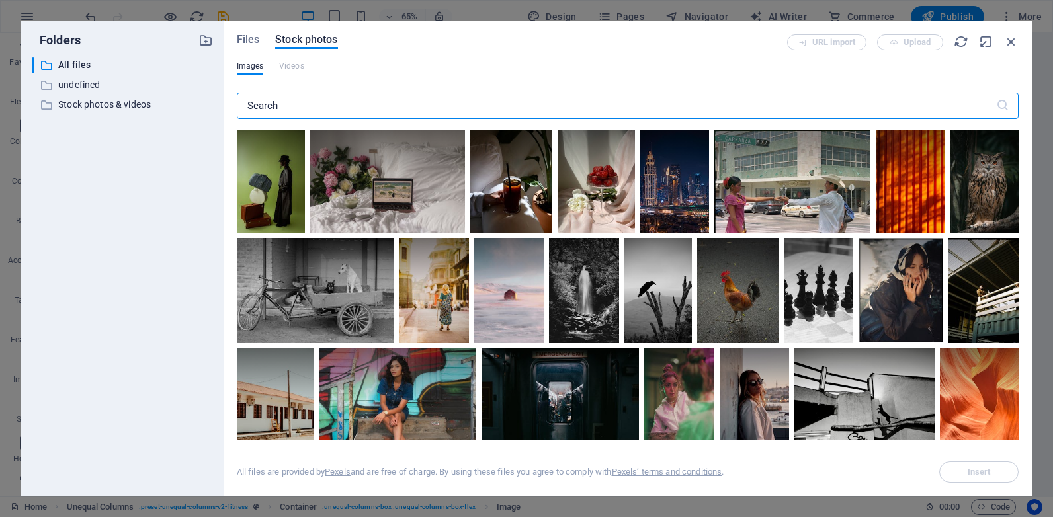
click at [289, 103] on input "text" at bounding box center [616, 106] width 759 height 26
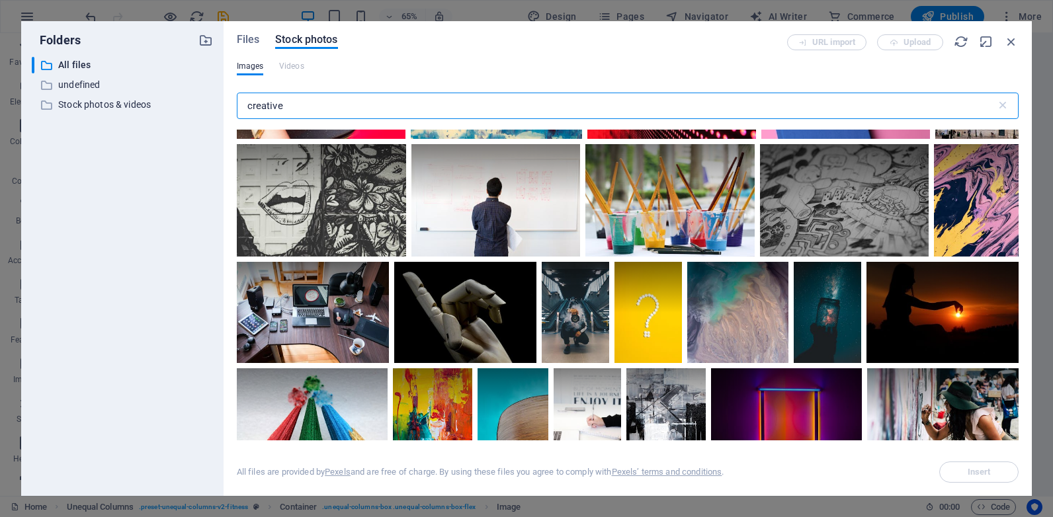
scroll to position [1942, 0]
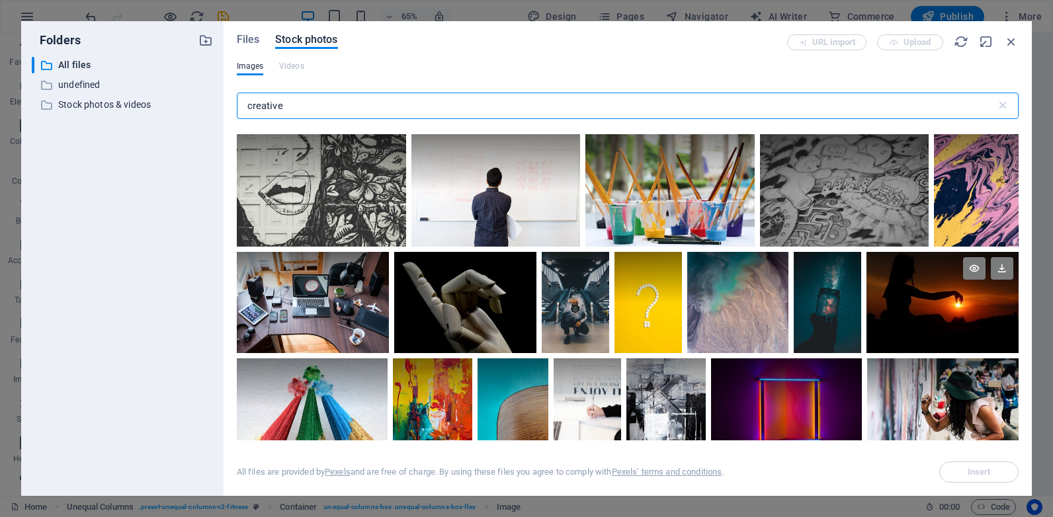
type input "creative"
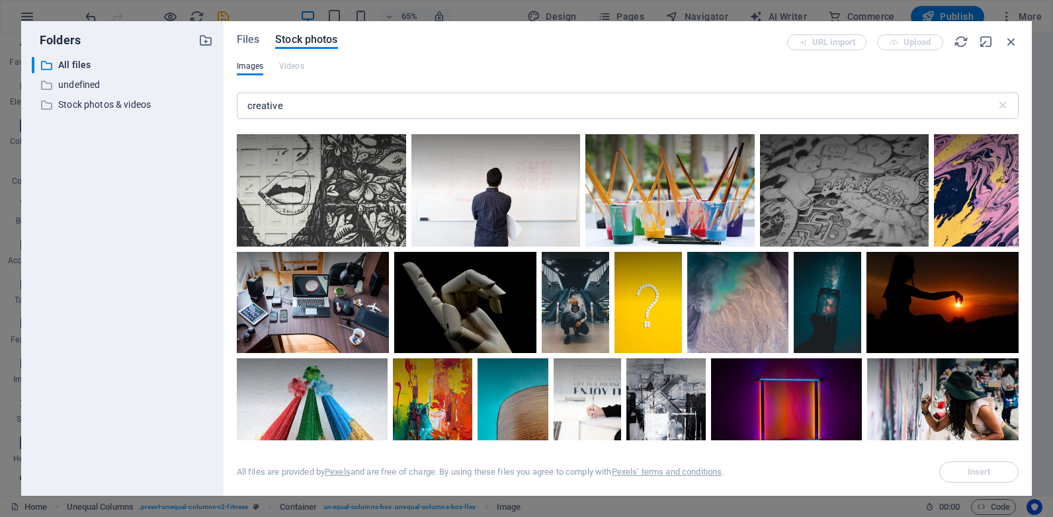
drag, startPoint x: 1015, startPoint y: 259, endPoint x: 1016, endPoint y: 268, distance: 9.3
click at [1016, 268] on div at bounding box center [628, 285] width 782 height 311
drag, startPoint x: 1019, startPoint y: 256, endPoint x: 1025, endPoint y: 280, distance: 24.5
click at [1025, 280] on div "Files Stock photos URL import Upload Images Videos creative ​ All files are pro…" at bounding box center [628, 258] width 808 height 475
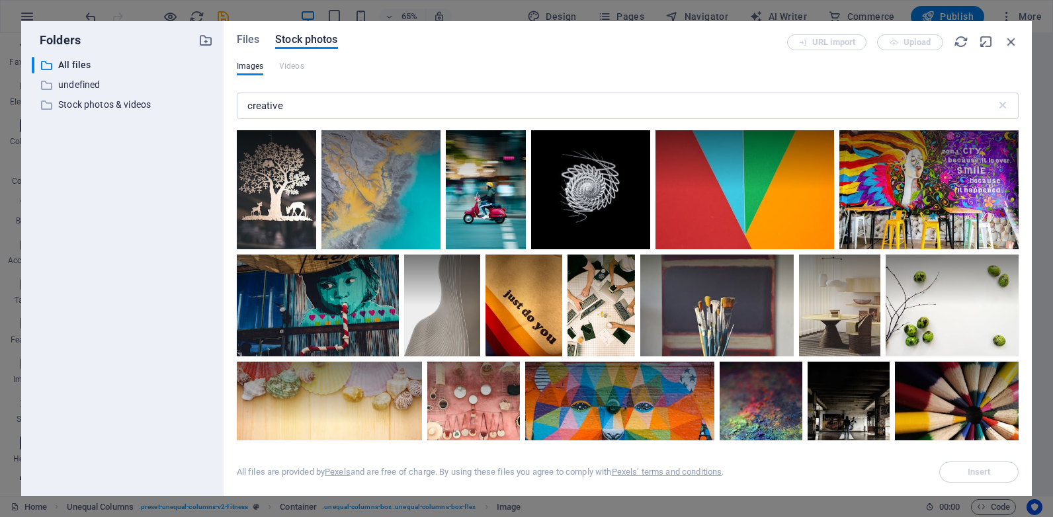
scroll to position [2372, 0]
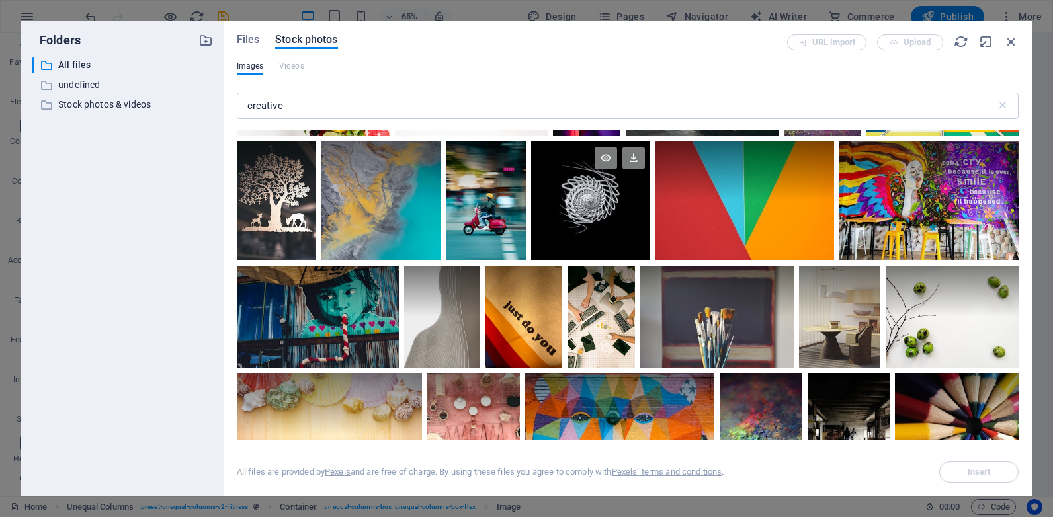
click at [575, 207] on div at bounding box center [590, 201] width 119 height 119
click at [575, 207] on div at bounding box center [590, 231] width 119 height 60
click at [633, 153] on icon at bounding box center [633, 158] width 22 height 22
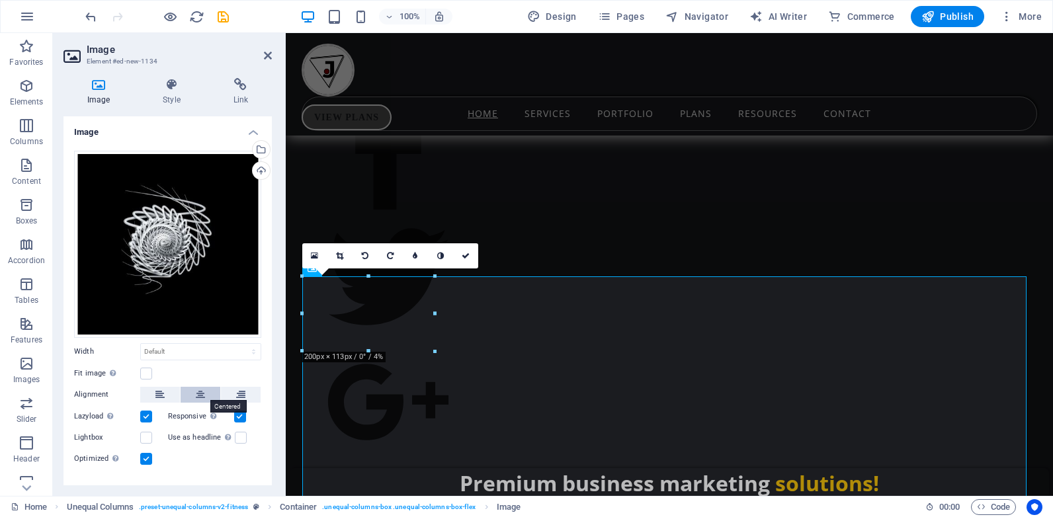
click at [202, 392] on icon at bounding box center [200, 395] width 9 height 16
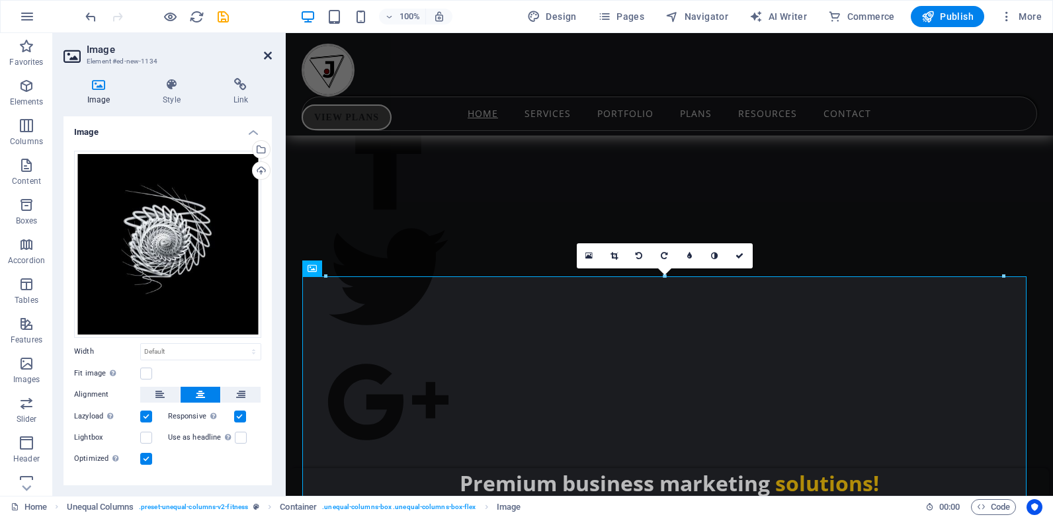
click at [266, 55] on icon at bounding box center [268, 55] width 8 height 11
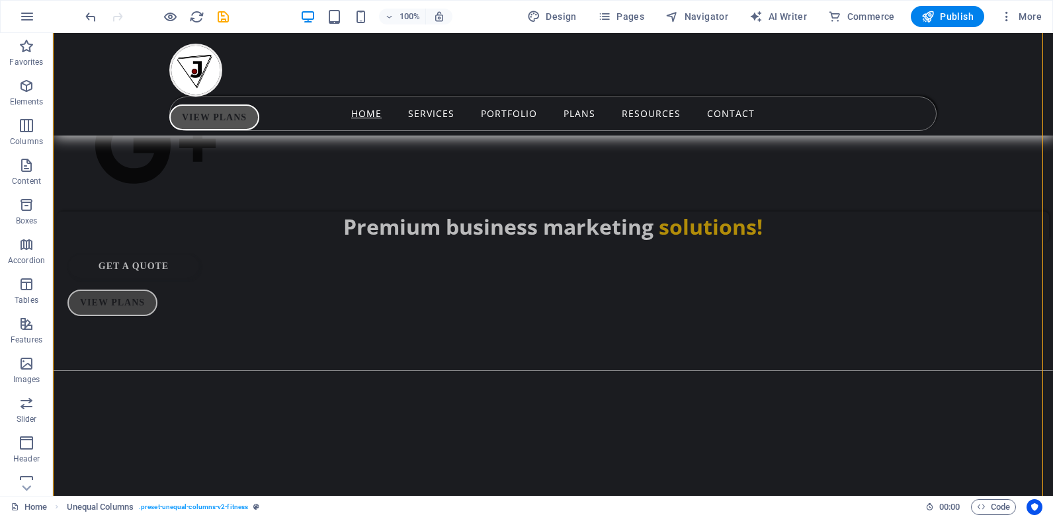
scroll to position [1451, 0]
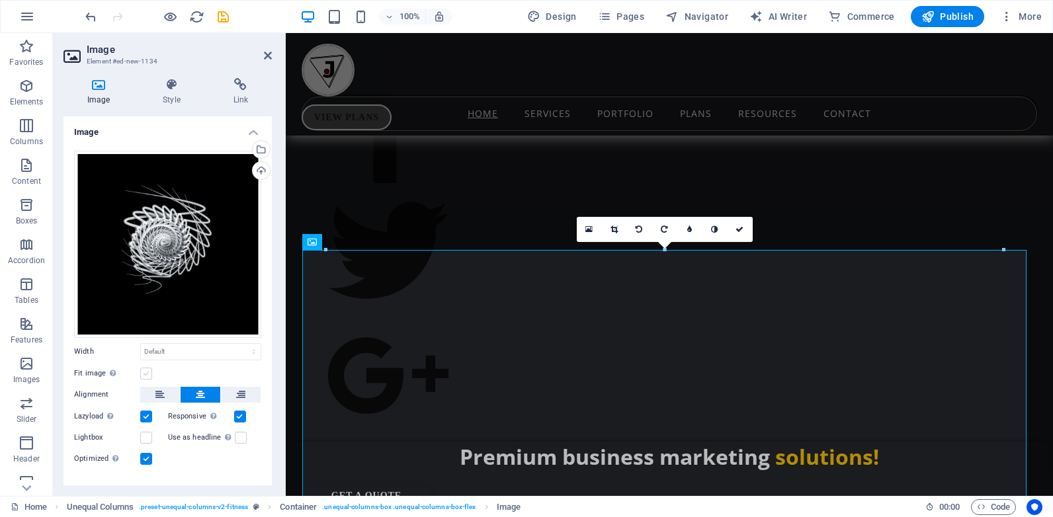
click at [143, 368] on label at bounding box center [146, 374] width 12 height 12
click at [0, 0] on input "Fit image Automatically fit image to a fixed width and height" at bounding box center [0, 0] width 0 height 0
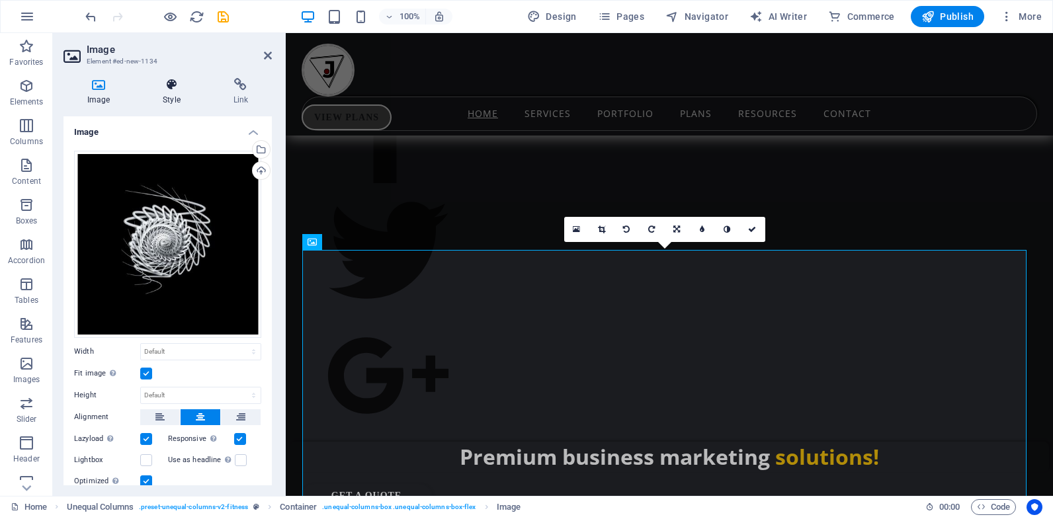
click at [170, 91] on icon at bounding box center [171, 84] width 65 height 13
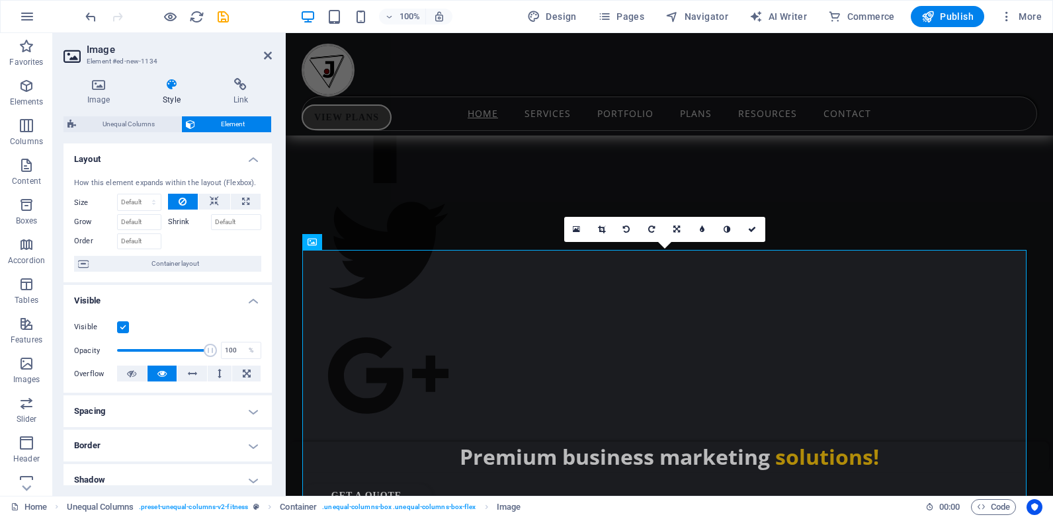
click at [176, 448] on h4 "Border" at bounding box center [168, 446] width 208 height 32
click at [173, 472] on span at bounding box center [173, 472] width 9 height 9
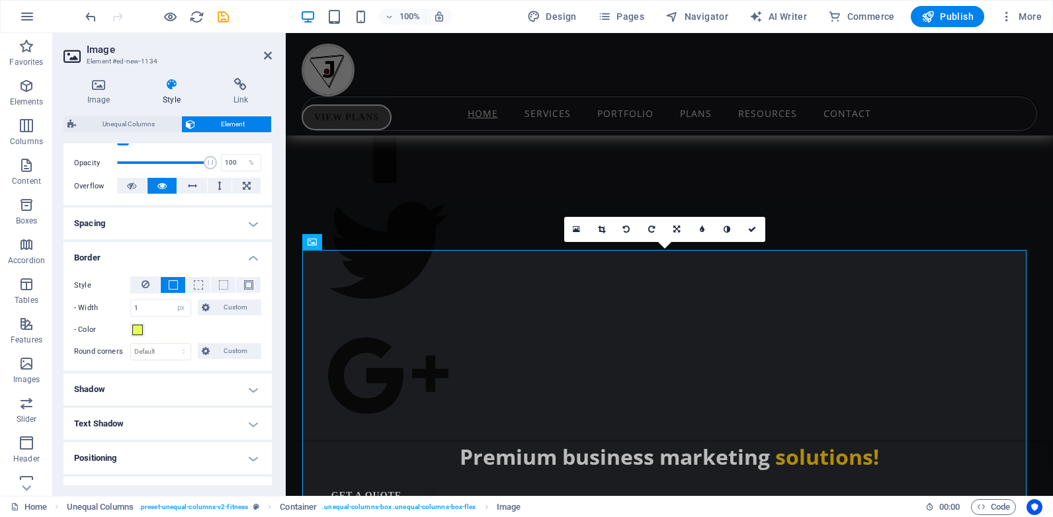
scroll to position [189, 0]
click at [161, 351] on select "Default px rem % vh vw Custom" at bounding box center [161, 351] width 60 height 16
select select "%"
click at [171, 343] on select "Default px rem % vh vw Custom" at bounding box center [161, 351] width 60 height 16
type input "50"
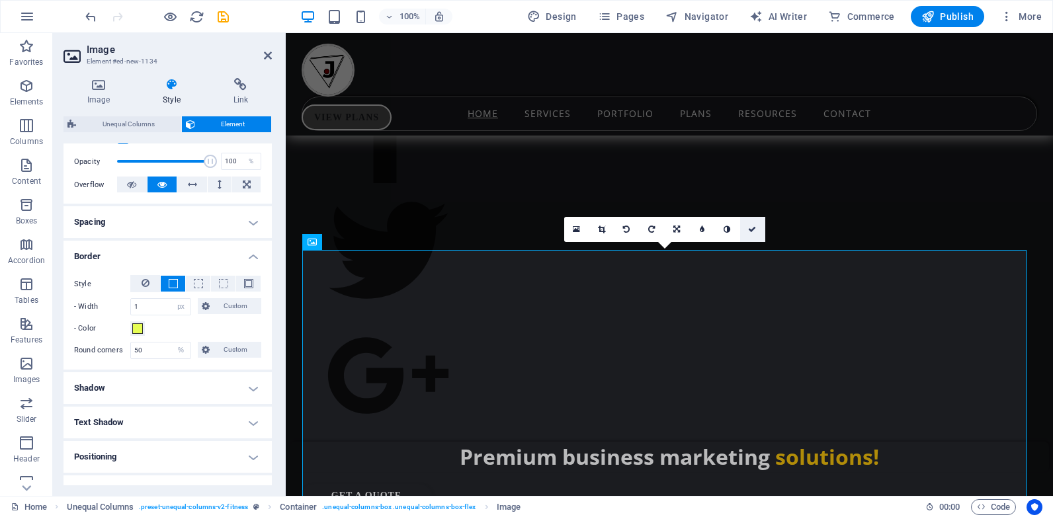
click at [749, 230] on icon at bounding box center [752, 230] width 8 height 8
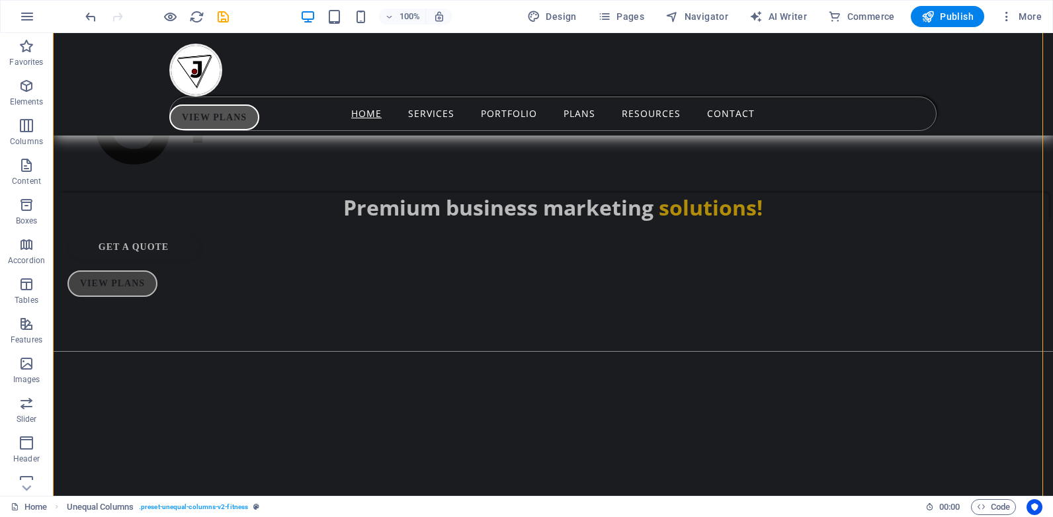
scroll to position [1607, 0]
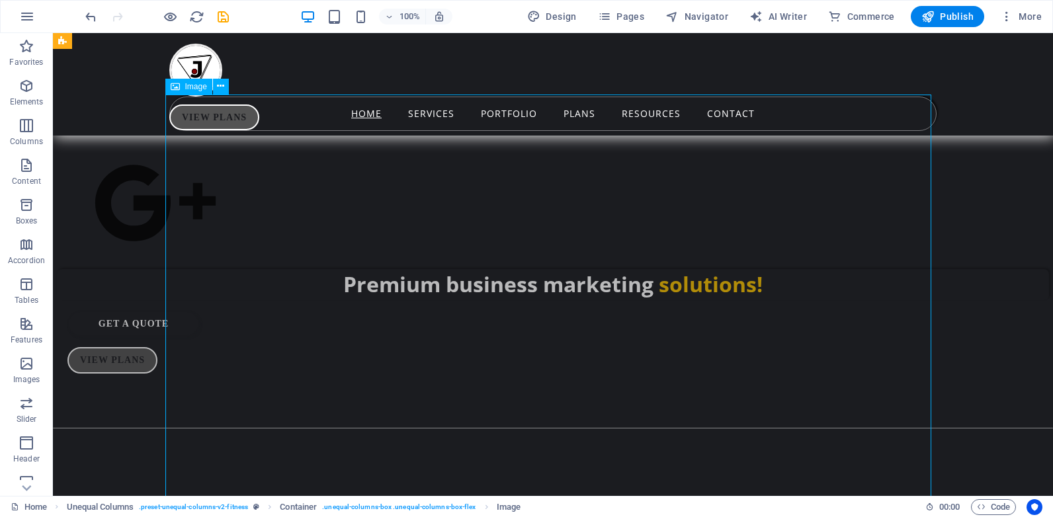
select select "px"
select select "%"
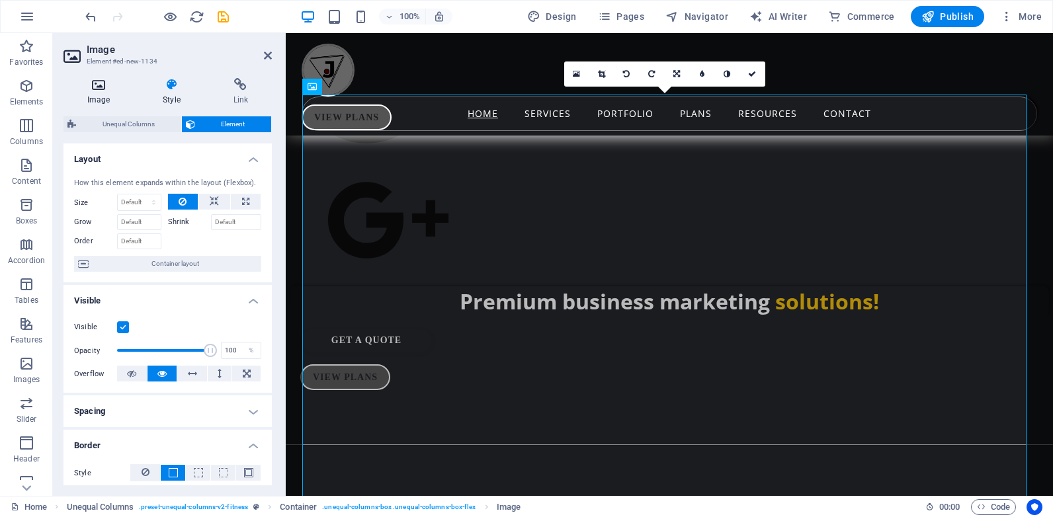
click at [103, 95] on h4 "Image" at bounding box center [101, 92] width 75 height 28
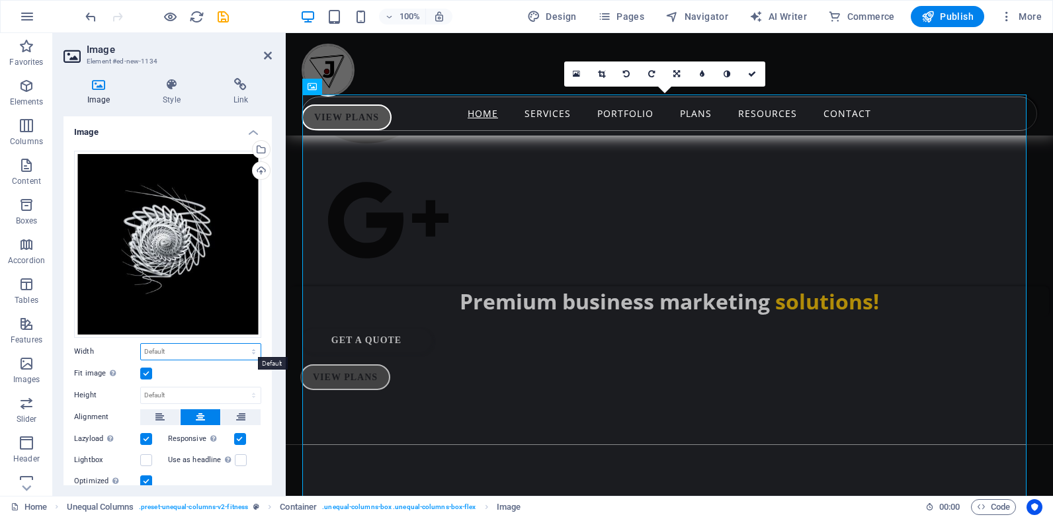
click at [161, 344] on select "Default auto px rem % em vh vw" at bounding box center [201, 352] width 120 height 16
select select "px"
click at [239, 344] on select "Default auto px rem % em vh vw" at bounding box center [201, 352] width 120 height 16
click at [152, 349] on input "1024" at bounding box center [201, 352] width 120 height 16
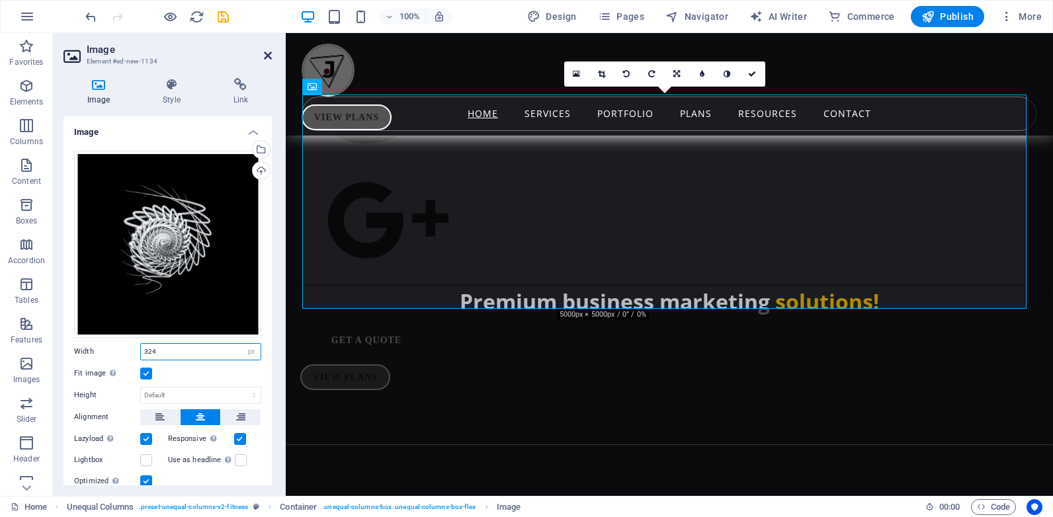
type input "324"
click at [268, 54] on icon at bounding box center [268, 55] width 8 height 11
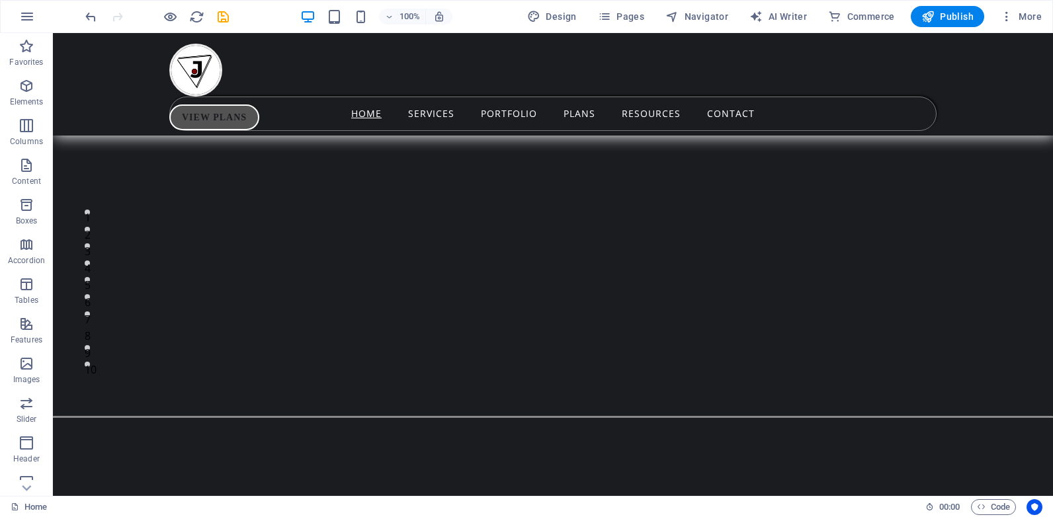
scroll to position [187, 0]
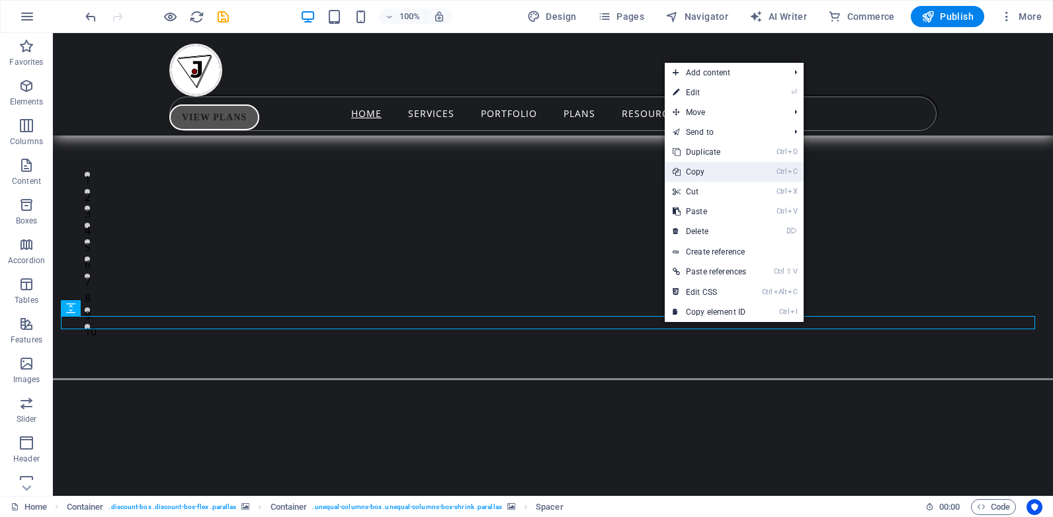
click at [697, 167] on link "Ctrl C Copy" at bounding box center [709, 172] width 89 height 20
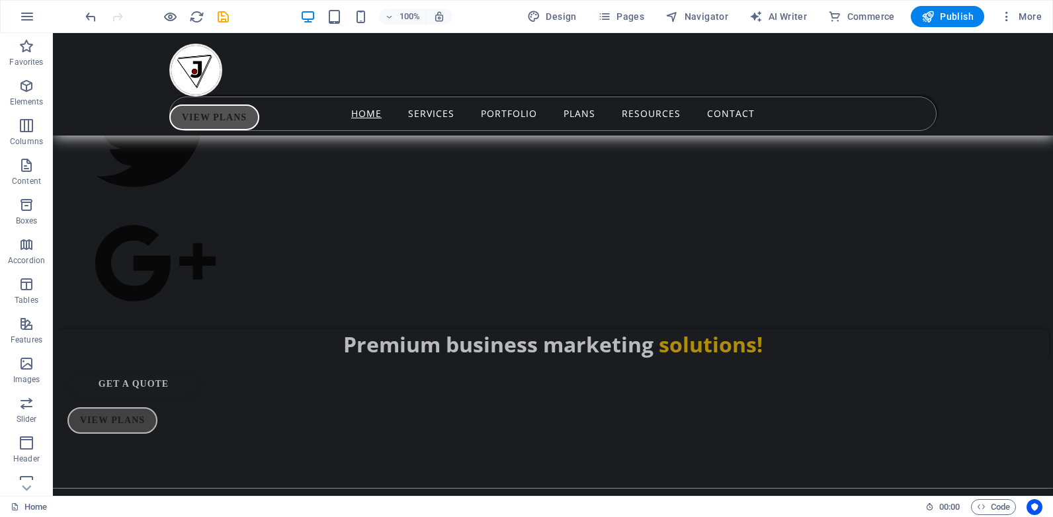
scroll to position [1602, 0]
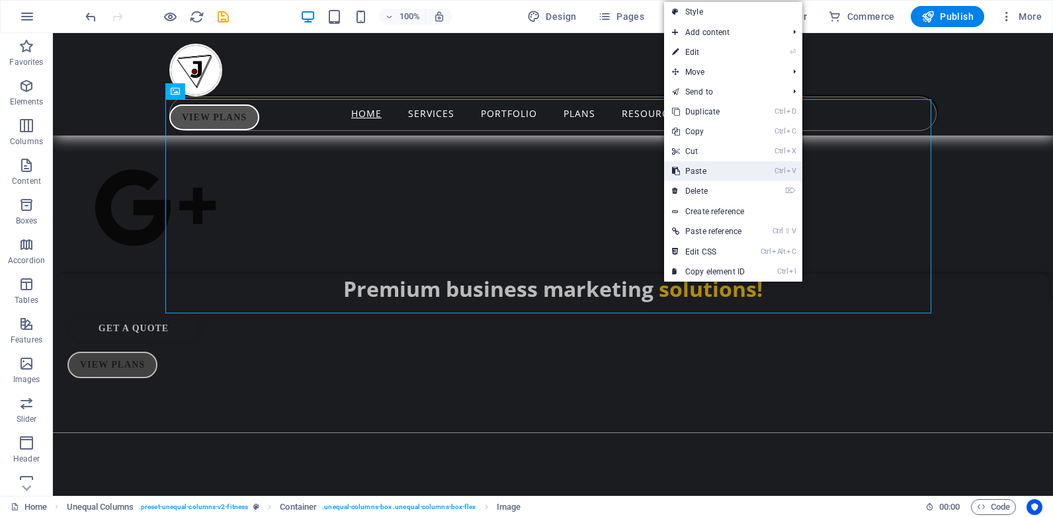
click at [697, 169] on link "Ctrl V Paste" at bounding box center [708, 171] width 89 height 20
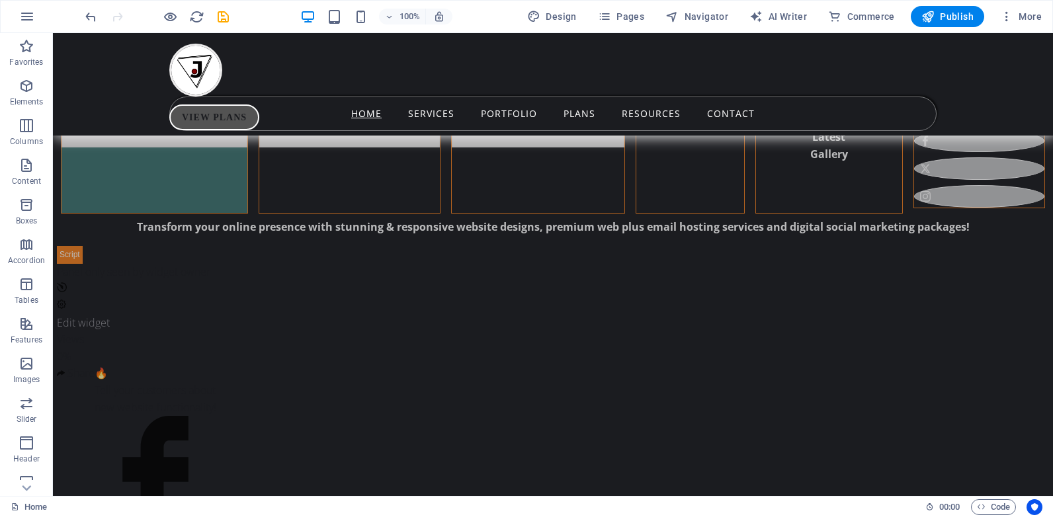
scroll to position [1043, 0]
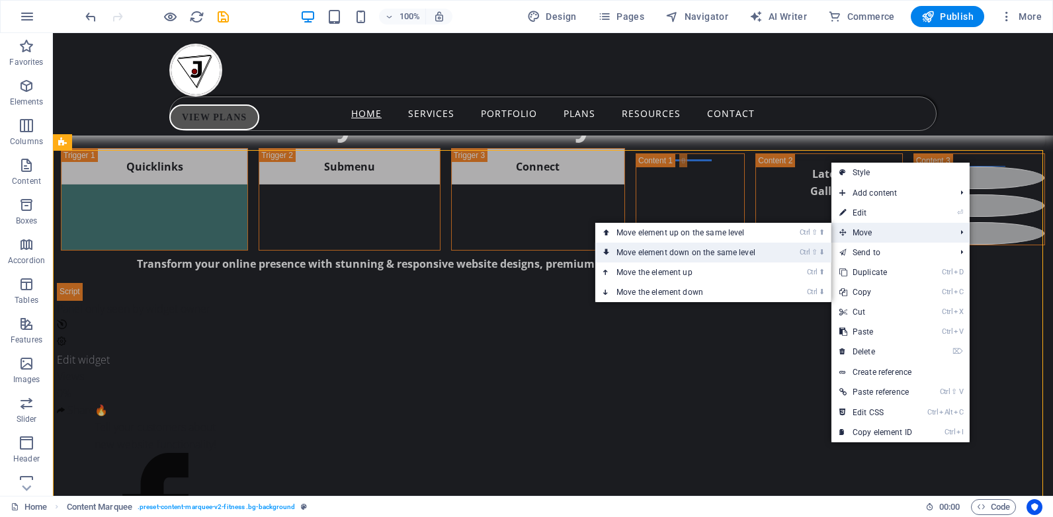
click at [688, 251] on link "Ctrl ⇧ ⬇ Move element down on the same level" at bounding box center [688, 253] width 187 height 20
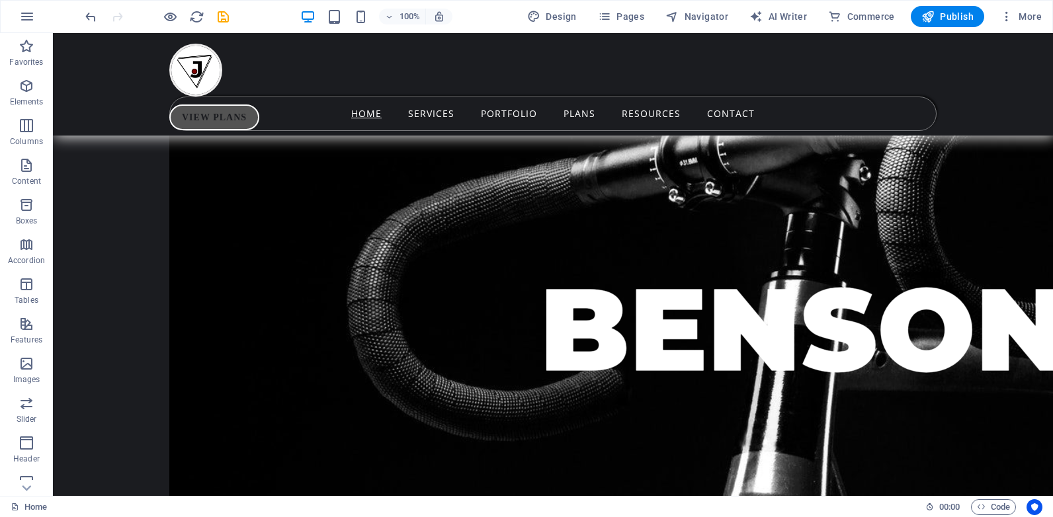
scroll to position [8561, 0]
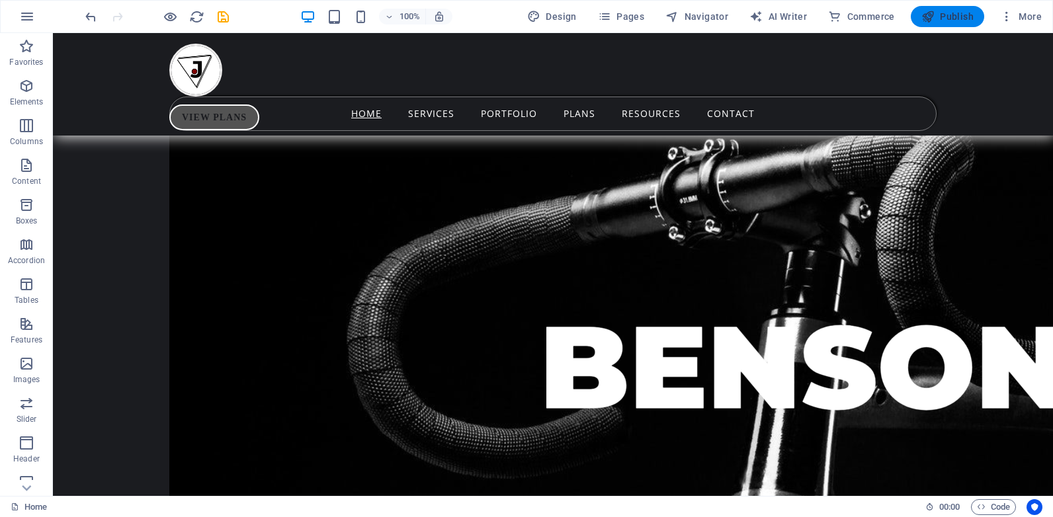
click at [955, 17] on span "Publish" at bounding box center [947, 16] width 52 height 13
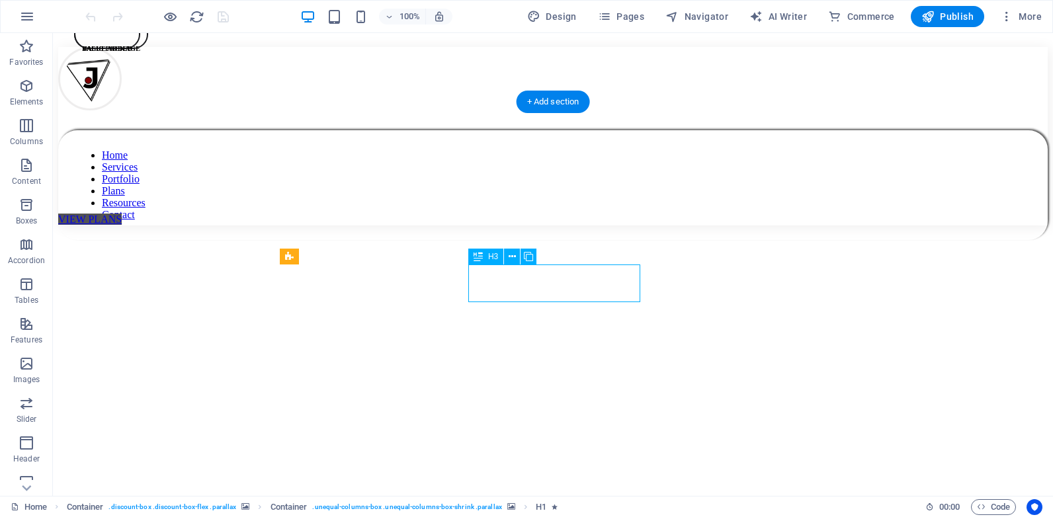
drag, startPoint x: 53, startPoint y: 33, endPoint x: 548, endPoint y: 280, distance: 553.8
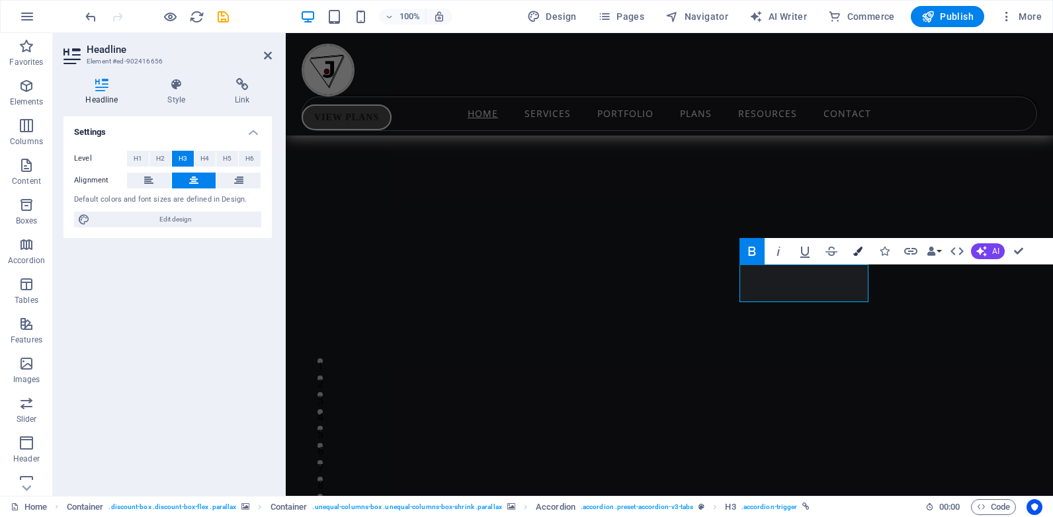
click at [857, 250] on icon "button" at bounding box center [857, 251] width 9 height 9
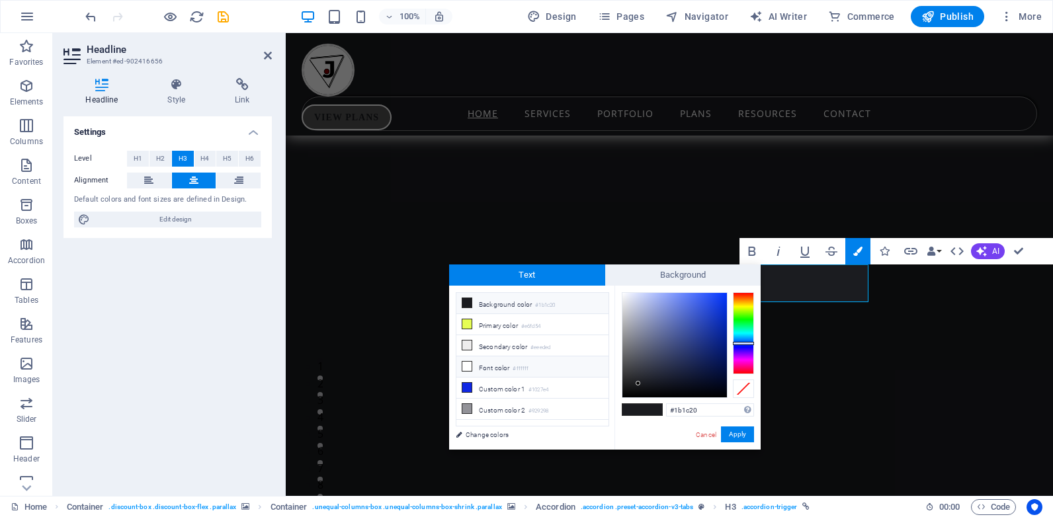
click at [481, 363] on li "Font color #ffffff" at bounding box center [532, 367] width 152 height 21
type input "#ffffff"
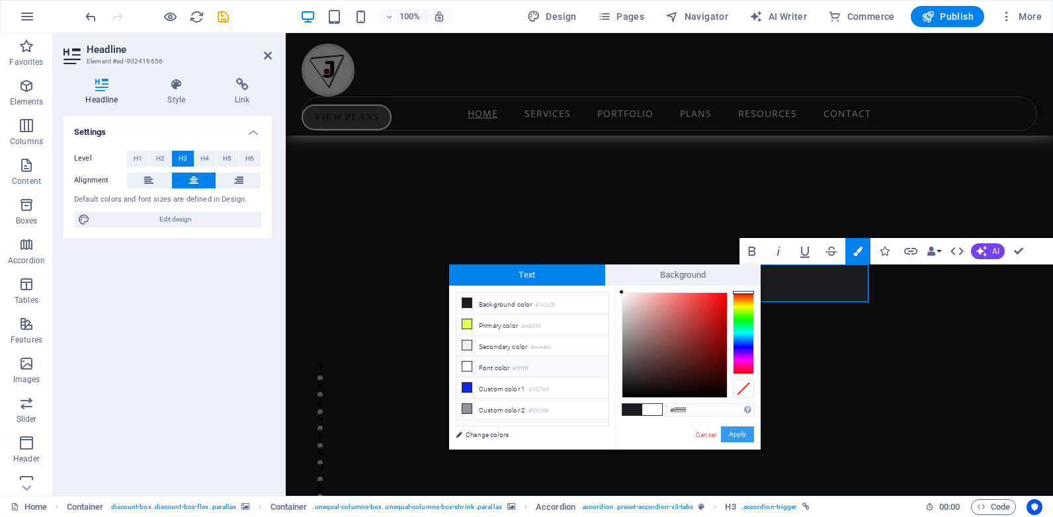
click at [732, 432] on button "Apply" at bounding box center [737, 435] width 33 height 16
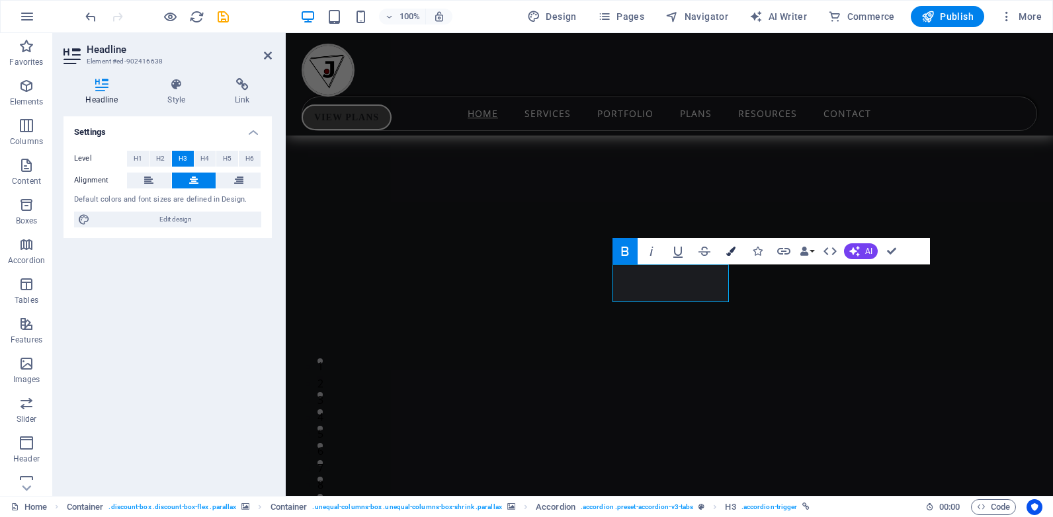
click at [730, 249] on icon "button" at bounding box center [730, 251] width 9 height 9
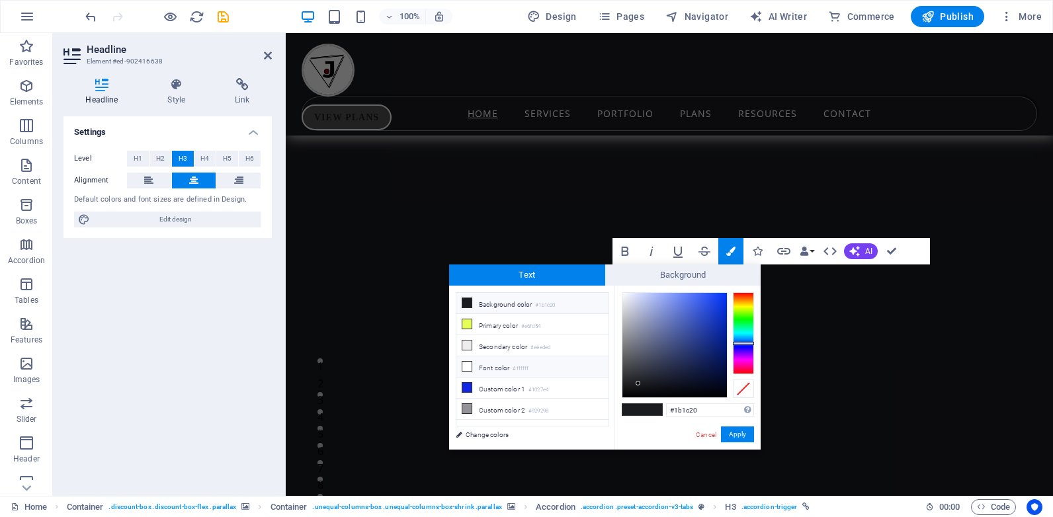
click at [480, 368] on li "Font color #ffffff" at bounding box center [532, 367] width 152 height 21
type input "#ffffff"
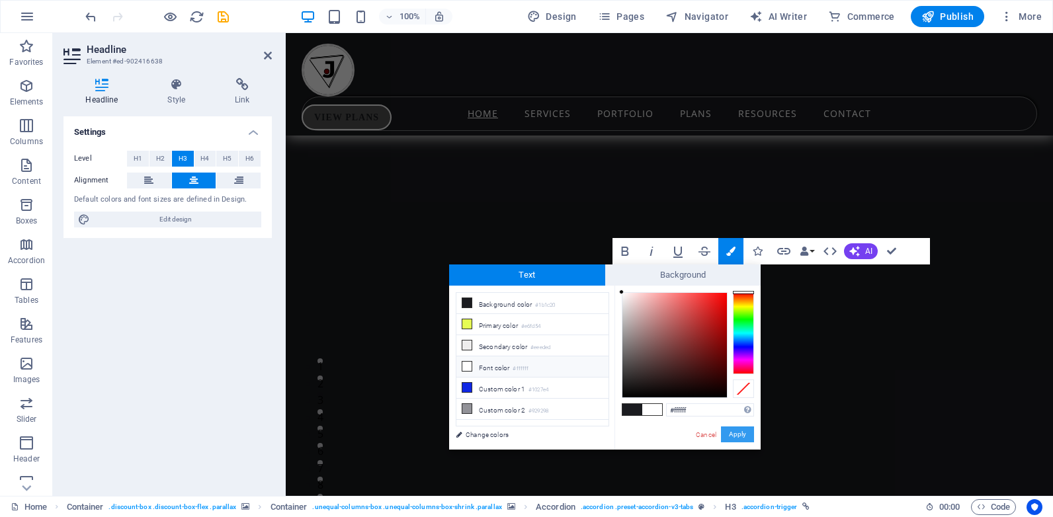
click at [728, 434] on button "Apply" at bounding box center [737, 435] width 33 height 16
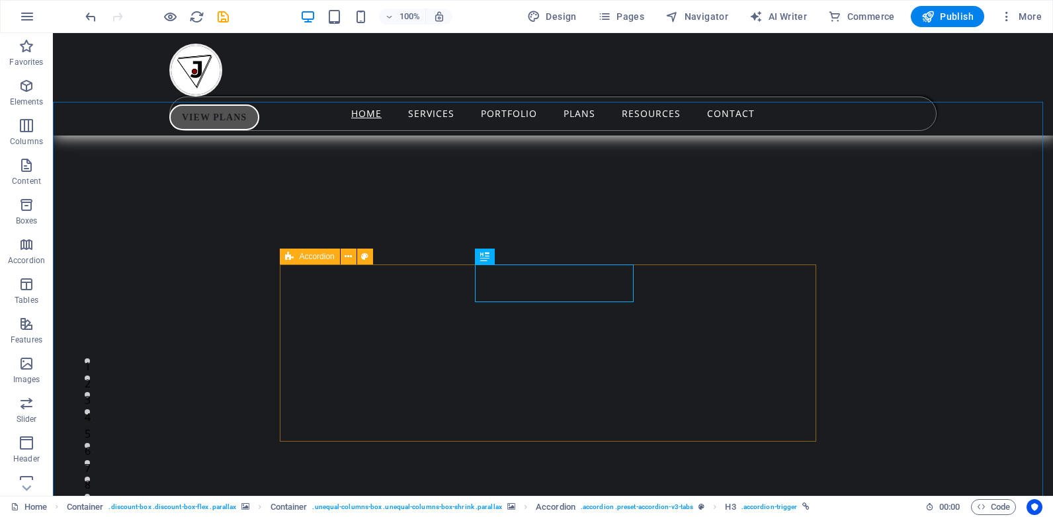
click at [290, 260] on icon at bounding box center [289, 257] width 9 height 16
click at [348, 251] on icon at bounding box center [348, 257] width 7 height 14
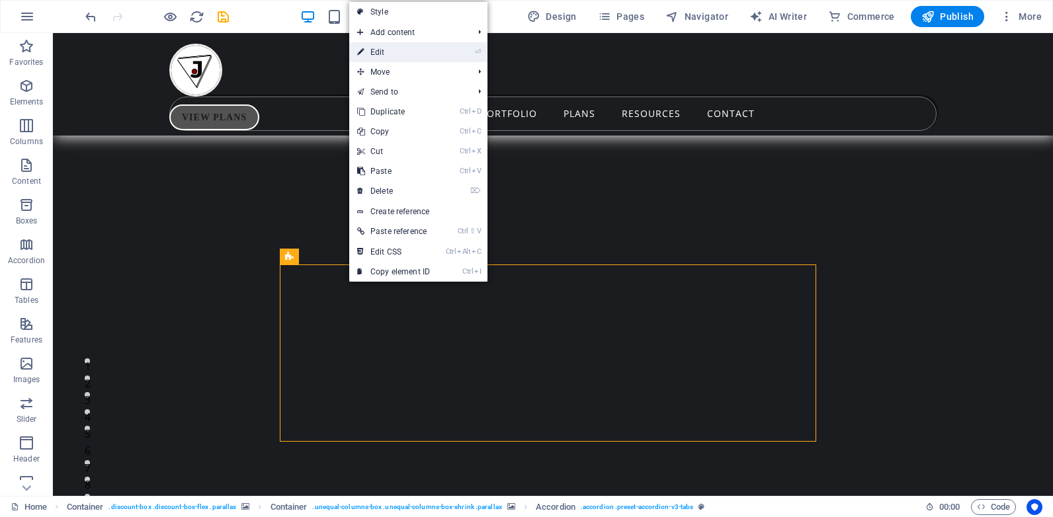
click at [398, 56] on link "⏎ Edit" at bounding box center [393, 52] width 89 height 20
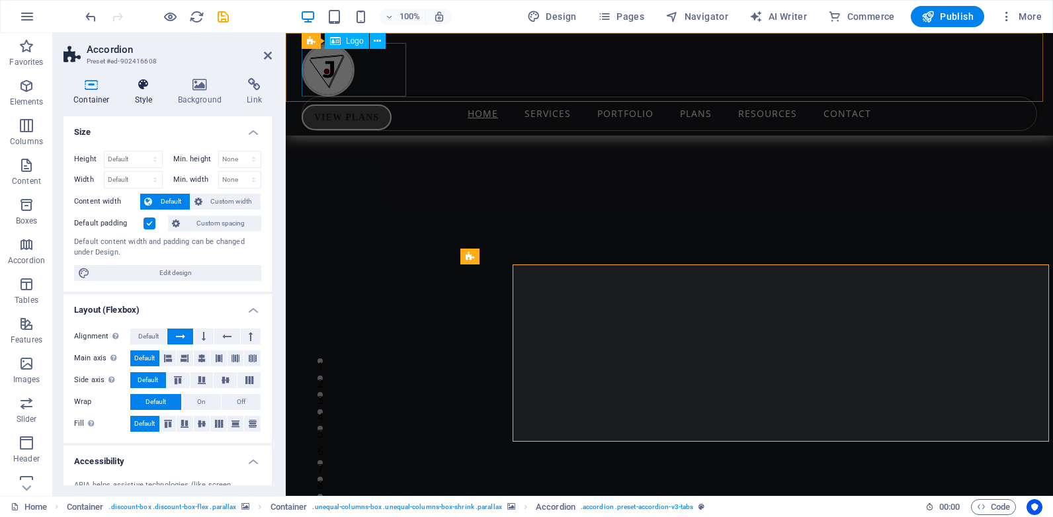
select select "rem"
select select "preset-accordion-v3-tabs"
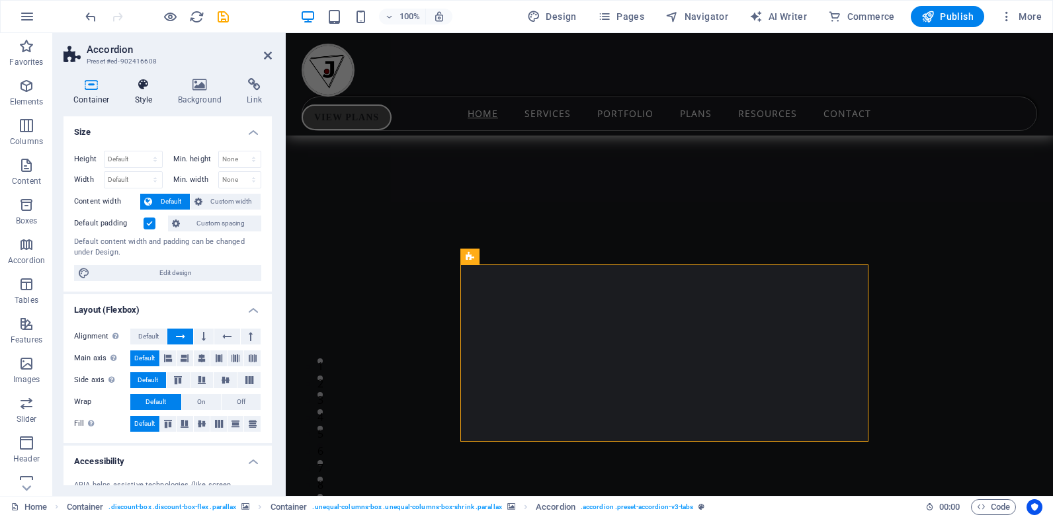
click at [144, 89] on icon at bounding box center [144, 84] width 38 height 13
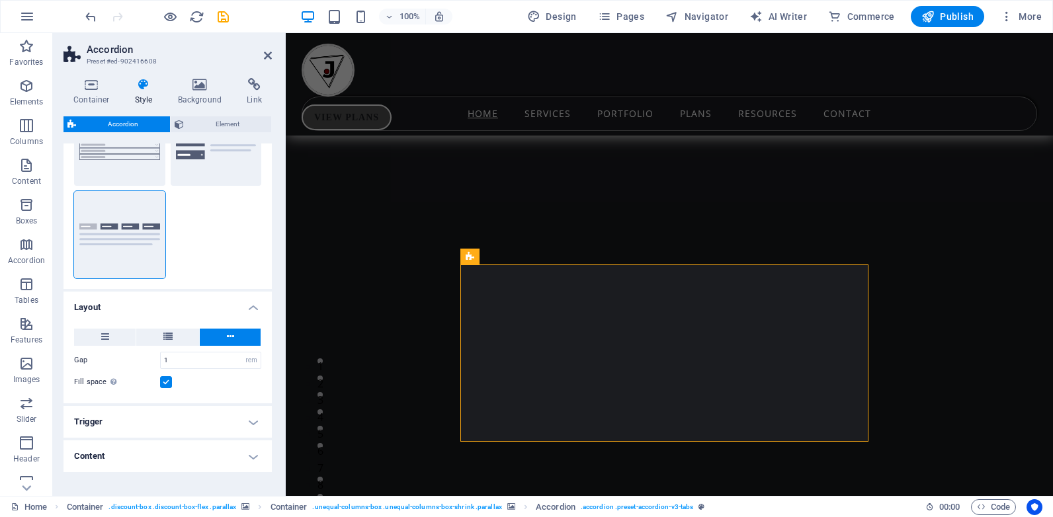
scroll to position [119, 0]
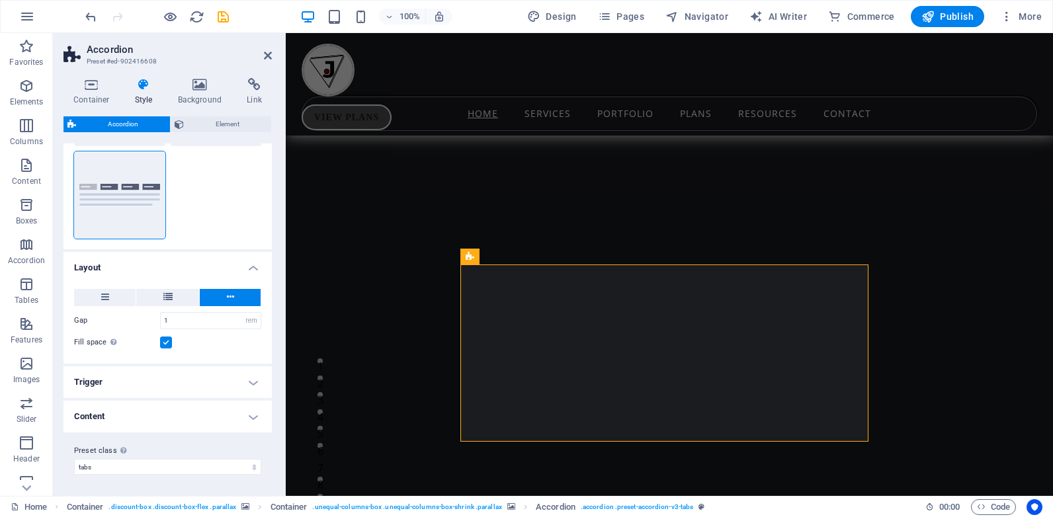
click at [240, 387] on h4 "Trigger" at bounding box center [168, 382] width 208 height 32
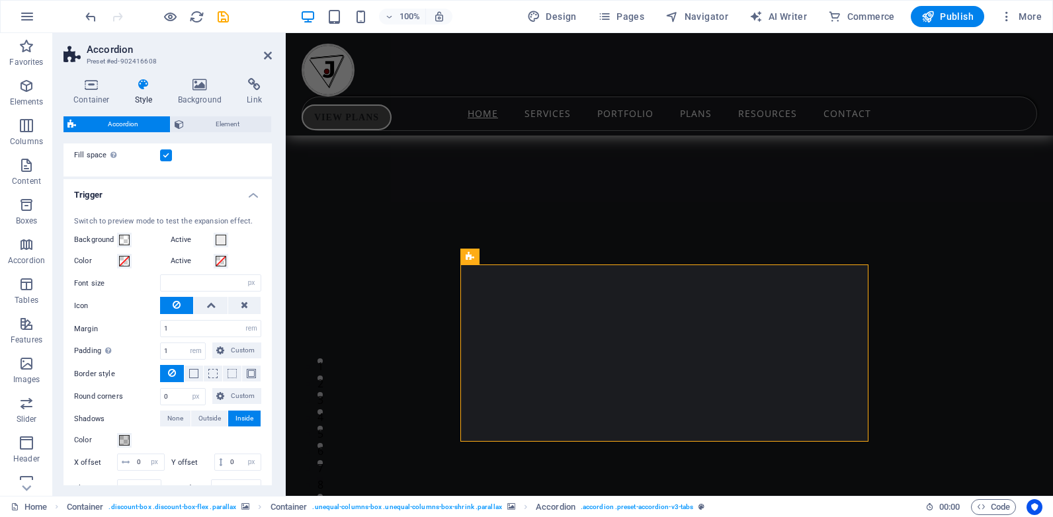
scroll to position [308, 0]
click at [218, 235] on span at bounding box center [221, 238] width 11 height 11
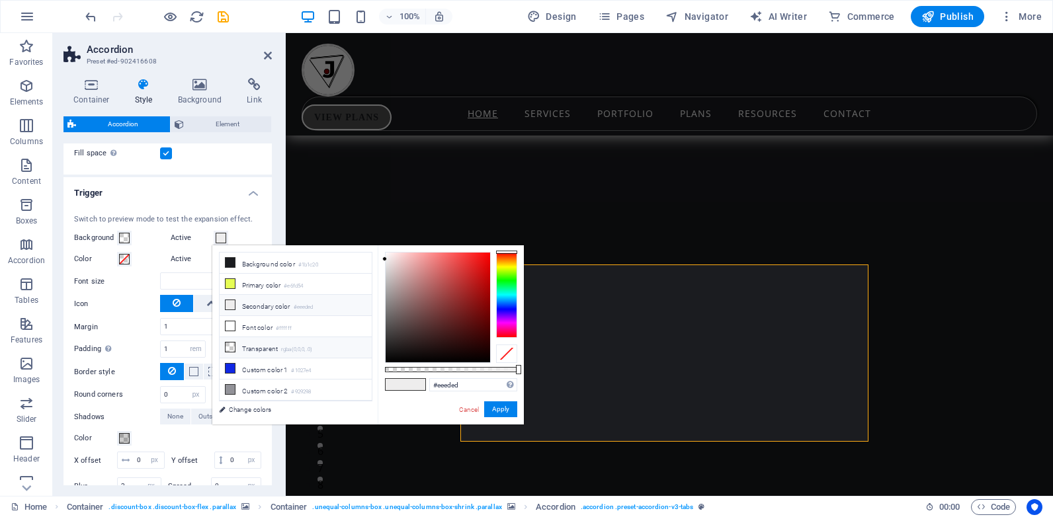
click at [229, 345] on icon at bounding box center [230, 347] width 9 height 9
type input "rgba(0, 0, 0, 0)"
click at [499, 406] on button "Apply" at bounding box center [500, 410] width 33 height 16
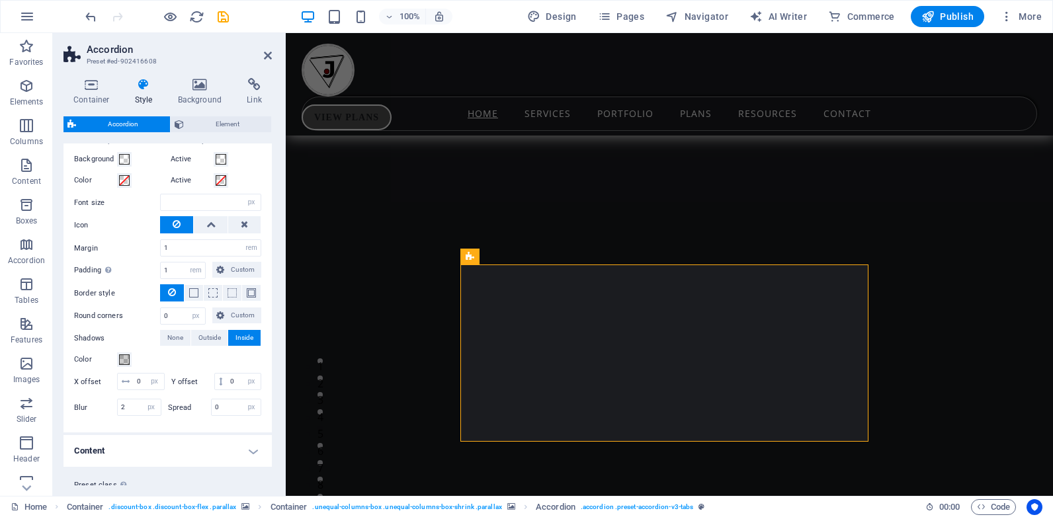
scroll to position [388, 0]
click at [126, 353] on button "Color" at bounding box center [124, 359] width 15 height 15
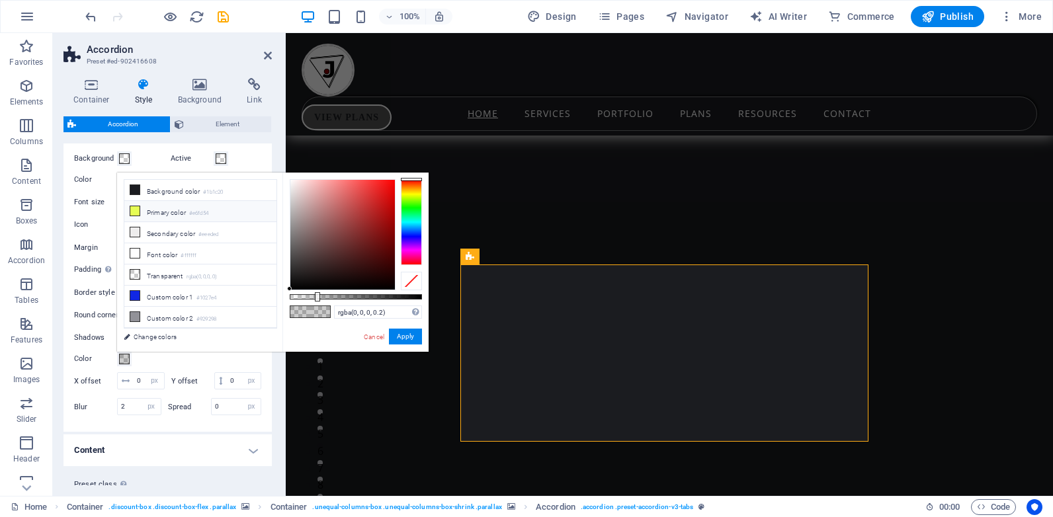
click at [137, 208] on icon at bounding box center [134, 210] width 9 height 9
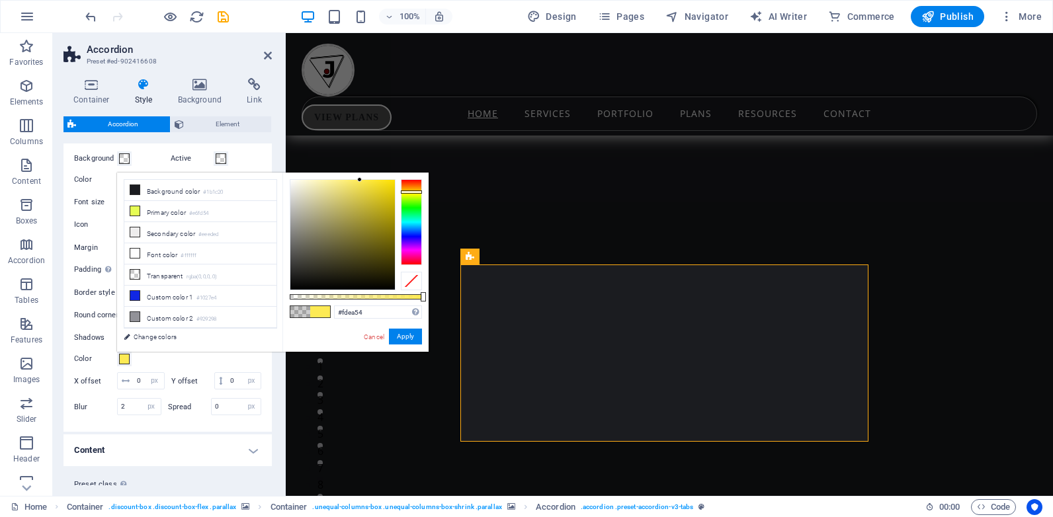
click at [419, 193] on div at bounding box center [411, 192] width 21 height 3
type input "#fdf154"
click at [413, 337] on button "Apply" at bounding box center [405, 337] width 33 height 16
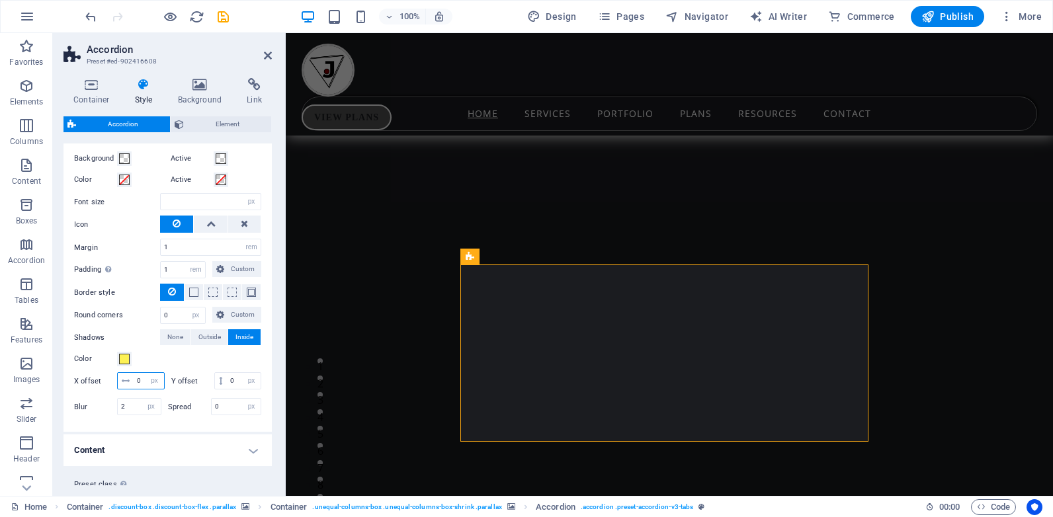
click at [144, 384] on input "0" at bounding box center [149, 381] width 30 height 16
type input "1"
click at [227, 389] on input "0" at bounding box center [244, 381] width 34 height 16
type input "0"
click at [227, 389] on input "number" at bounding box center [244, 381] width 34 height 16
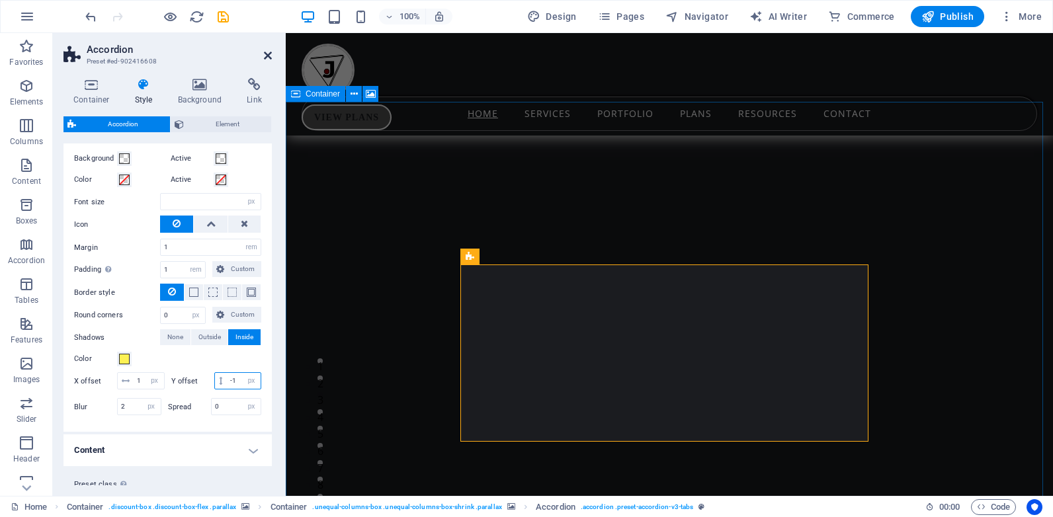
type input "-1"
click at [267, 54] on icon at bounding box center [268, 55] width 8 height 11
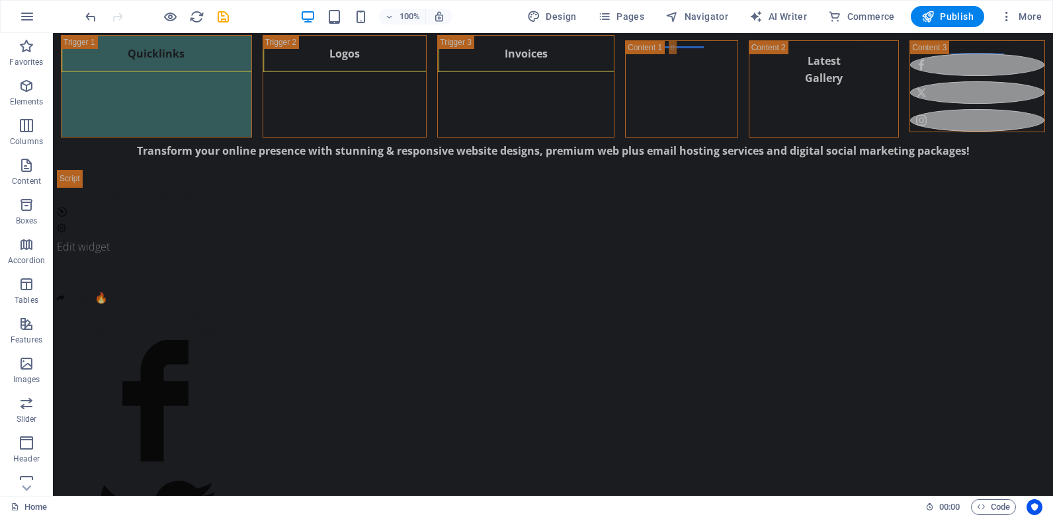
scroll to position [0, 0]
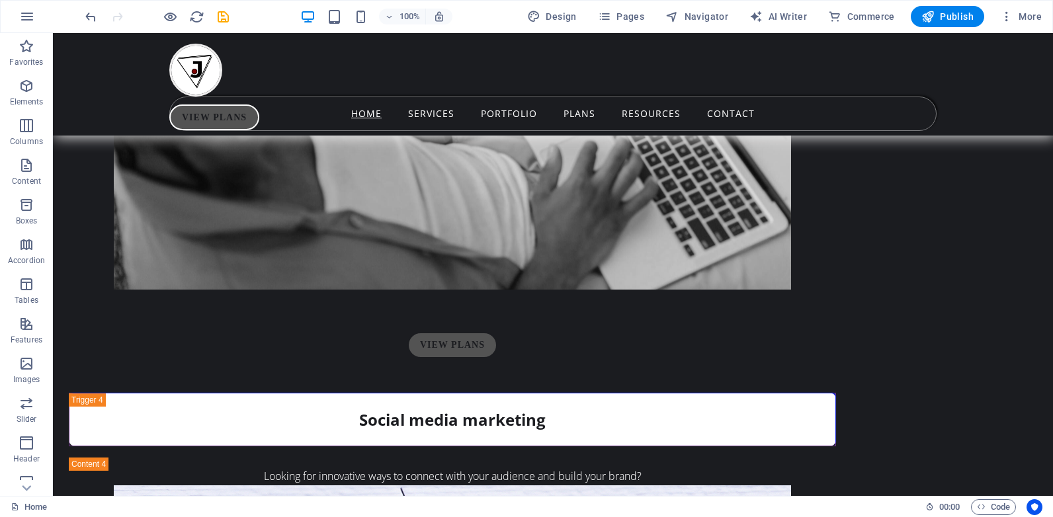
scroll to position [4887, 0]
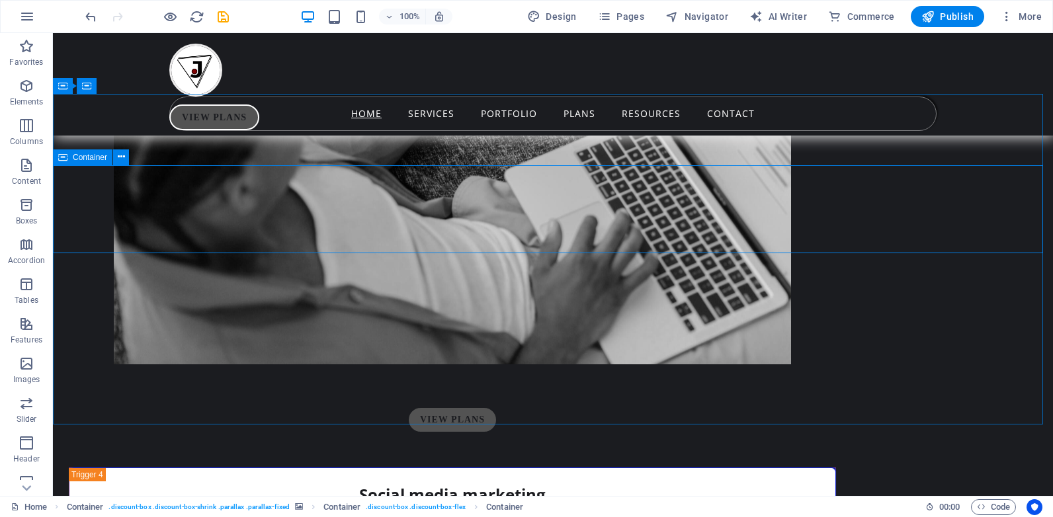
click at [62, 157] on icon at bounding box center [62, 158] width 9 height 16
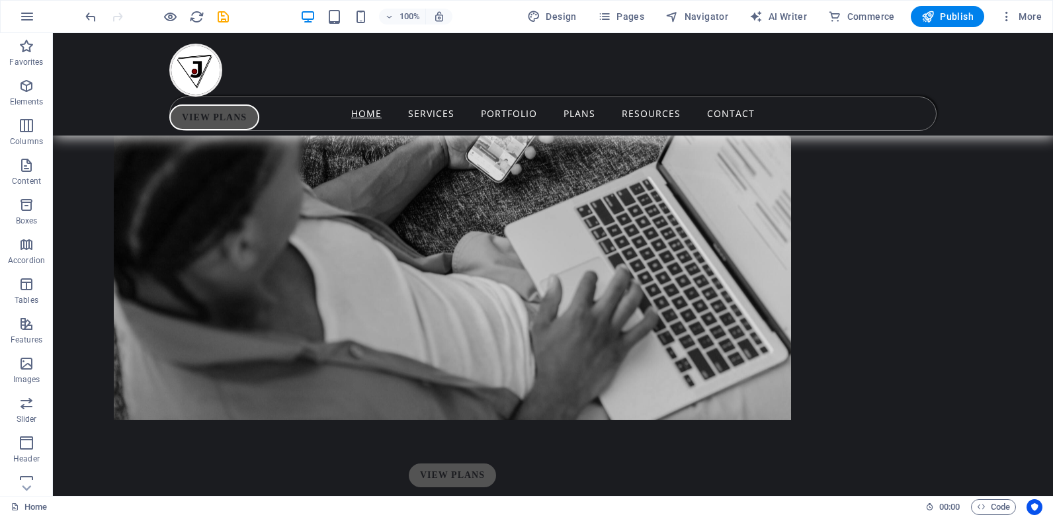
scroll to position [4850, 0]
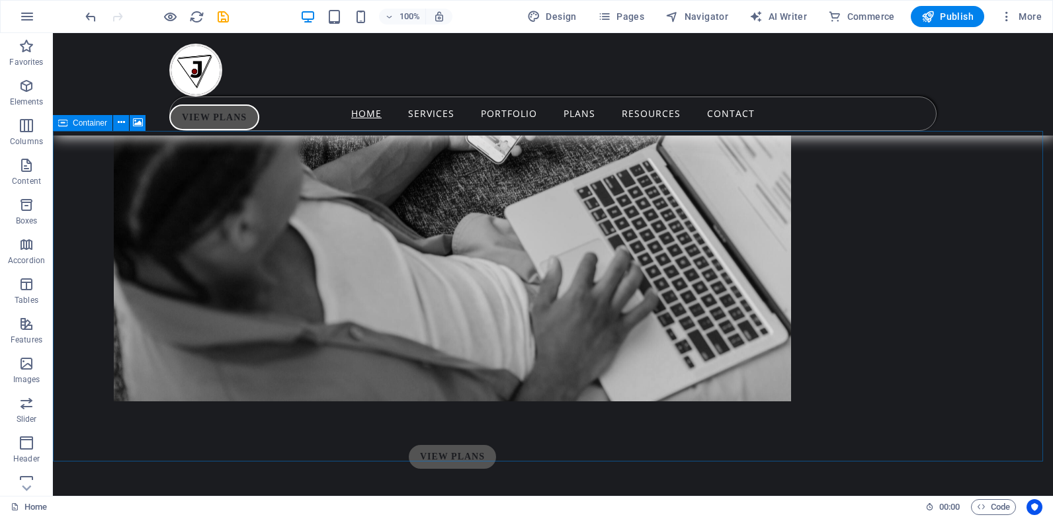
click at [64, 123] on icon at bounding box center [62, 123] width 9 height 16
click at [118, 122] on icon at bounding box center [121, 123] width 7 height 14
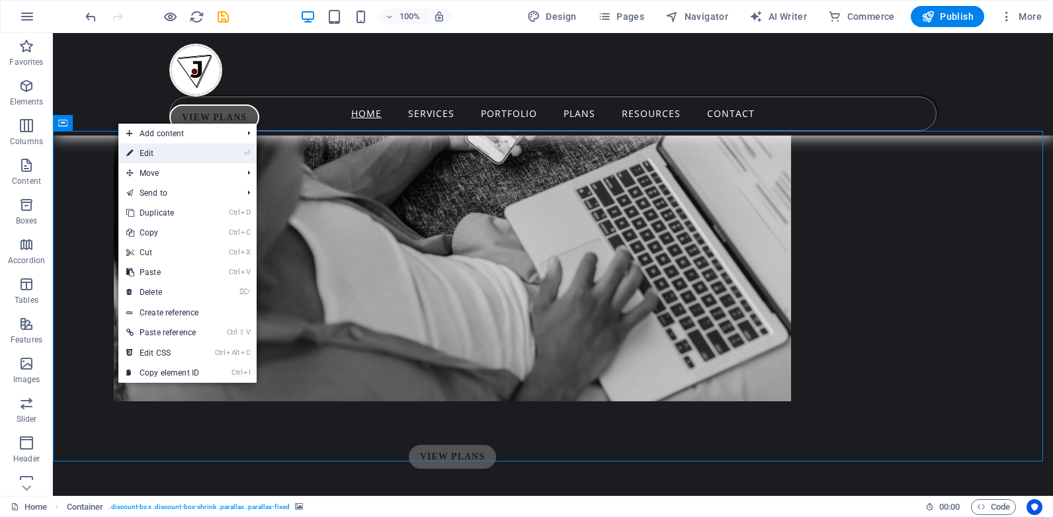
click at [164, 160] on link "⏎ Edit" at bounding box center [162, 154] width 89 height 20
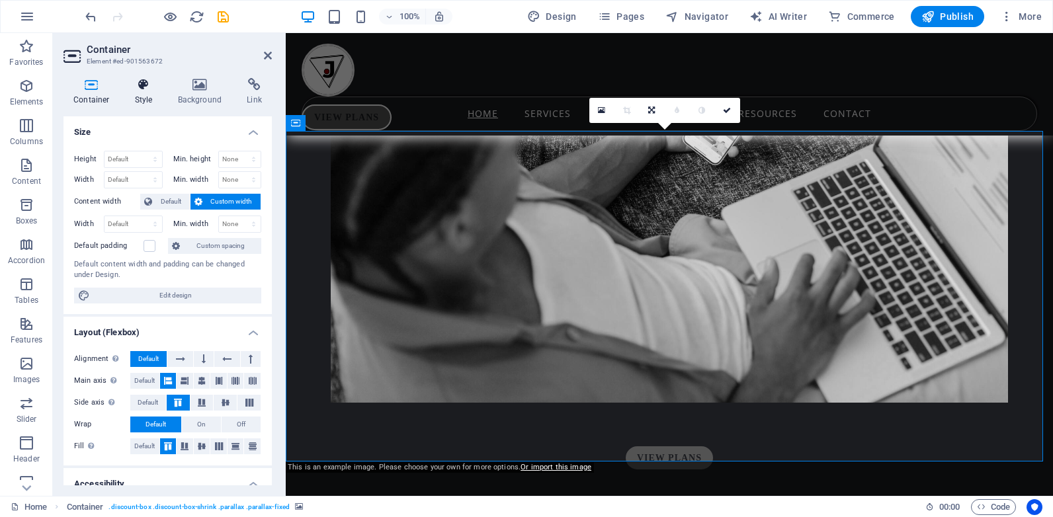
click at [141, 85] on icon at bounding box center [144, 84] width 38 height 13
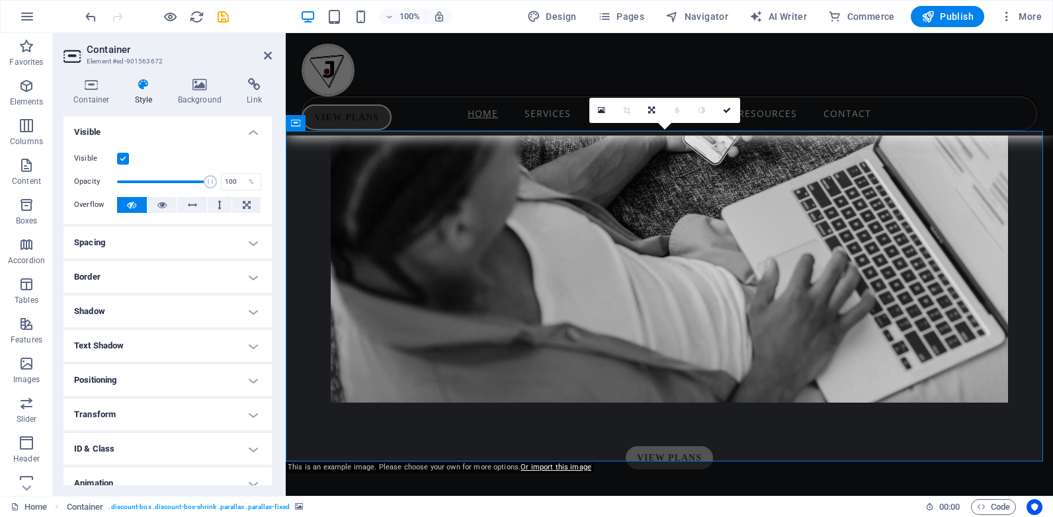
click at [120, 161] on label at bounding box center [123, 159] width 12 height 12
click at [0, 0] on input "Visible" at bounding box center [0, 0] width 0 height 0
click at [120, 161] on label at bounding box center [123, 159] width 12 height 12
click at [0, 0] on input "Visible" at bounding box center [0, 0] width 0 height 0
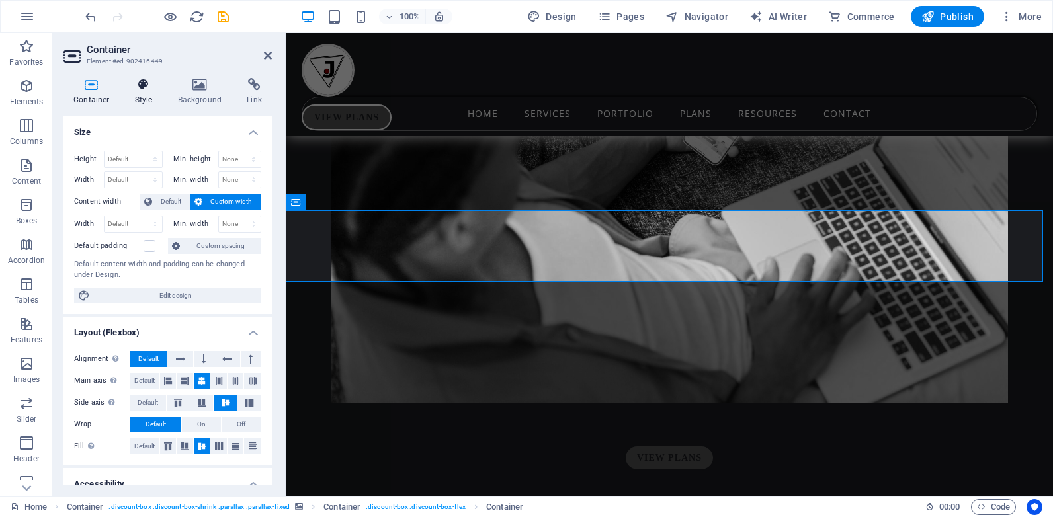
click at [138, 91] on h4 "Style" at bounding box center [146, 92] width 43 height 28
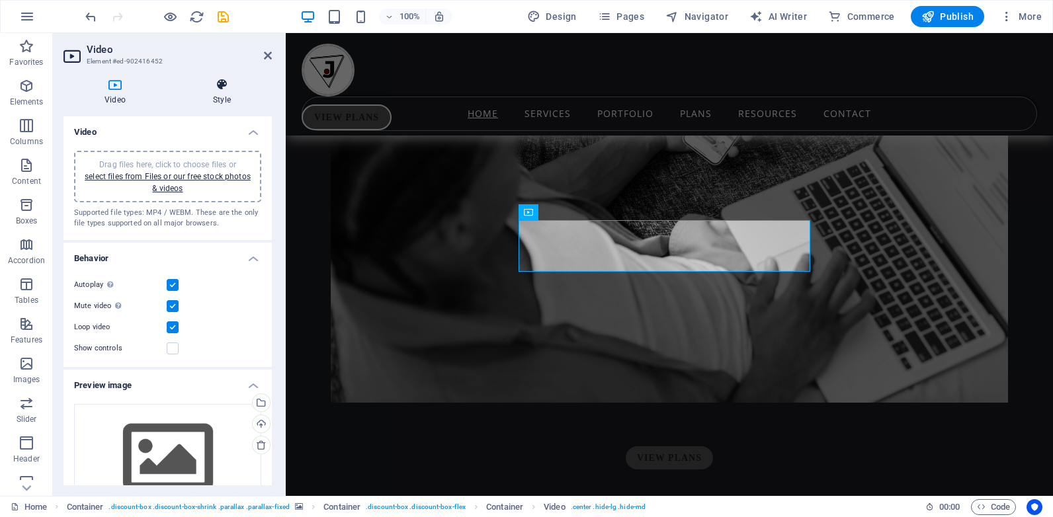
click at [220, 87] on icon at bounding box center [222, 84] width 100 height 13
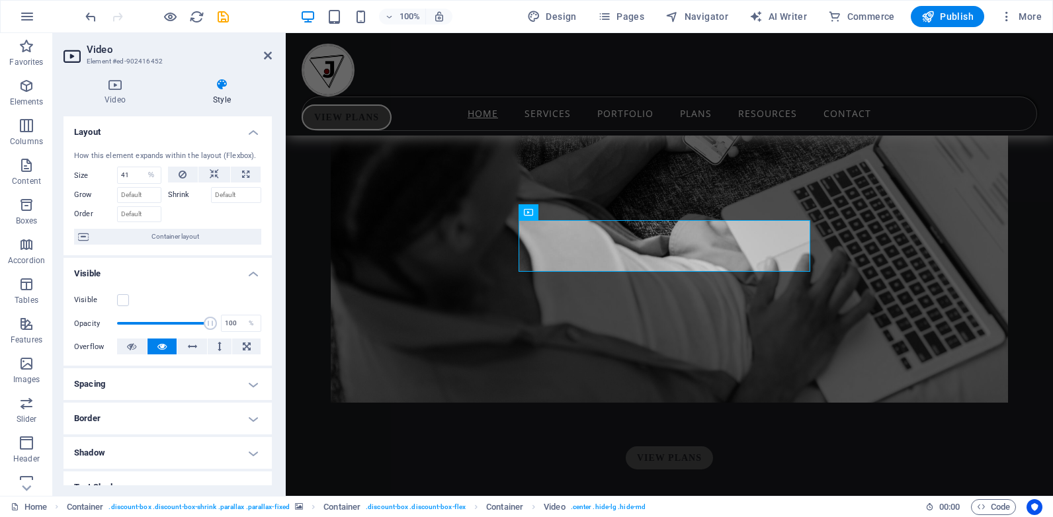
click at [122, 294] on div "Visible" at bounding box center [167, 300] width 187 height 16
click at [123, 305] on label at bounding box center [123, 300] width 12 height 12
click at [0, 0] on input "Visible" at bounding box center [0, 0] width 0 height 0
click at [265, 55] on icon at bounding box center [268, 55] width 8 height 11
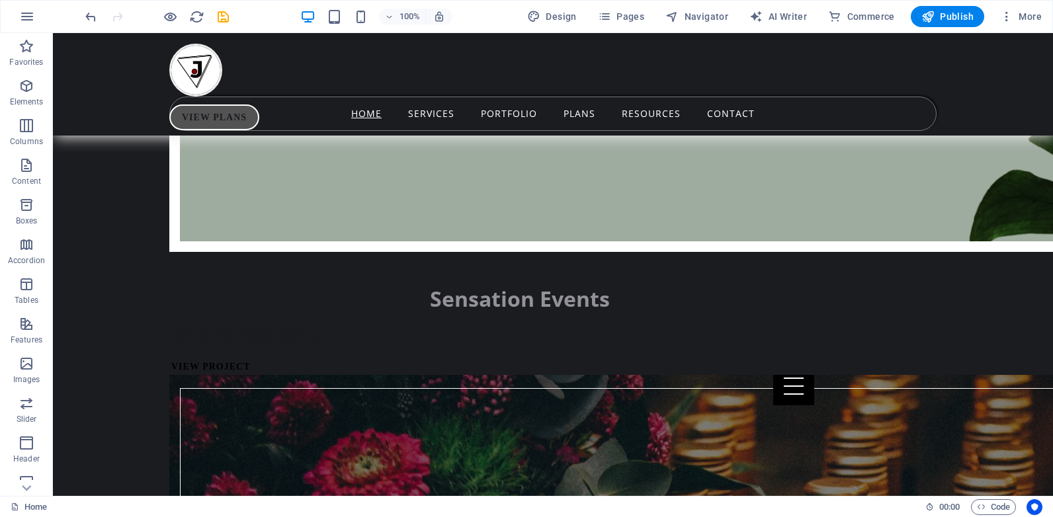
scroll to position [10650, 0]
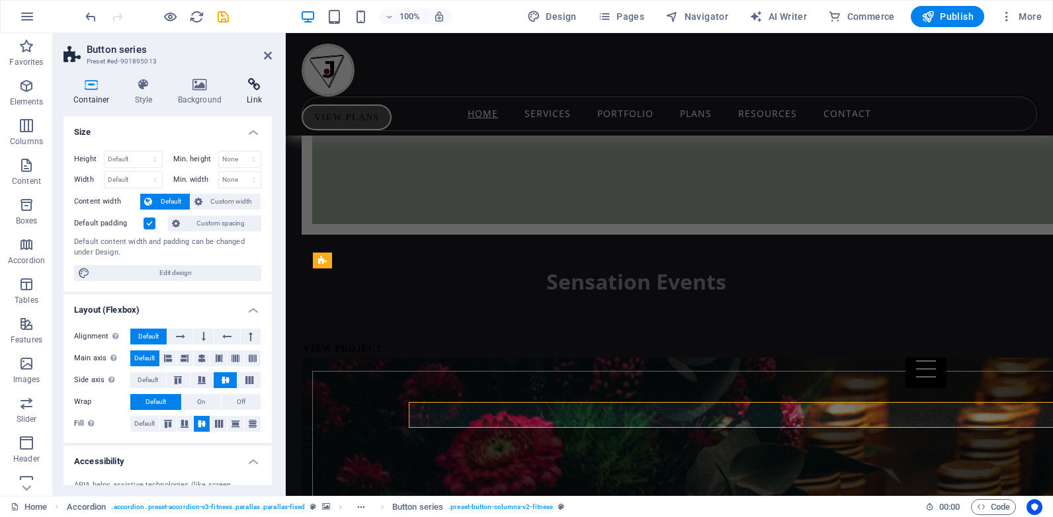
select select "rem"
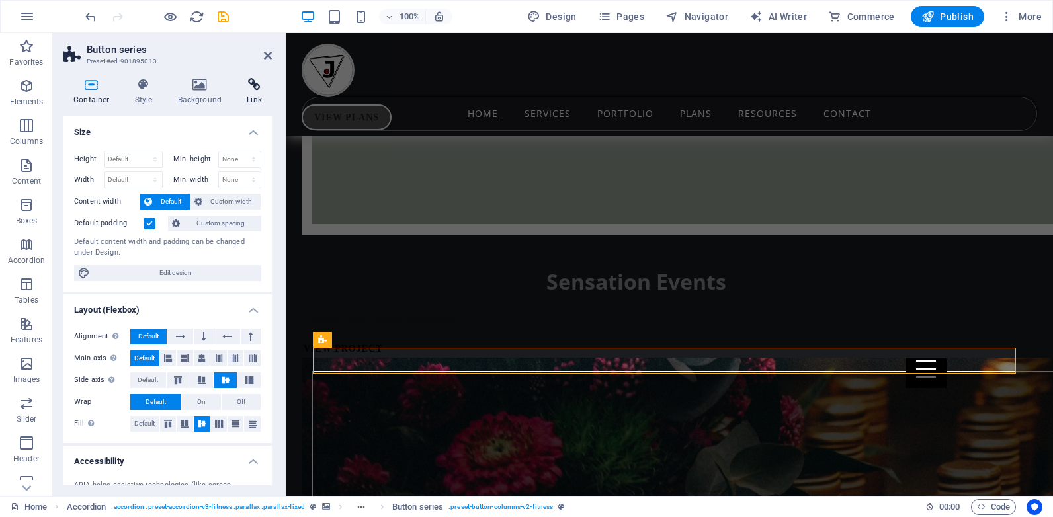
scroll to position [10488, 0]
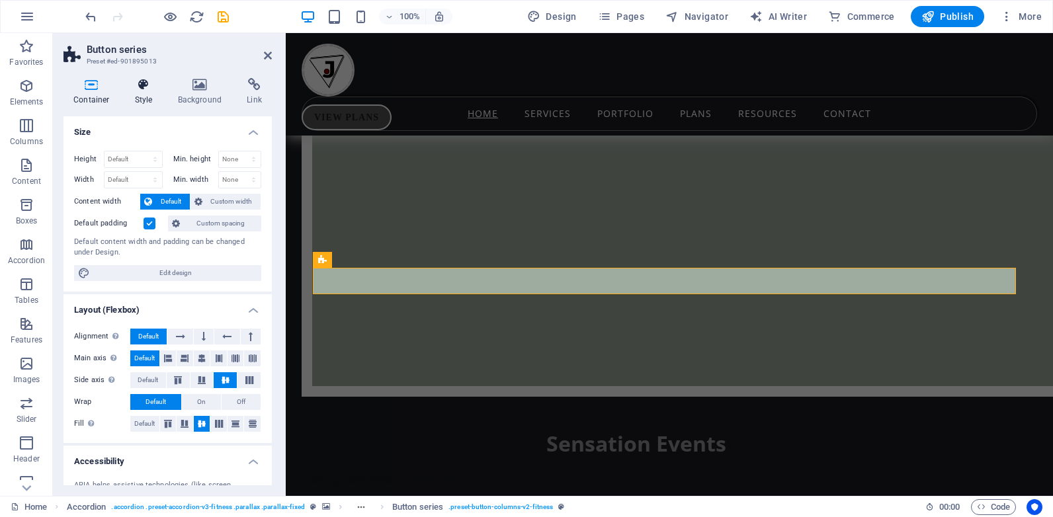
click at [145, 88] on icon at bounding box center [144, 84] width 38 height 13
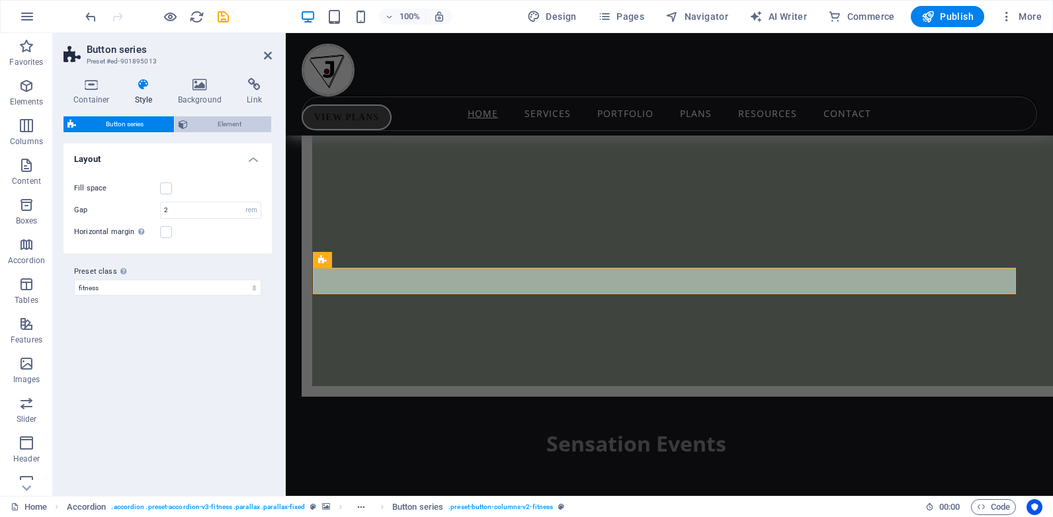
click at [193, 122] on span "Element" at bounding box center [230, 124] width 76 height 16
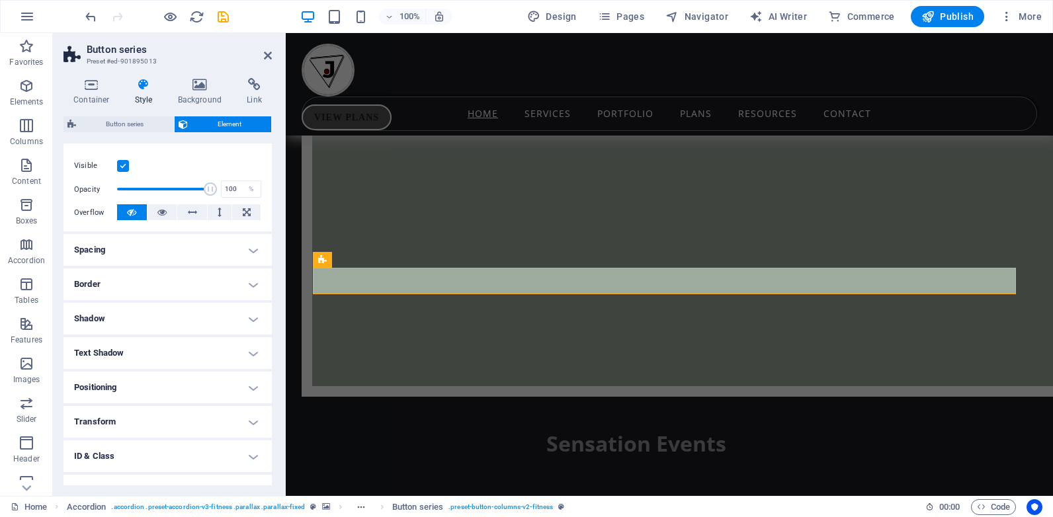
scroll to position [194, 0]
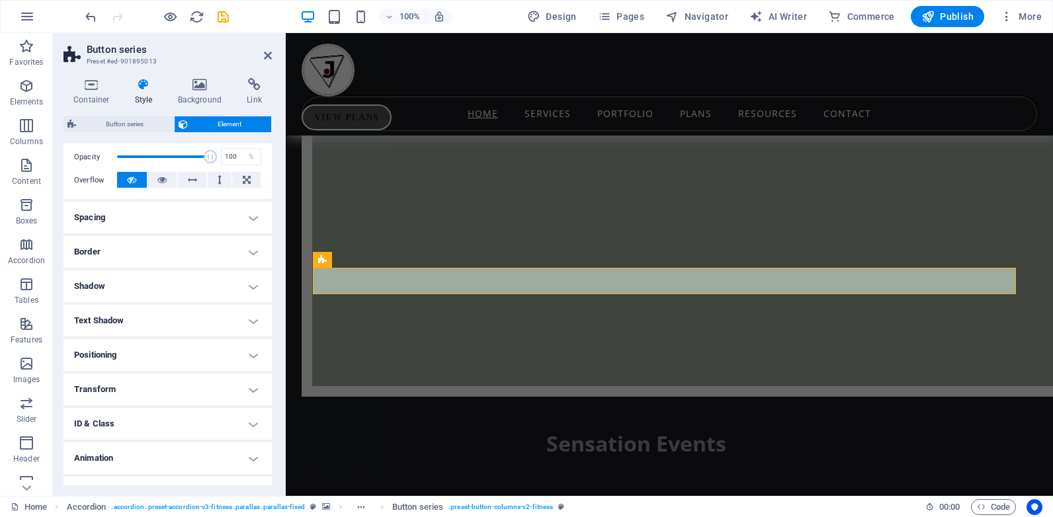
click at [251, 255] on h4 "Border" at bounding box center [168, 252] width 208 height 32
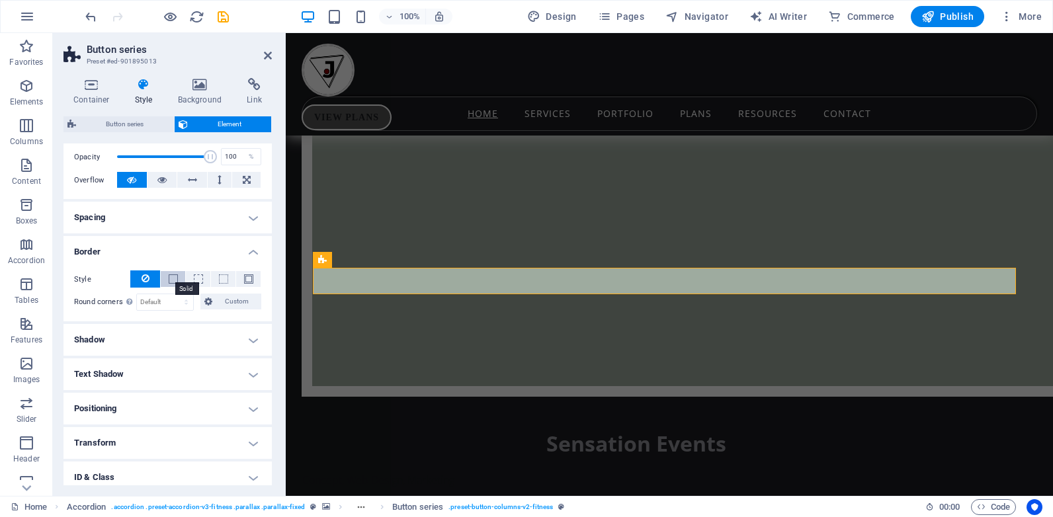
click at [171, 277] on span at bounding box center [173, 279] width 9 height 9
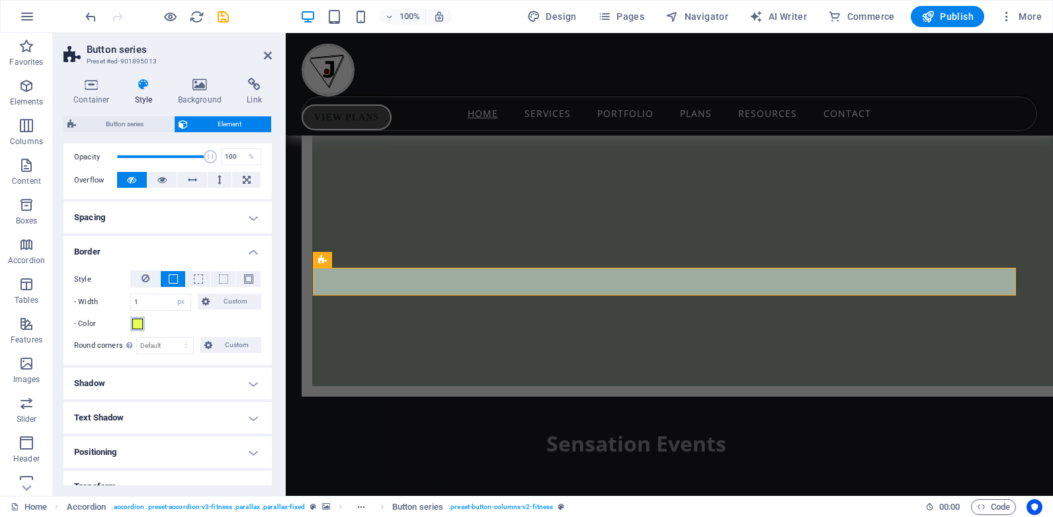
click at [140, 325] on span at bounding box center [137, 324] width 11 height 11
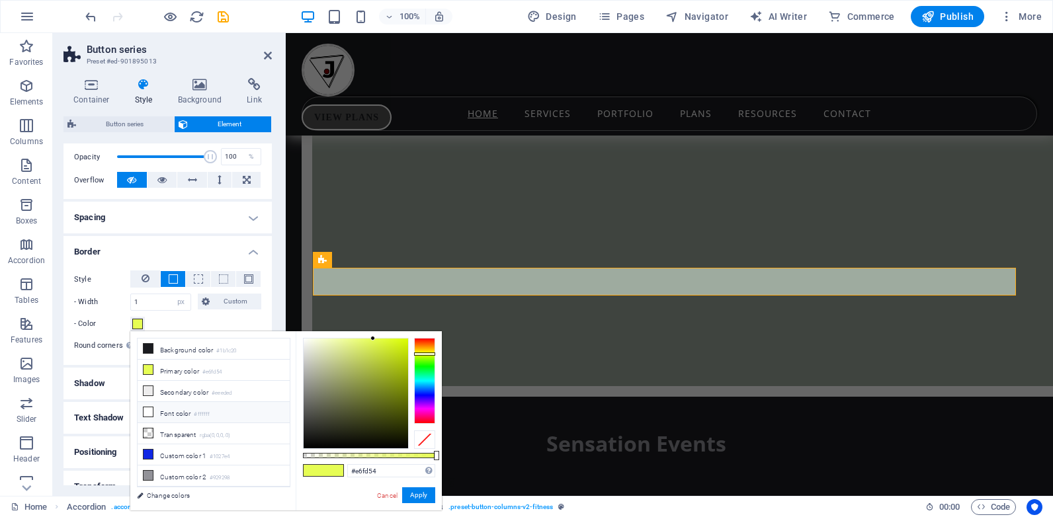
click at [151, 411] on icon at bounding box center [148, 411] width 9 height 9
type input "#ffffff"
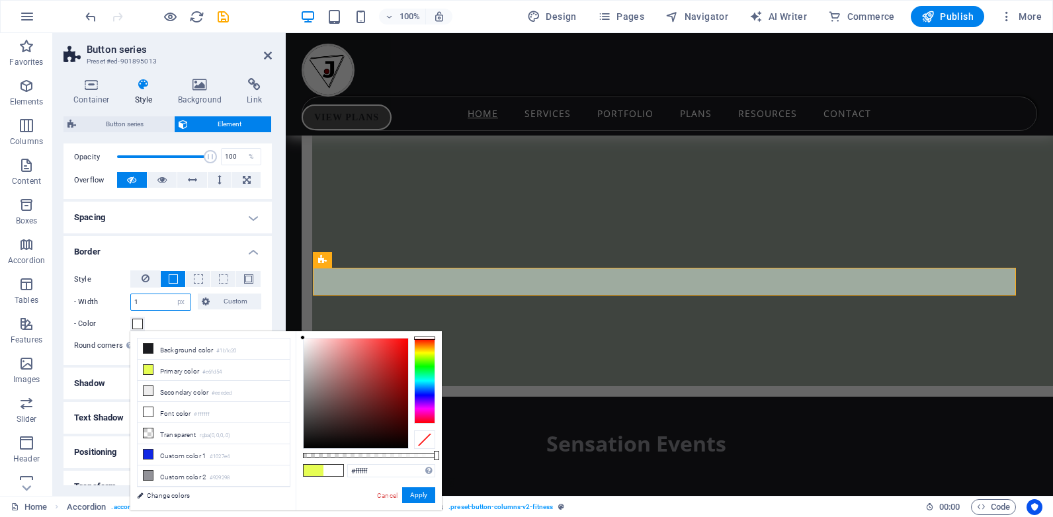
drag, startPoint x: 142, startPoint y: 302, endPoint x: 118, endPoint y: 304, distance: 23.2
click at [118, 304] on div "- Width 1 auto px rem % vh vw Custom Custom" at bounding box center [167, 302] width 187 height 17
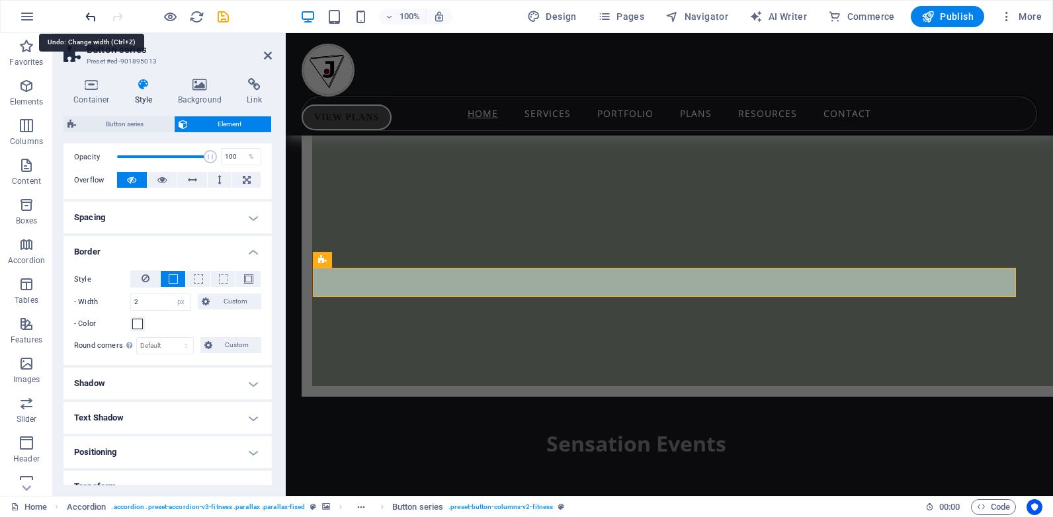
click at [92, 16] on icon "undo" at bounding box center [90, 16] width 15 height 15
type input "1"
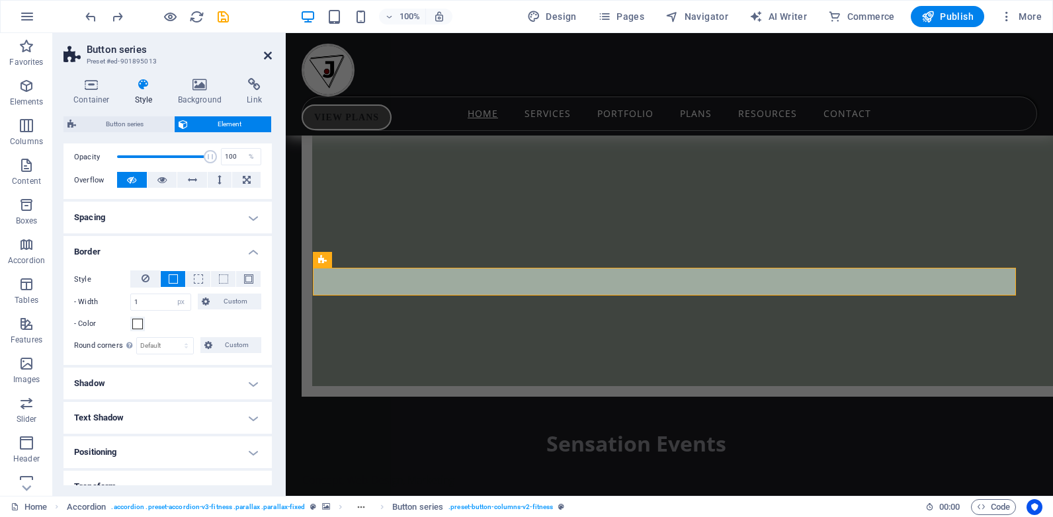
click at [268, 58] on icon at bounding box center [268, 55] width 8 height 11
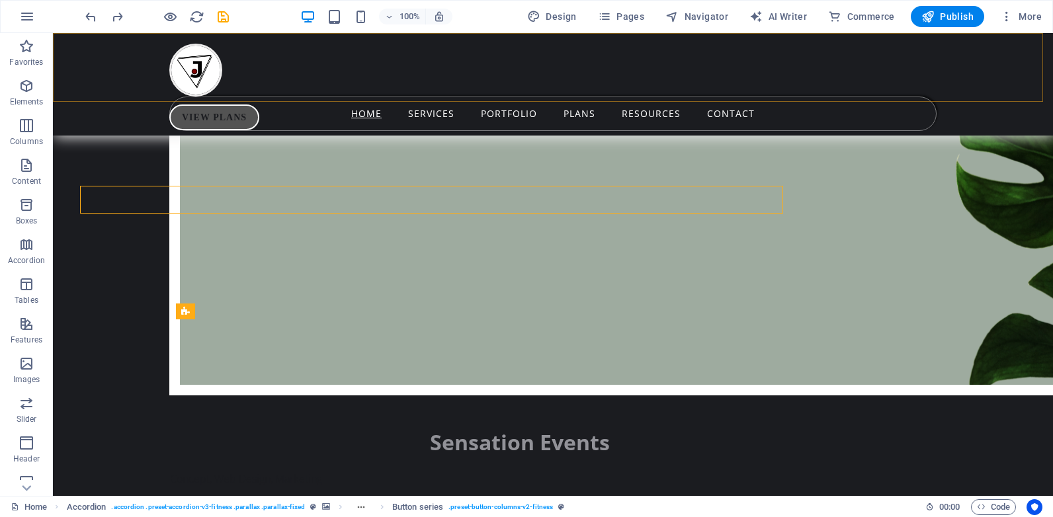
scroll to position [10650, 0]
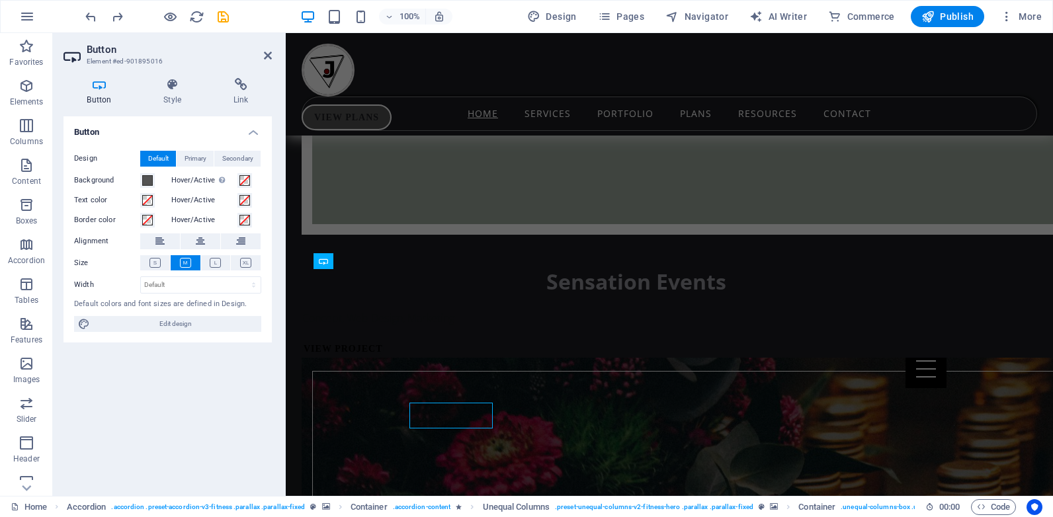
scroll to position [10488, 0]
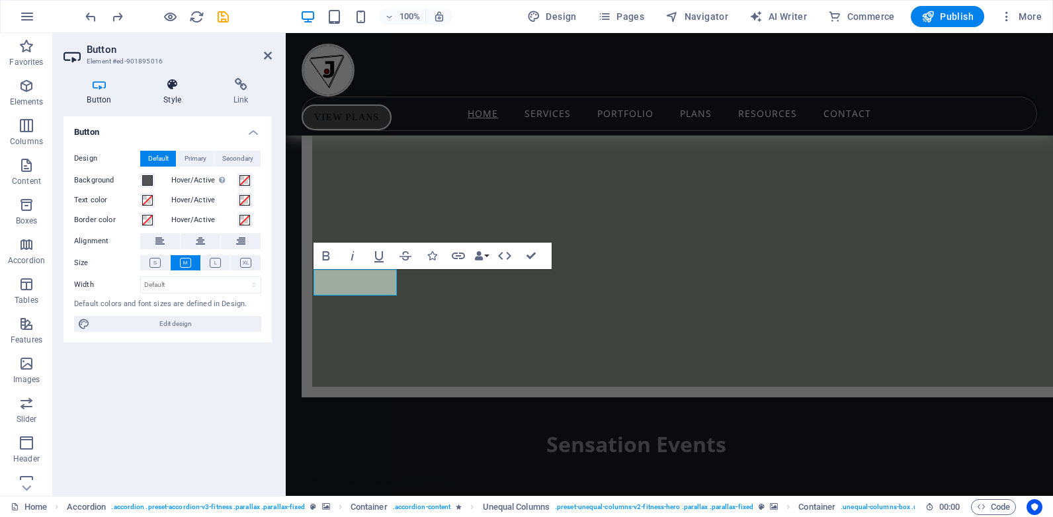
click at [172, 91] on h4 "Style" at bounding box center [175, 92] width 70 height 28
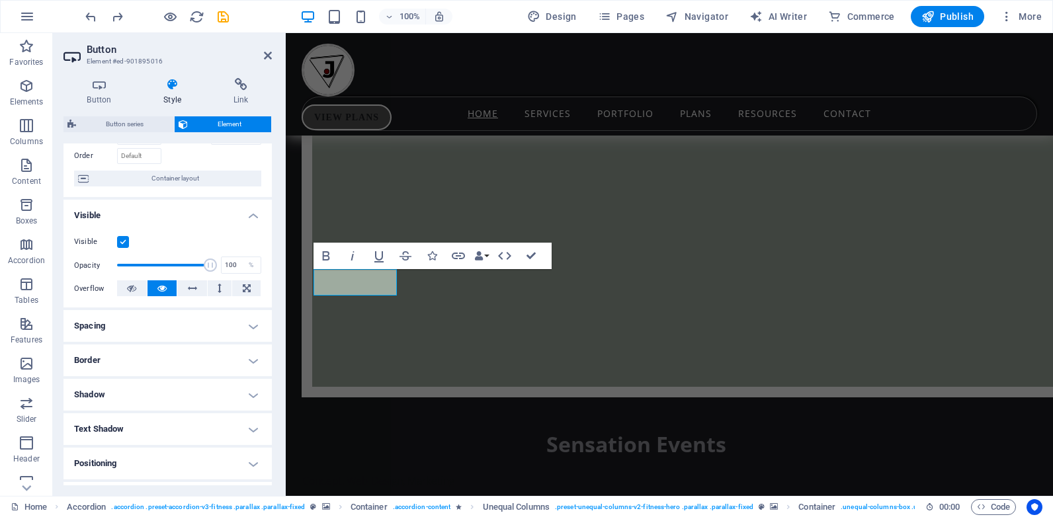
scroll to position [88, 0]
click at [194, 355] on h4 "Border" at bounding box center [168, 358] width 208 height 32
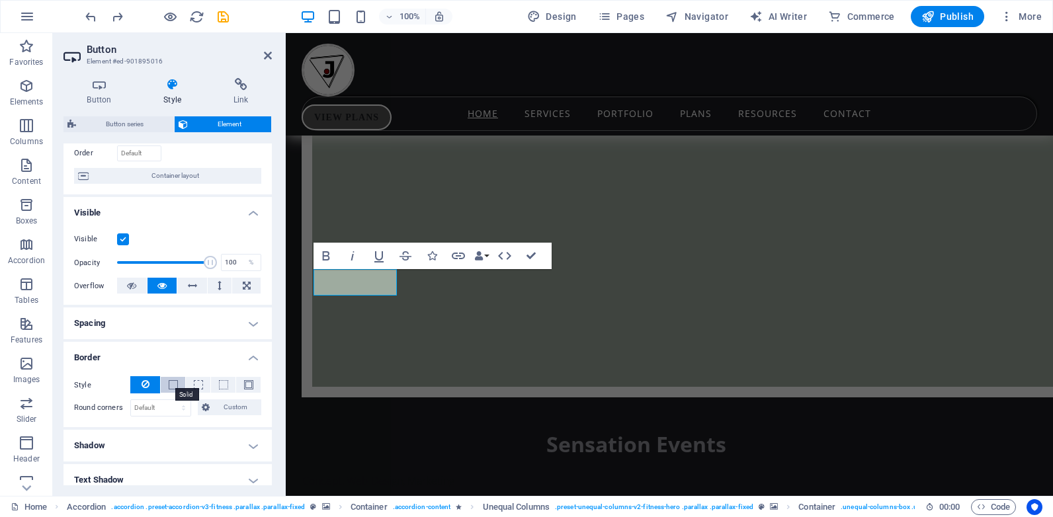
click at [171, 387] on span at bounding box center [173, 384] width 9 height 9
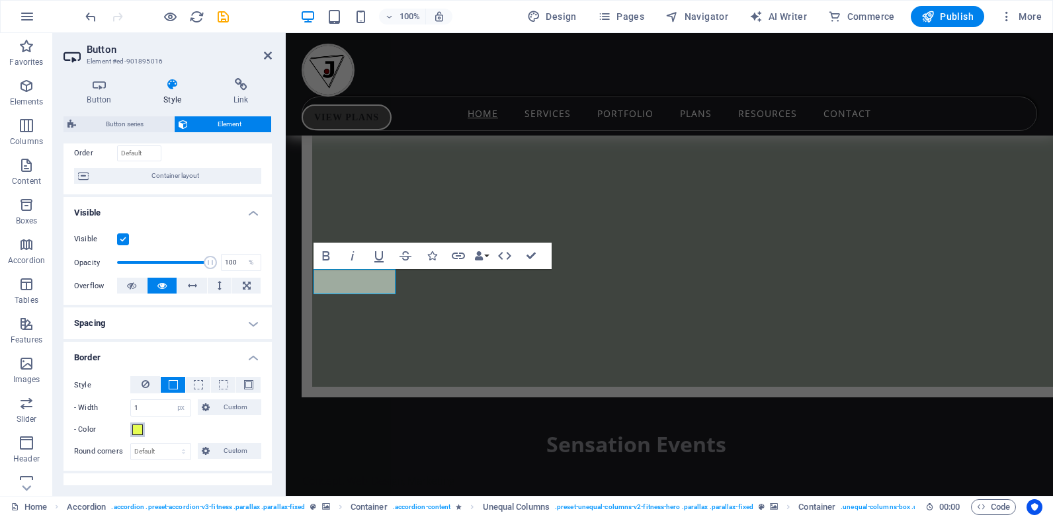
click at [136, 435] on span at bounding box center [137, 430] width 11 height 11
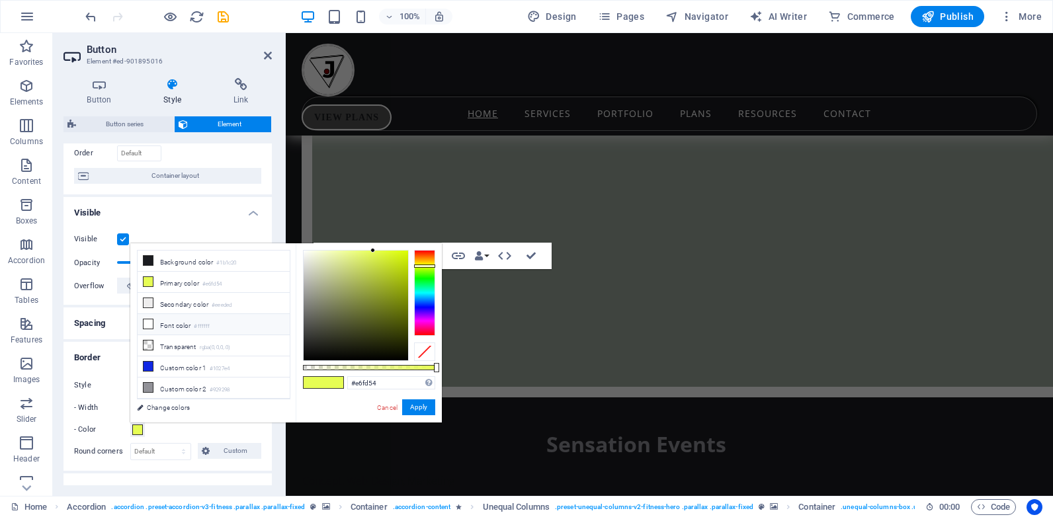
click at [152, 321] on icon at bounding box center [148, 324] width 9 height 9
type input "#ffffff"
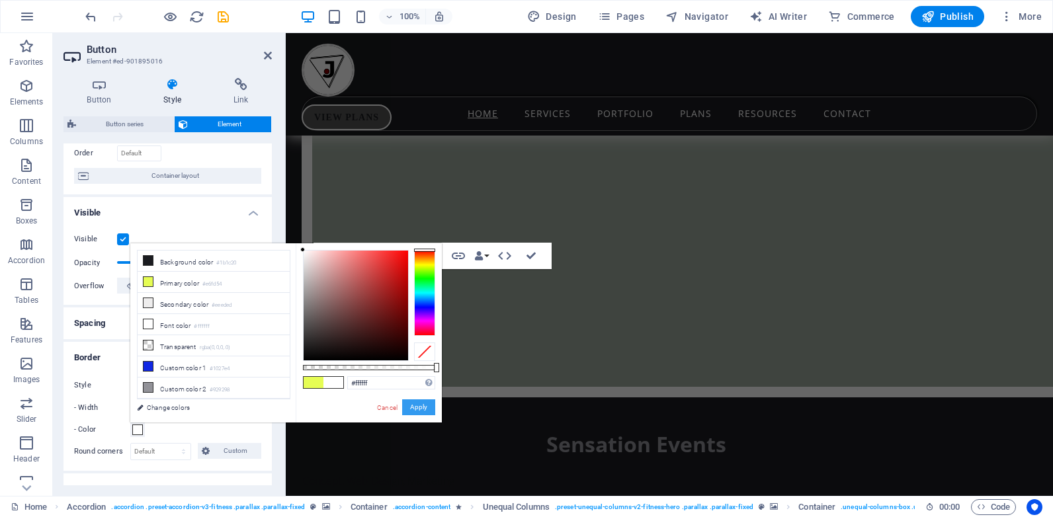
click at [409, 409] on button "Apply" at bounding box center [418, 408] width 33 height 16
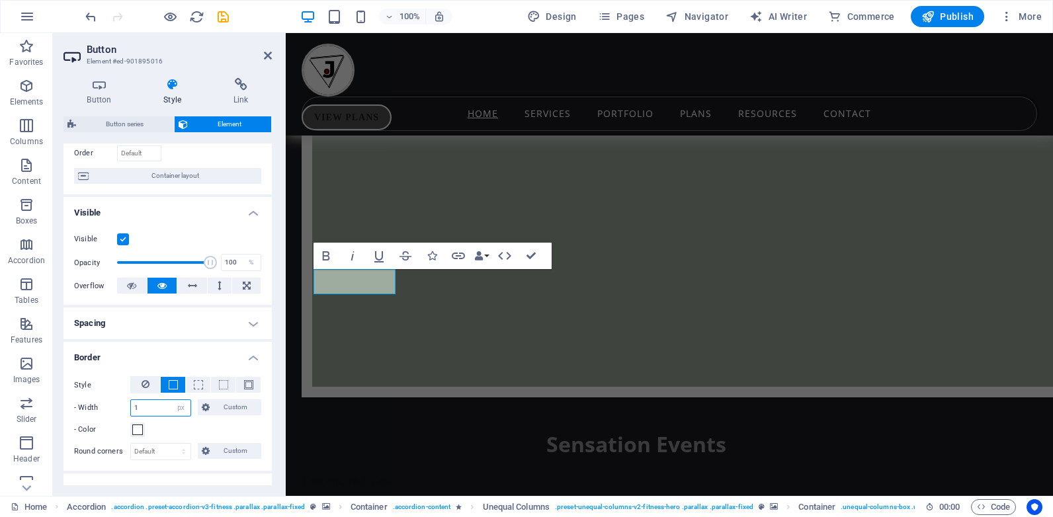
drag, startPoint x: 144, startPoint y: 409, endPoint x: 134, endPoint y: 404, distance: 11.2
click at [134, 404] on input "1" at bounding box center [161, 408] width 60 height 16
type input "2"
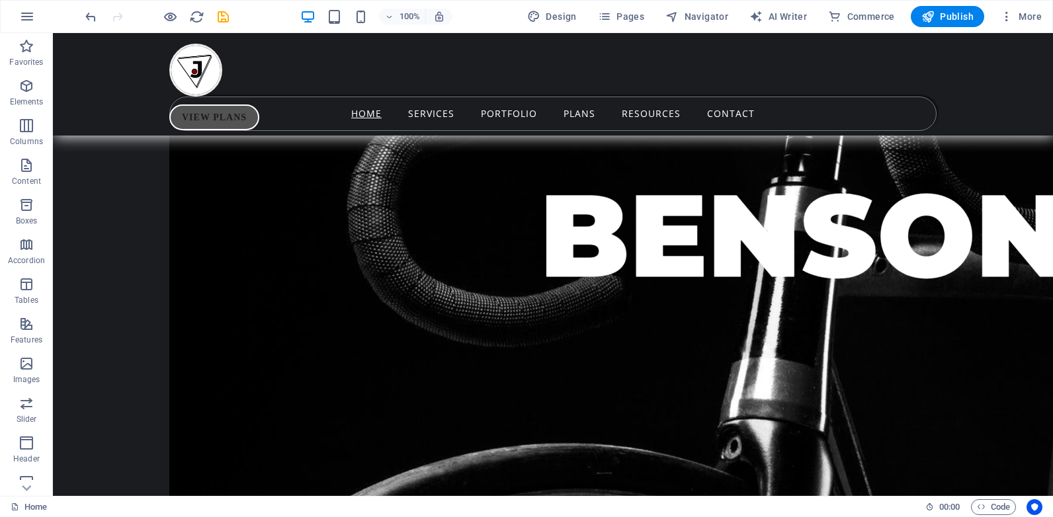
scroll to position [8730, 0]
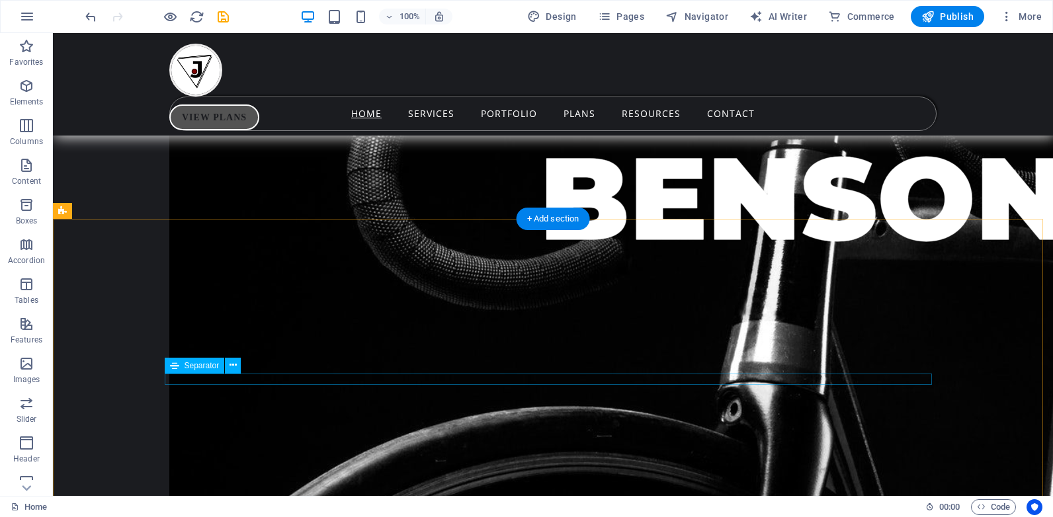
select select "%"
select select "px"
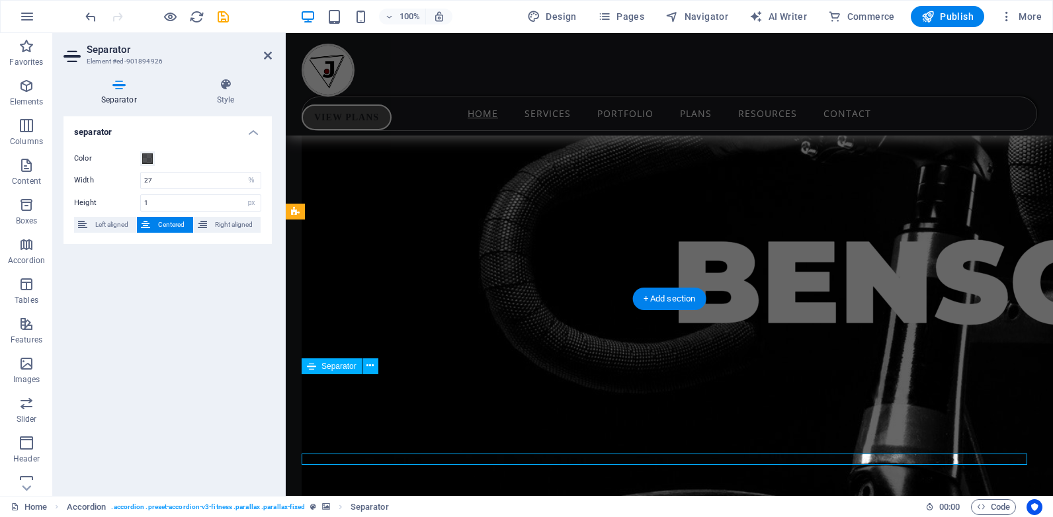
scroll to position [8567, 0]
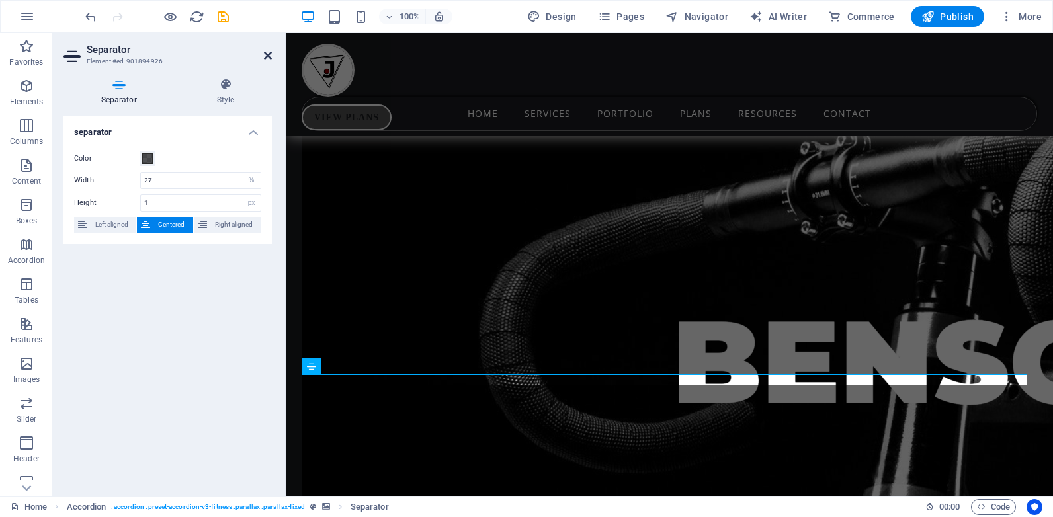
click at [266, 52] on icon at bounding box center [268, 55] width 8 height 11
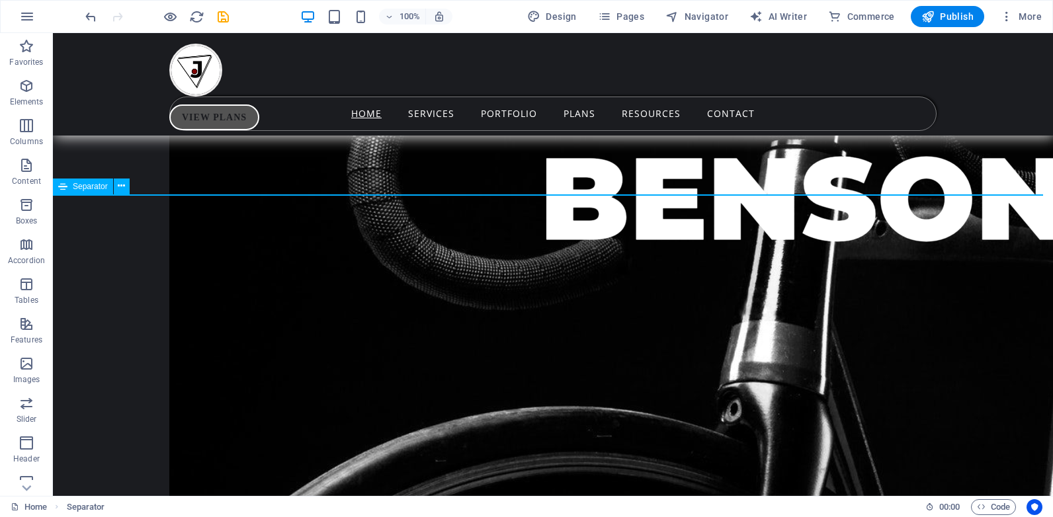
select select "%"
select select "px"
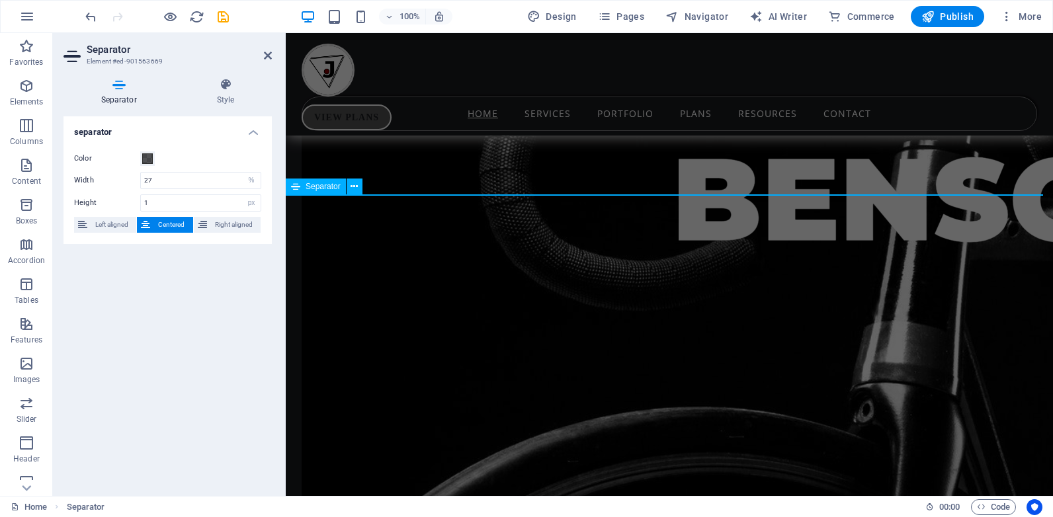
scroll to position [8567, 0]
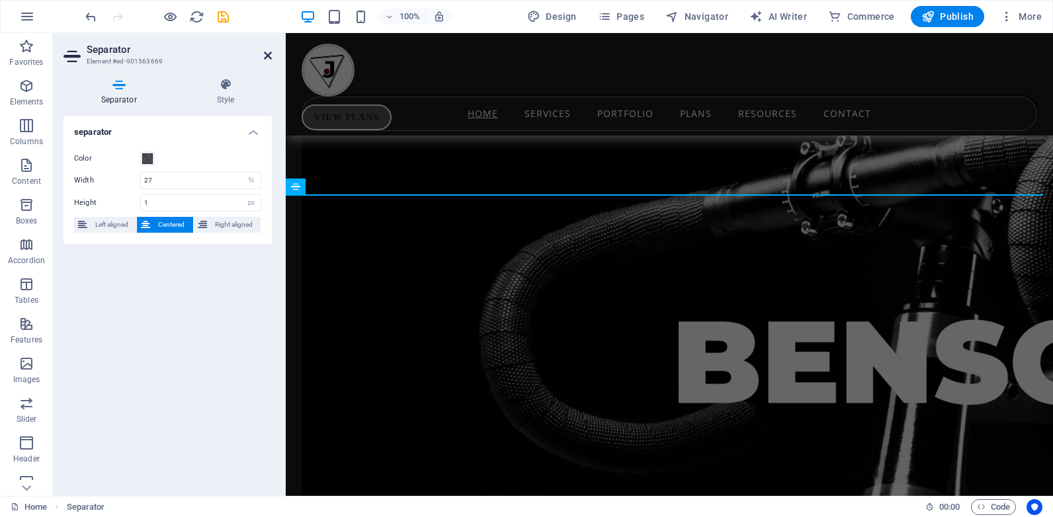
click at [269, 51] on icon at bounding box center [268, 55] width 8 height 11
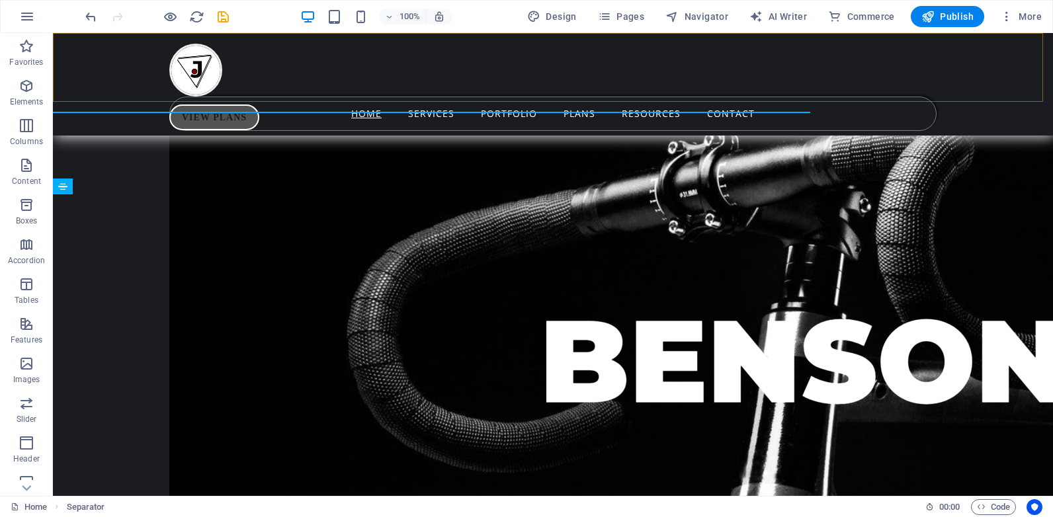
scroll to position [8730, 0]
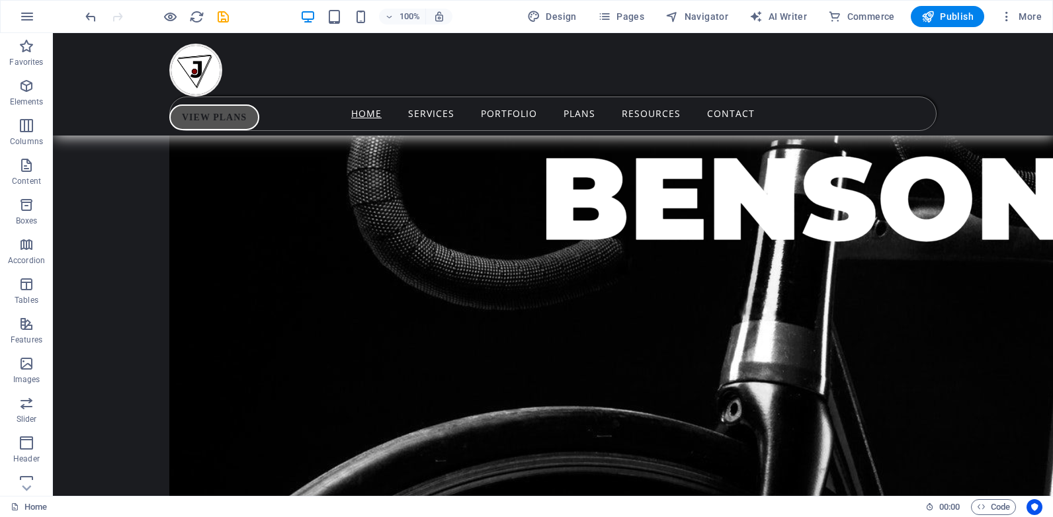
drag, startPoint x: 542, startPoint y: 196, endPoint x: 452, endPoint y: 142, distance: 105.1
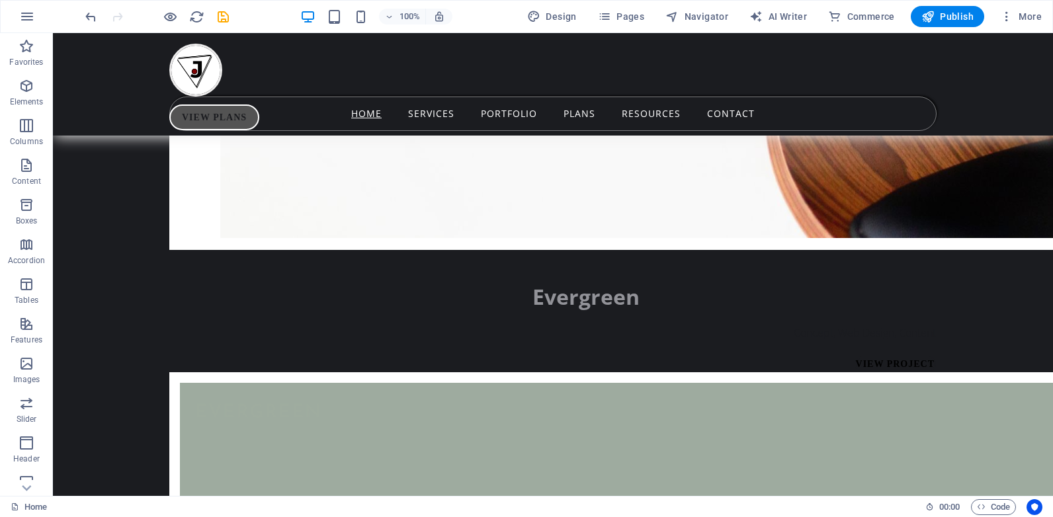
scroll to position [9737, 0]
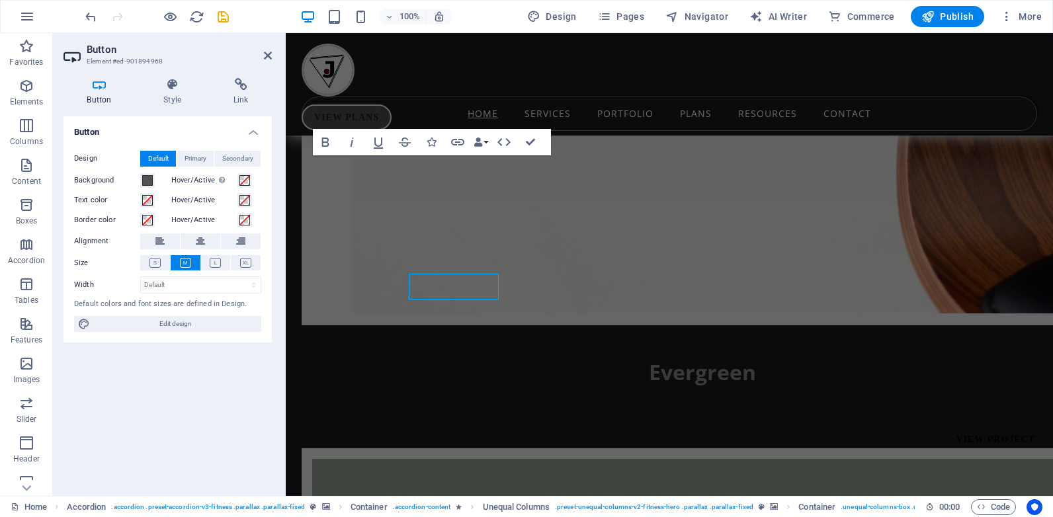
scroll to position [9575, 0]
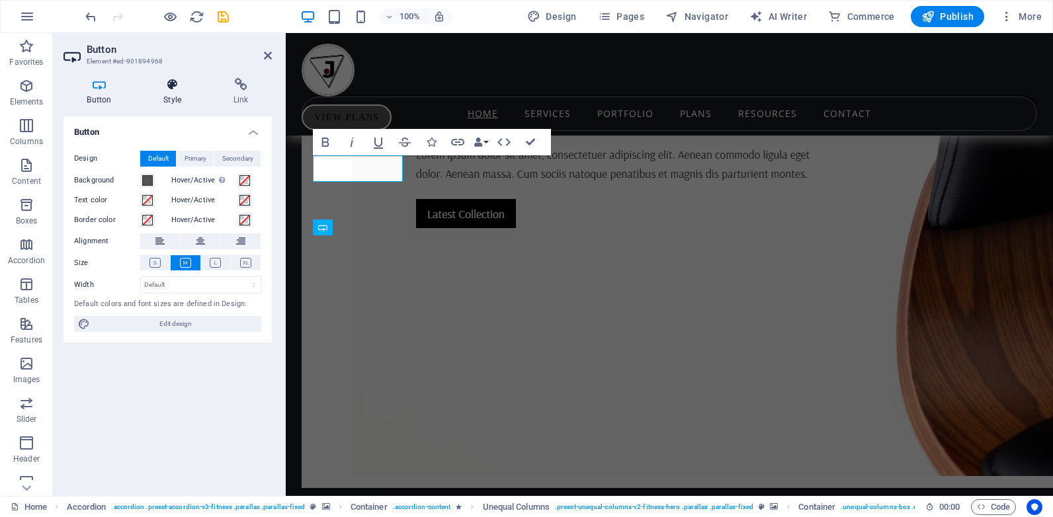
click at [175, 89] on icon at bounding box center [172, 84] width 65 height 13
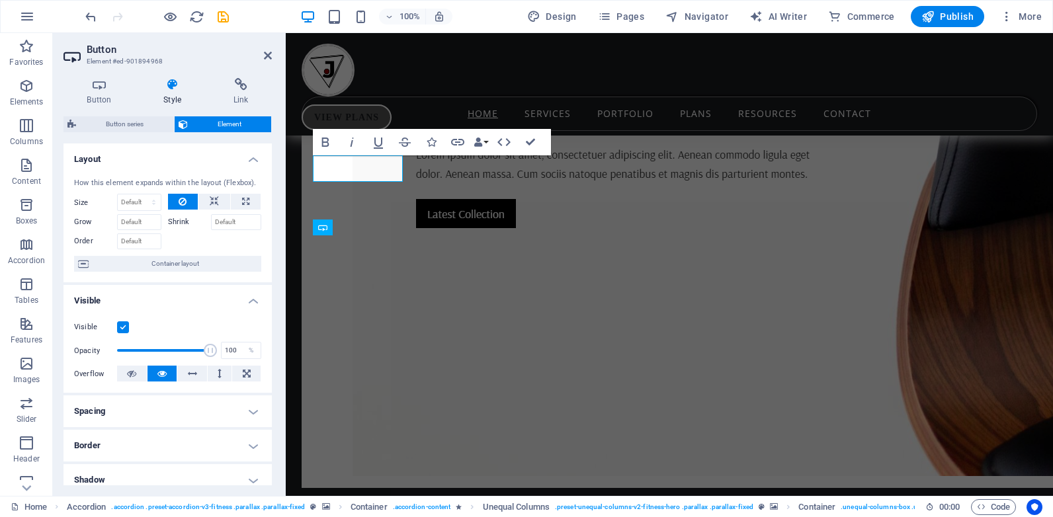
click at [156, 446] on h4 "Border" at bounding box center [168, 446] width 208 height 32
click at [271, 268] on div "Button Style Link Button Design Default Primary Secondary Background Hover/Acti…" at bounding box center [168, 281] width 230 height 429
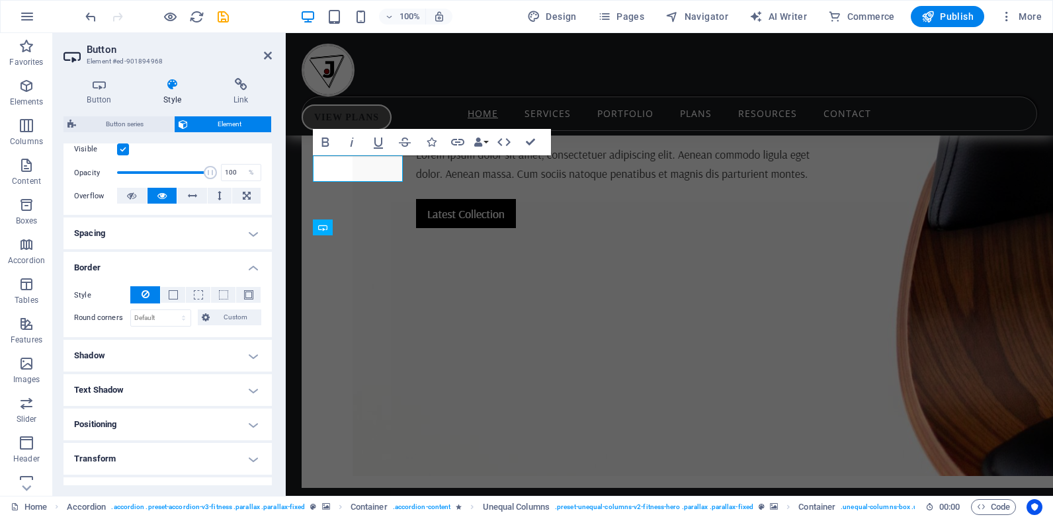
scroll to position [179, 0]
click at [173, 296] on span at bounding box center [173, 294] width 9 height 9
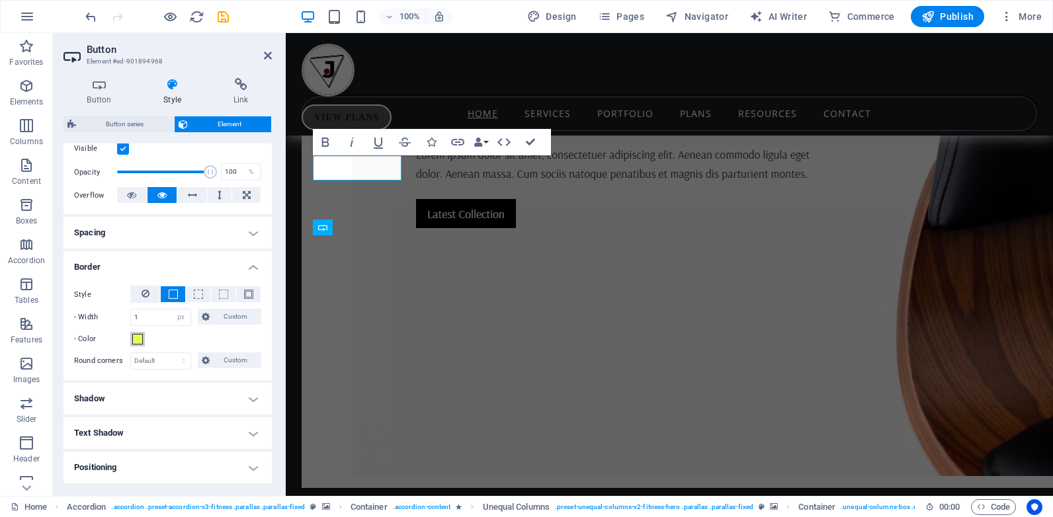
click at [136, 337] on span at bounding box center [137, 339] width 11 height 11
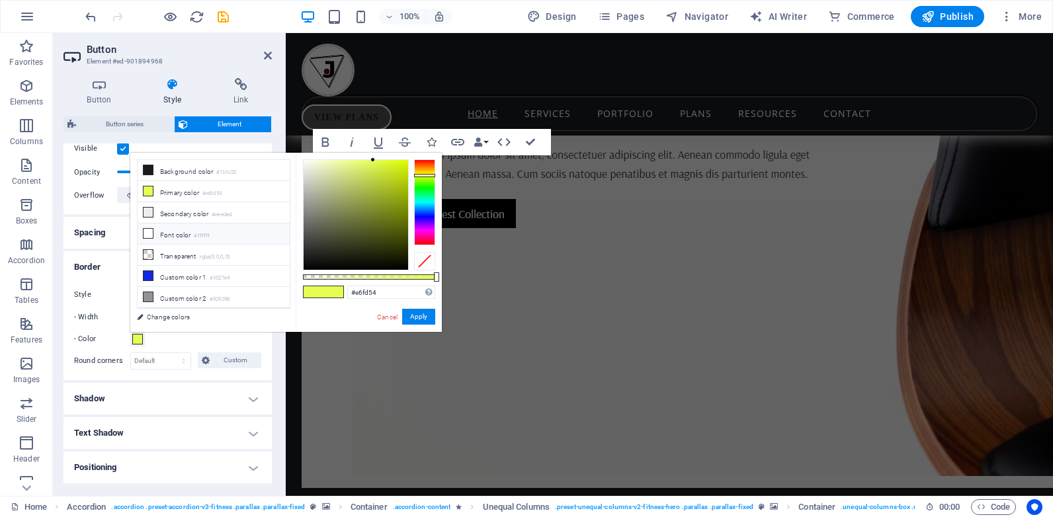
click at [148, 229] on icon at bounding box center [148, 233] width 9 height 9
type input "#ffffff"
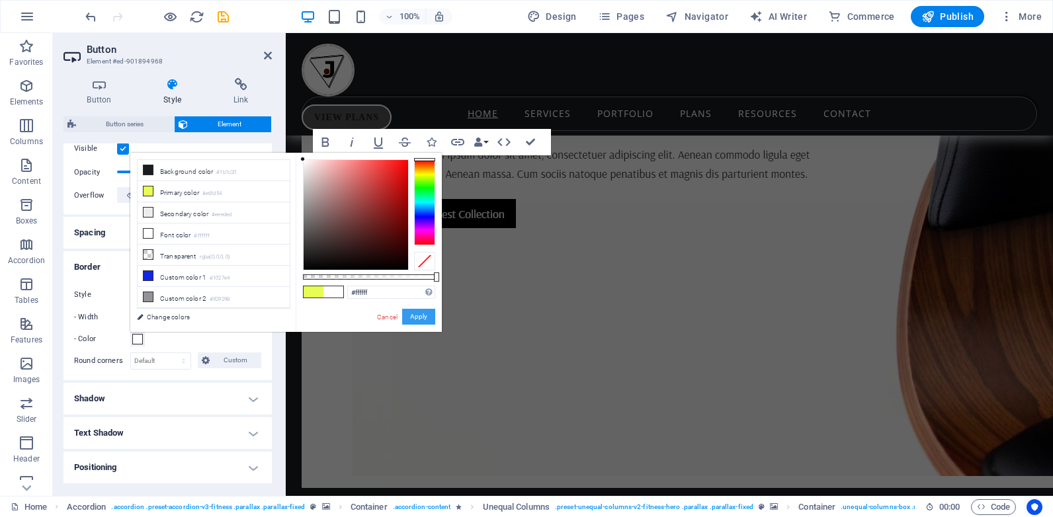
click at [415, 321] on button "Apply" at bounding box center [418, 317] width 33 height 16
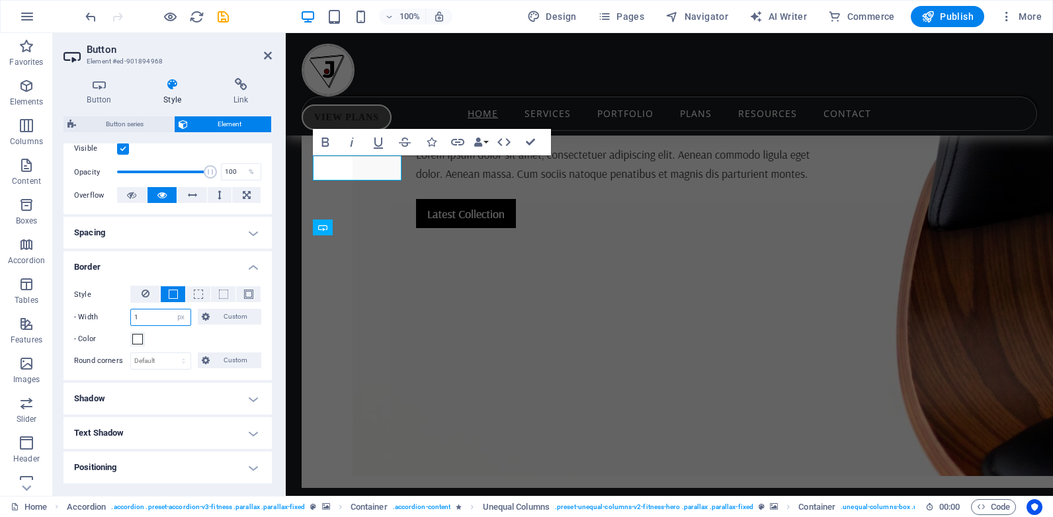
drag, startPoint x: 144, startPoint y: 320, endPoint x: 109, endPoint y: 322, distance: 34.5
click at [109, 322] on div "- Width 1 auto px rem % vh vw Custom Custom" at bounding box center [167, 317] width 187 height 17
type input "2"
click at [265, 57] on icon at bounding box center [268, 55] width 8 height 11
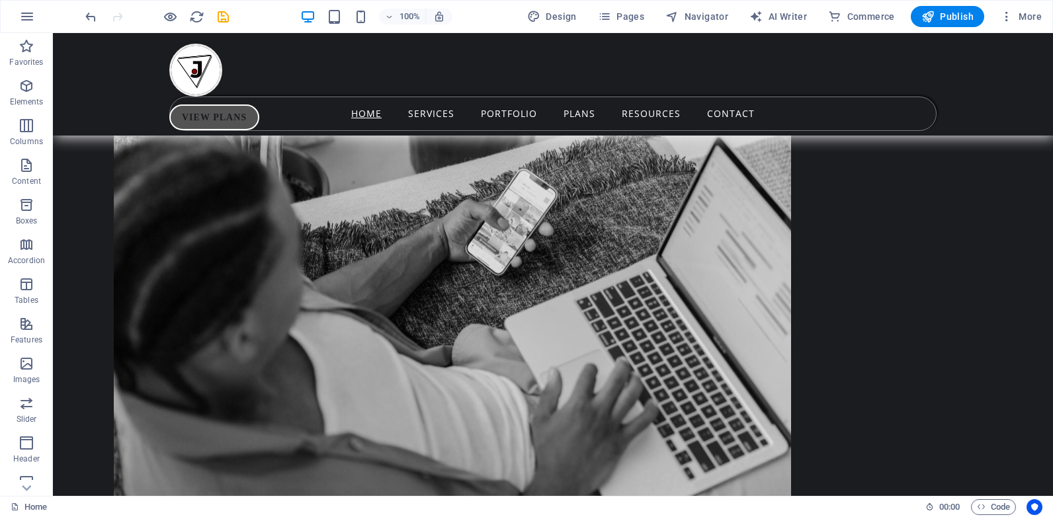
scroll to position [4757, 0]
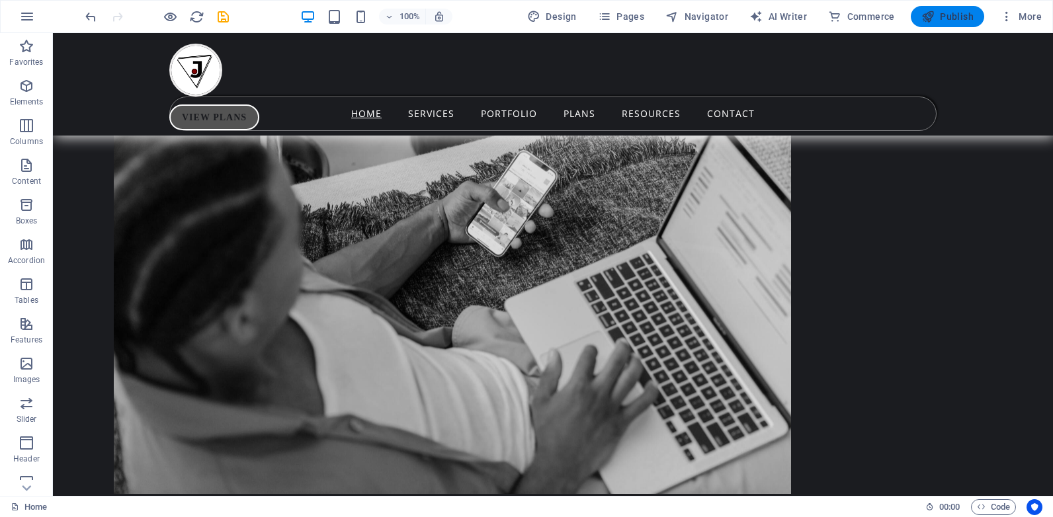
click at [937, 18] on span "Publish" at bounding box center [947, 16] width 52 height 13
